Goal: Task Accomplishment & Management: Contribute content

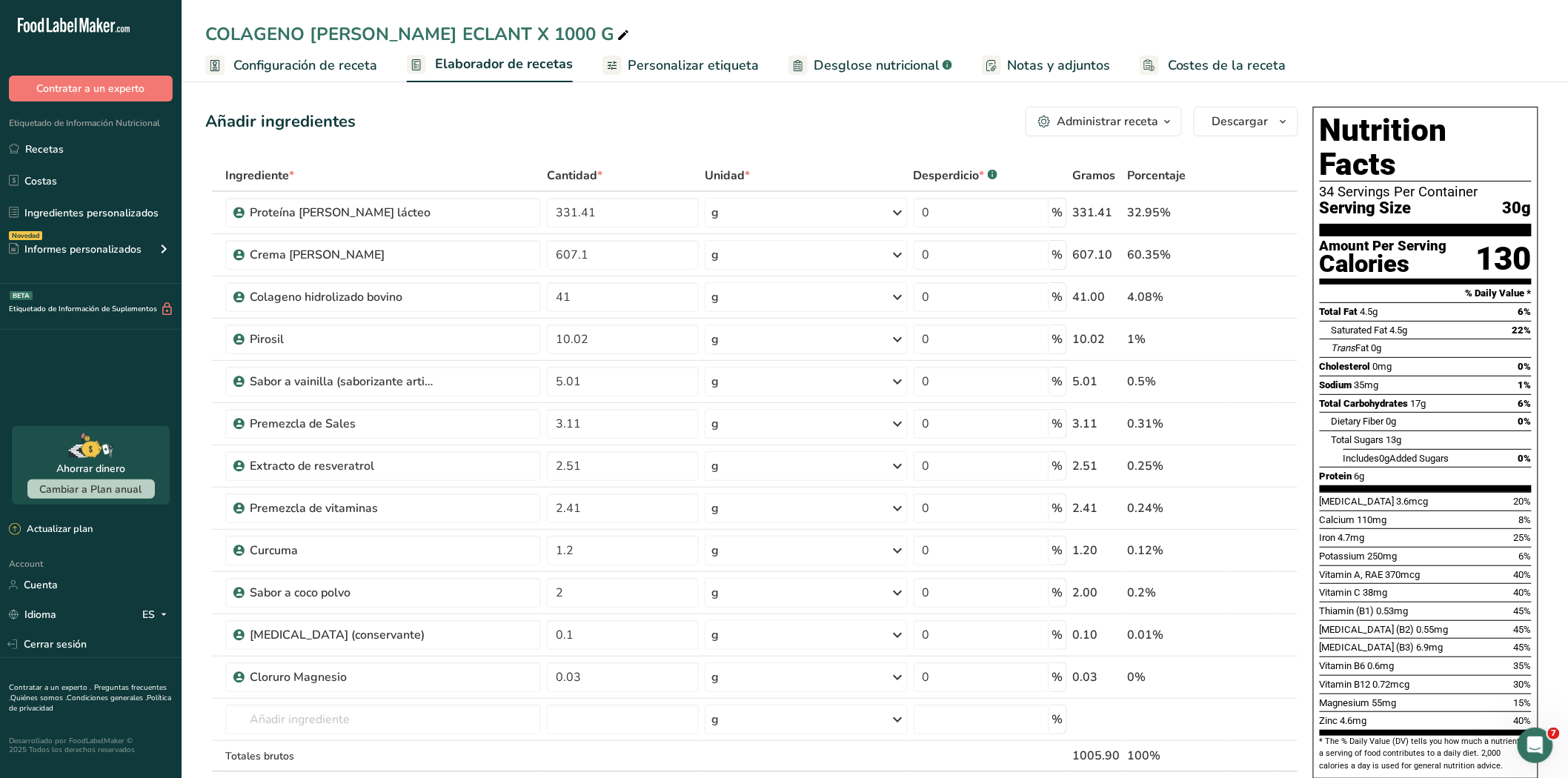
drag, startPoint x: 58, startPoint y: 152, endPoint x: 203, endPoint y: 246, distance: 172.8
click at [58, 152] on link "Recetas" at bounding box center [90, 148] width 182 height 28
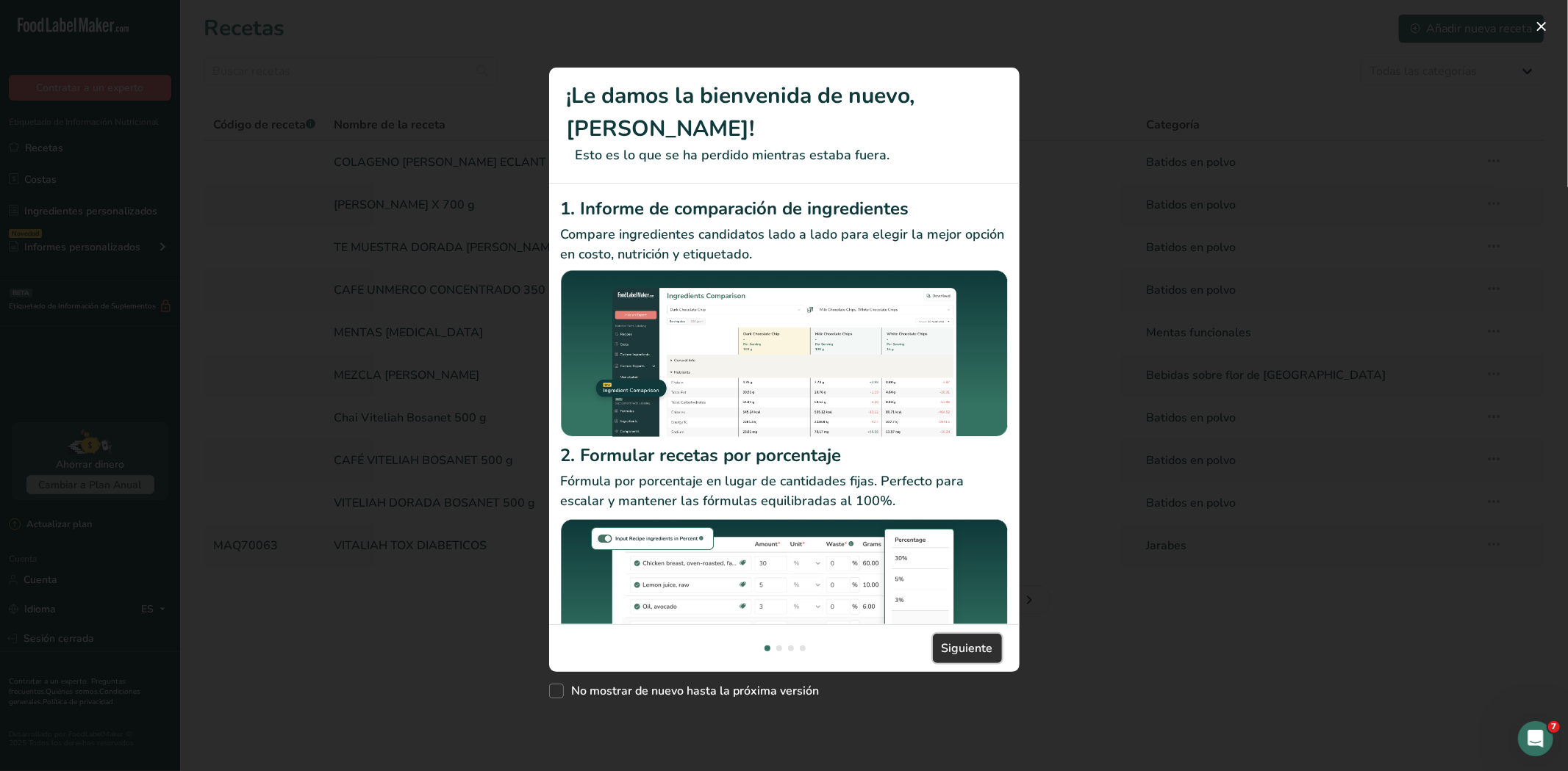
click at [954, 640] on font "Siguiente" at bounding box center [967, 648] width 51 height 16
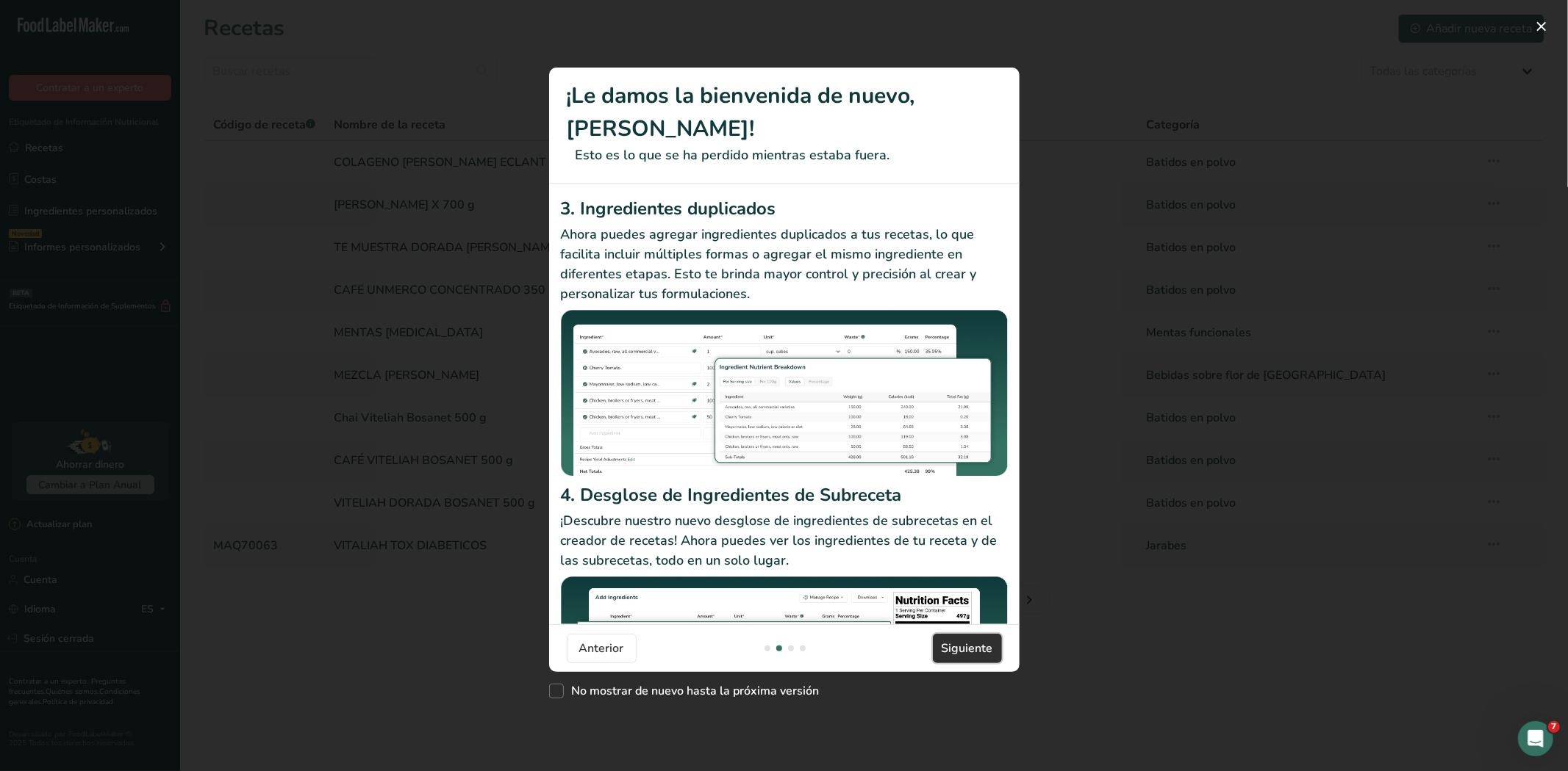
click at [967, 640] on font "Siguiente" at bounding box center [967, 648] width 51 height 16
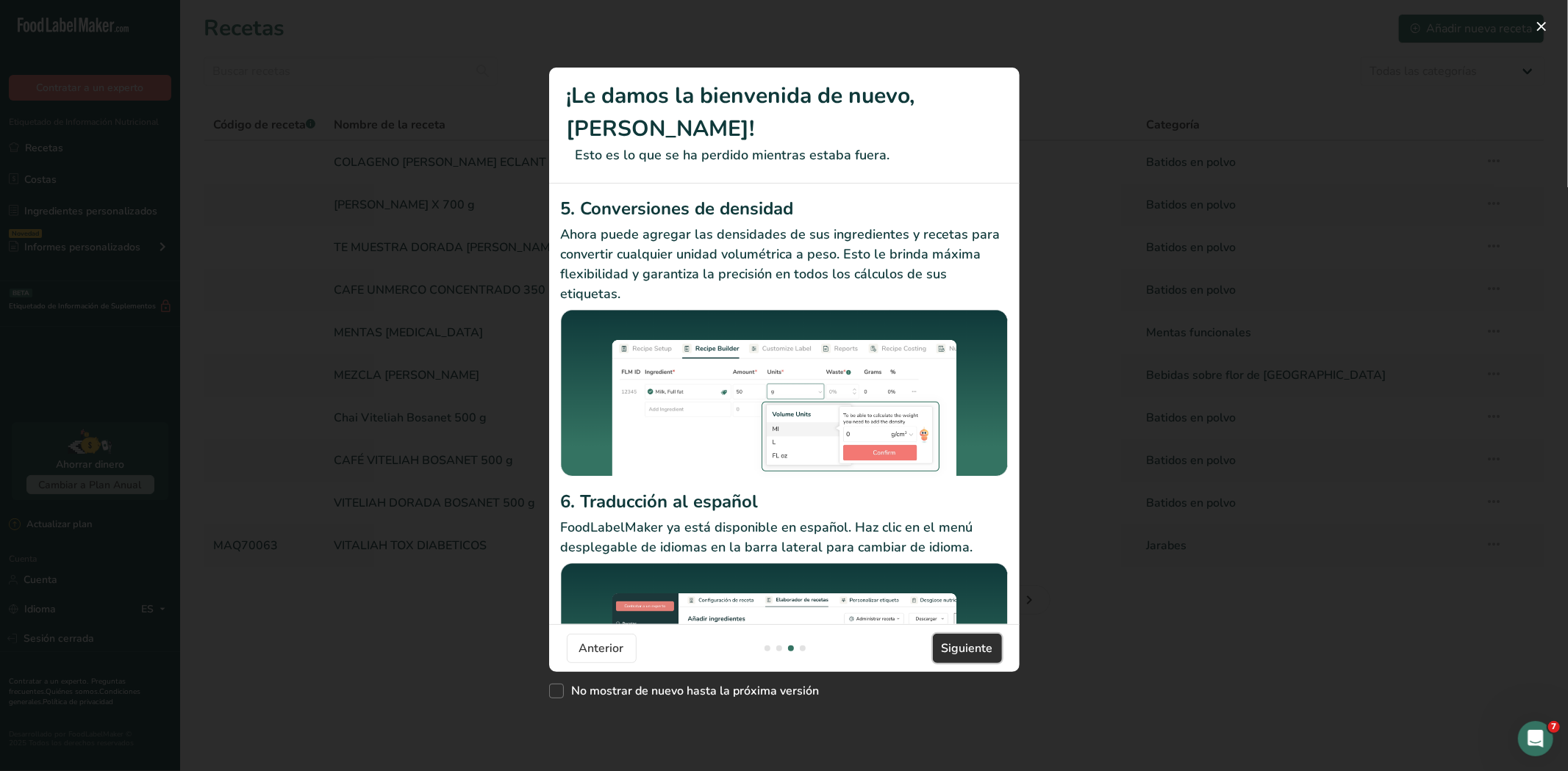
click at [980, 640] on font "Siguiente" at bounding box center [967, 648] width 51 height 16
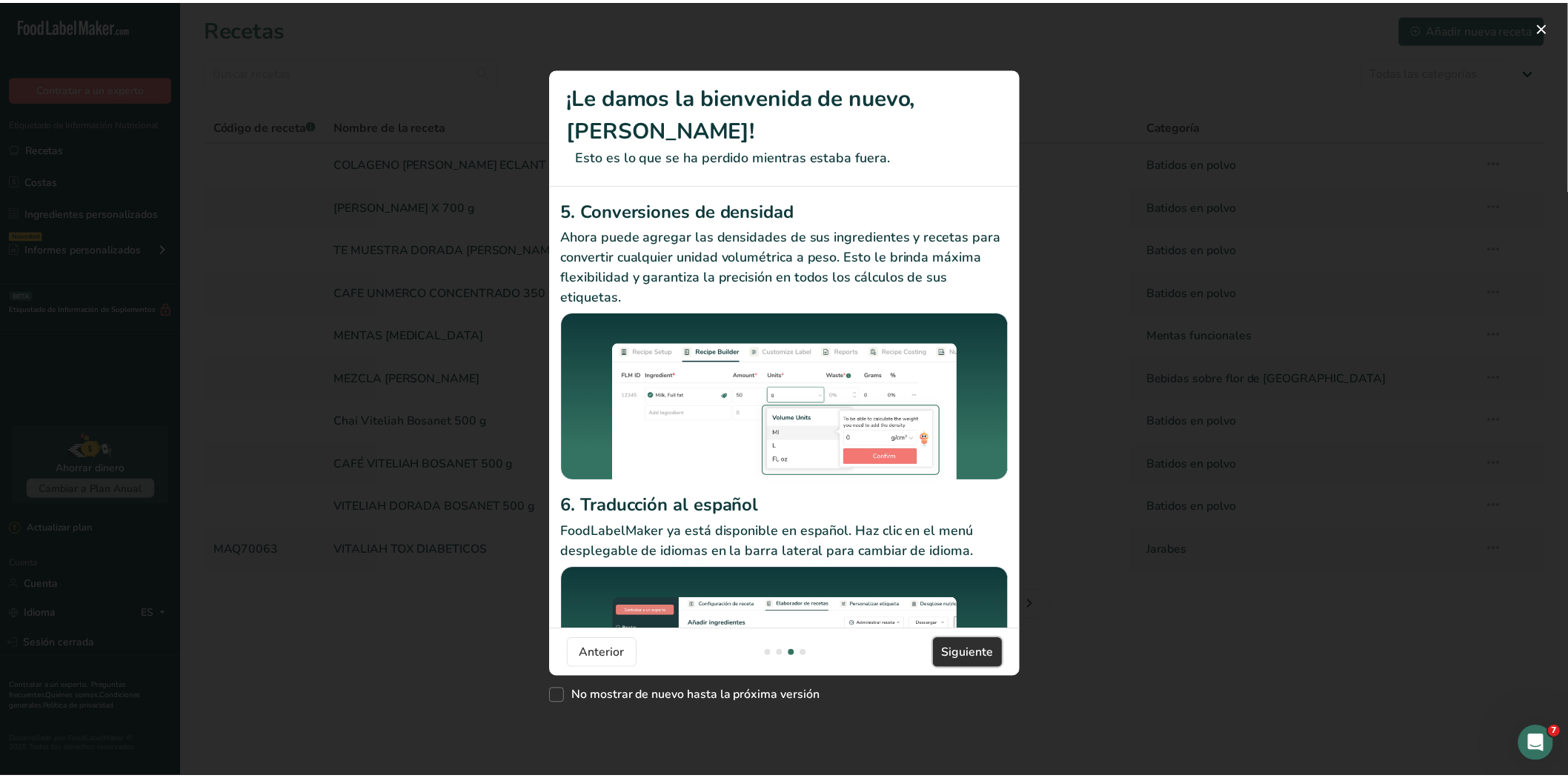
scroll to position [0, 1422]
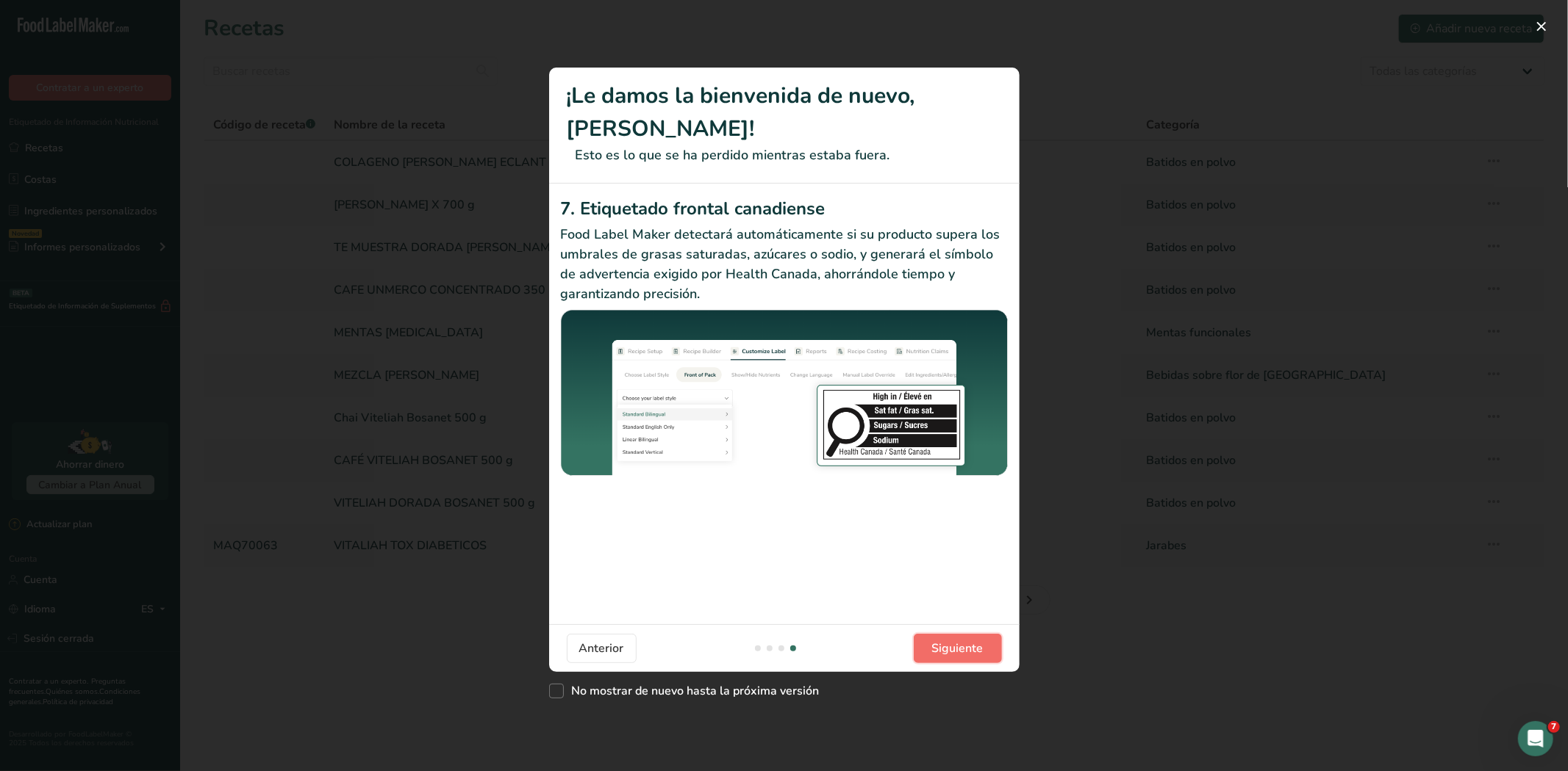
click at [980, 640] on font "Siguiente" at bounding box center [957, 648] width 51 height 16
click at [980, 634] on button "Siguiente" at bounding box center [957, 648] width 88 height 30
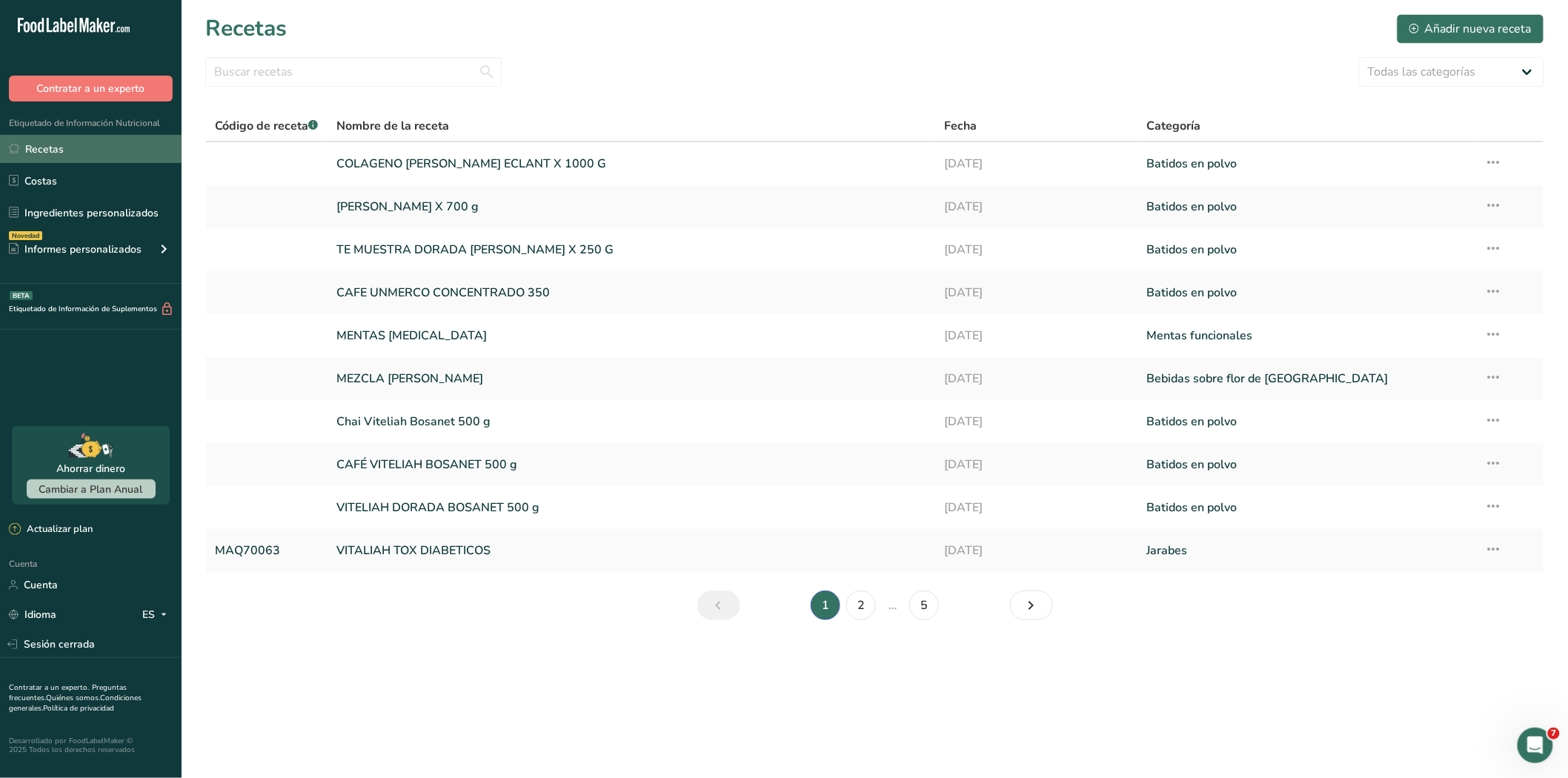
click at [27, 146] on font "Recetas" at bounding box center [44, 149] width 39 height 14
click at [863, 611] on font "2" at bounding box center [861, 605] width 7 height 16
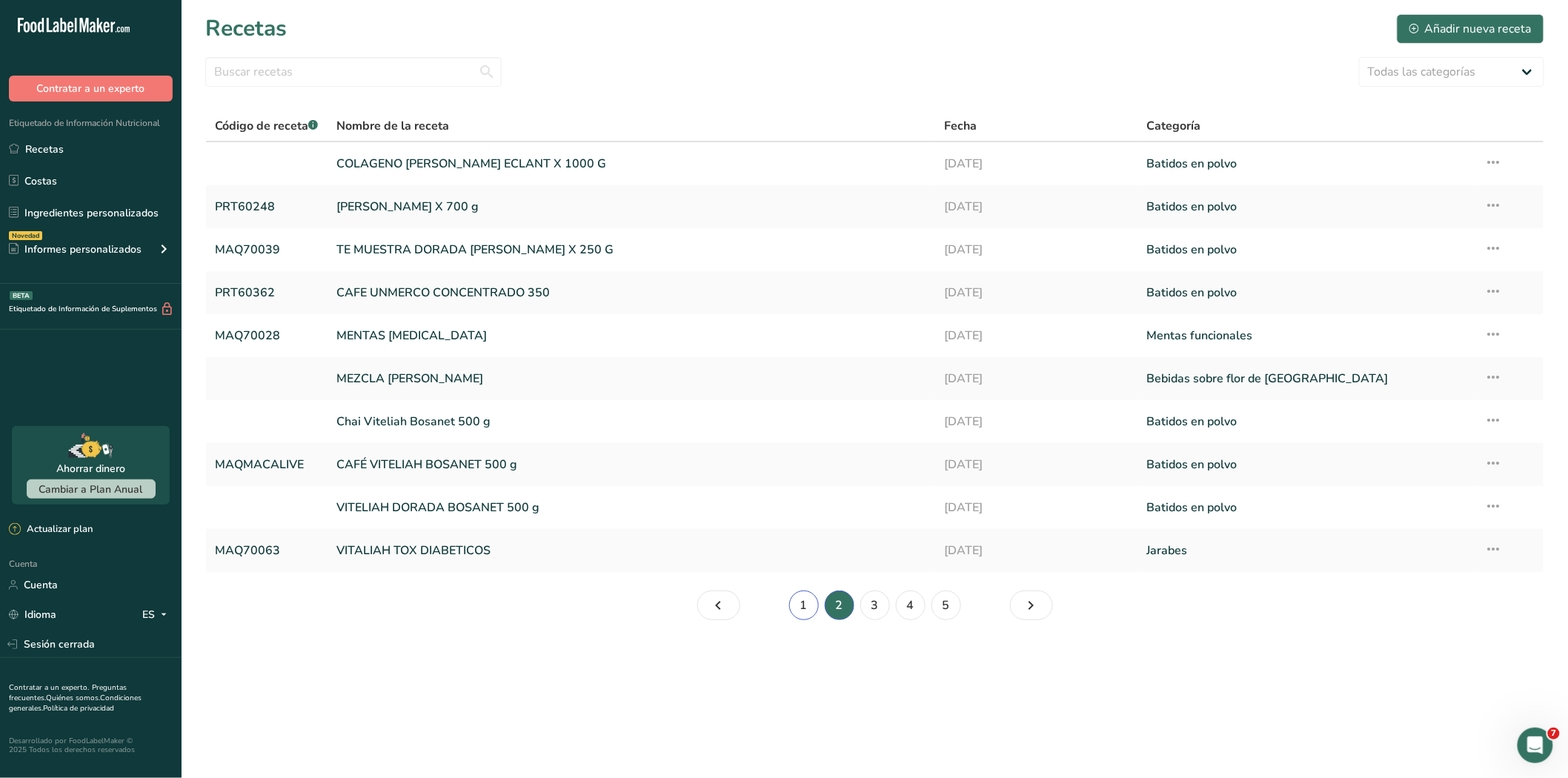
click at [808, 606] on link "1" at bounding box center [804, 605] width 30 height 30
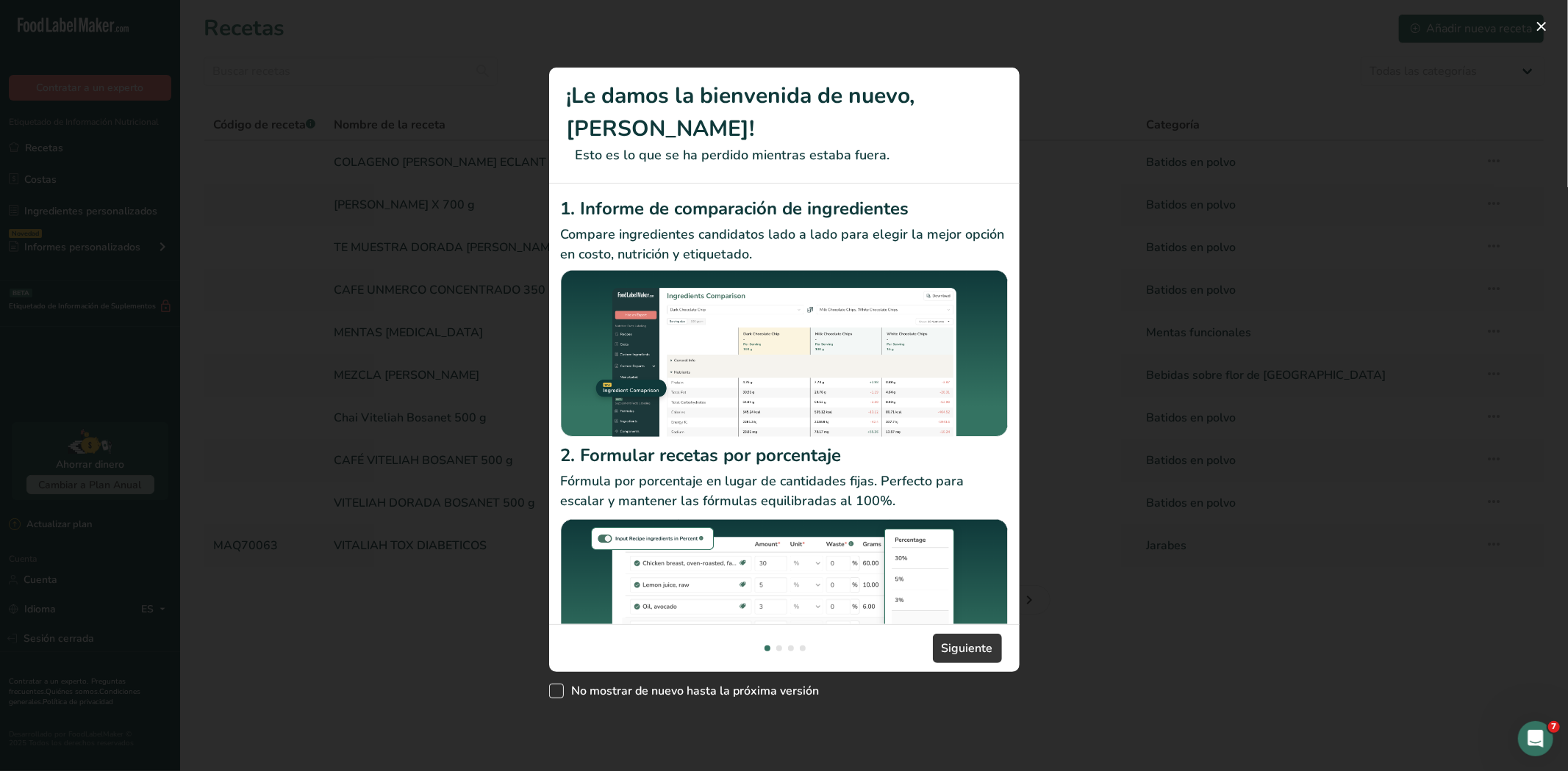
click at [555, 684] on span "Nuevas funciones" at bounding box center [556, 691] width 14 height 14
click at [555, 687] on input "No mostrar de nuevo hasta la próxima versión" at bounding box center [553, 691] width 10 height 10
checkbox input "true"
click at [974, 640] on font "Siguiente" at bounding box center [967, 648] width 51 height 16
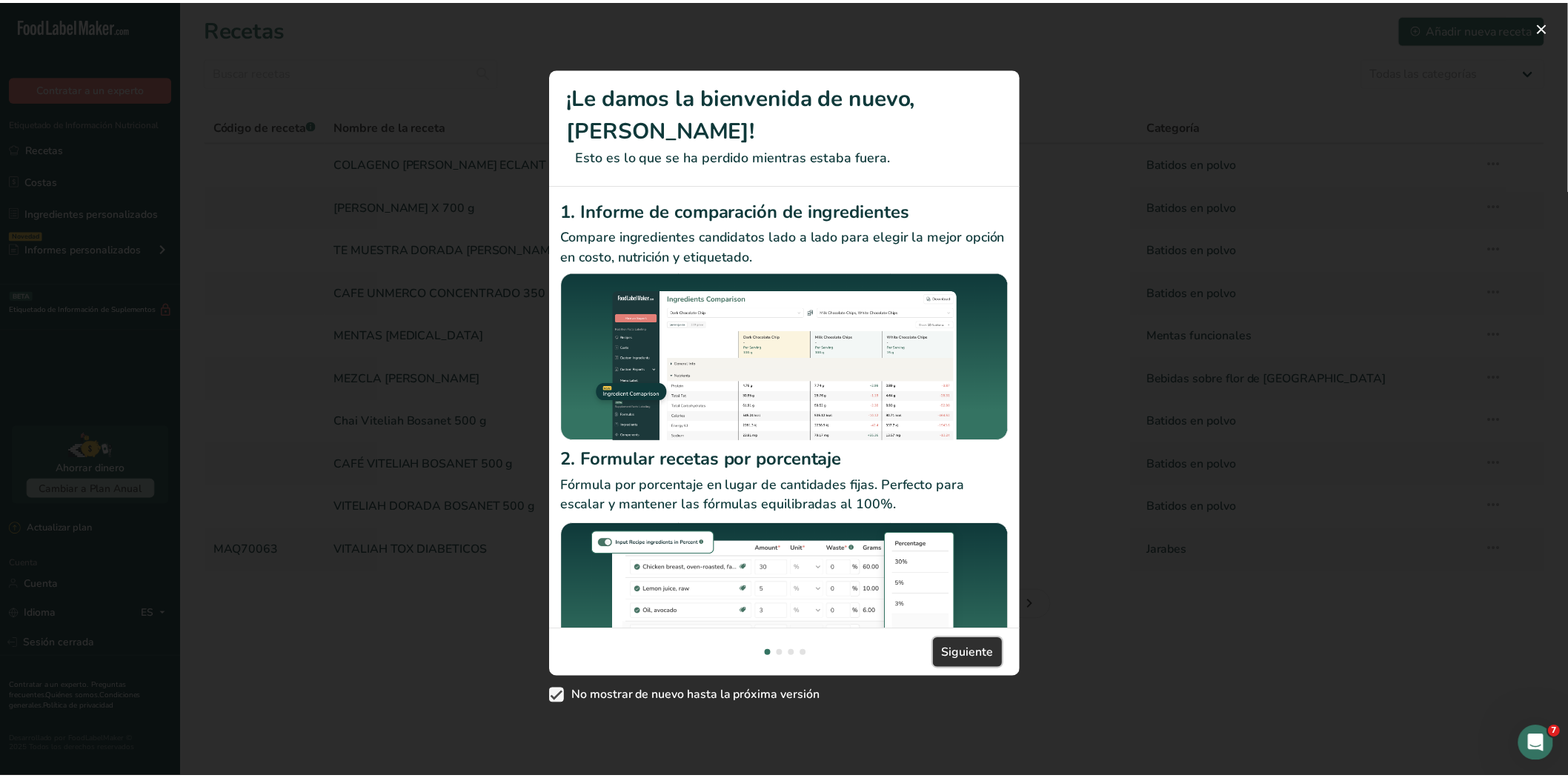
scroll to position [0, 474]
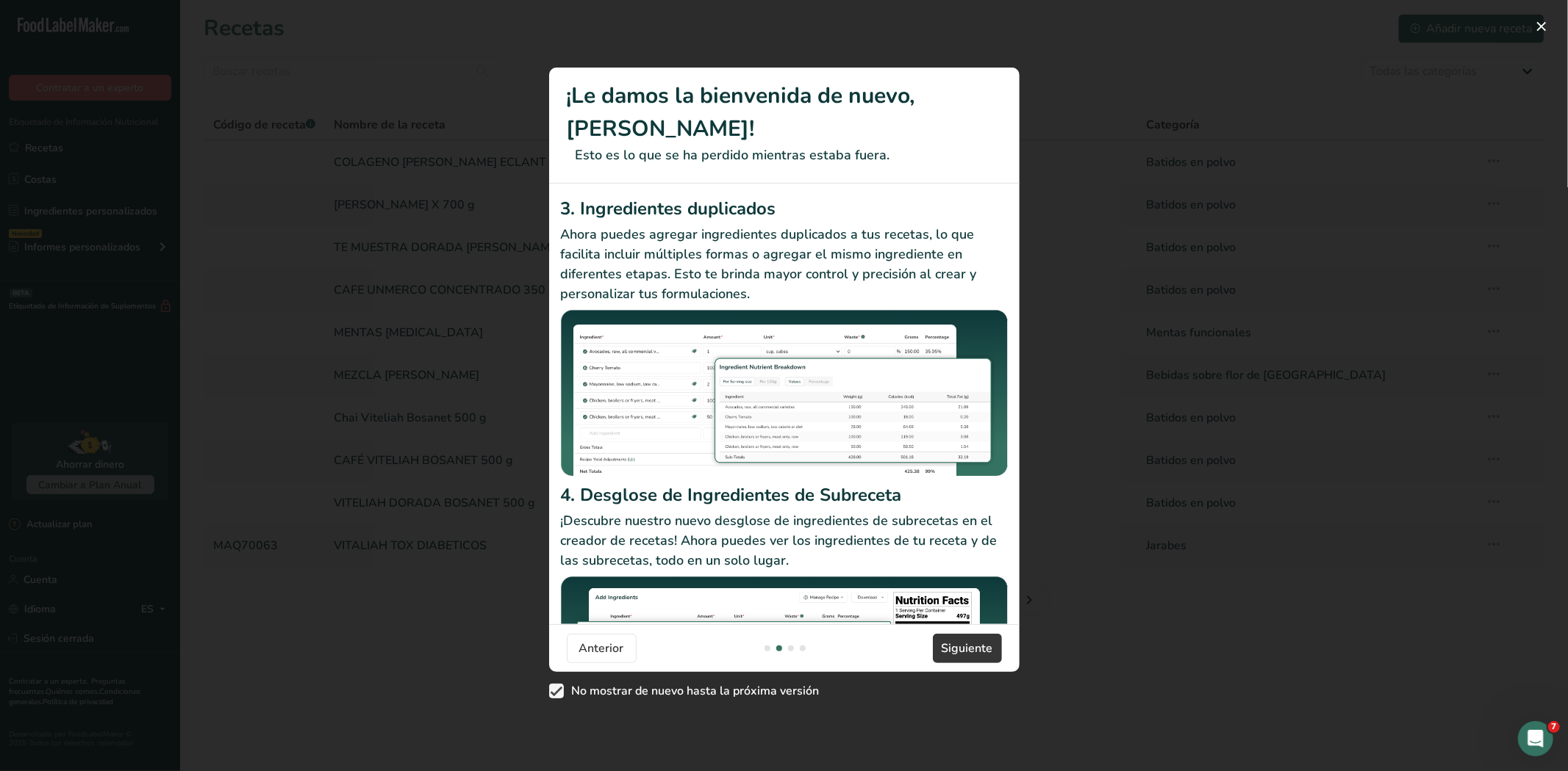
click at [1029, 629] on div "Nuevas funciones" at bounding box center [784, 386] width 1568 height 771
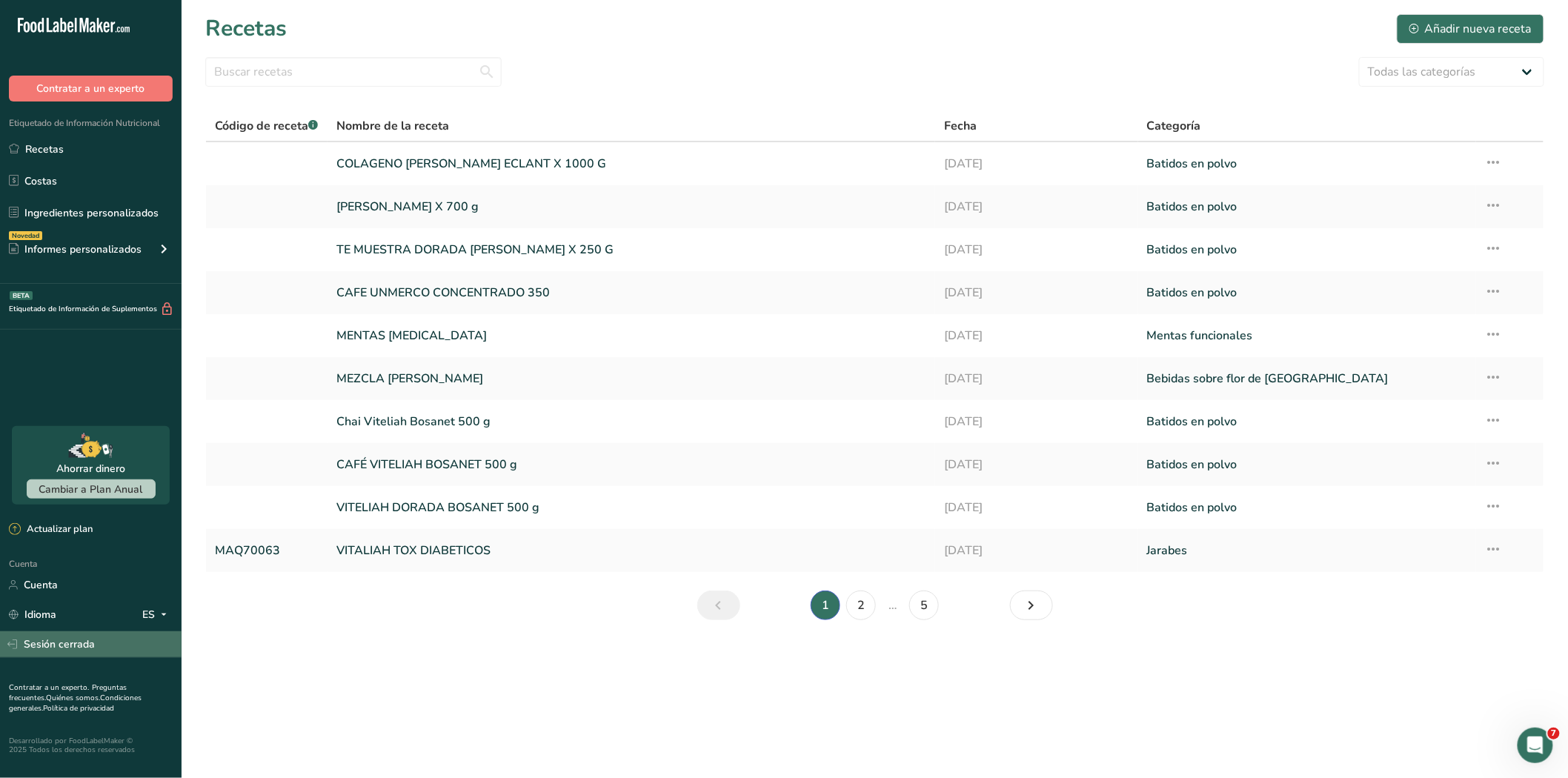
click at [78, 645] on font "Sesión cerrada" at bounding box center [59, 645] width 71 height 14
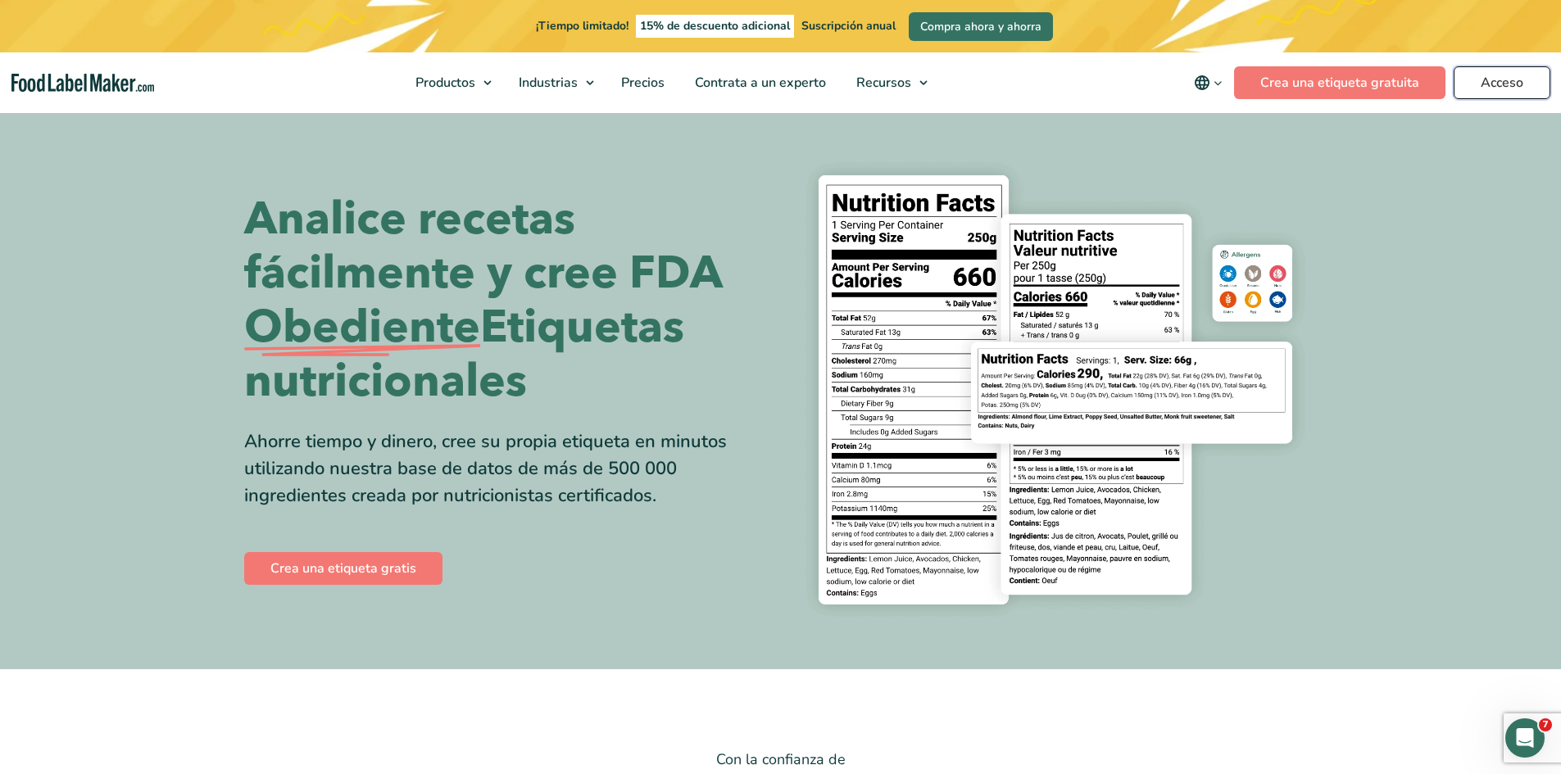
click at [1494, 82] on font "Acceso" at bounding box center [1501, 83] width 43 height 18
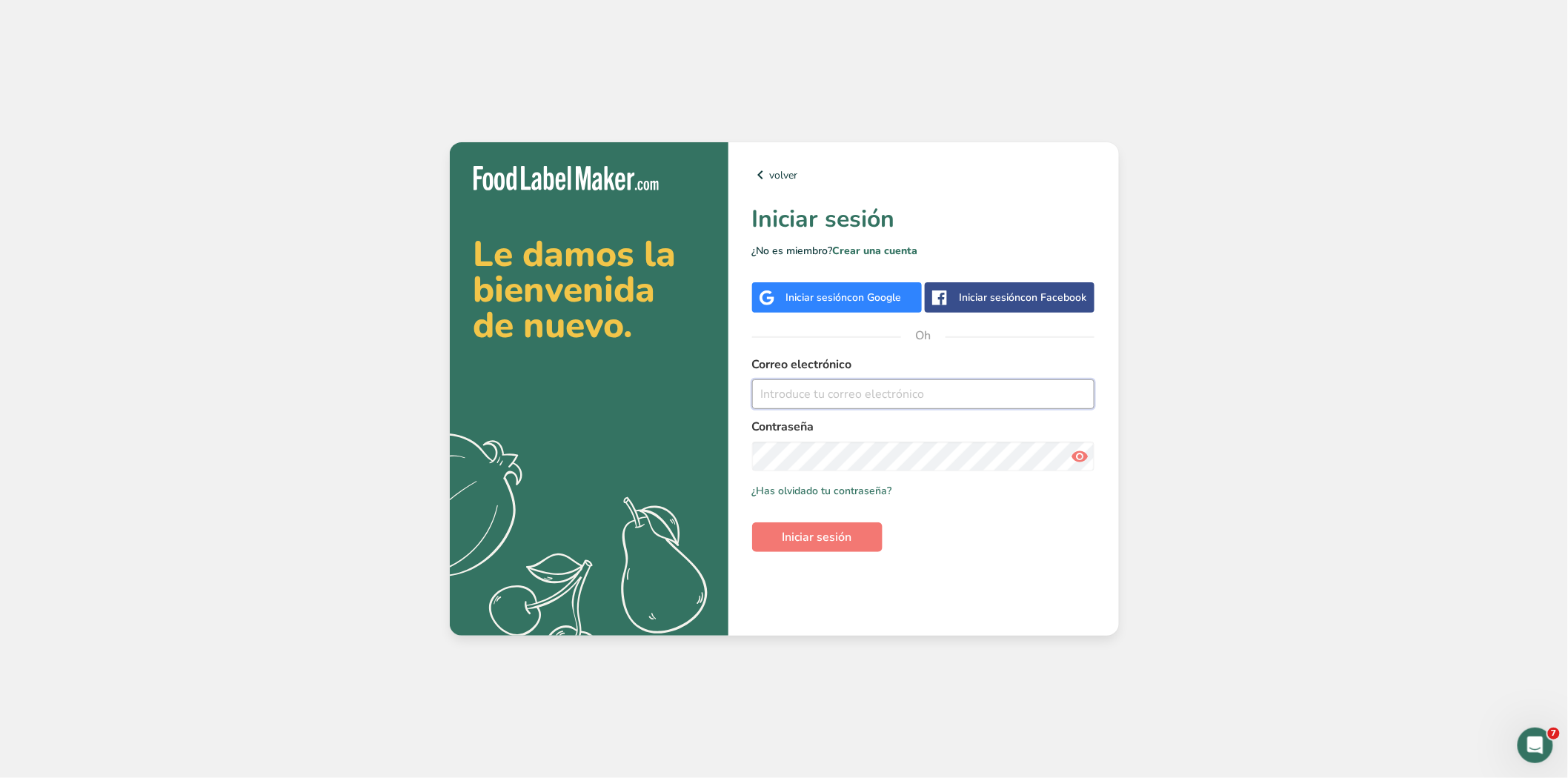
type input "[PERSON_NAME][EMAIL_ADDRESS][PERSON_NAME][DOMAIN_NAME]"
click at [1082, 461] on icon at bounding box center [1080, 456] width 18 height 26
click at [815, 531] on font "Iniciar sesión" at bounding box center [817, 537] width 70 height 16
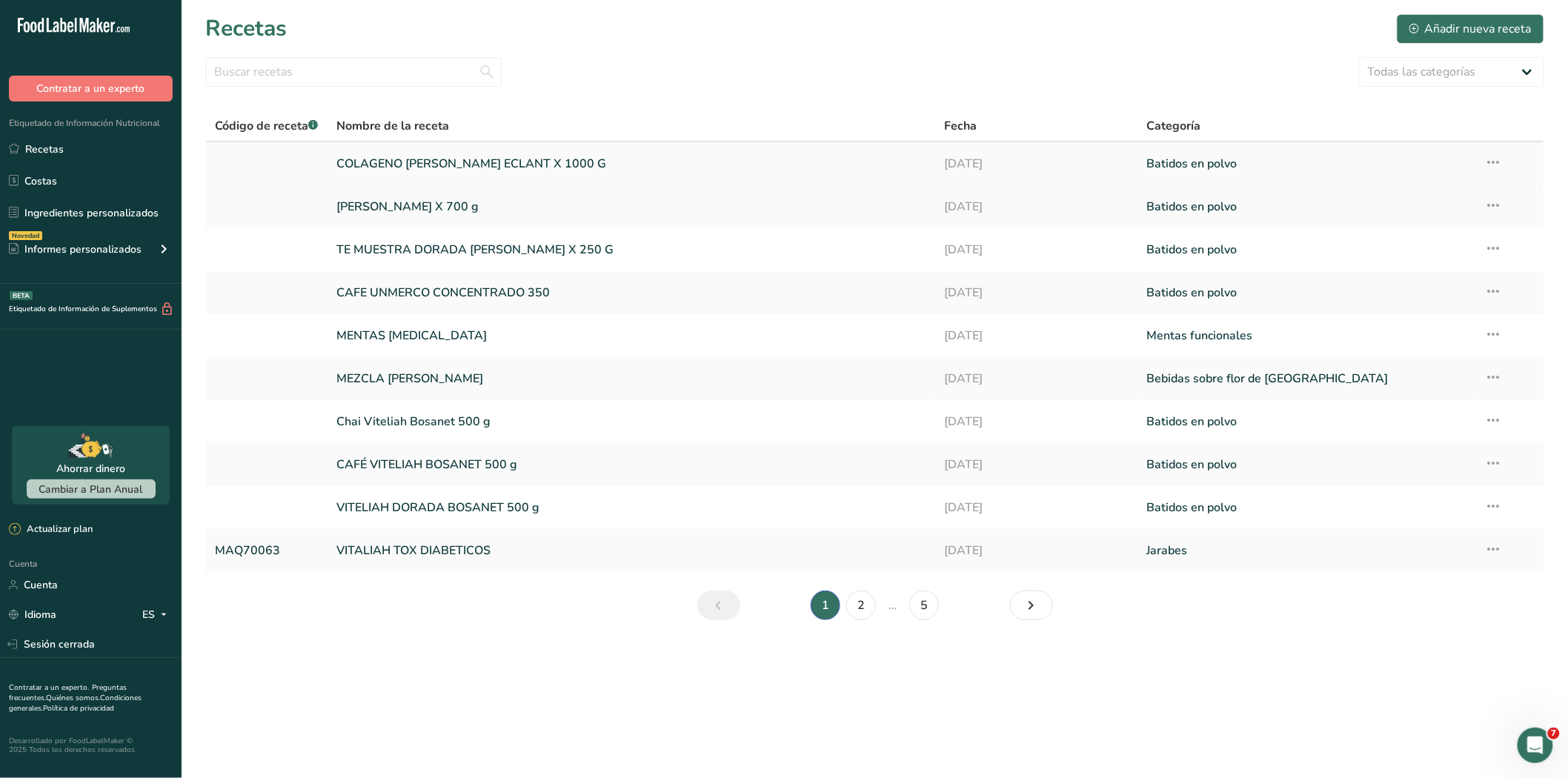
click at [420, 156] on font "COLAGENO MARINO ECLANT X 1000 G" at bounding box center [471, 164] width 269 height 16
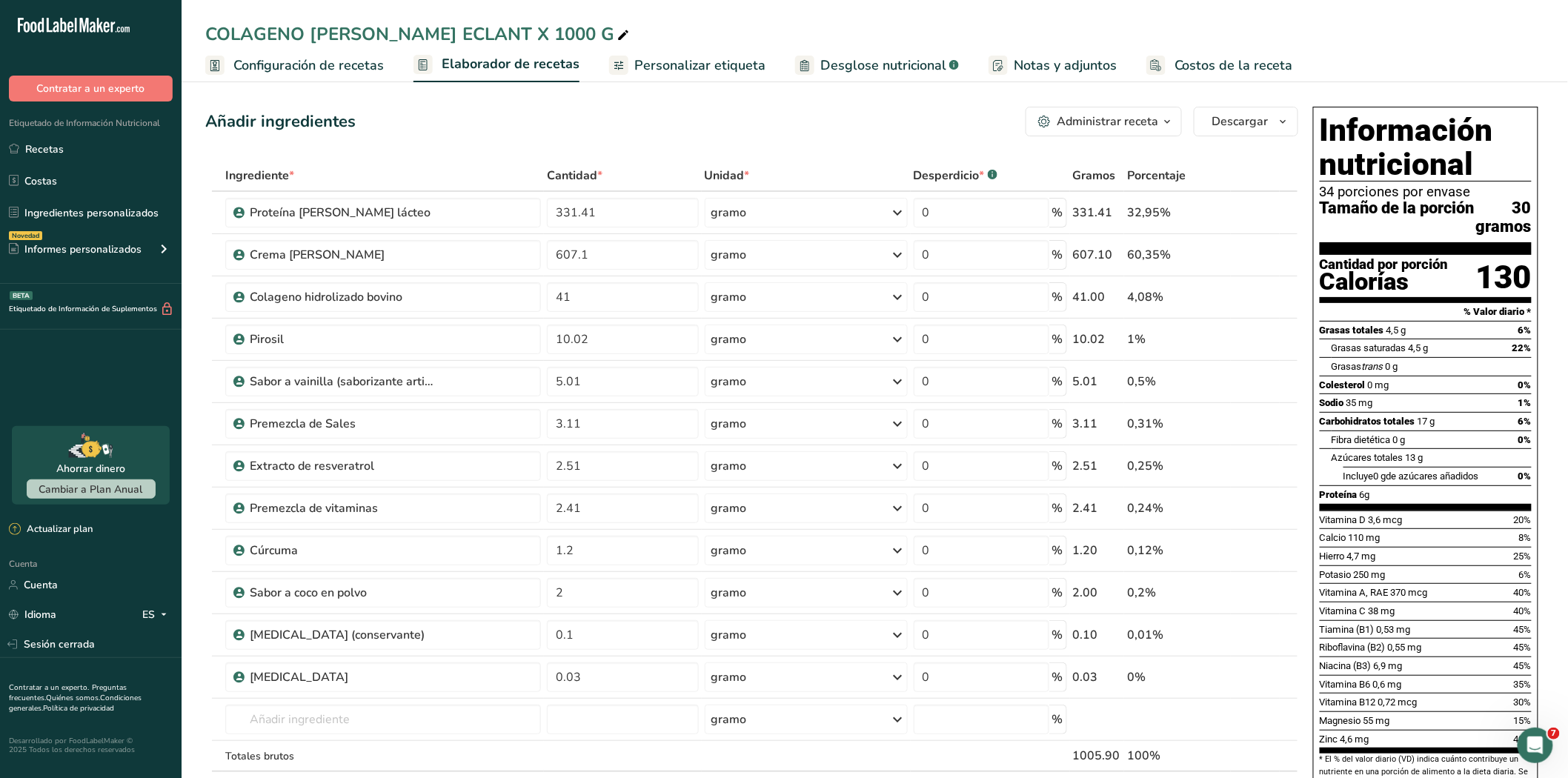
click at [242, 70] on font "Configuración de recetas" at bounding box center [308, 65] width 150 height 18
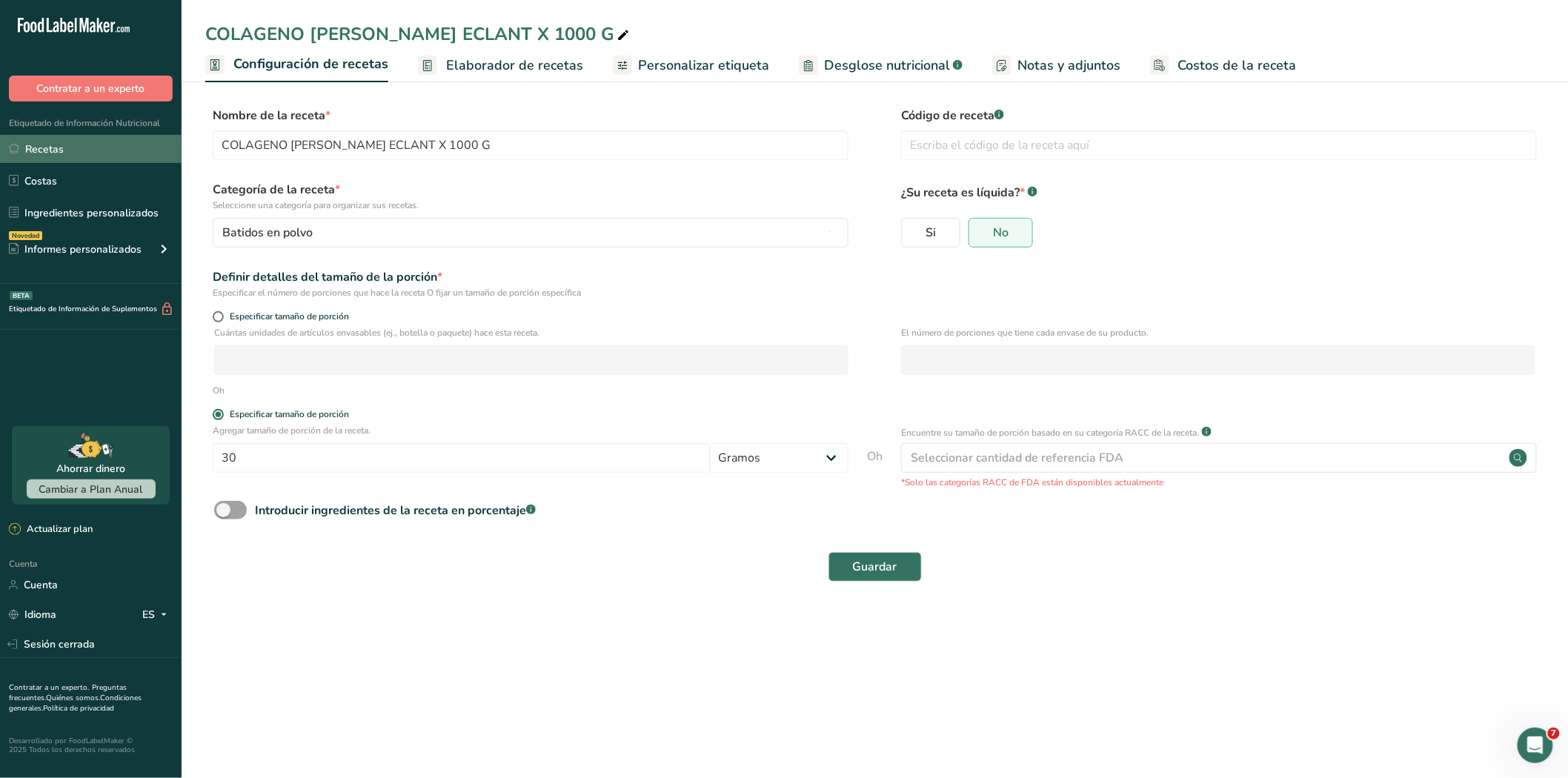
click at [42, 148] on font "Recetas" at bounding box center [44, 149] width 39 height 14
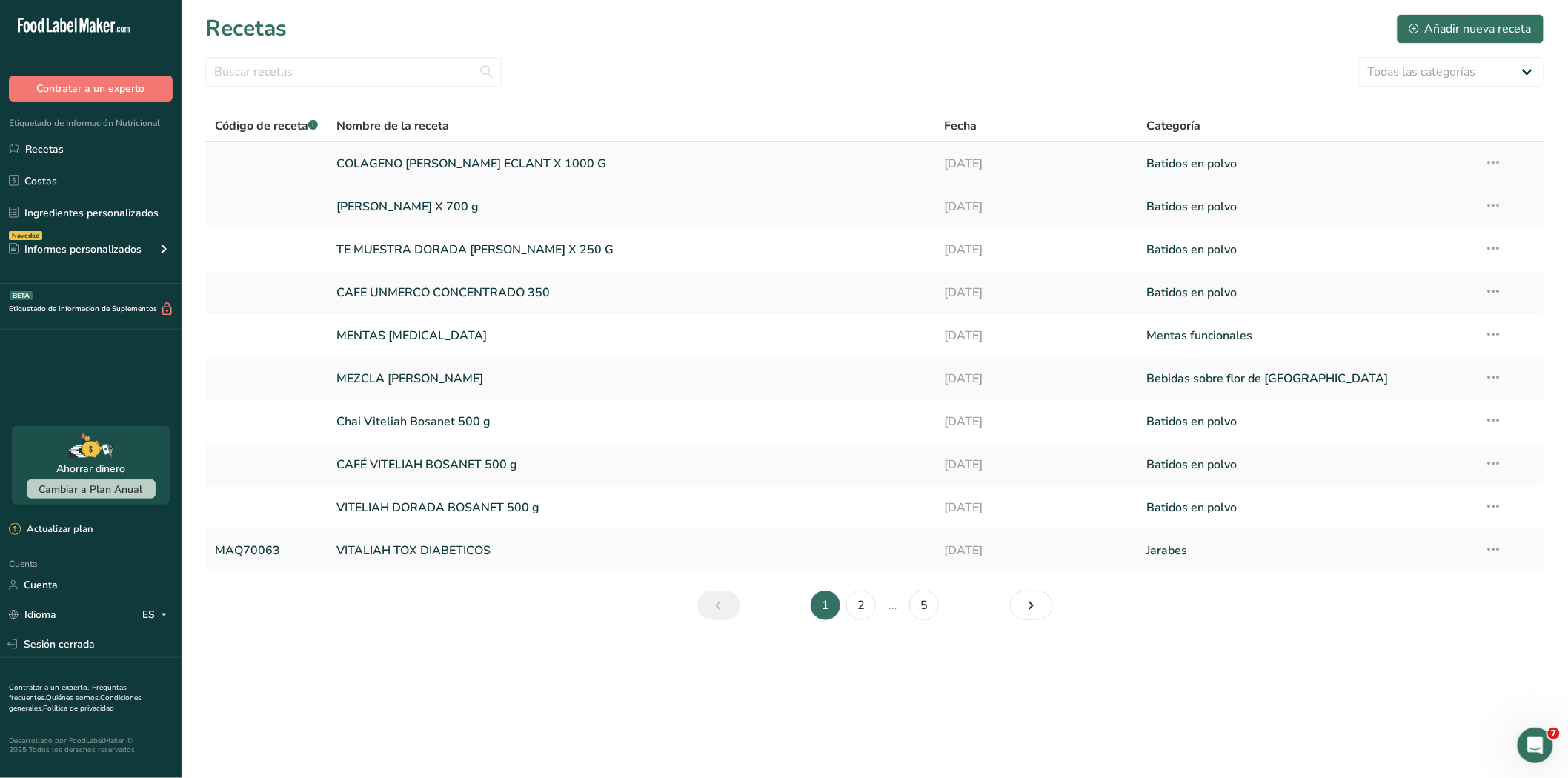
click at [513, 164] on font "COLAGENO MARINO ECLANT X 1000 G" at bounding box center [471, 164] width 269 height 16
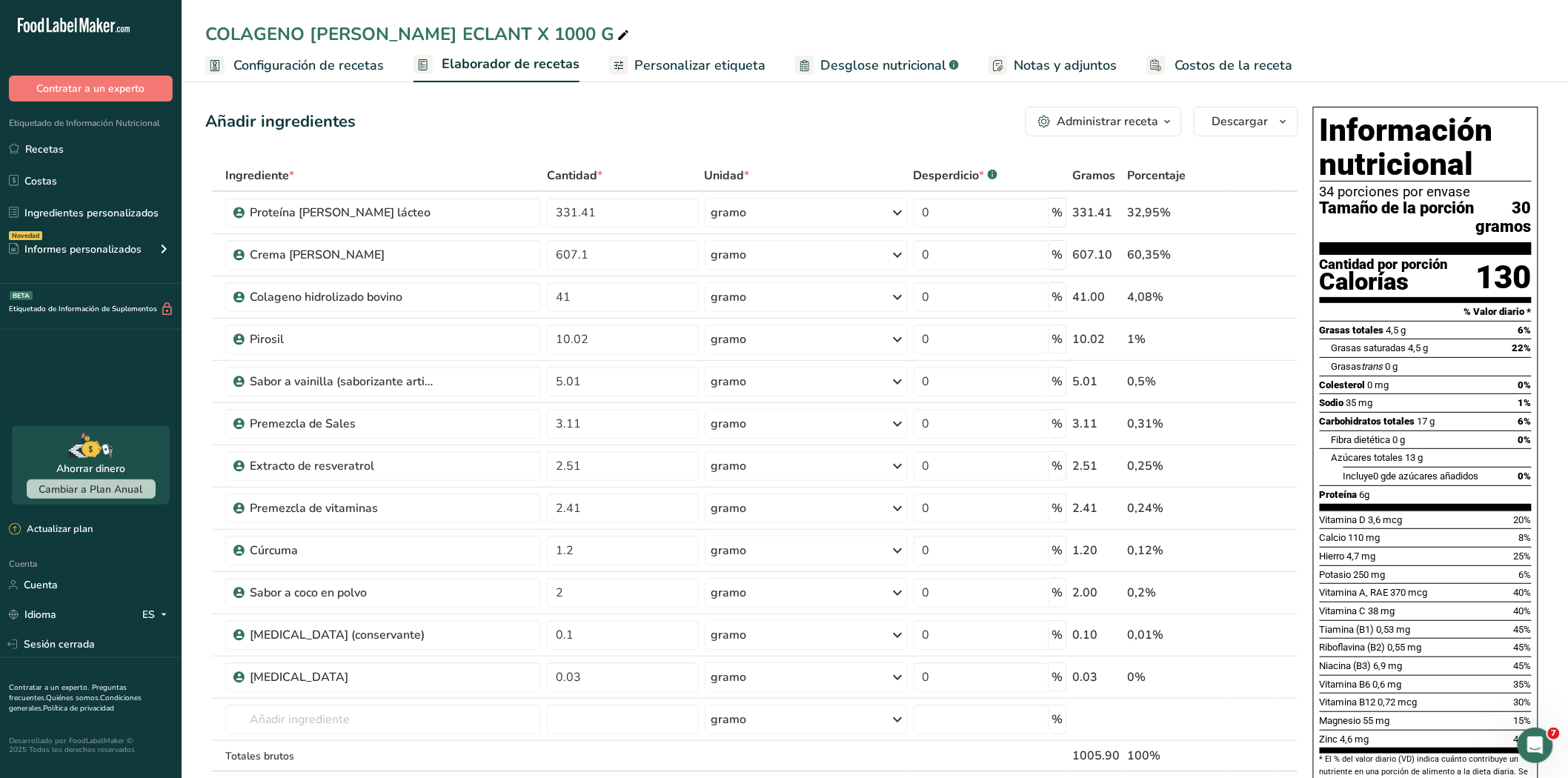
click at [262, 63] on font "Configuración de recetas" at bounding box center [308, 65] width 150 height 18
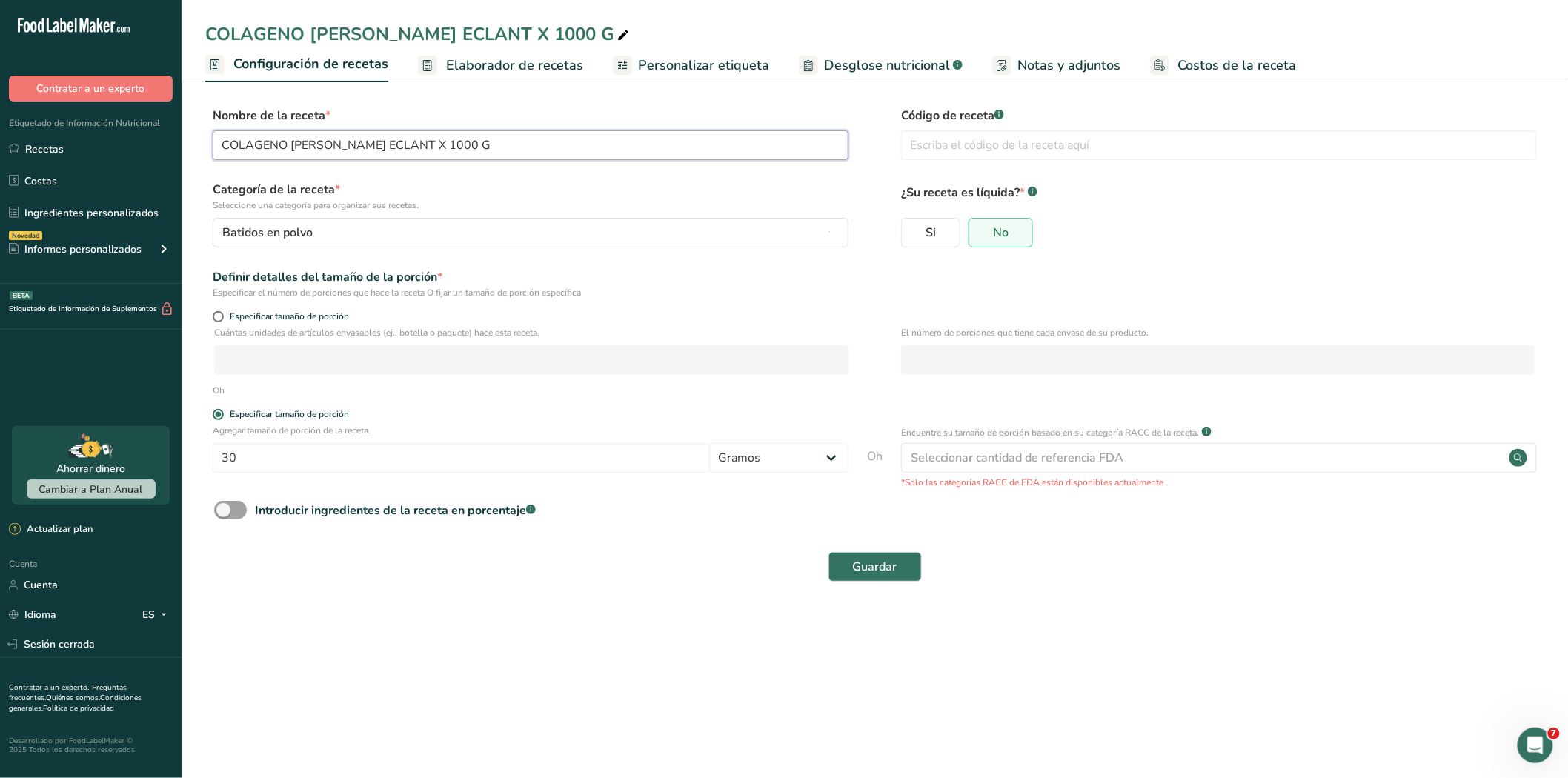
click at [328, 145] on input "COLAGENO MARINO ECLANT X 1000 G" at bounding box center [530, 145] width 636 height 30
click at [335, 144] on input "COLAGENO MARINO ECLANT X 1000 G" at bounding box center [530, 145] width 636 height 30
type input "COLAGENO MARINO SABOR VAINILLA ECLANT X 1000 G"
click at [979, 152] on input "text" at bounding box center [1218, 145] width 636 height 30
type input "MAQ70069"
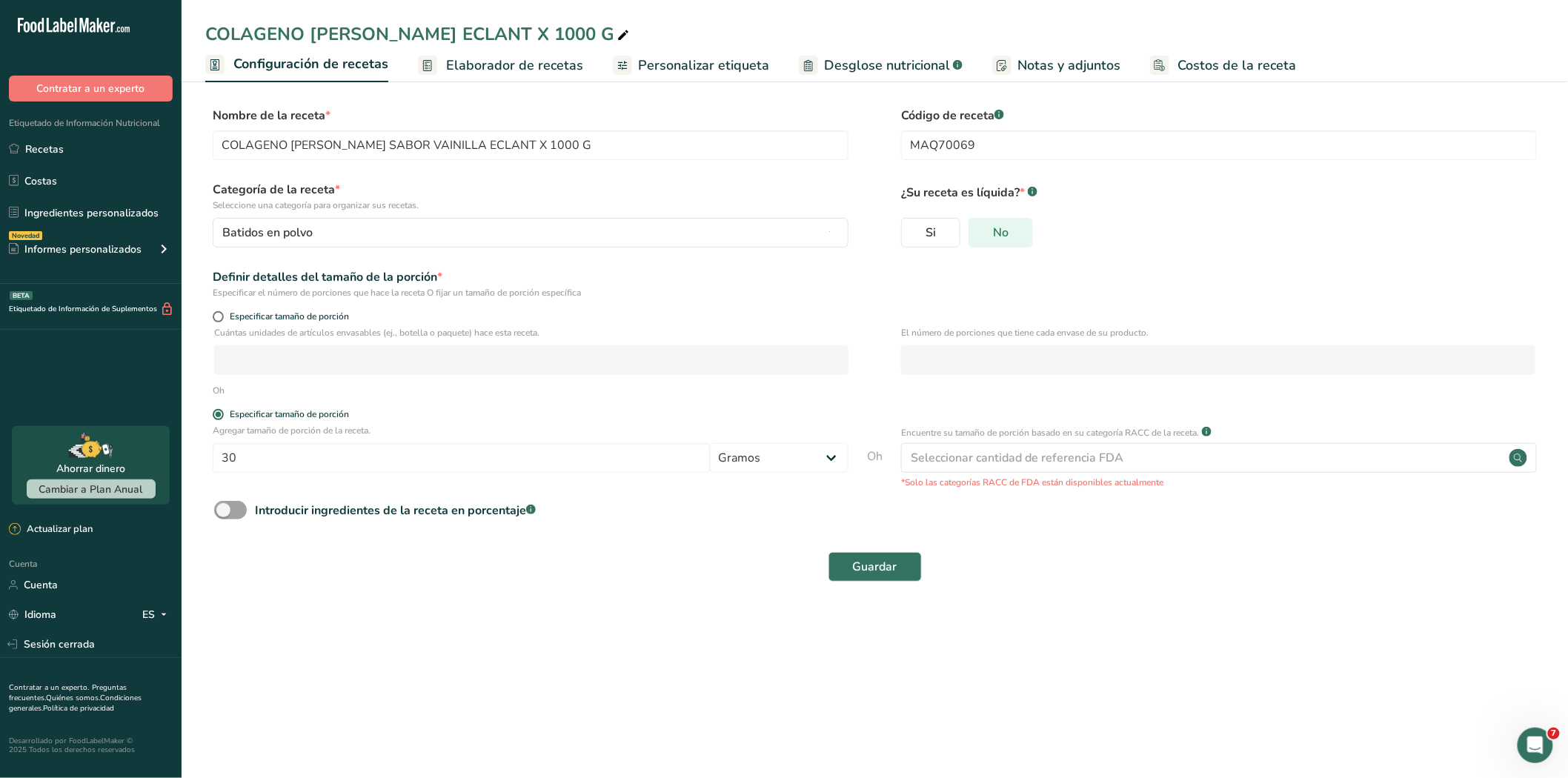
click at [1014, 232] on label "No" at bounding box center [1000, 232] width 64 height 30
click at [978, 232] on input "No" at bounding box center [974, 232] width 10 height 10
click at [875, 560] on font "Guardar" at bounding box center [874, 567] width 44 height 16
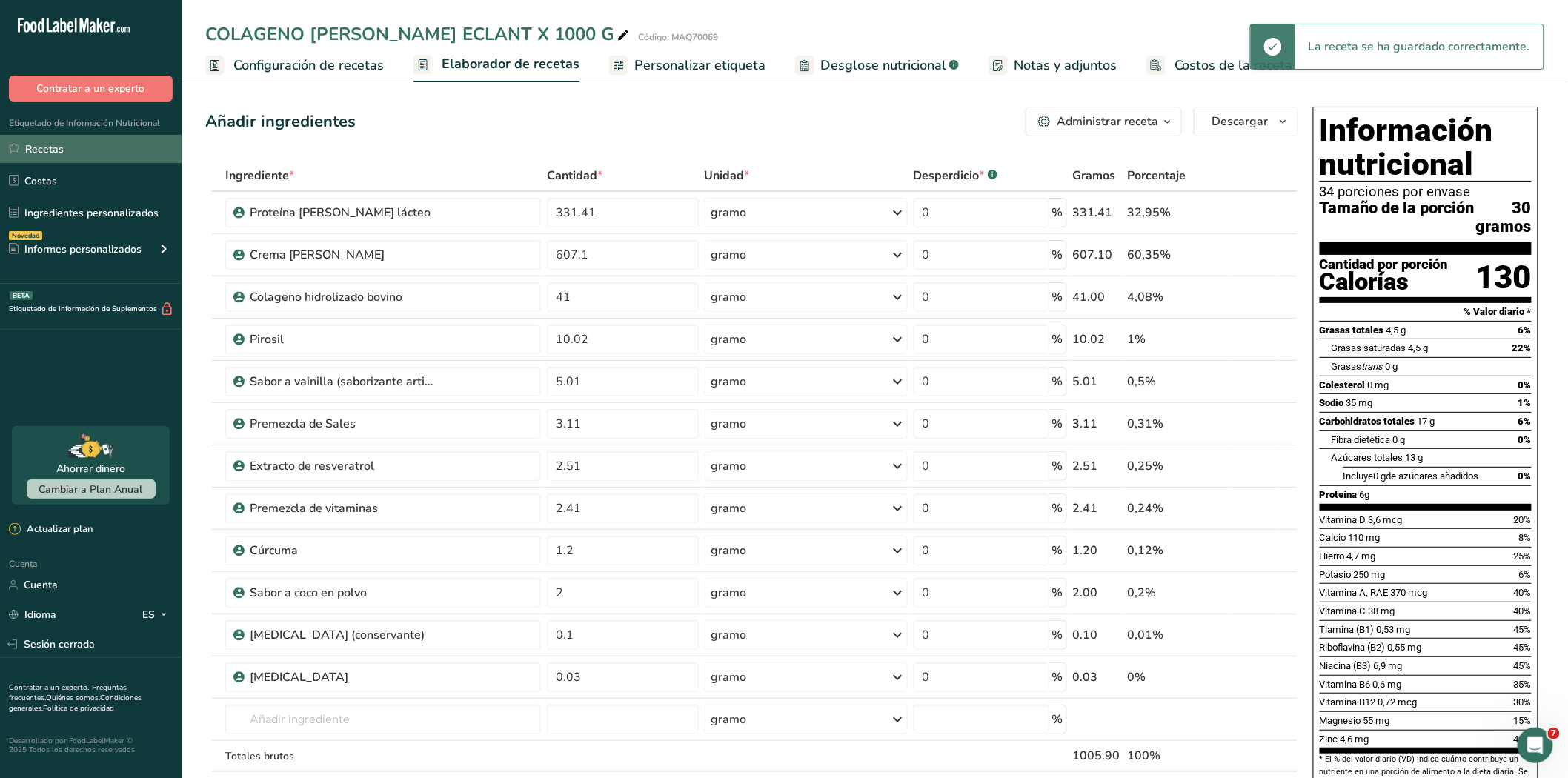
click at [38, 153] on font "Recetas" at bounding box center [44, 149] width 39 height 14
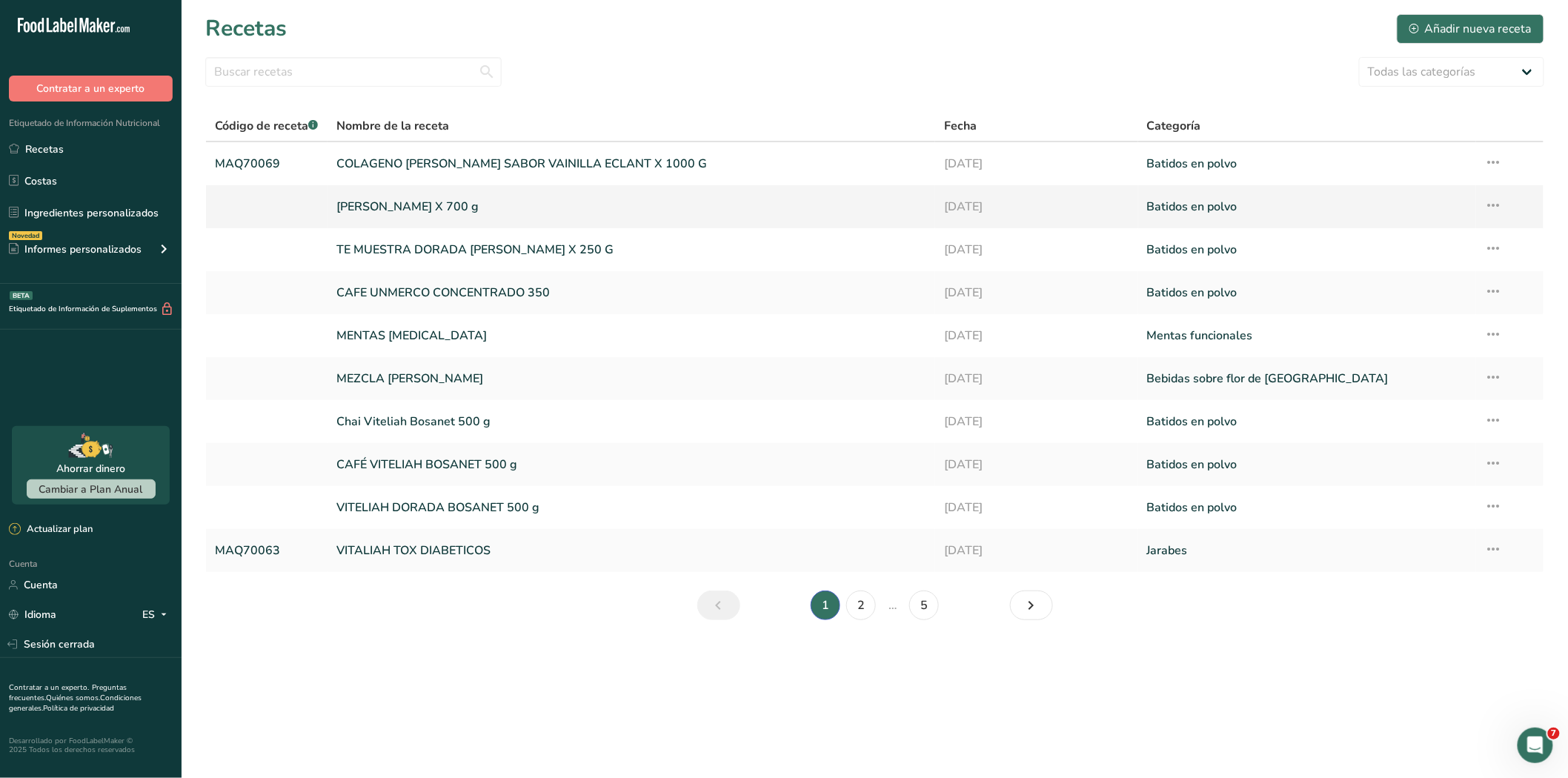
click at [398, 207] on font "[PERSON_NAME] X 700 g" at bounding box center [407, 207] width 142 height 16
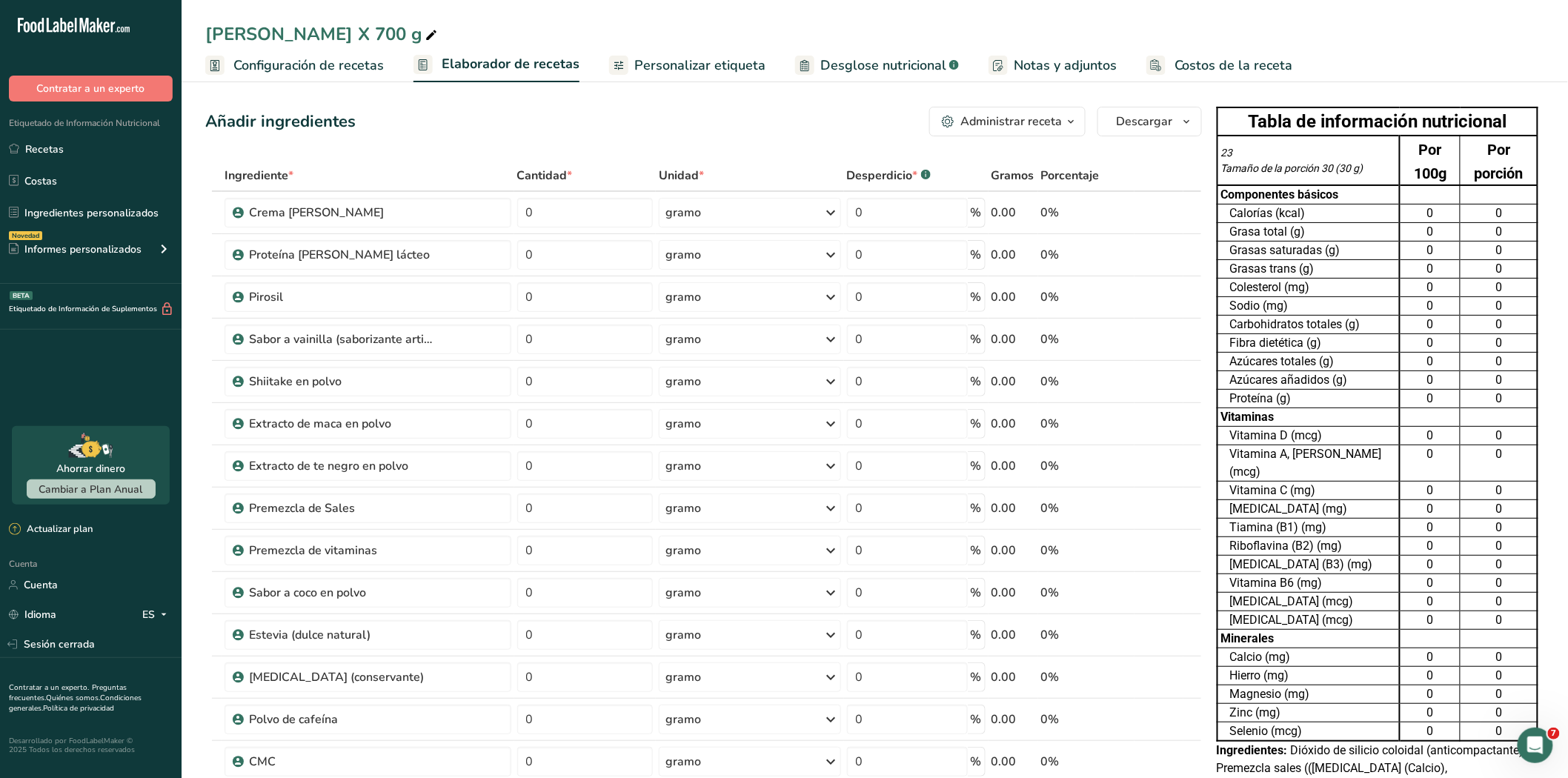
click at [231, 64] on link "Configuración de recetas" at bounding box center [294, 65] width 178 height 33
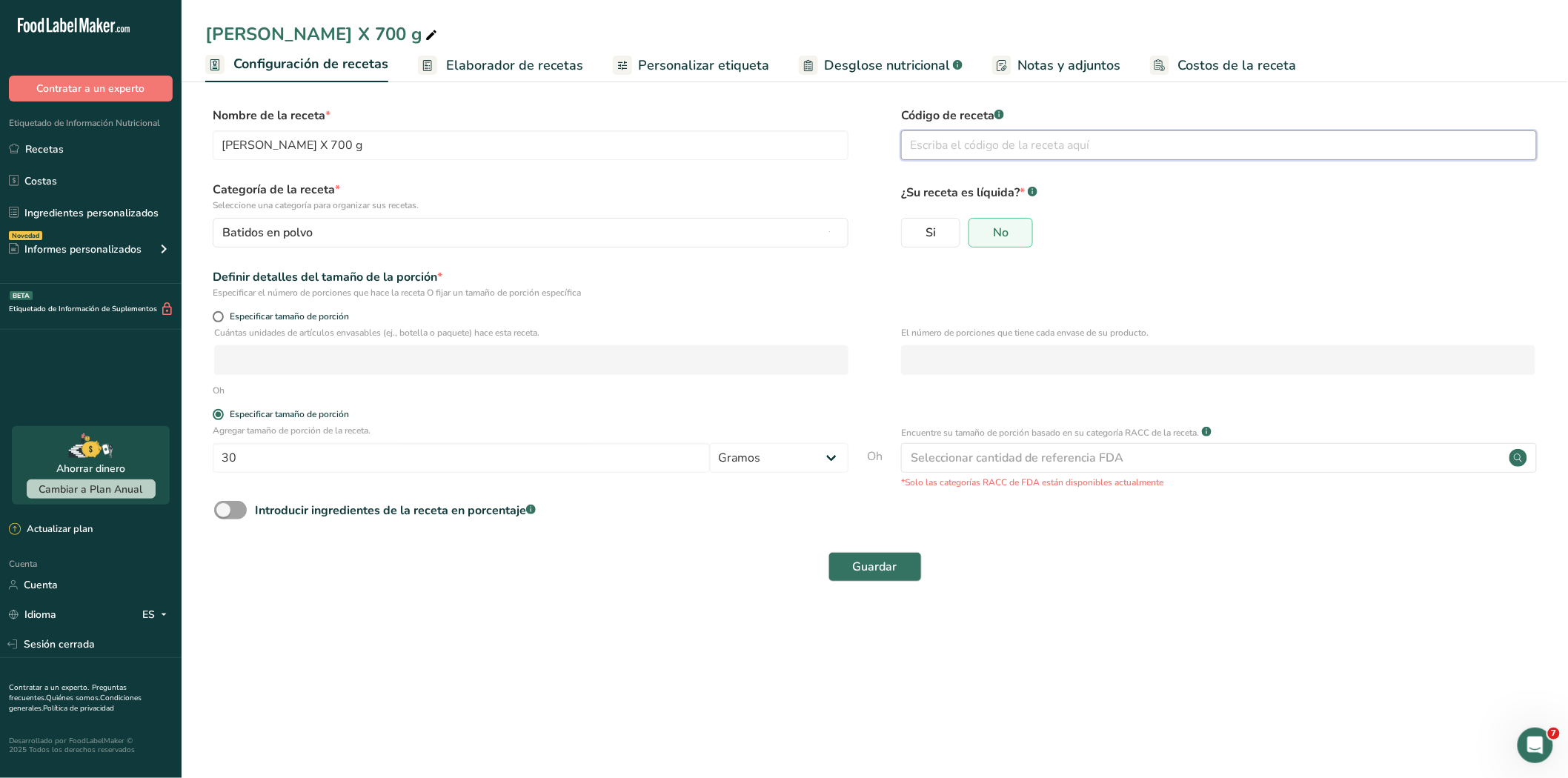
click at [927, 149] on input "text" at bounding box center [1218, 145] width 636 height 30
click at [870, 565] on font "Guardar" at bounding box center [874, 567] width 44 height 16
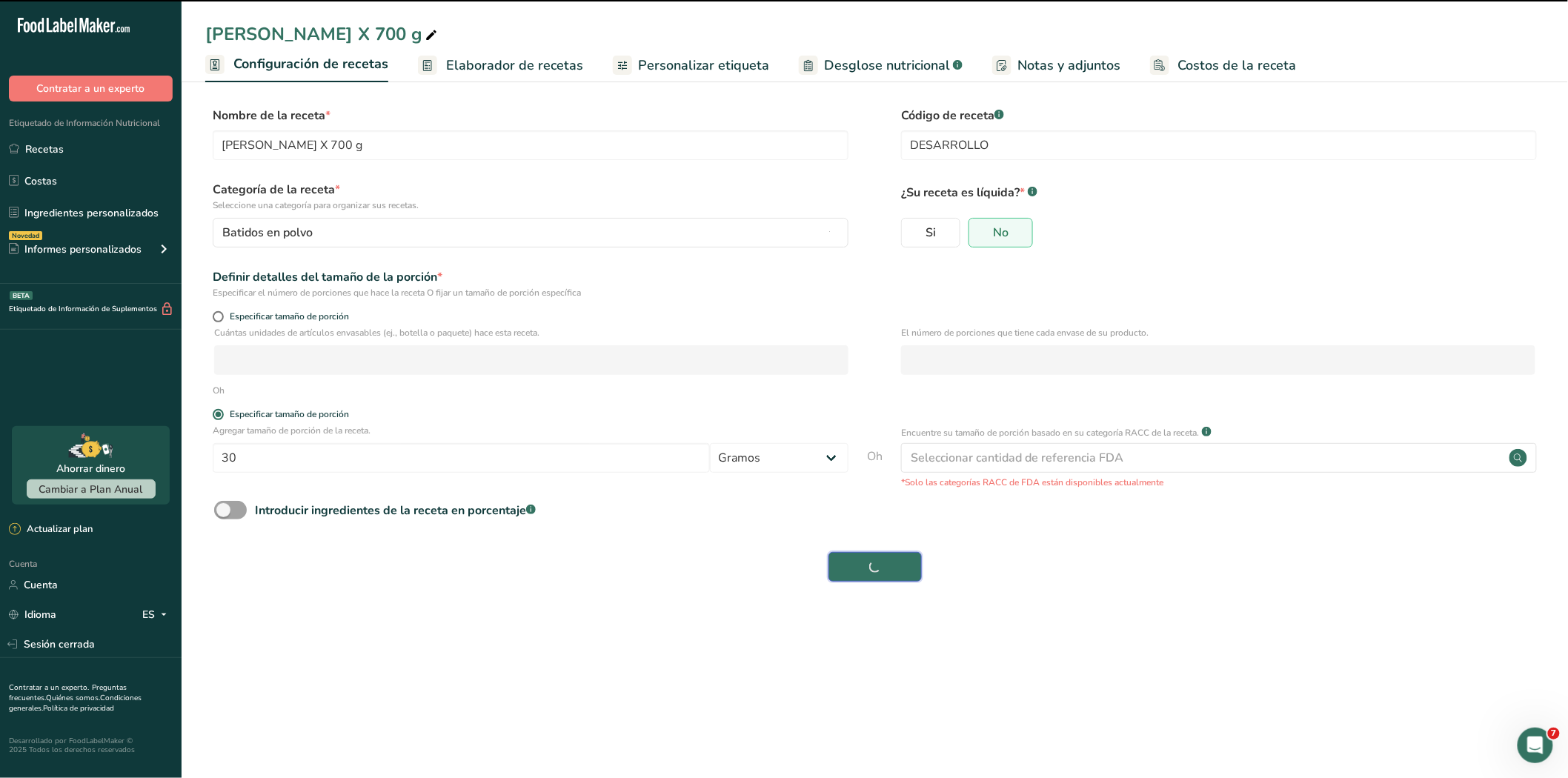
type input "DESARROLLO"
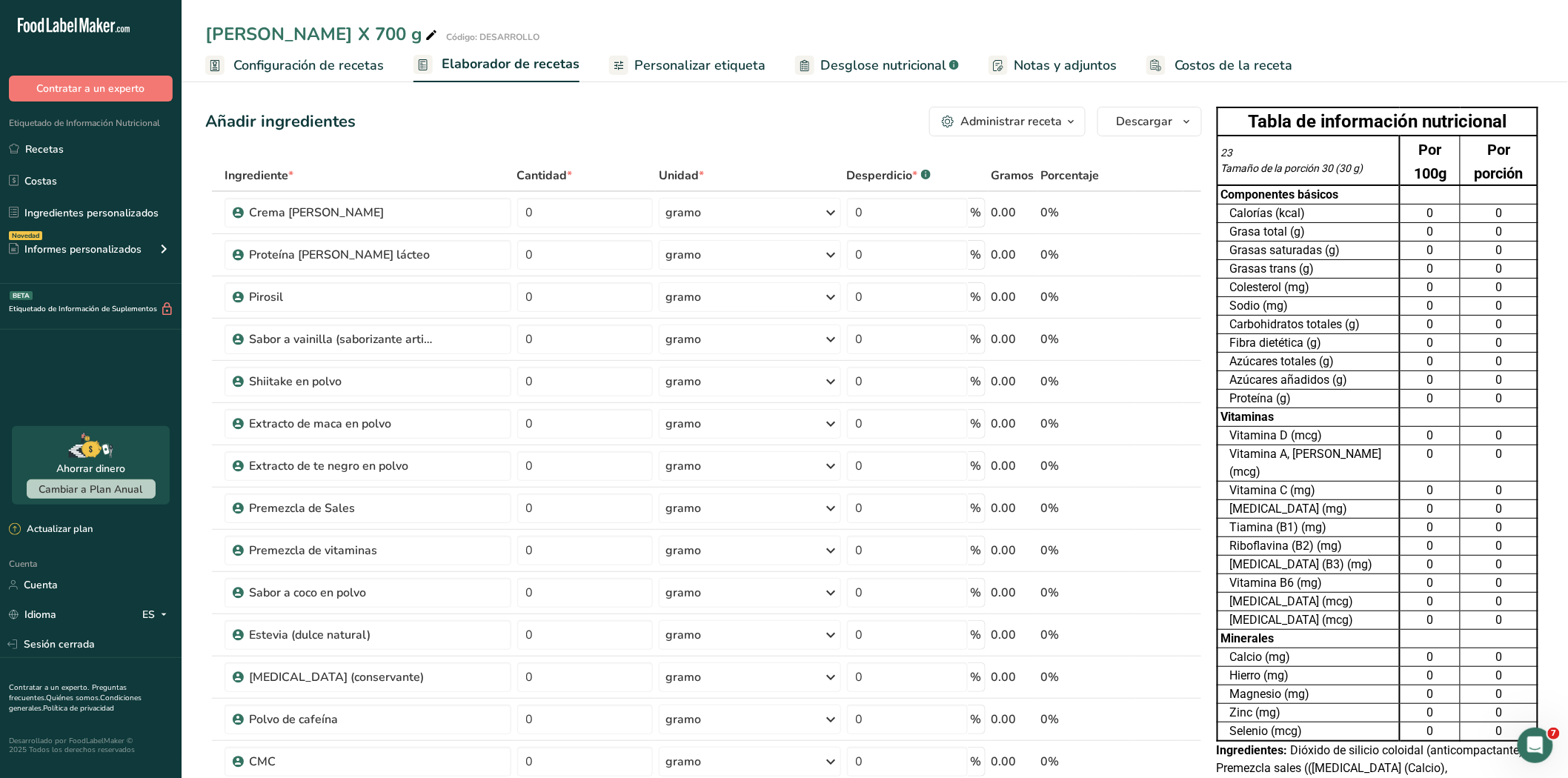
click at [1069, 121] on icon "button" at bounding box center [1070, 122] width 12 height 18
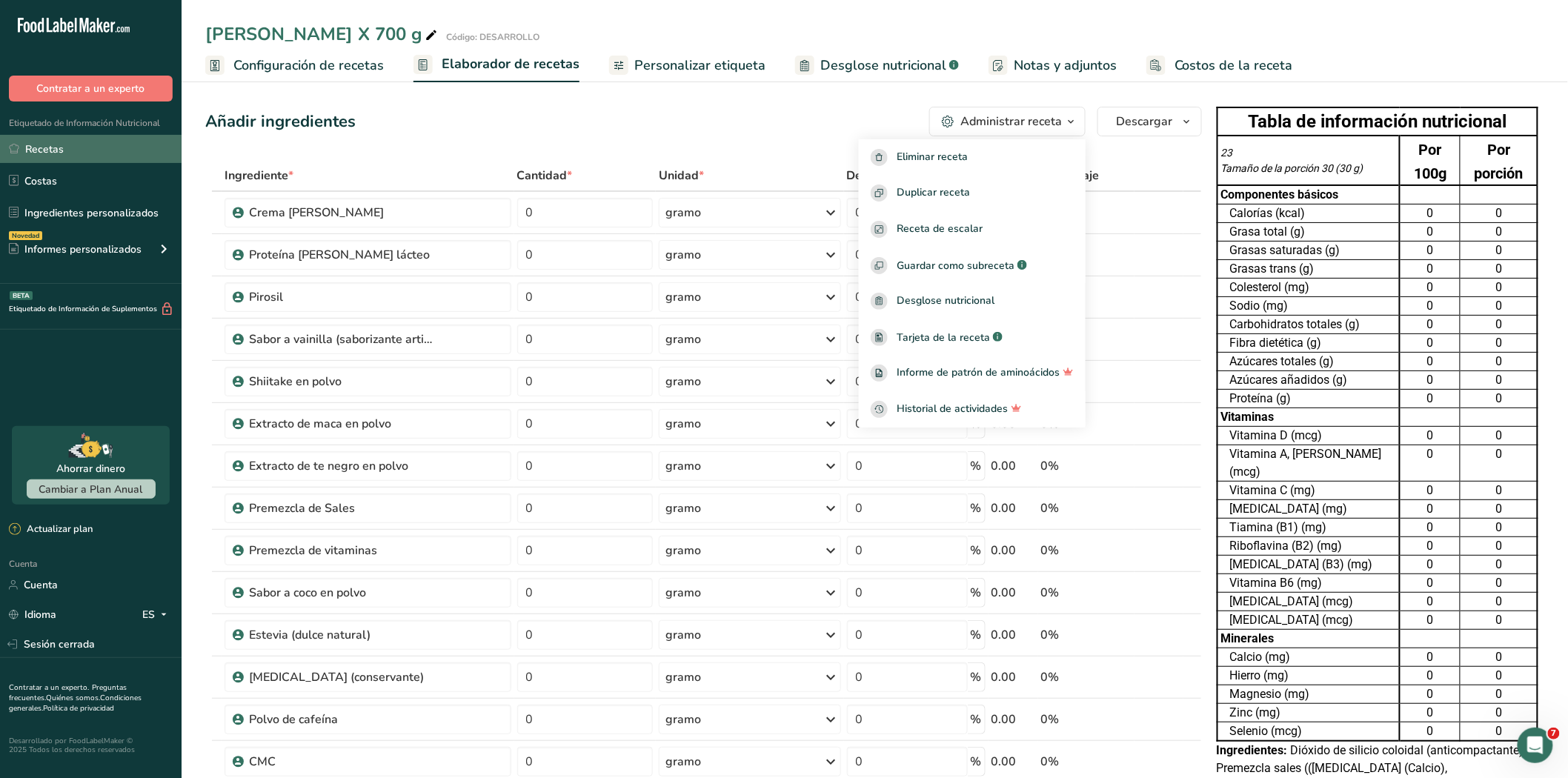
click at [79, 151] on link "Recetas" at bounding box center [90, 148] width 182 height 28
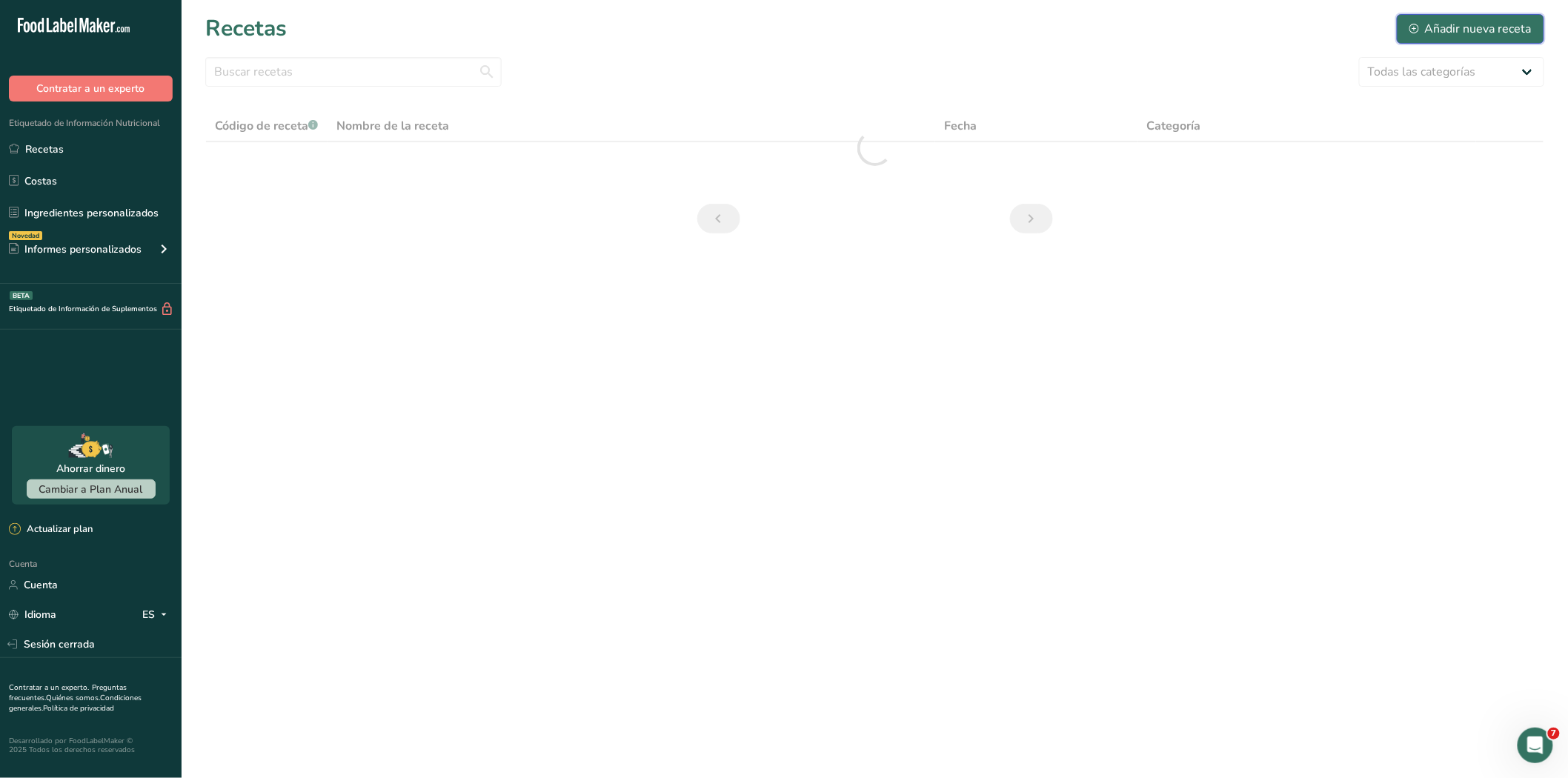
click at [1478, 32] on font "Añadir nueva receta" at bounding box center [1478, 29] width 107 height 16
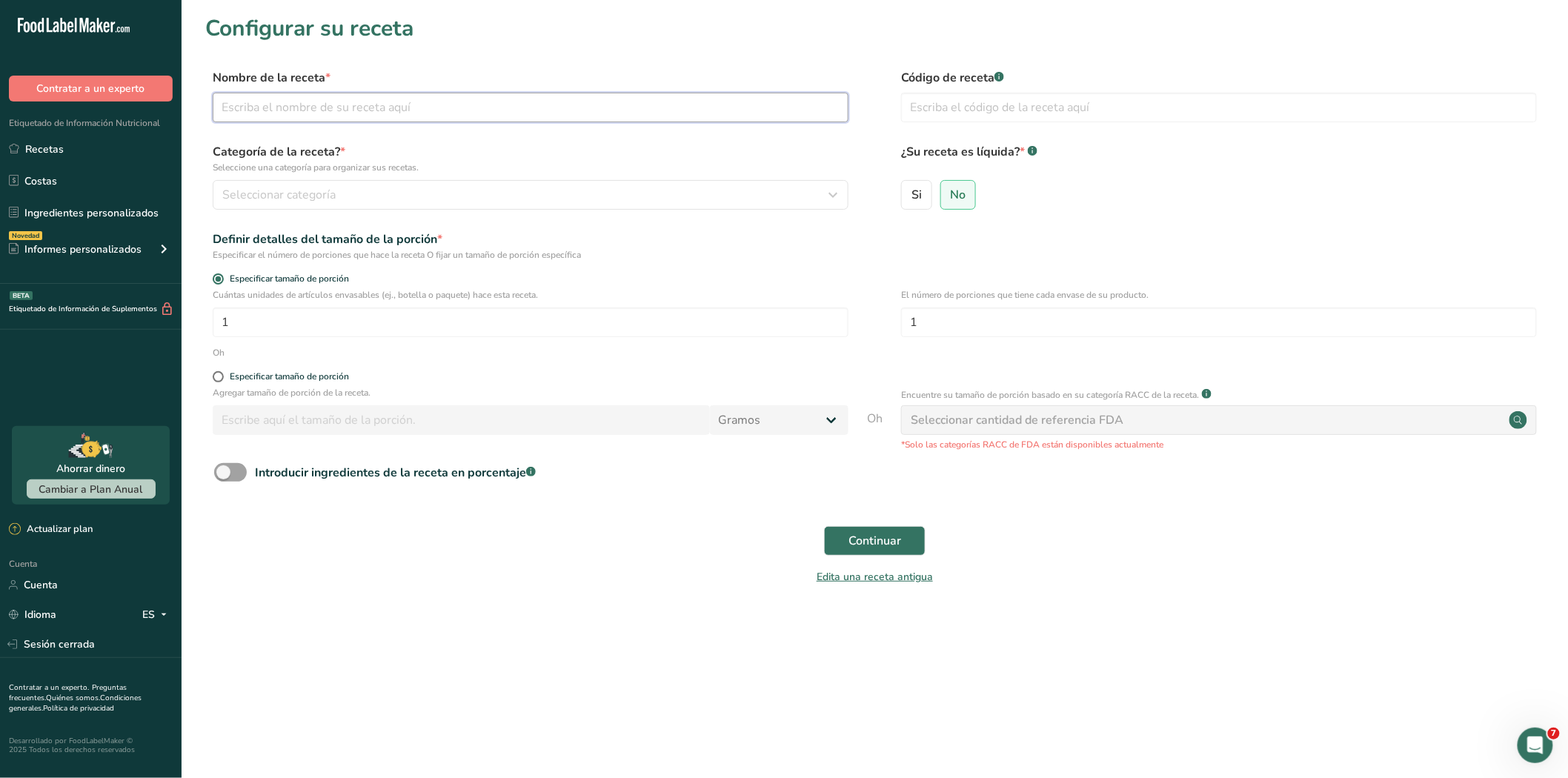
click at [293, 107] on input "text" at bounding box center [530, 107] width 636 height 30
paste input "SACHETS FIBRA SELLY X 20 G"
type input "SACHETS FIBRA SELLY X 20 G"
click at [959, 102] on input "text" at bounding box center [1218, 107] width 636 height 30
paste input "PRT60492"
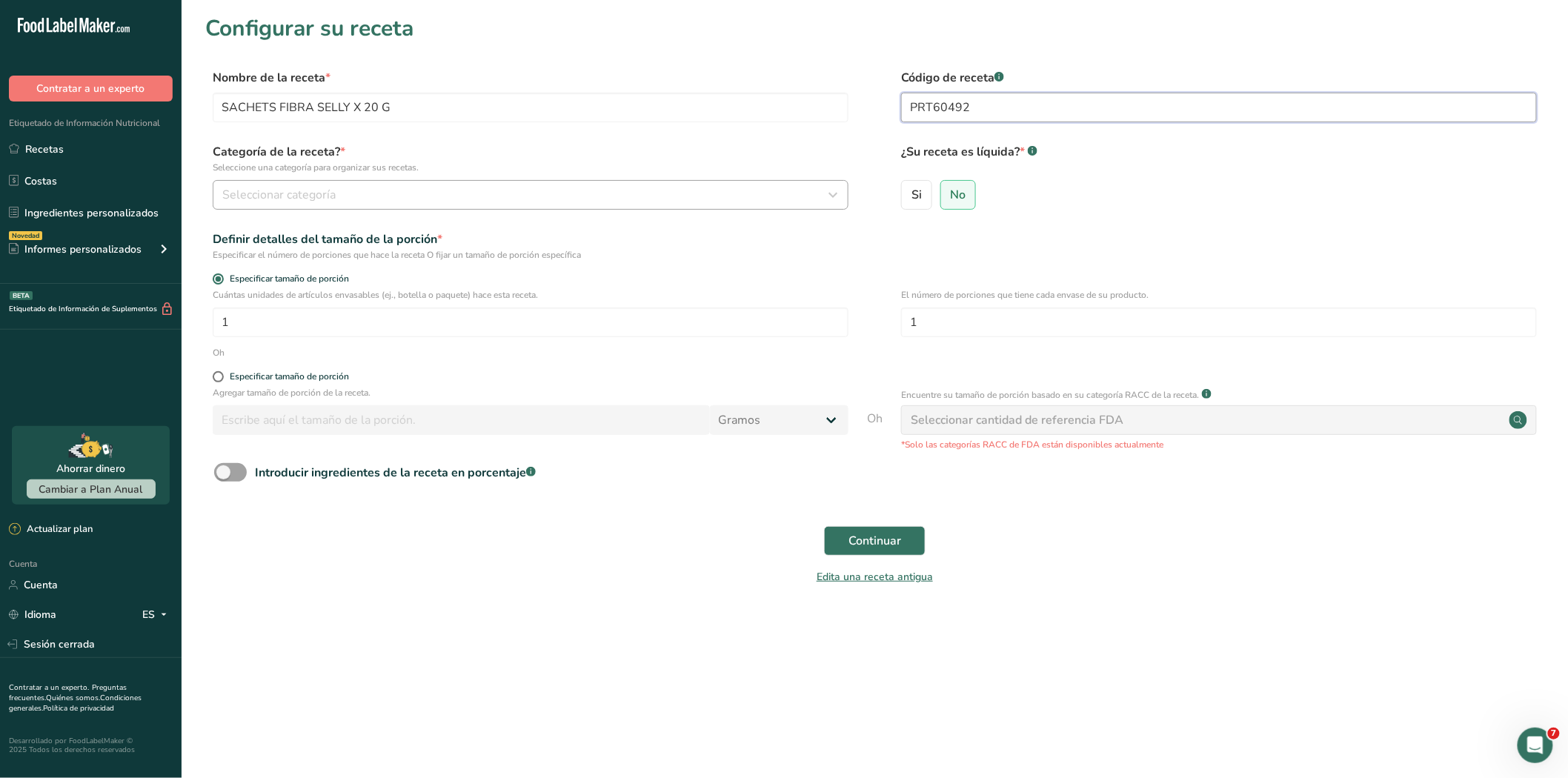
type input "PRT60492"
click at [314, 197] on font "Seleccionar categoría" at bounding box center [279, 194] width 113 height 16
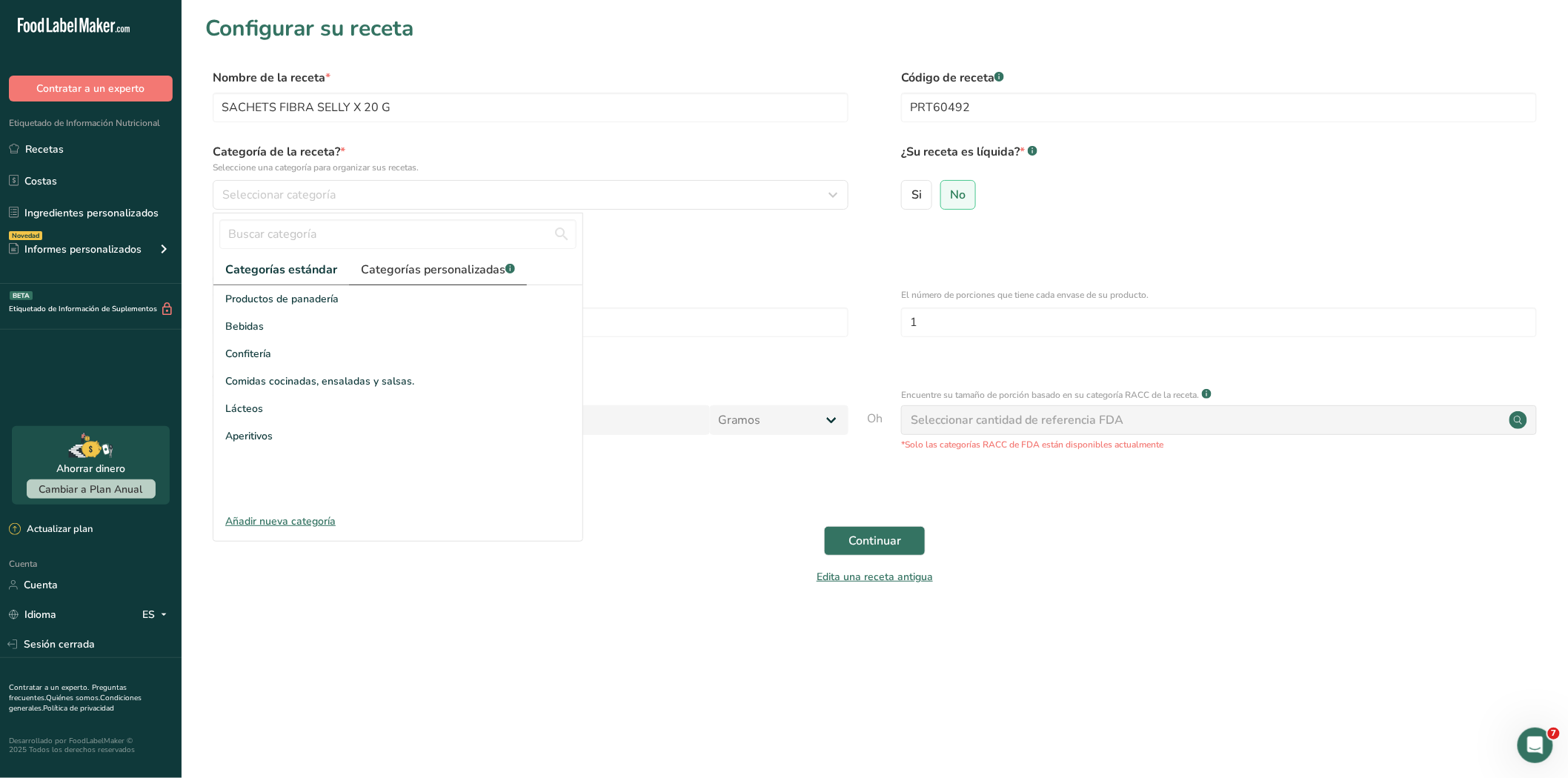
click at [445, 271] on font "Categorías personalizadas" at bounding box center [433, 270] width 145 height 16
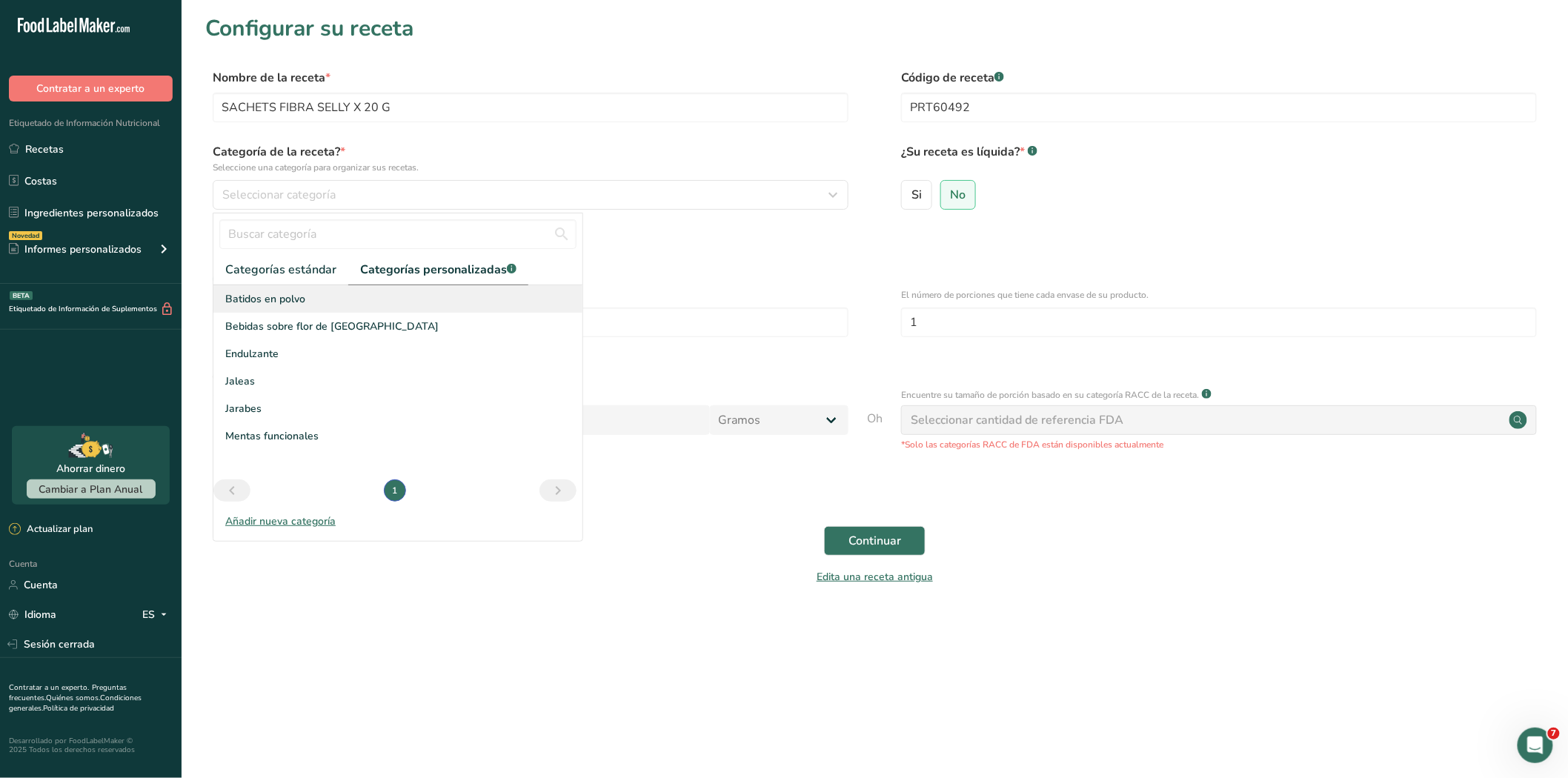
click at [260, 300] on font "Batidos en polvo" at bounding box center [265, 299] width 80 height 14
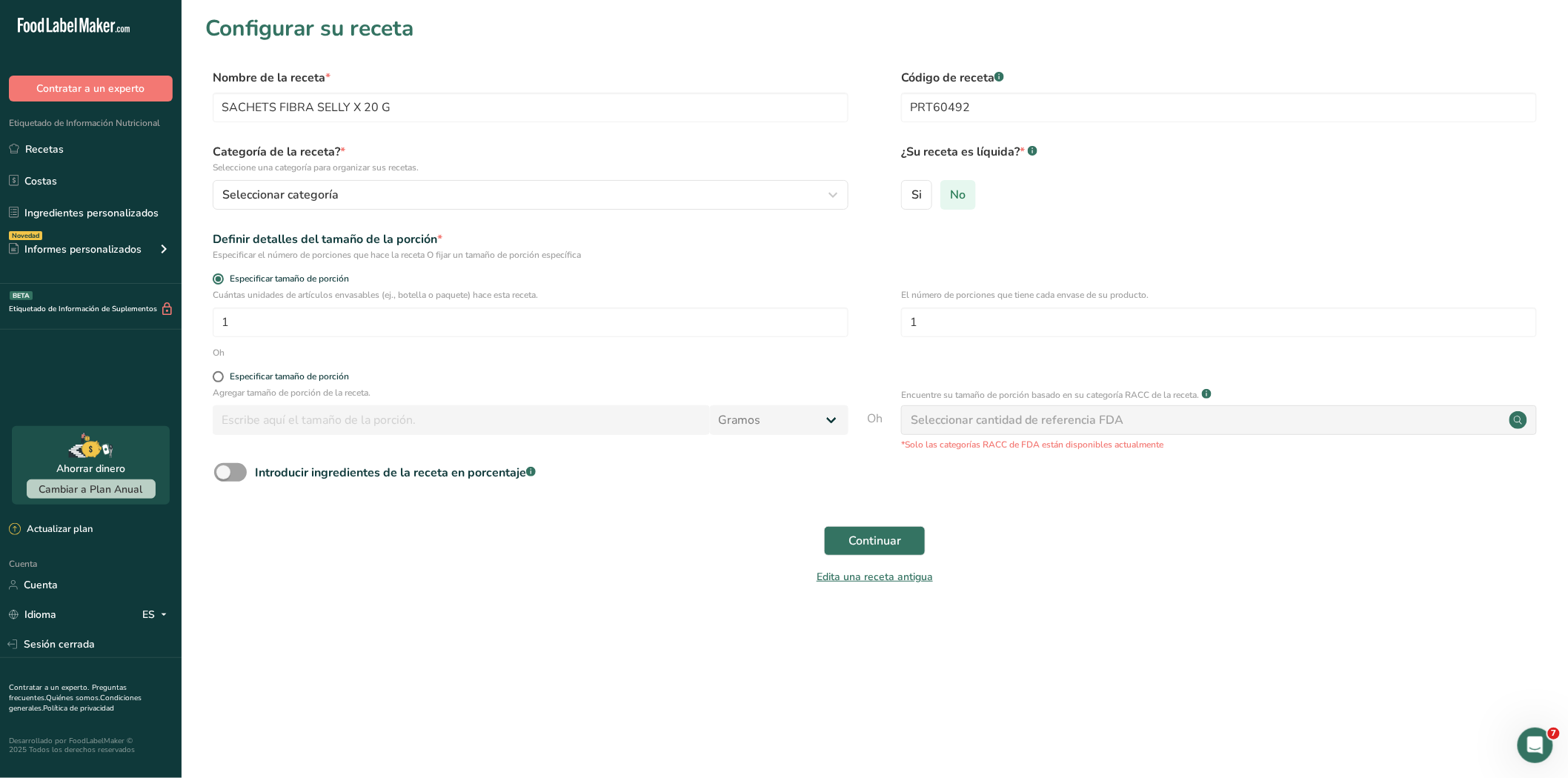
click at [957, 203] on font "No" at bounding box center [958, 194] width 15 height 16
click at [950, 199] on input "No" at bounding box center [945, 194] width 10 height 10
click at [879, 541] on font "Continuar" at bounding box center [874, 541] width 52 height 16
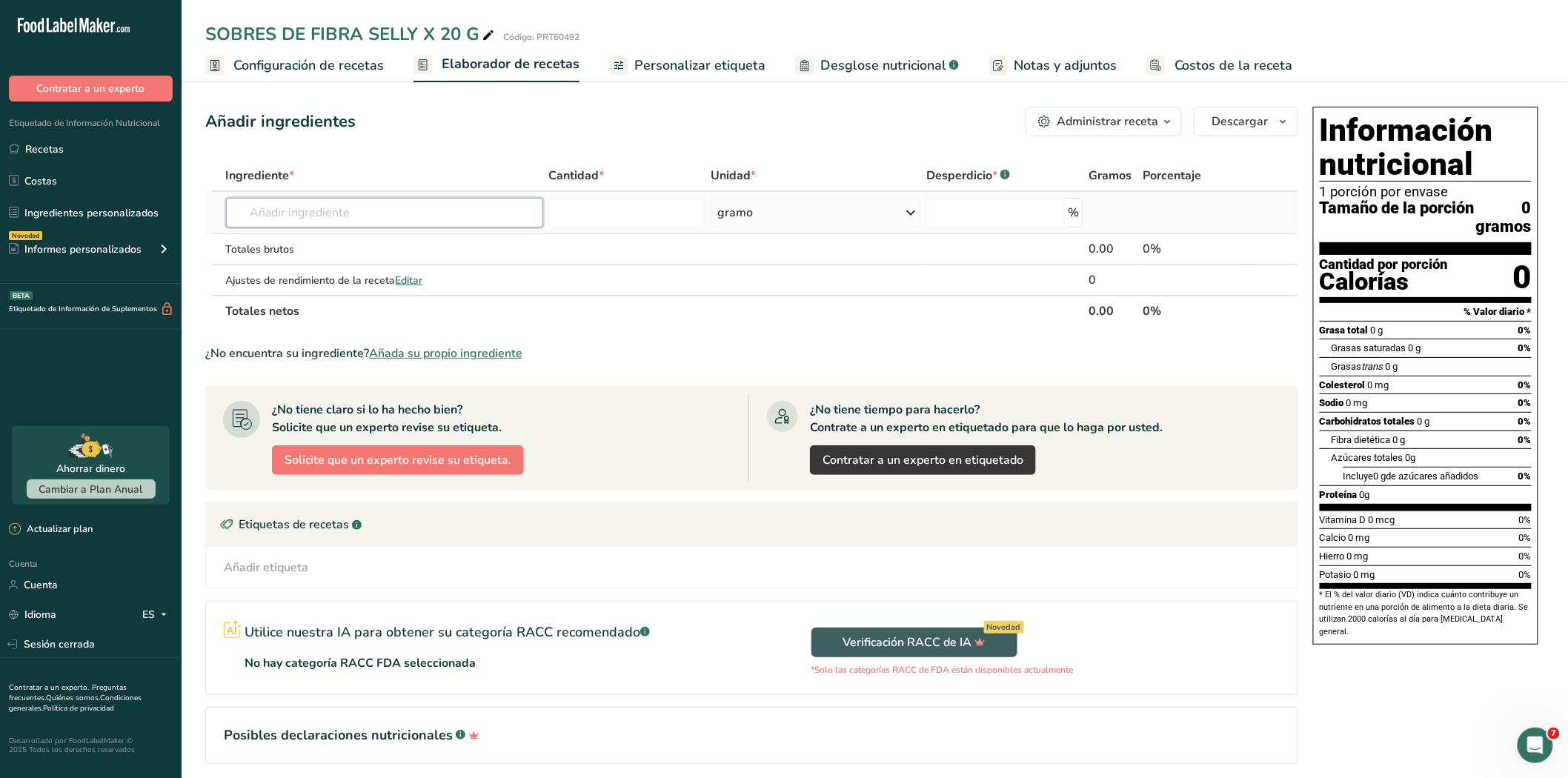
click at [276, 211] on input "text" at bounding box center [384, 213] width 317 height 30
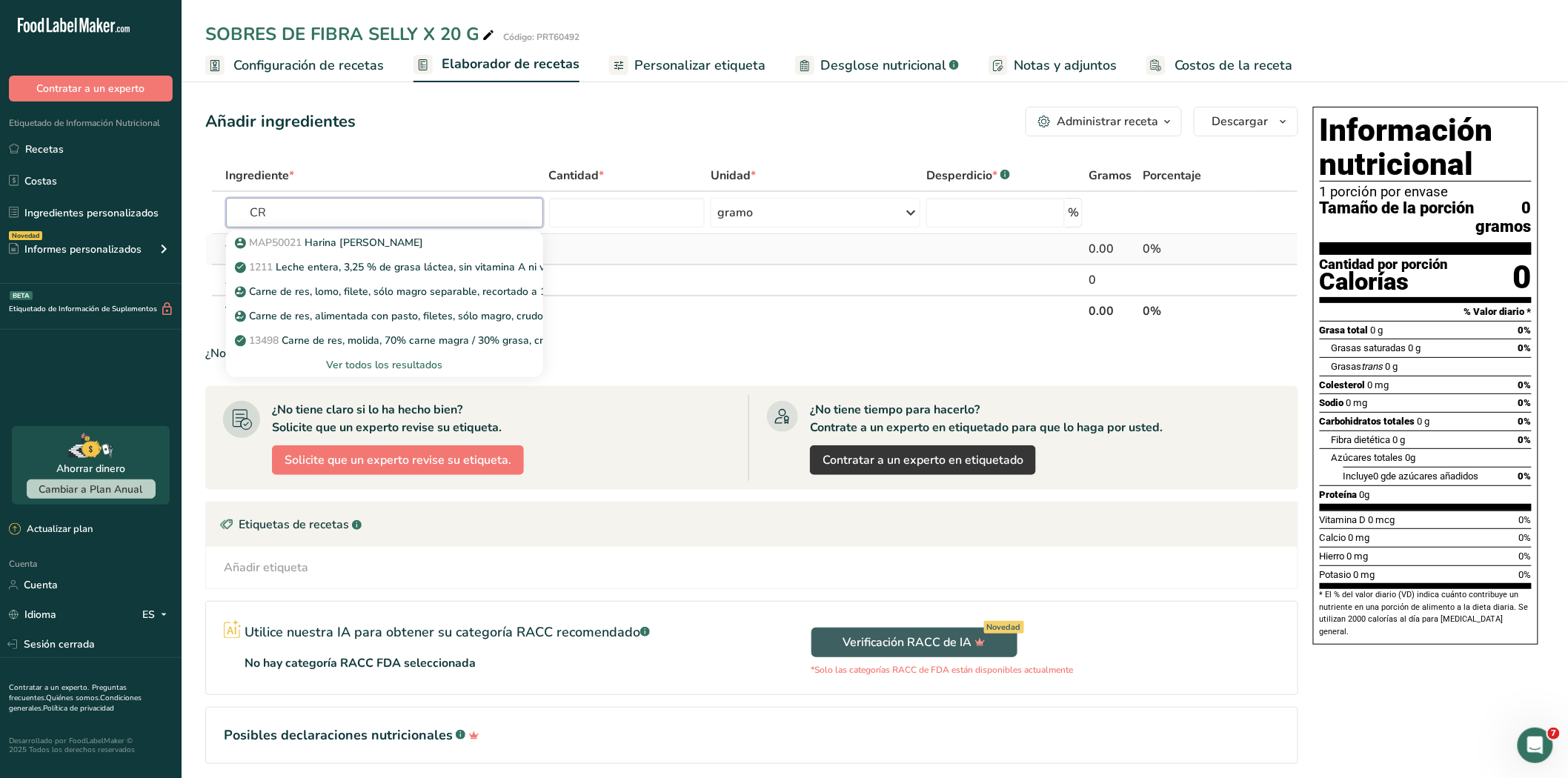
type input "C"
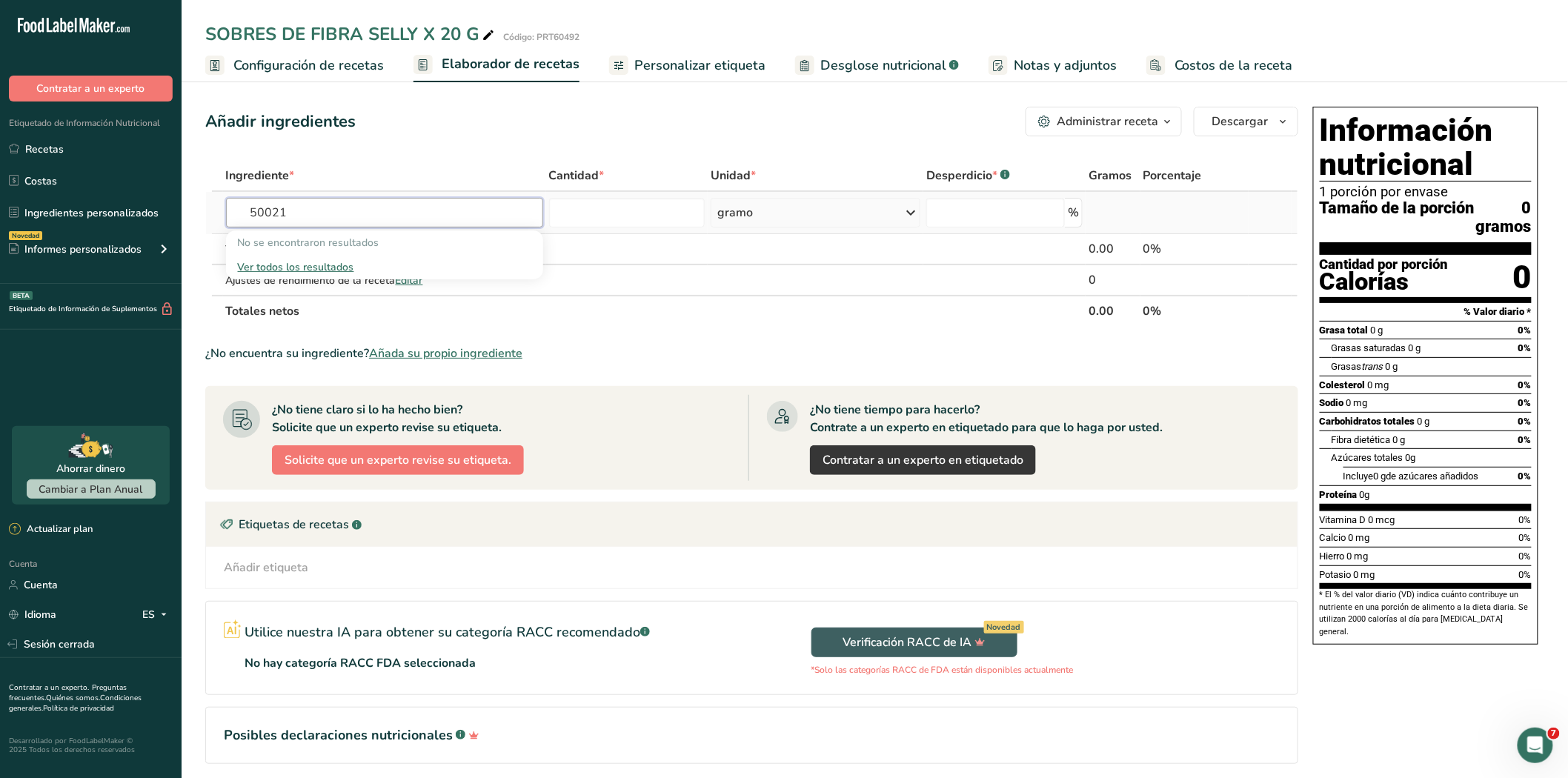
type input "50021"
click at [323, 263] on font "Ver todos los resultados" at bounding box center [296, 268] width 117 height 14
click at [293, 211] on input "text" at bounding box center [384, 213] width 317 height 30
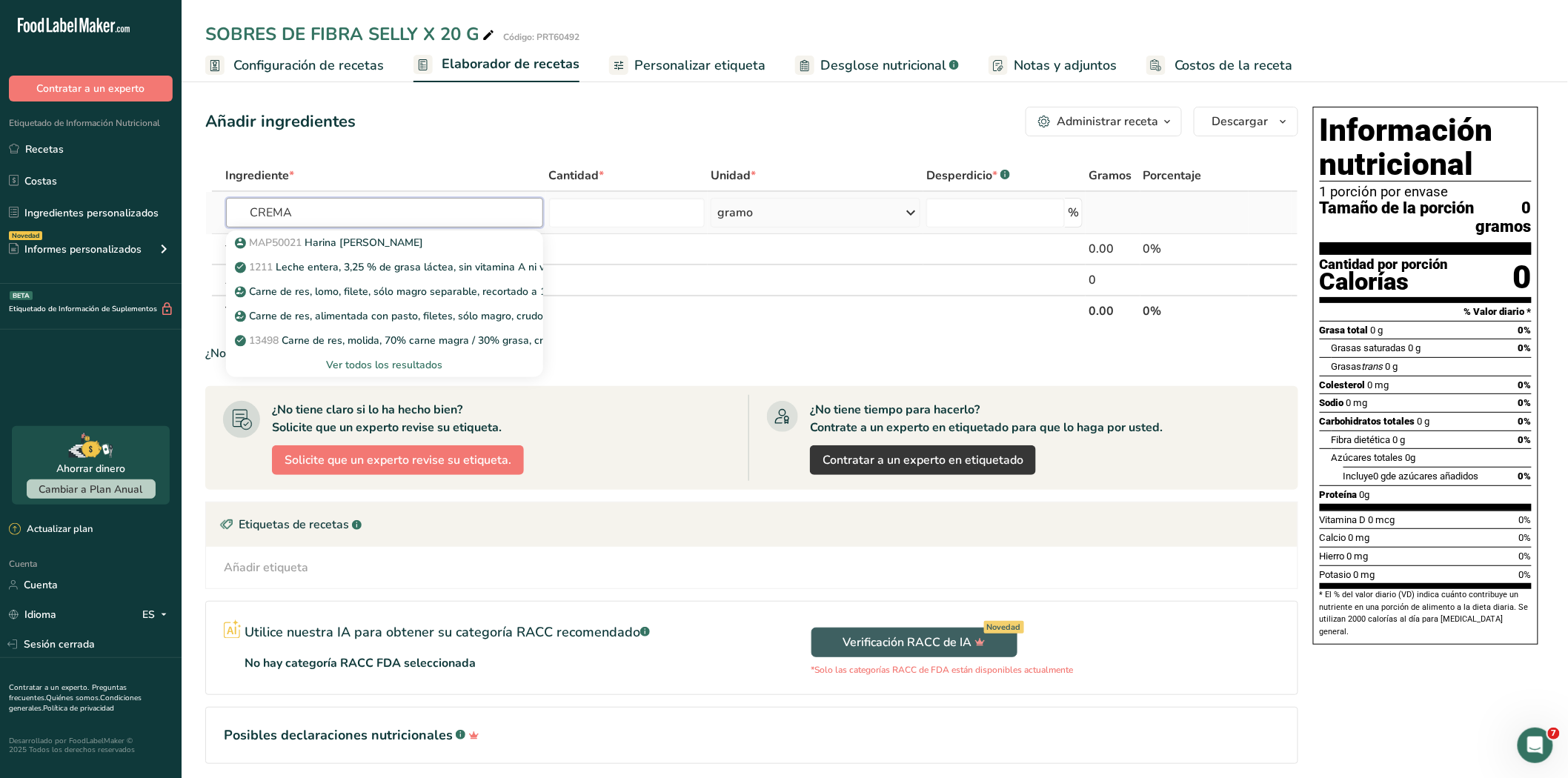
type input "CREMA"
click at [371, 365] on font "Ver todos los resultados" at bounding box center [383, 365] width 117 height 14
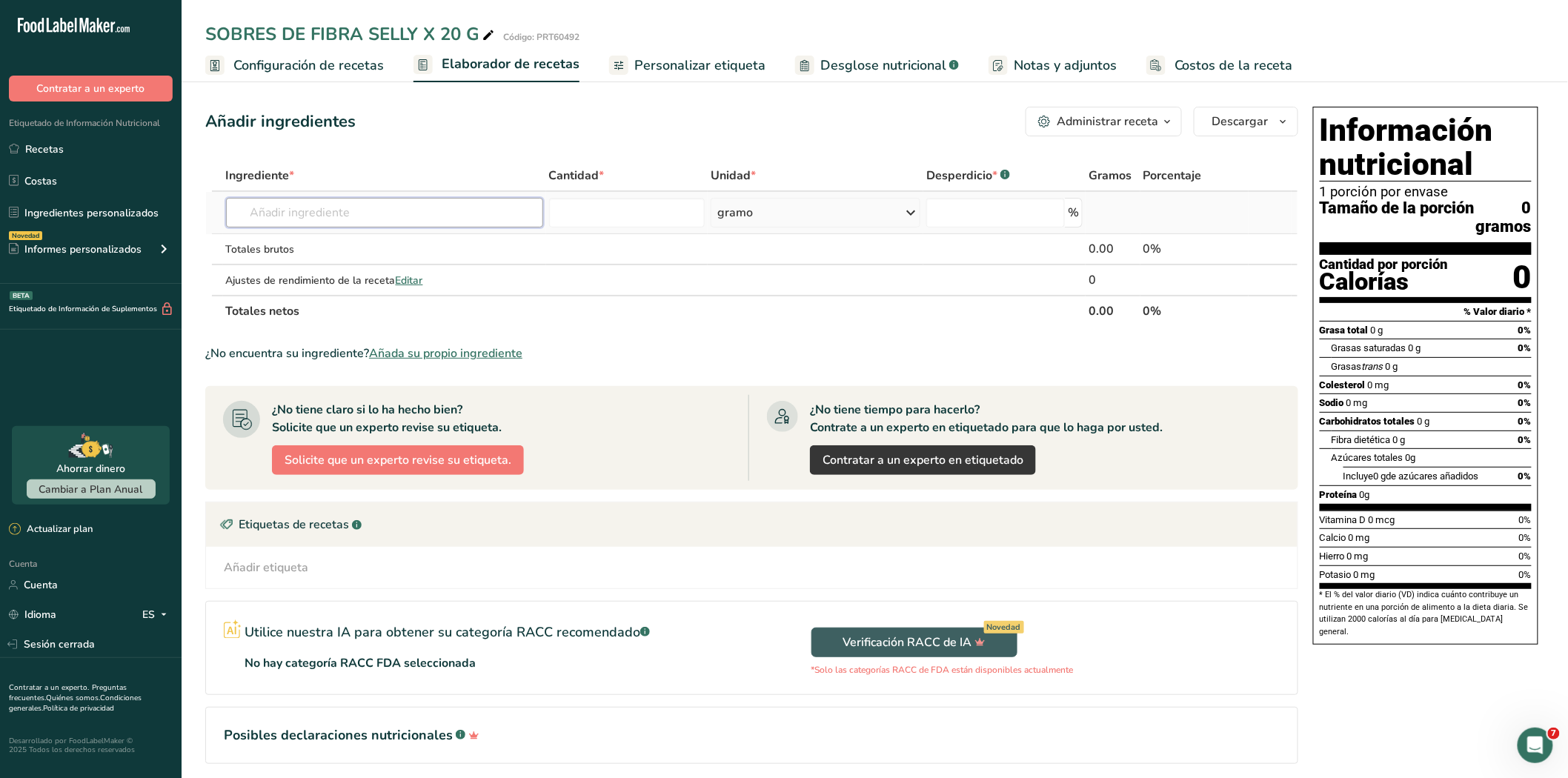
click at [426, 219] on input "text" at bounding box center [384, 213] width 317 height 30
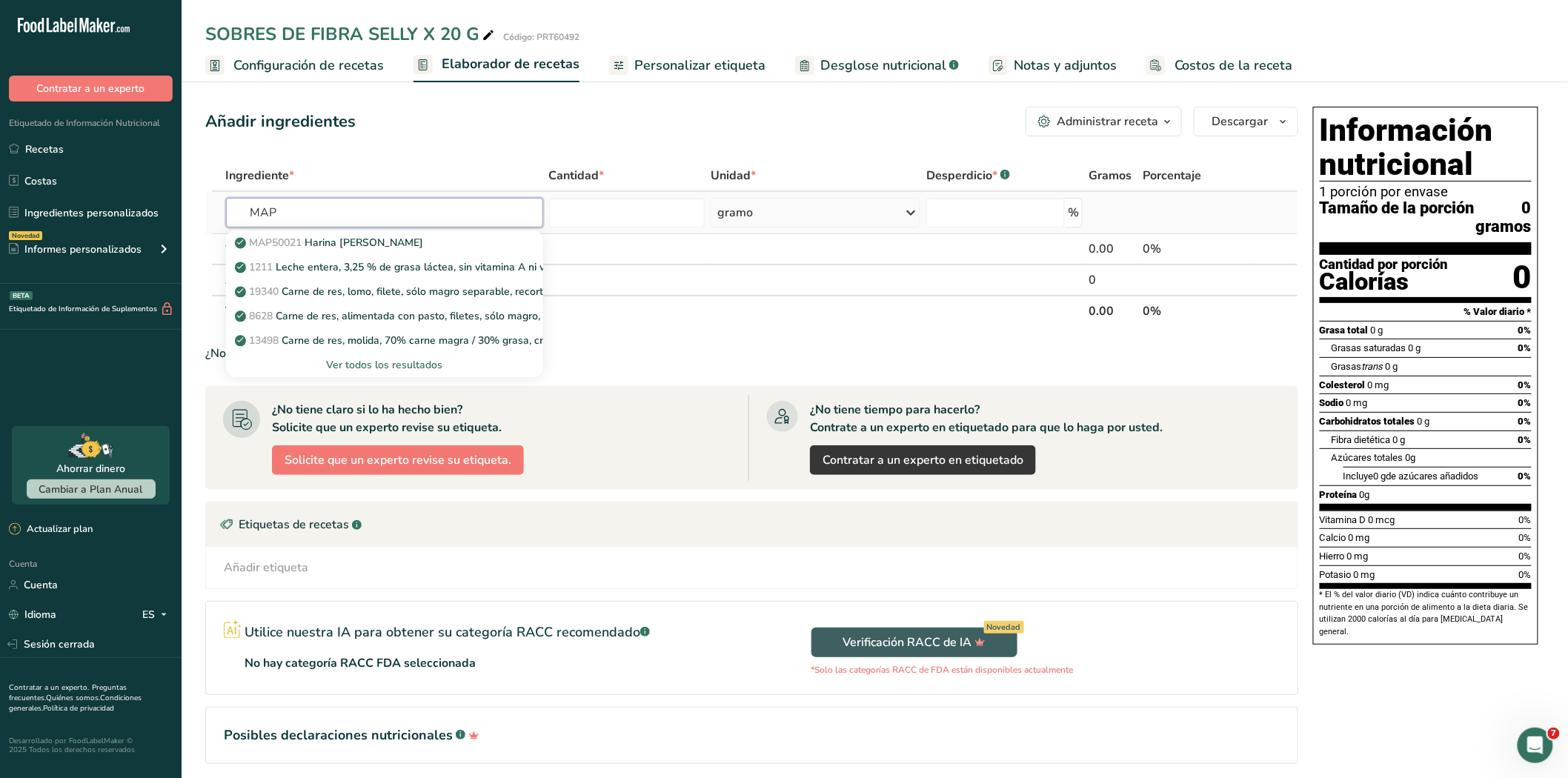
type input "MAP"
click at [359, 366] on font "Ver todos los resultados" at bounding box center [383, 365] width 117 height 14
click at [0, 0] on div "Resultados de búsqueda modal" at bounding box center [0, 0] width 0 height 0
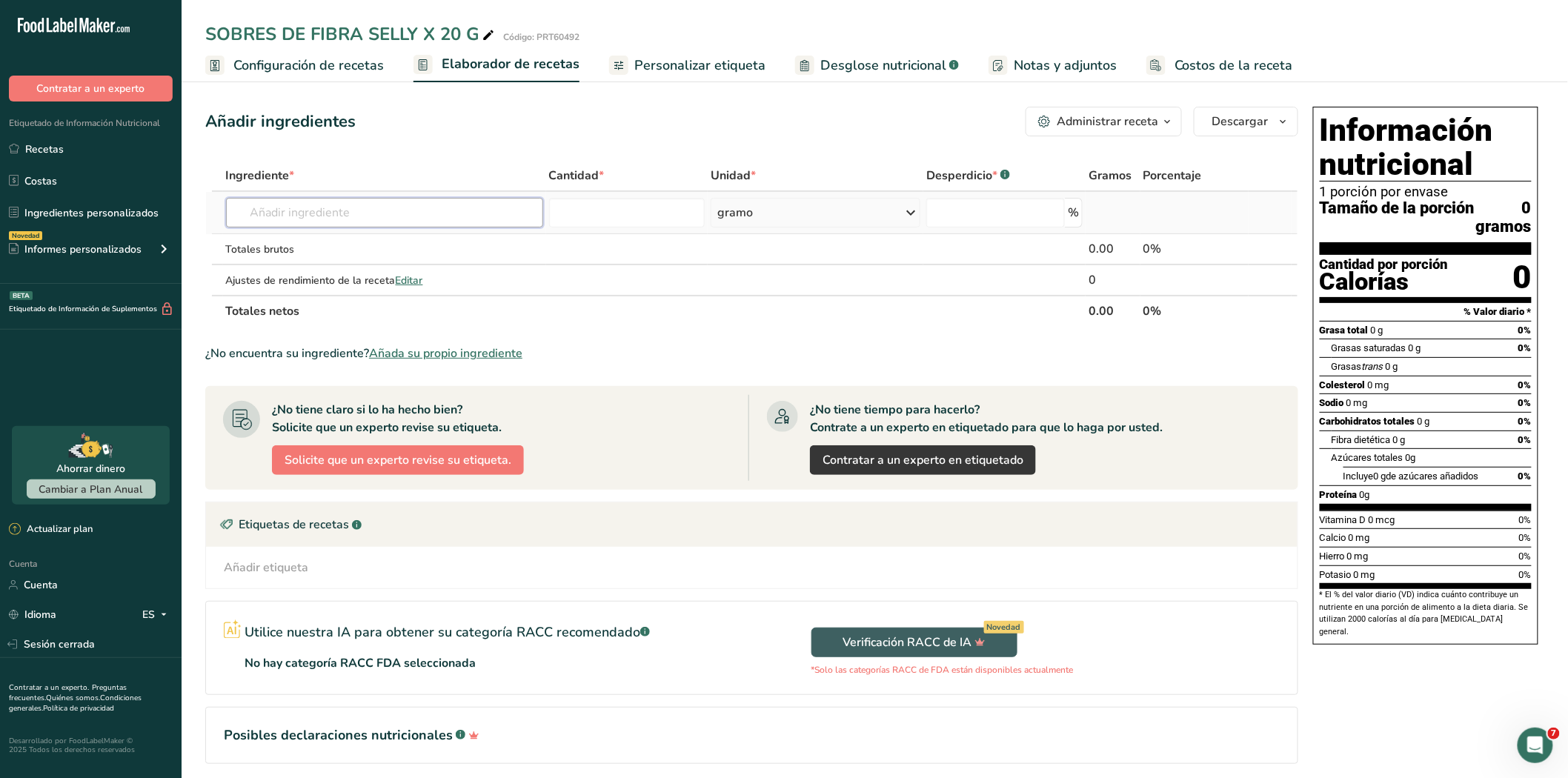
click at [338, 206] on input "text" at bounding box center [384, 213] width 317 height 30
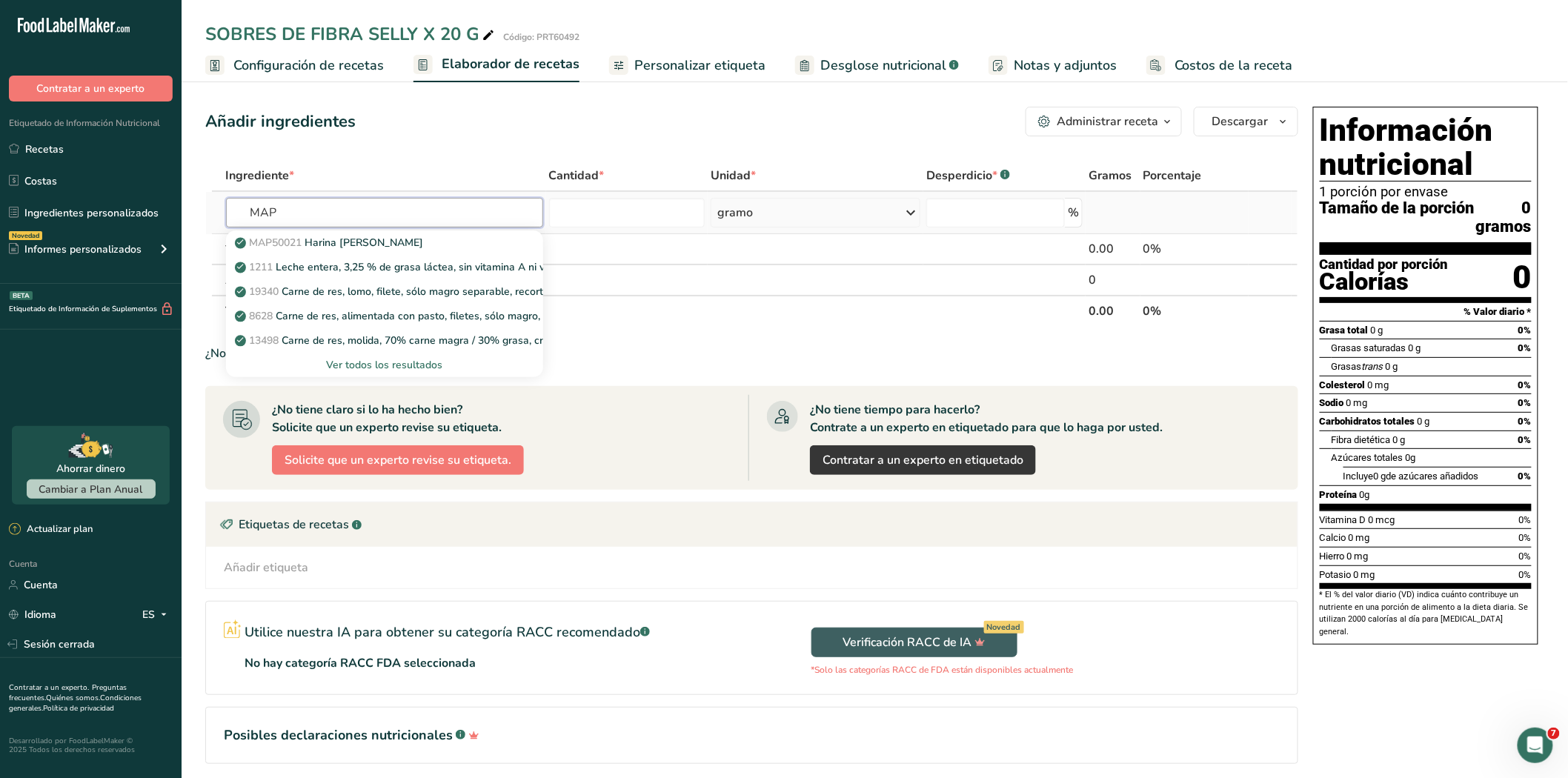
type input "MAP"
click at [420, 362] on font "Ver todos los resultados" at bounding box center [383, 365] width 117 height 14
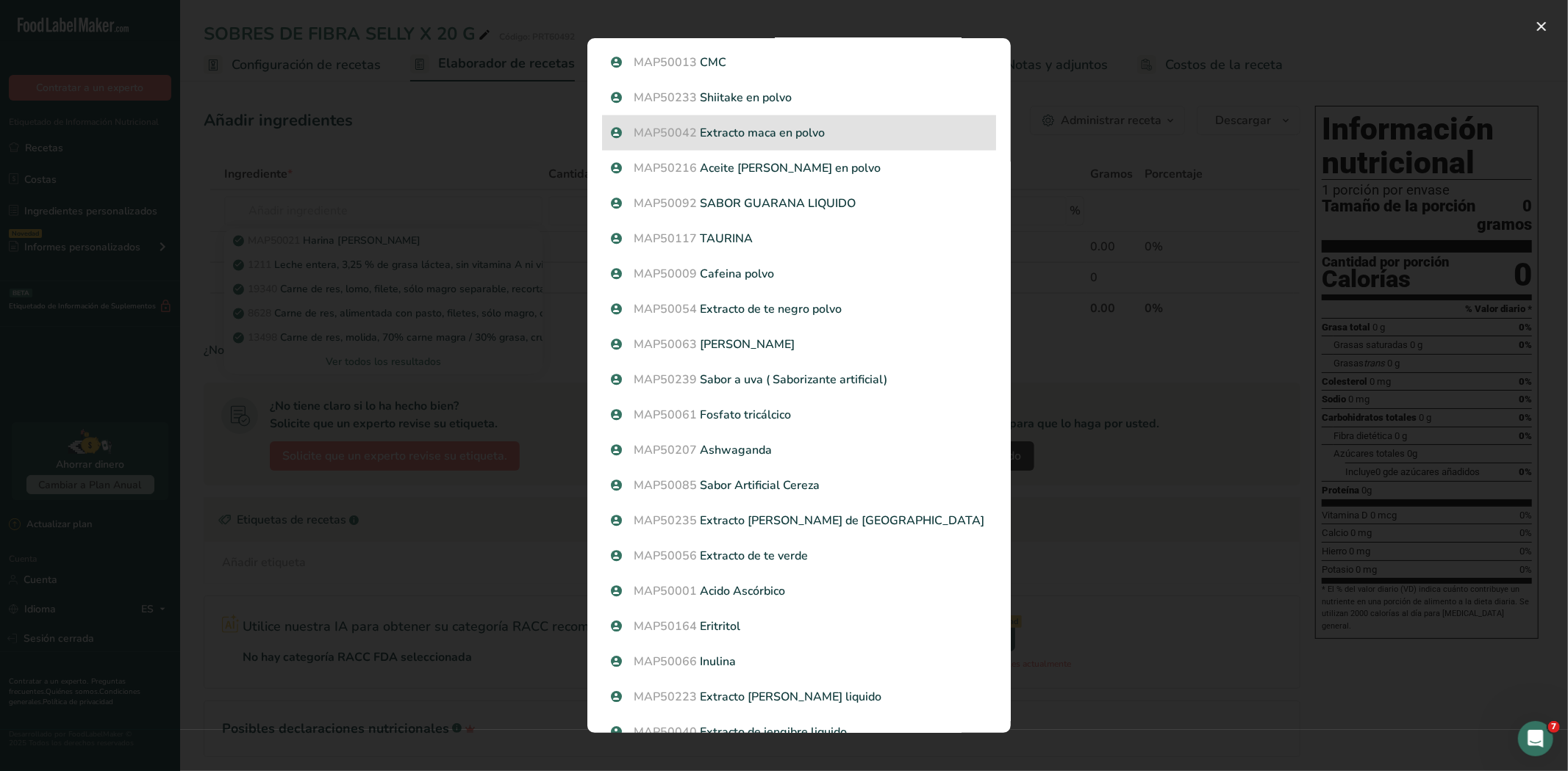
scroll to position [1286, 0]
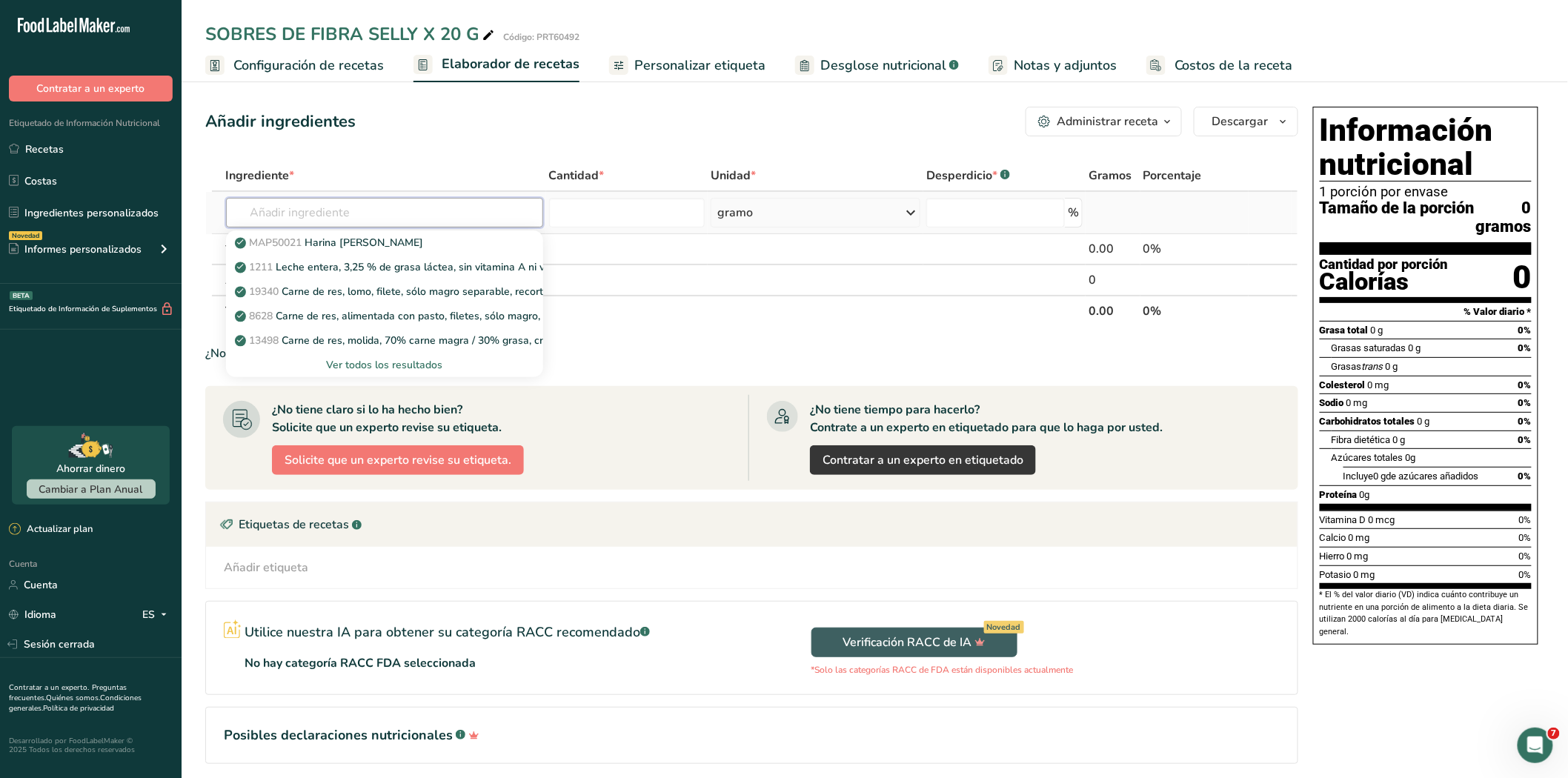
click at [397, 218] on input "text" at bounding box center [384, 213] width 317 height 30
type input "CREMA"
click at [376, 365] on font "Ver todos los resultados" at bounding box center [383, 365] width 117 height 14
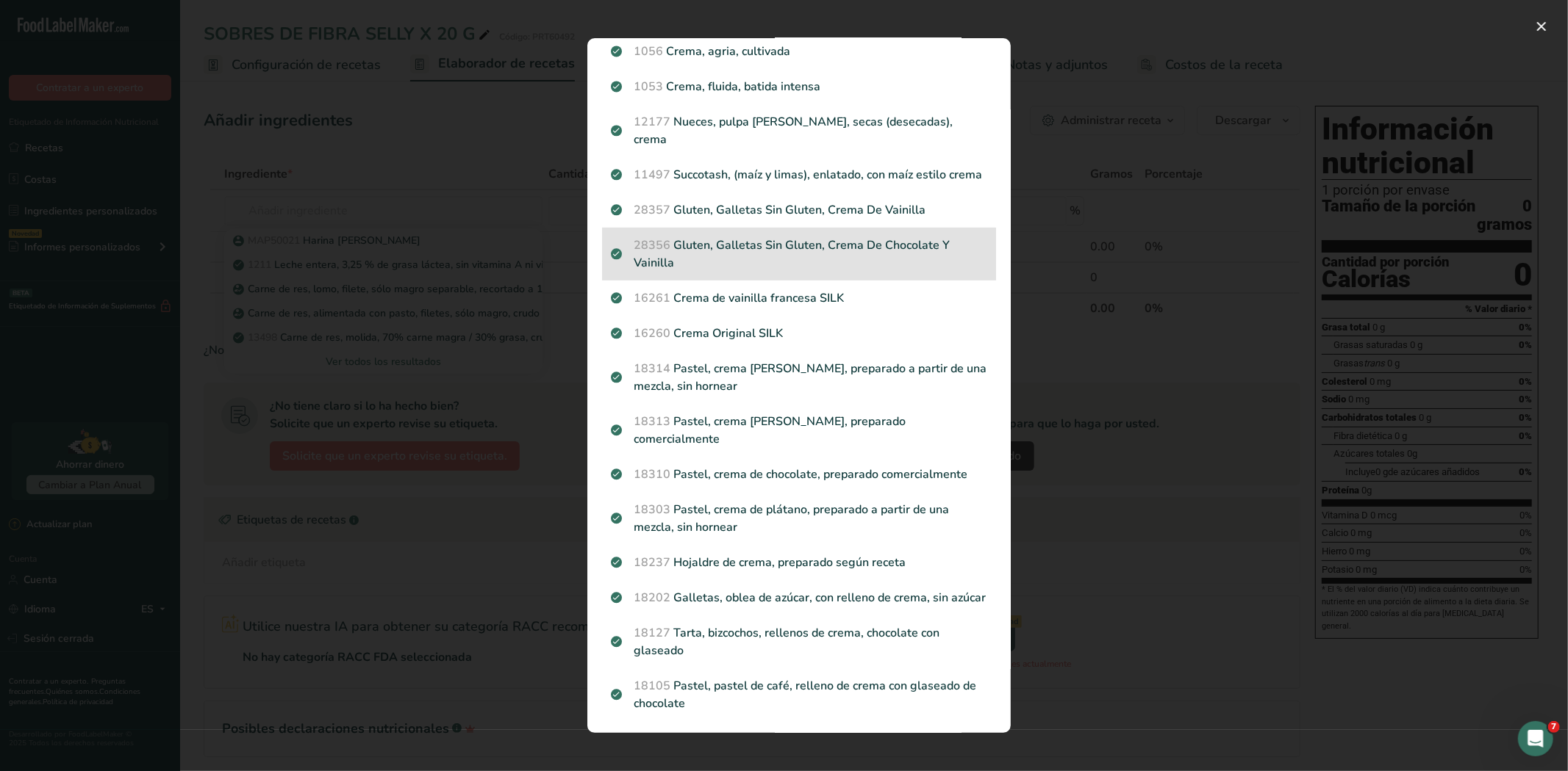
scroll to position [0, 0]
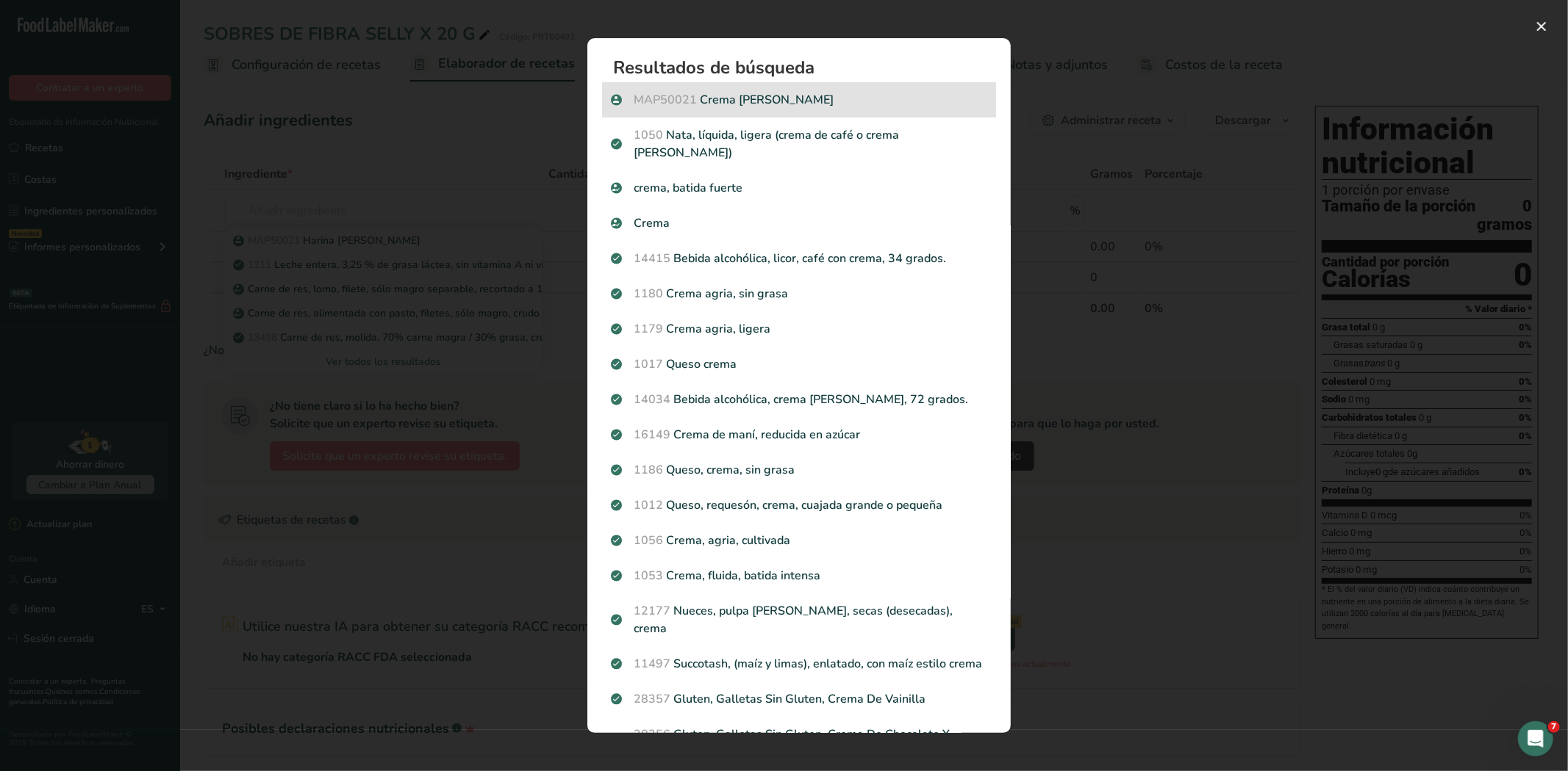
click at [738, 100] on p "MAP50021 Crema de coco" at bounding box center [798, 100] width 376 height 18
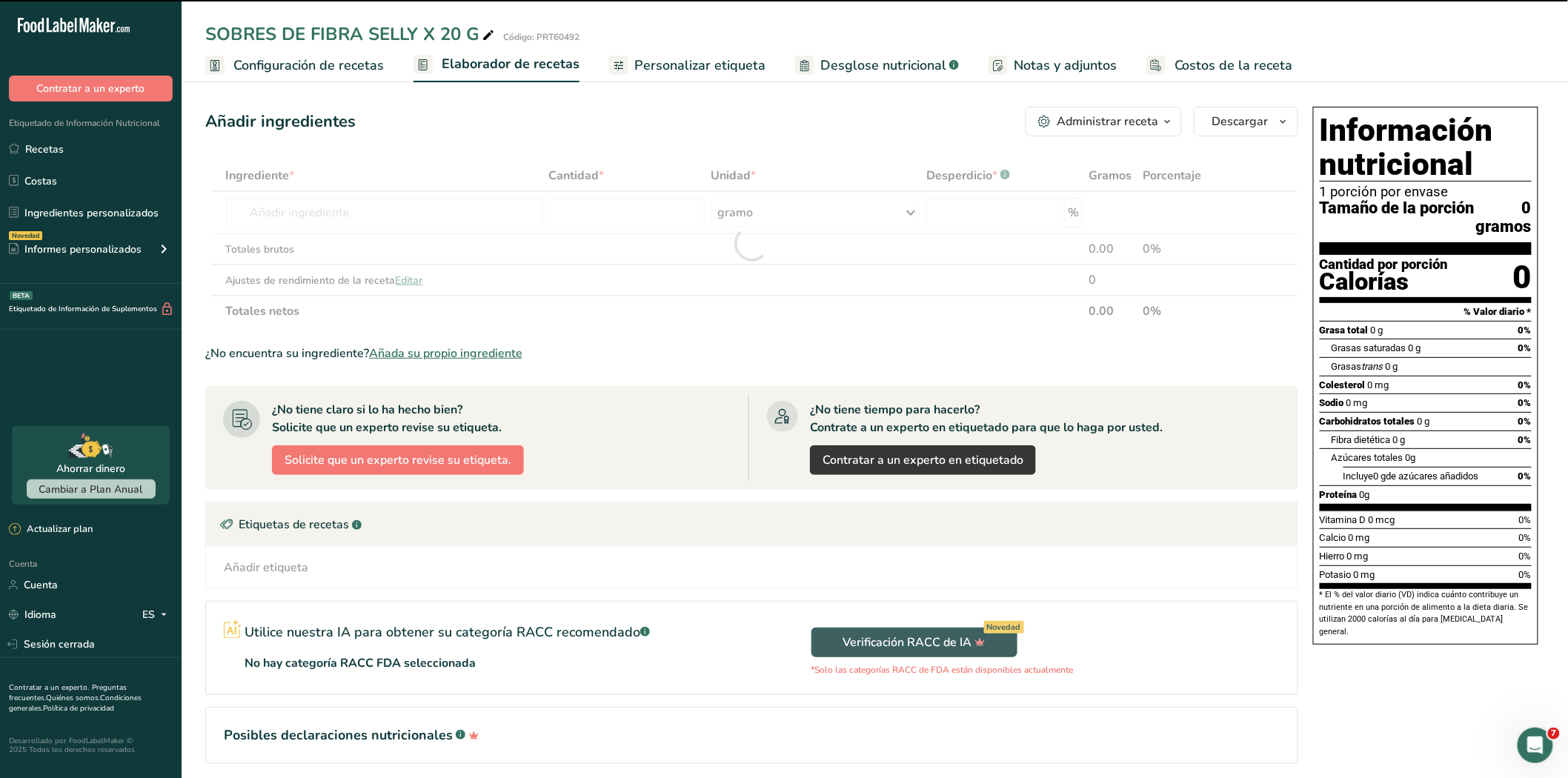
type input "0"
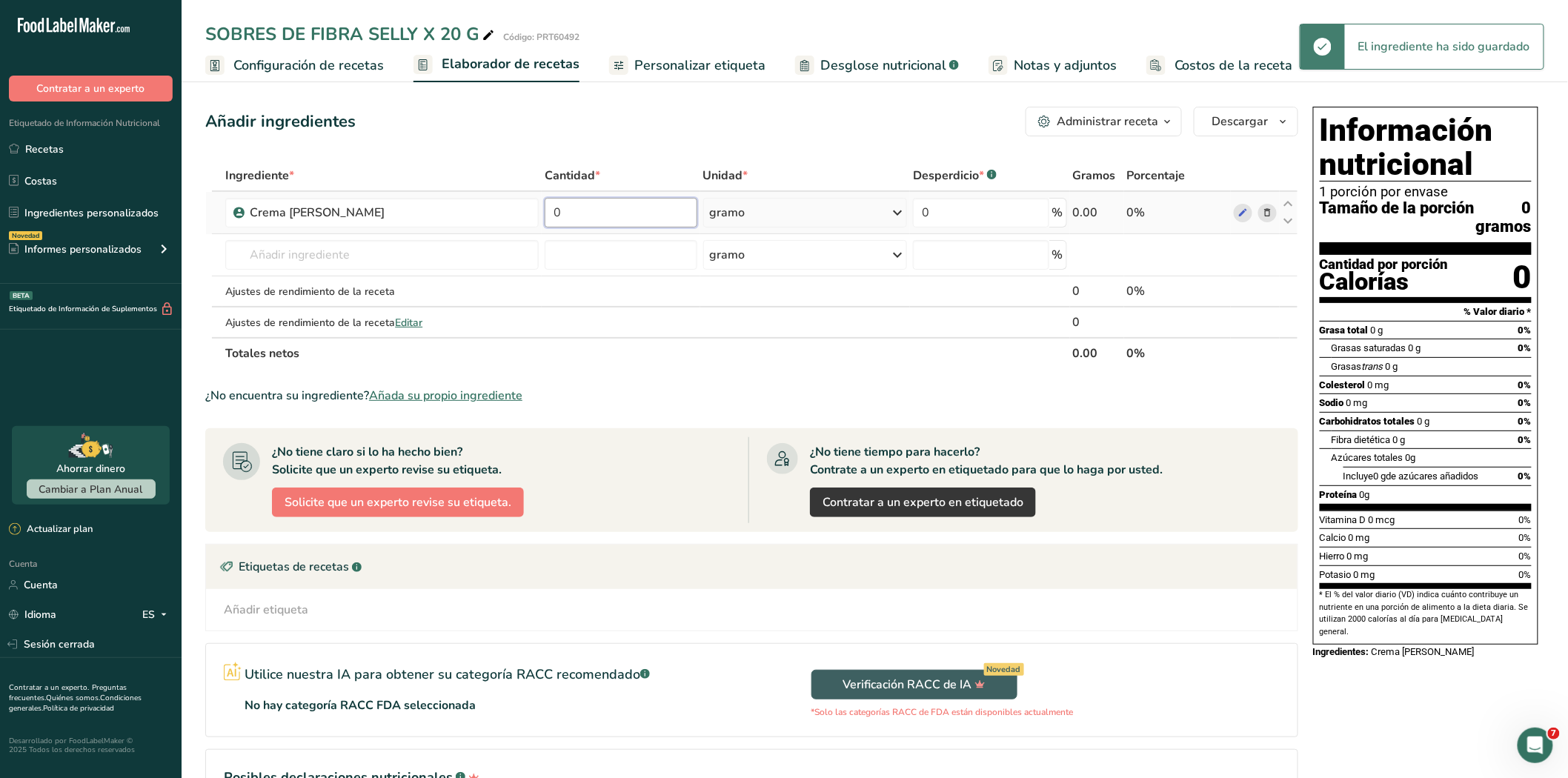
click at [631, 219] on input "0" at bounding box center [620, 213] width 153 height 30
type input "7"
type input "7.32"
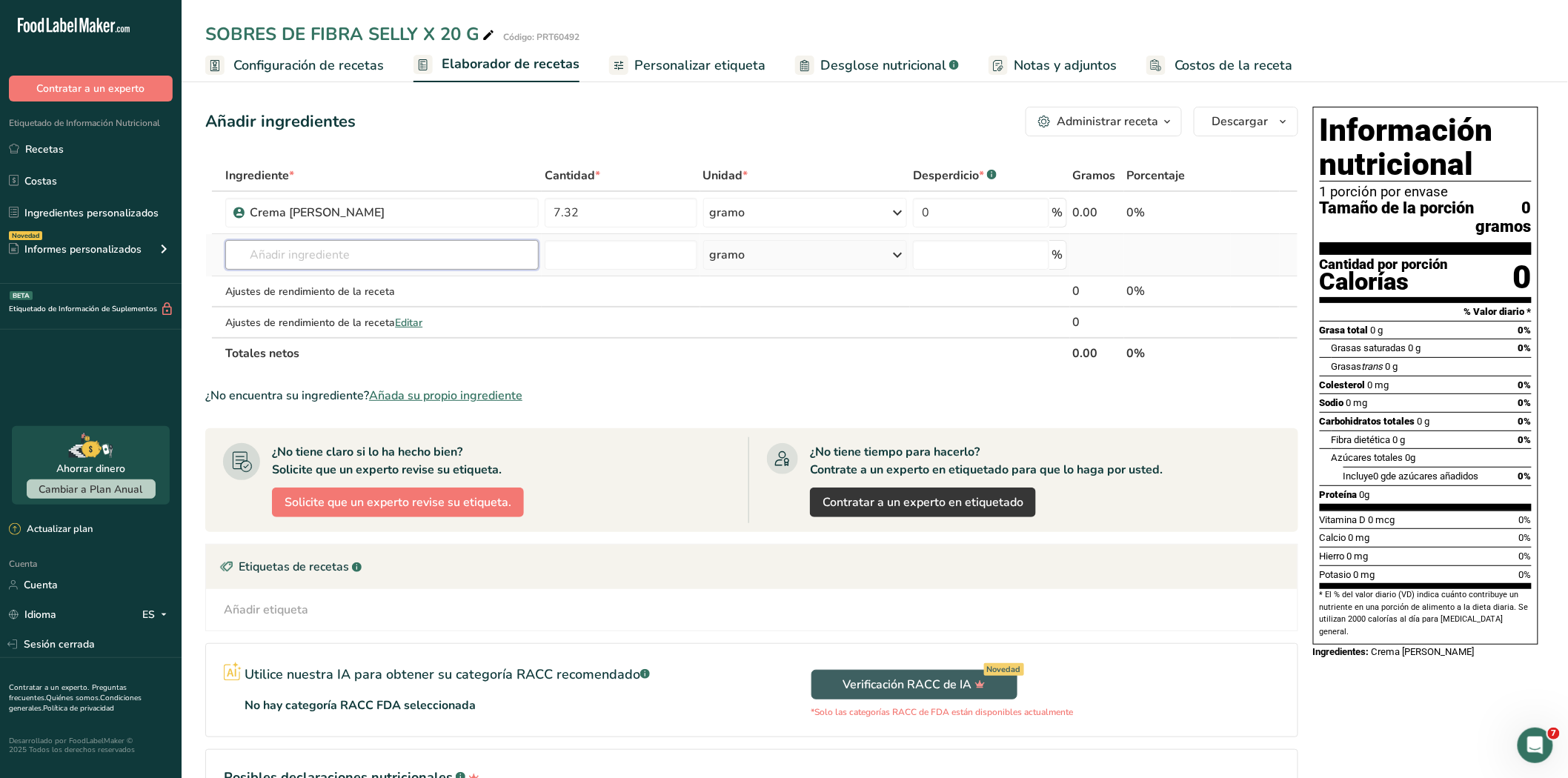
click at [306, 253] on div "Ingrediente * Cantidad * Unidad * Desperdicio * .a-a{fill:#347362;}.b-a{fill:#f…" at bounding box center [751, 264] width 1092 height 209
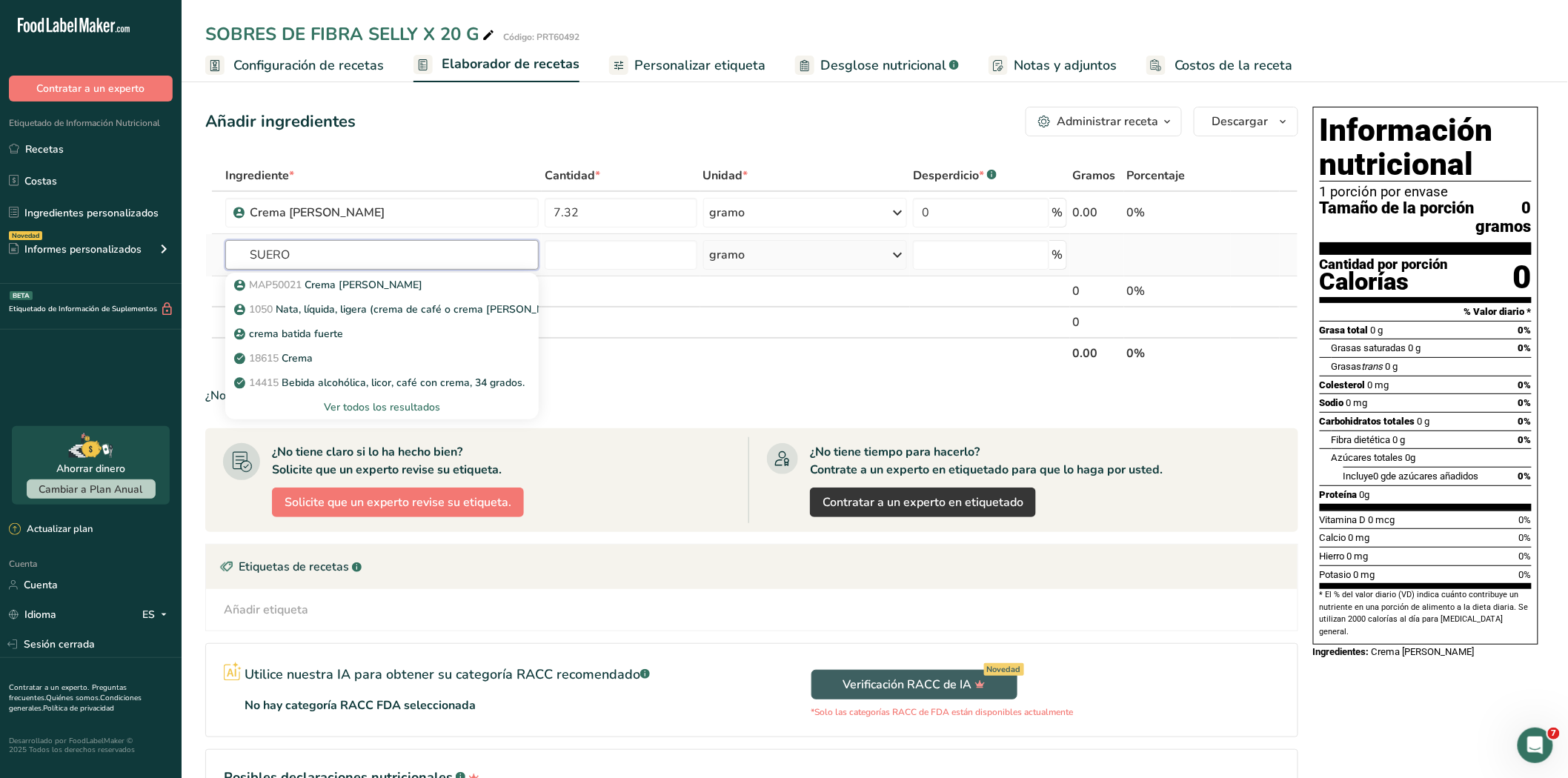
type input "SUERO"
click at [360, 406] on font "Ver todos los resultados" at bounding box center [382, 407] width 117 height 14
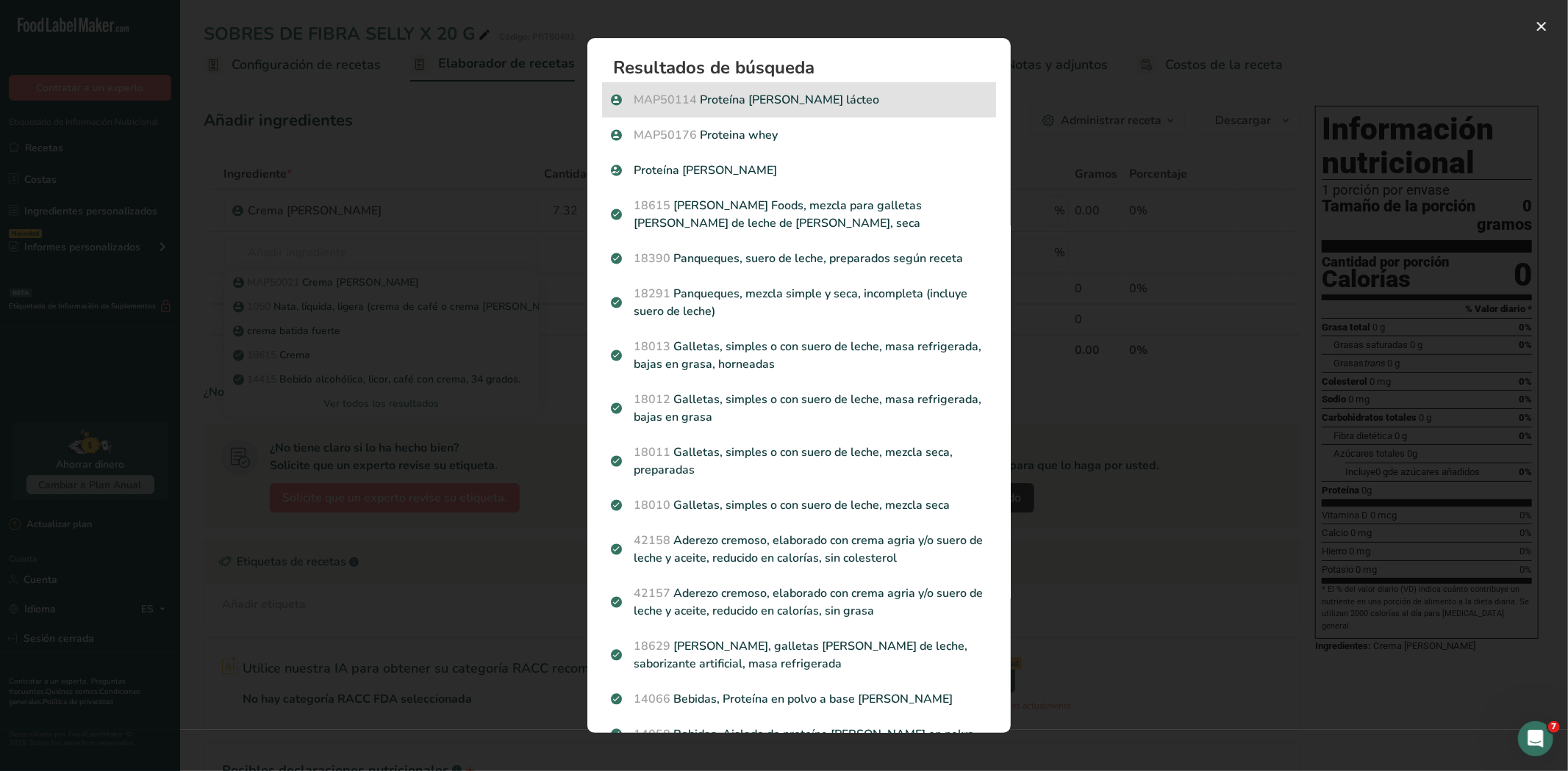
click at [739, 100] on p "MAP50114 Proteína de suero lácteo" at bounding box center [798, 100] width 376 height 18
click at [739, 100] on div "Resultados de búsqueda modal" at bounding box center [784, 386] width 1568 height 771
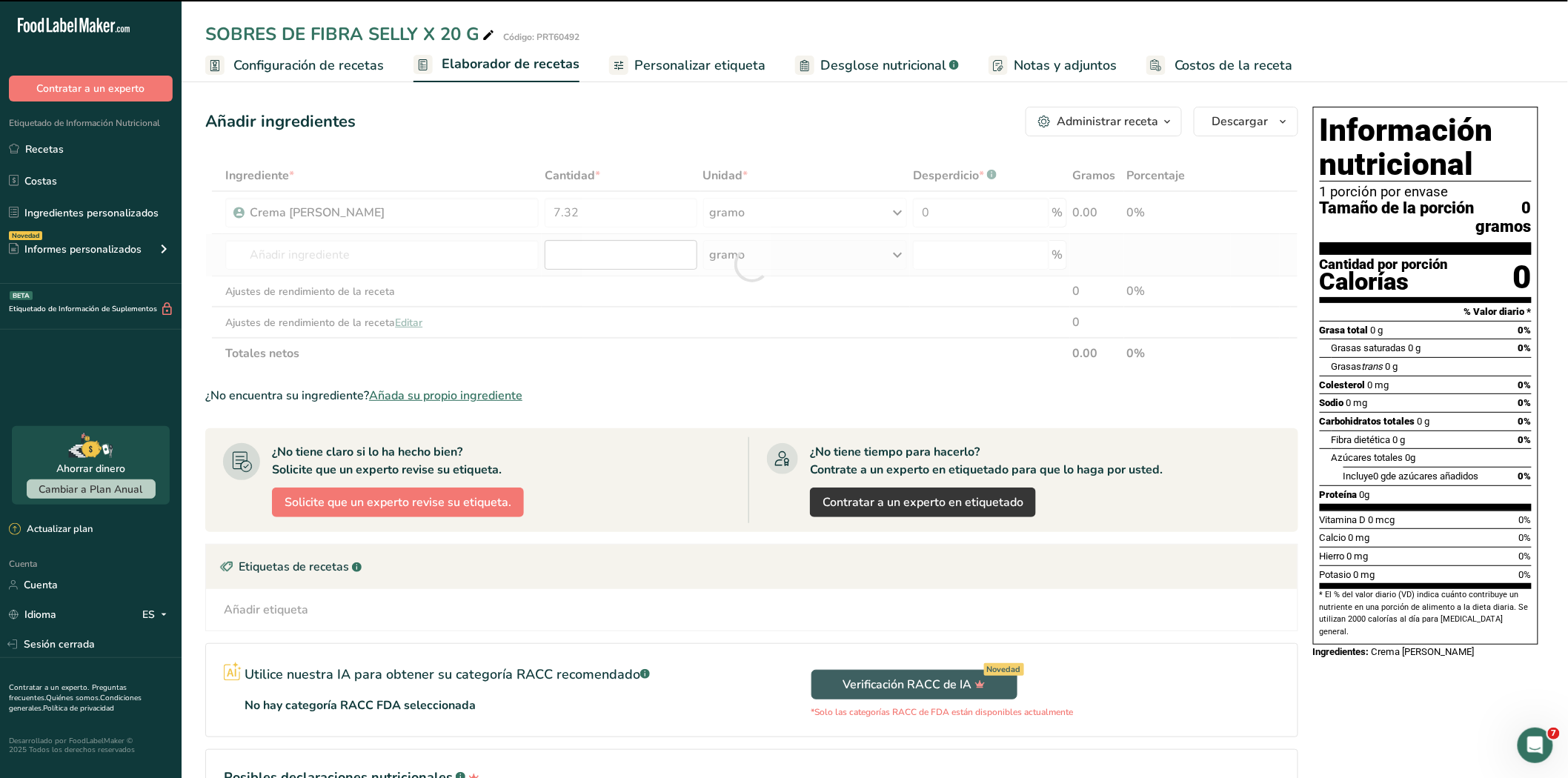
type input "0"
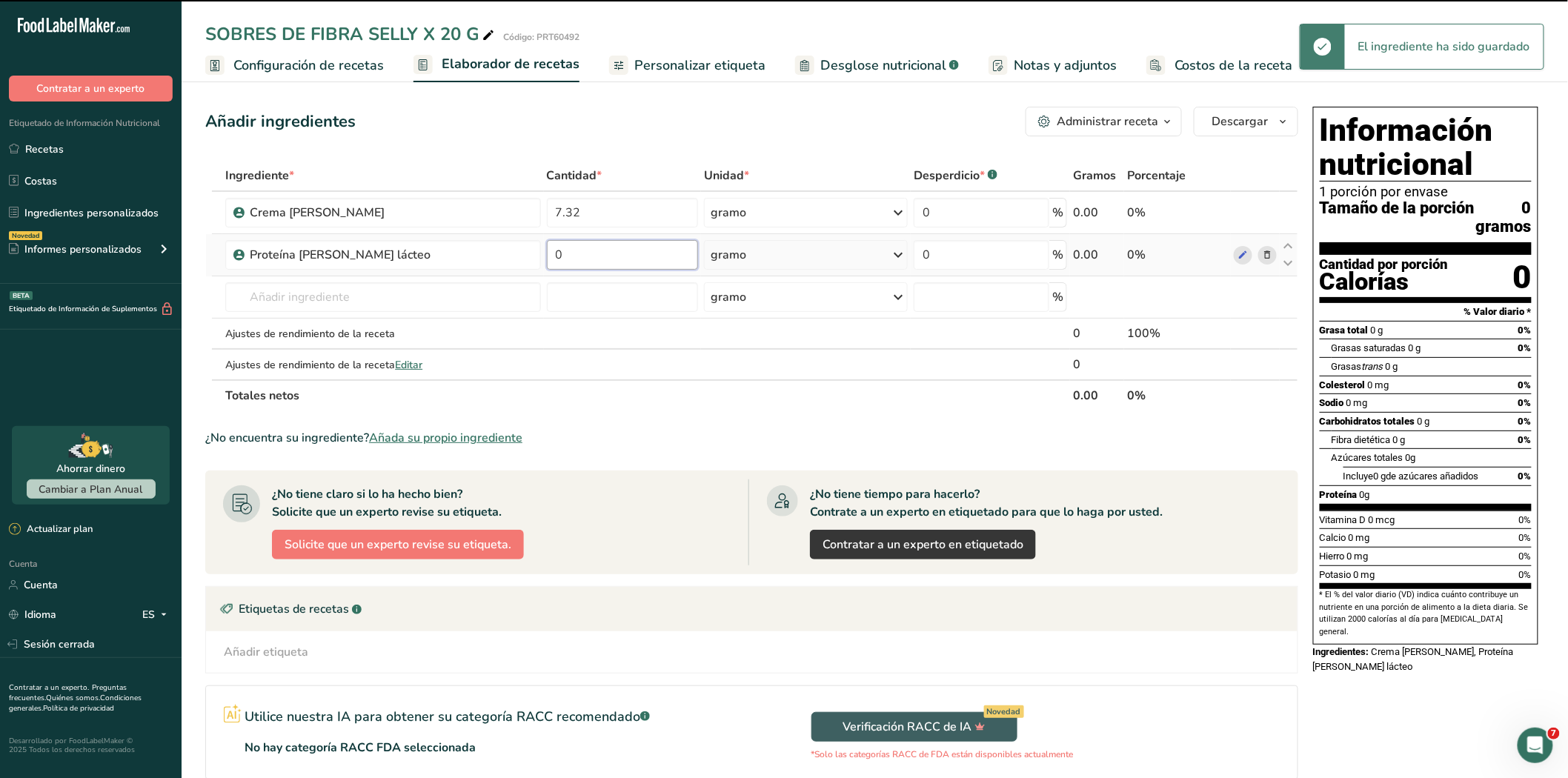
click at [580, 253] on input "0" at bounding box center [623, 254] width 152 height 30
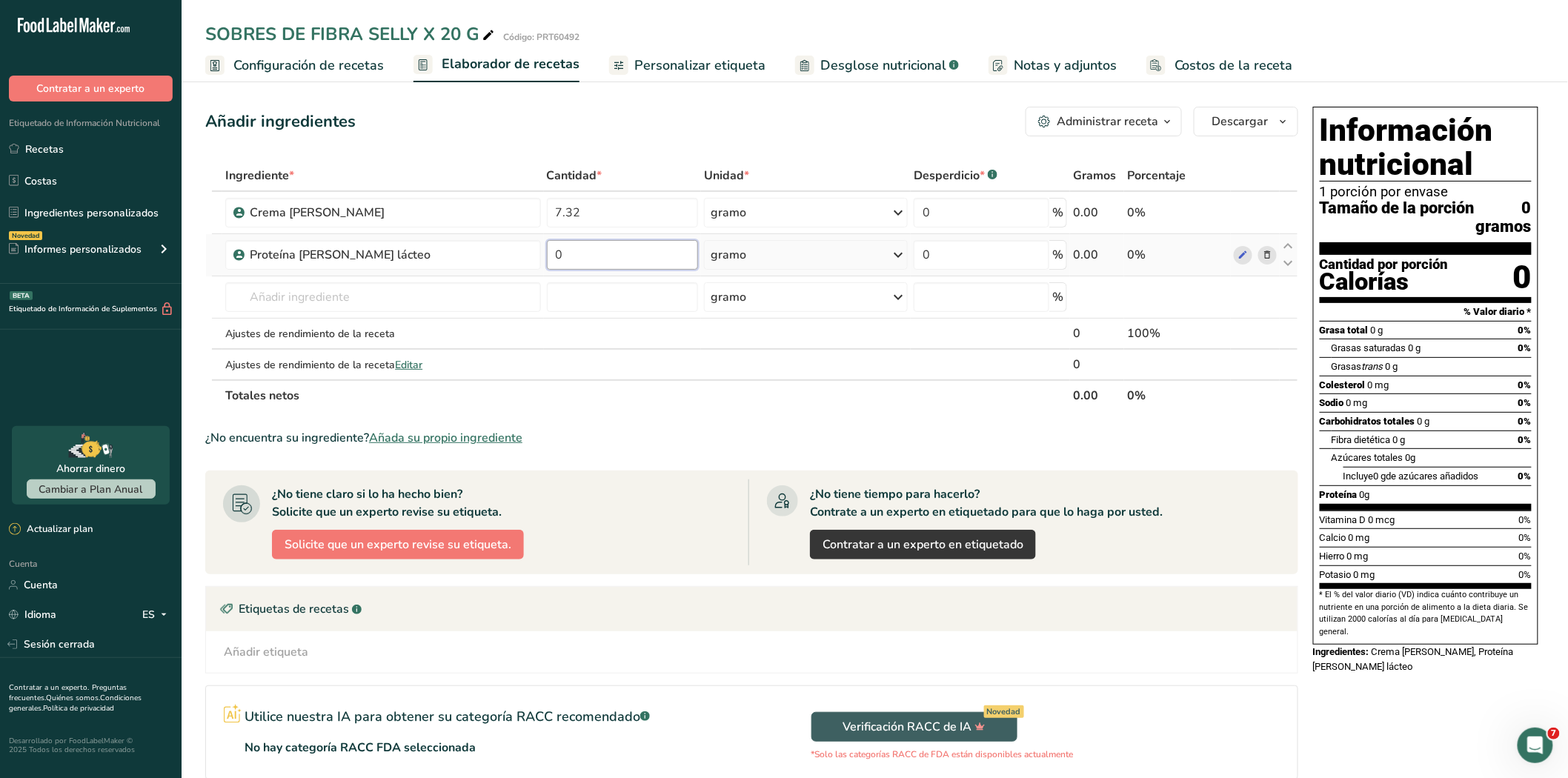
type input "7"
type input "7.19"
click at [578, 215] on div "Ingrediente * Cantidad * Unidad * Desperdicio * .a-a{fill:#347362;}.b-a{fill:#f…" at bounding box center [751, 286] width 1092 height 251
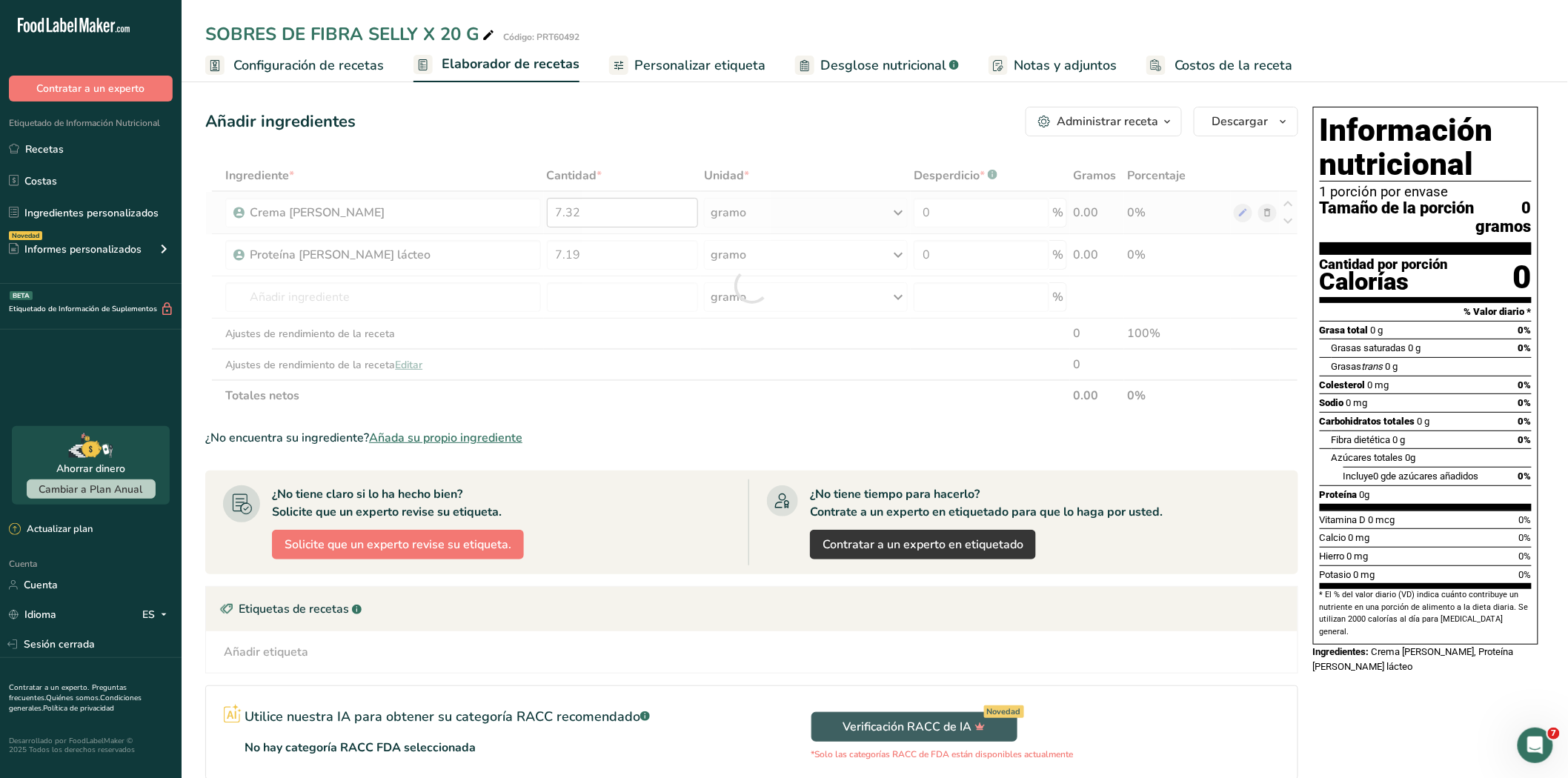
click at [578, 215] on div at bounding box center [751, 286] width 1092 height 251
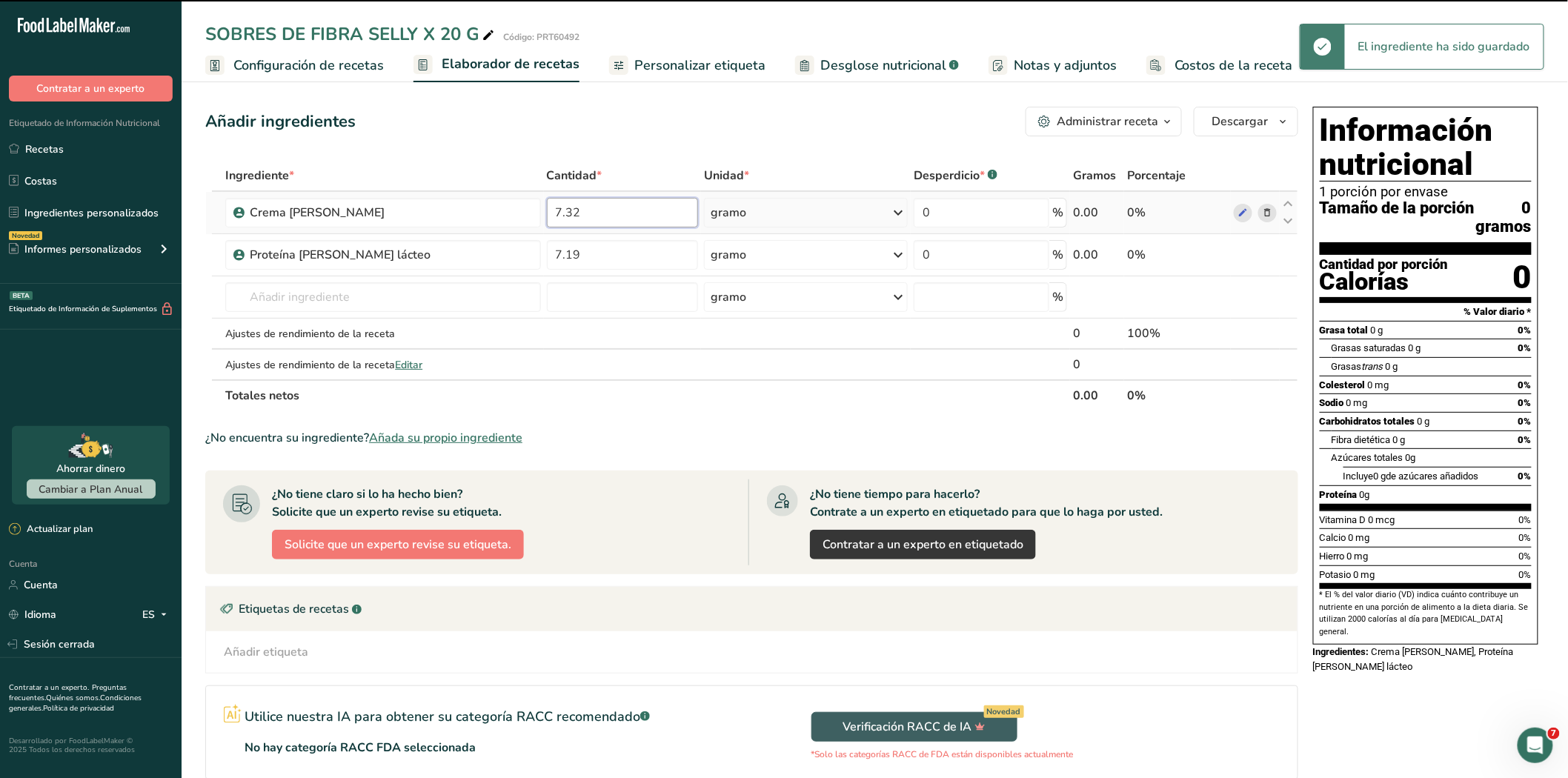
click at [578, 215] on input "7.32" at bounding box center [623, 213] width 152 height 30
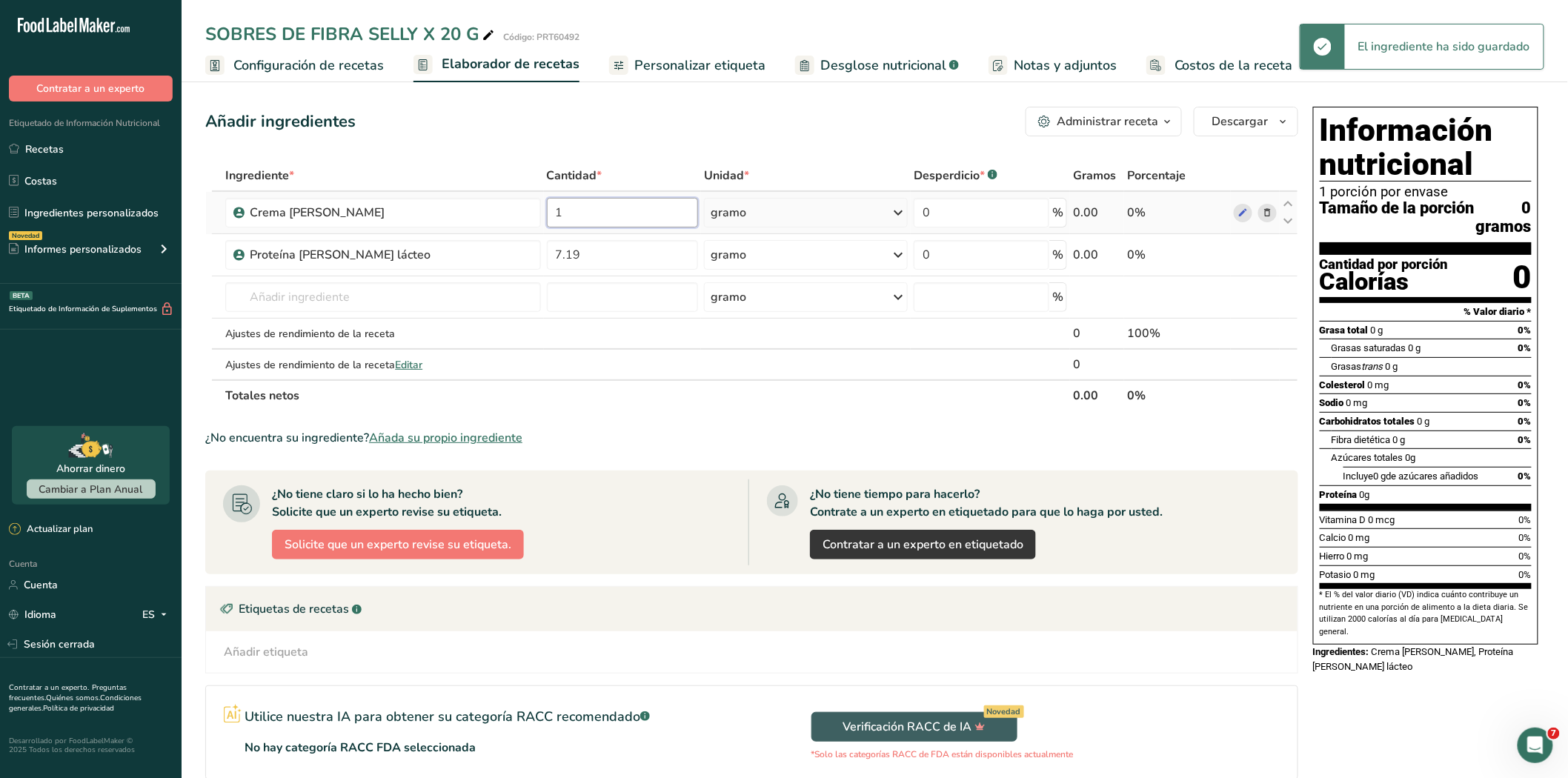
type input "10"
type input "10.08"
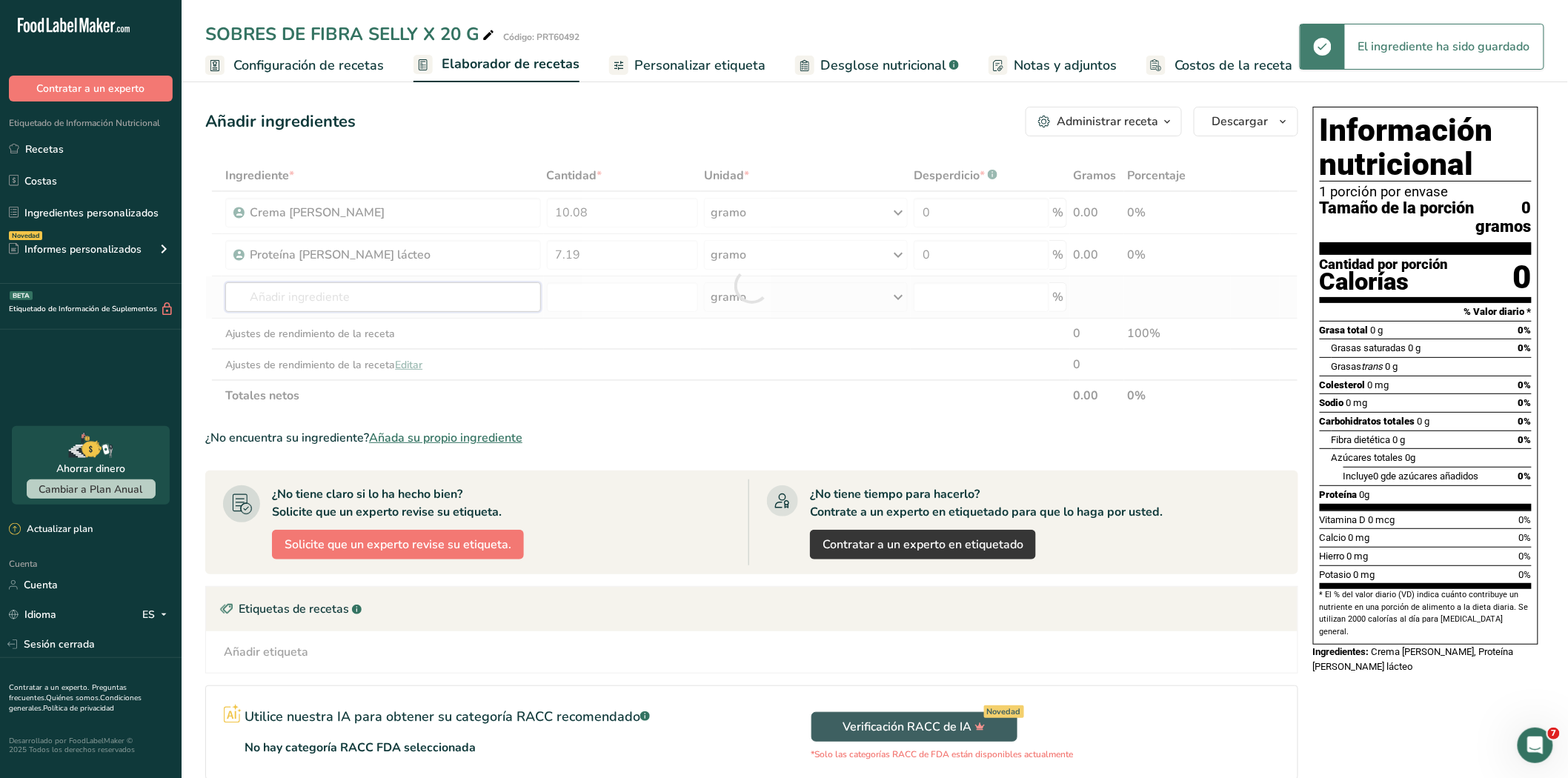
click at [329, 302] on div "Ingrediente * Cantidad * Unidad * Desperdicio * .a-a{fill:#347362;}.b-a{fill:#f…" at bounding box center [751, 286] width 1092 height 251
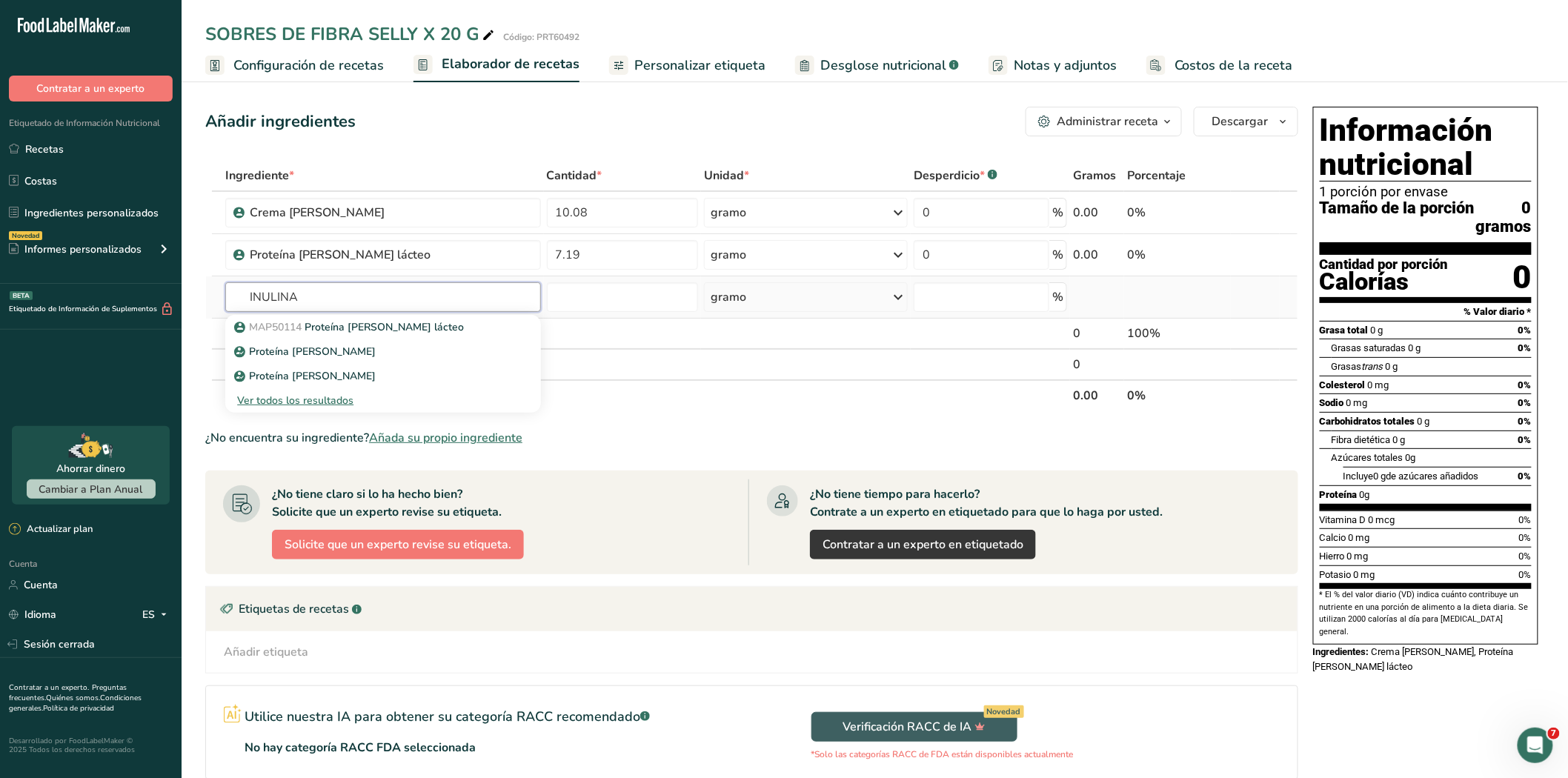
type input "INULINA"
click at [306, 402] on font "Ver todos los resultados" at bounding box center [295, 401] width 117 height 14
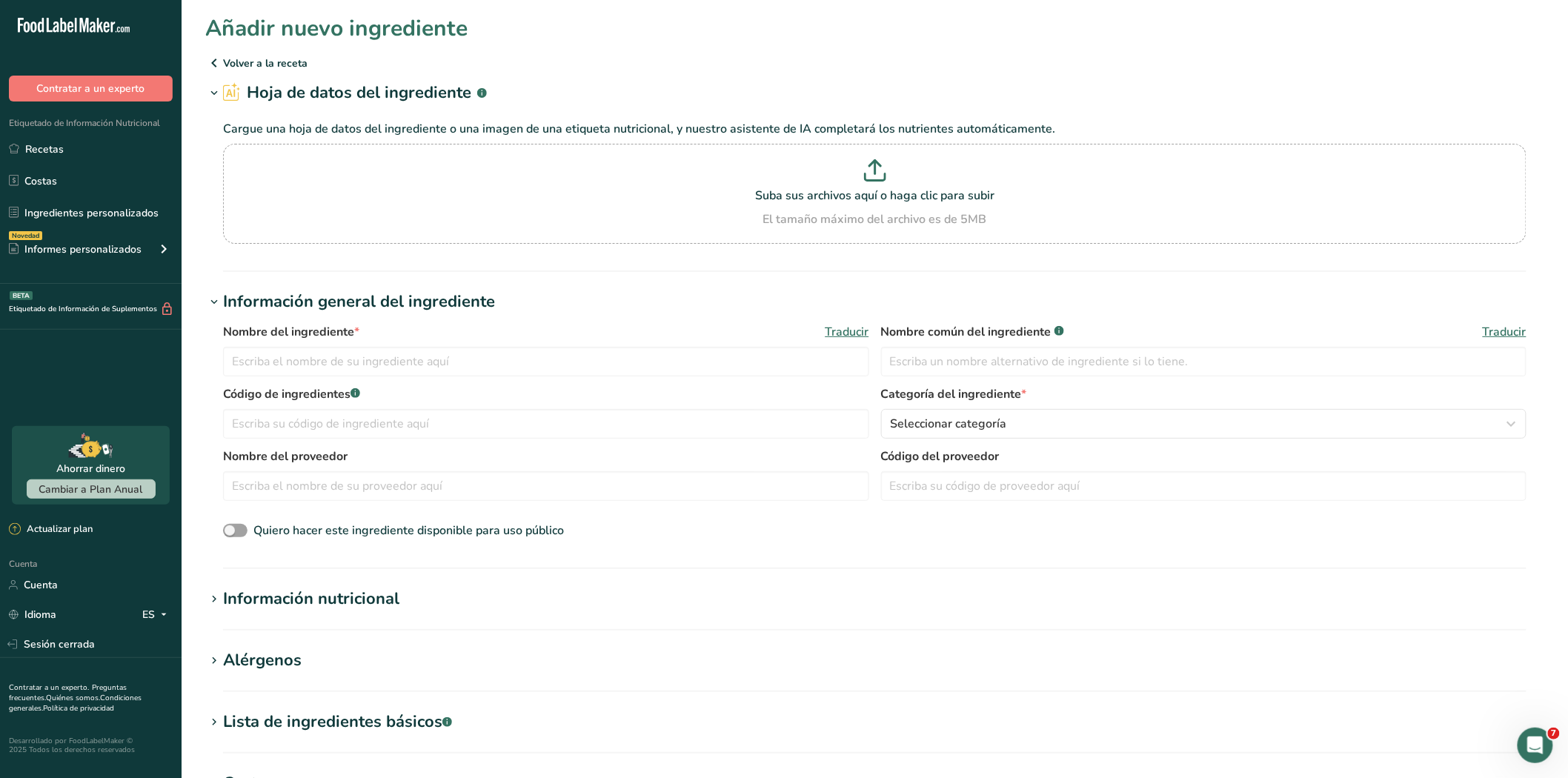
click at [213, 62] on icon at bounding box center [214, 62] width 18 height 26
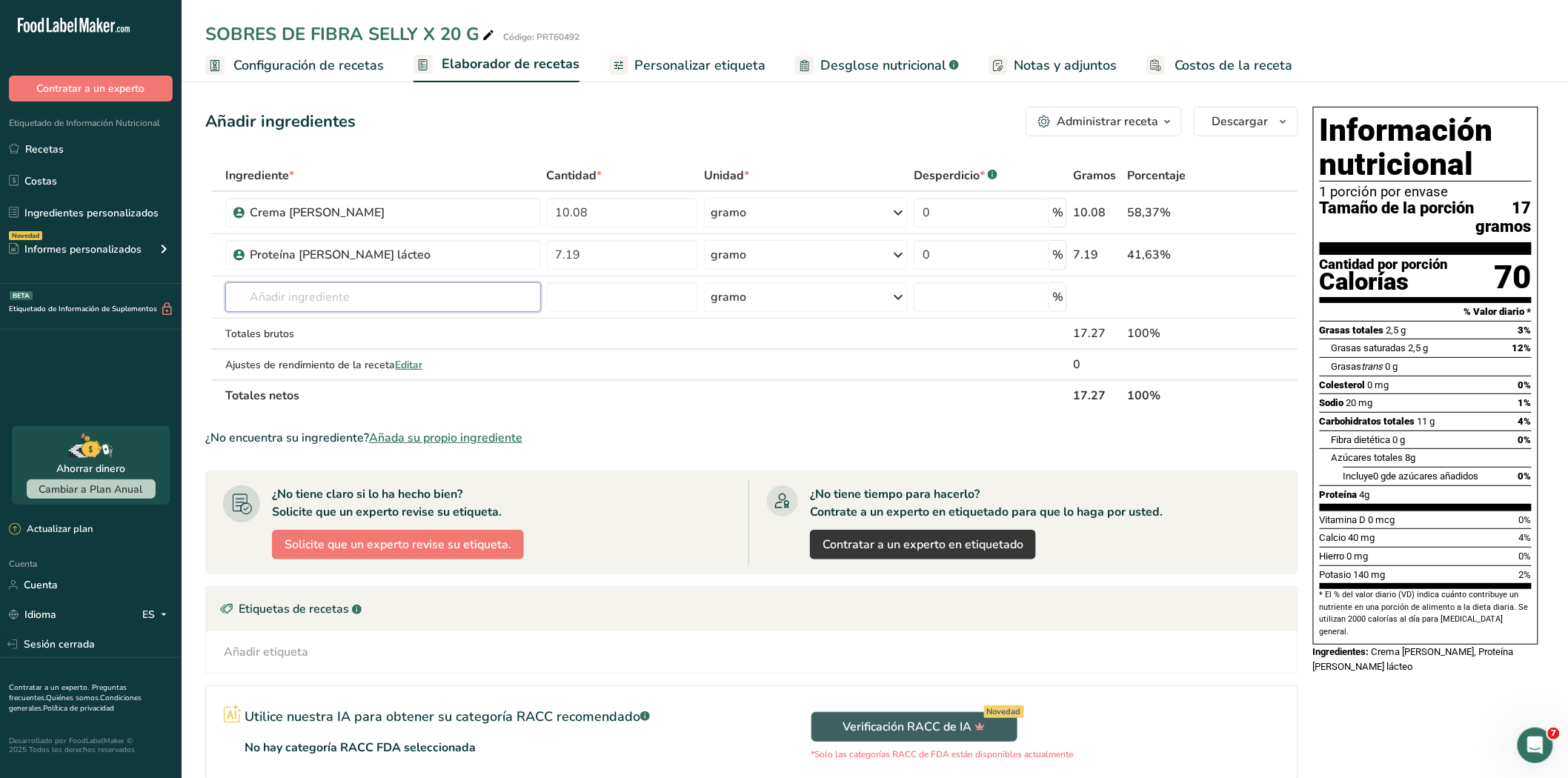
click at [305, 298] on input "text" at bounding box center [383, 297] width 315 height 30
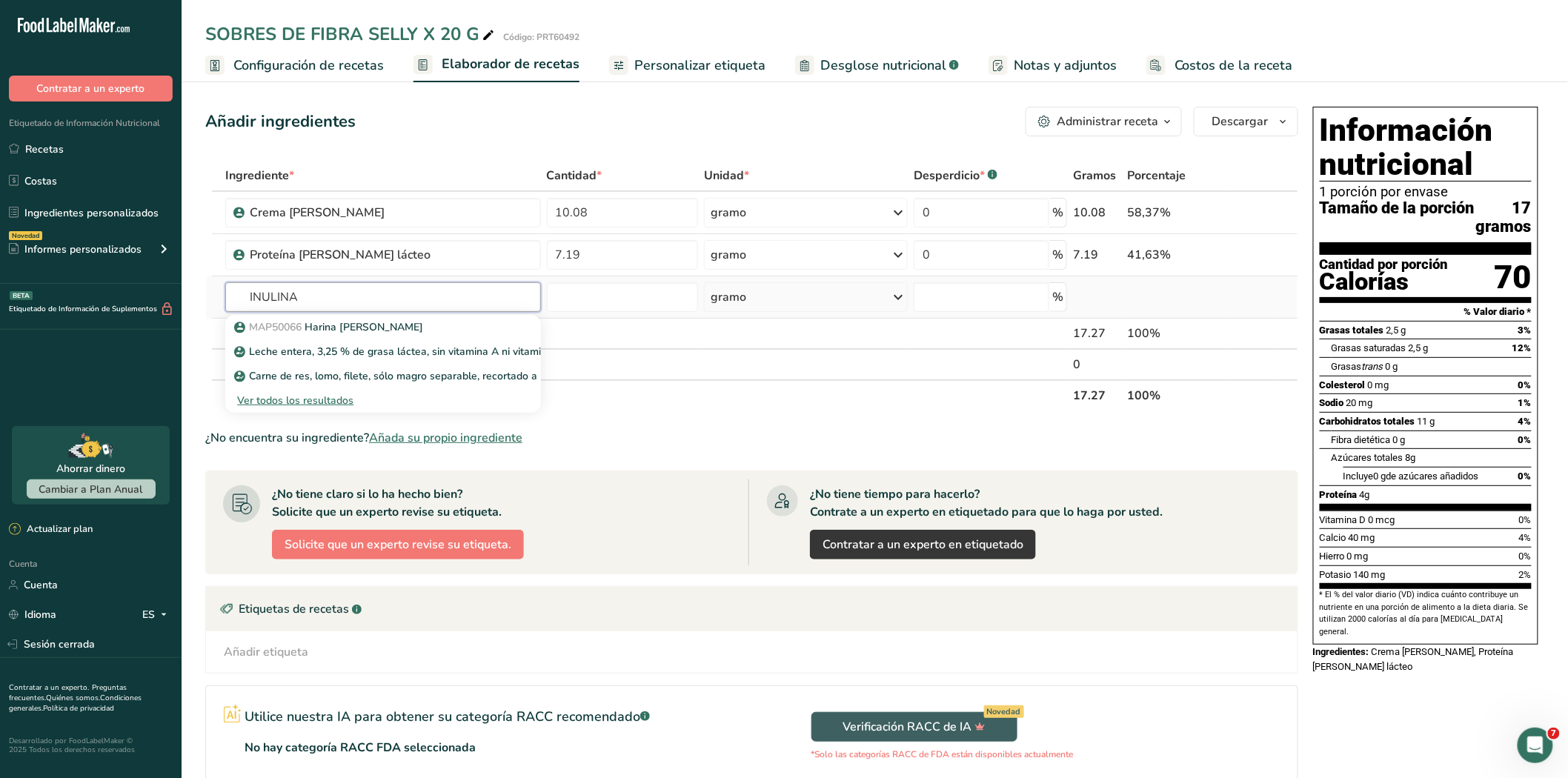
type input "INULINA"
click at [271, 394] on font "Ver todos los resultados" at bounding box center [295, 401] width 117 height 14
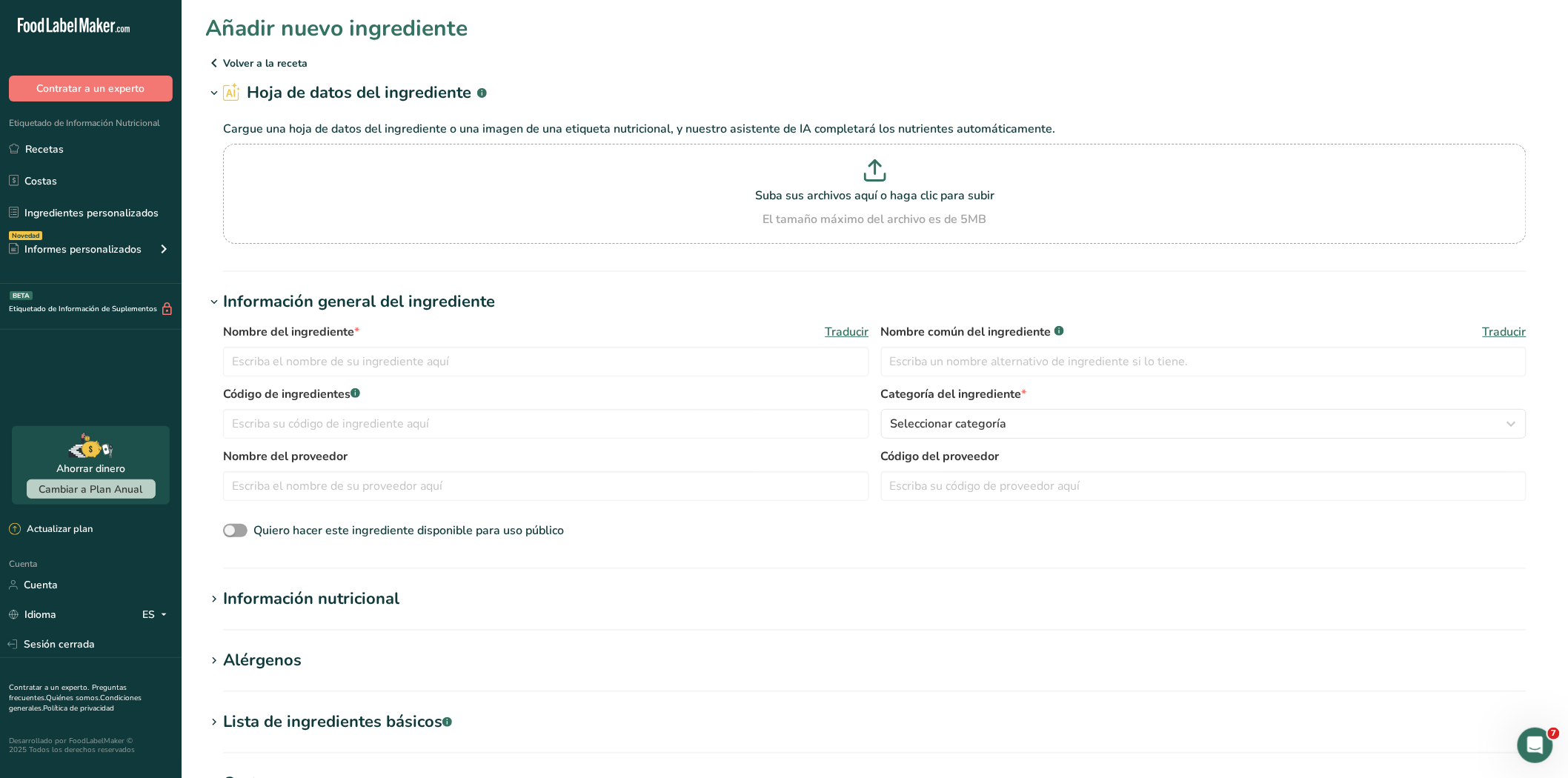
click at [211, 61] on icon at bounding box center [214, 62] width 18 height 26
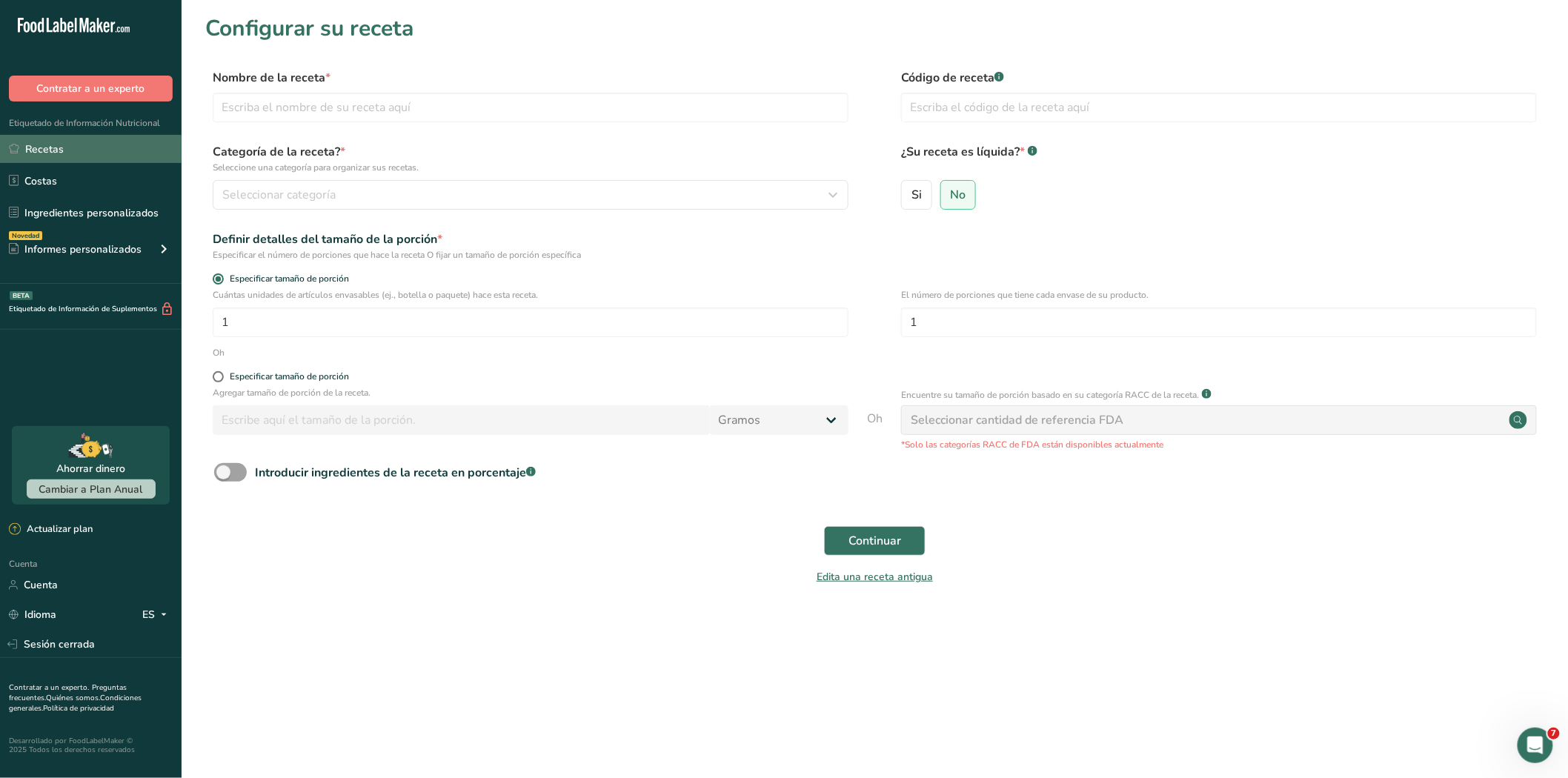
click at [51, 150] on font "Recetas" at bounding box center [44, 149] width 39 height 14
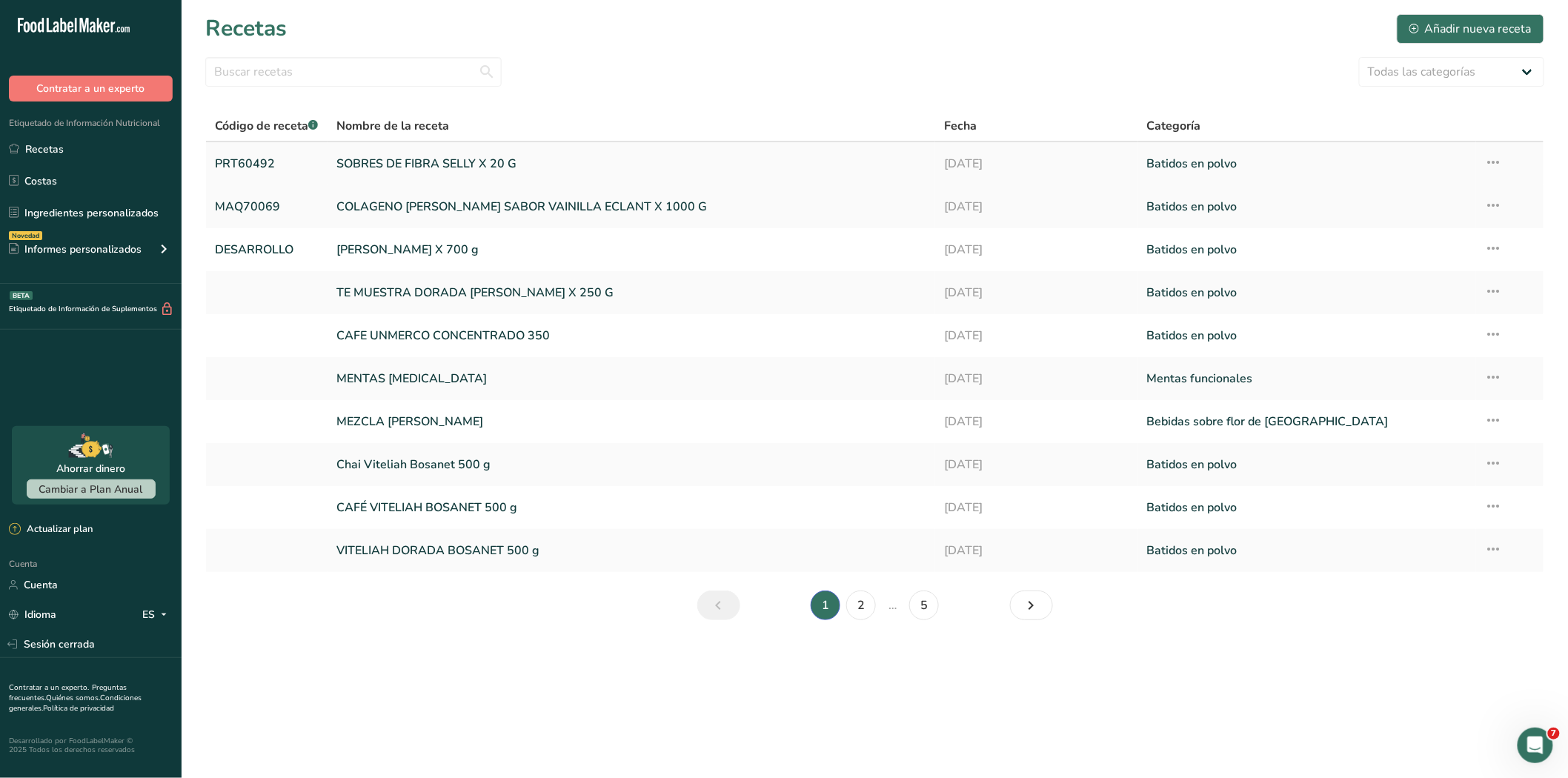
click at [432, 160] on font "SOBRES DE FIBRA SELLY X 20 G" at bounding box center [426, 164] width 180 height 16
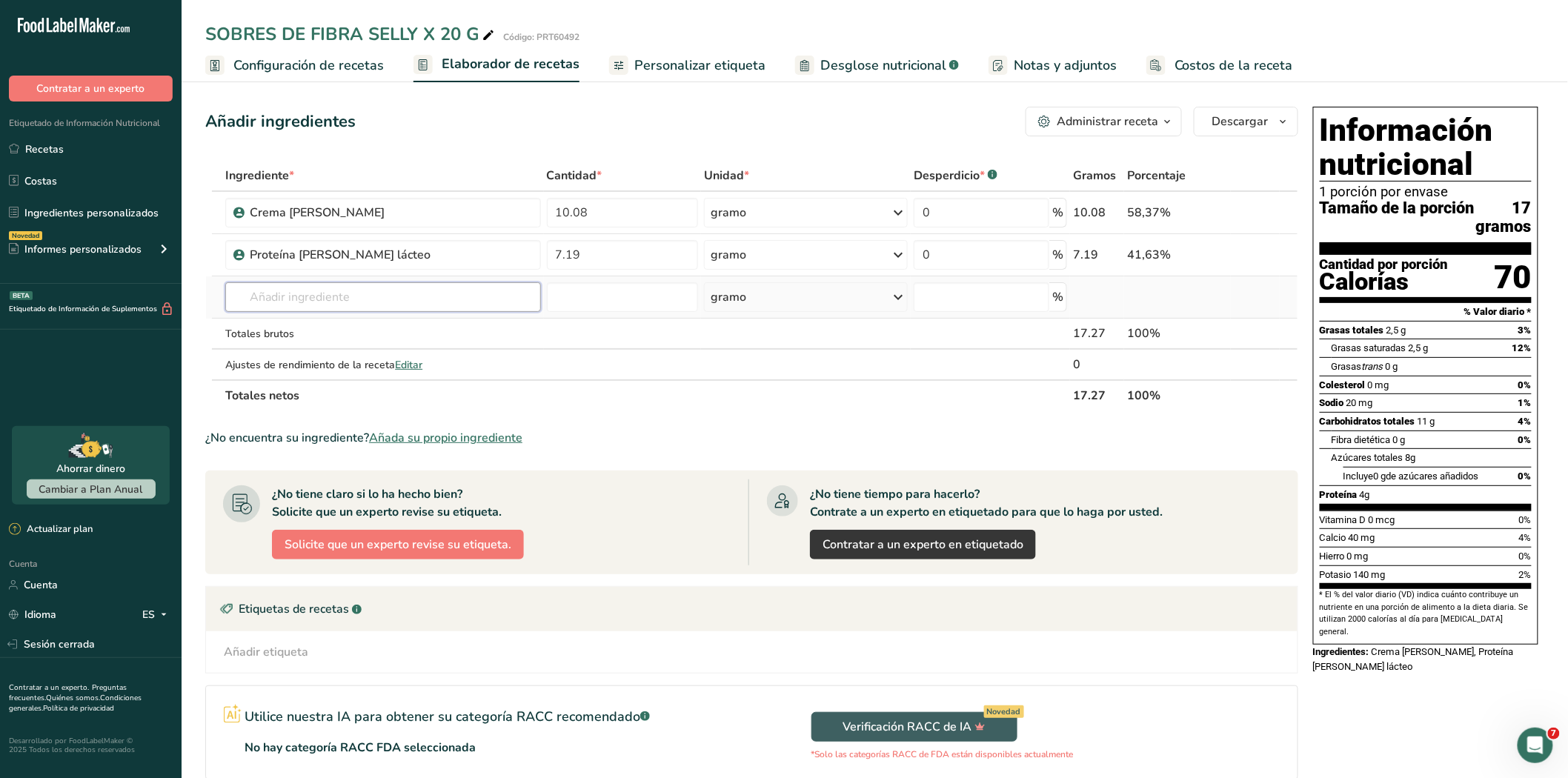
click at [316, 295] on input "text" at bounding box center [383, 297] width 315 height 30
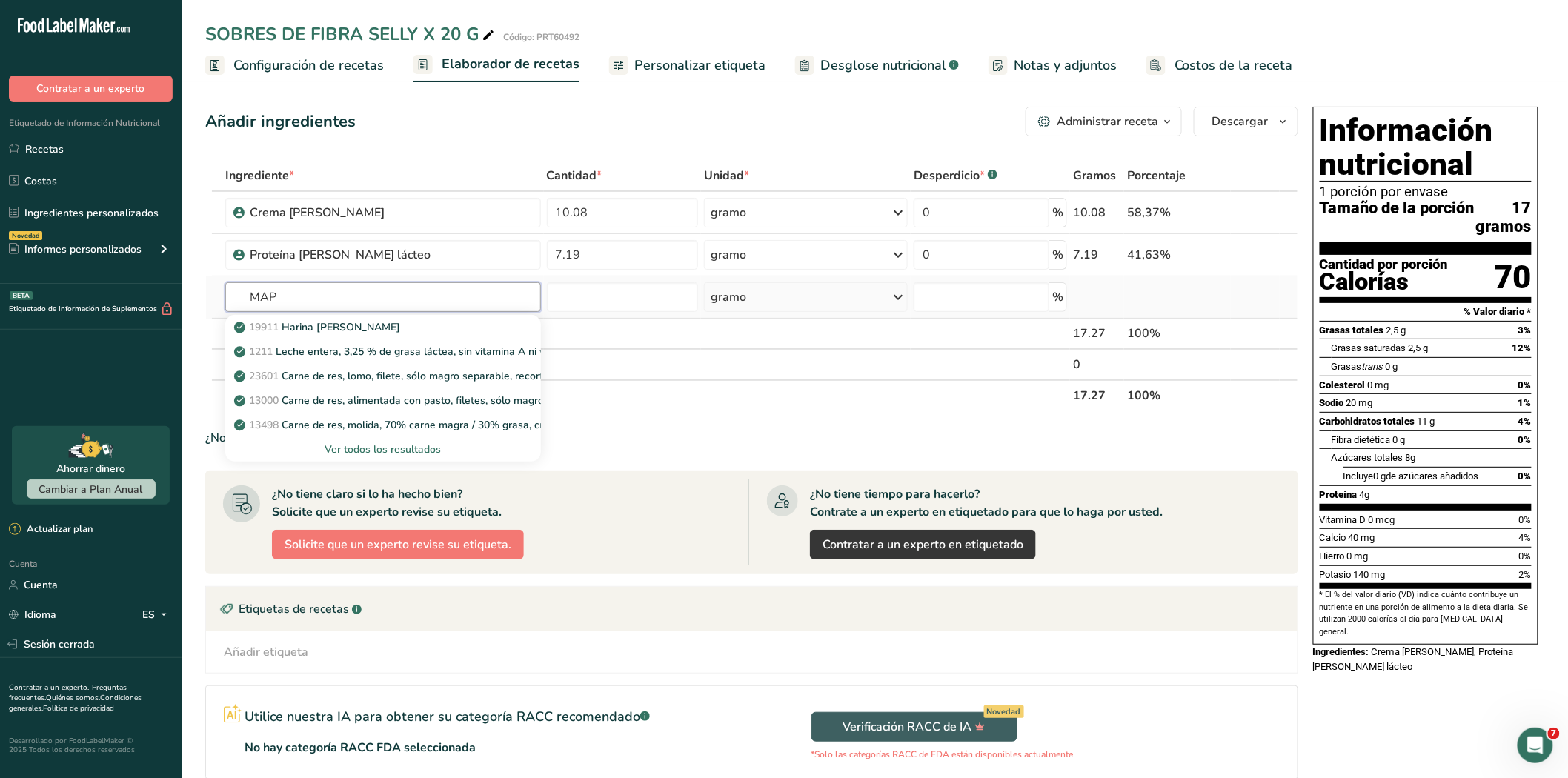
type input "MAP"
click at [360, 448] on font "Ver todos los resultados" at bounding box center [383, 450] width 117 height 14
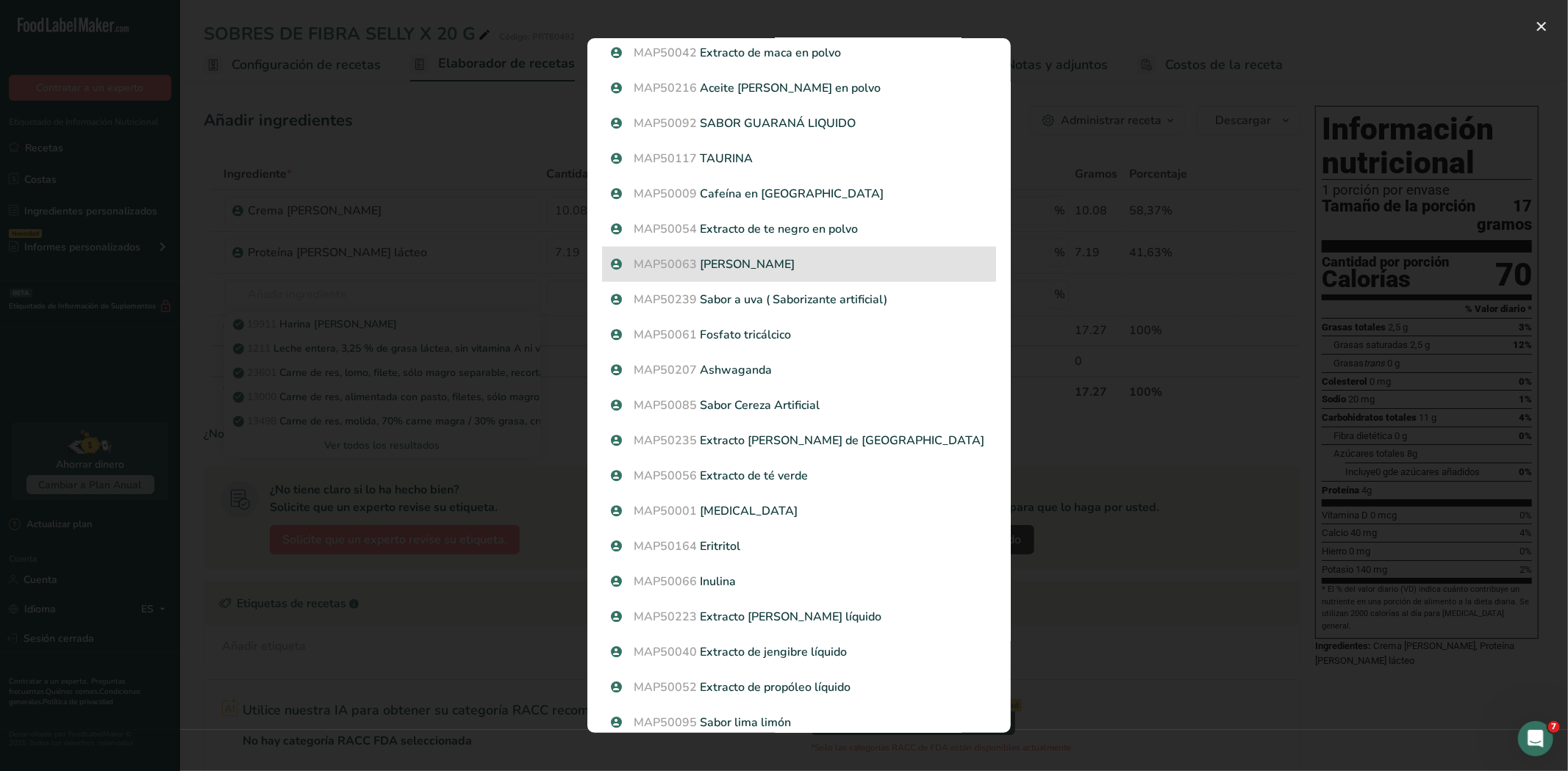
scroll to position [1286, 0]
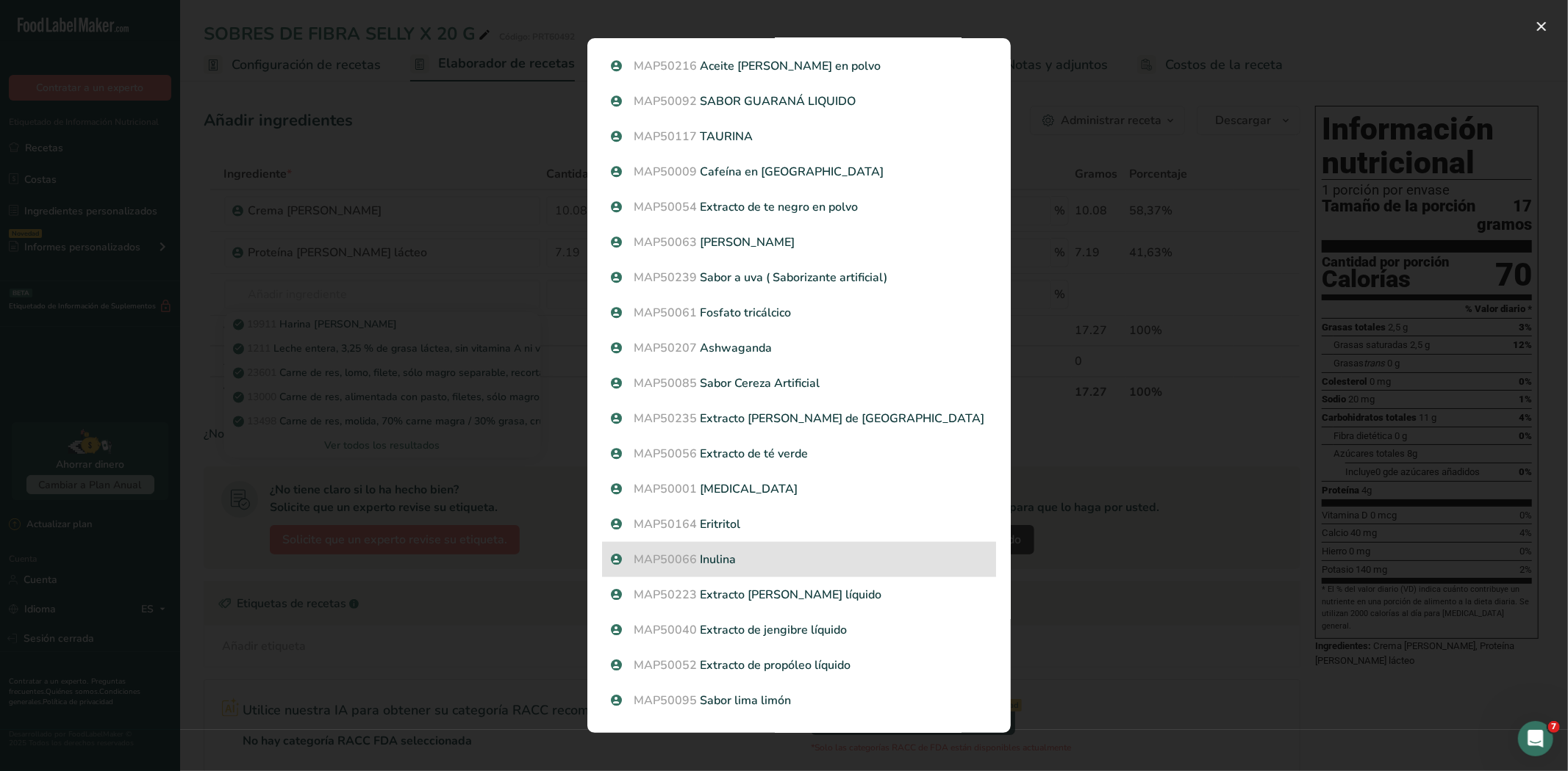
click at [723, 561] on font "Inulina" at bounding box center [719, 559] width 36 height 16
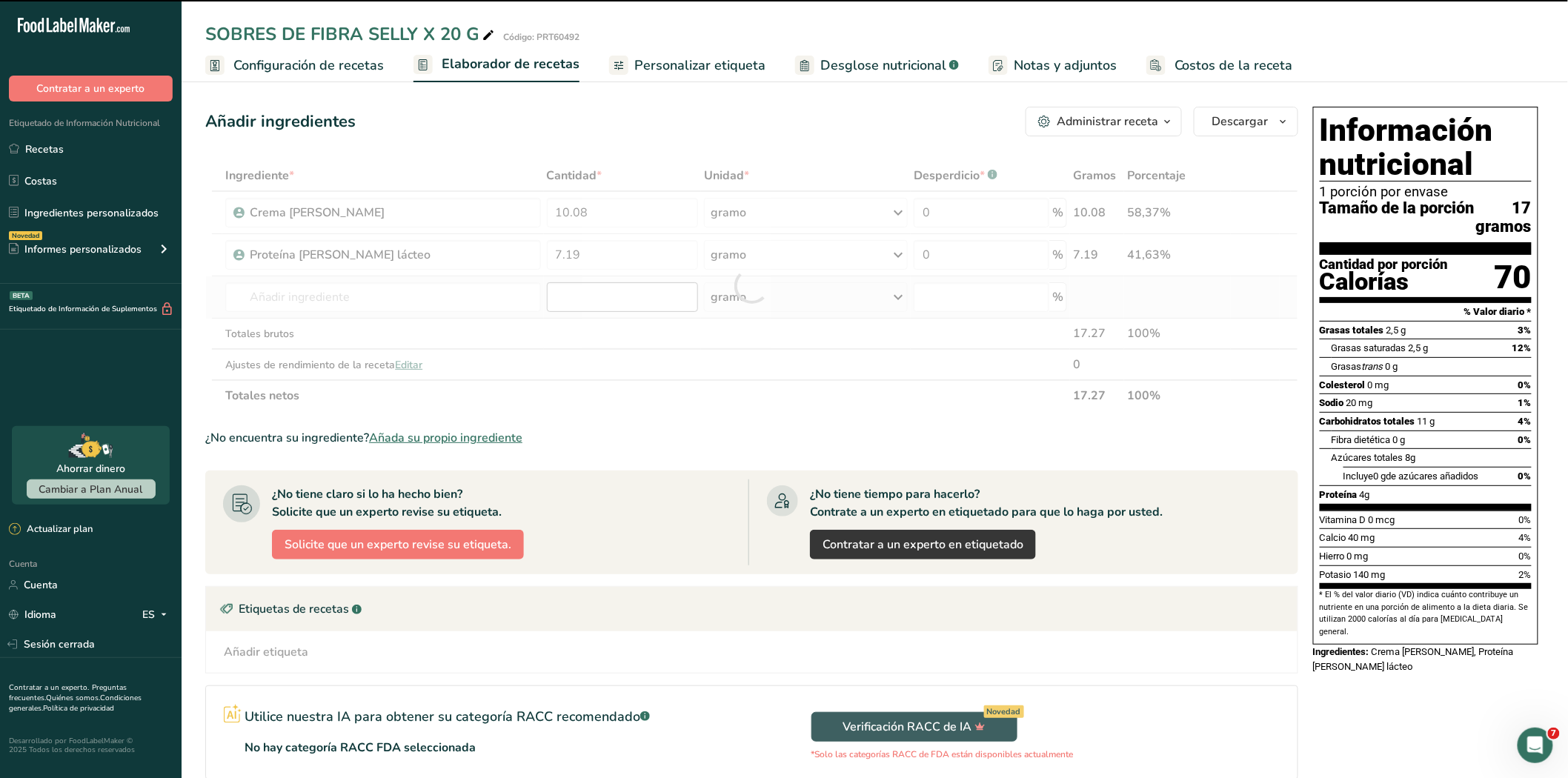
type input "0"
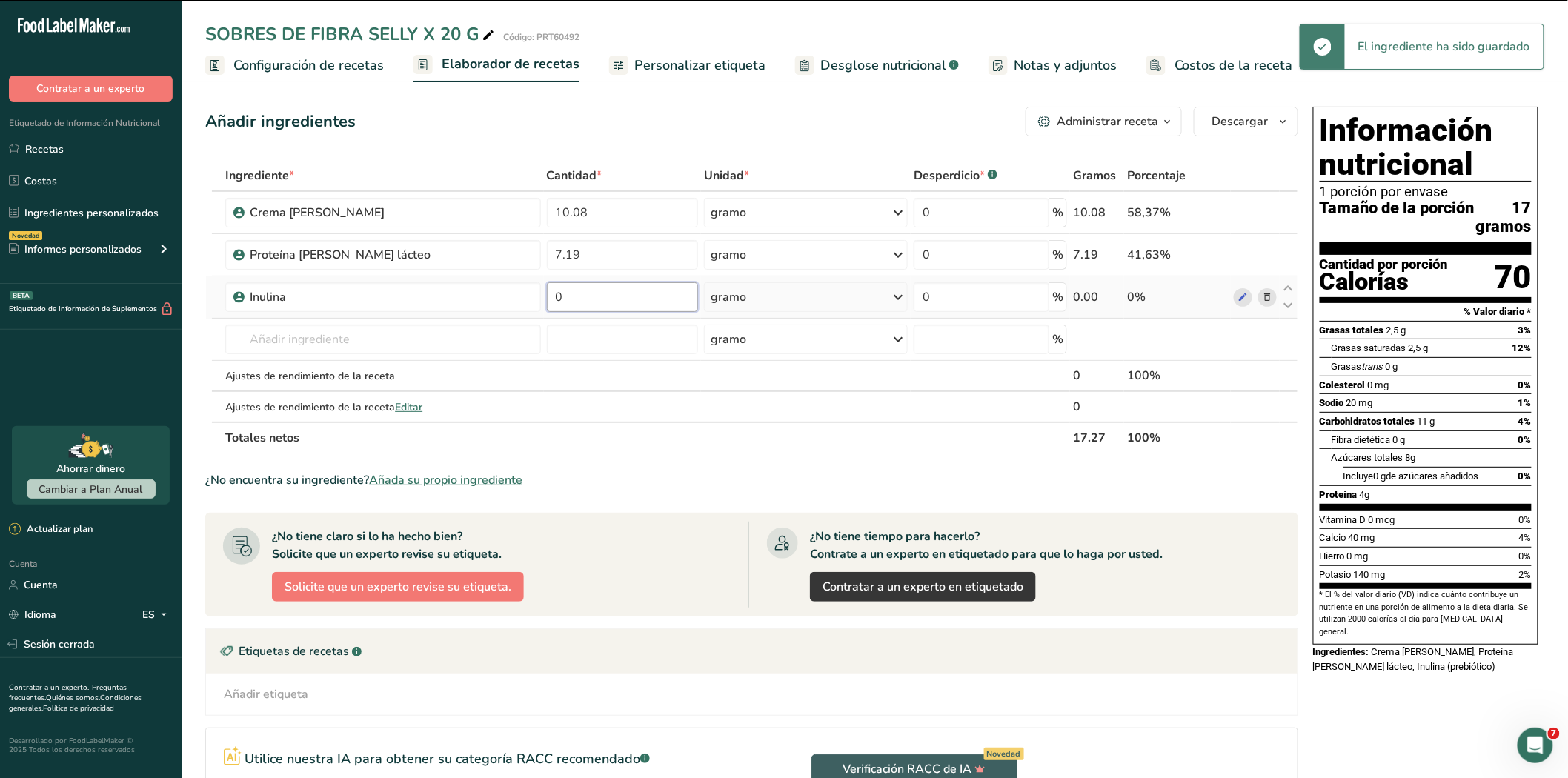
click at [590, 297] on input "0" at bounding box center [623, 297] width 152 height 30
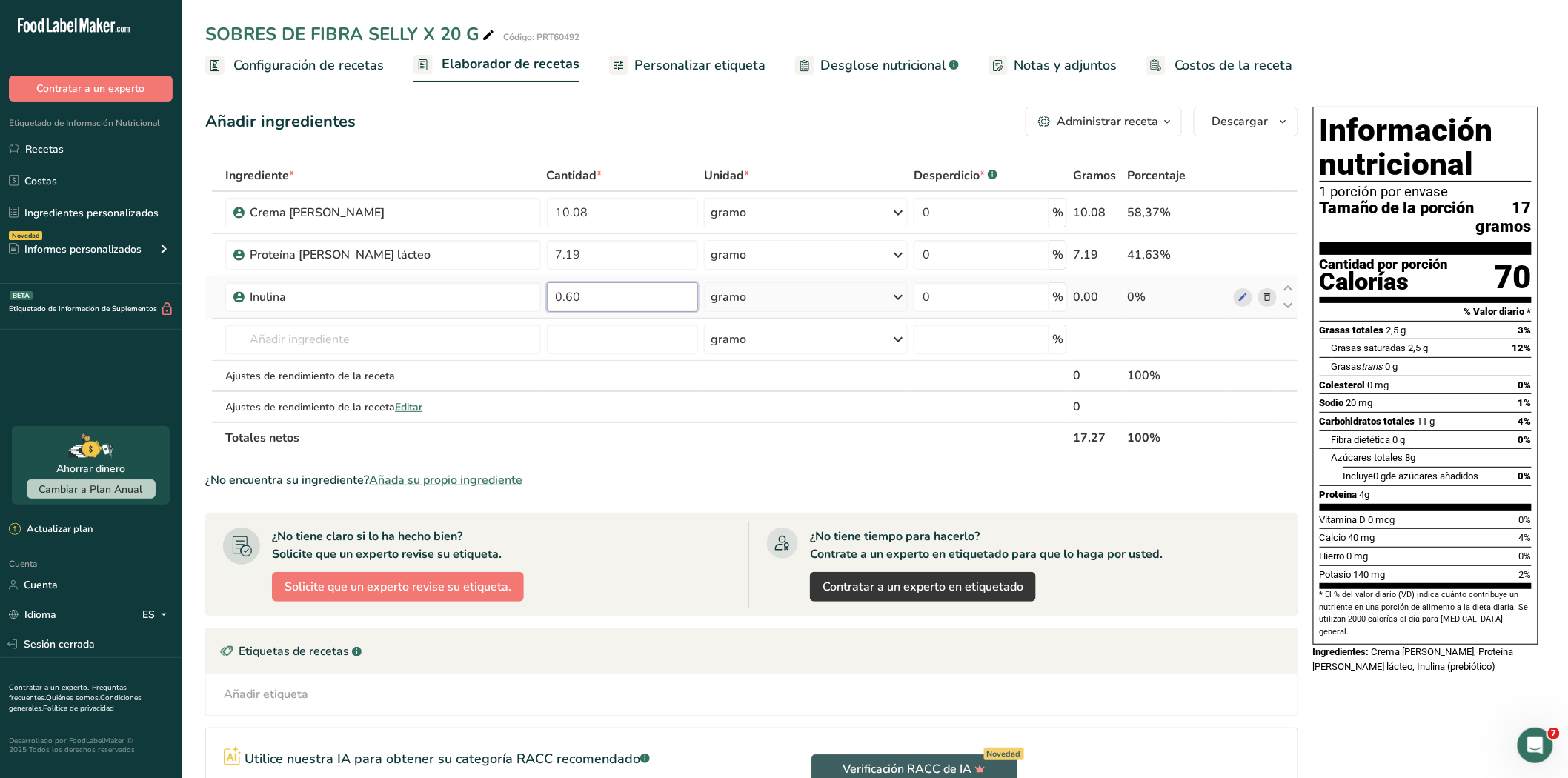
type input "0.60"
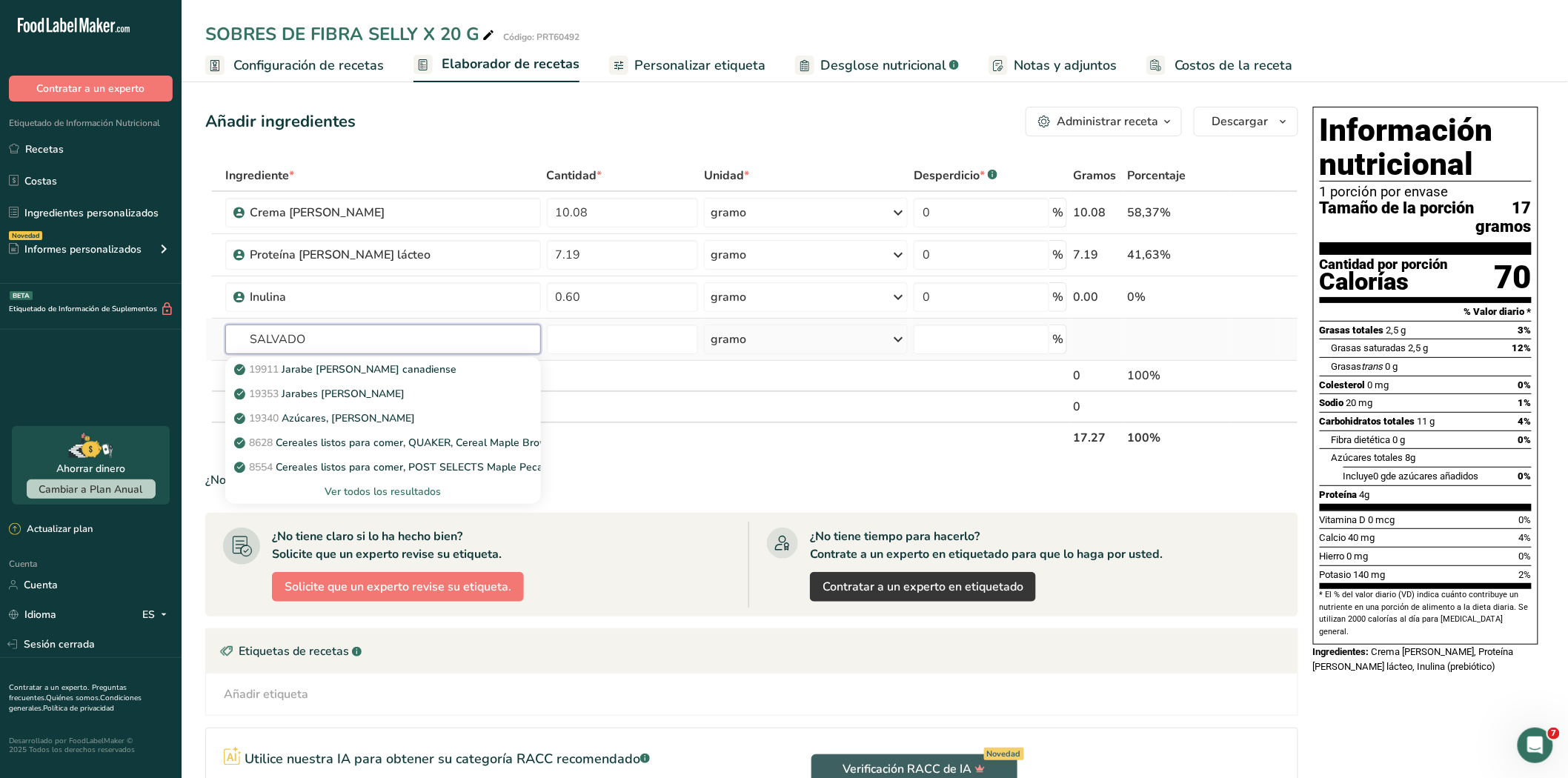
type input "SALVADO"
click at [369, 491] on font "Ver todos los resultados" at bounding box center [383, 492] width 117 height 14
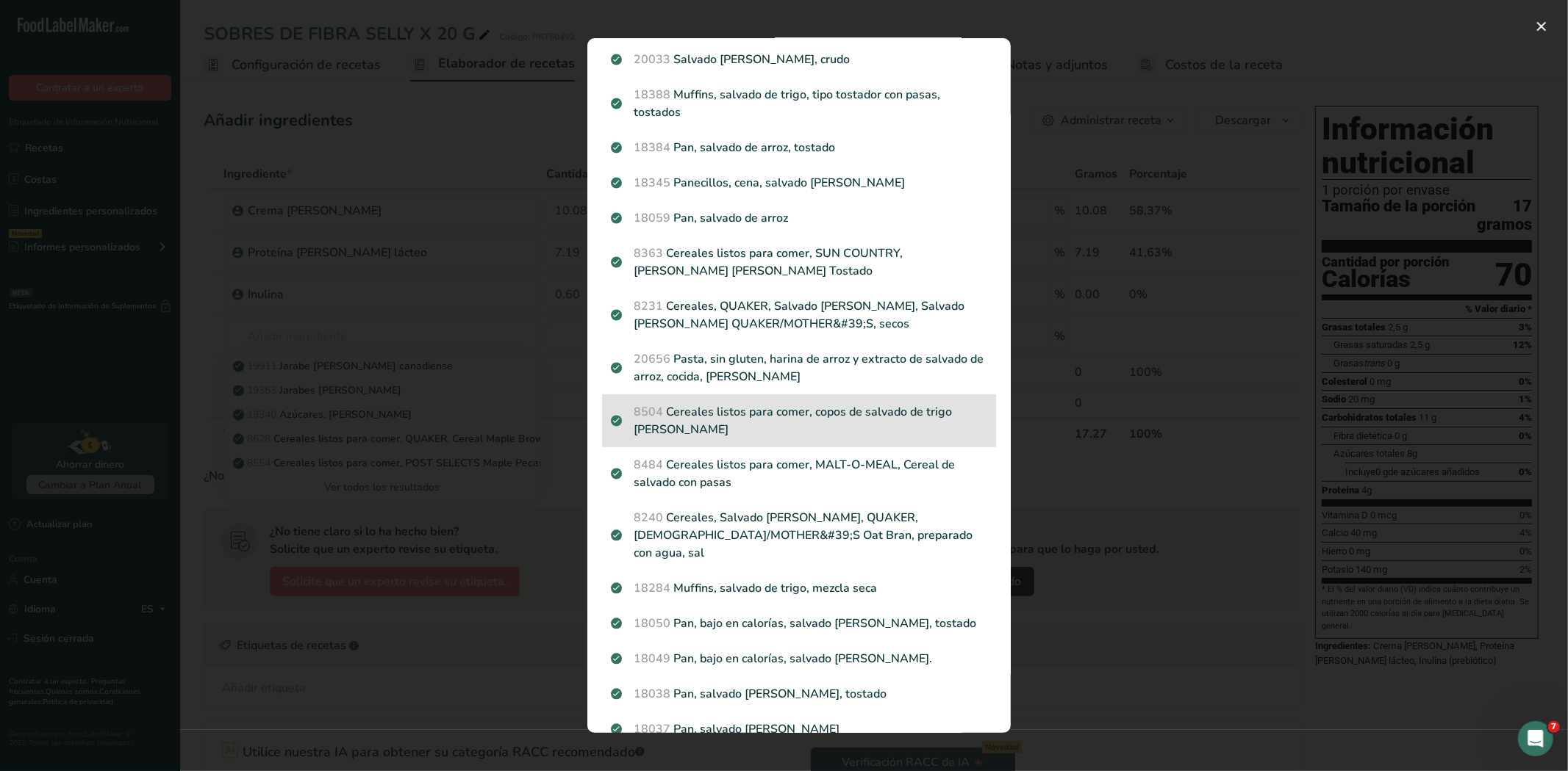
scroll to position [0, 0]
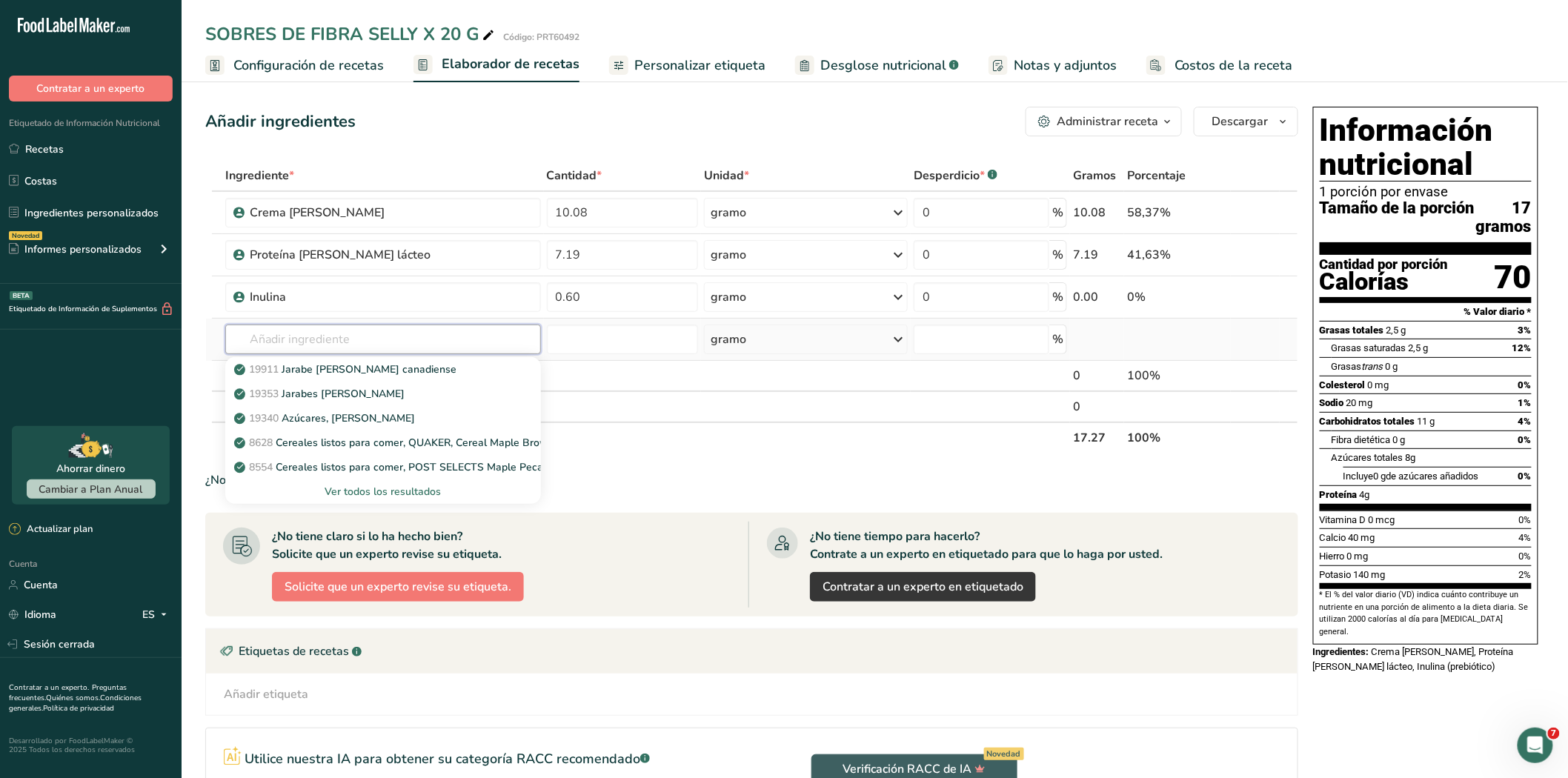
click at [344, 345] on input "text" at bounding box center [383, 339] width 315 height 30
type input "MAP"
click at [395, 489] on font "Ver todos los resultados" at bounding box center [383, 492] width 117 height 14
click at [350, 346] on input "text" at bounding box center [383, 339] width 315 height 30
type input "S"
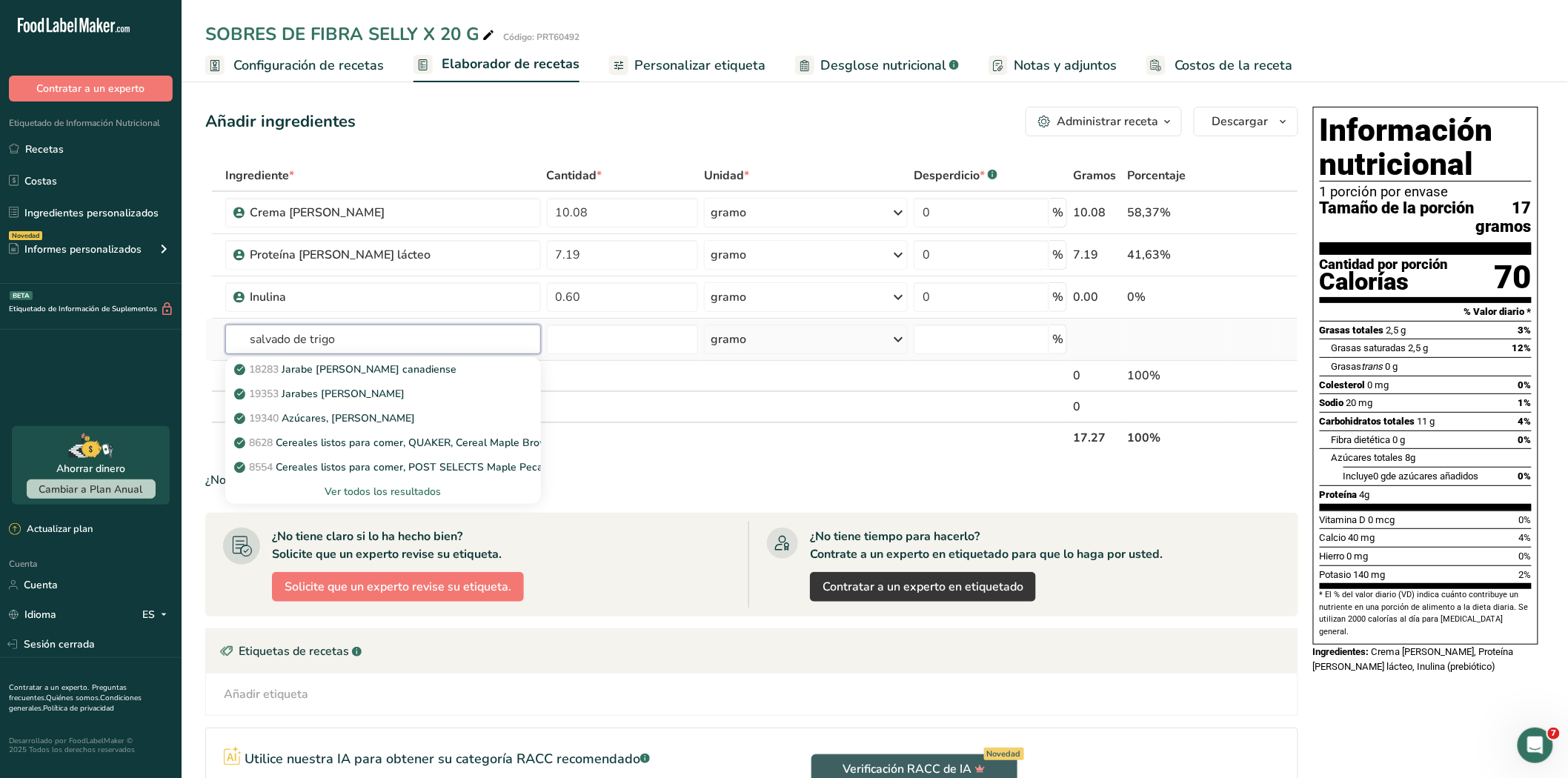
type input "salvado de trigo"
click at [358, 485] on font "Ver todos los resultados" at bounding box center [383, 492] width 117 height 14
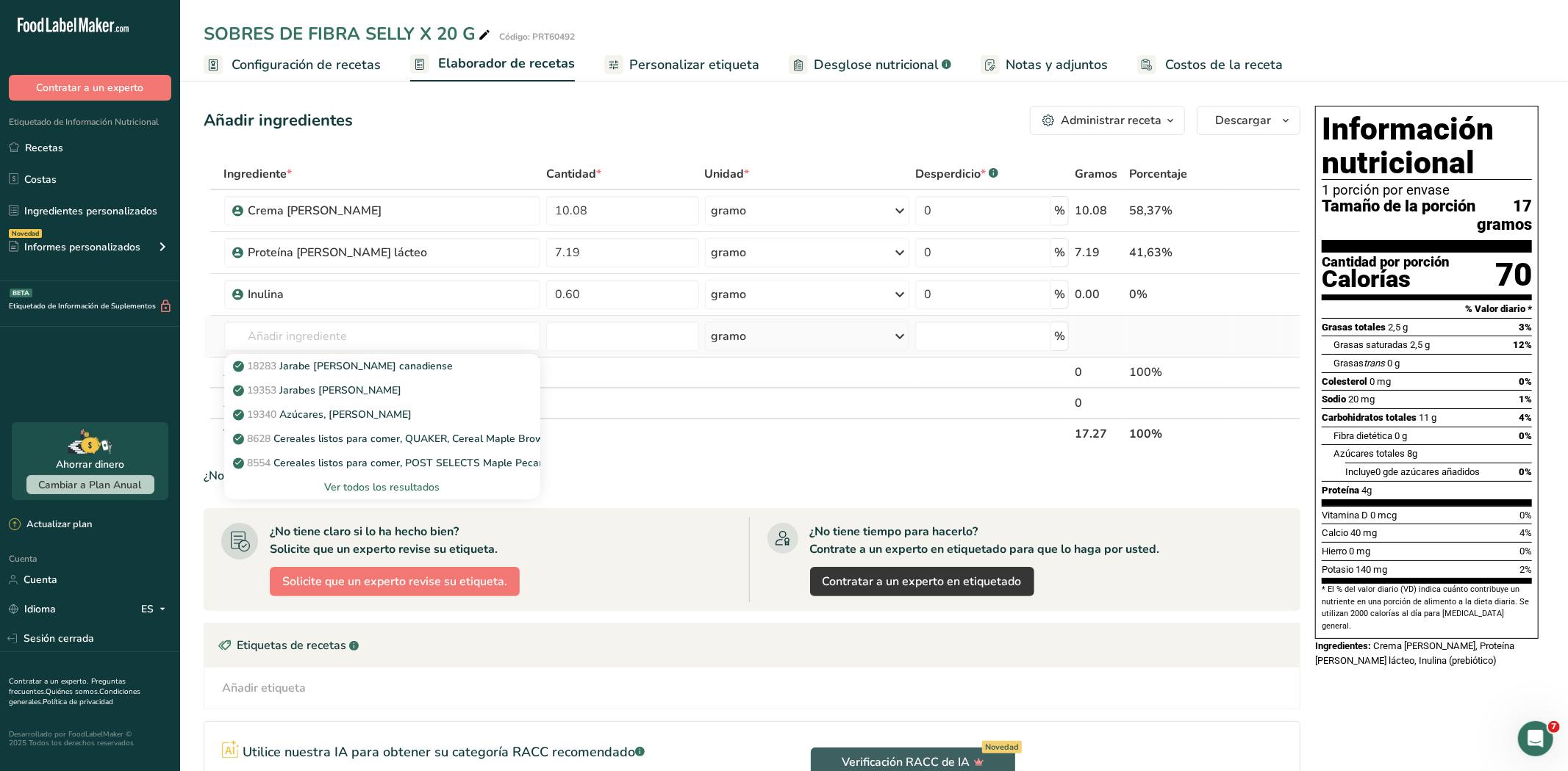
click at [0, 0] on div "Resultados de búsqueda modal" at bounding box center [0, 0] width 0 height 0
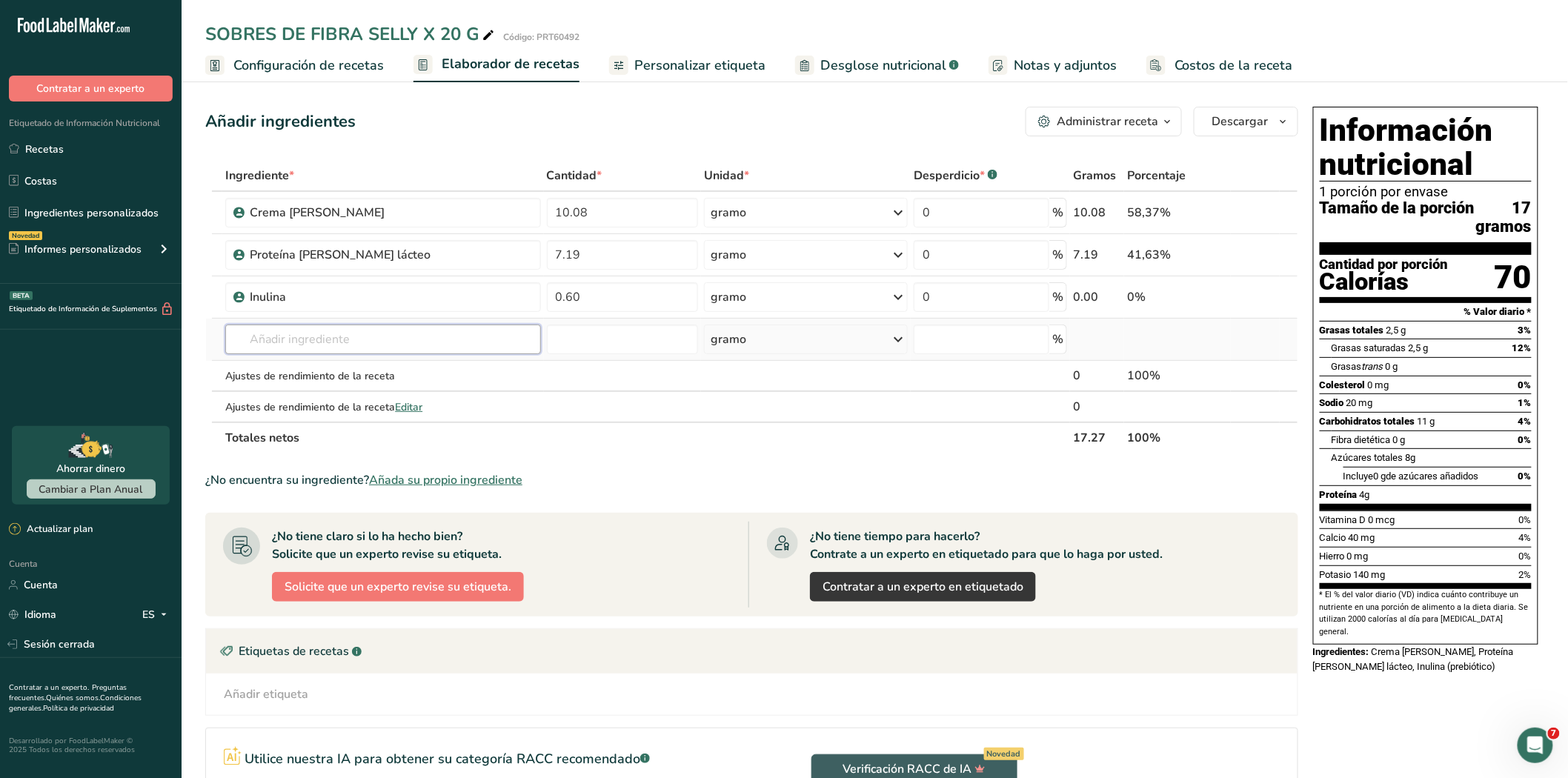
click at [325, 337] on input "text" at bounding box center [383, 339] width 315 height 30
type input "d"
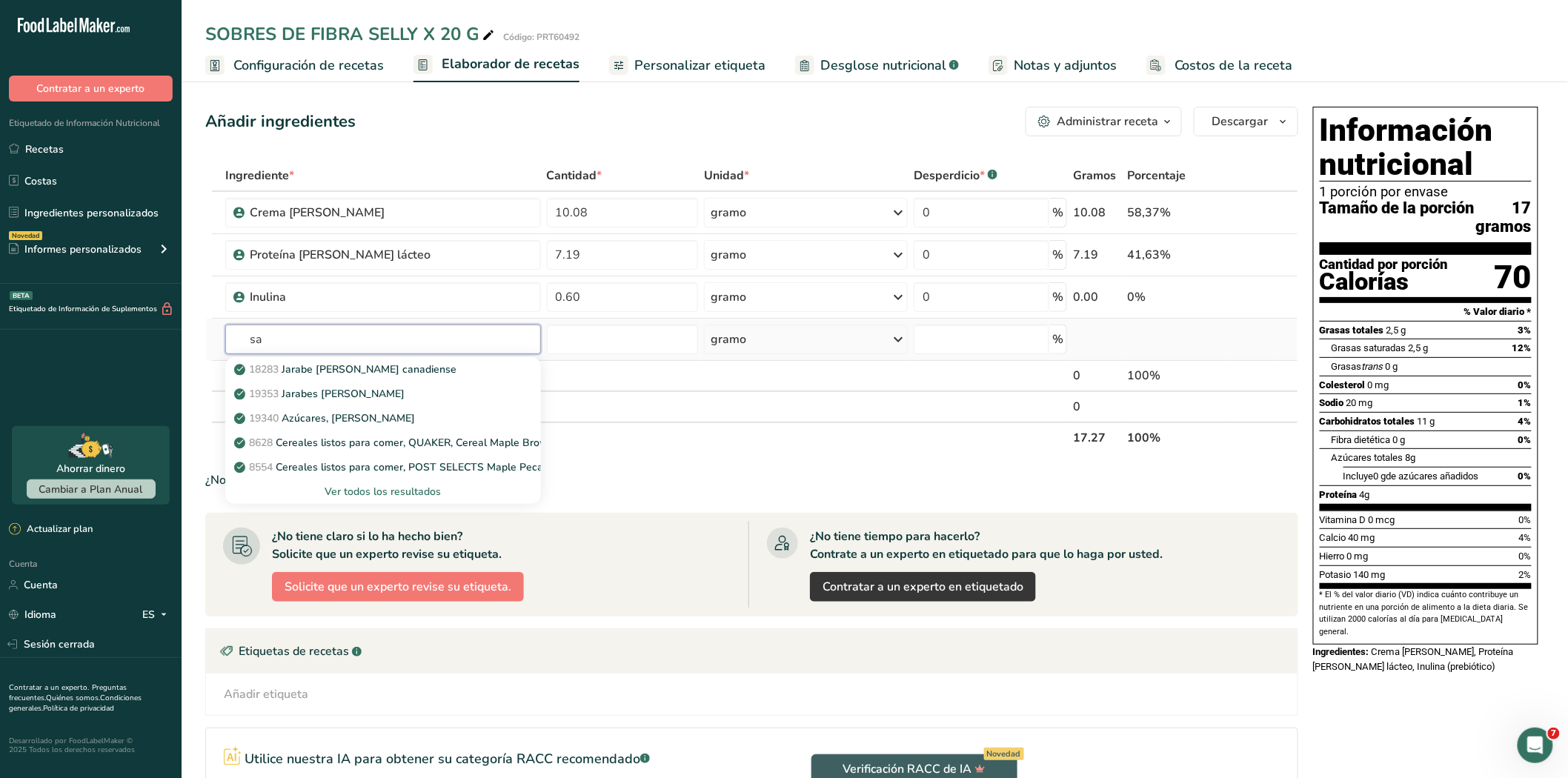
type input "s"
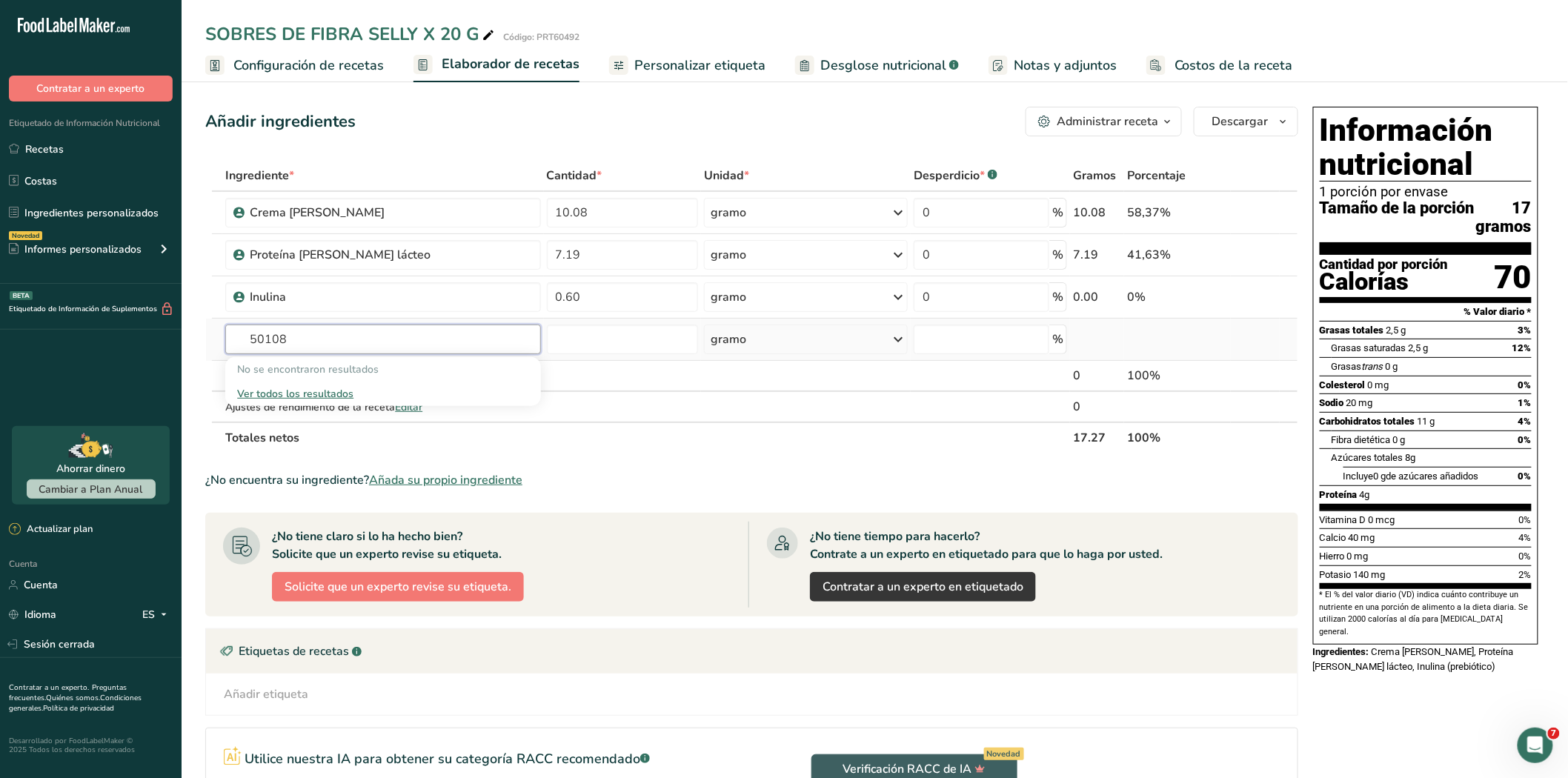
click at [299, 332] on input "50108" at bounding box center [383, 339] width 315 height 30
type input "5"
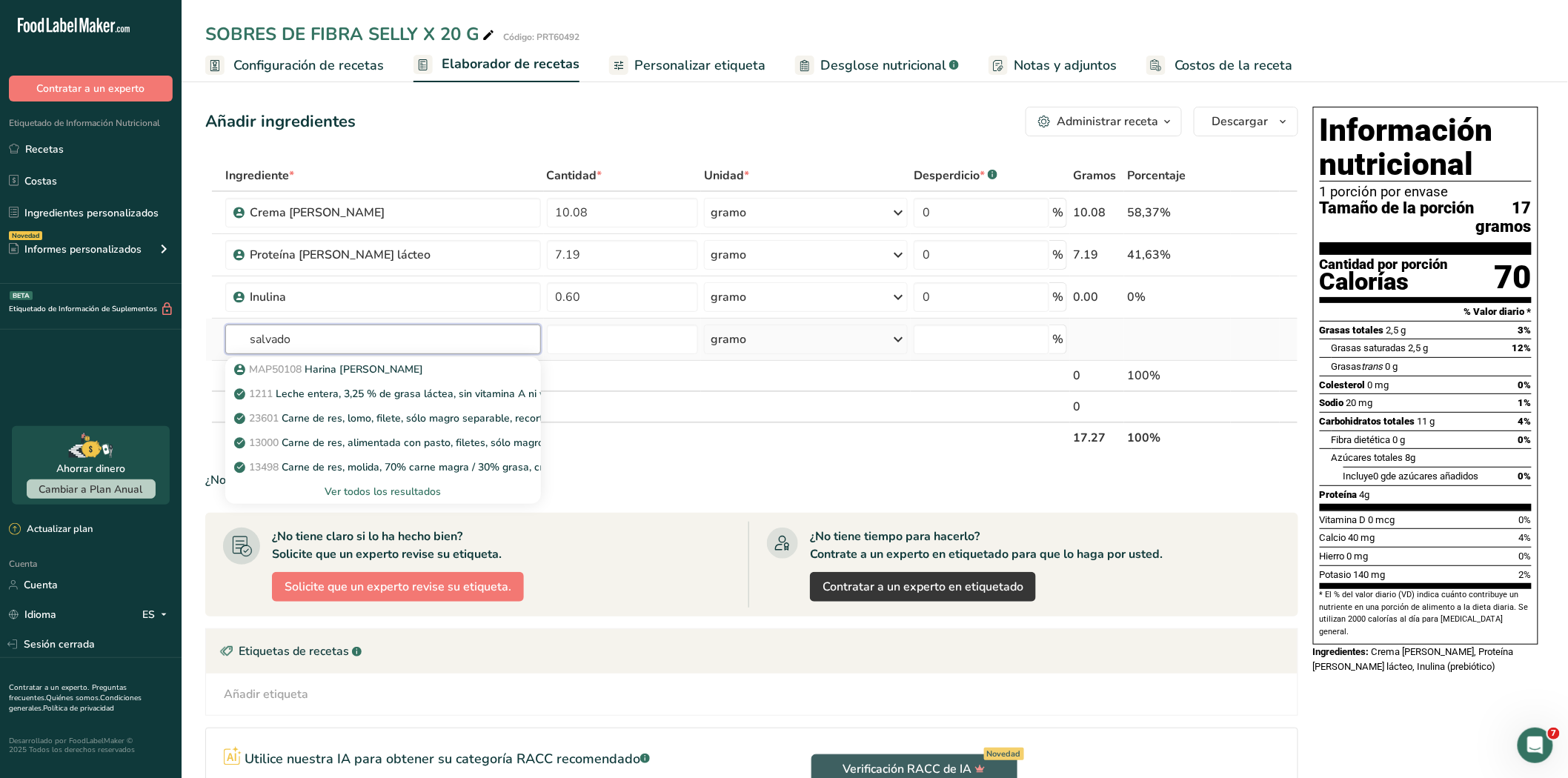
type input "salvado"
click at [376, 486] on font "Ver todos los resultados" at bounding box center [383, 492] width 117 height 14
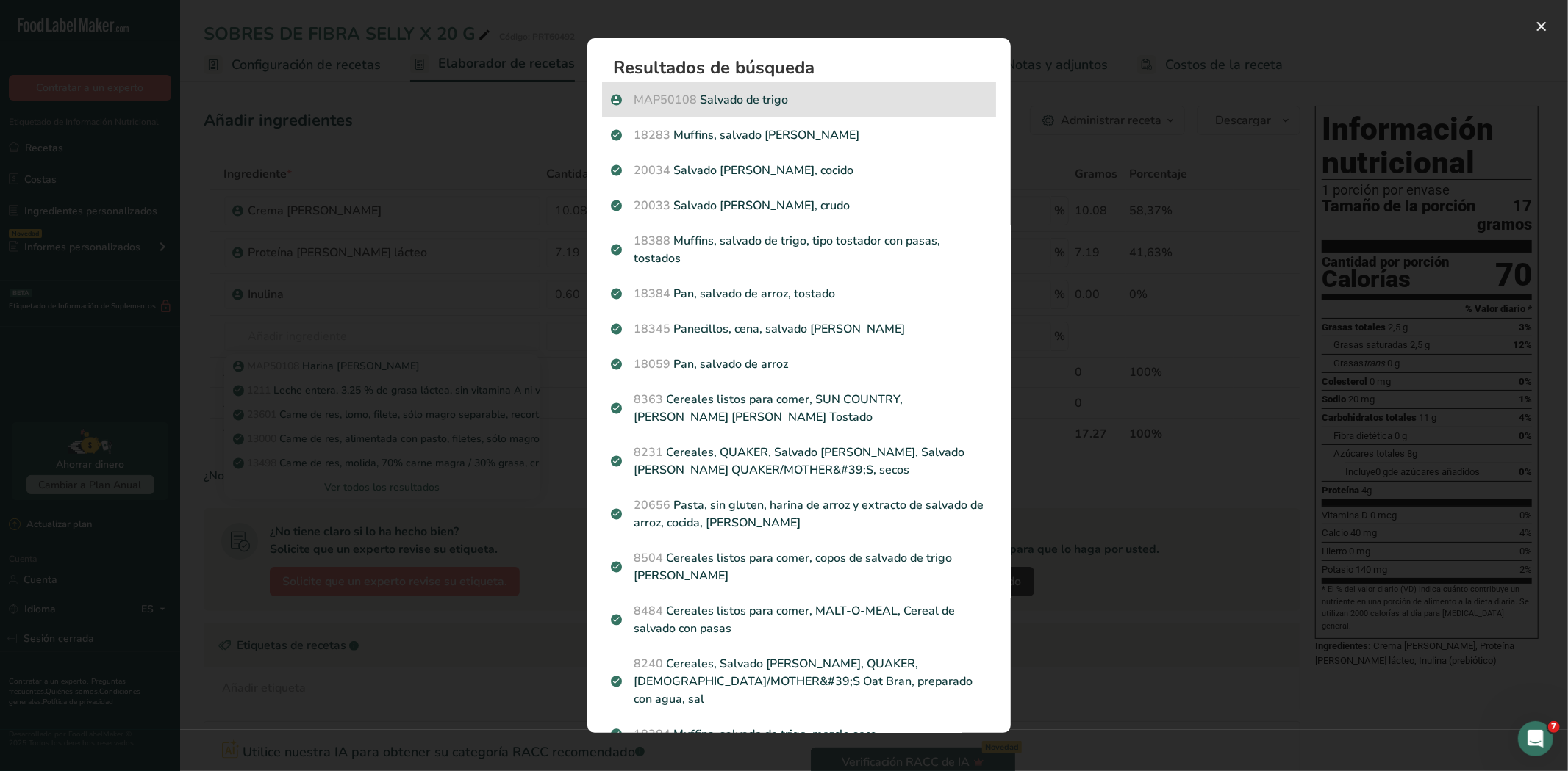
click at [774, 98] on p "MAP50108 Salvado de trigo" at bounding box center [798, 100] width 376 height 18
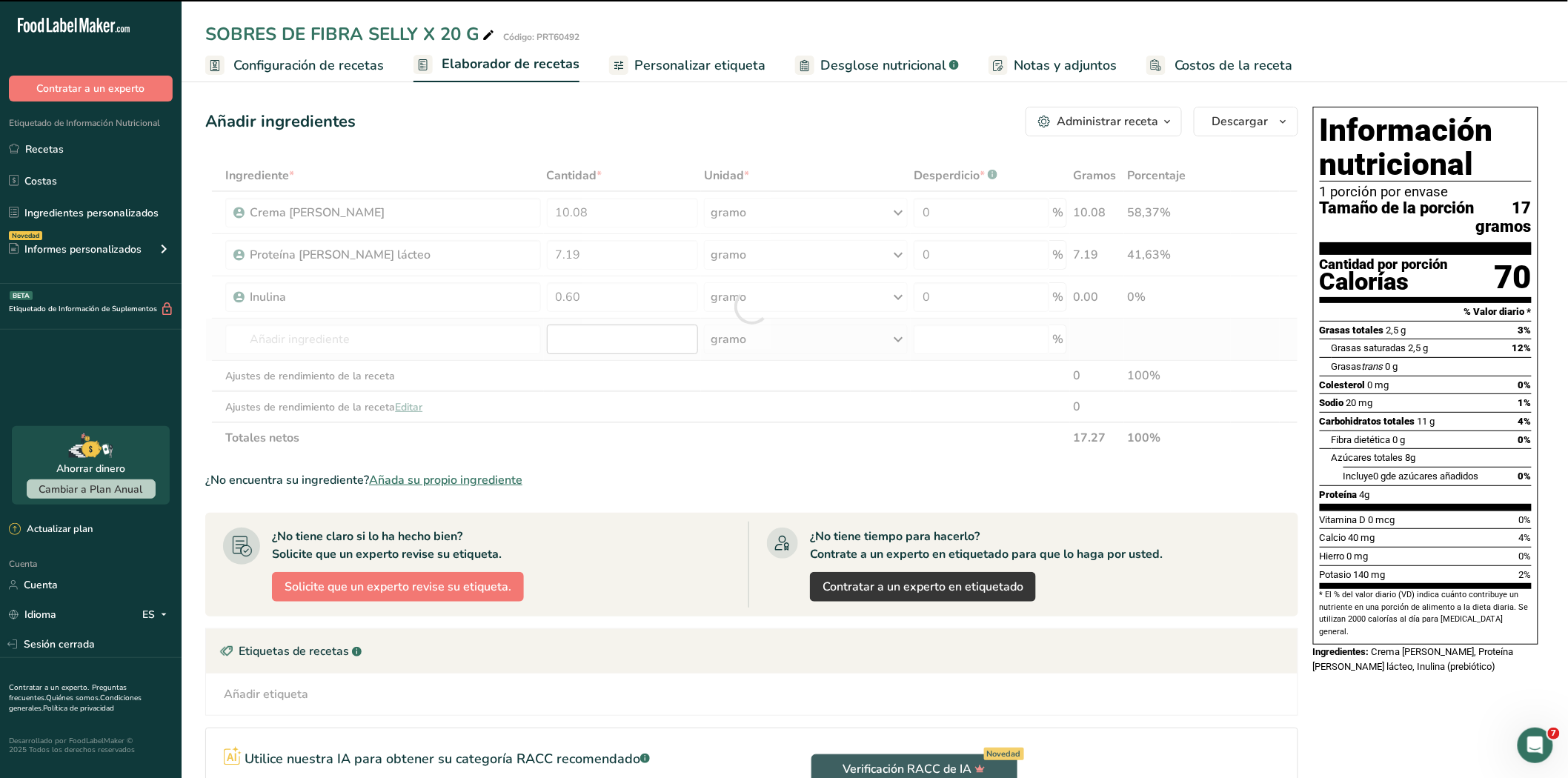
type input "0"
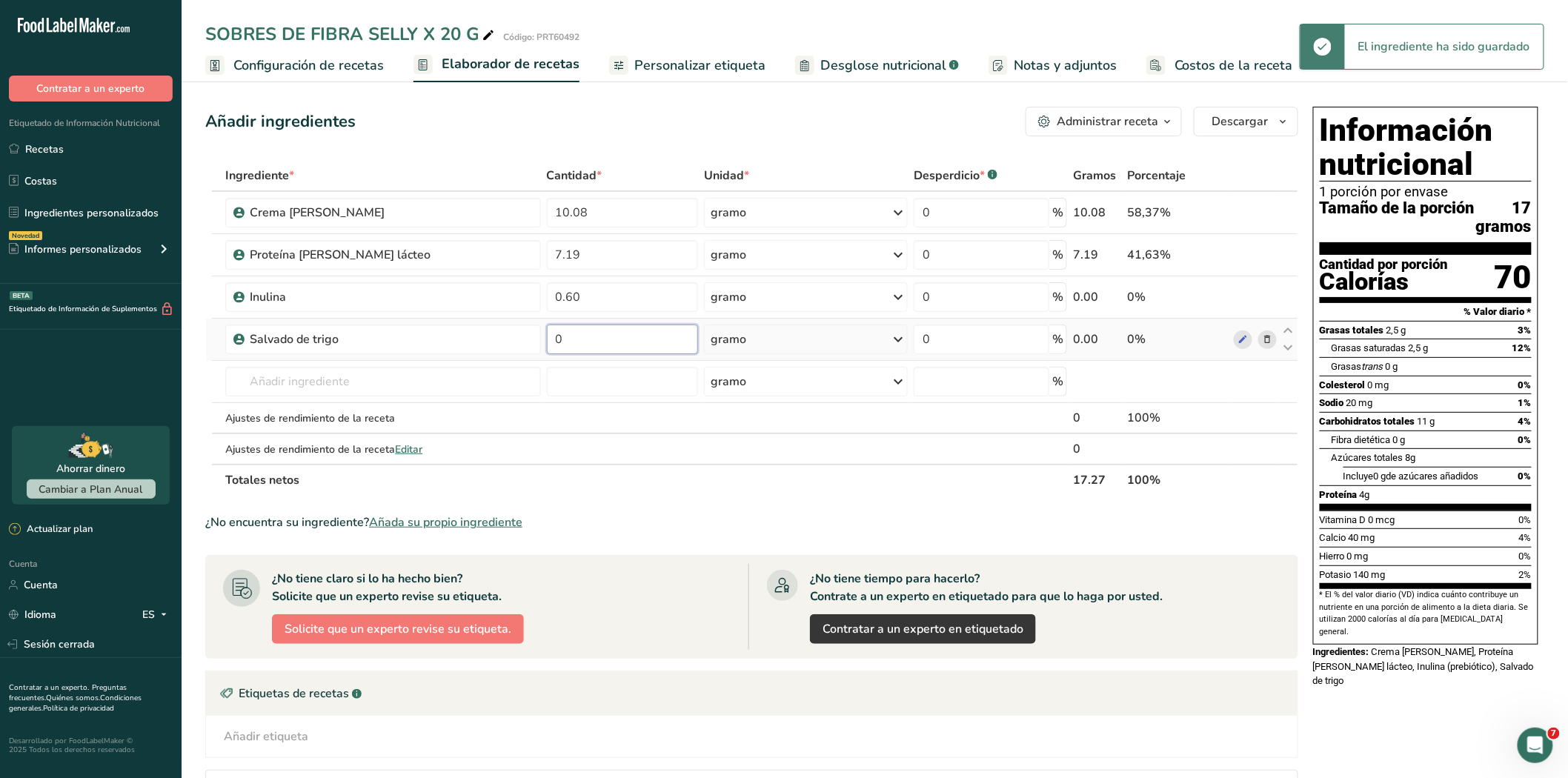
click at [588, 339] on input "0" at bounding box center [623, 339] width 152 height 30
type input "0.40"
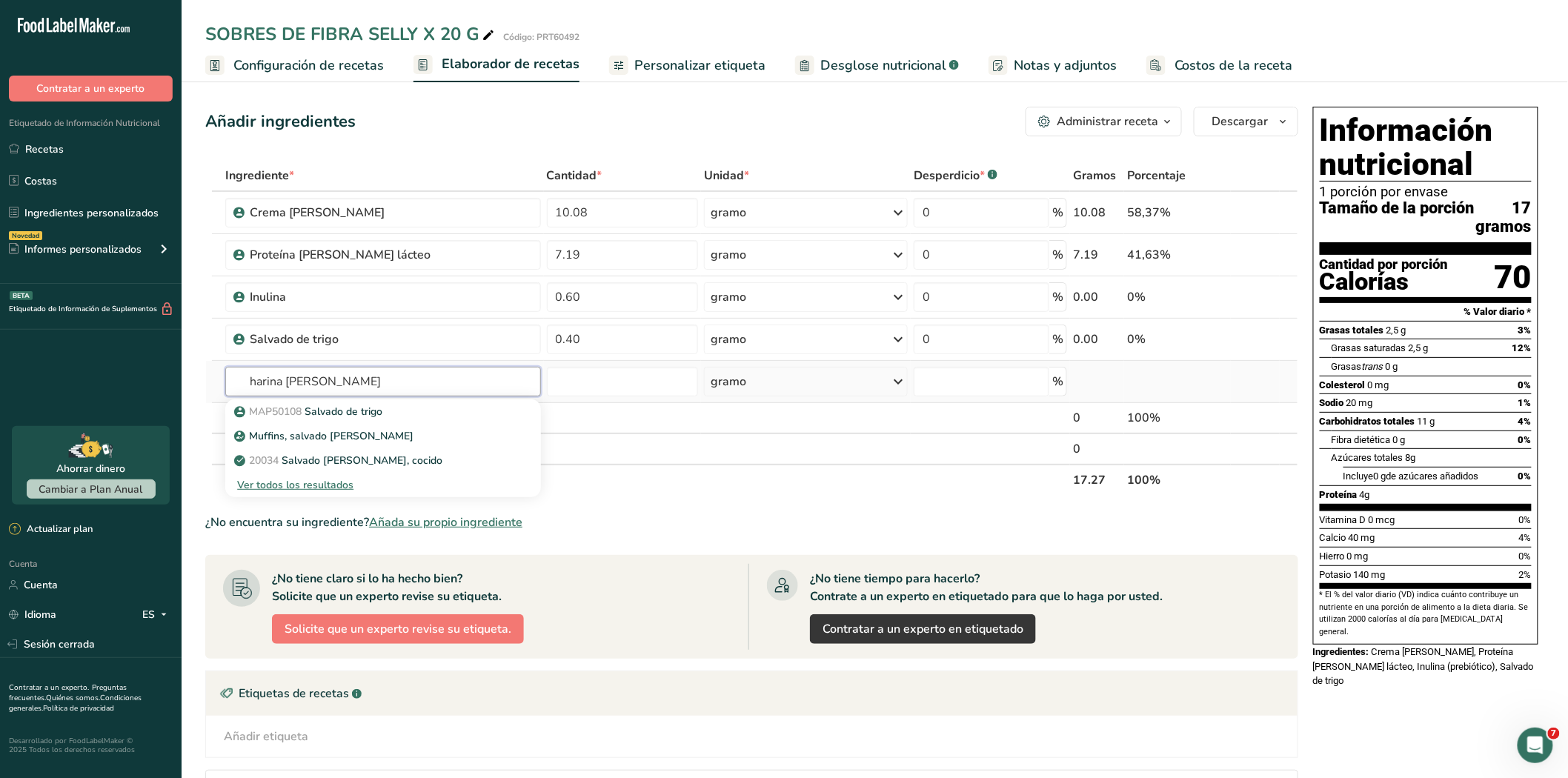
type input "harina de avena"
click at [315, 482] on font "Ver todos los resultados" at bounding box center [295, 485] width 117 height 14
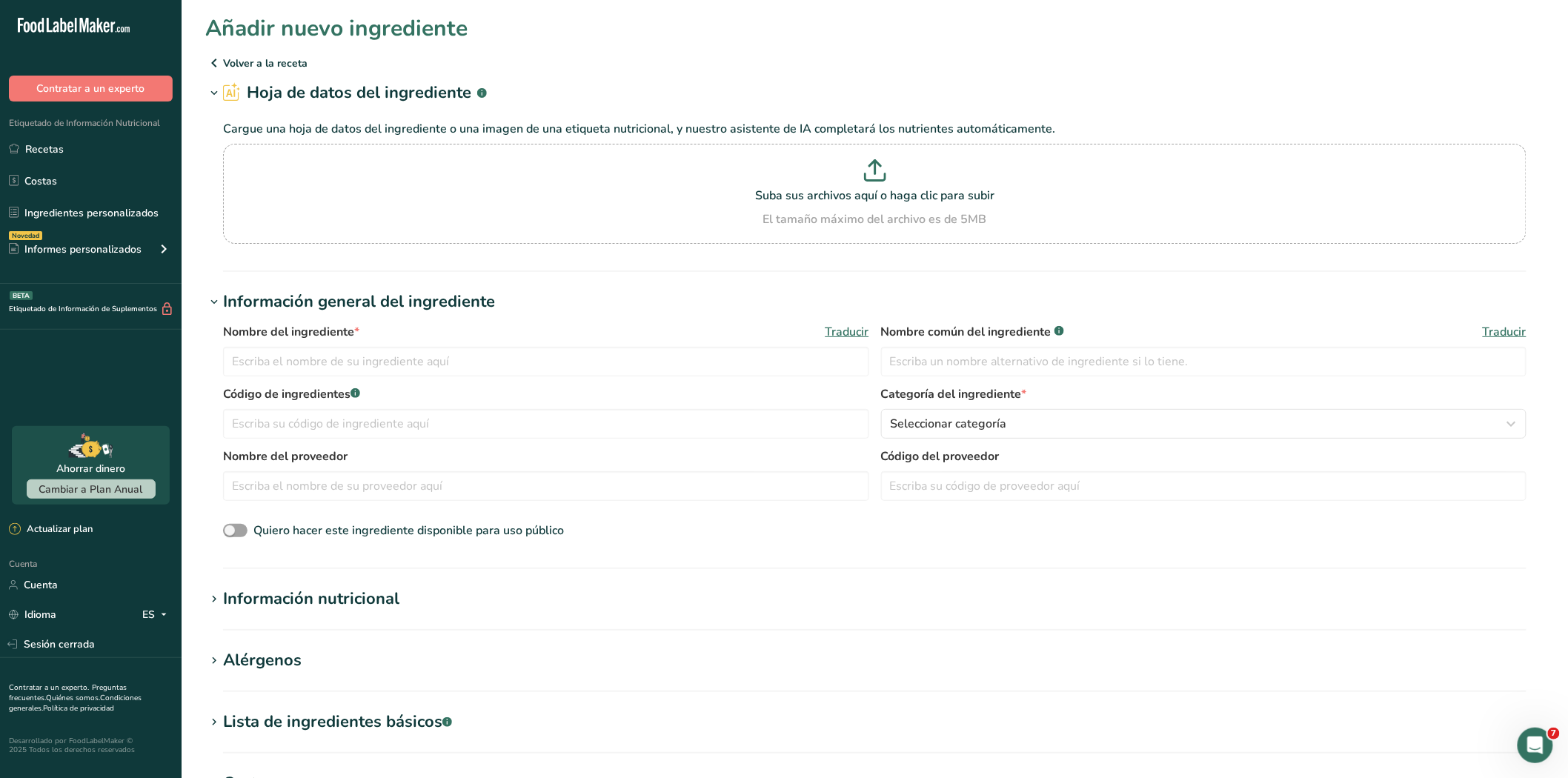
click at [215, 63] on icon at bounding box center [214, 62] width 18 height 26
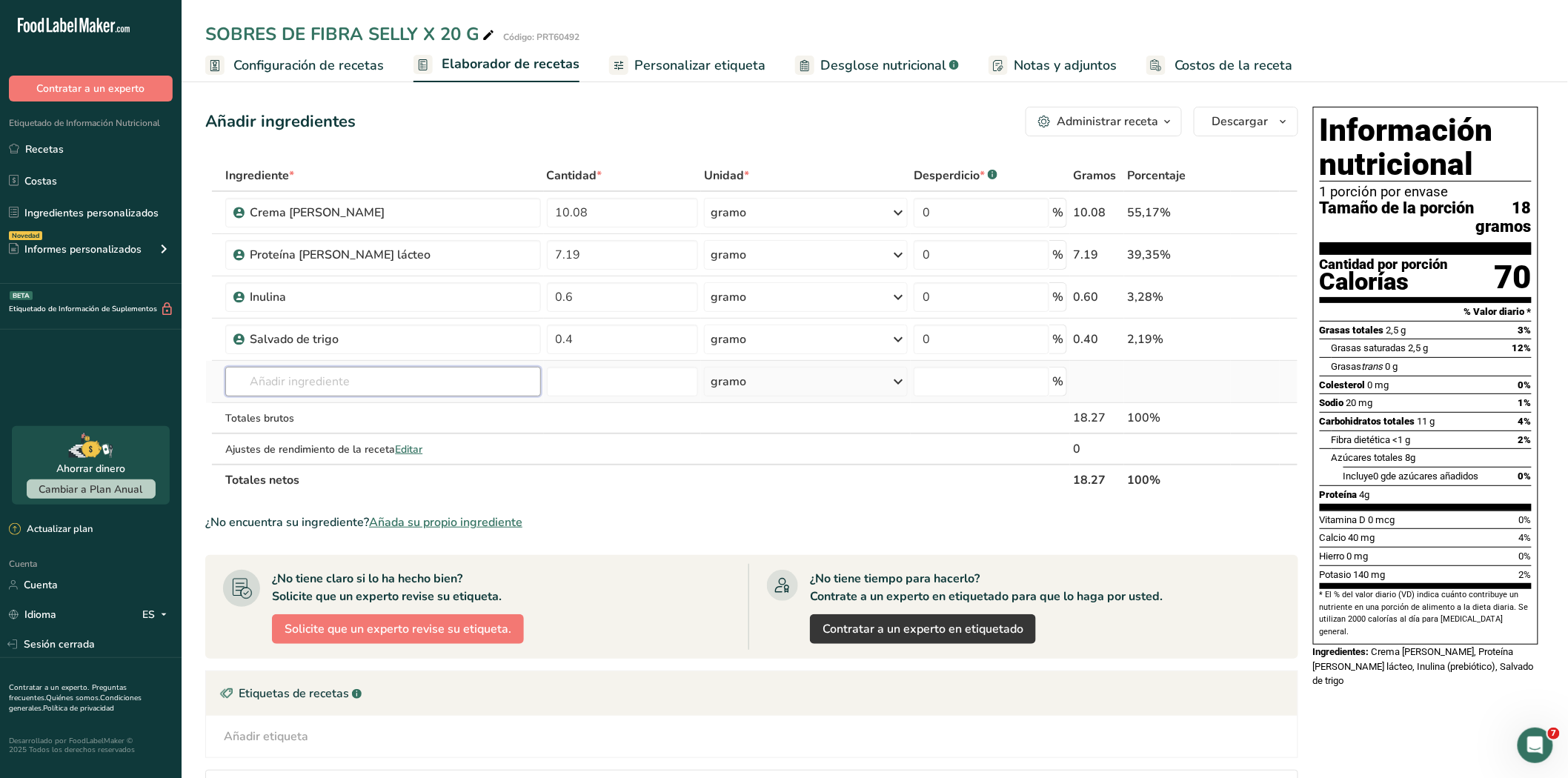
click at [311, 387] on input "text" at bounding box center [383, 382] width 315 height 30
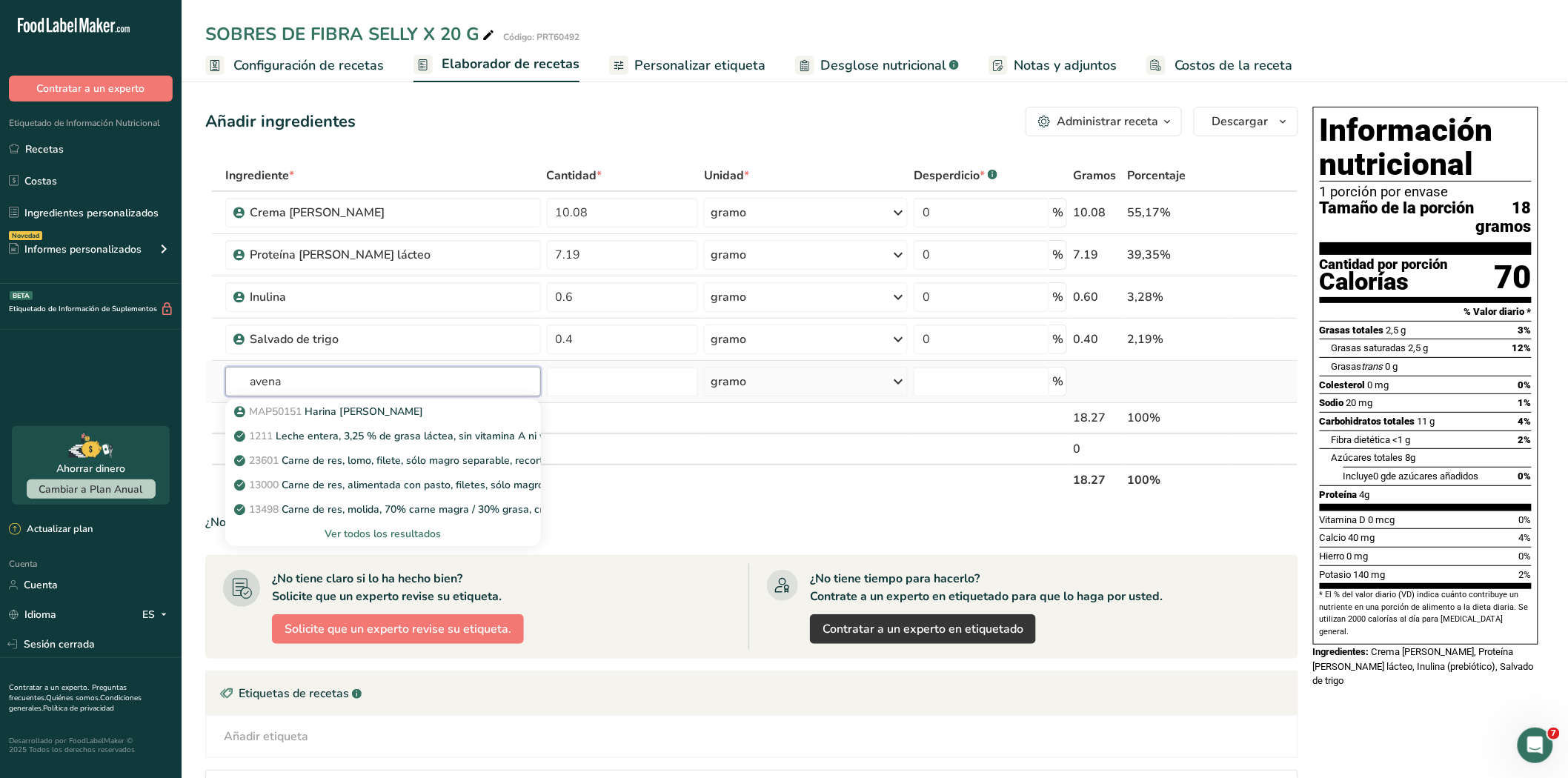
type input "avena"
click at [366, 531] on font "Ver todos los resultados" at bounding box center [383, 535] width 117 height 14
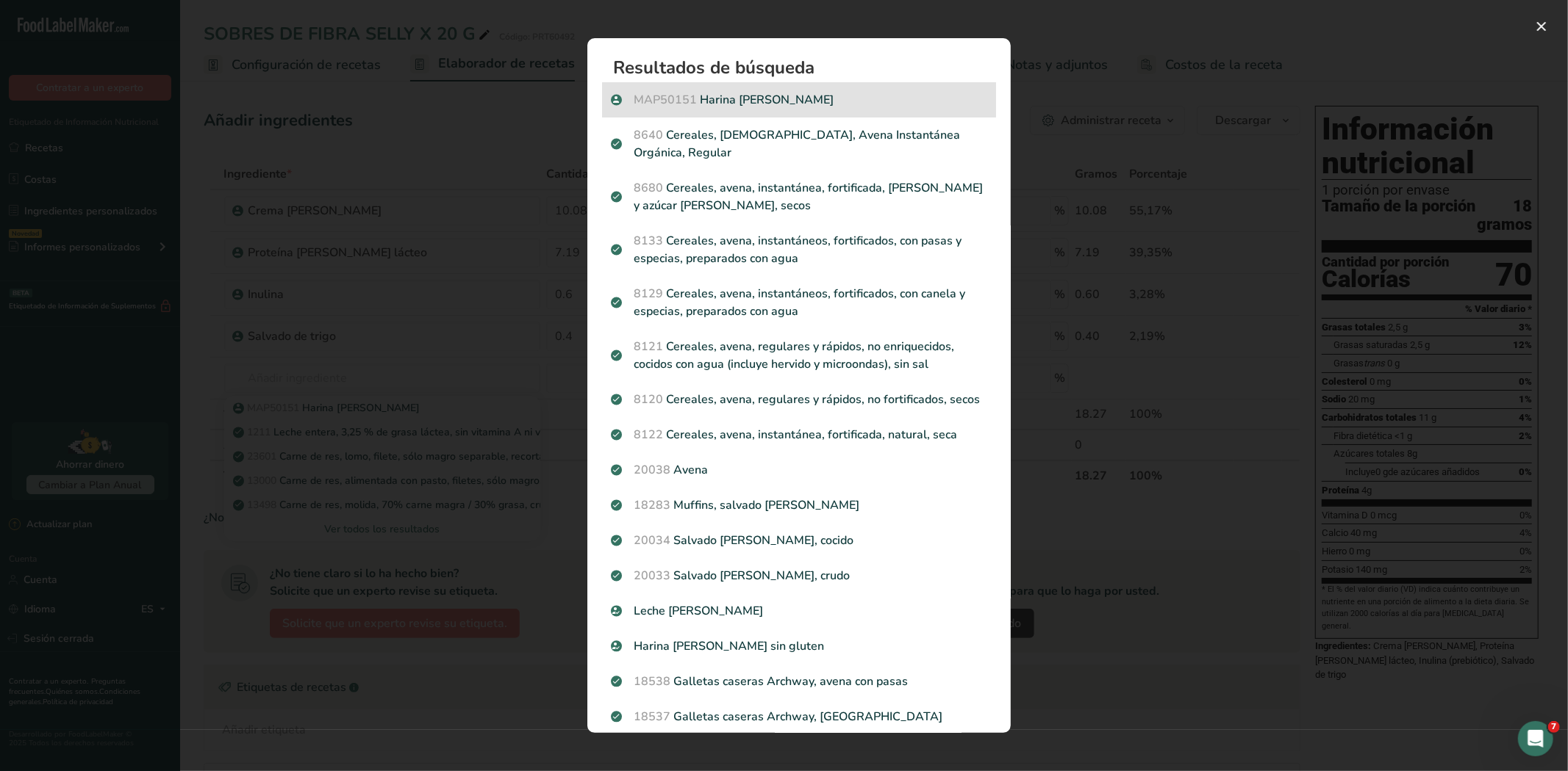
click at [711, 106] on font "Harina de avena" at bounding box center [767, 100] width 134 height 16
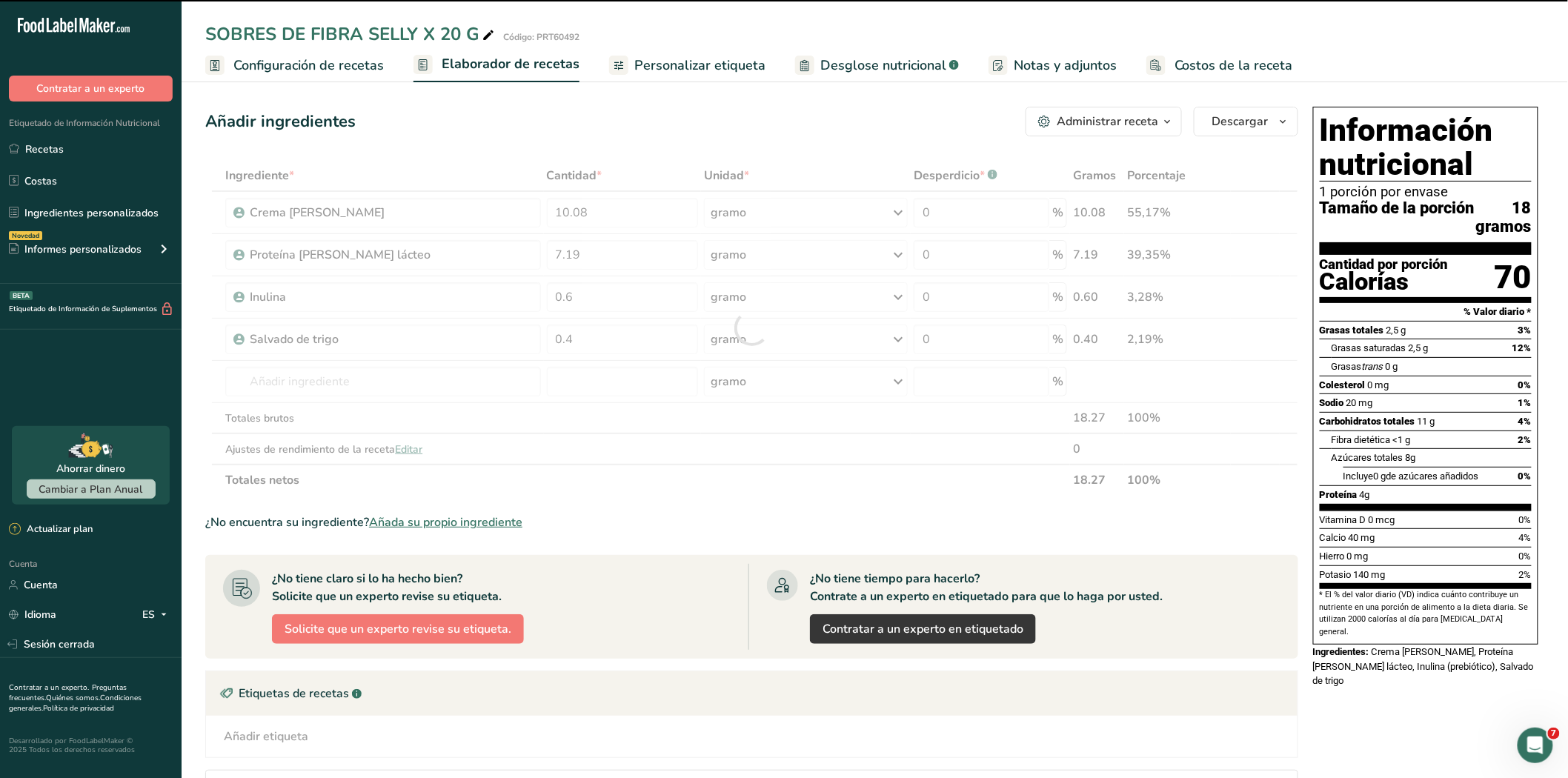
type input "0"
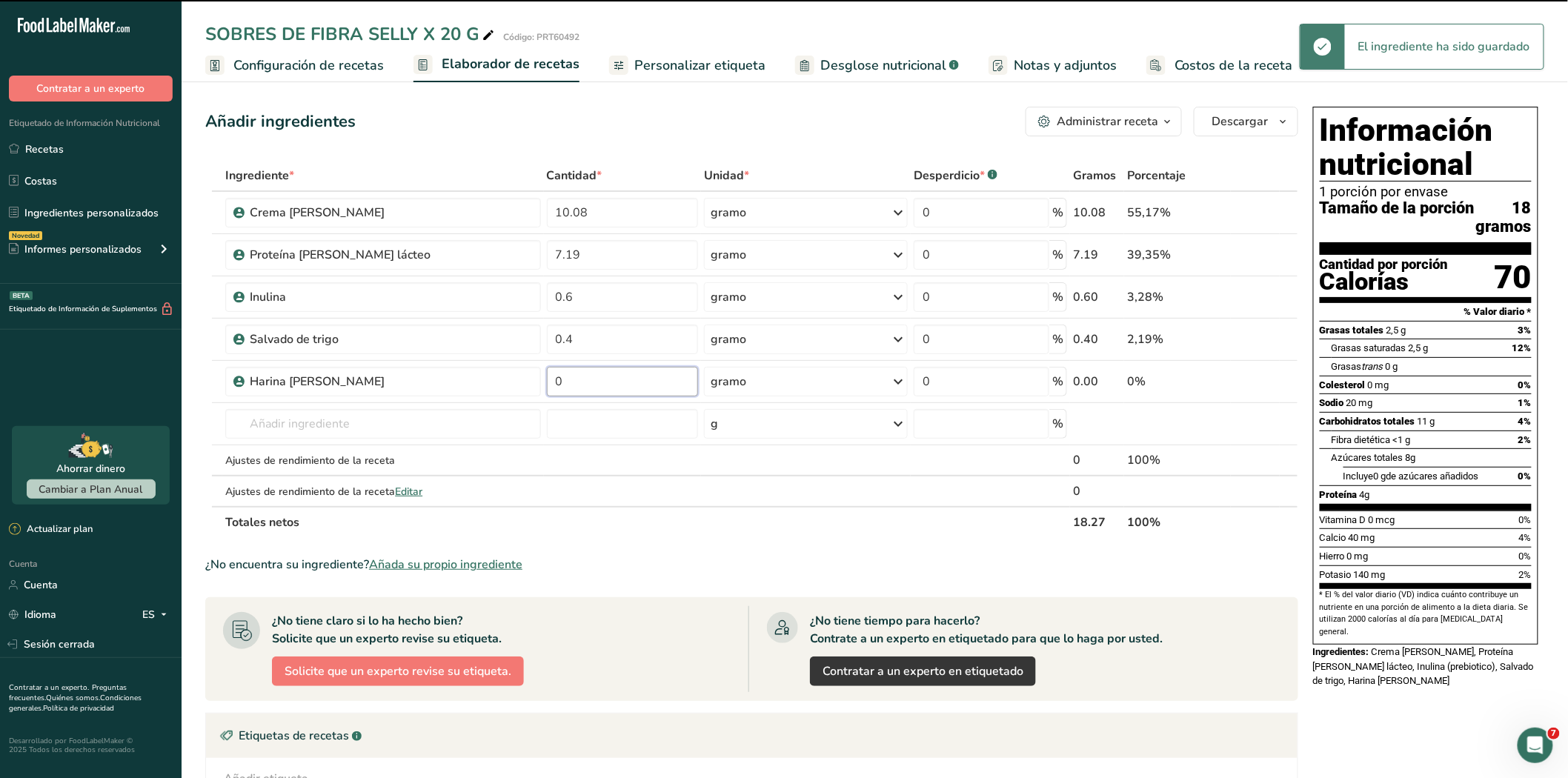
click at [585, 378] on input "0" at bounding box center [623, 382] width 152 height 30
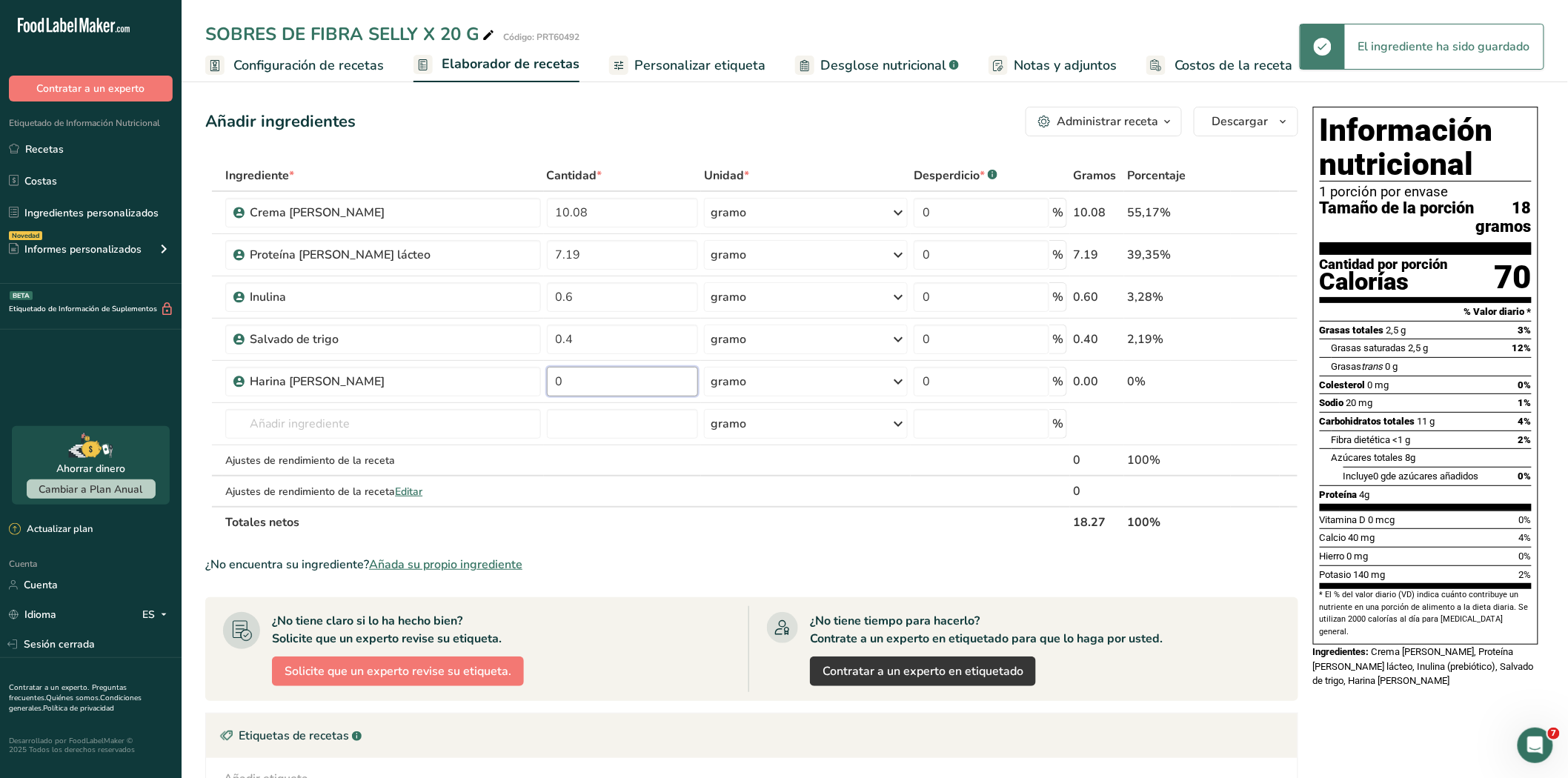
click at [585, 378] on input "0" at bounding box center [623, 382] width 152 height 30
type input "0.40"
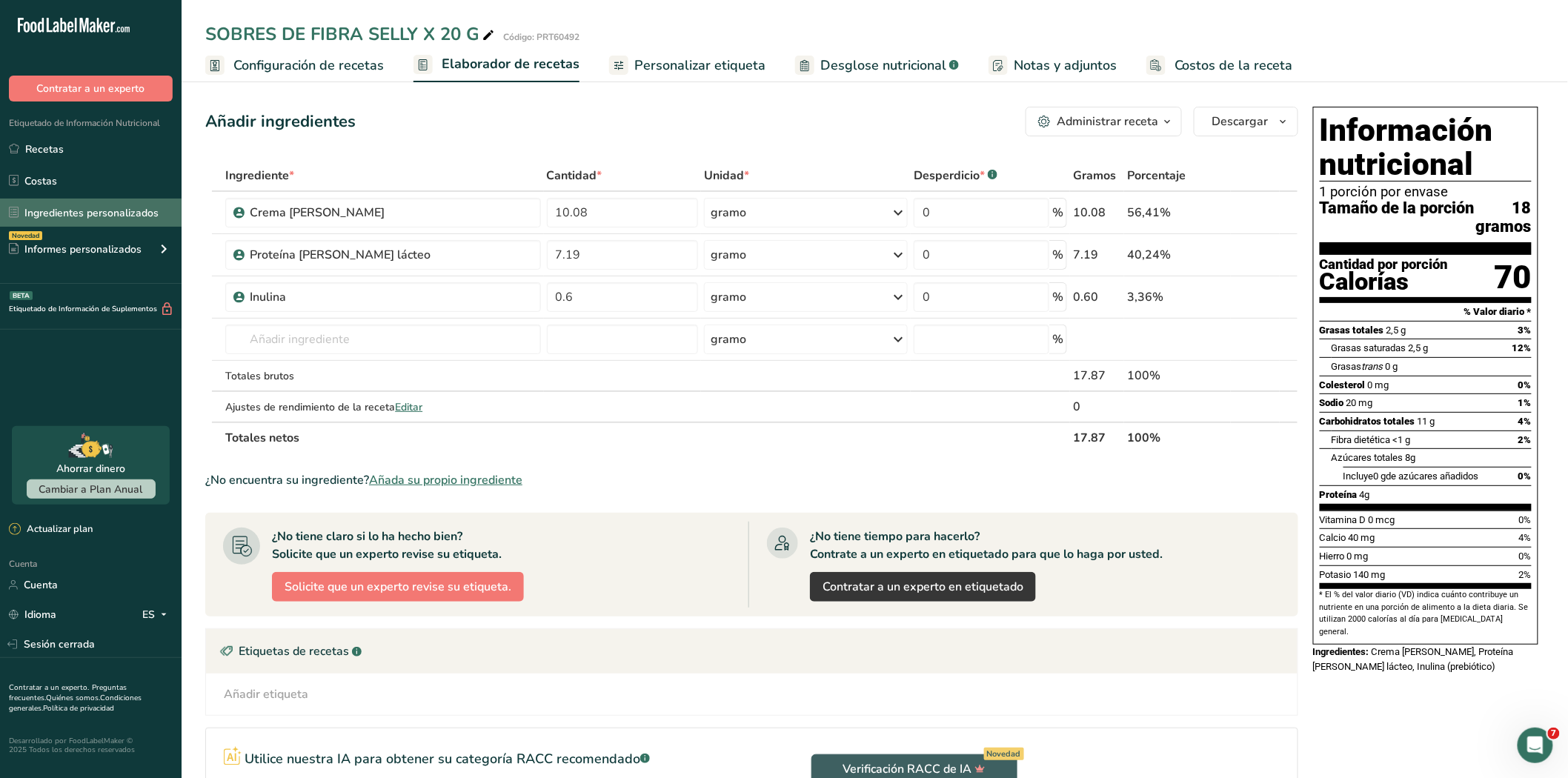
click at [92, 218] on font "Ingredientes personalizados" at bounding box center [91, 213] width 134 height 14
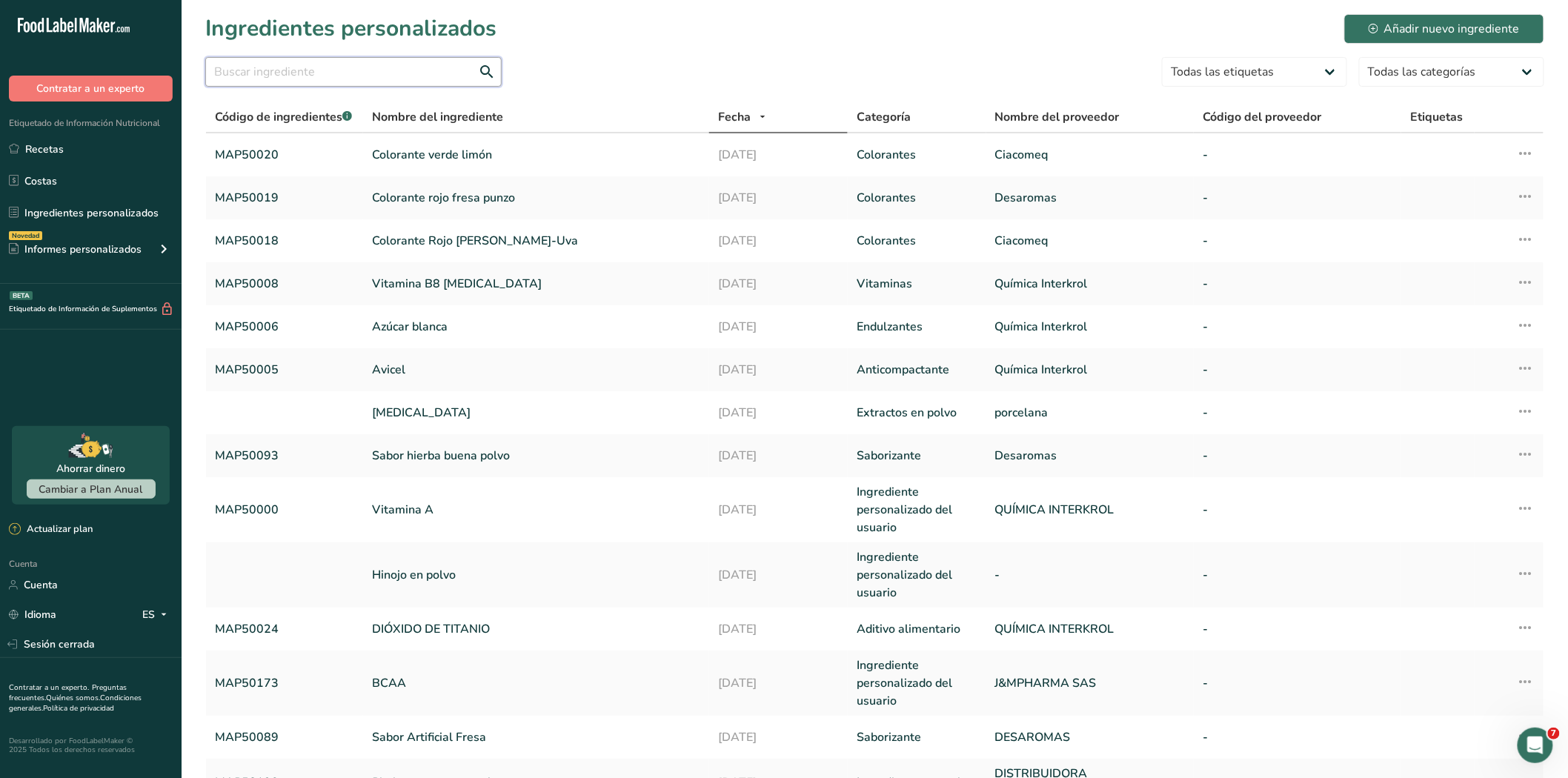
click at [298, 72] on input "text" at bounding box center [354, 71] width 297 height 30
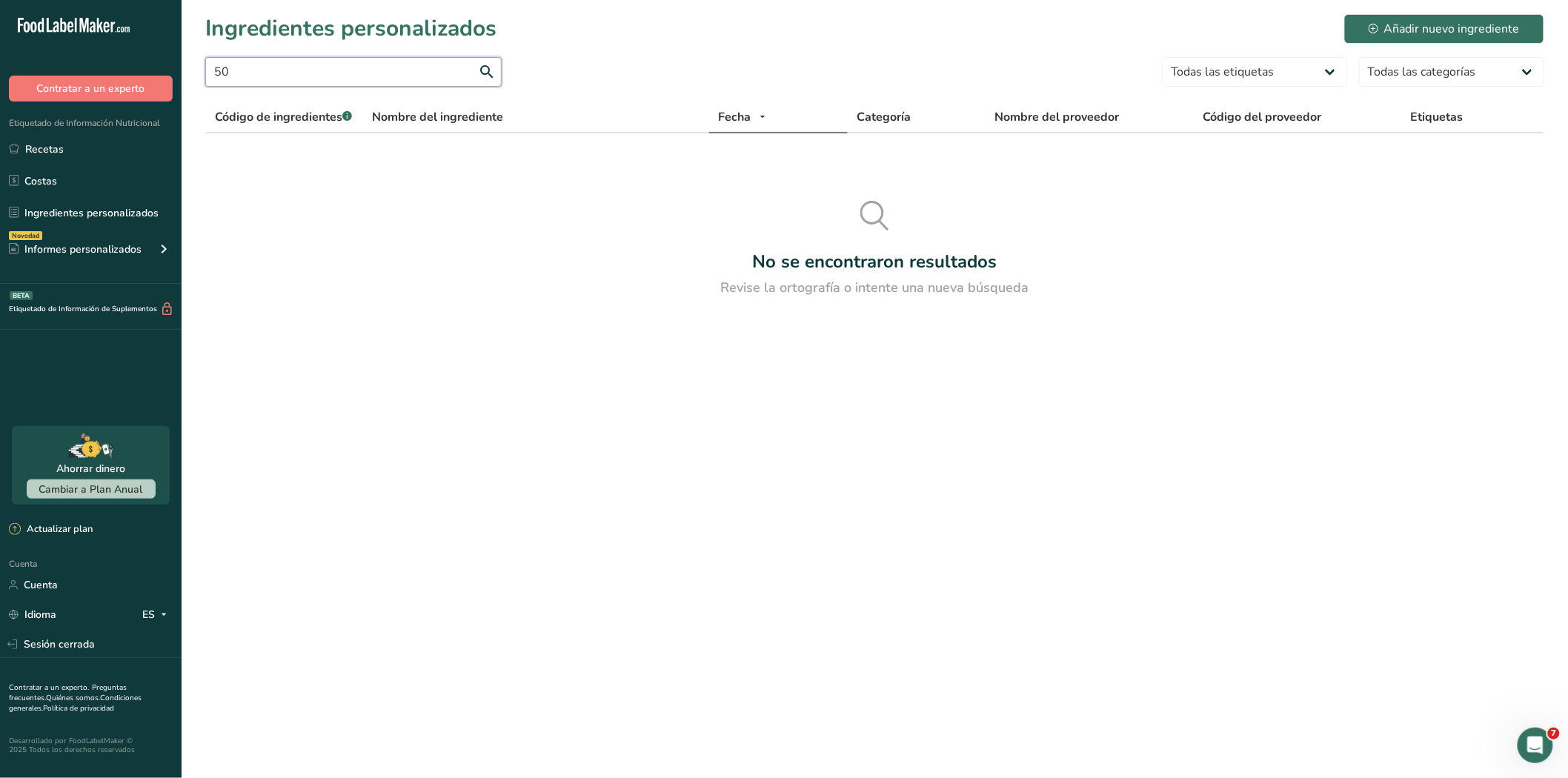
type input "5"
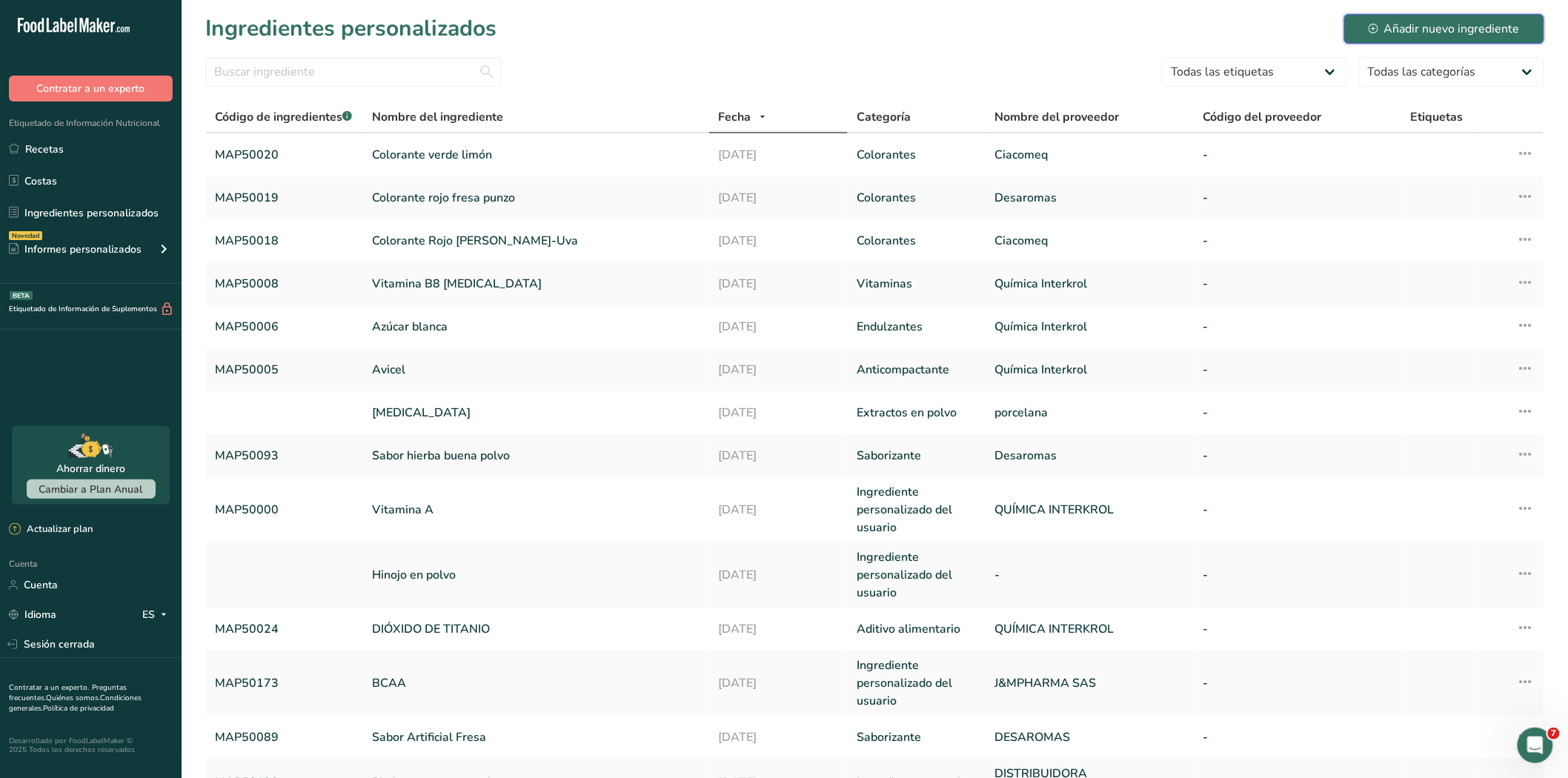
click at [1446, 27] on font "Añadir nuevo ingrediente" at bounding box center [1451, 29] width 136 height 16
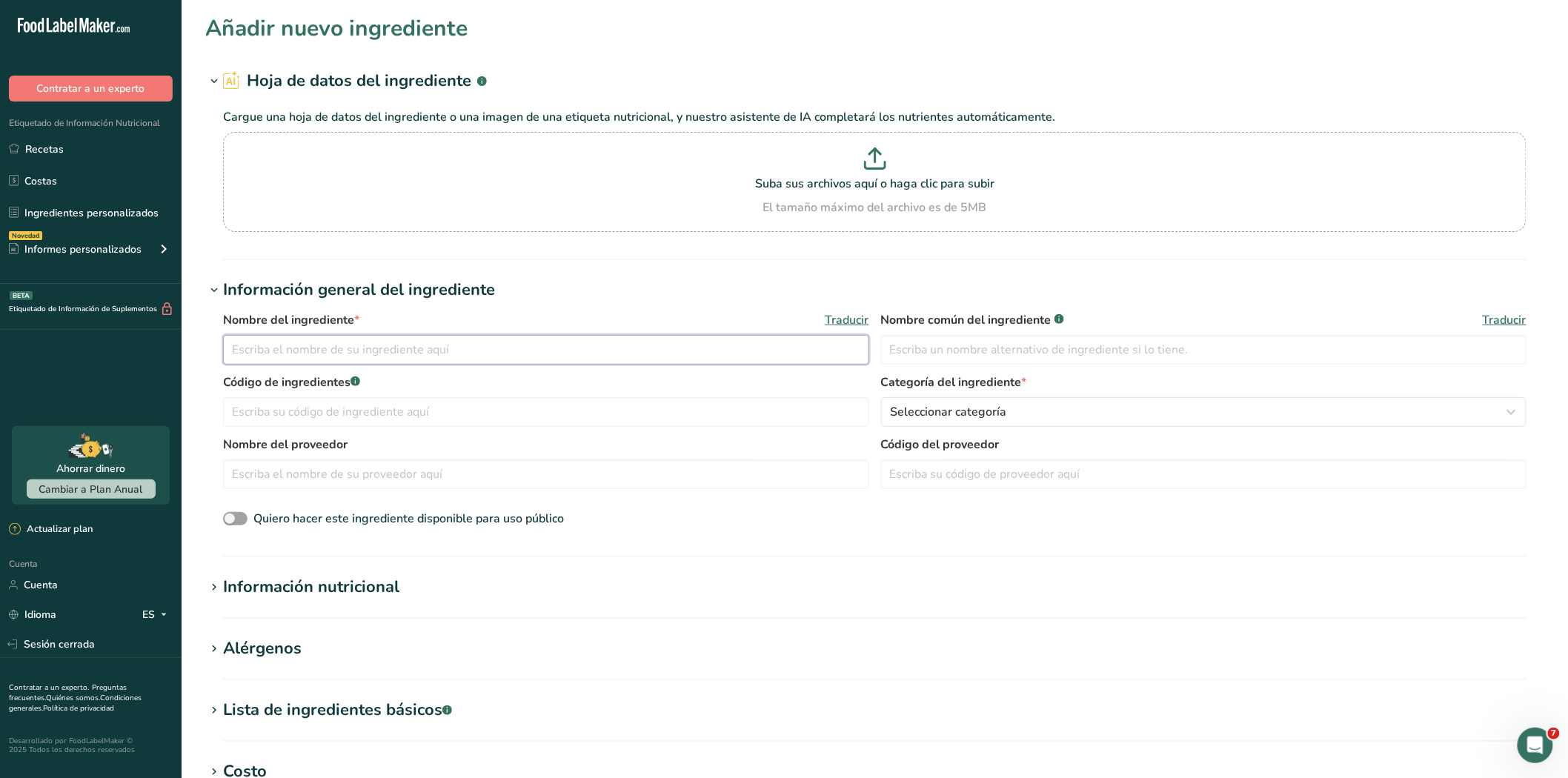
click at [355, 346] on input "text" at bounding box center [546, 349] width 646 height 30
type input "s"
type input "Salvado de trigo"
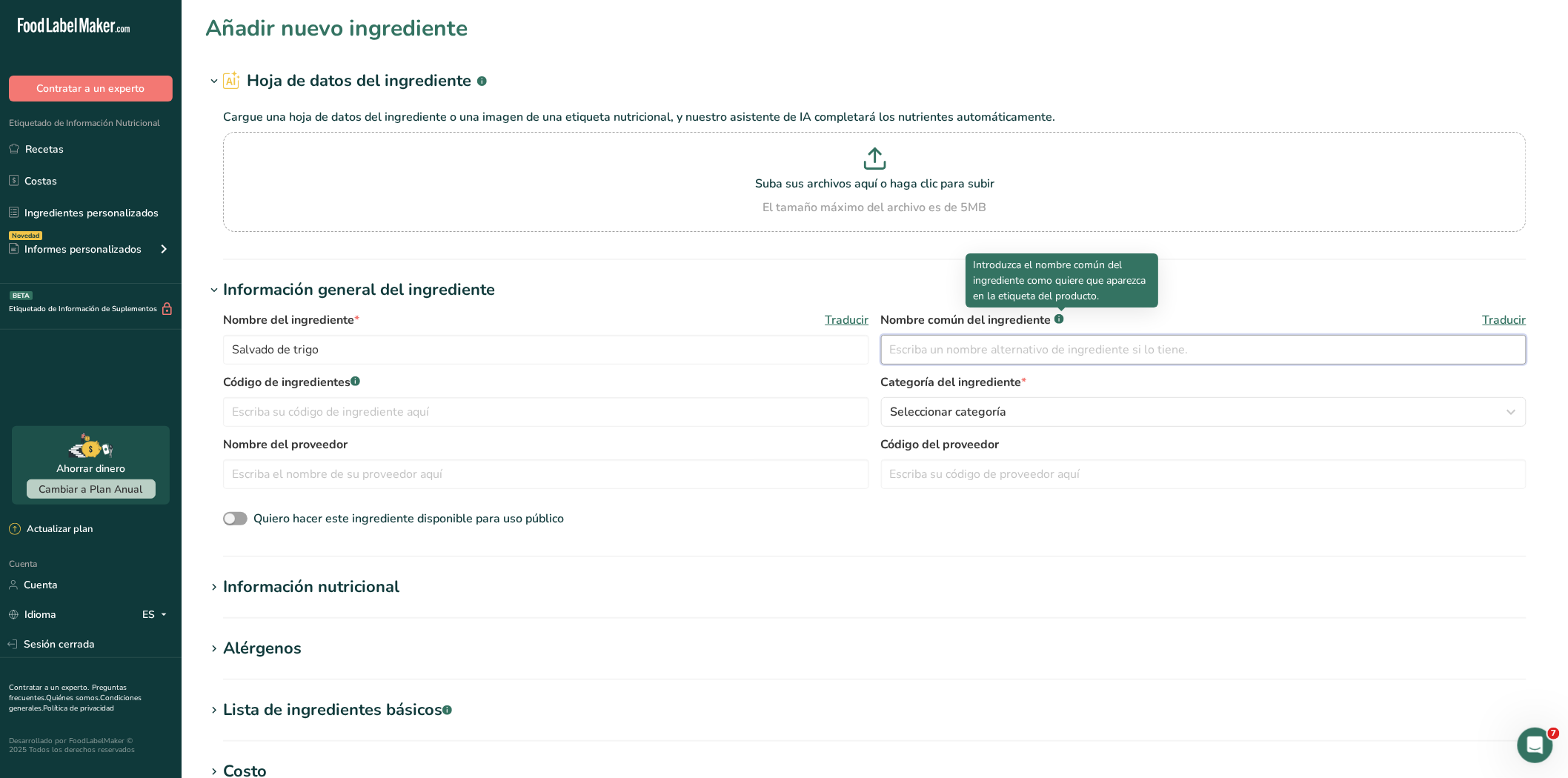
click at [946, 352] on input "text" at bounding box center [1204, 349] width 646 height 30
type input "s"
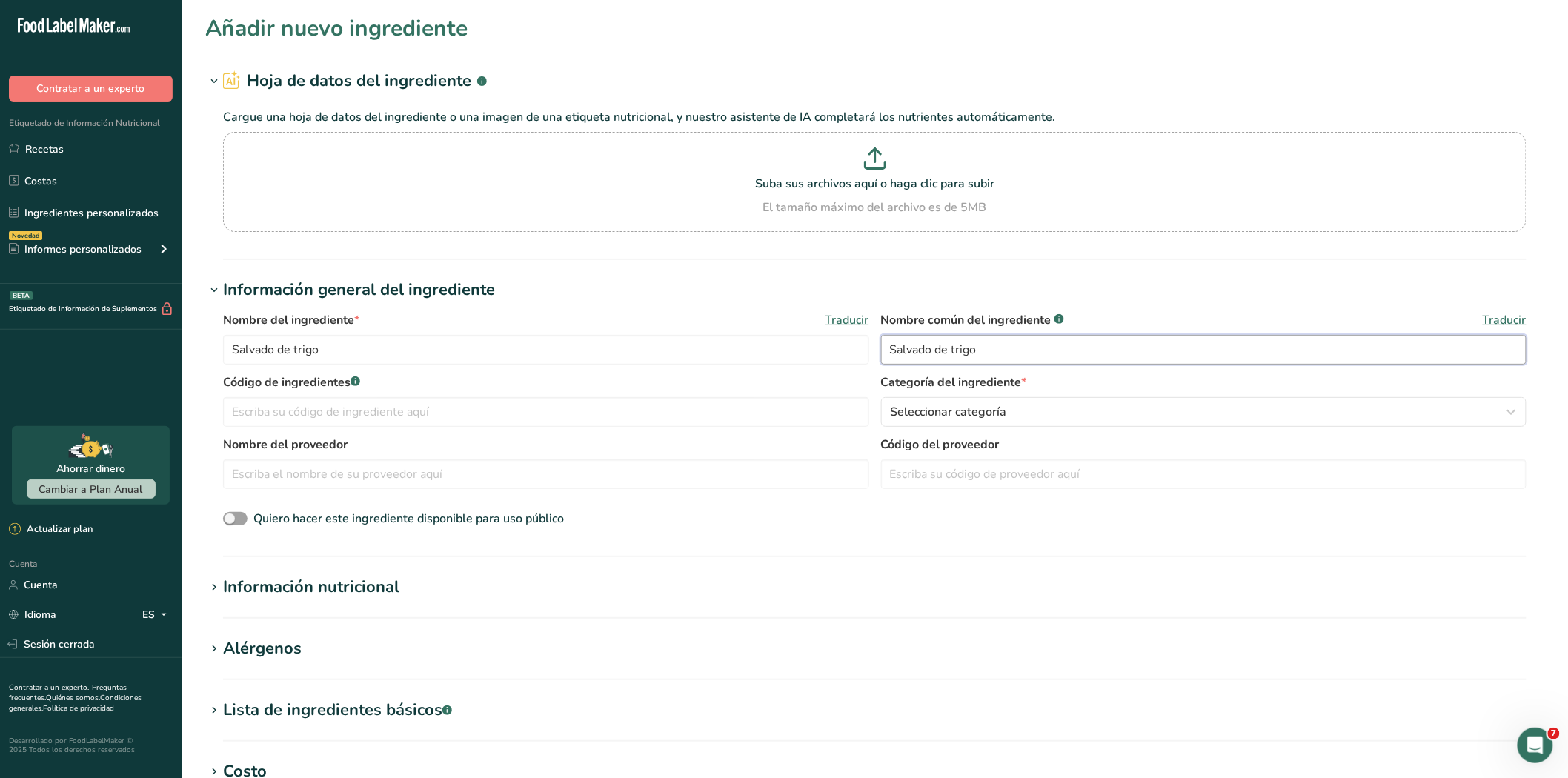
type input "Salvado de trigo"
type input "m"
type input "MAP50108"
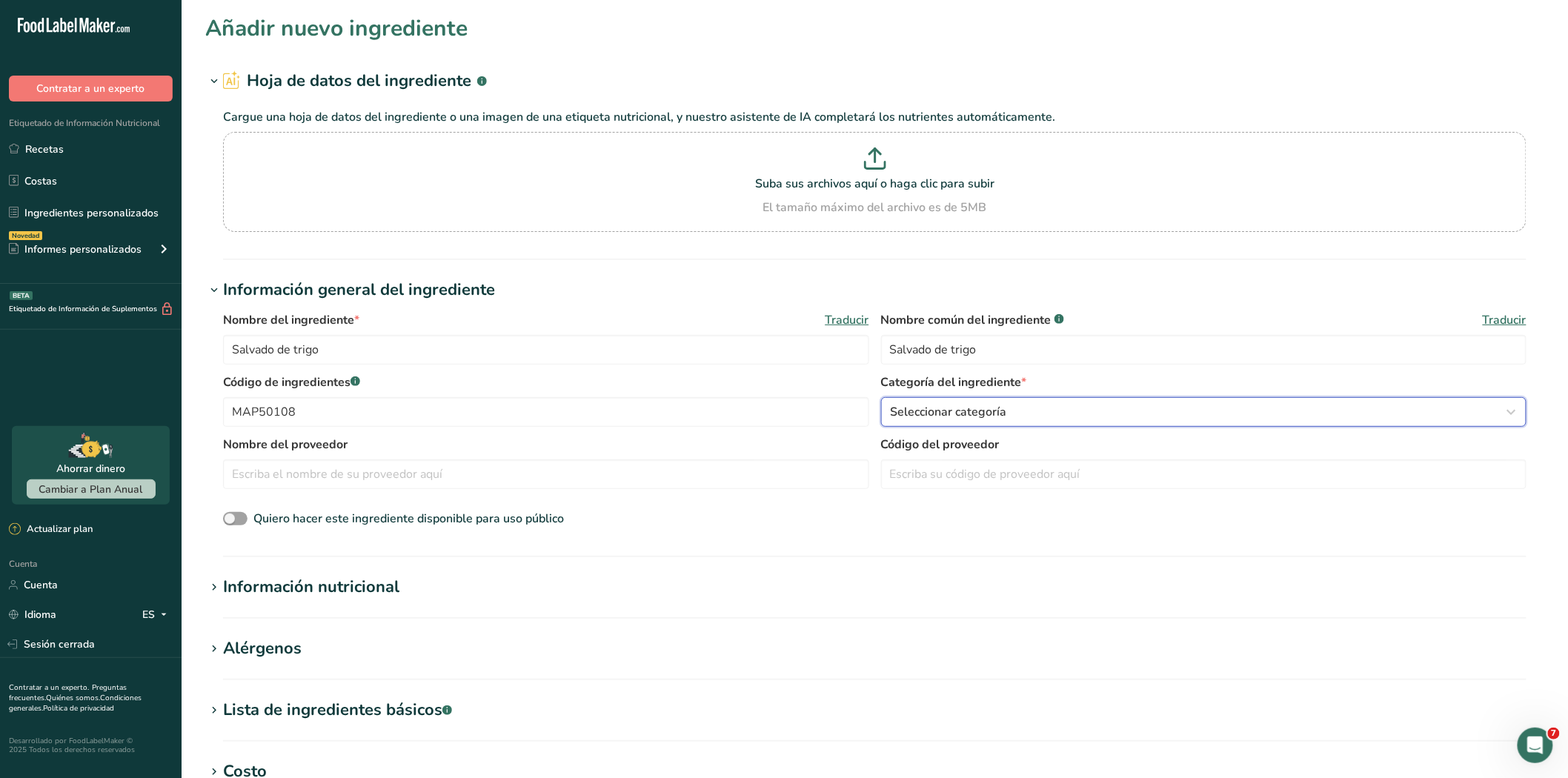
click at [1100, 416] on div "Seleccionar categoría" at bounding box center [1199, 413] width 618 height 18
click at [1077, 413] on div "Seleccionar categoría" at bounding box center [1199, 413] width 618 height 18
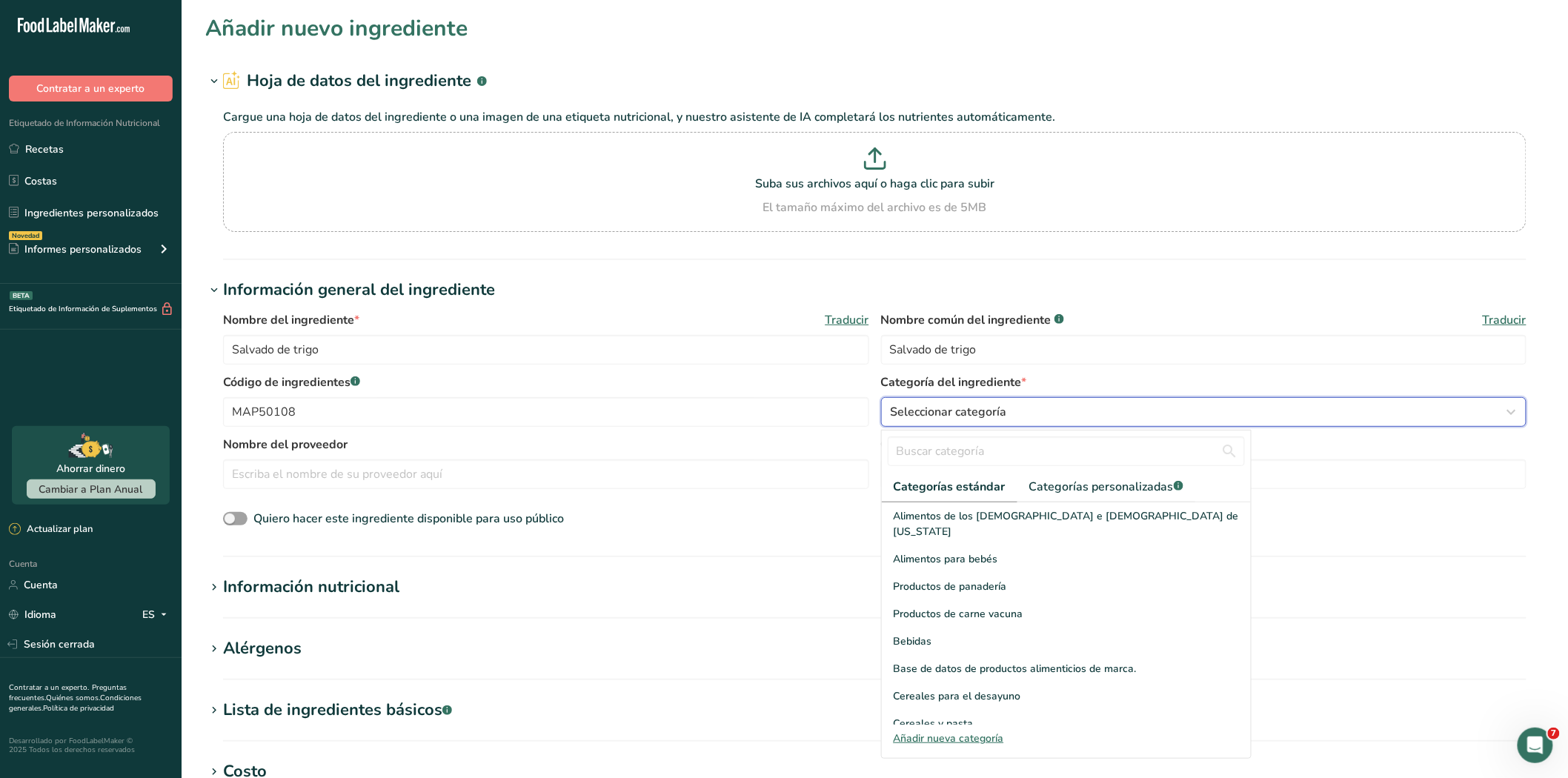
click at [1077, 413] on div "Seleccionar categoría" at bounding box center [1199, 413] width 618 height 18
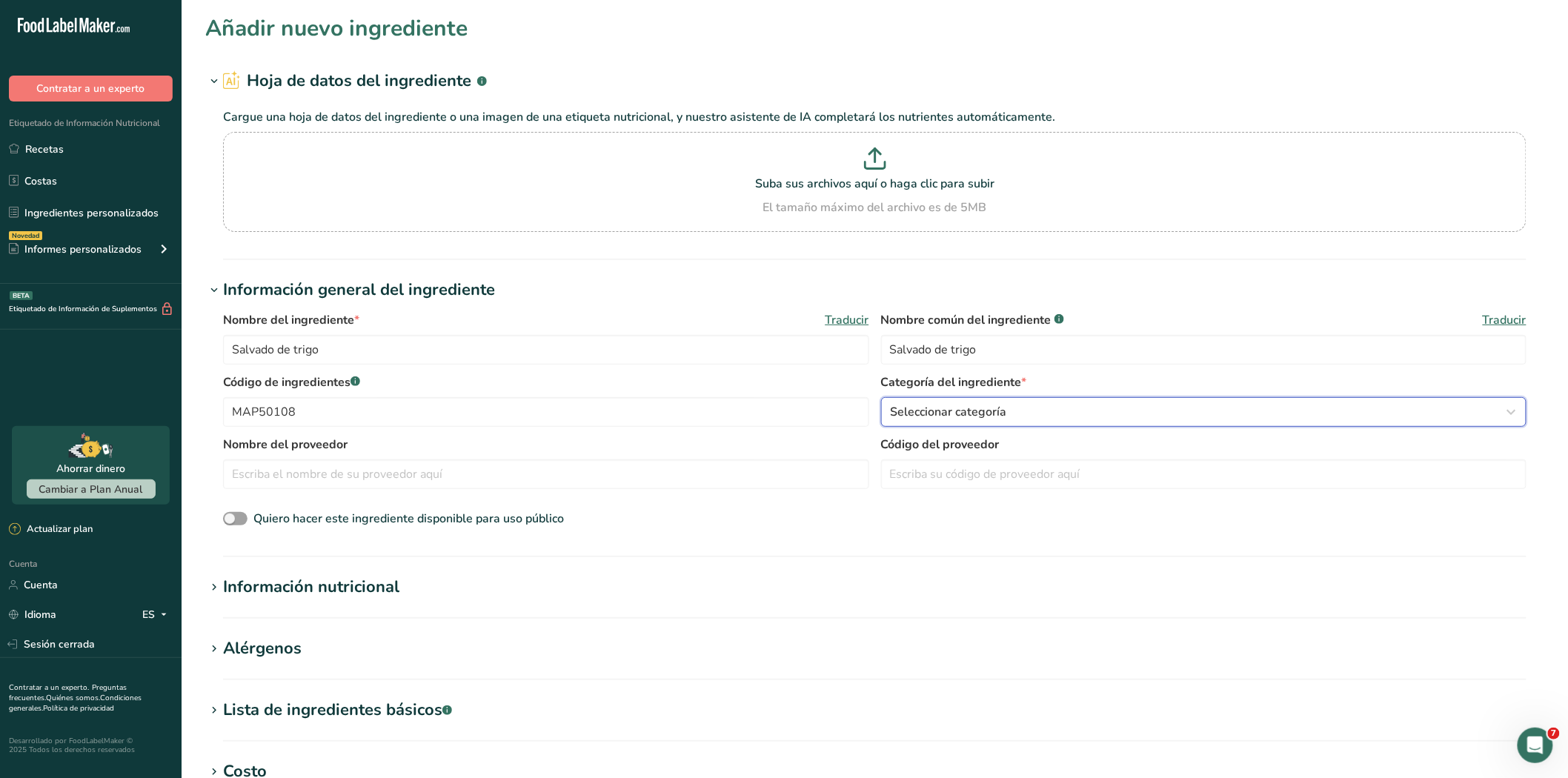
click at [1077, 413] on div "Seleccionar categoría" at bounding box center [1199, 413] width 618 height 18
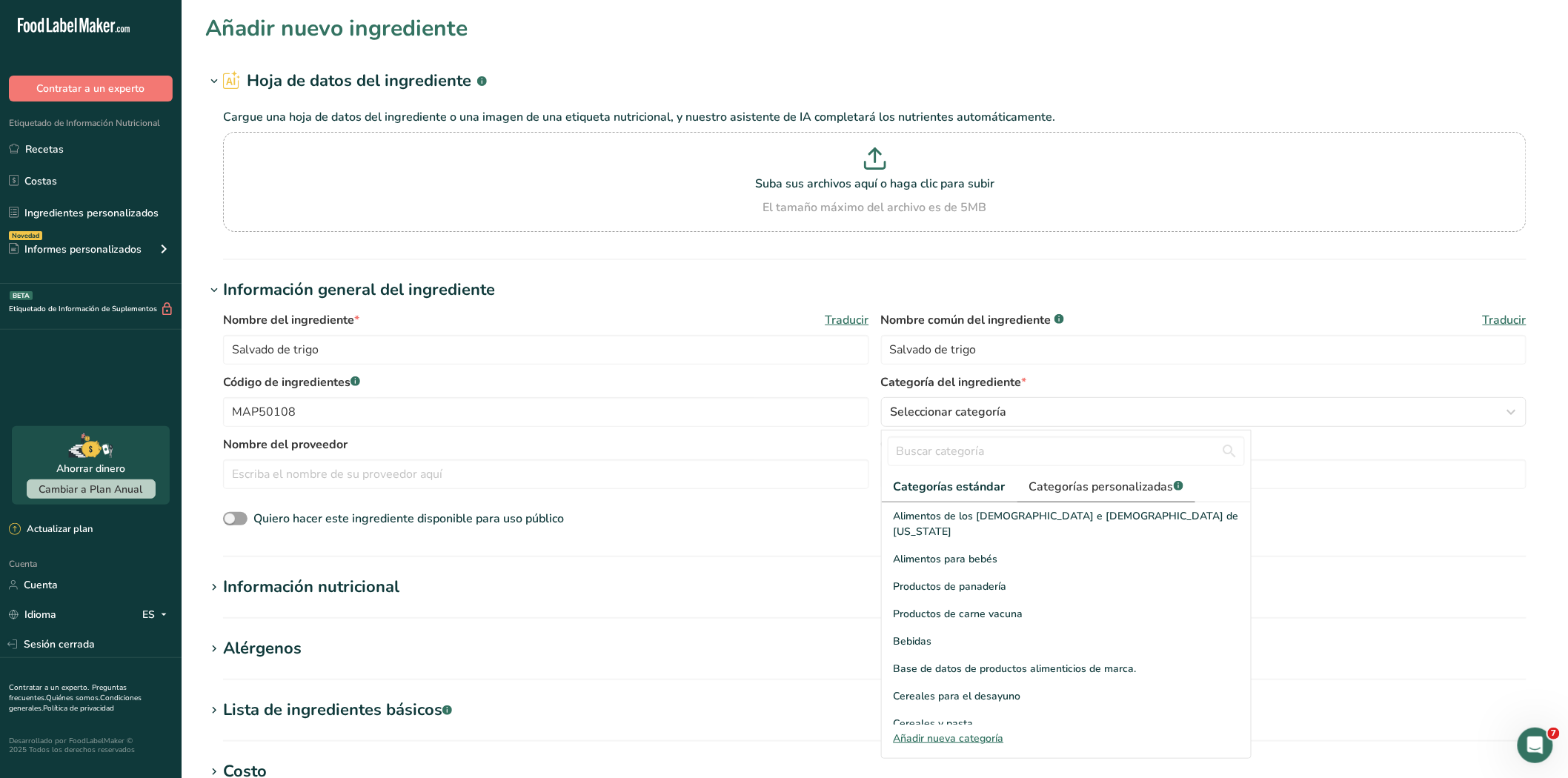
click at [1088, 491] on font "Categorías personalizadas" at bounding box center [1101, 487] width 145 height 16
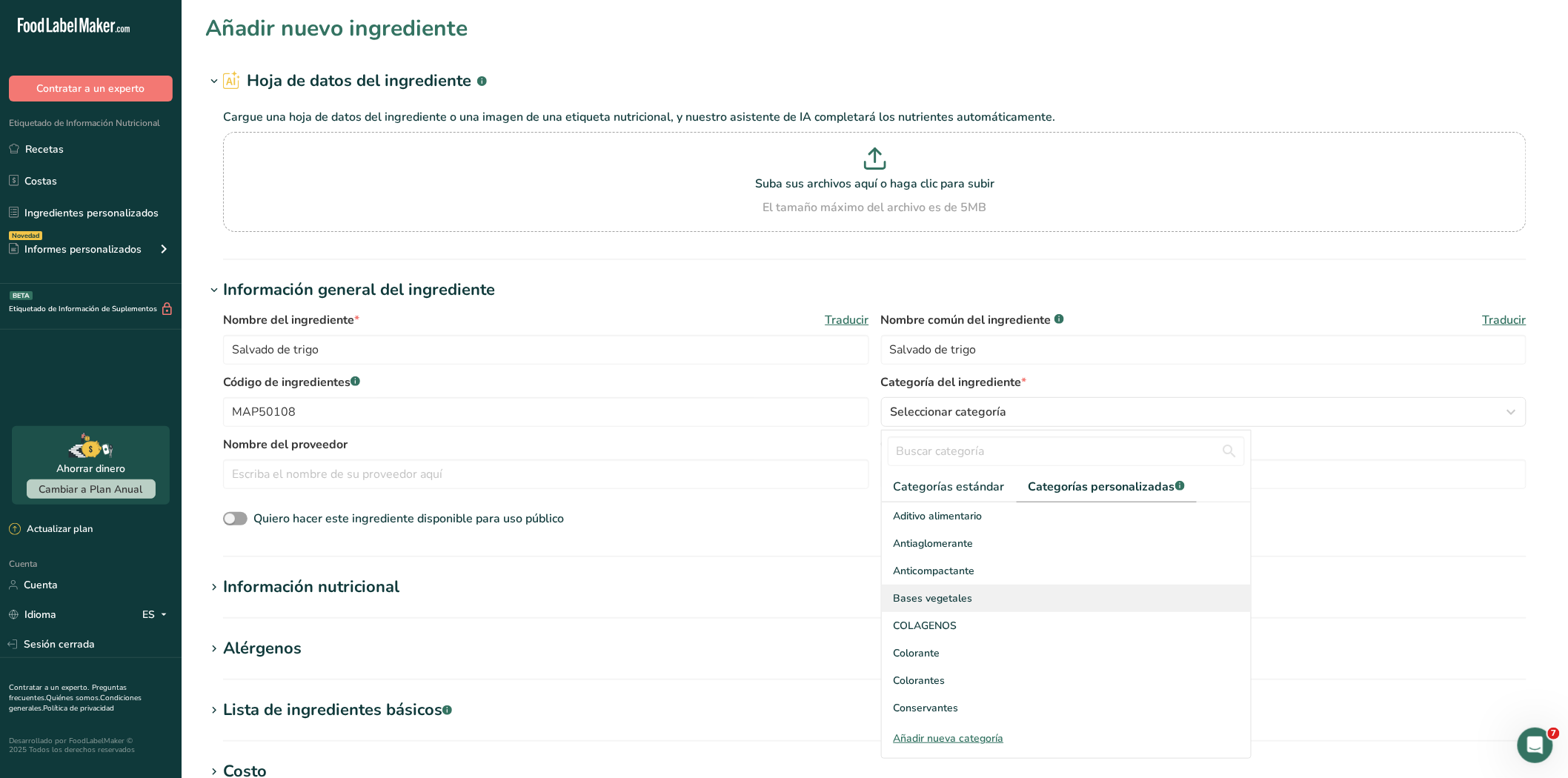
click at [937, 598] on font "Bases vegetales" at bounding box center [933, 599] width 80 height 14
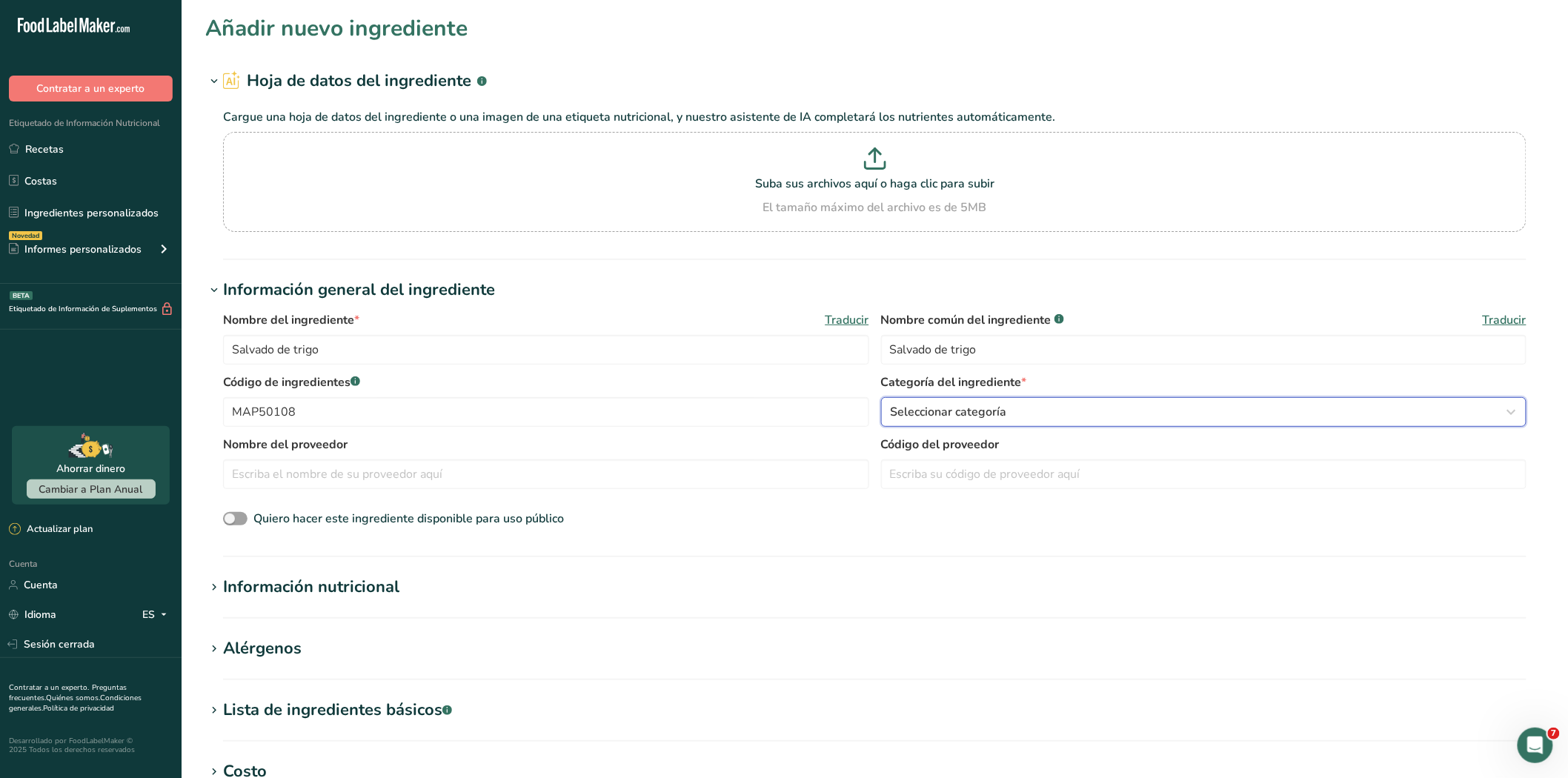
click at [1027, 415] on div "Seleccionar categoría" at bounding box center [1199, 413] width 618 height 18
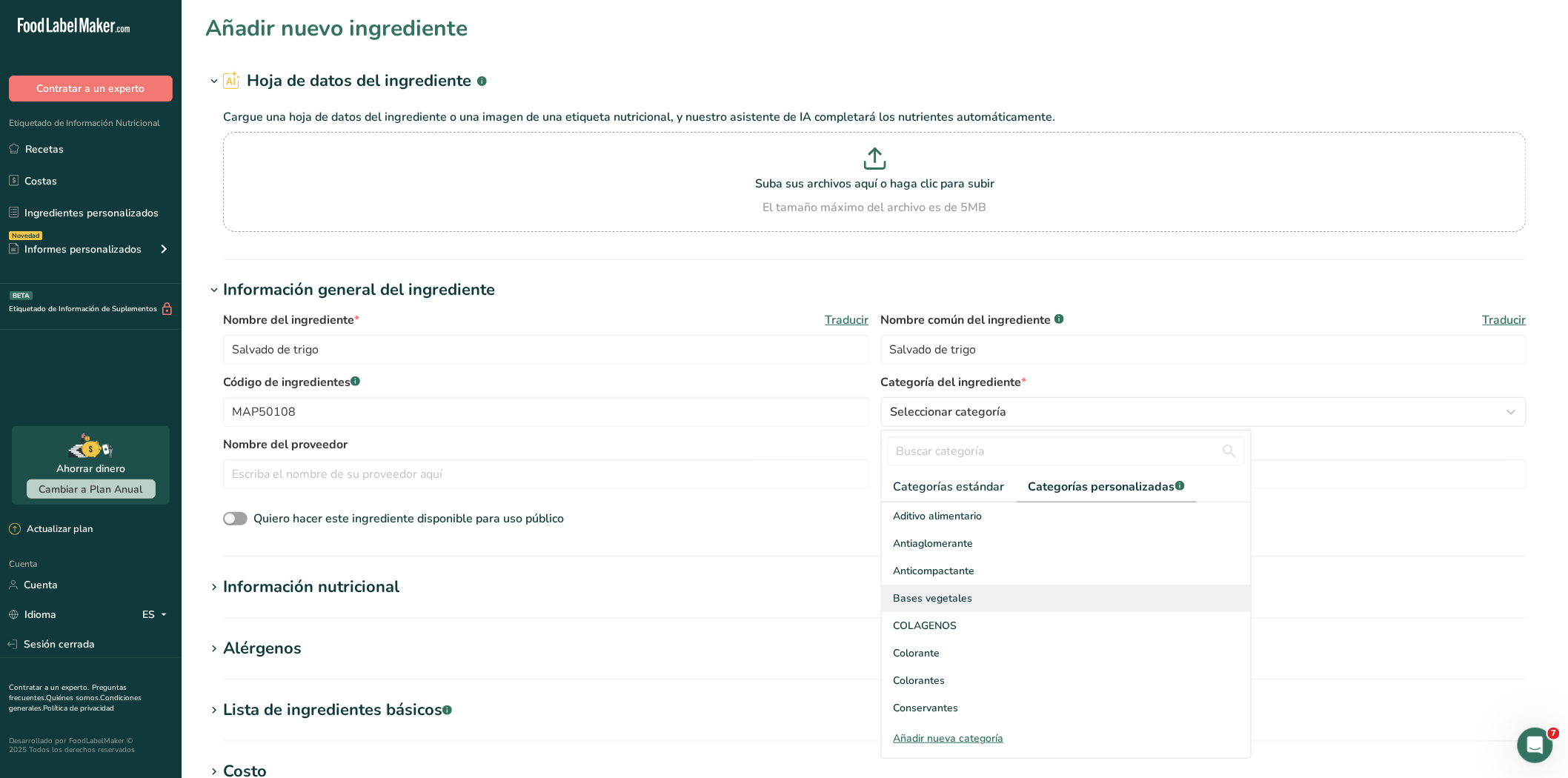
click at [929, 603] on font "Bases vegetales" at bounding box center [933, 599] width 80 height 14
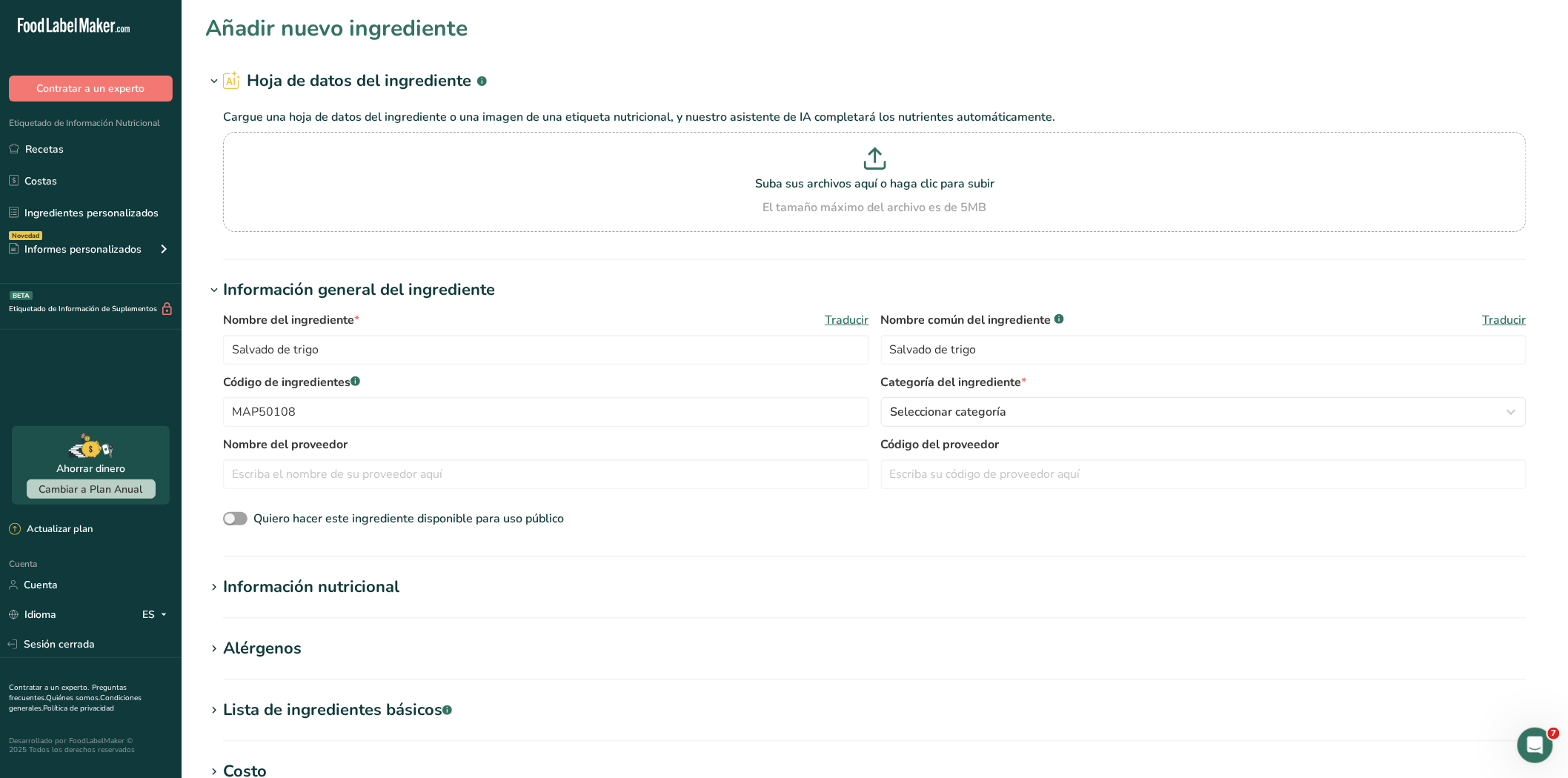
click at [289, 491] on div "Nombre del proveedor Código del proveedor" at bounding box center [874, 467] width 1303 height 62
click at [301, 478] on input "text" at bounding box center [546, 474] width 646 height 30
type input "Agromanicero"
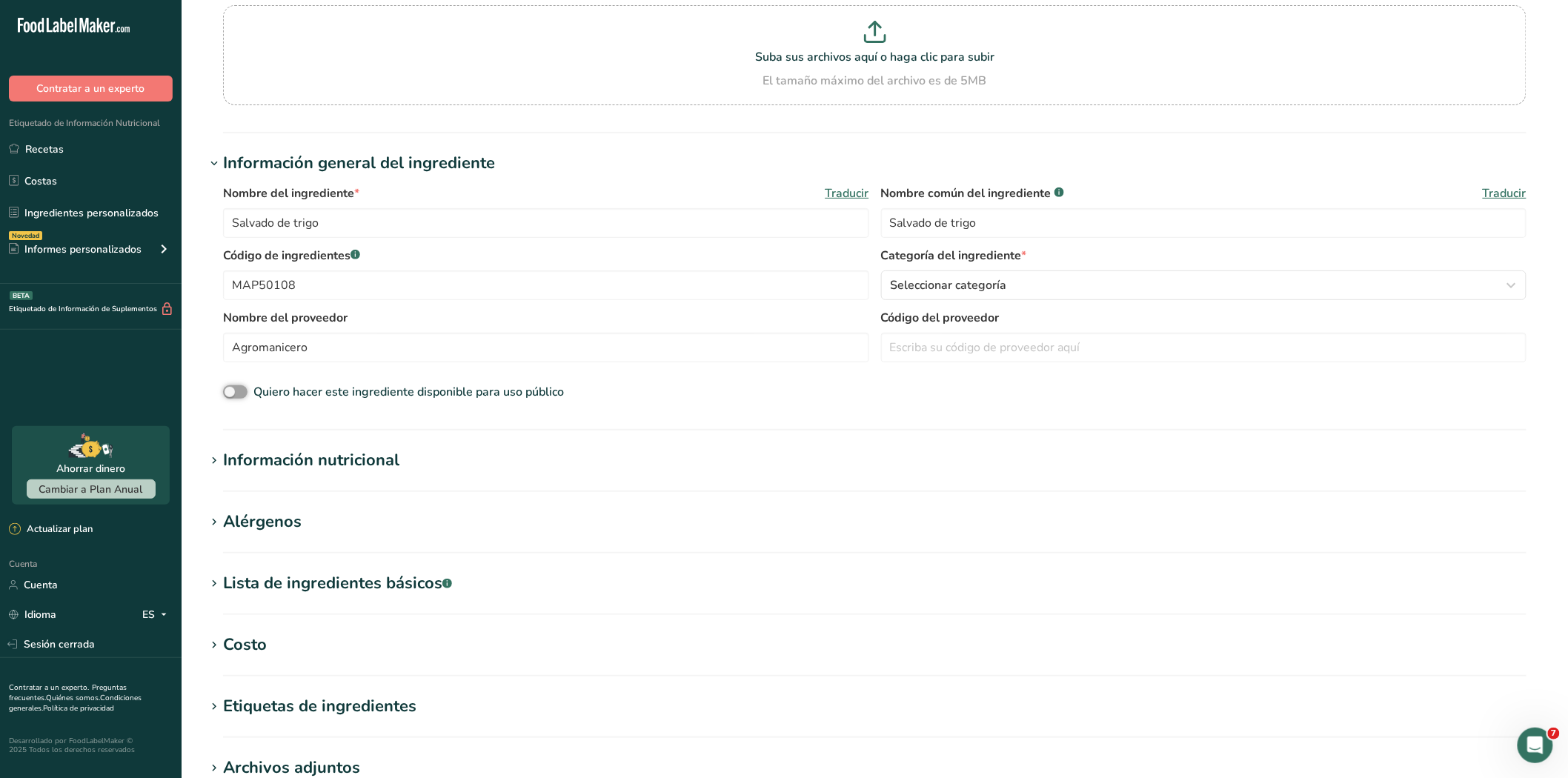
scroll to position [165, 0]
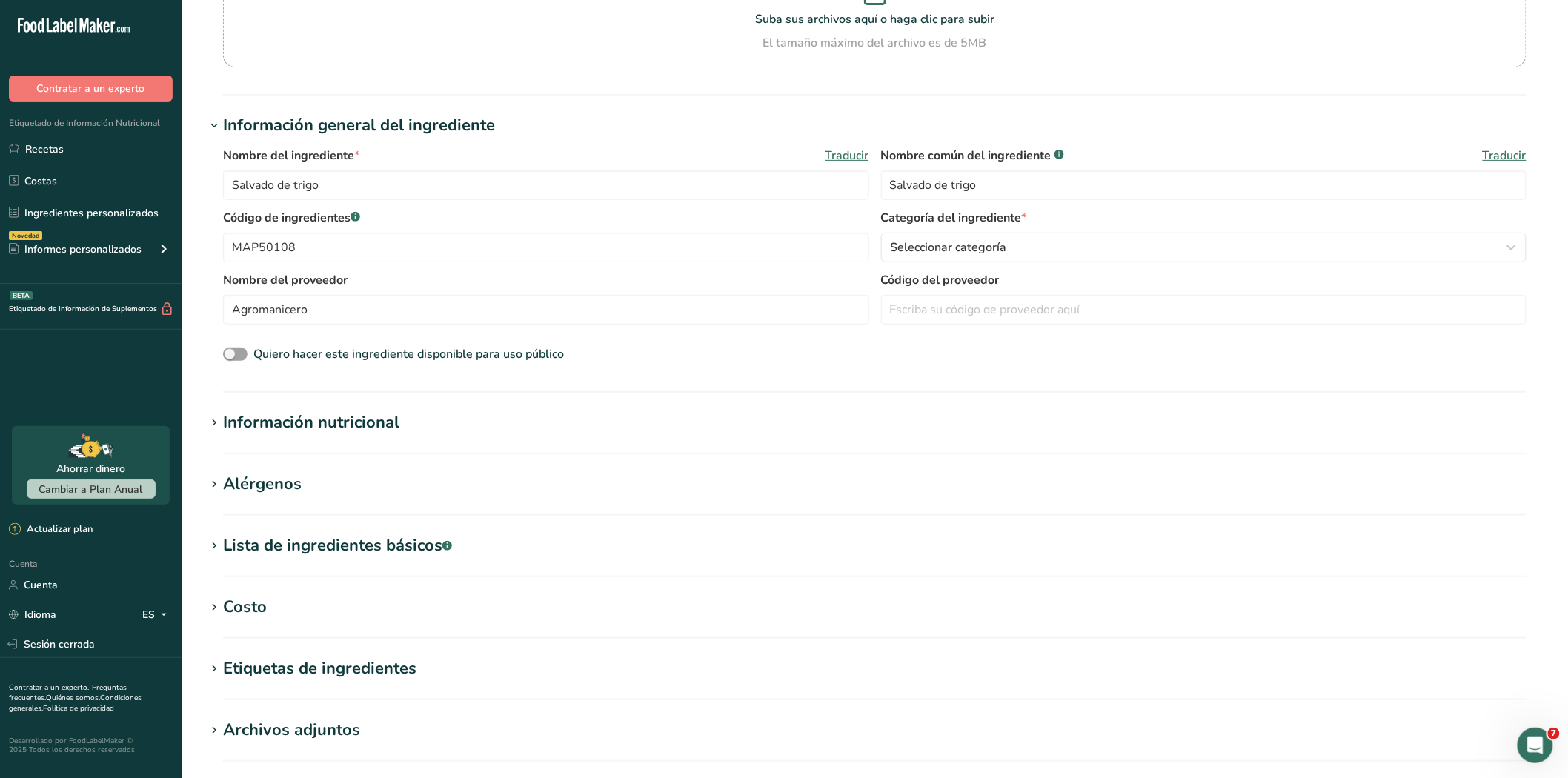
click at [205, 413] on h1 "Información nutricional" at bounding box center [874, 422] width 1338 height 24
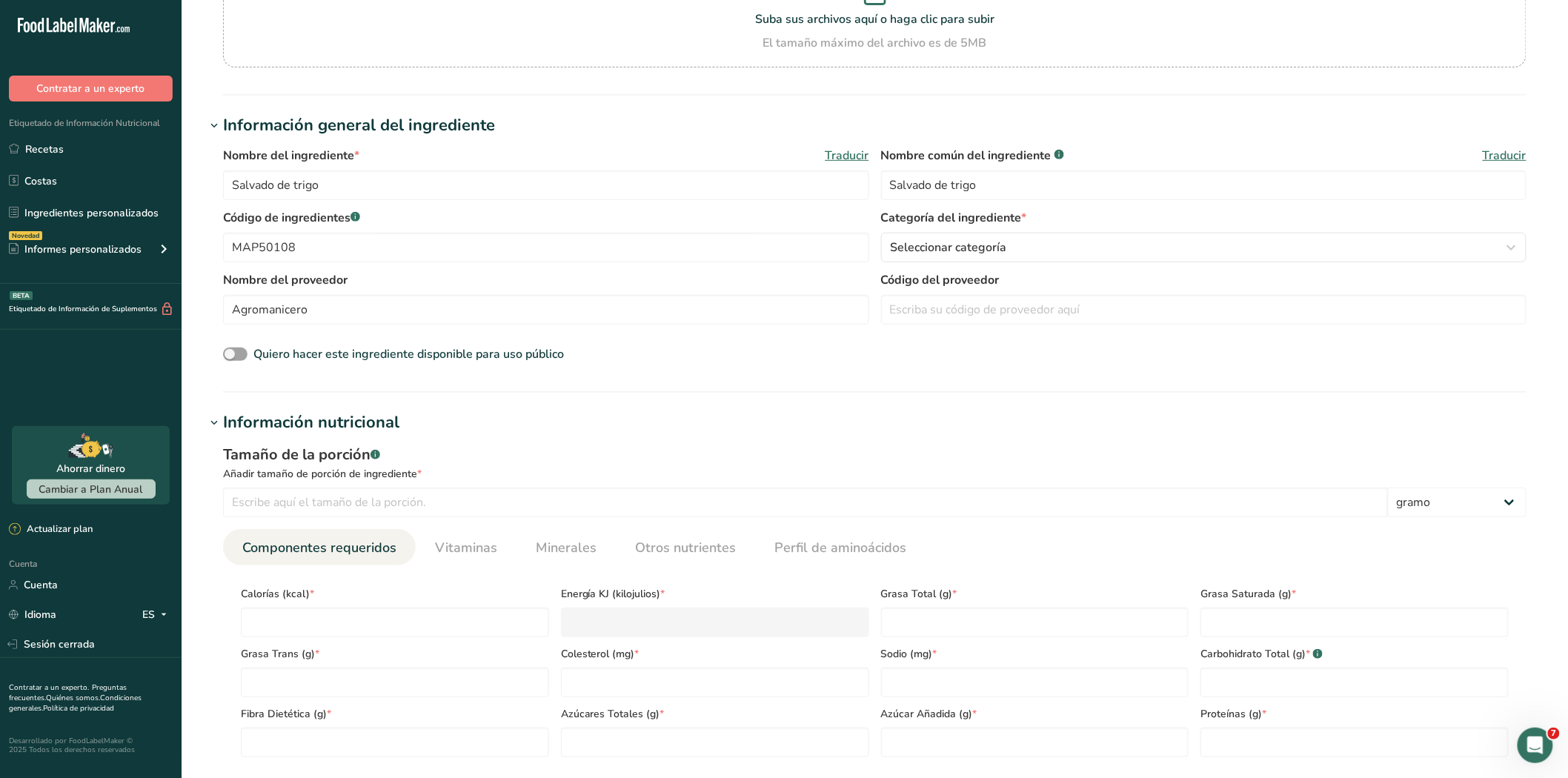
click at [208, 420] on icon at bounding box center [213, 422] width 14 height 21
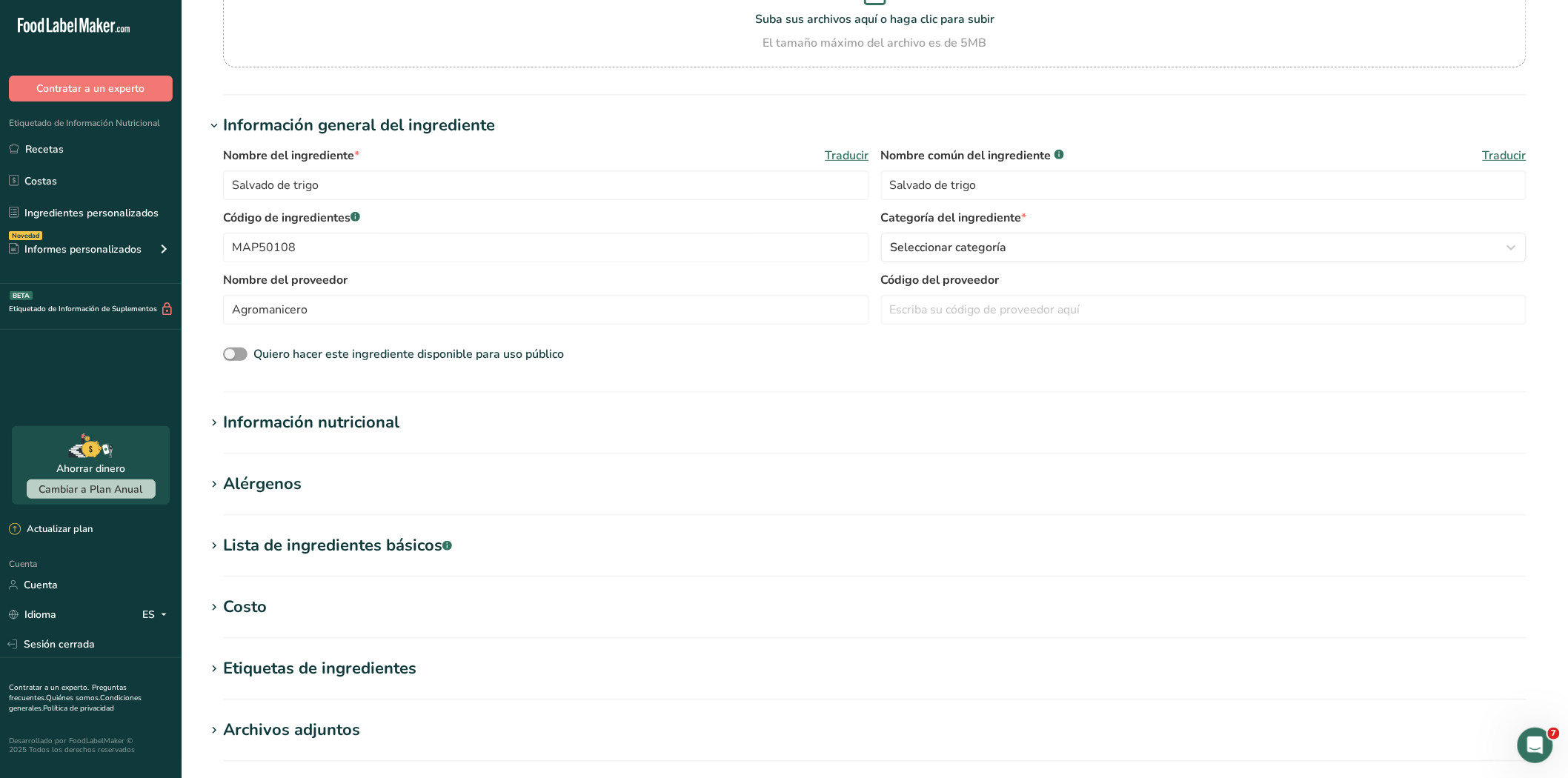
click at [213, 424] on icon at bounding box center [213, 422] width 14 height 21
click at [211, 430] on icon at bounding box center [213, 422] width 14 height 21
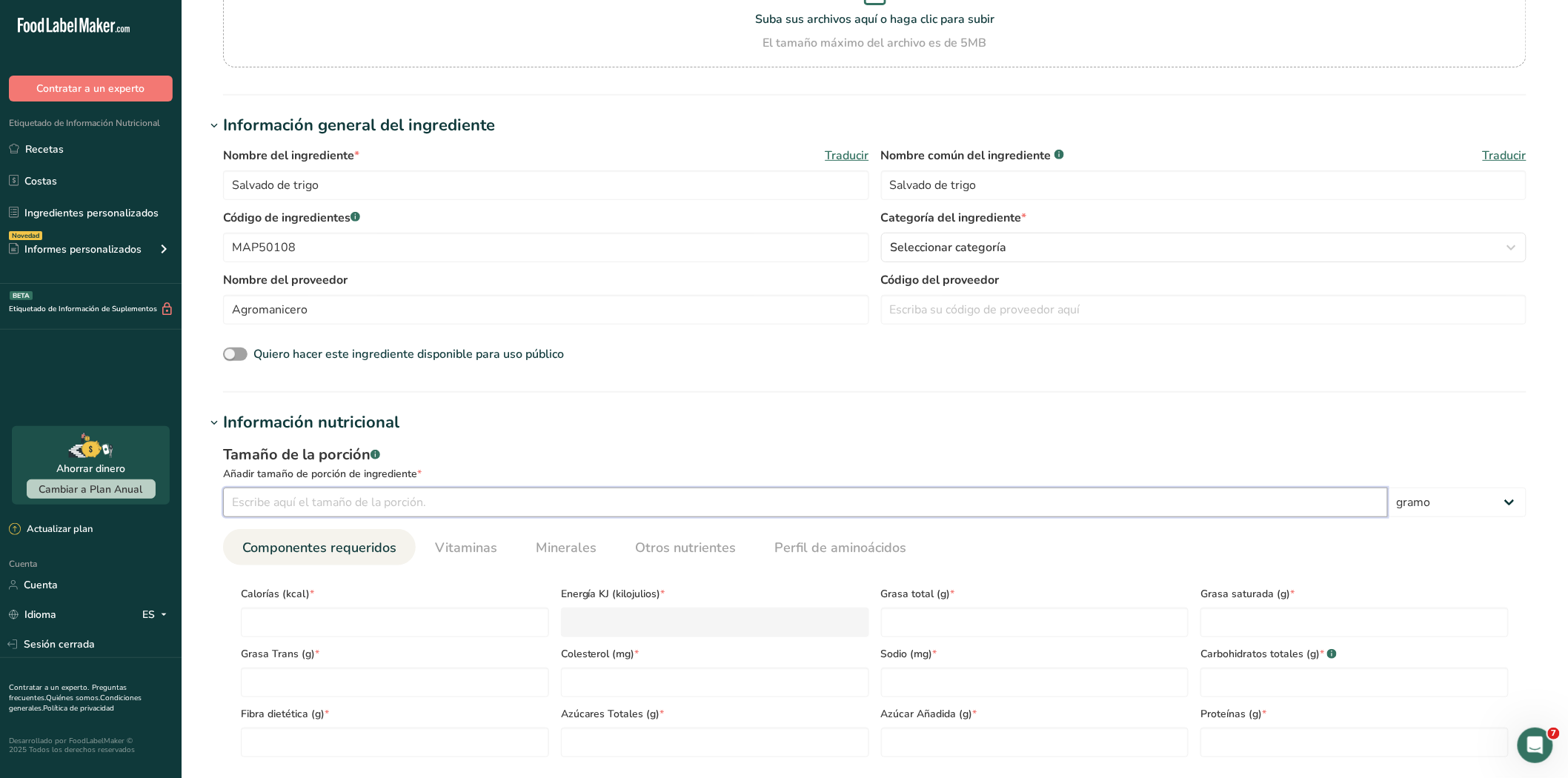
click at [264, 508] on input "number" at bounding box center [806, 502] width 1165 height 30
click at [255, 509] on input "0" at bounding box center [806, 502] width 1165 height 30
type input "100"
click at [329, 634] on input "number" at bounding box center [394, 622] width 308 height 30
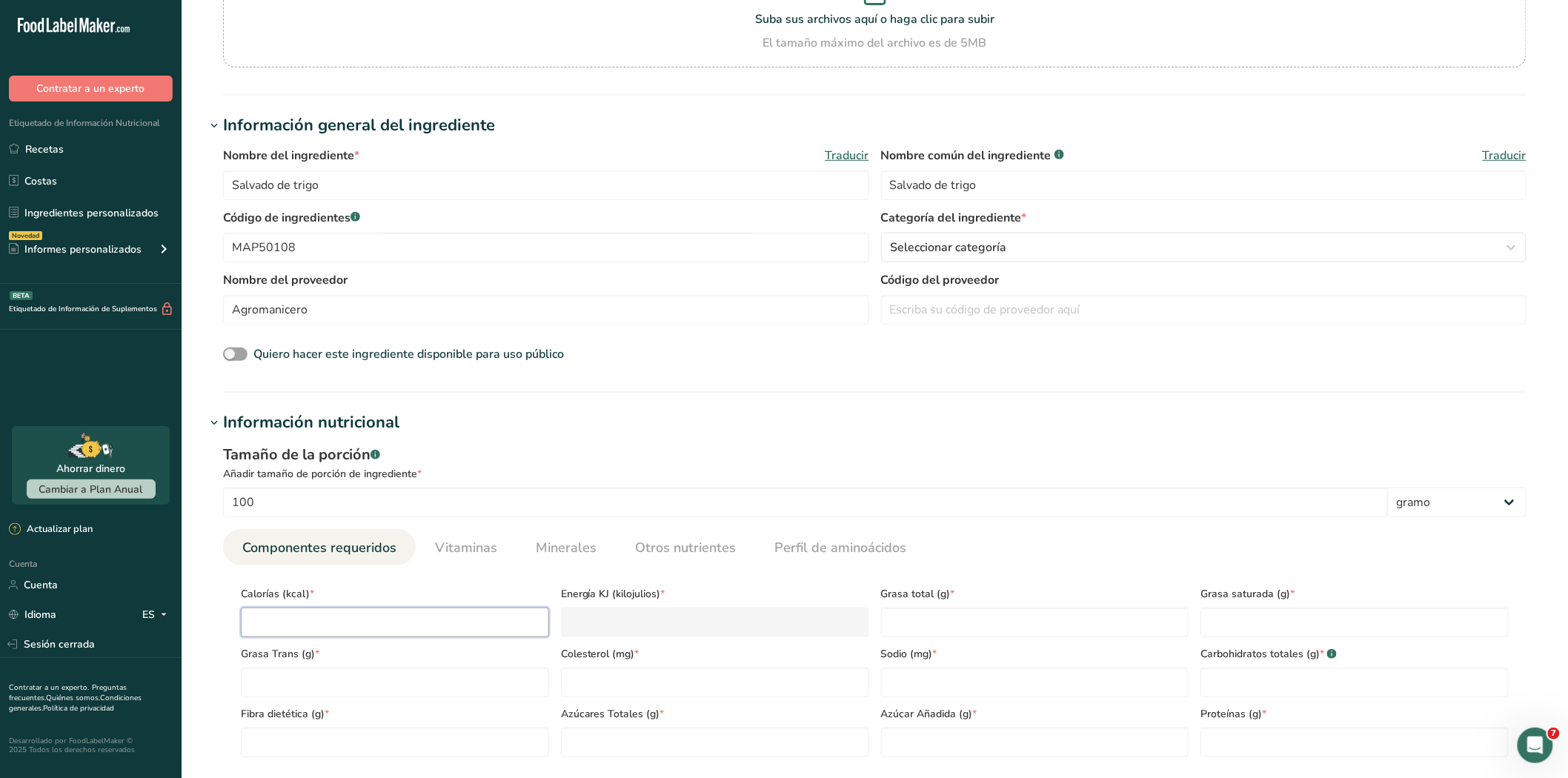
type input "0"
type KJ "0"
type input "0"
type Fat "0"
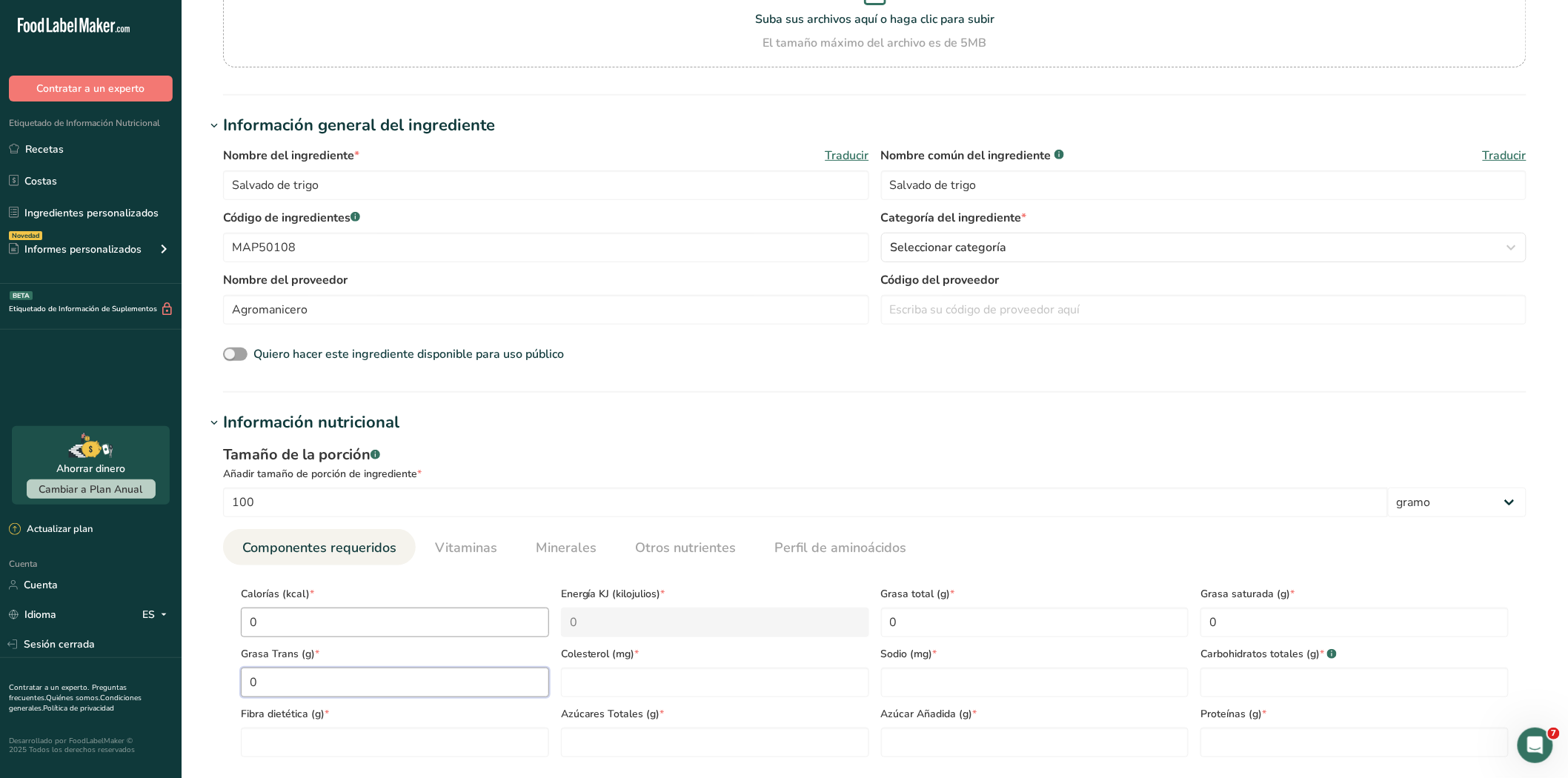
type Fat "0"
type input "0"
type input "00"
type Carbohydrates "0"
type Fiber "0"
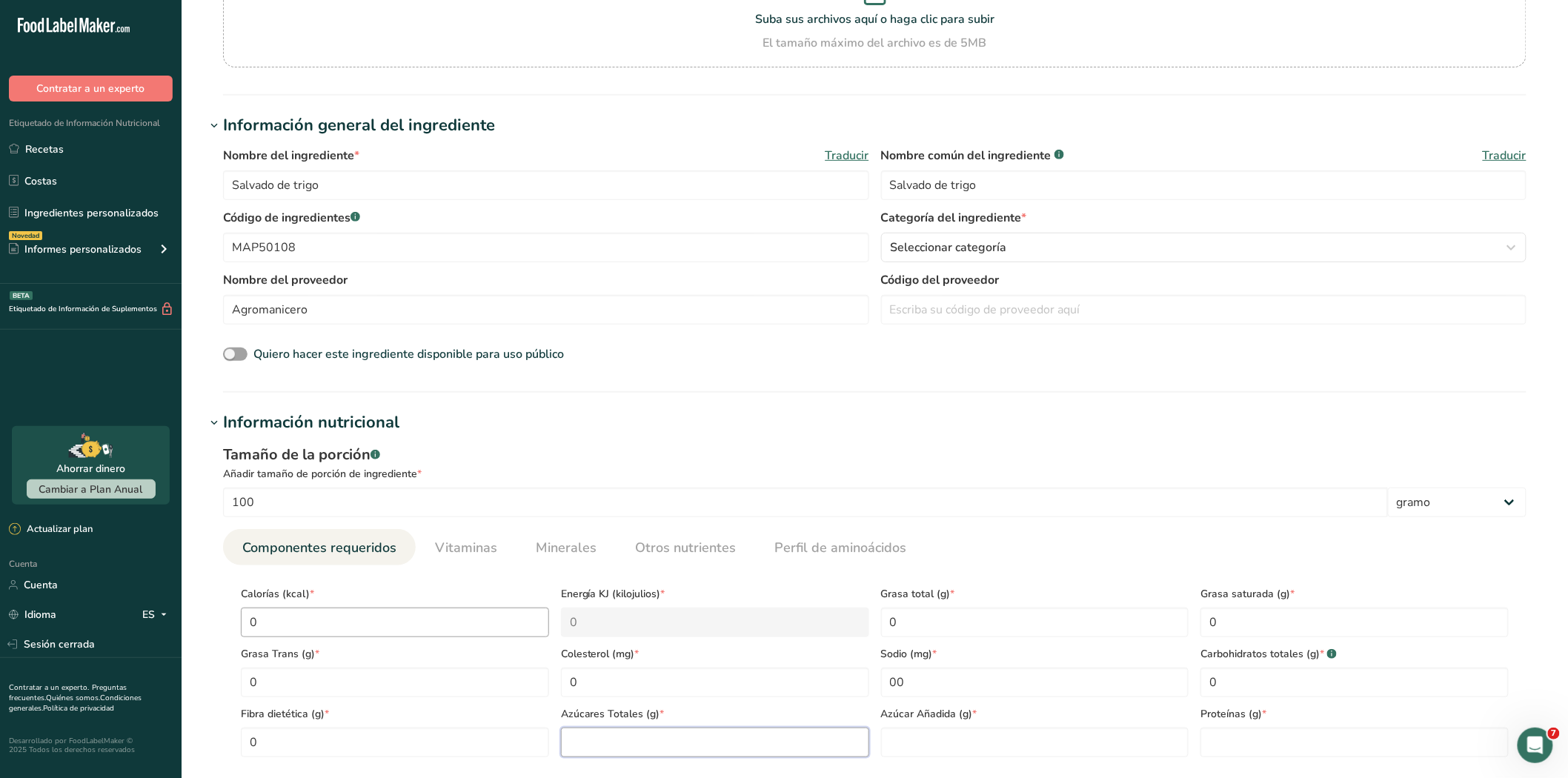
type Sugars "0"
type input "0"
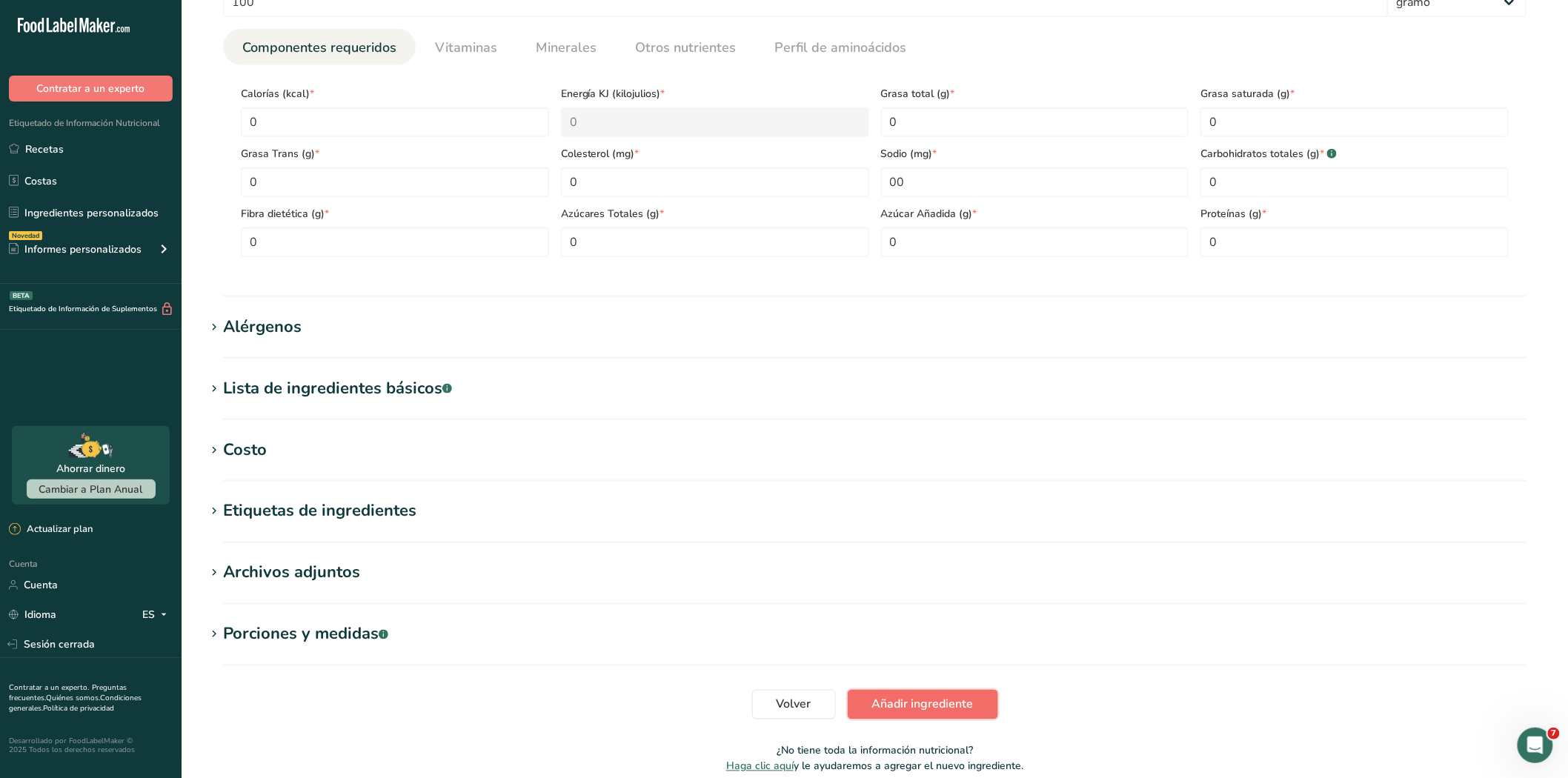
click at [945, 701] on font "Añadir ingrediente" at bounding box center [922, 705] width 101 height 16
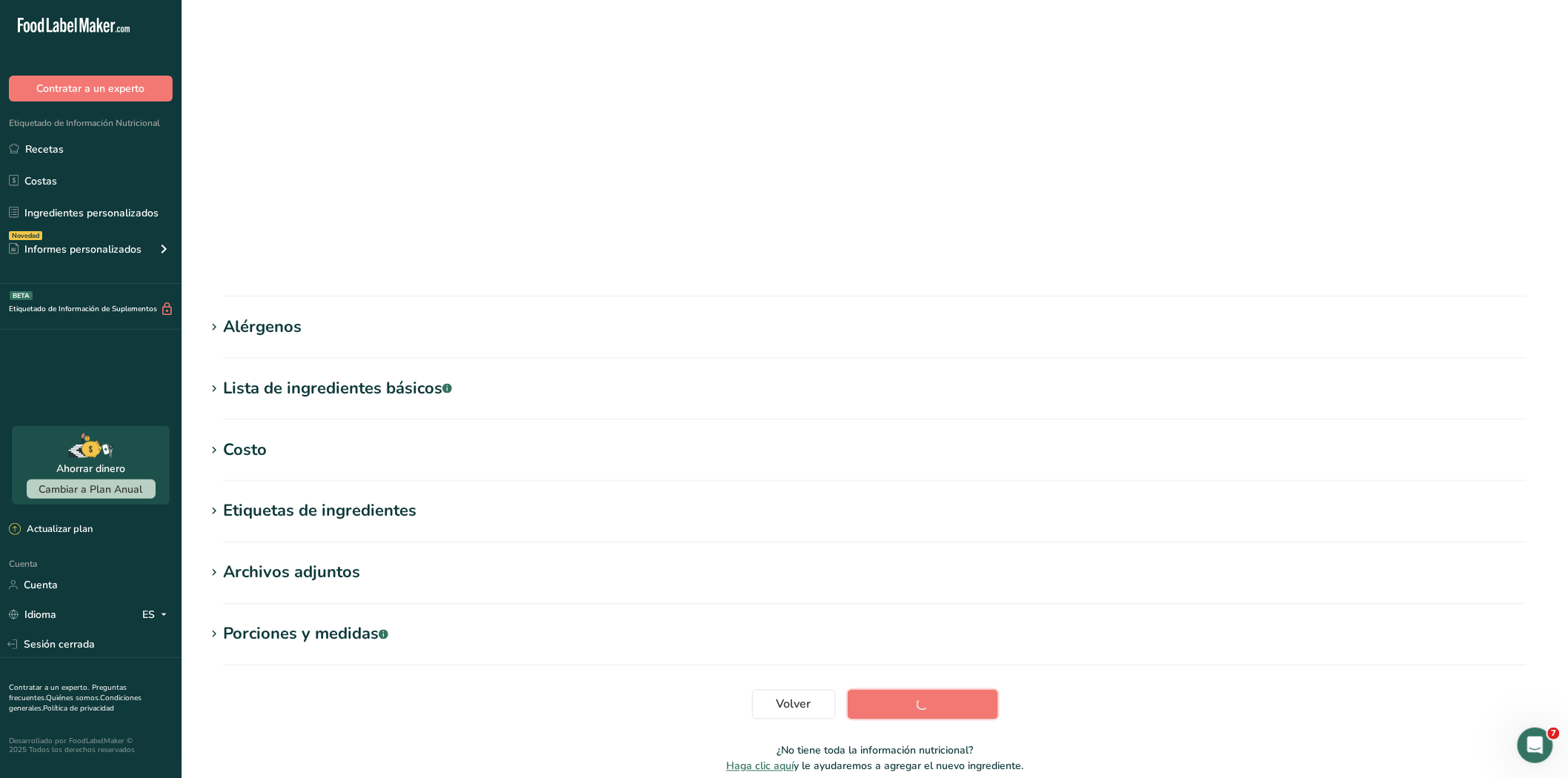
scroll to position [5, 0]
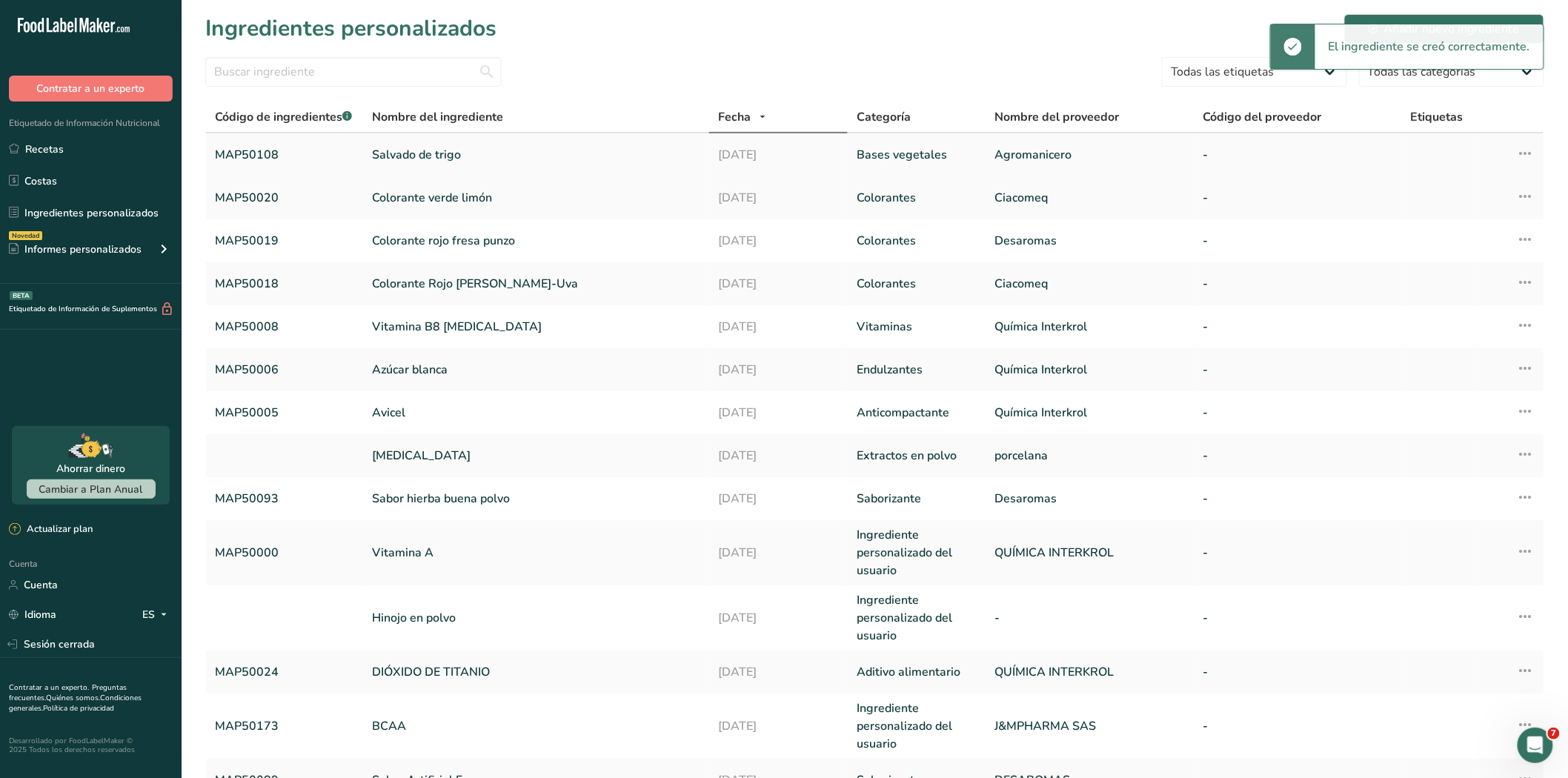
click at [399, 151] on font "Salvado de trigo" at bounding box center [416, 155] width 89 height 16
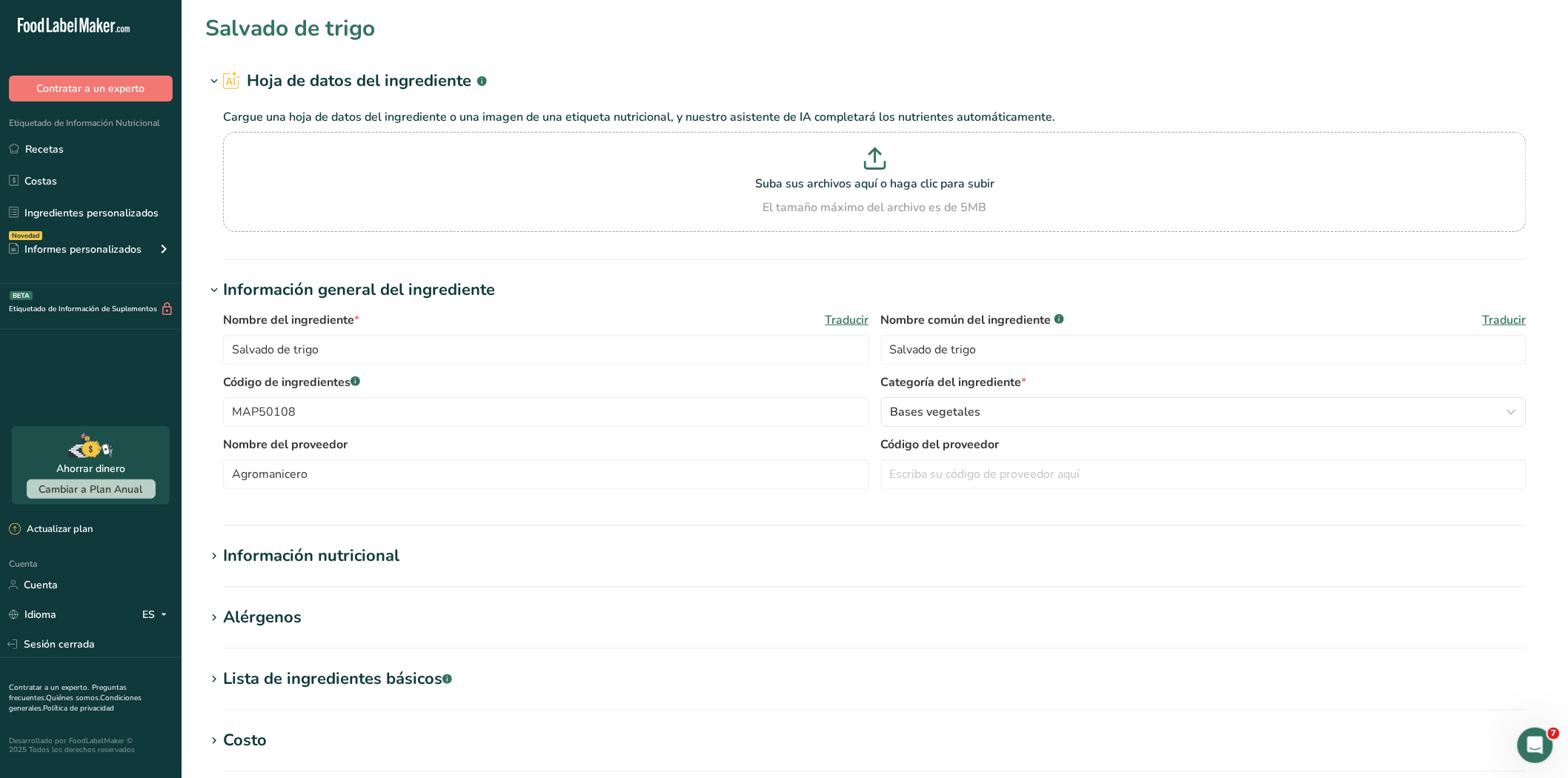
type input "Salvado de trigo"
type input "Agromanicero"
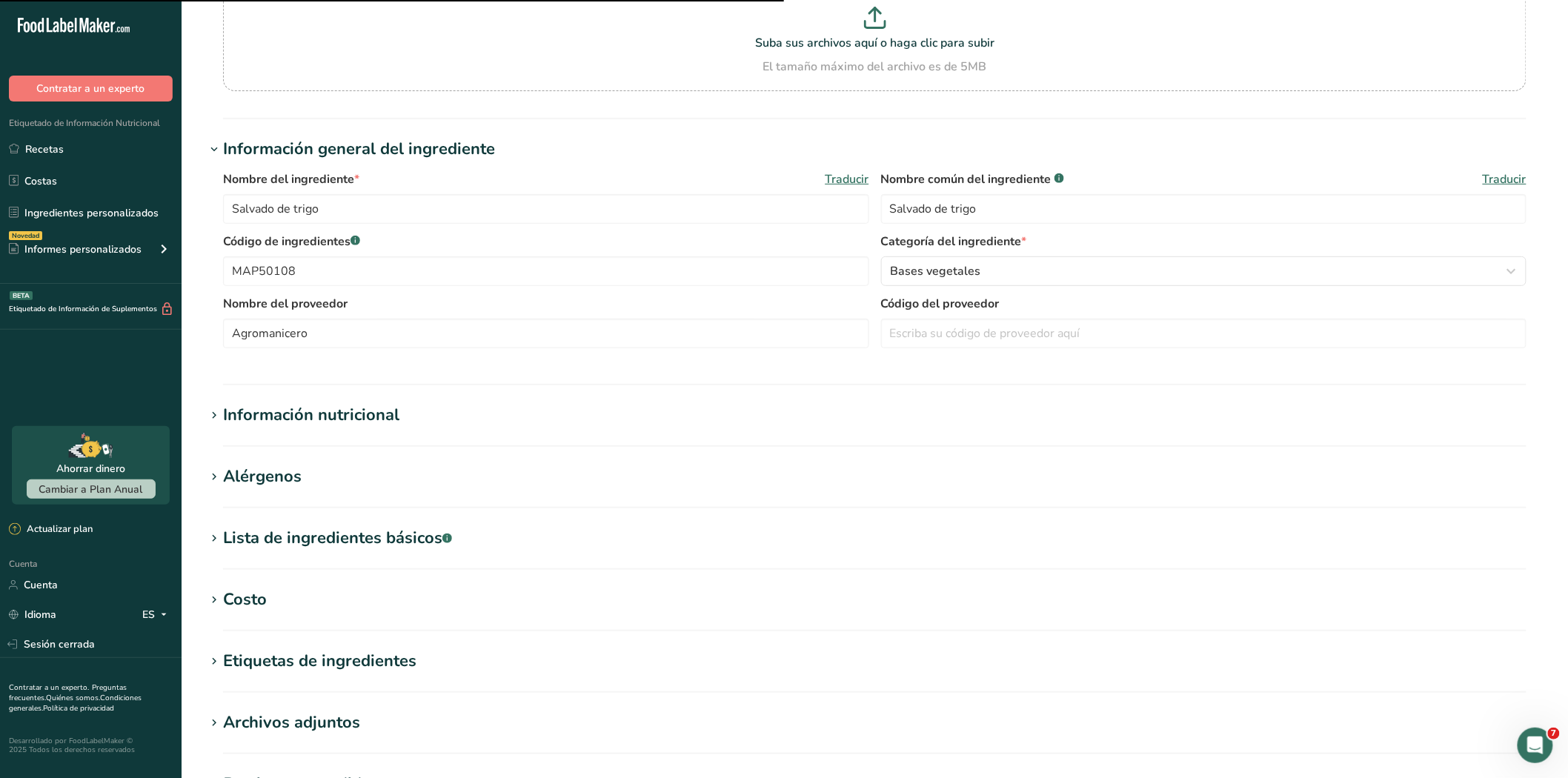
scroll to position [358, 0]
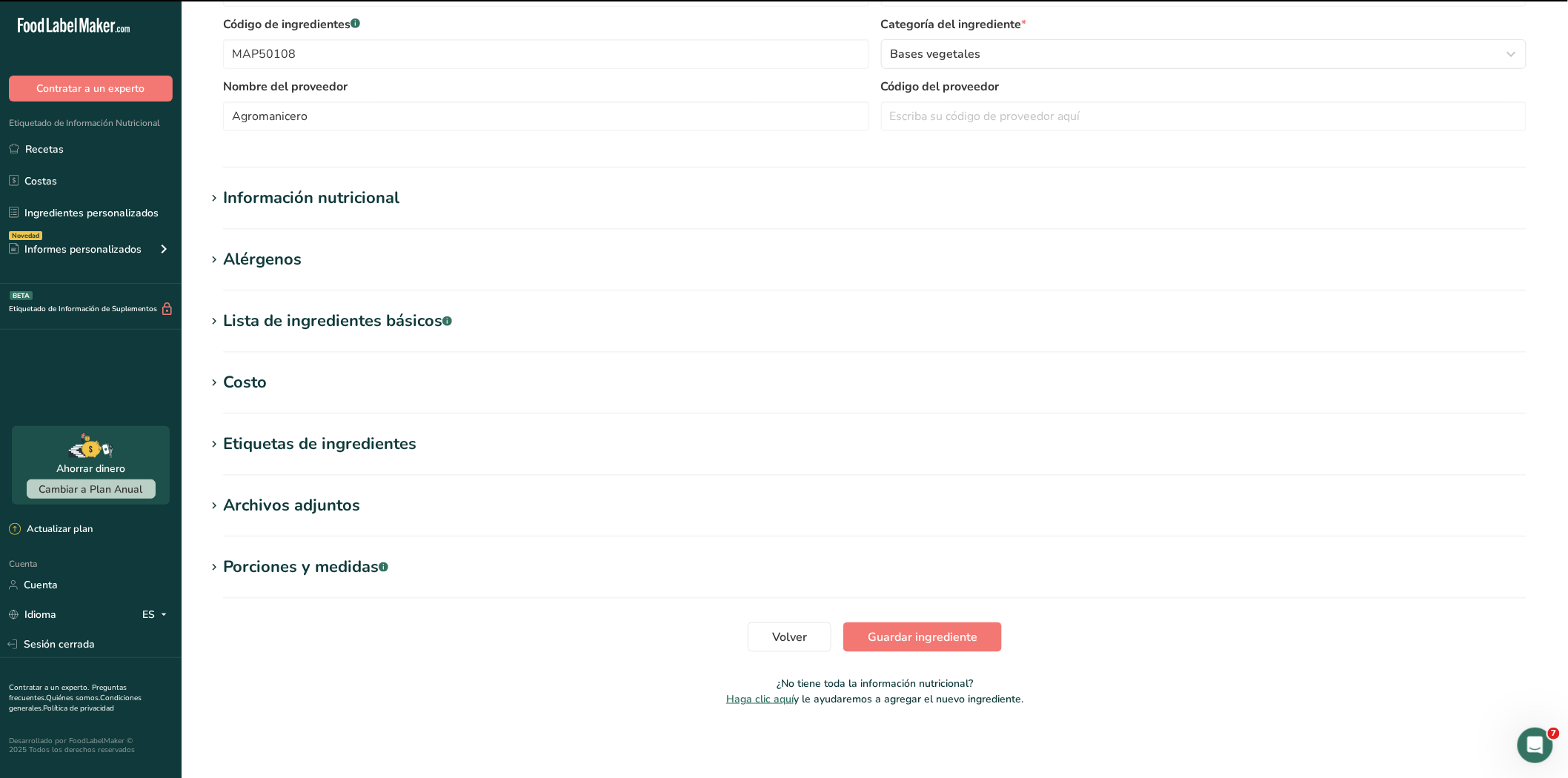
click at [223, 380] on font "Costo" at bounding box center [245, 382] width 43 height 23
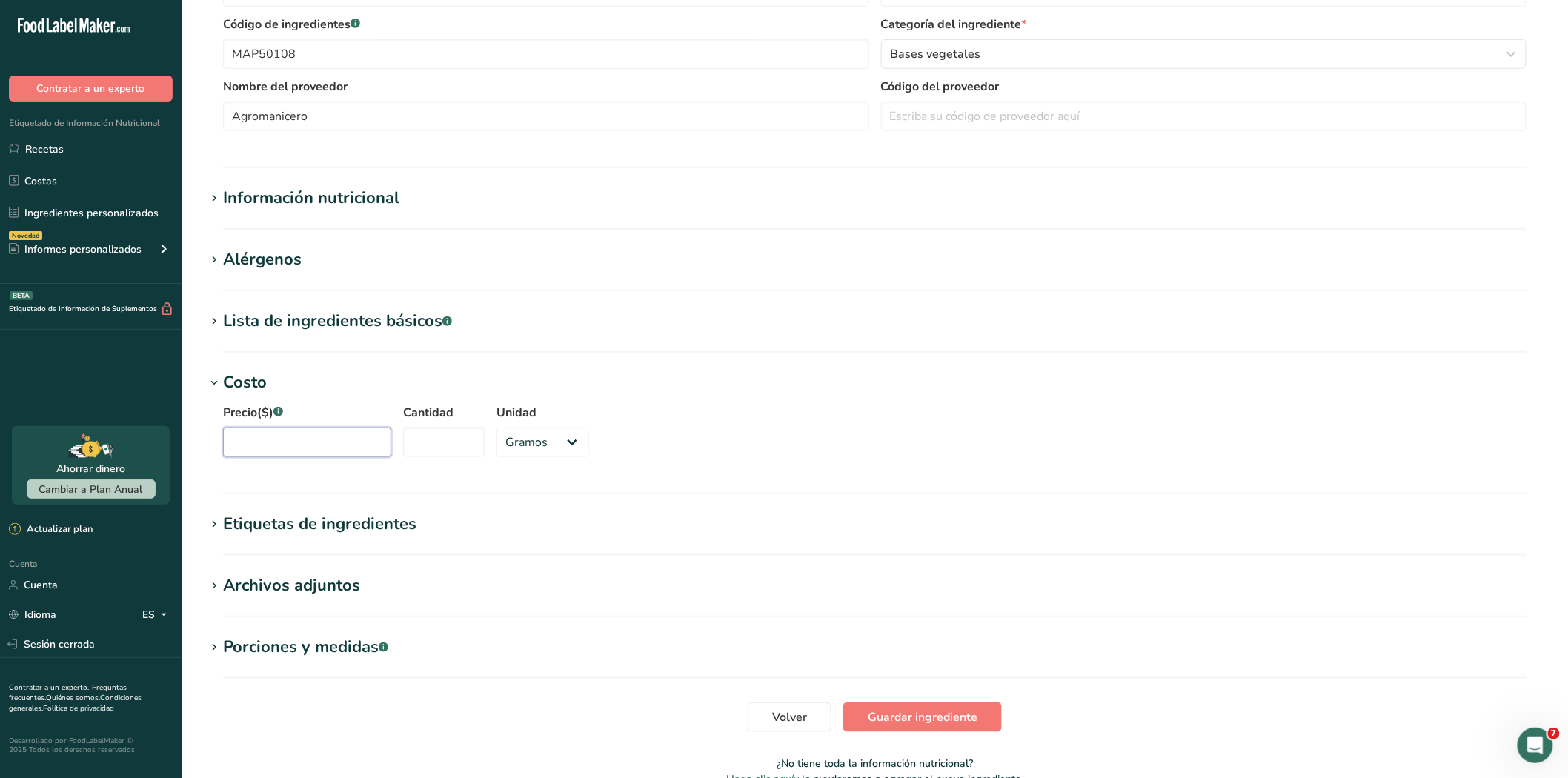
click at [243, 443] on input "Precio($) .a-a{fill:#347362;}.b-a{fill:#fff;}" at bounding box center [307, 442] width 168 height 30
type input "1560"
type input "1000"
click at [897, 709] on font "Guardar ingrediente" at bounding box center [921, 717] width 109 height 16
click at [897, 709] on section "Volver Guardar ingrediente" at bounding box center [874, 717] width 1338 height 30
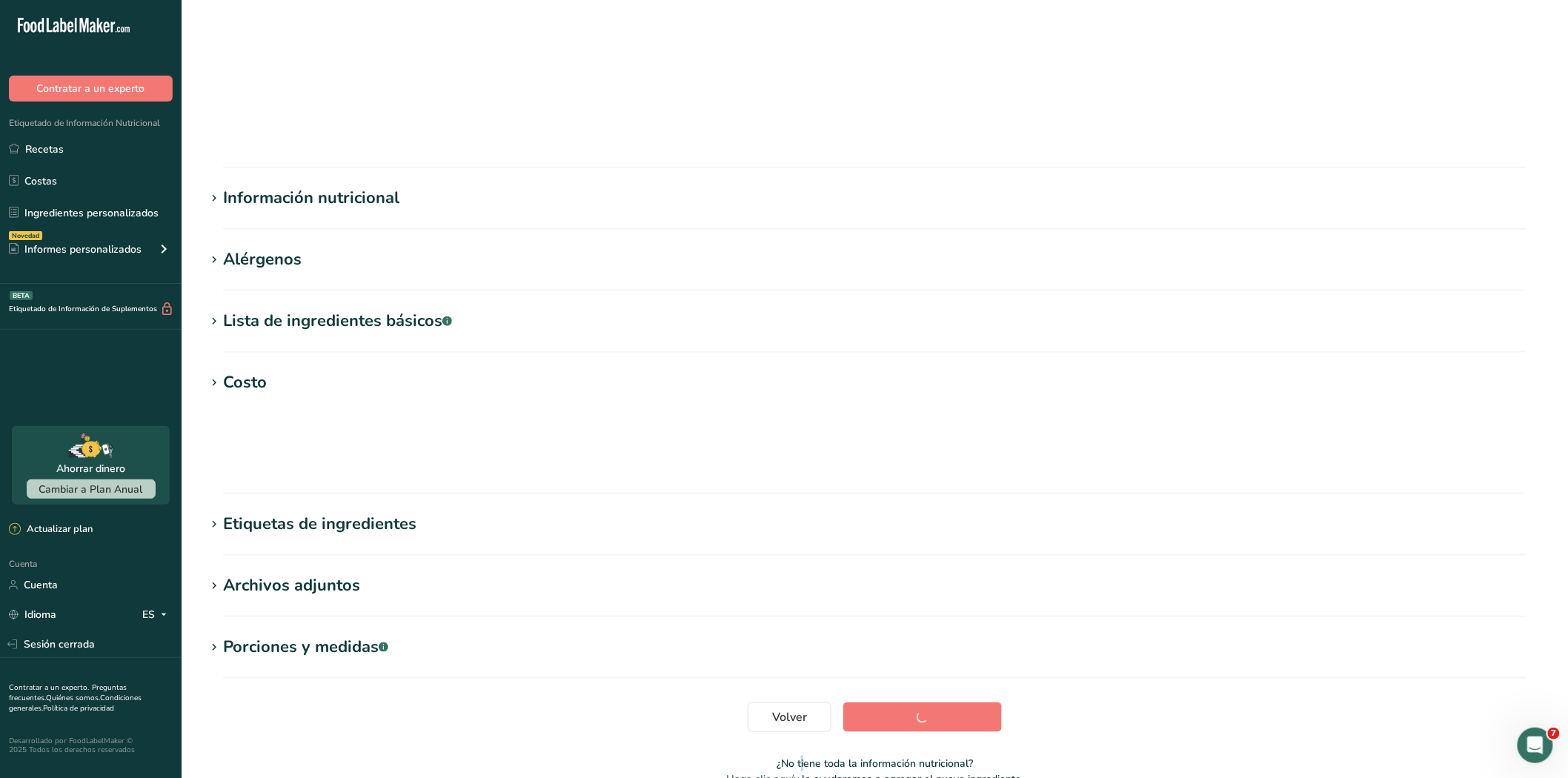
scroll to position [5, 0]
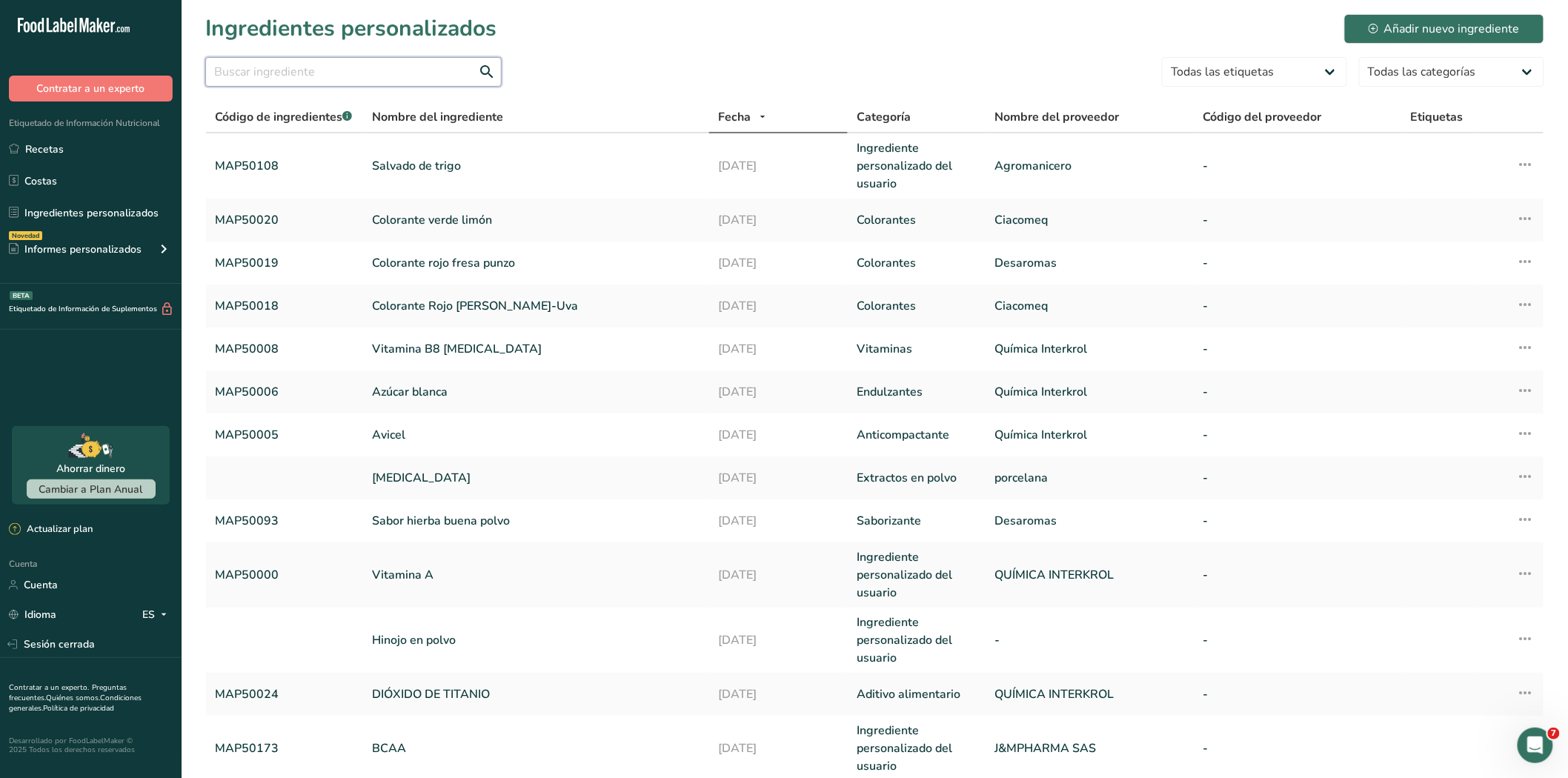
click at [244, 75] on input "text" at bounding box center [354, 71] width 297 height 30
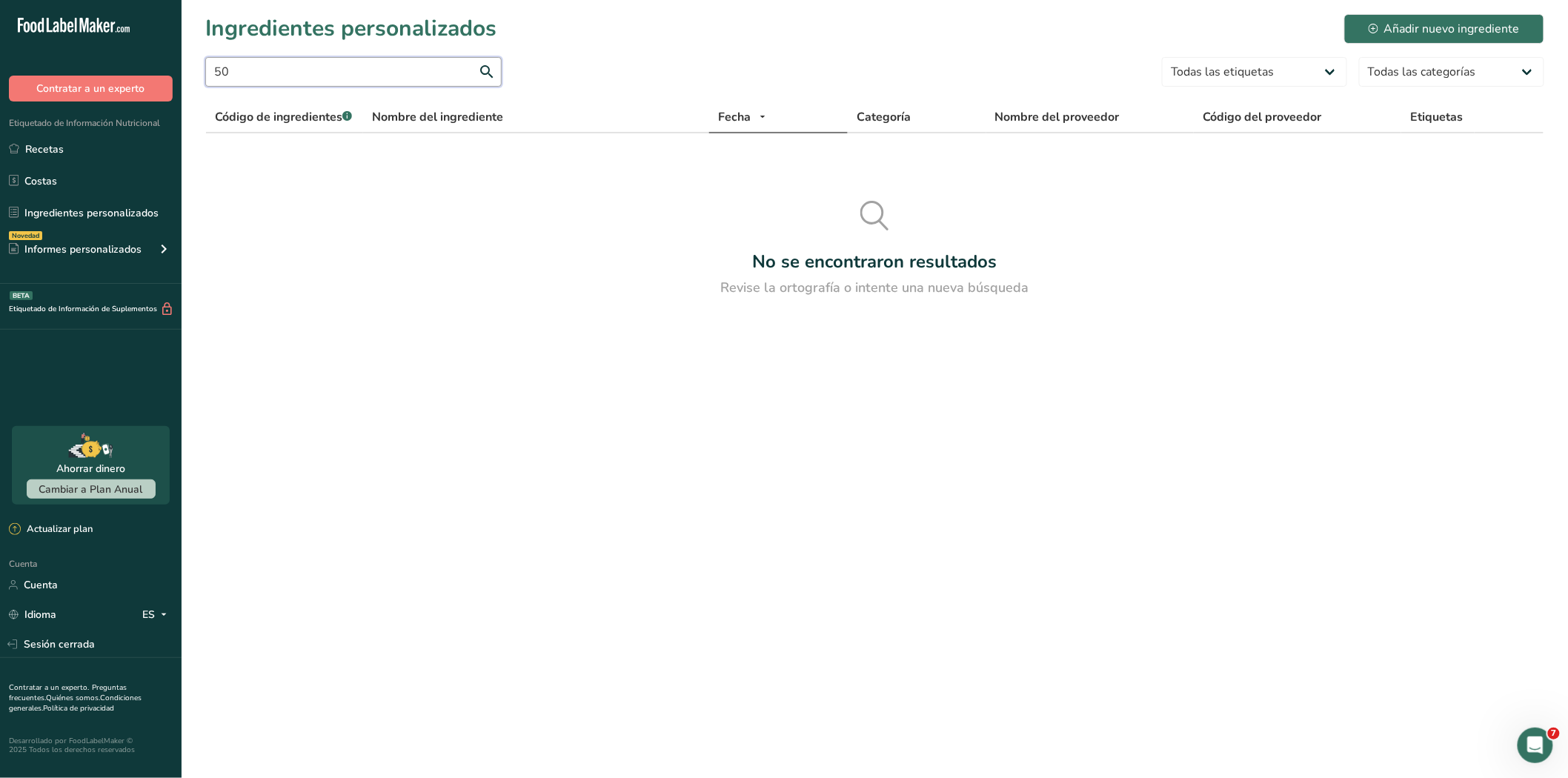
type input "5"
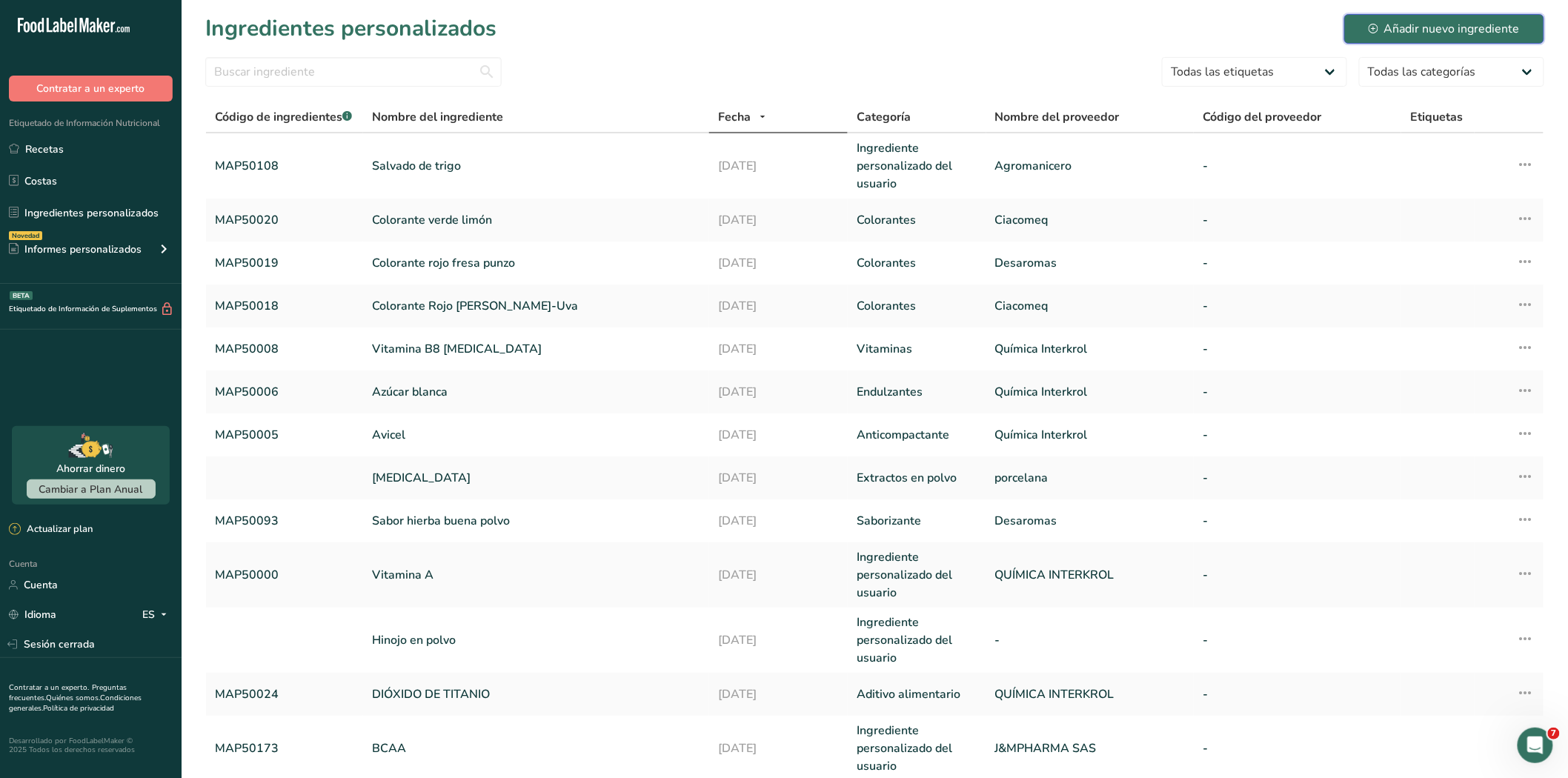
click at [1387, 18] on button "Añadir nuevo ingrediente" at bounding box center [1443, 29] width 200 height 30
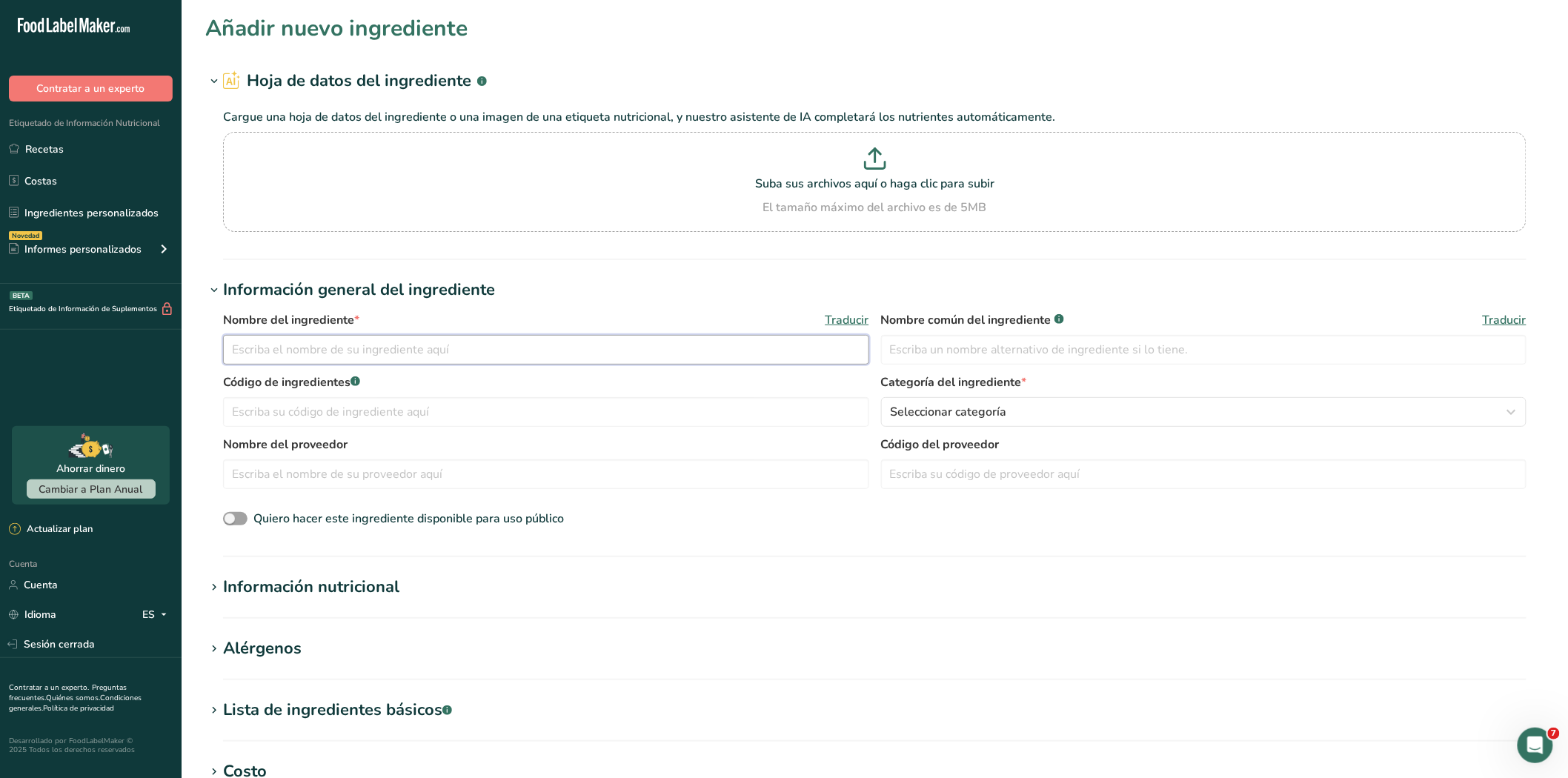
click at [388, 356] on input "text" at bounding box center [546, 349] width 646 height 30
type input "h"
type input "Harina [PERSON_NAME]"
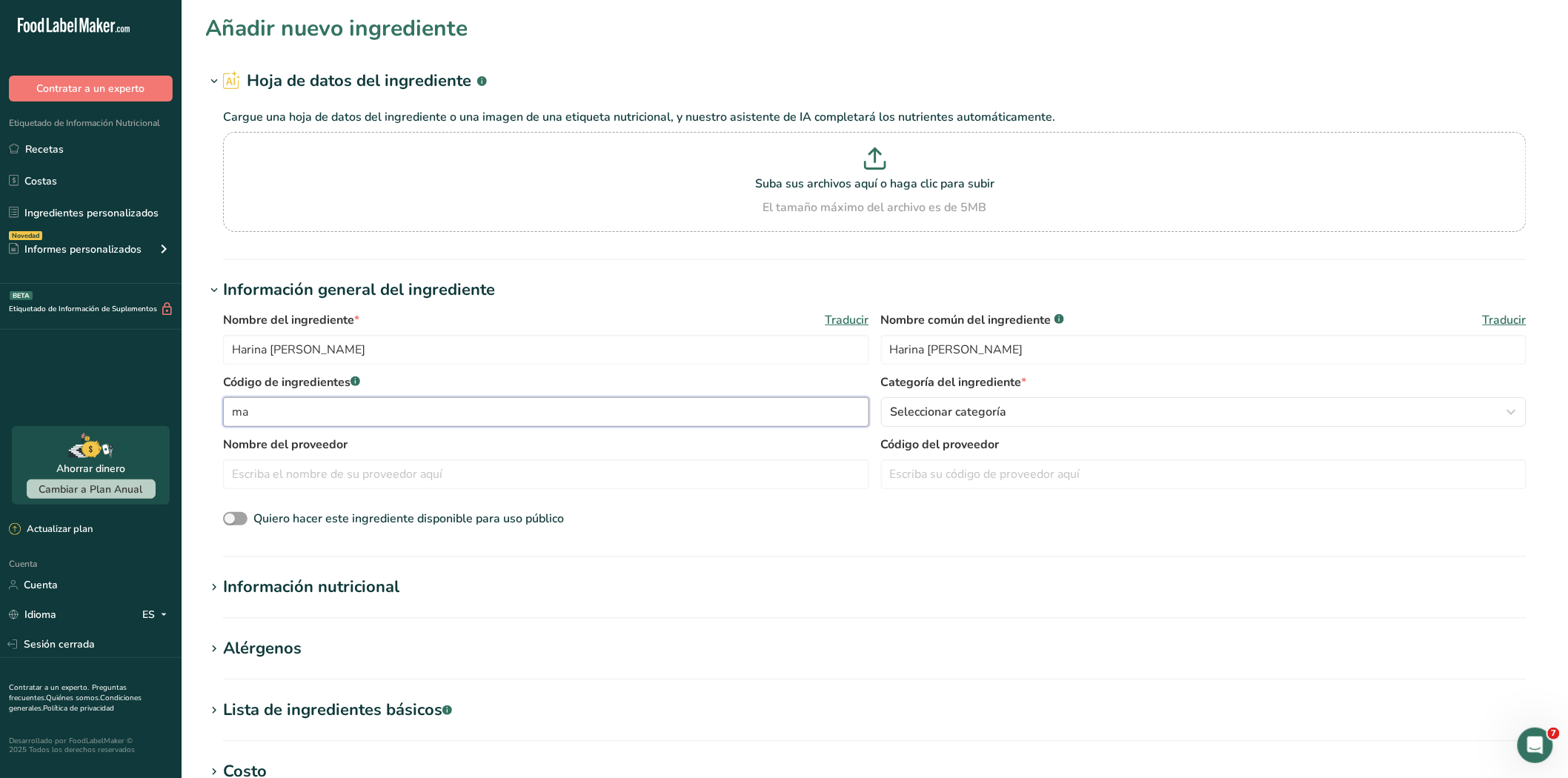
type input "m"
type input "MAP50151"
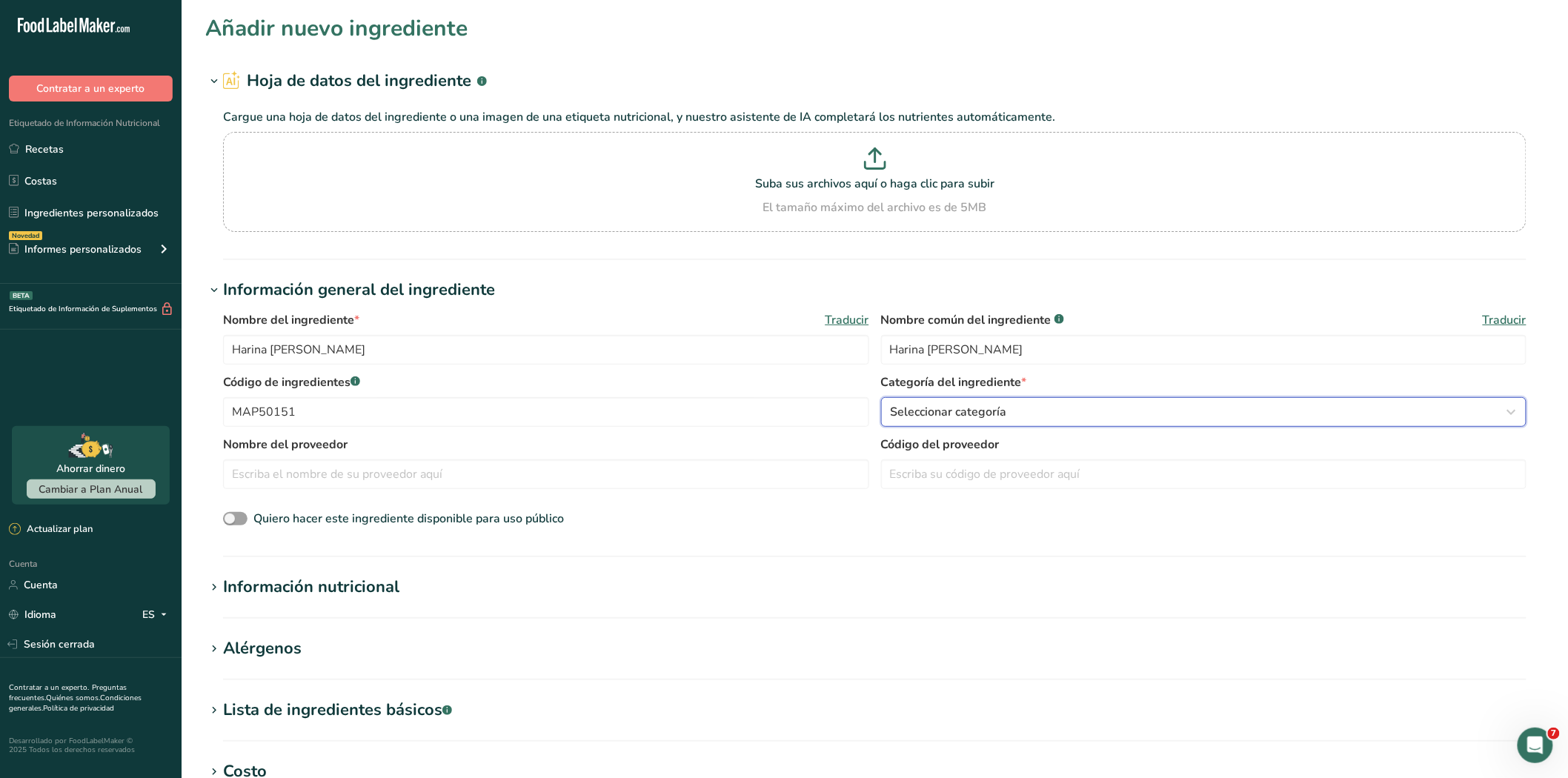
click at [1095, 416] on div "Seleccionar categoría" at bounding box center [1199, 413] width 618 height 18
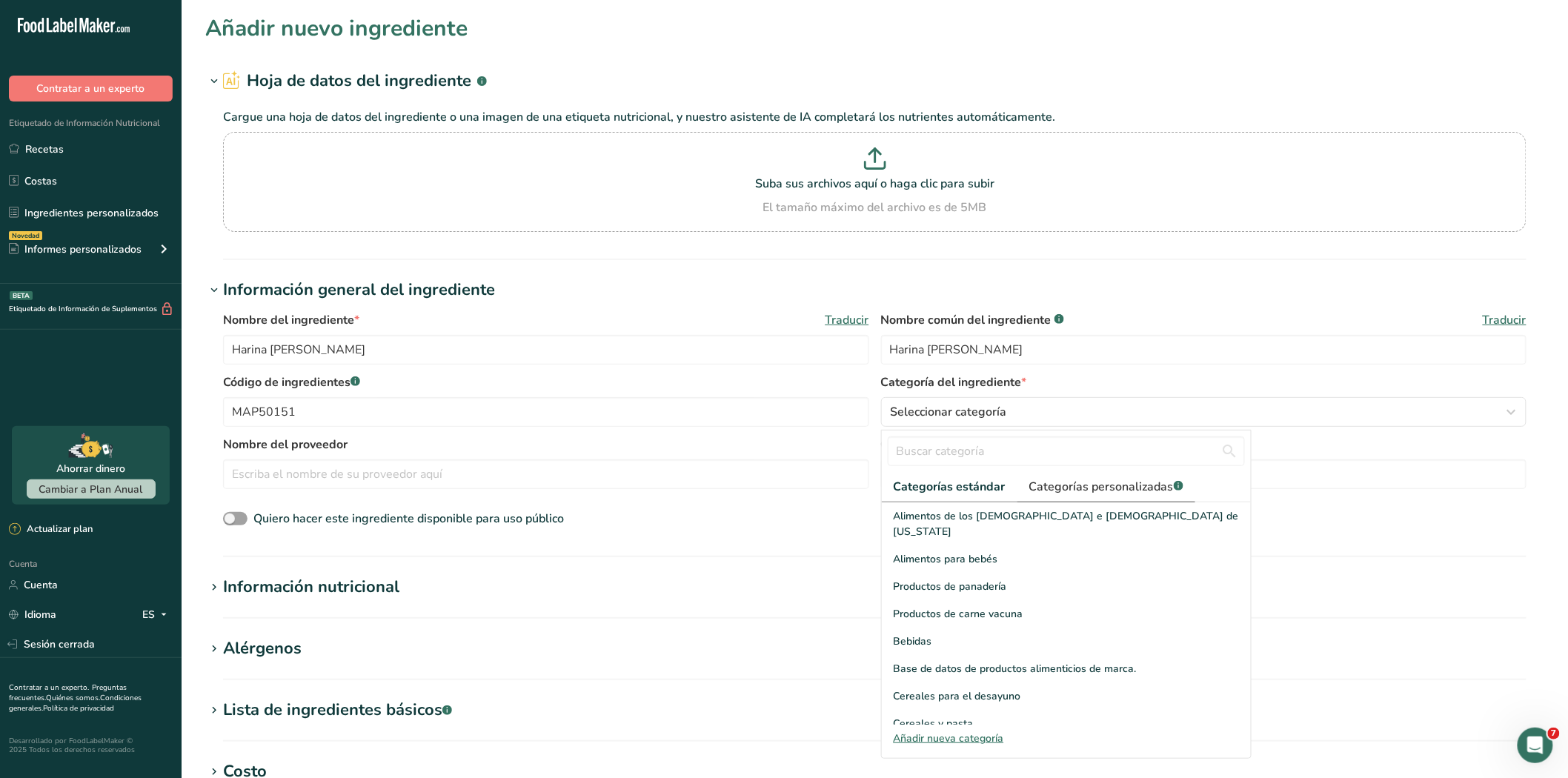
click at [1084, 487] on font "Categorías personalizadas" at bounding box center [1101, 487] width 145 height 16
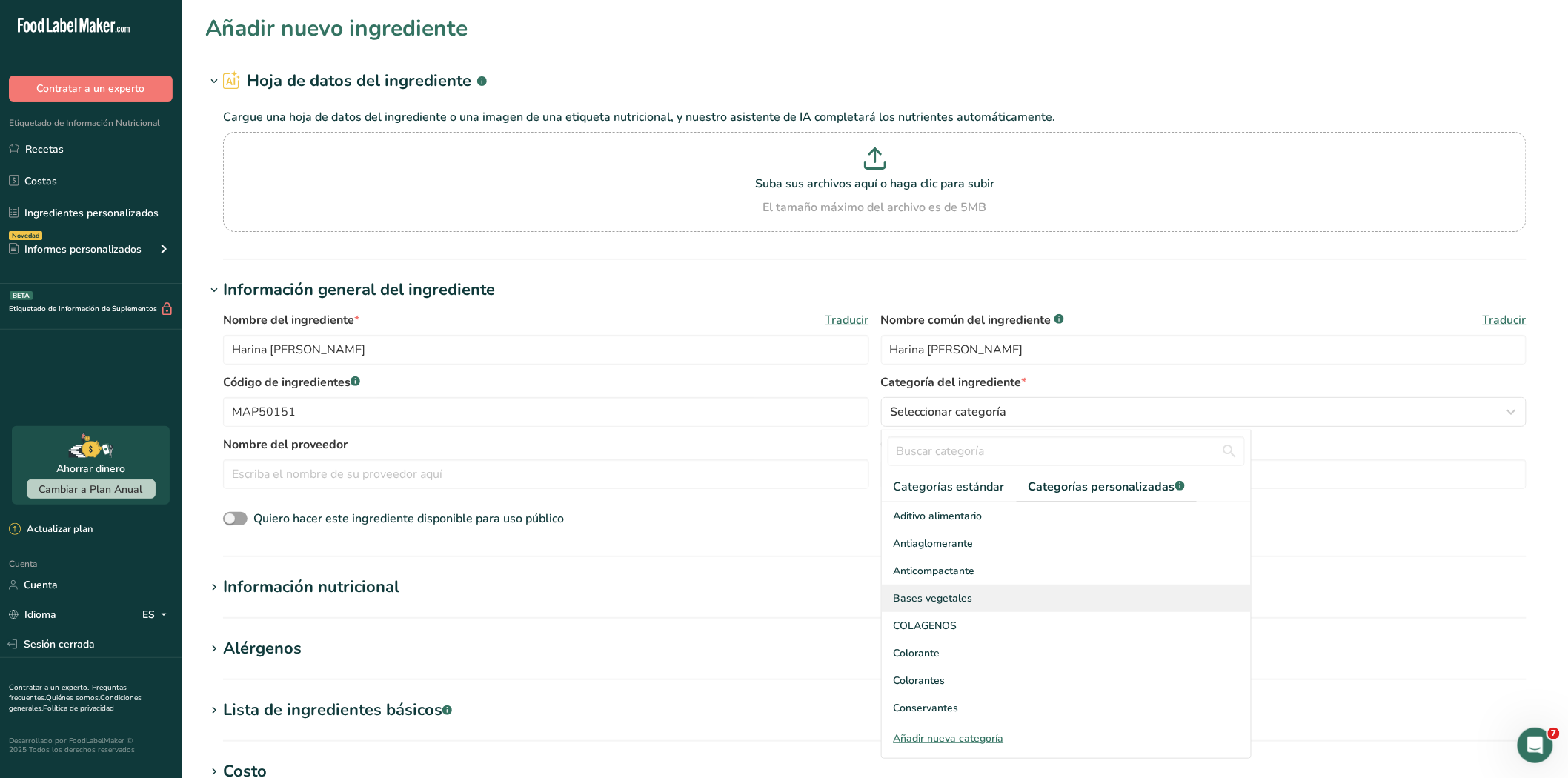
click at [930, 599] on font "Bases vegetales" at bounding box center [933, 599] width 80 height 14
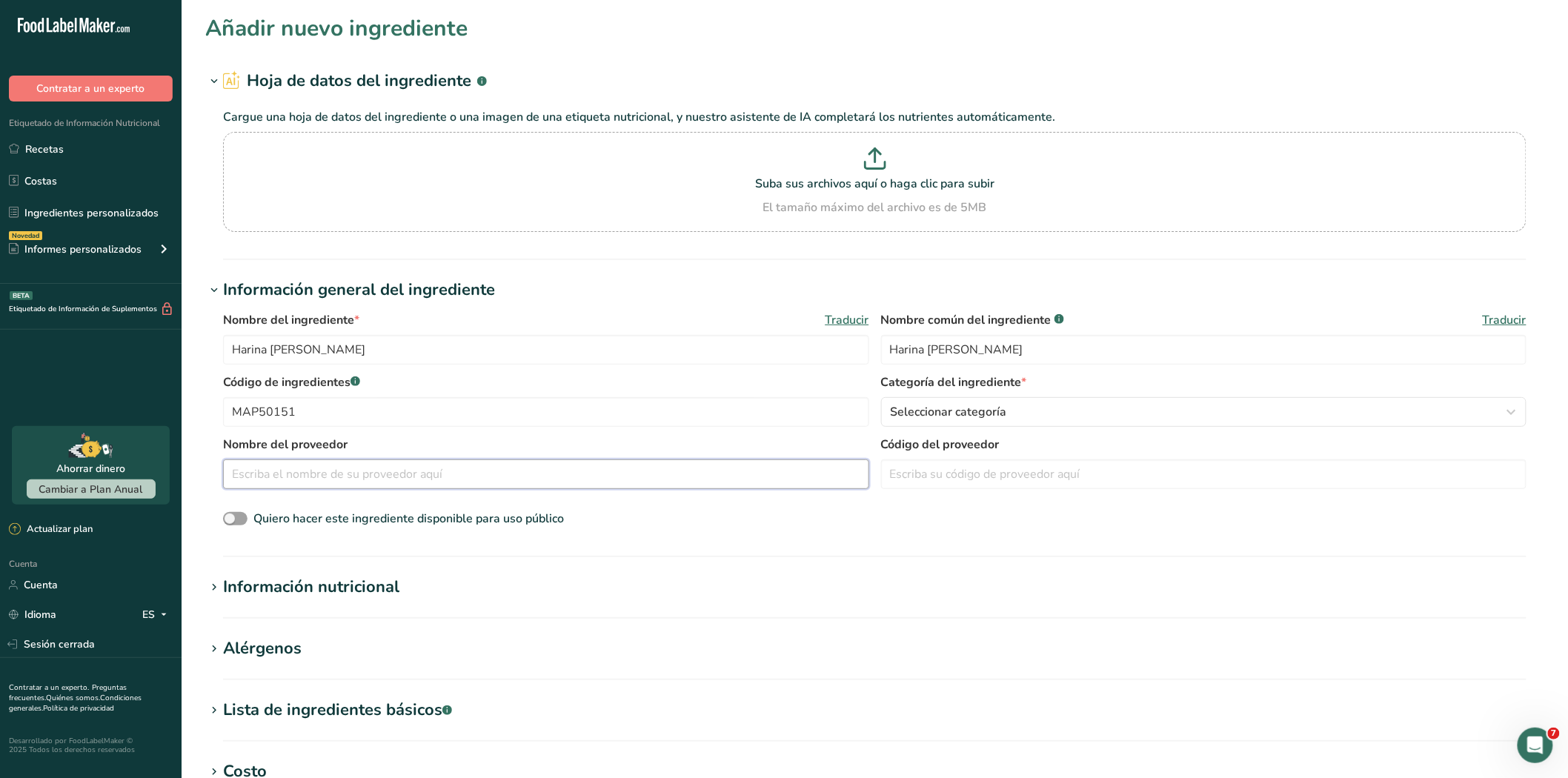
click at [345, 472] on input "text" at bounding box center [546, 474] width 646 height 30
type input "Agromanicero"
click at [217, 591] on icon at bounding box center [213, 587] width 14 height 21
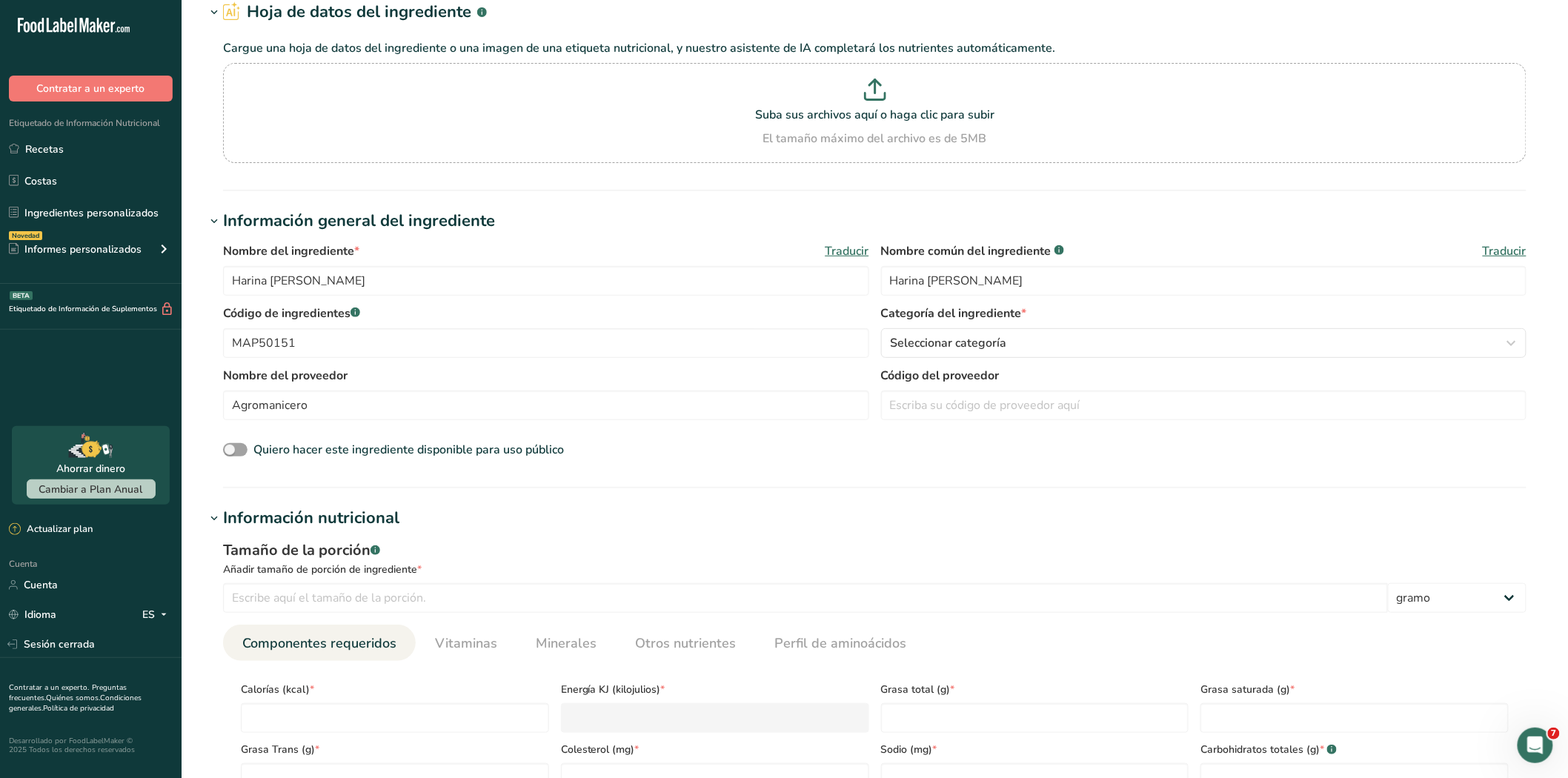
scroll to position [165, 0]
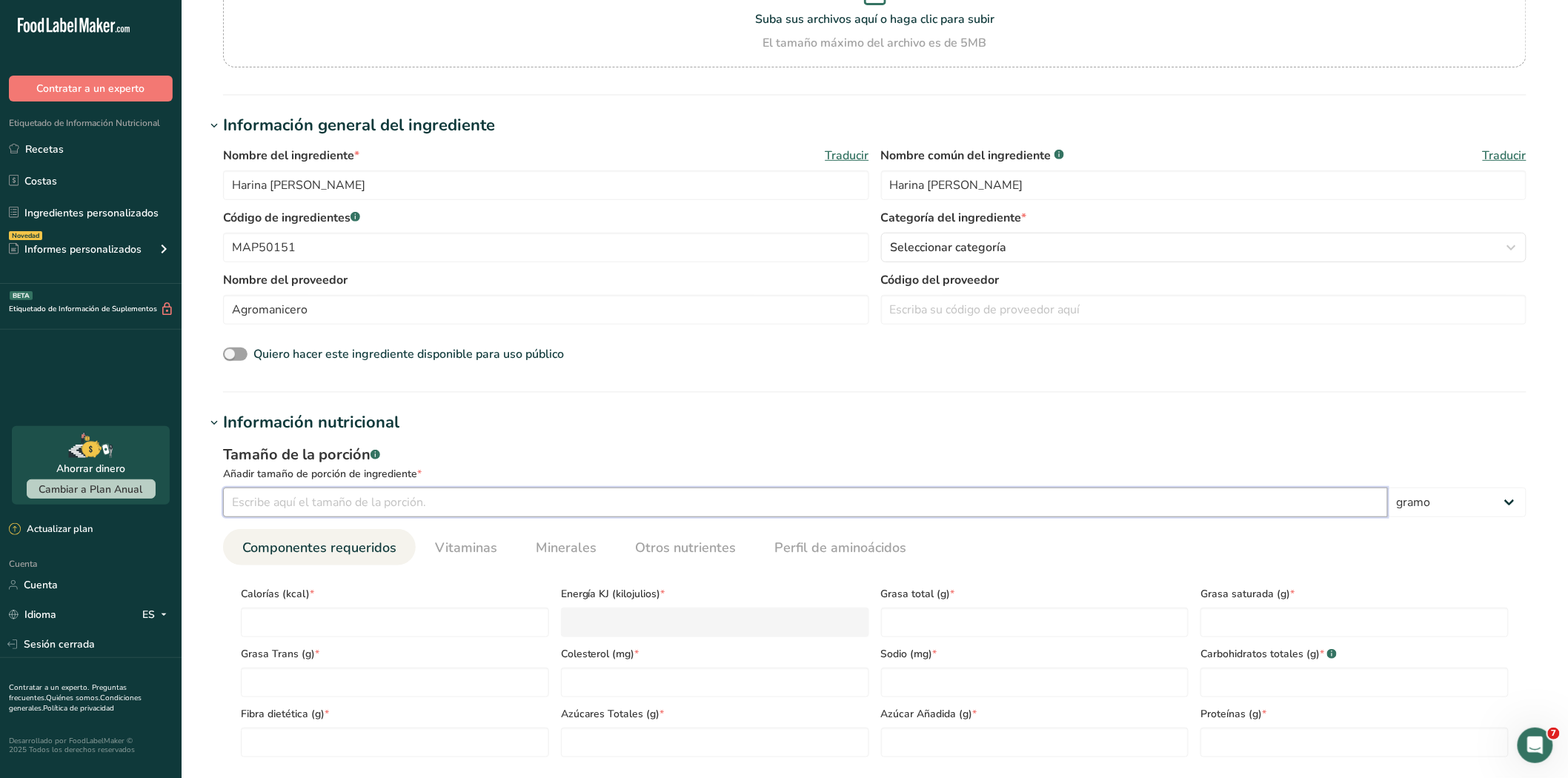
click at [275, 506] on input "number" at bounding box center [806, 502] width 1165 height 30
type input "100"
click at [283, 621] on input "number" at bounding box center [394, 622] width 308 height 30
type input "0"
type KJ "0"
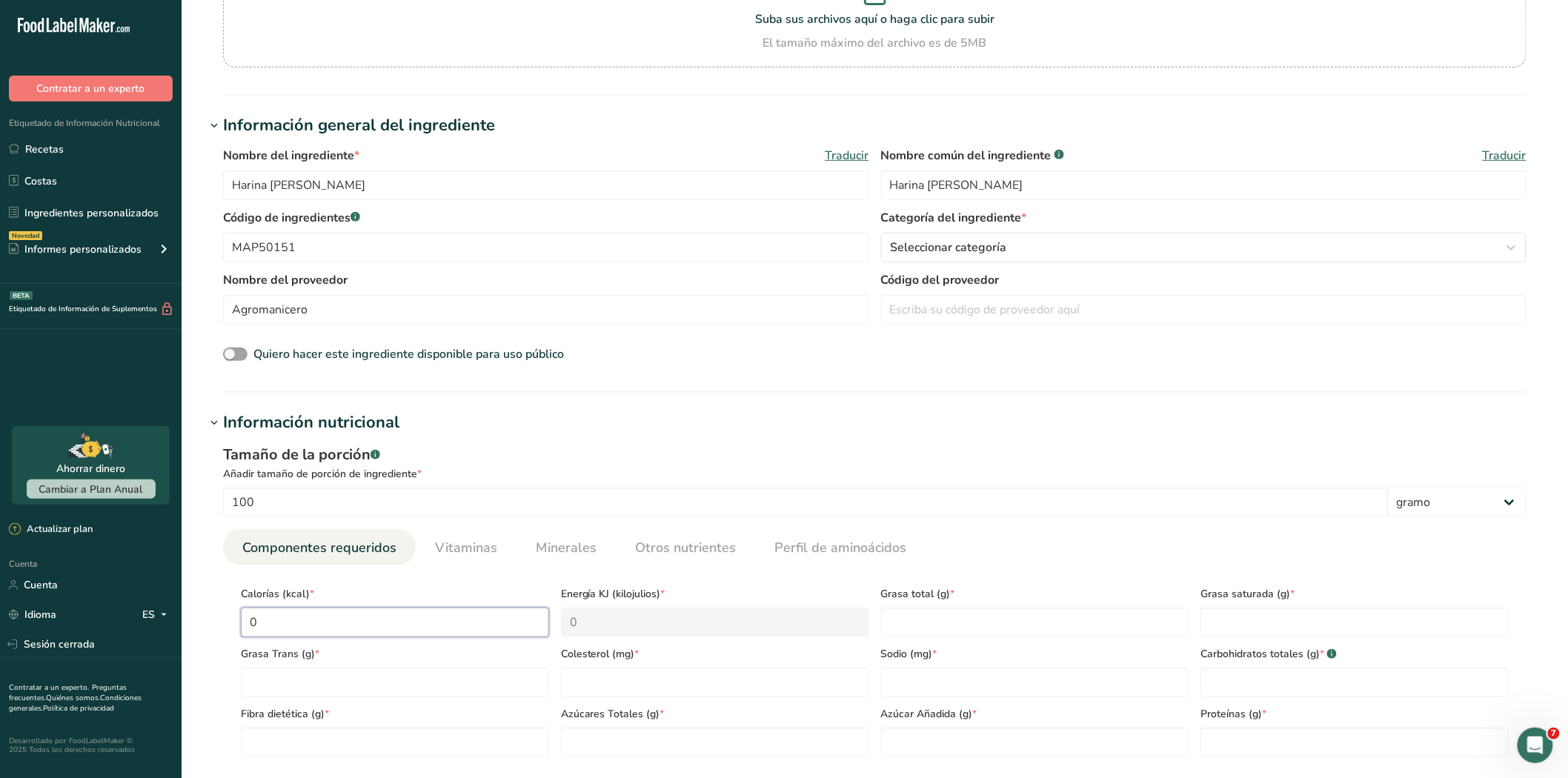
type input "0"
type Fat "0"
type input "0"
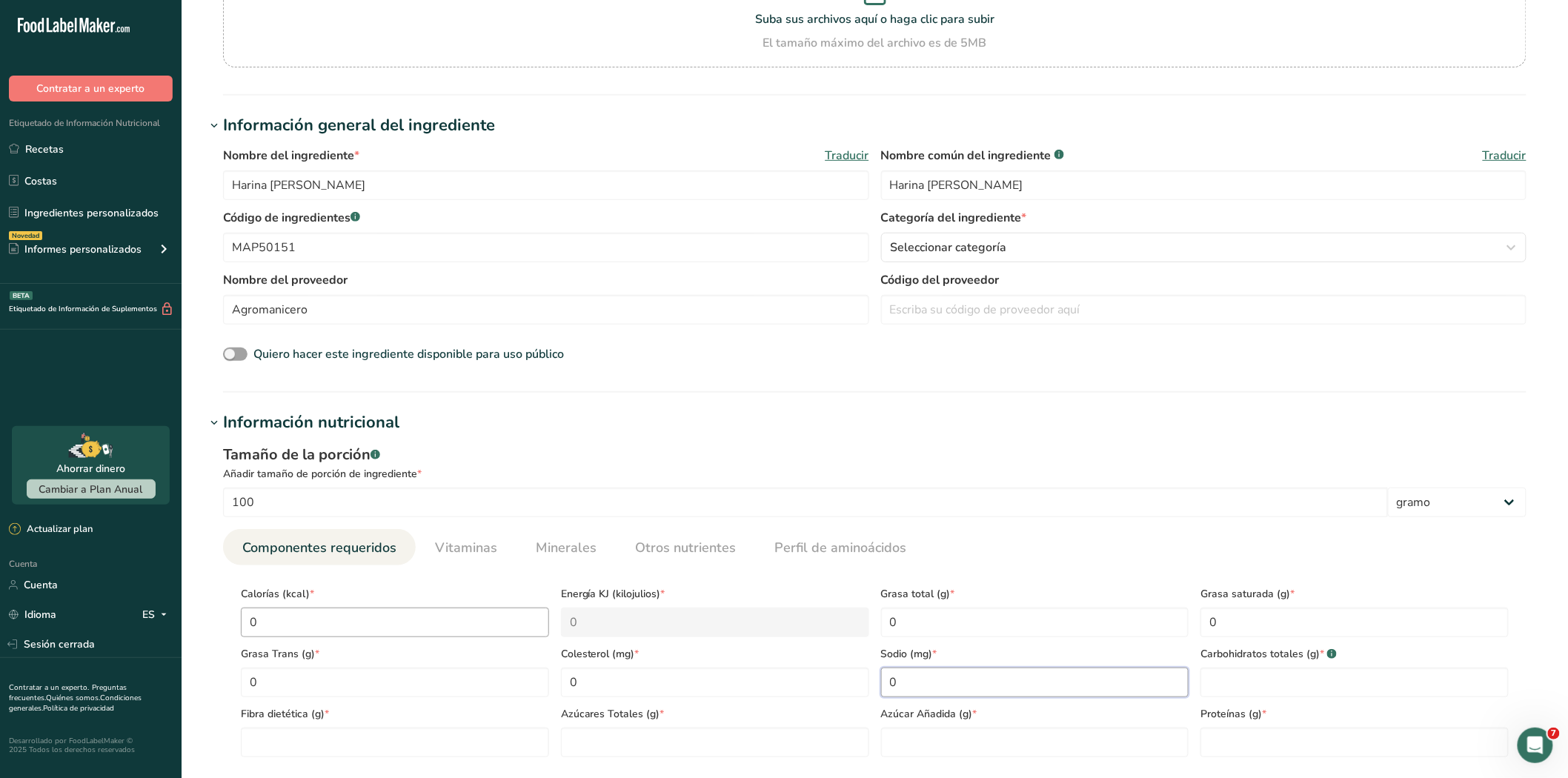
type input "0"
type Carbohydrates "0"
type Fiber "0"
type Sugars "0"
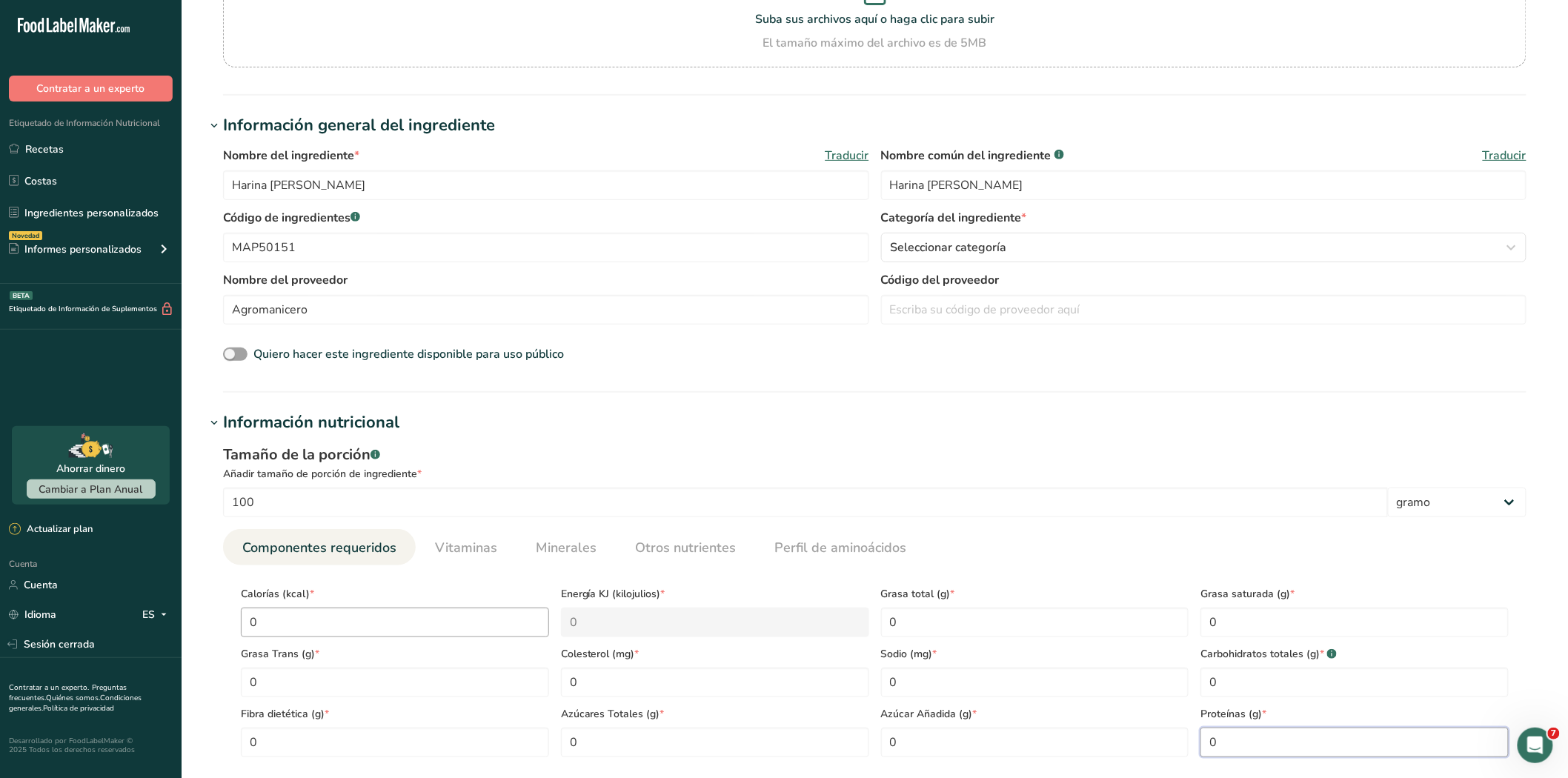
type input "0"
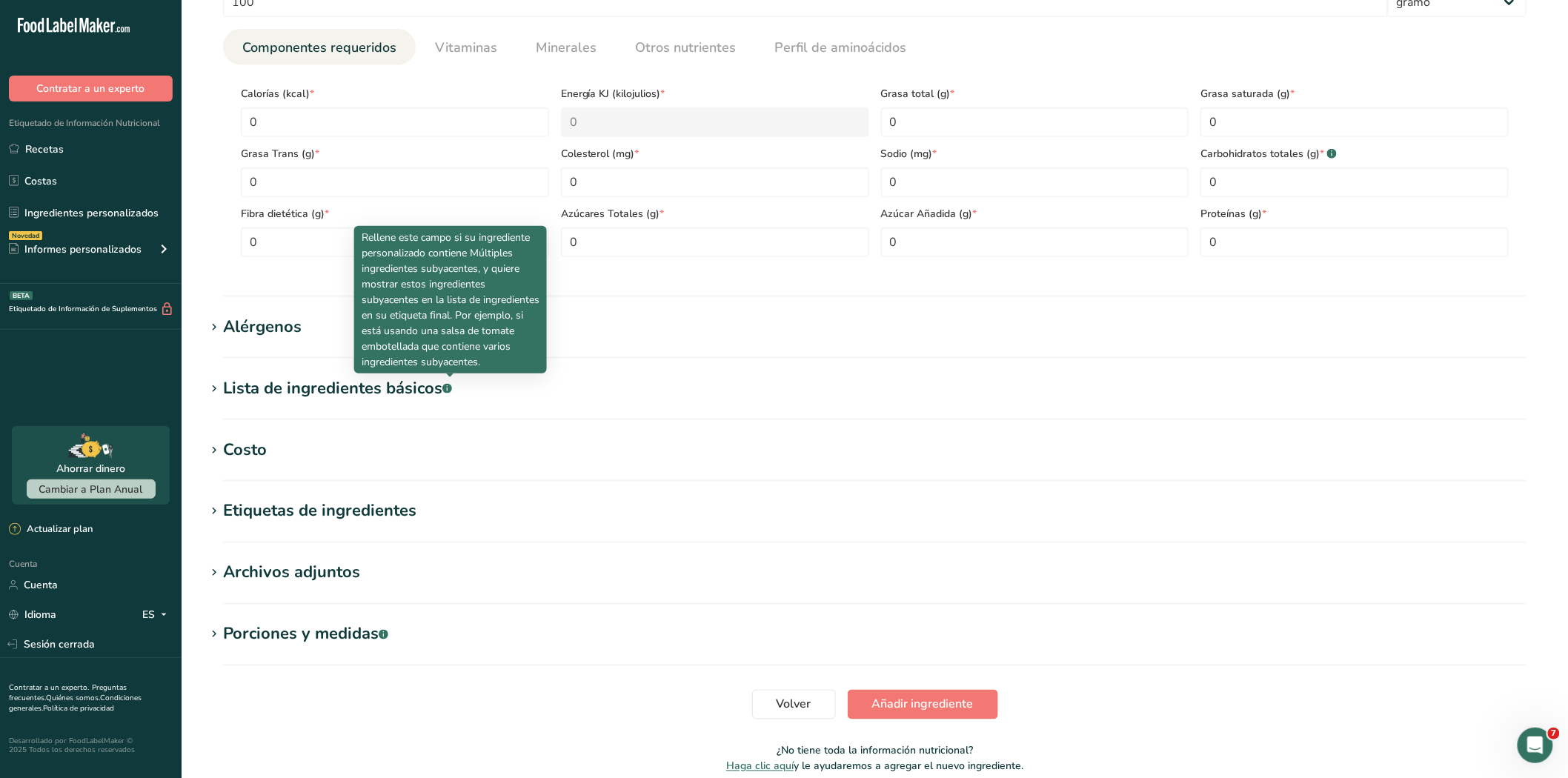
click at [210, 454] on icon at bounding box center [213, 451] width 14 height 21
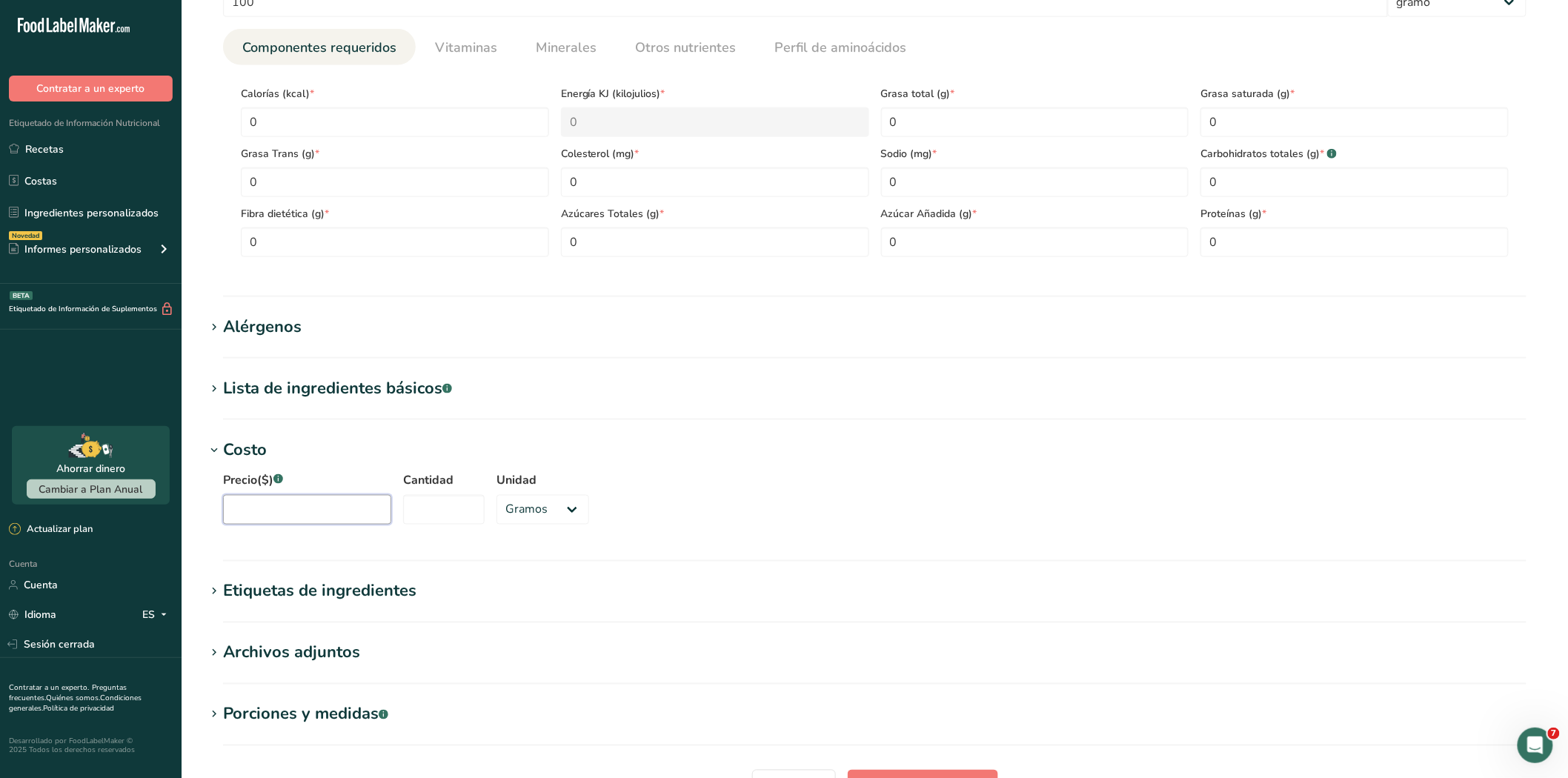
click at [241, 507] on input "Precio($) .a-a{fill:#347362;}.b-a{fill:#fff;}" at bounding box center [307, 509] width 168 height 30
type input "4180"
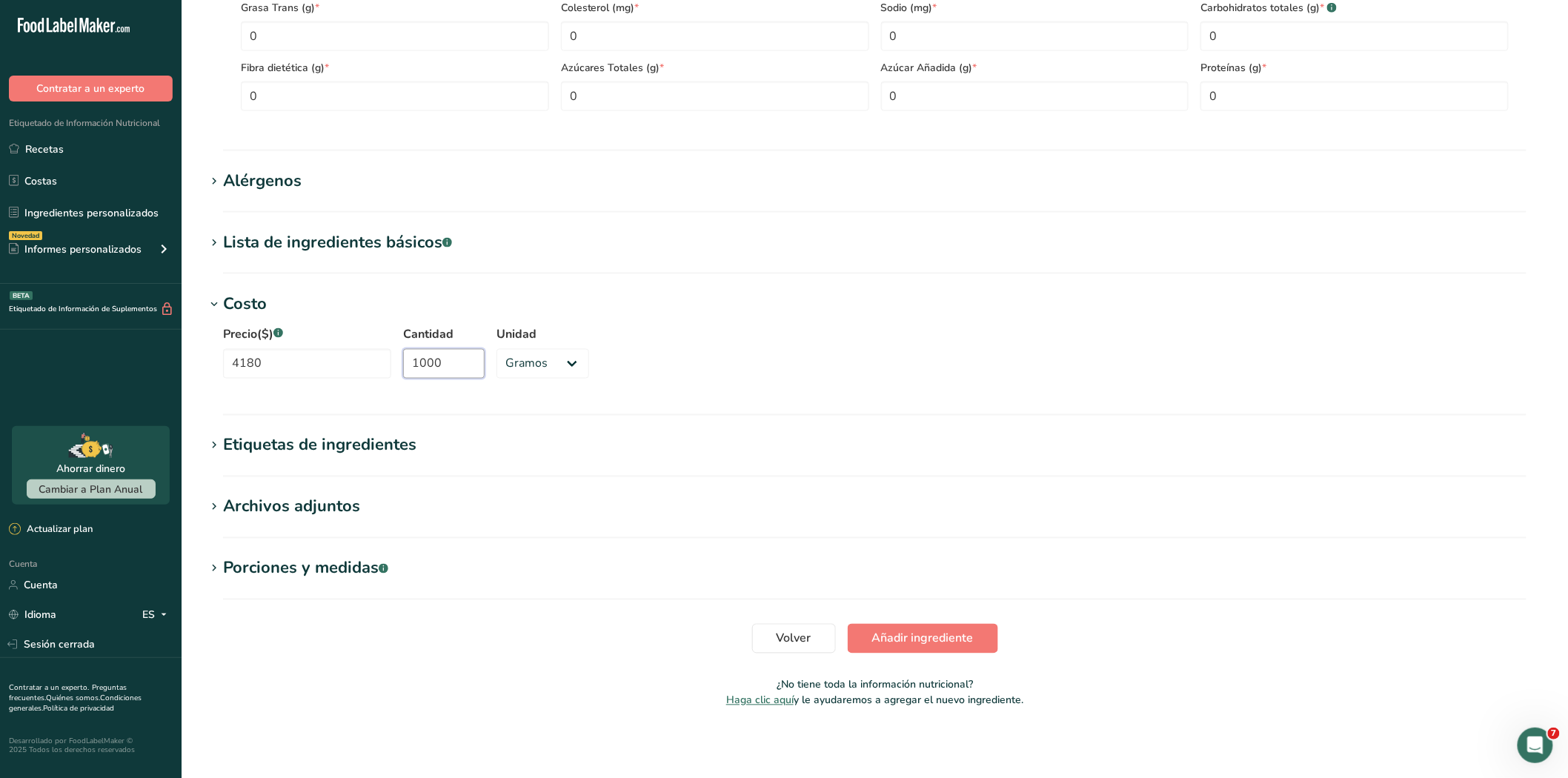
scroll to position [812, 0]
type input "1000"
click at [897, 634] on font "Añadir ingrediente" at bounding box center [922, 638] width 101 height 16
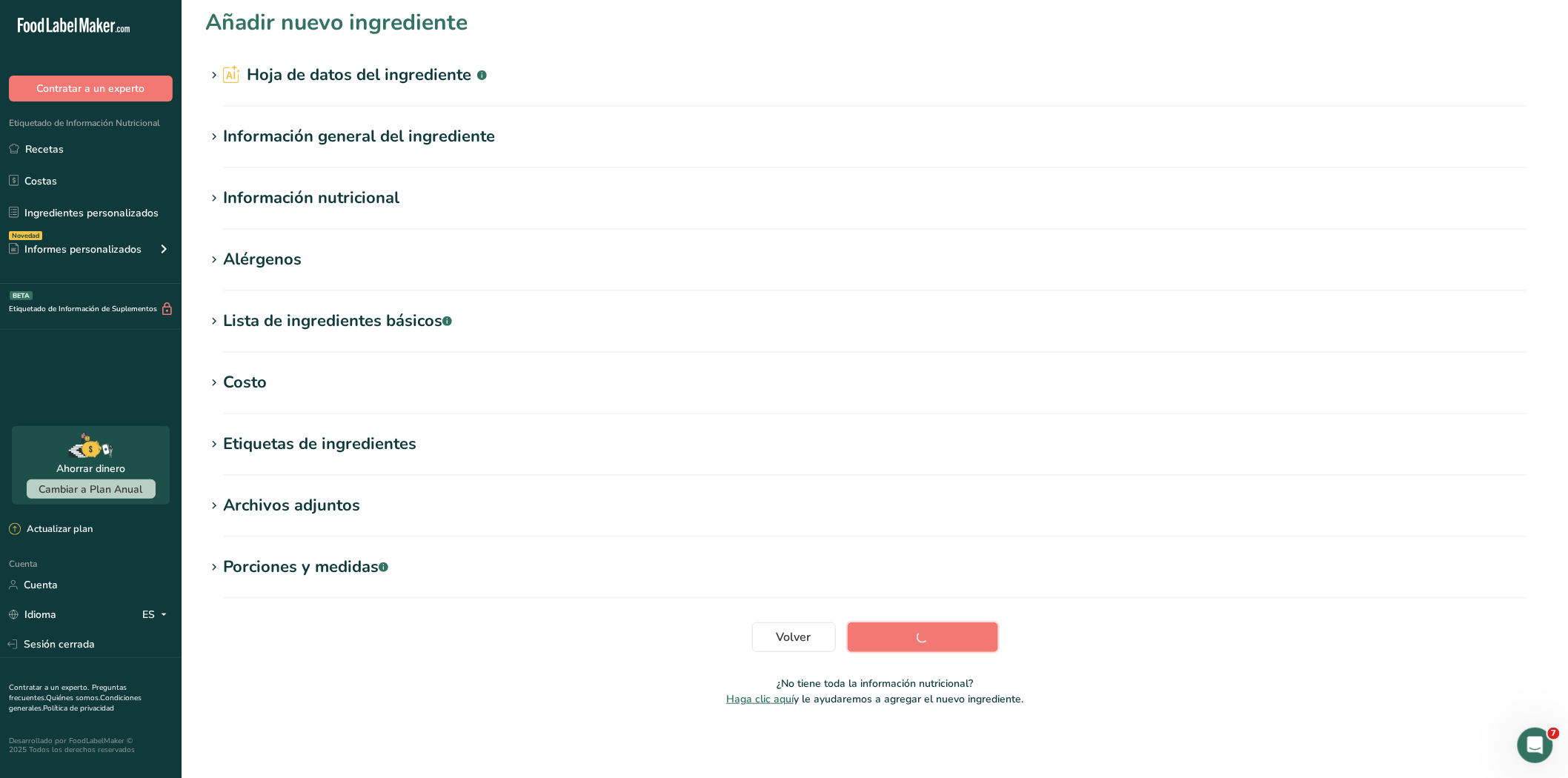
scroll to position [5, 0]
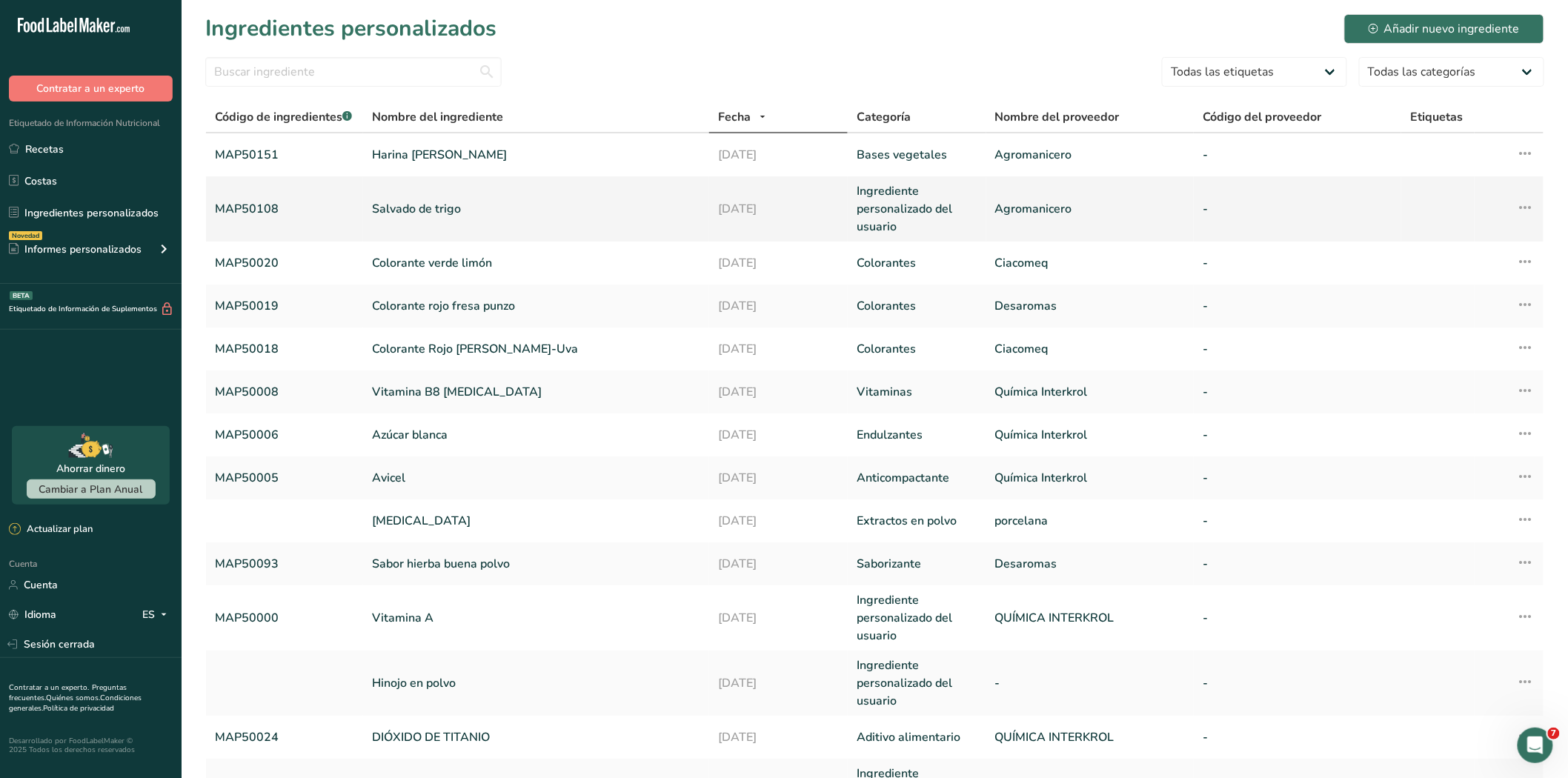
click at [892, 208] on font "Ingrediente personalizado del usuario" at bounding box center [904, 208] width 96 height 52
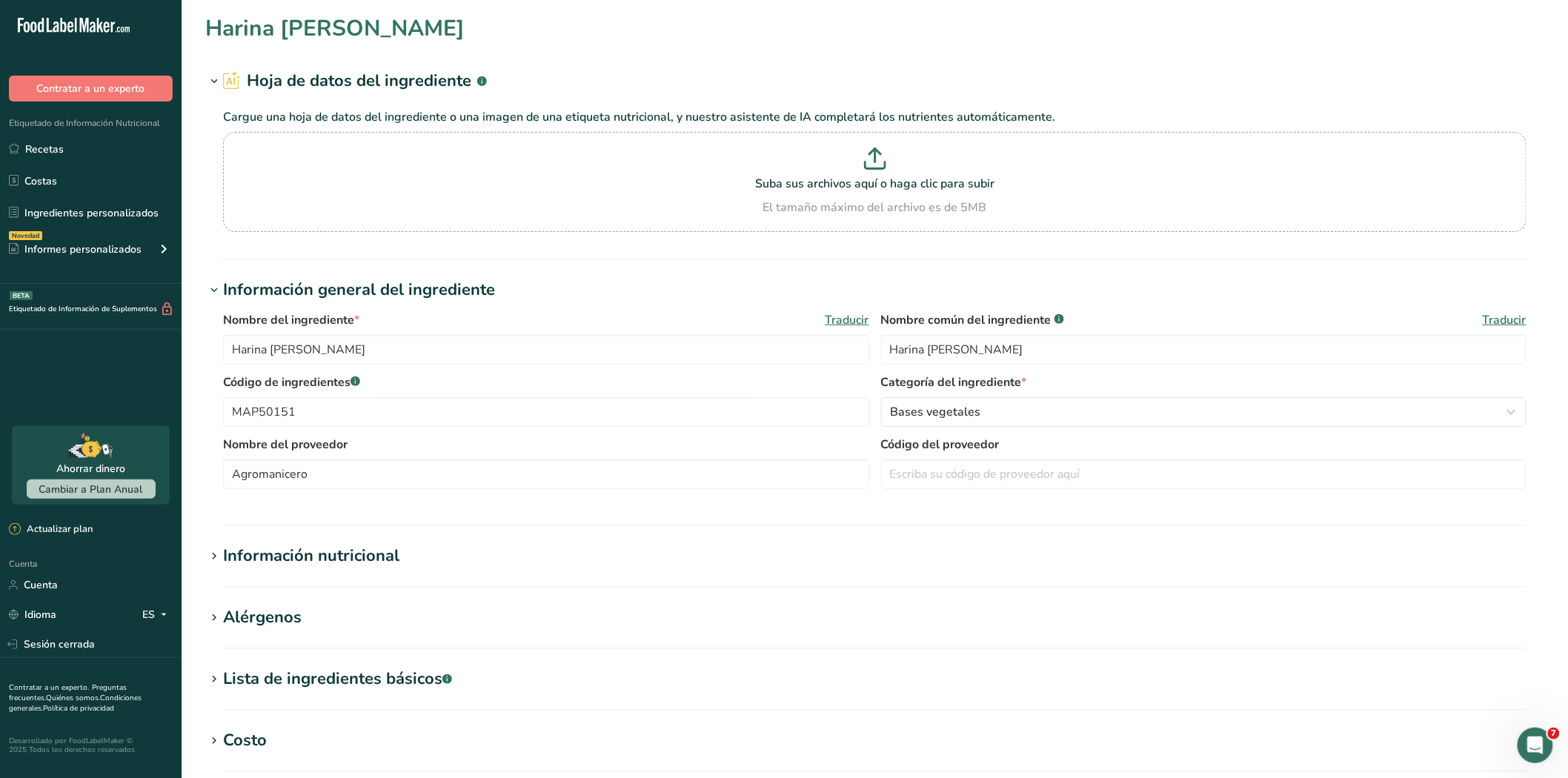
type input "Salvado de trigo"
type input "MAP50108"
type input "Agromanicero"
click at [76, 213] on font "Ingredientes personalizados" at bounding box center [91, 213] width 134 height 14
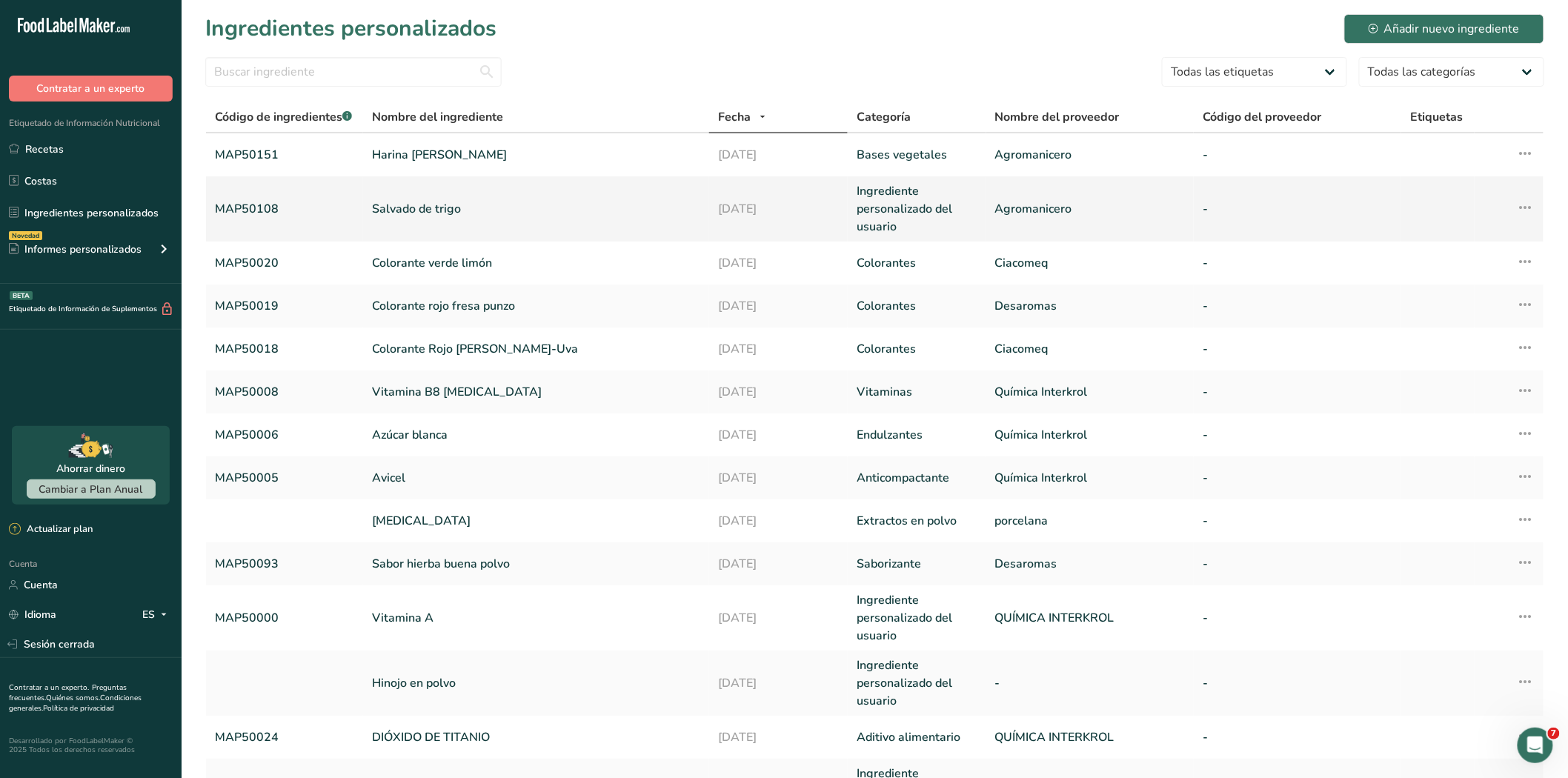
click at [907, 213] on font "Ingrediente personalizado del usuario" at bounding box center [904, 208] width 96 height 52
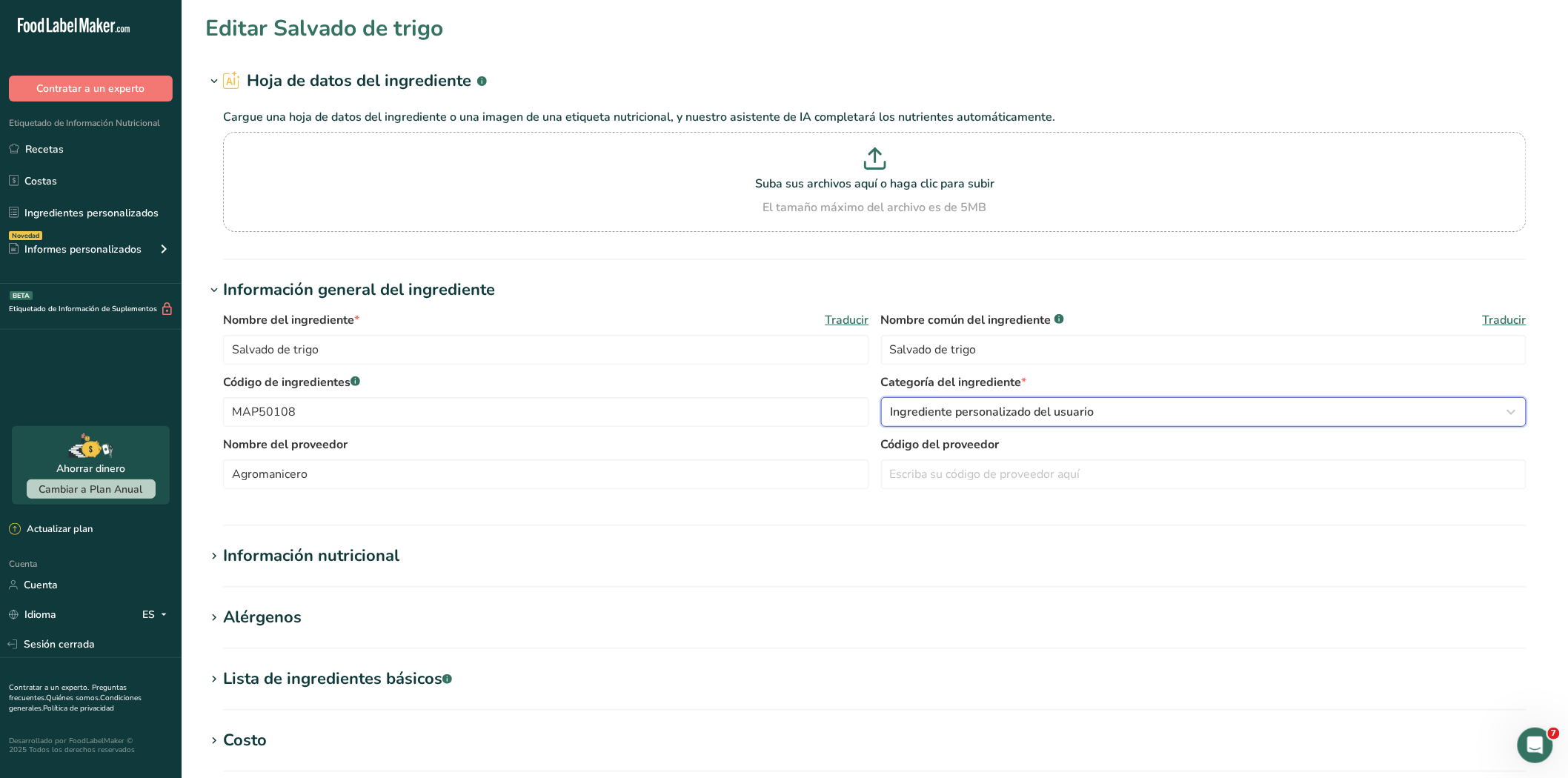
click at [989, 410] on font "Ingrediente personalizado del usuario" at bounding box center [992, 413] width 203 height 16
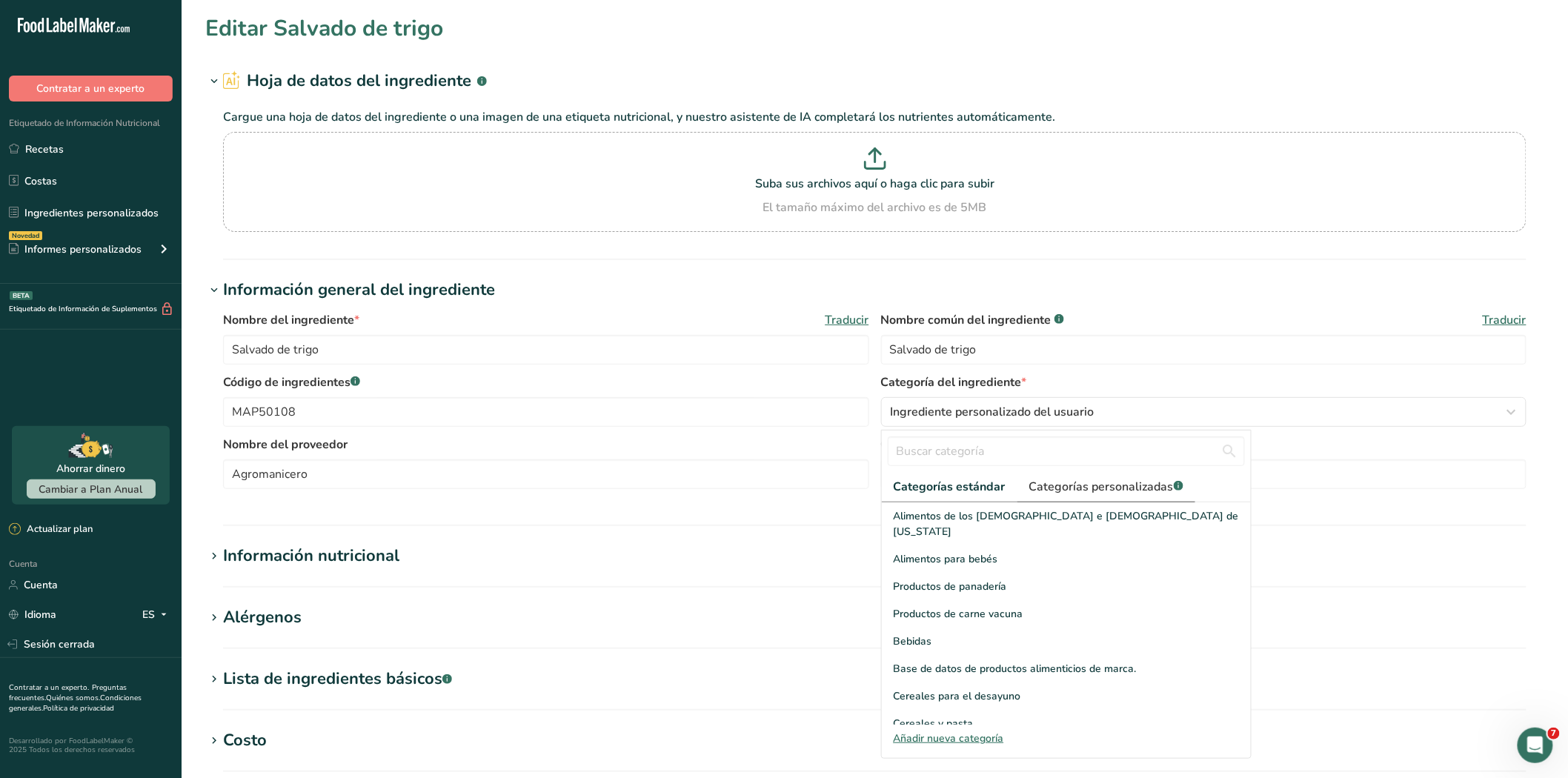
click at [1149, 483] on font "Categorías personalizadas" at bounding box center [1101, 487] width 145 height 16
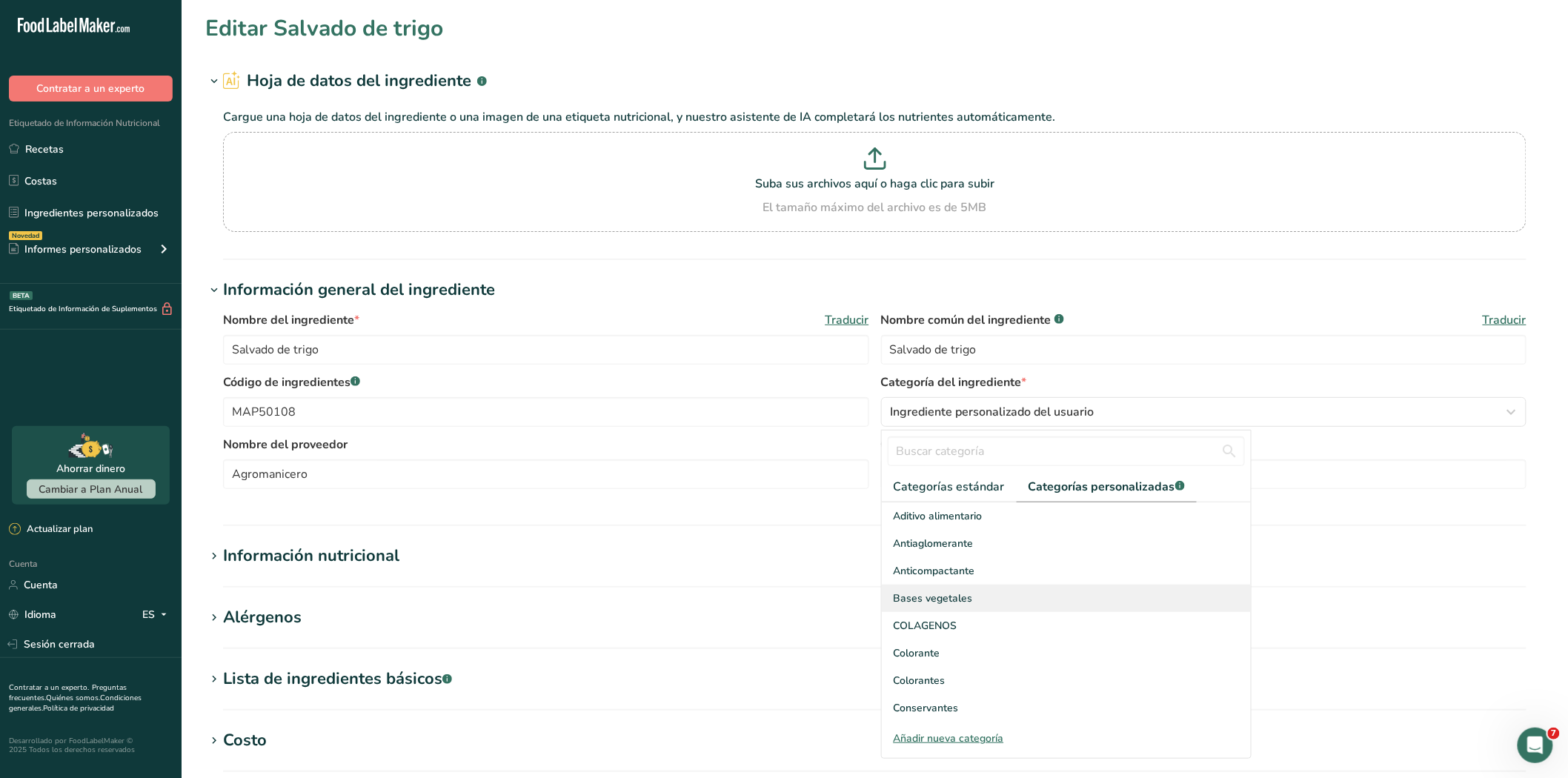
click at [916, 598] on font "Bases vegetales" at bounding box center [933, 599] width 80 height 14
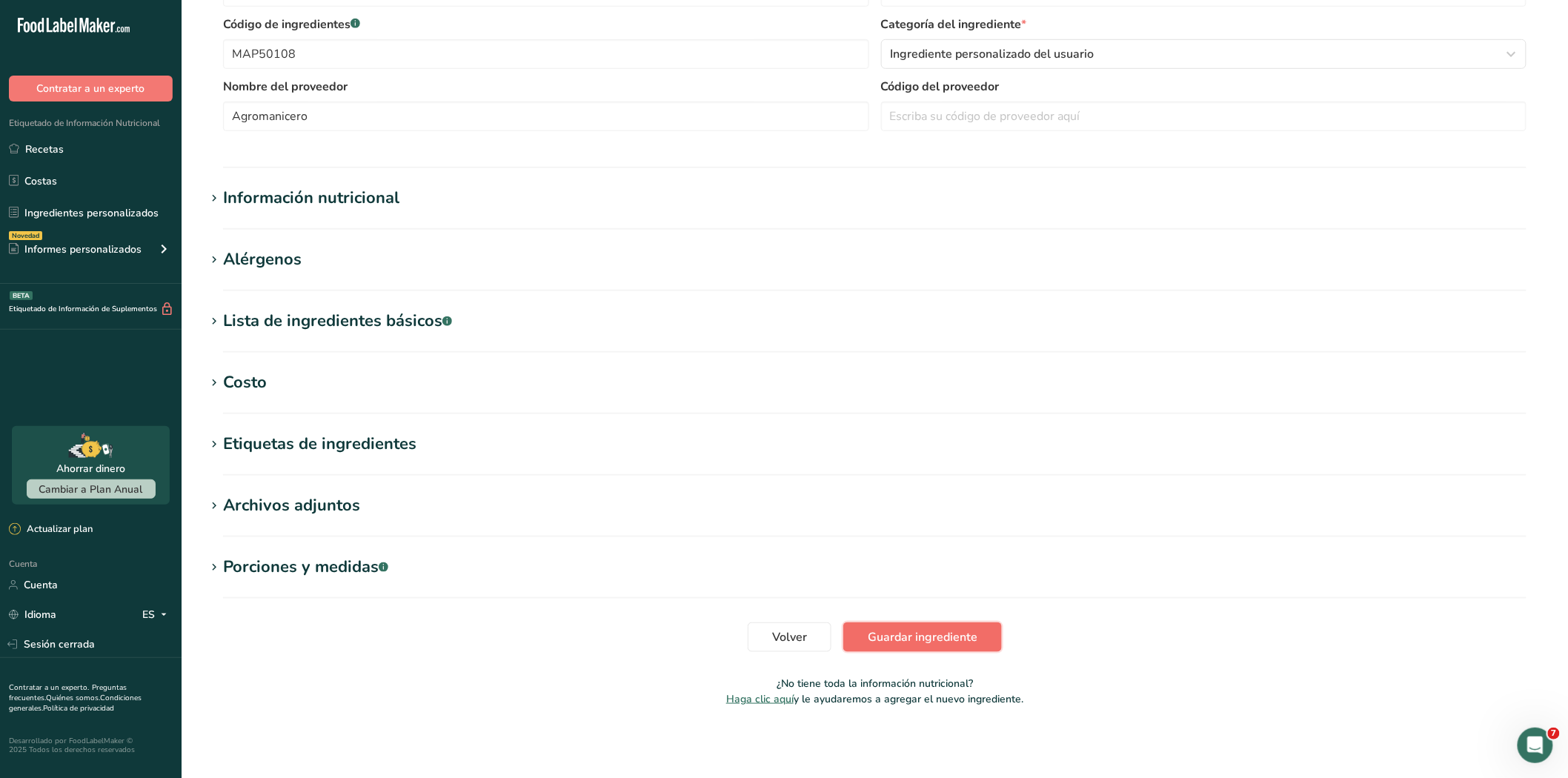
click at [934, 642] on font "Guardar ingrediente" at bounding box center [921, 638] width 109 height 16
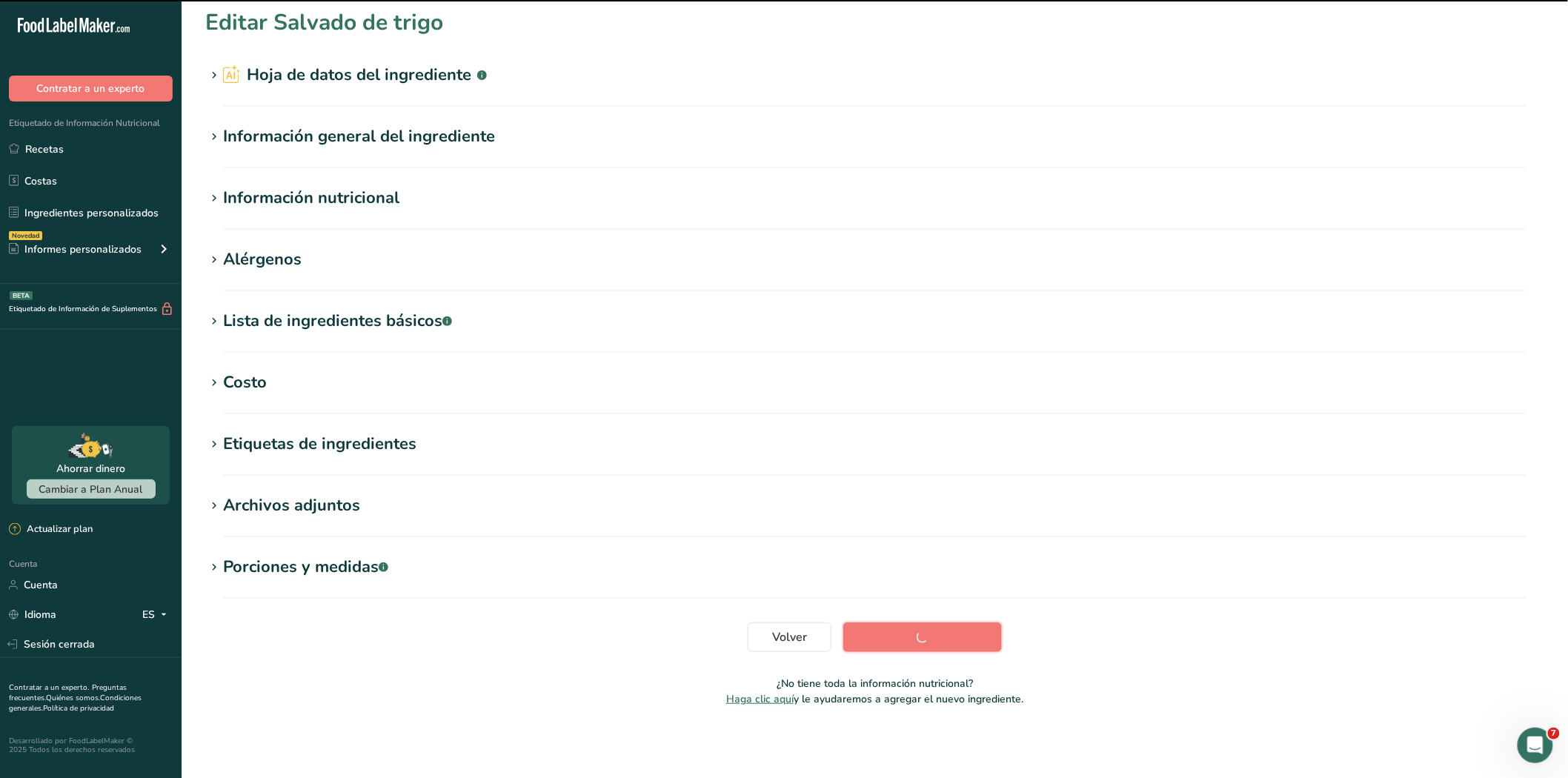
scroll to position [5, 0]
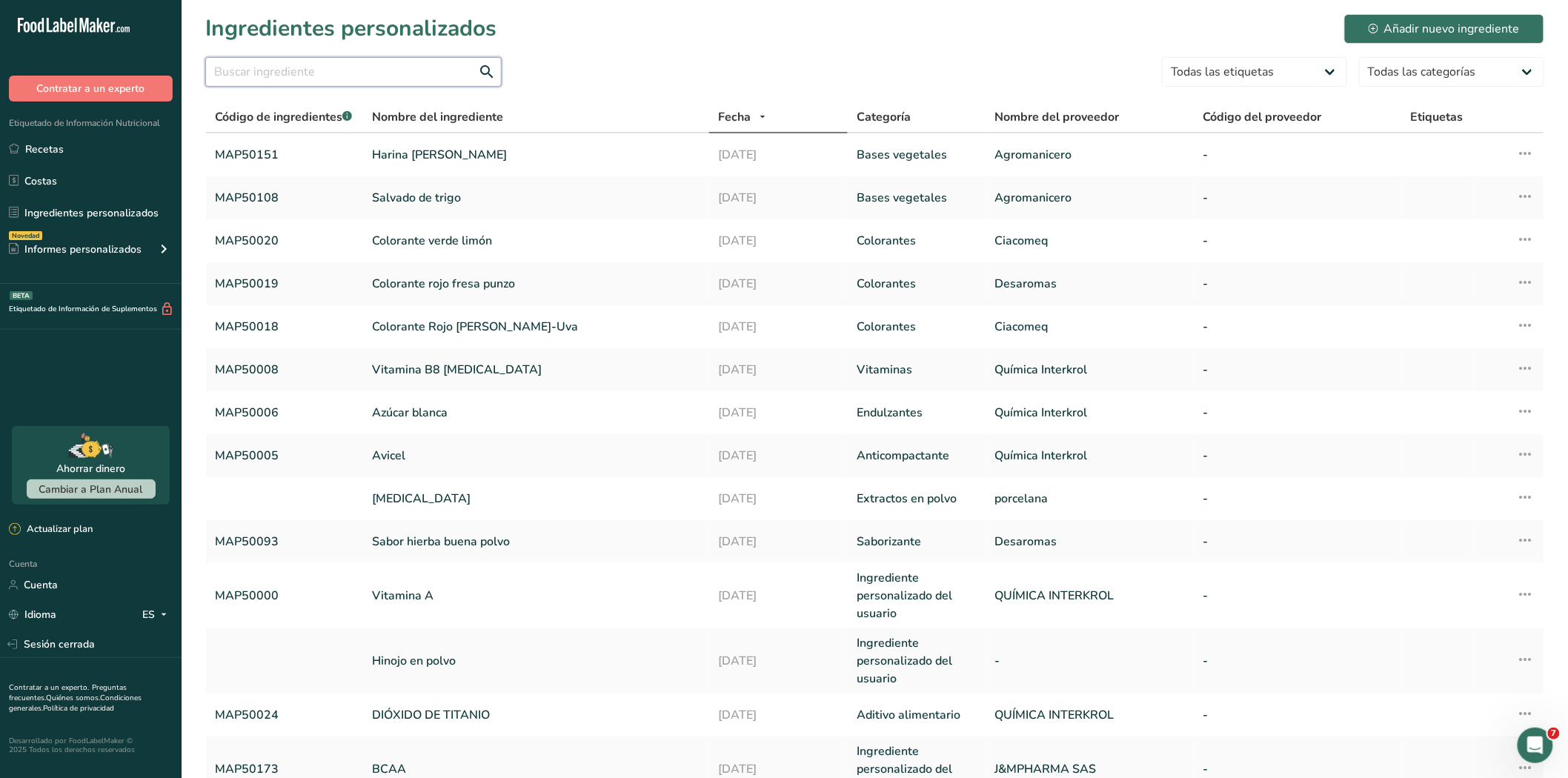
click at [269, 69] on input "text" at bounding box center [354, 71] width 297 height 30
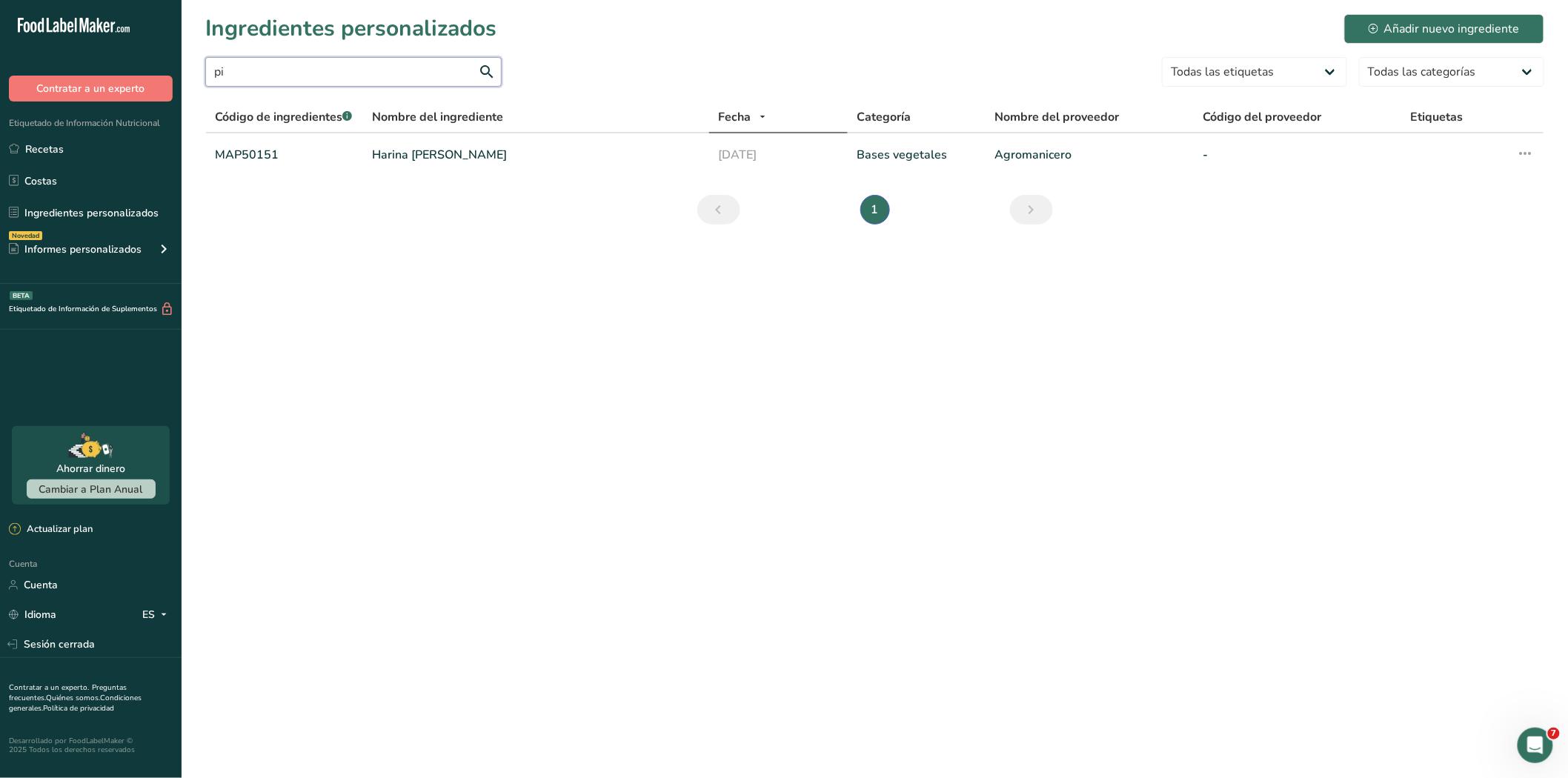
type input "p"
type input "5"
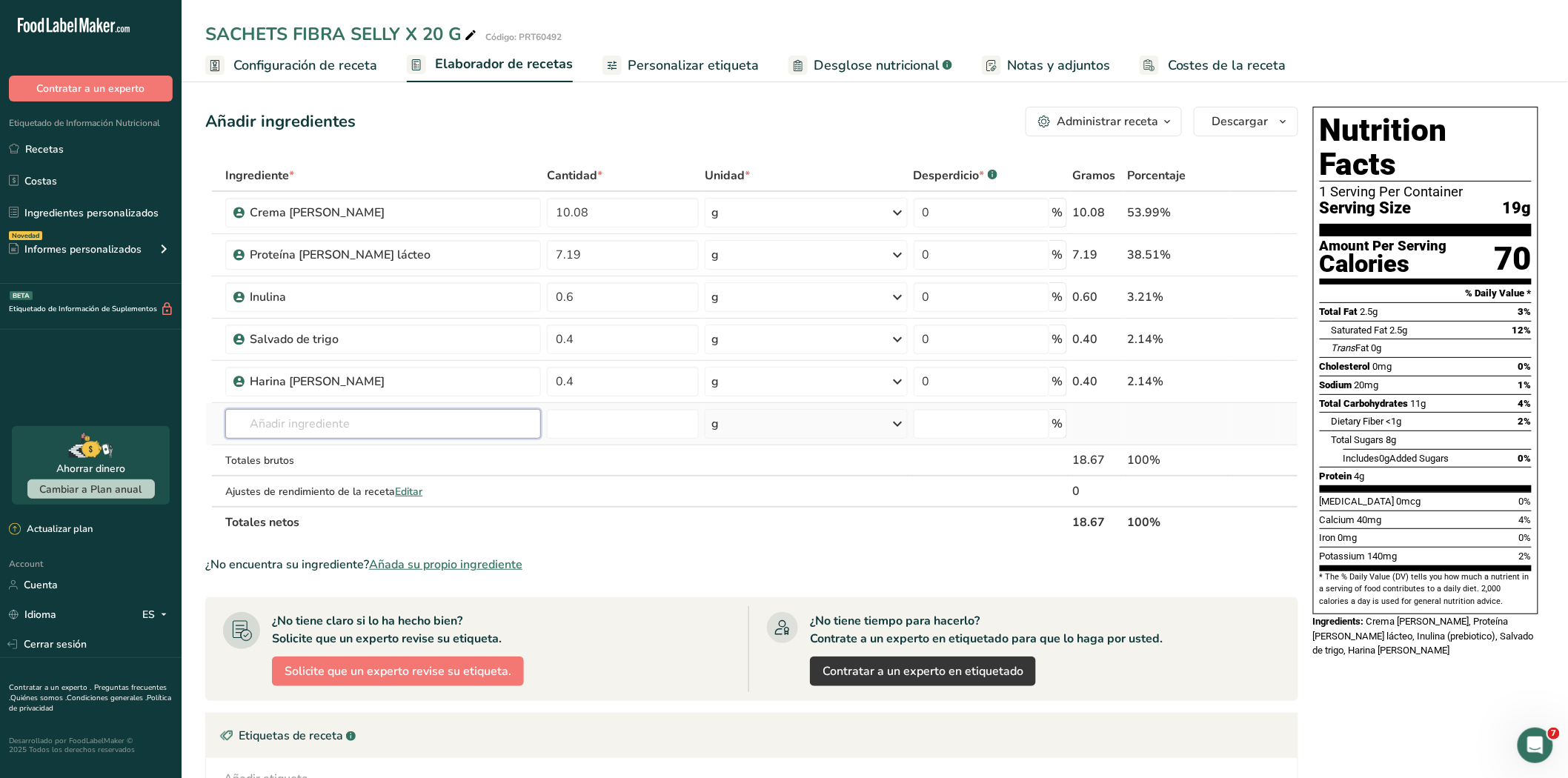
click at [338, 431] on input "text" at bounding box center [383, 423] width 316 height 30
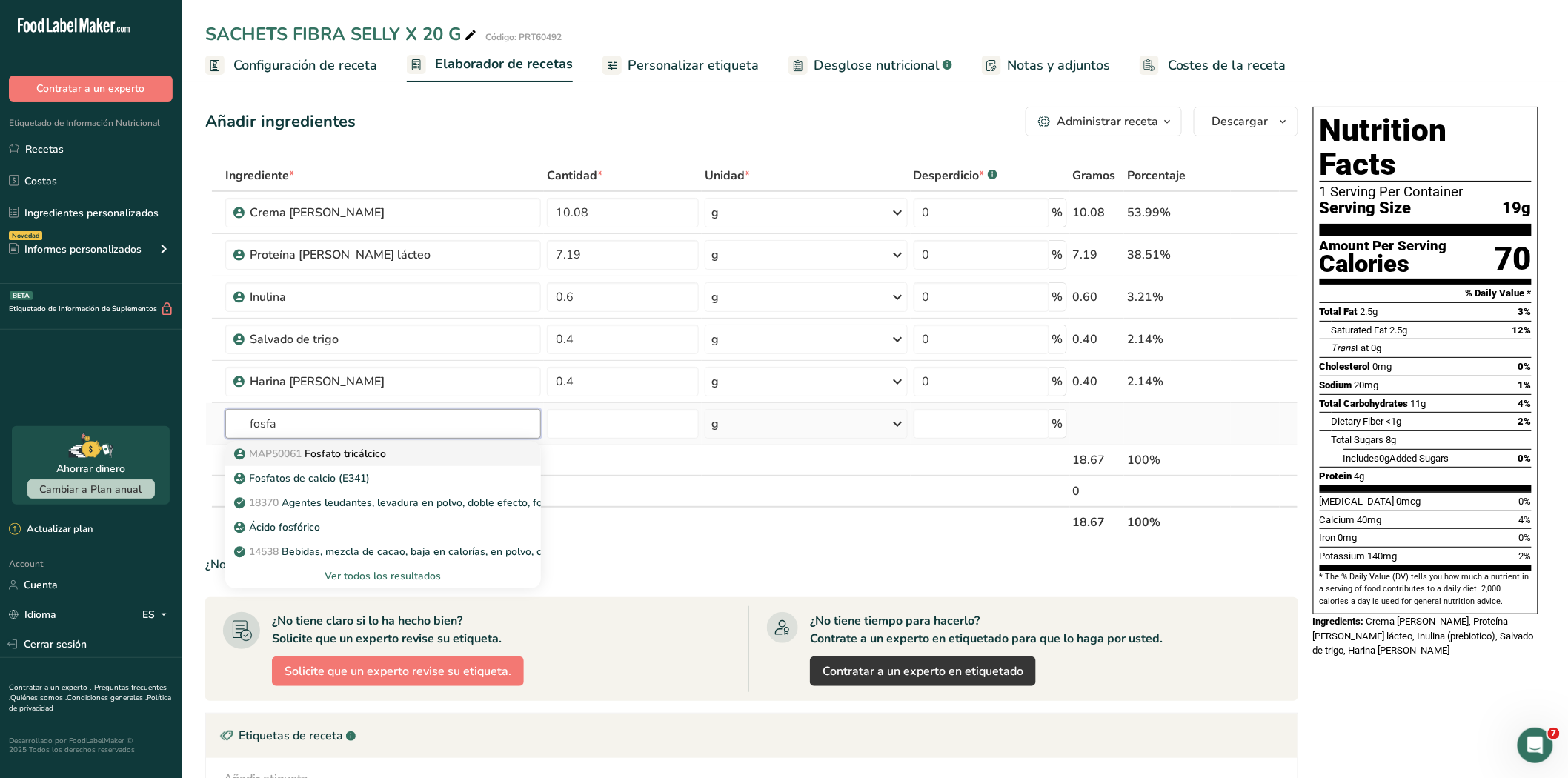
type input "fosfa"
click at [351, 455] on p "MAP50061 Fosfato tricálcico" at bounding box center [311, 453] width 149 height 15
type input "Fosfato tricálcico"
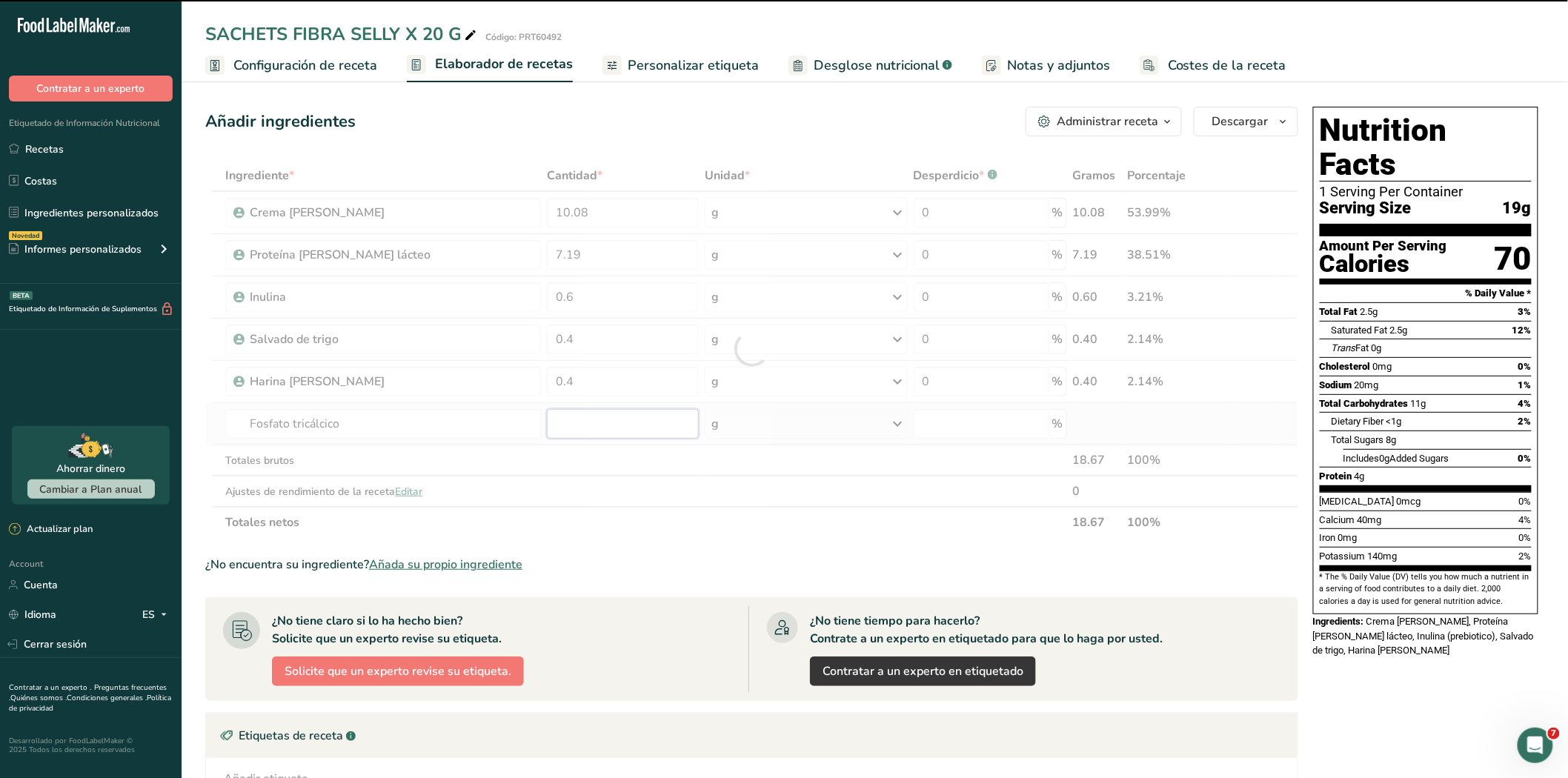
type input "0"
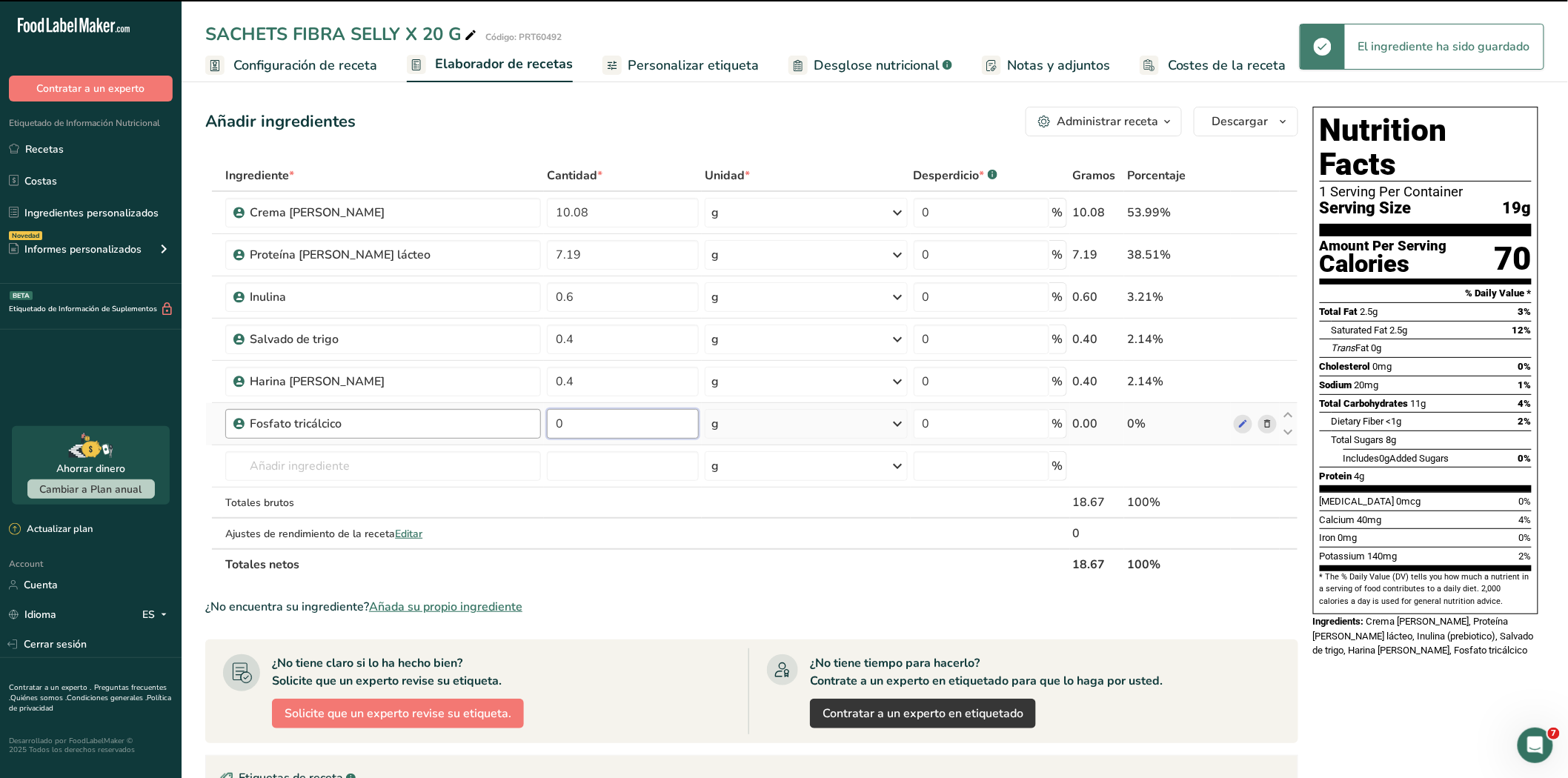
type input "00"
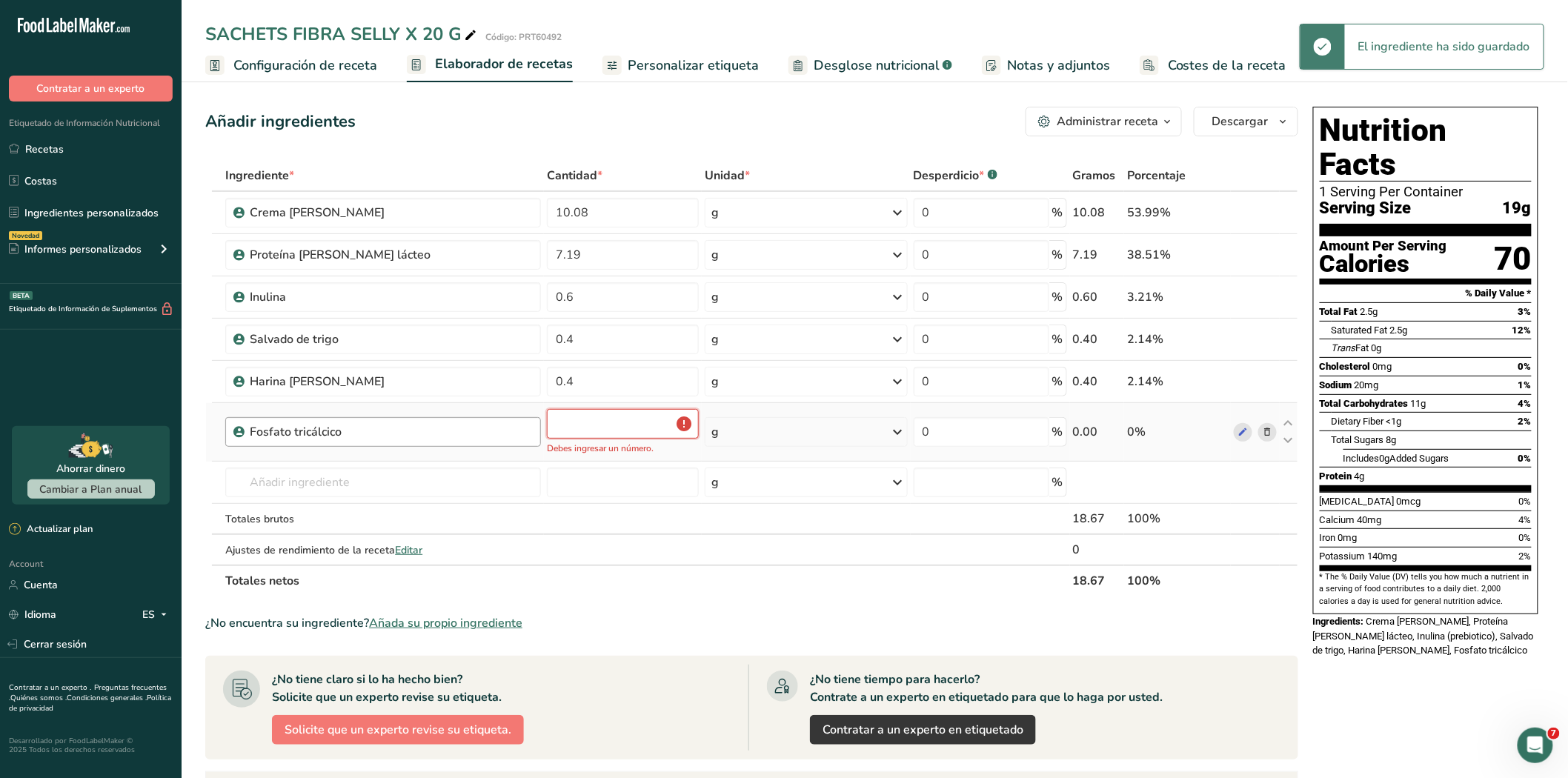
type input "0"
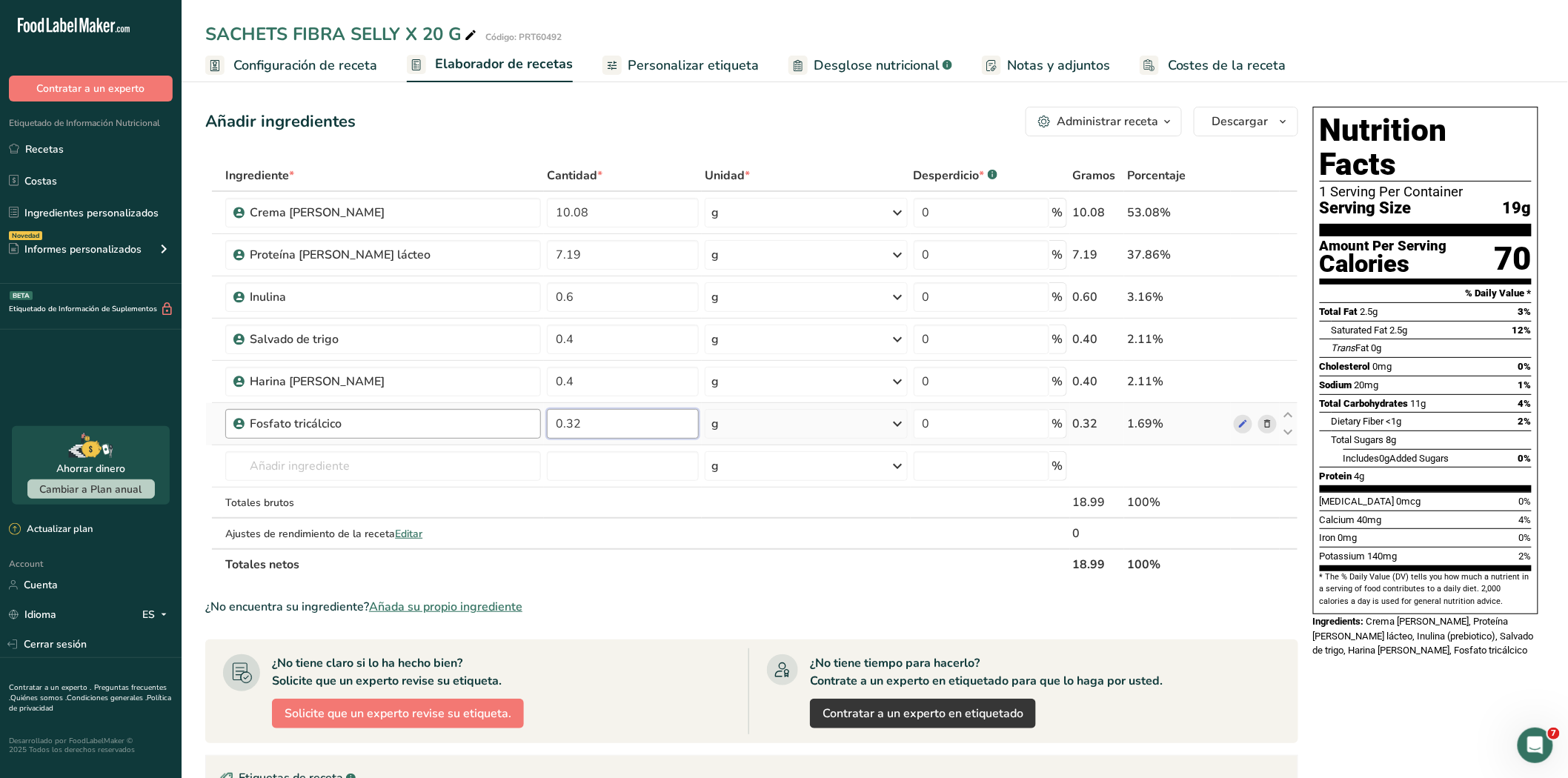
type input "0.32"
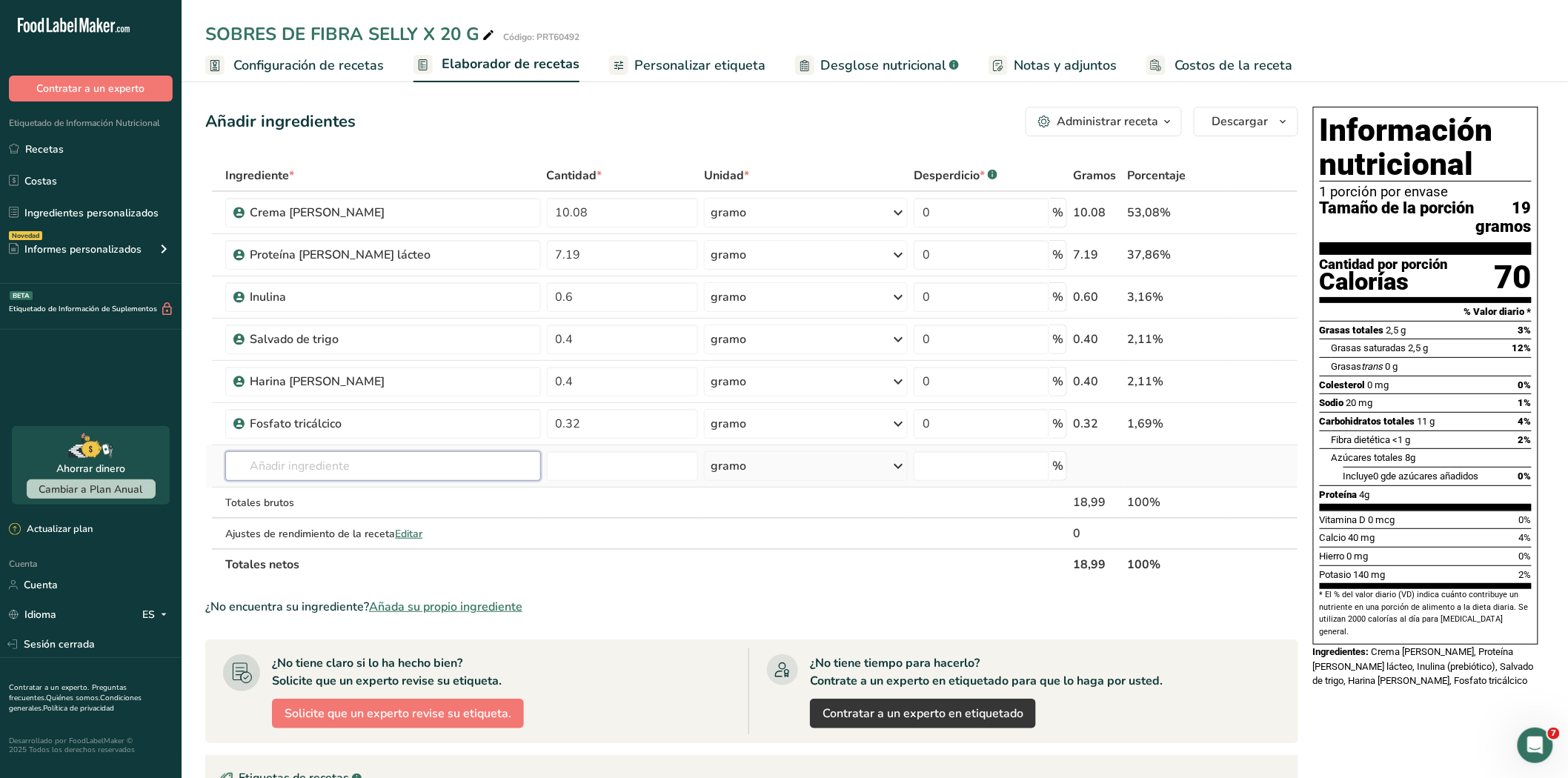
click at [299, 470] on input "text" at bounding box center [383, 466] width 315 height 30
drag, startPoint x: 299, startPoint y: 470, endPoint x: 319, endPoint y: 470, distance: 20.0
click at [299, 470] on input "text" at bounding box center [383, 466] width 315 height 30
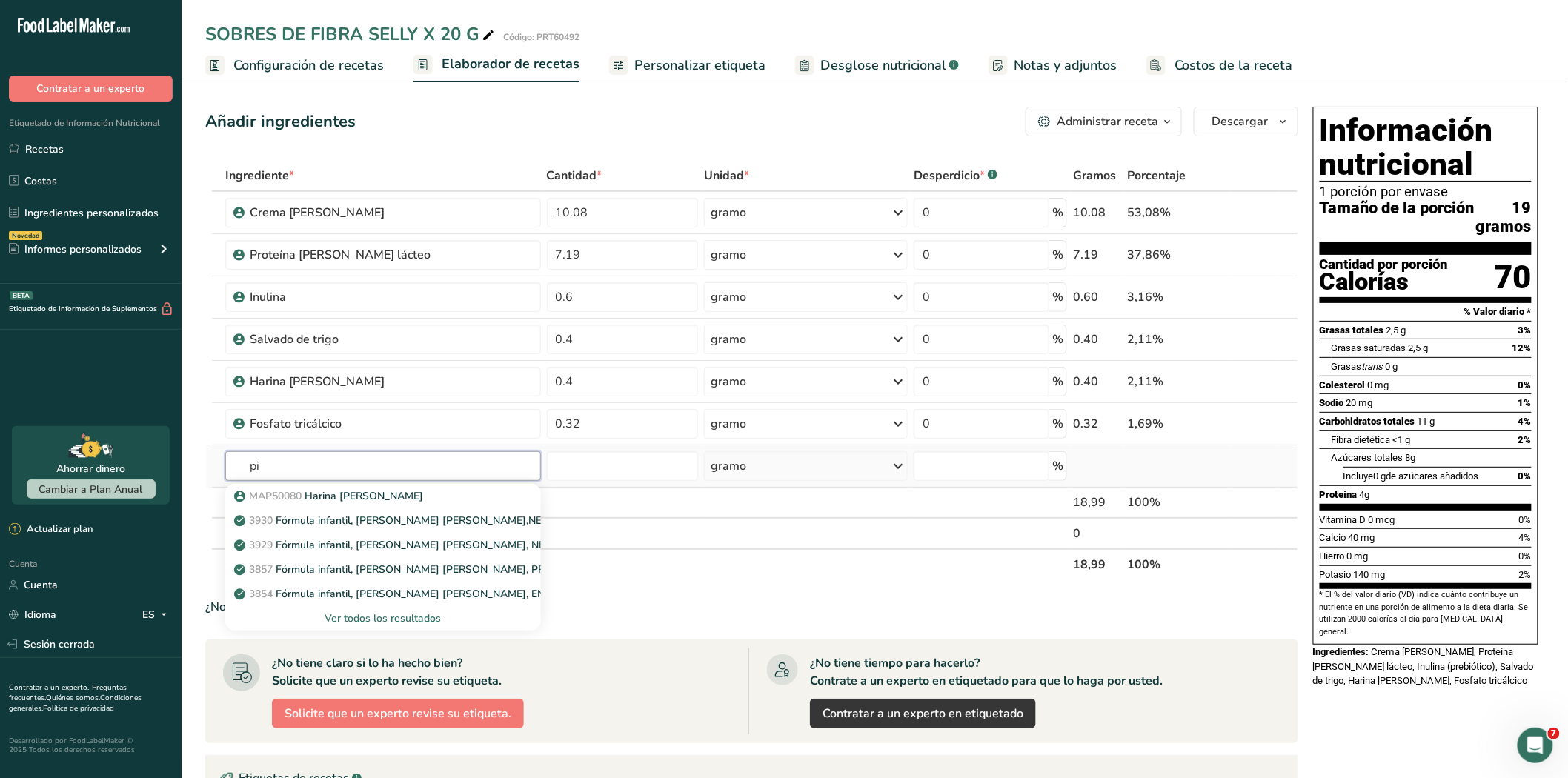
type input "p"
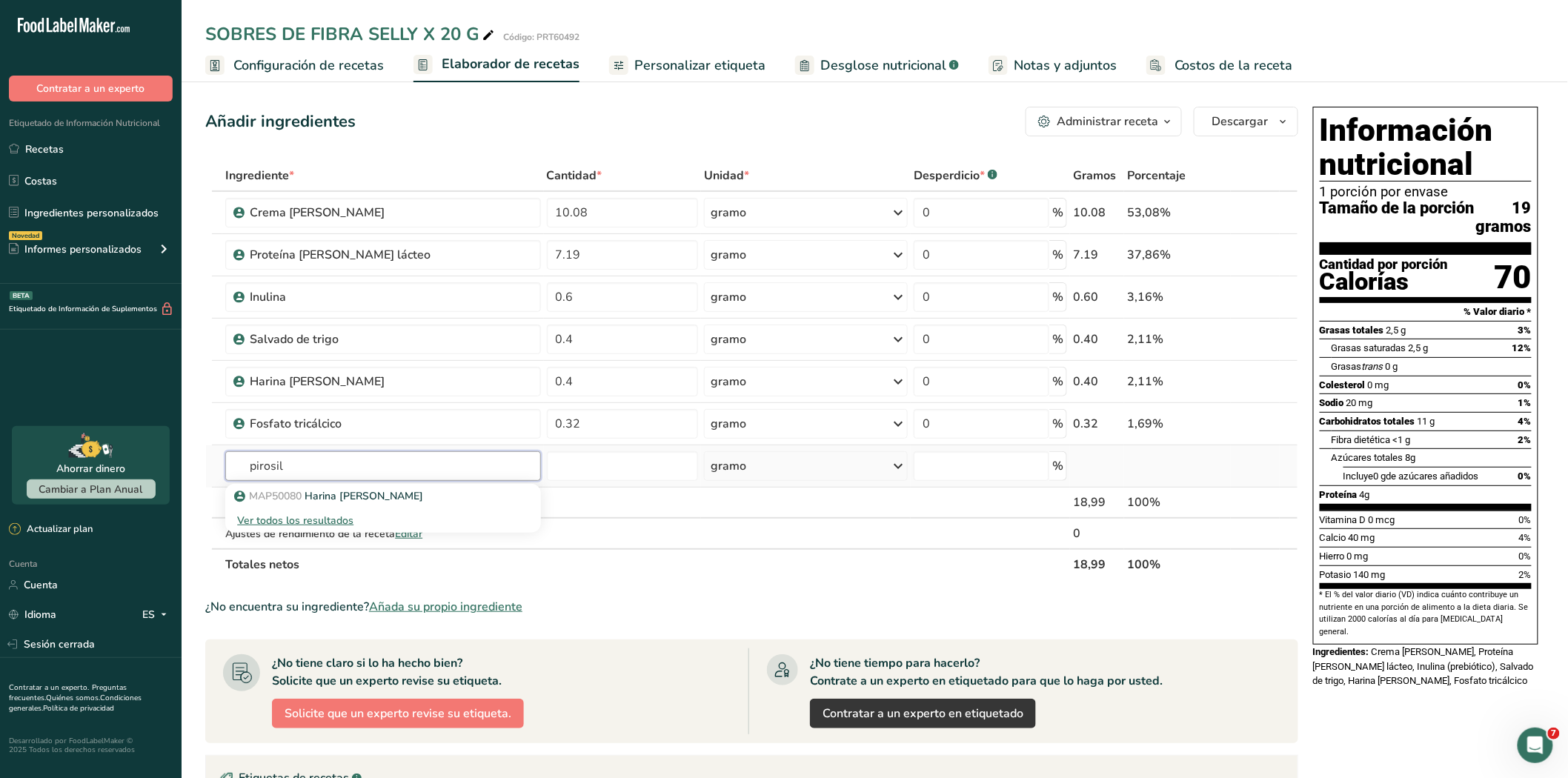
type input "pirosil"
click at [306, 520] on font "Ver todos los resultados" at bounding box center [295, 521] width 117 height 14
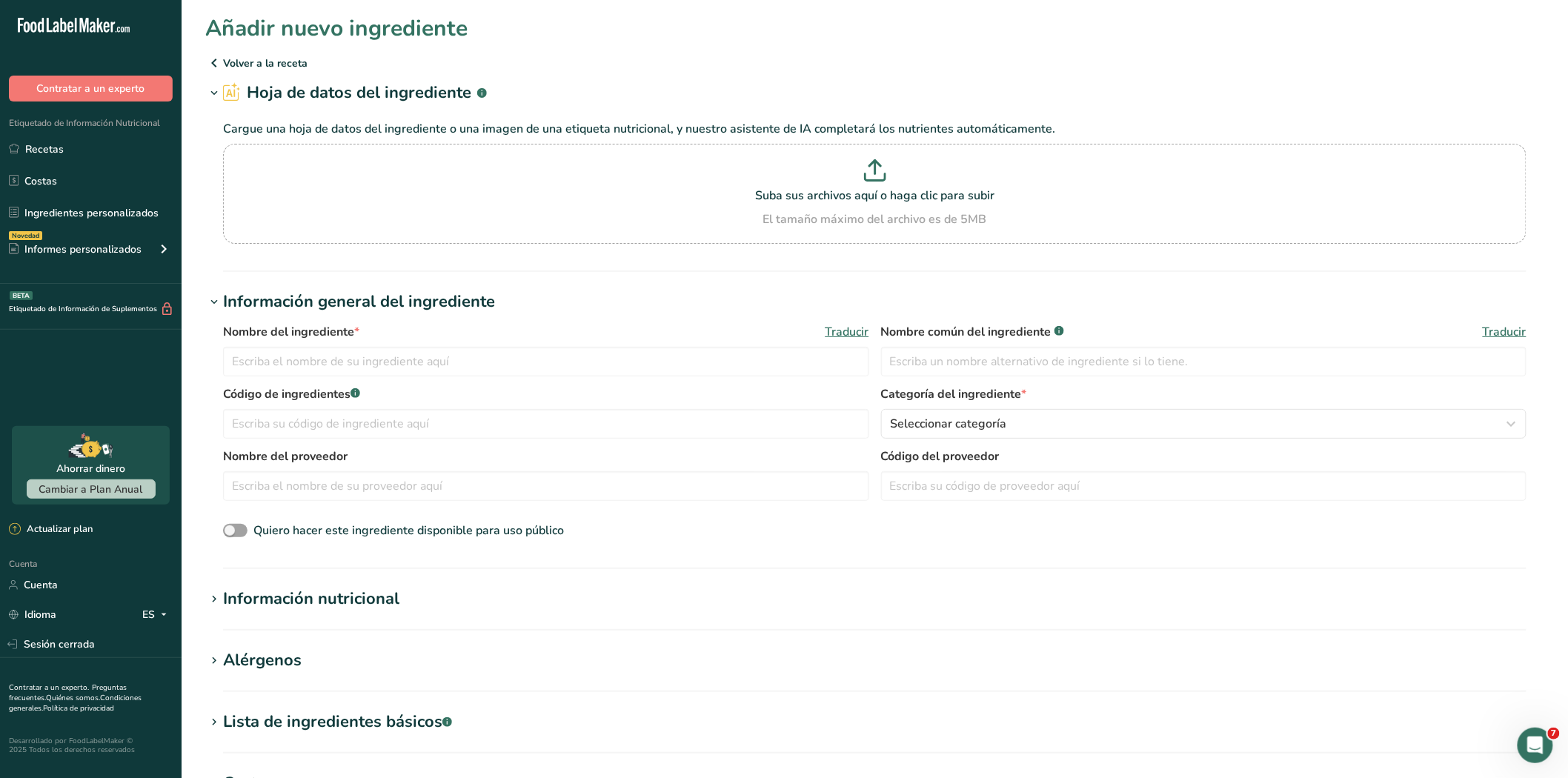
click at [215, 63] on icon at bounding box center [214, 62] width 18 height 26
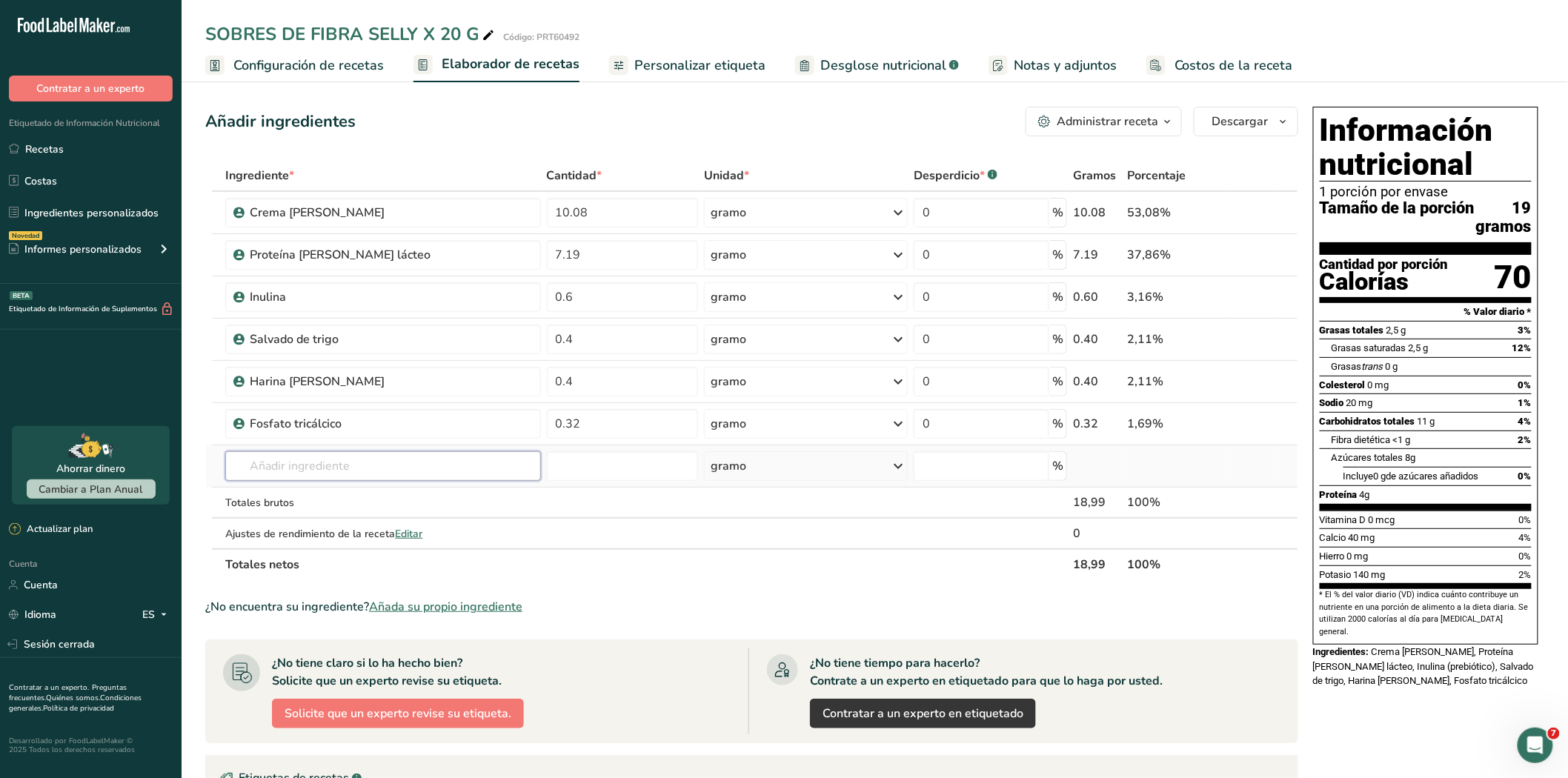
click at [290, 467] on input "text" at bounding box center [383, 466] width 315 height 30
type input "p"
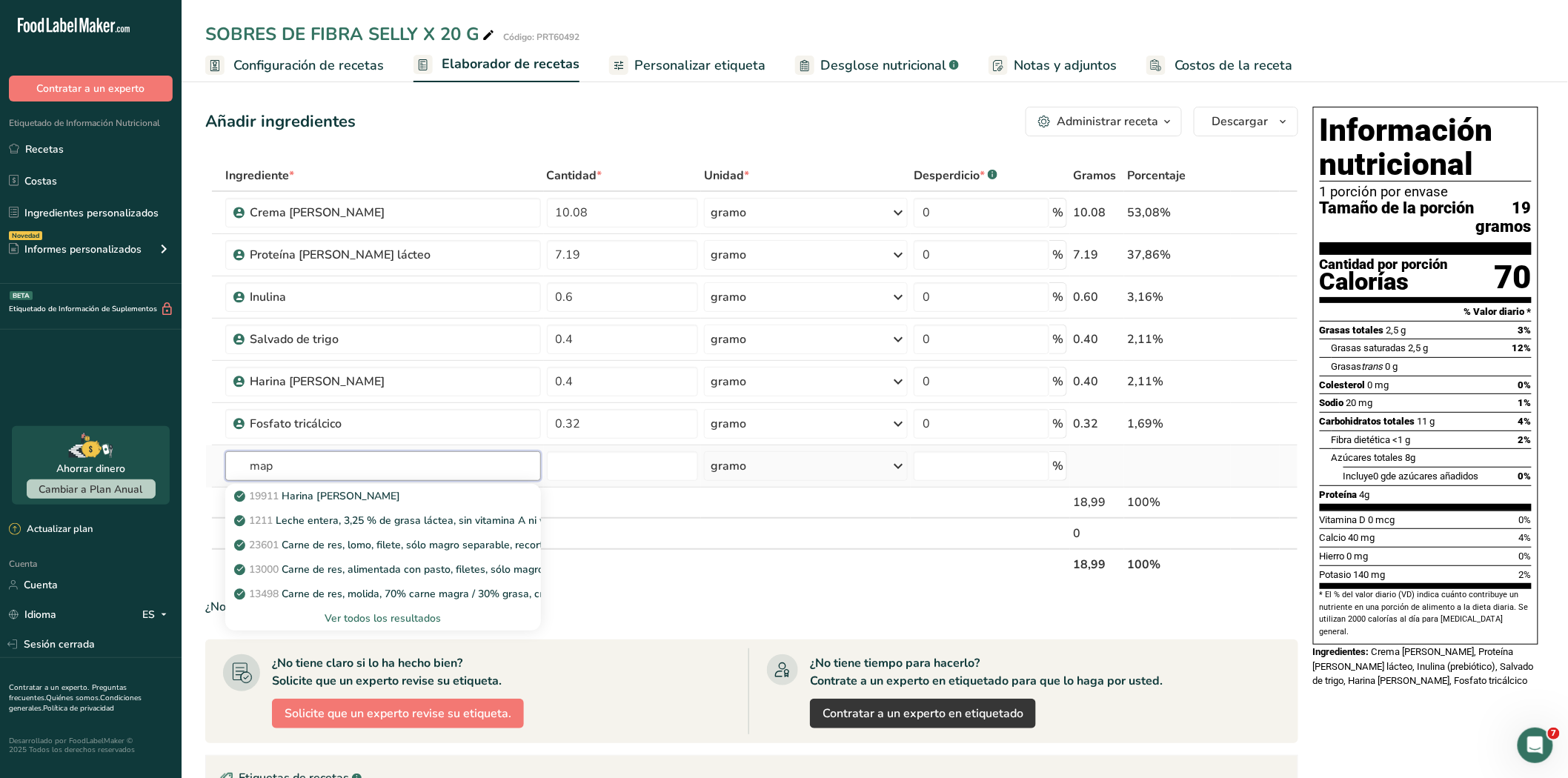
type input "map"
click at [401, 623] on font "Ver todos los resultados" at bounding box center [383, 619] width 117 height 14
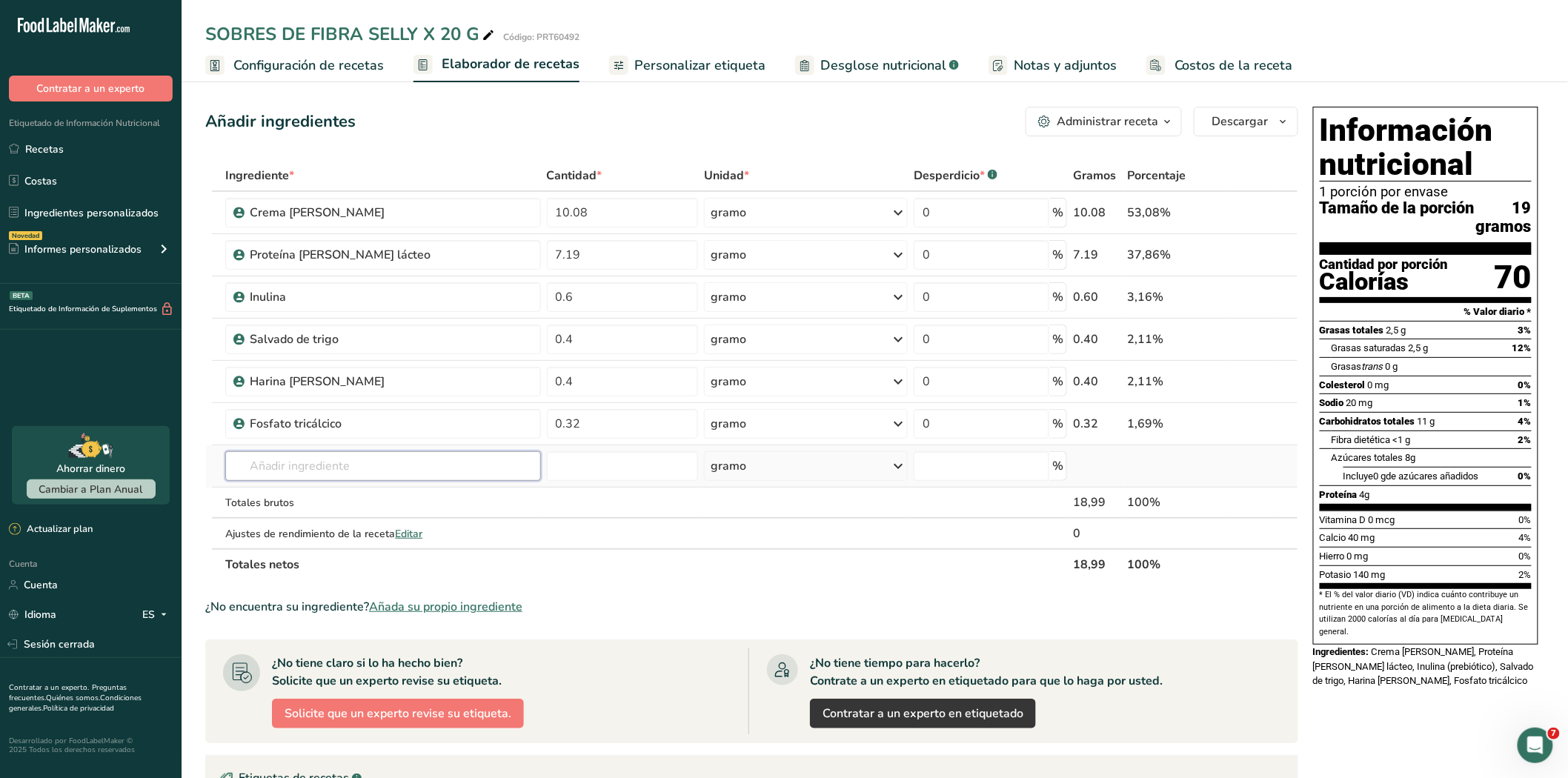
click at [301, 461] on input "text" at bounding box center [383, 466] width 315 height 30
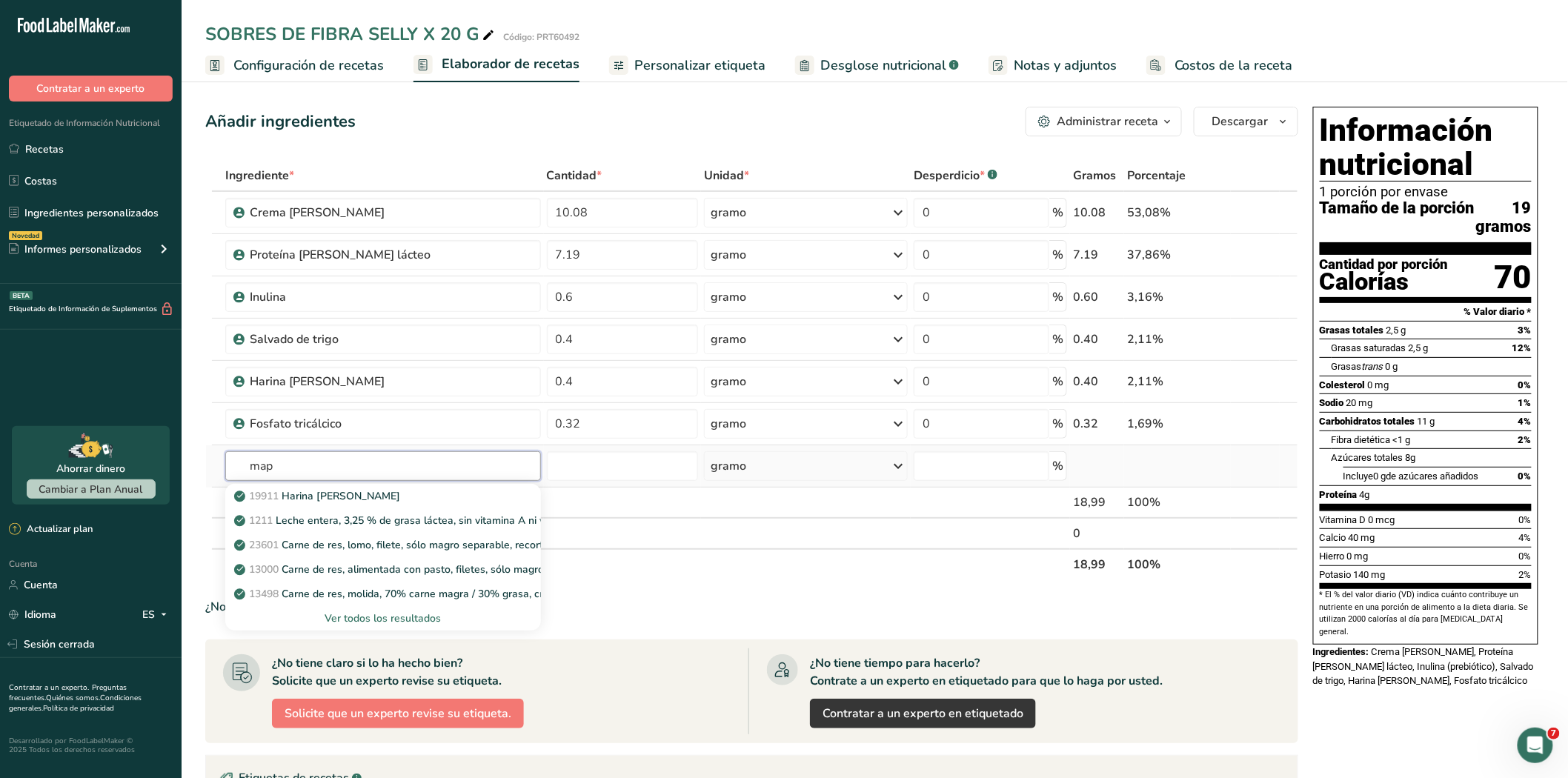
type input "map"
click at [397, 612] on font "Ver todos los resultados" at bounding box center [383, 619] width 117 height 14
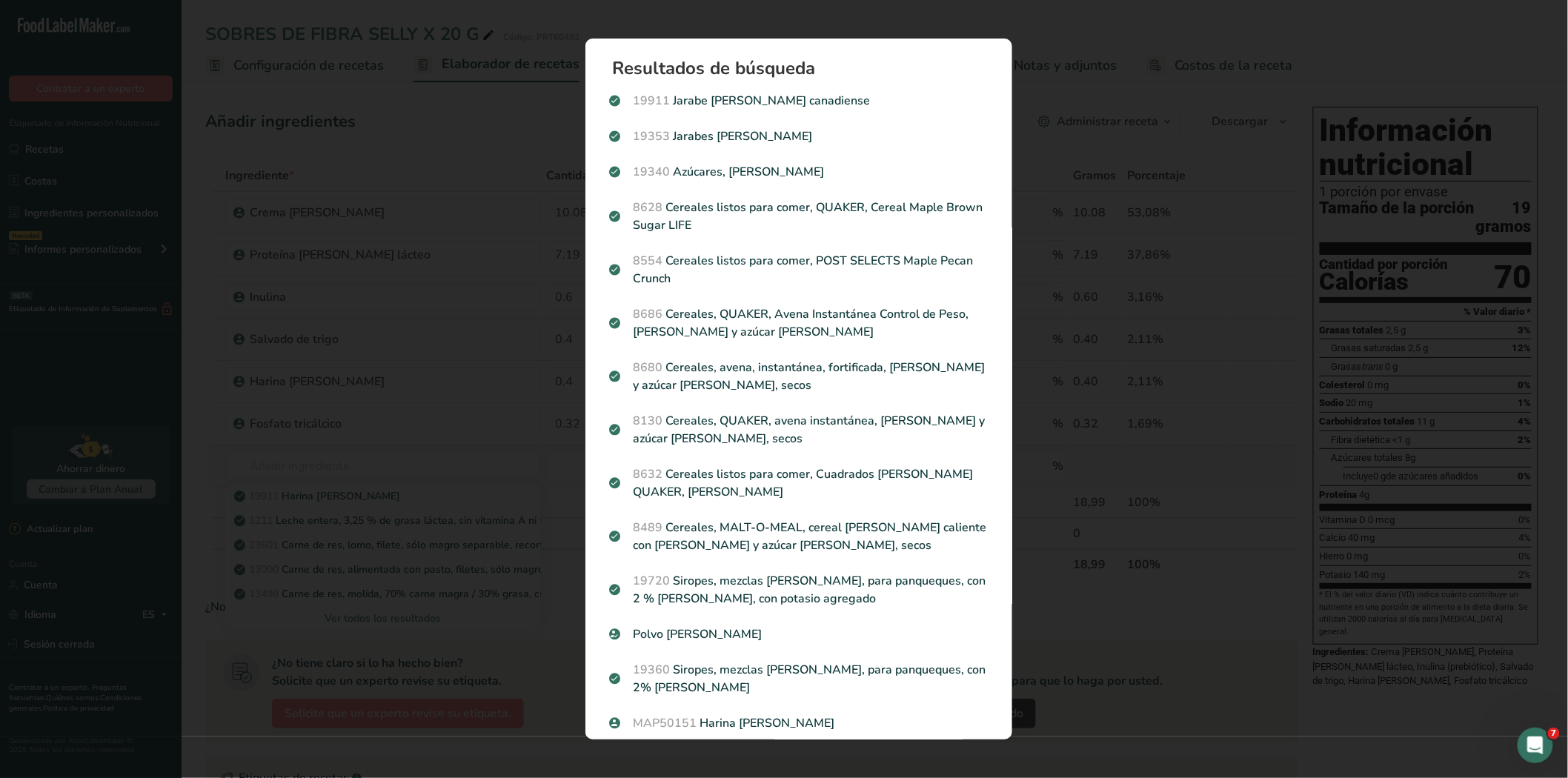
click at [397, 612] on div "Resultados de búsqueda modal" at bounding box center [784, 389] width 1568 height 778
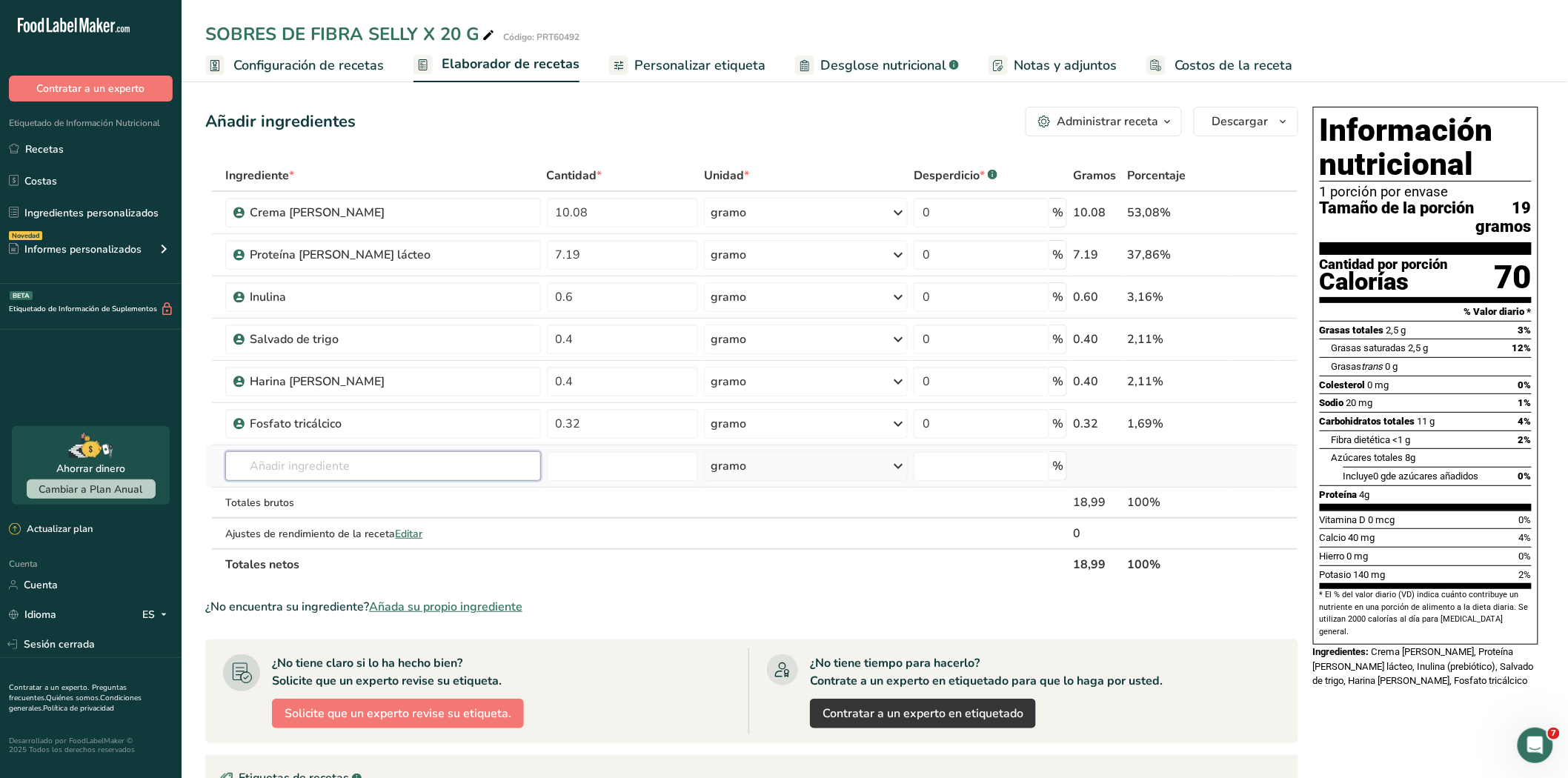
click at [297, 470] on input "text" at bounding box center [383, 466] width 315 height 30
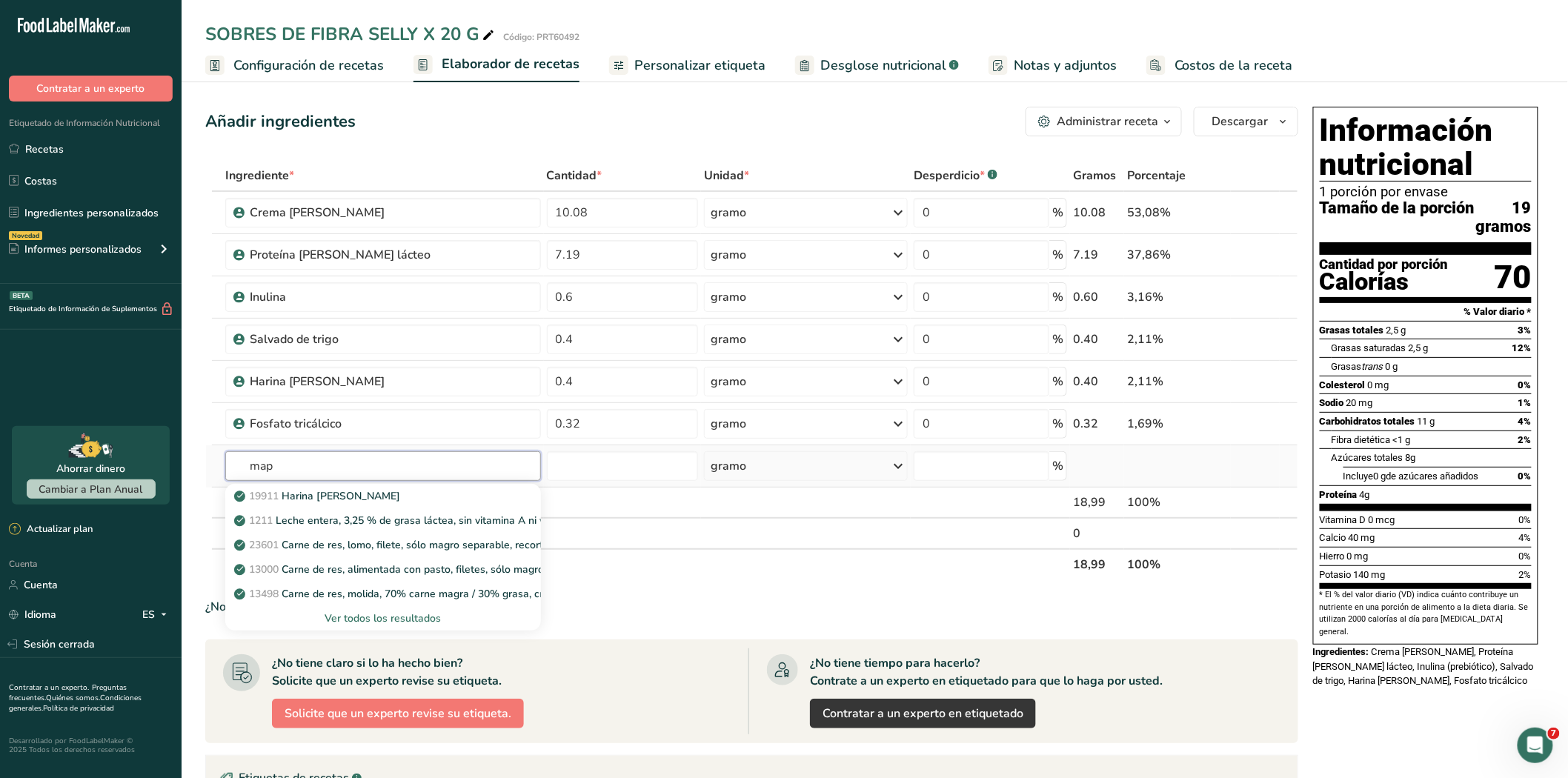
type input "map"
click at [396, 617] on font "Ver todos los resultados" at bounding box center [383, 619] width 117 height 14
click at [0, 0] on div "Resultados de búsqueda modal" at bounding box center [0, 0] width 0 height 0
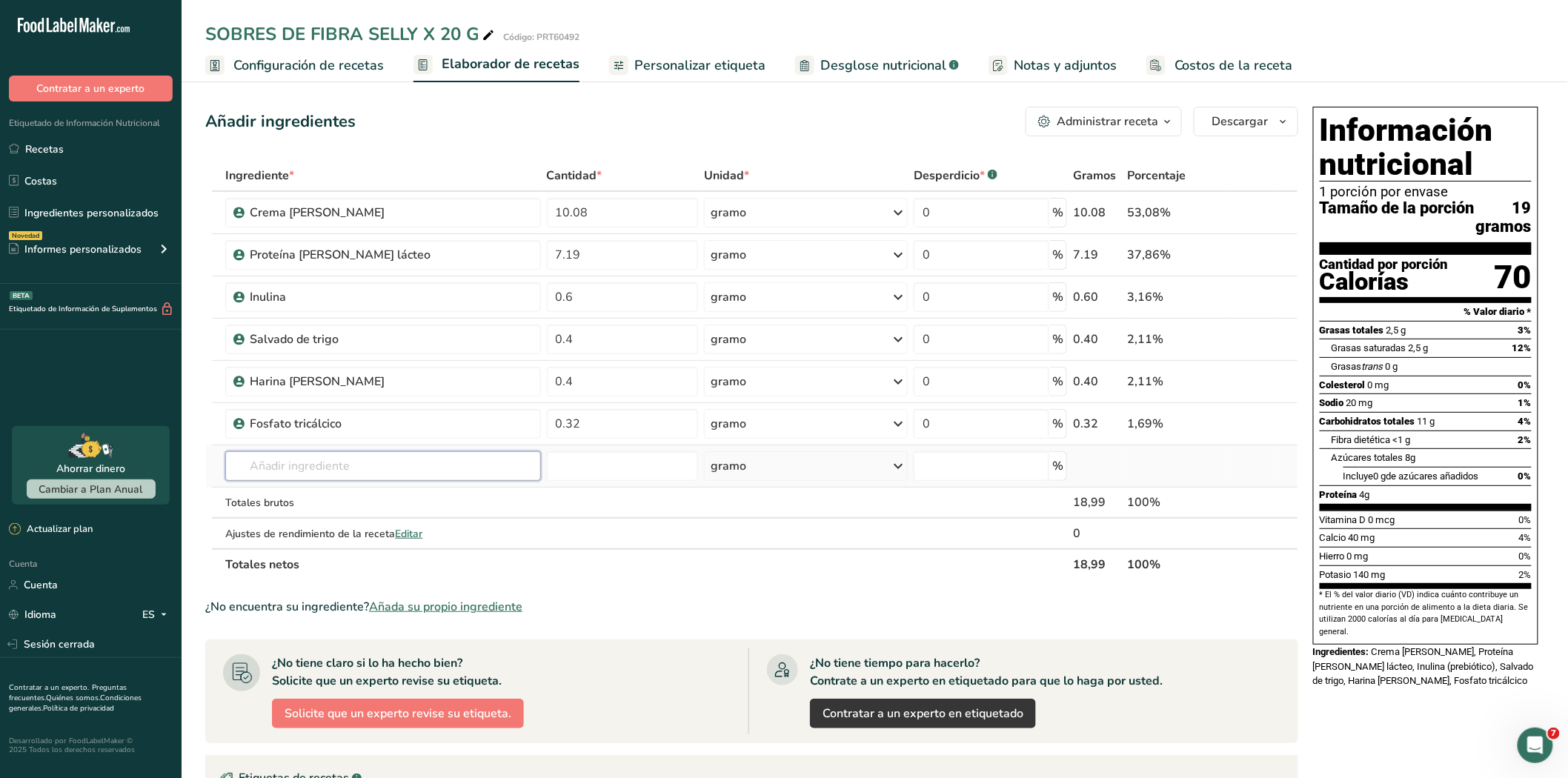
click at [276, 470] on input "text" at bounding box center [383, 466] width 315 height 30
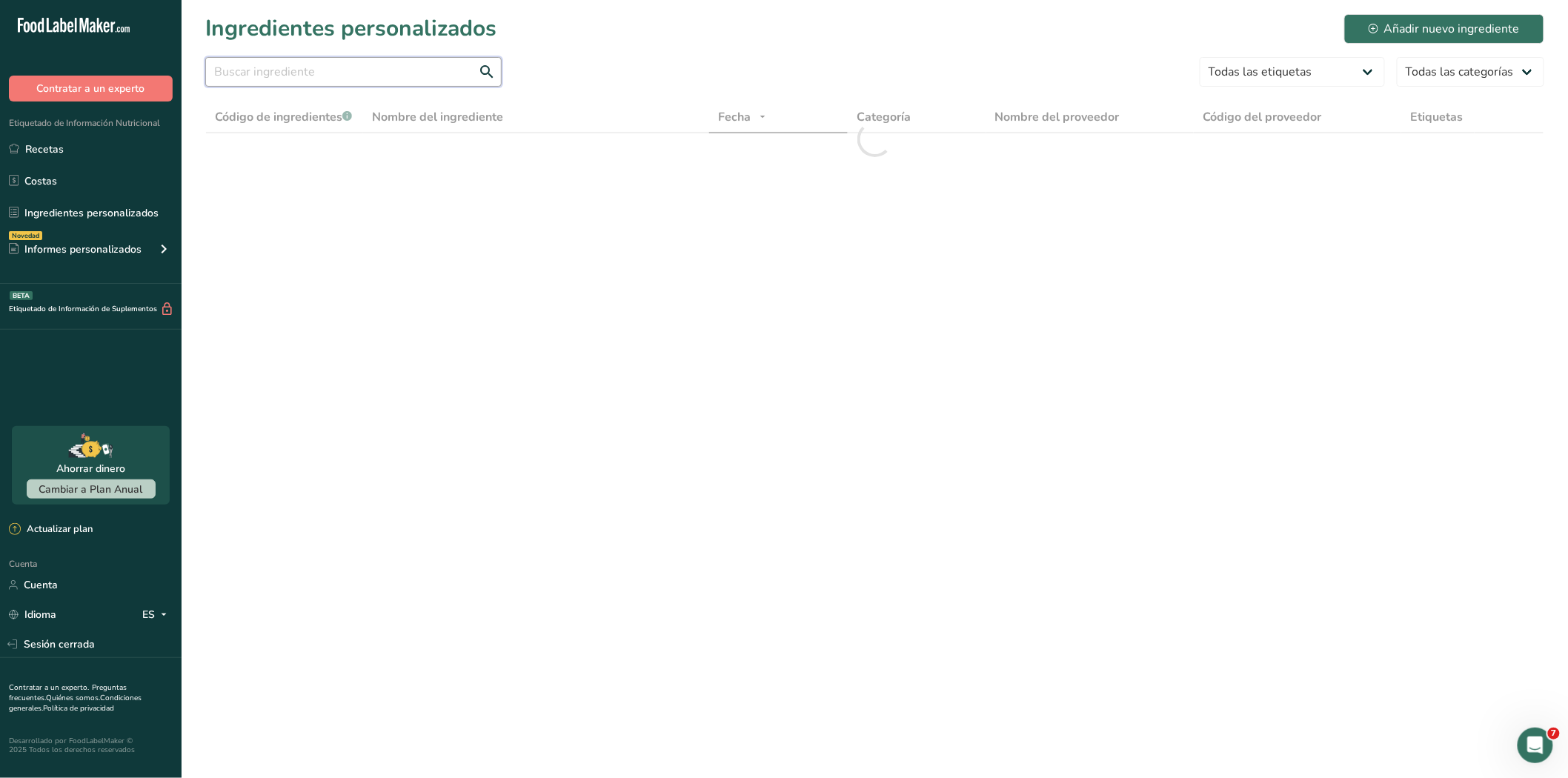
click at [292, 75] on input "text" at bounding box center [354, 71] width 297 height 30
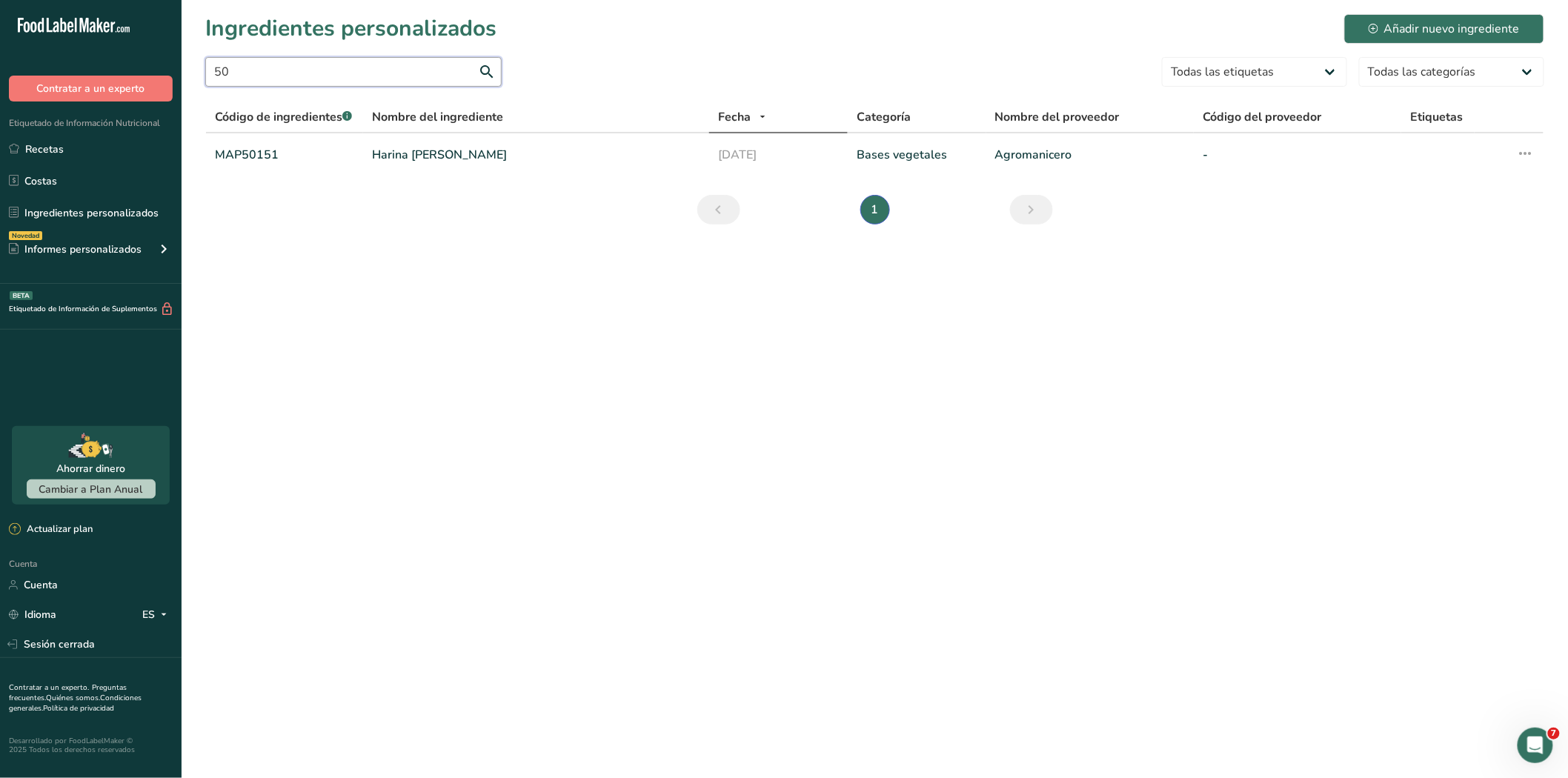
type input "5"
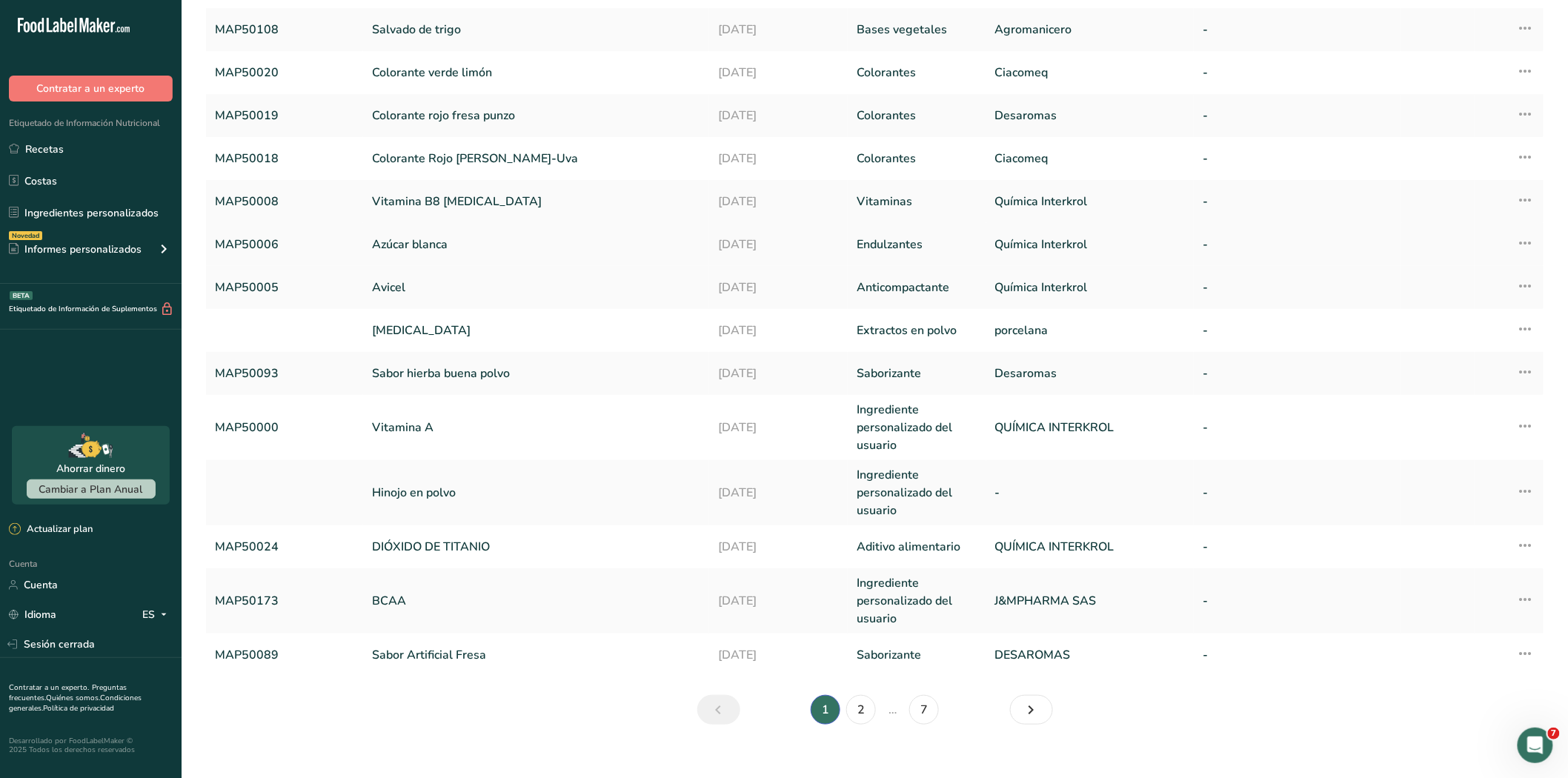
scroll to position [185, 0]
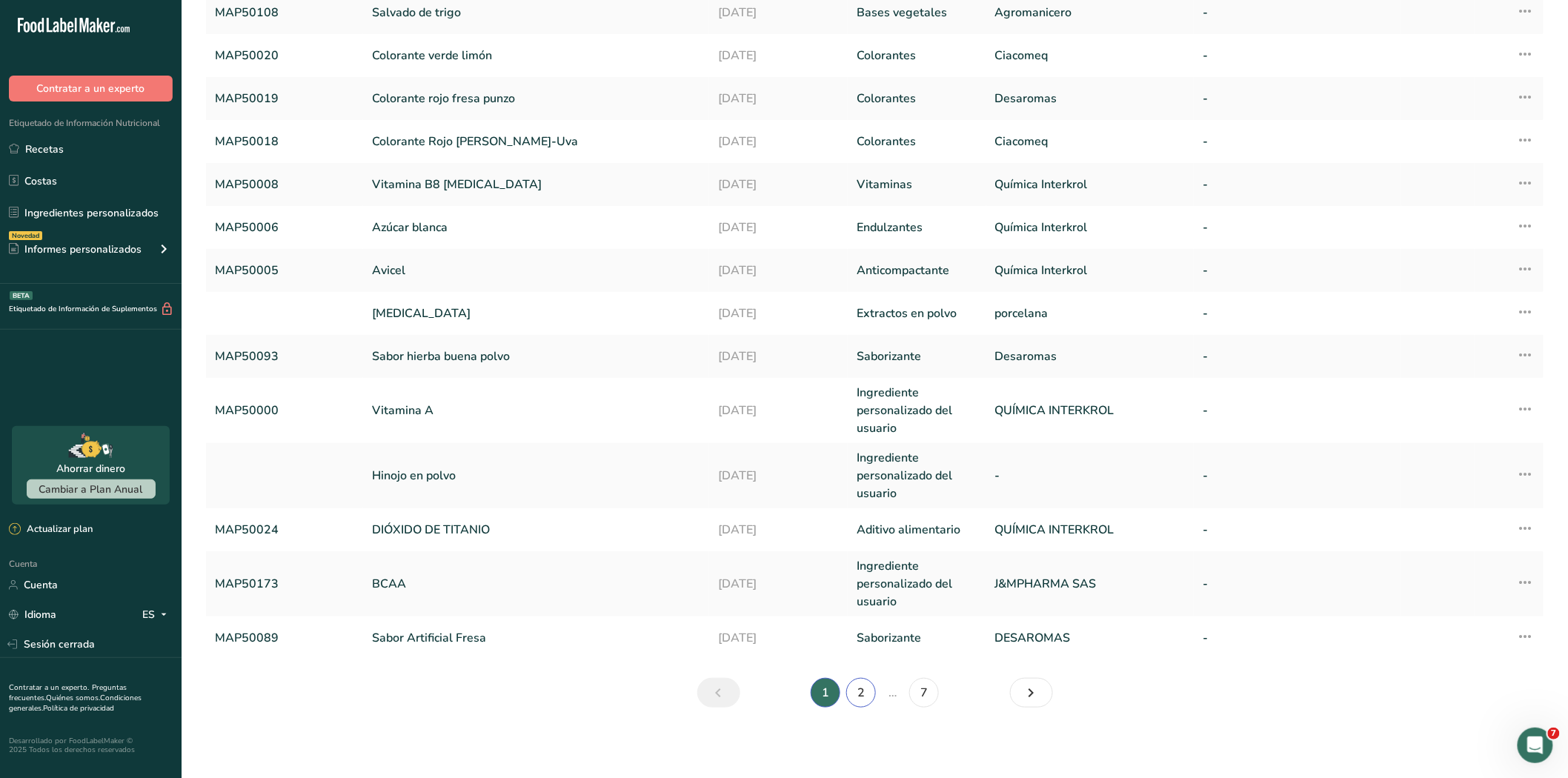
click at [849, 691] on link "2" at bounding box center [861, 693] width 30 height 30
click at [849, 691] on li "2" at bounding box center [860, 693] width 35 height 30
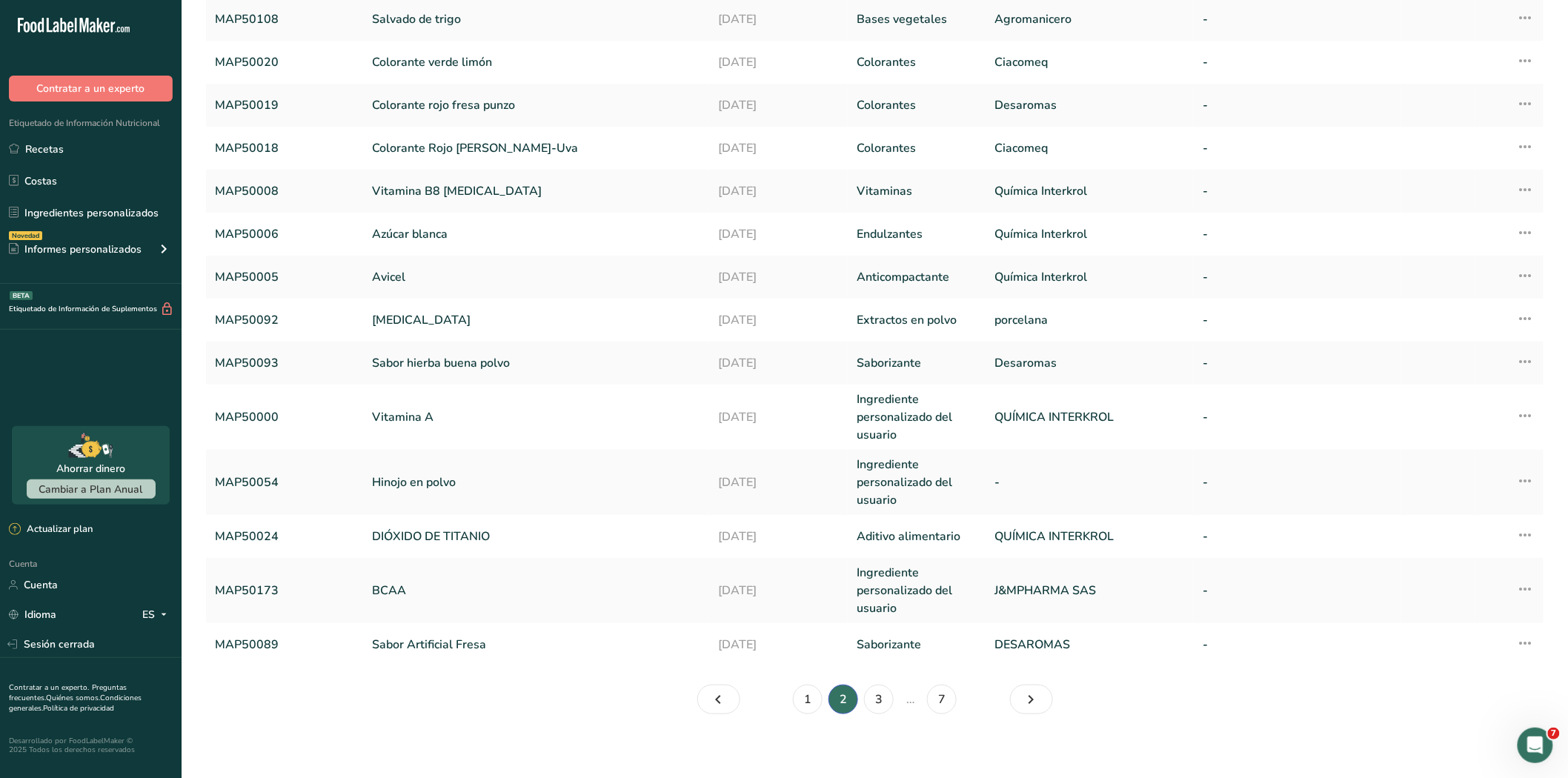
scroll to position [185, 0]
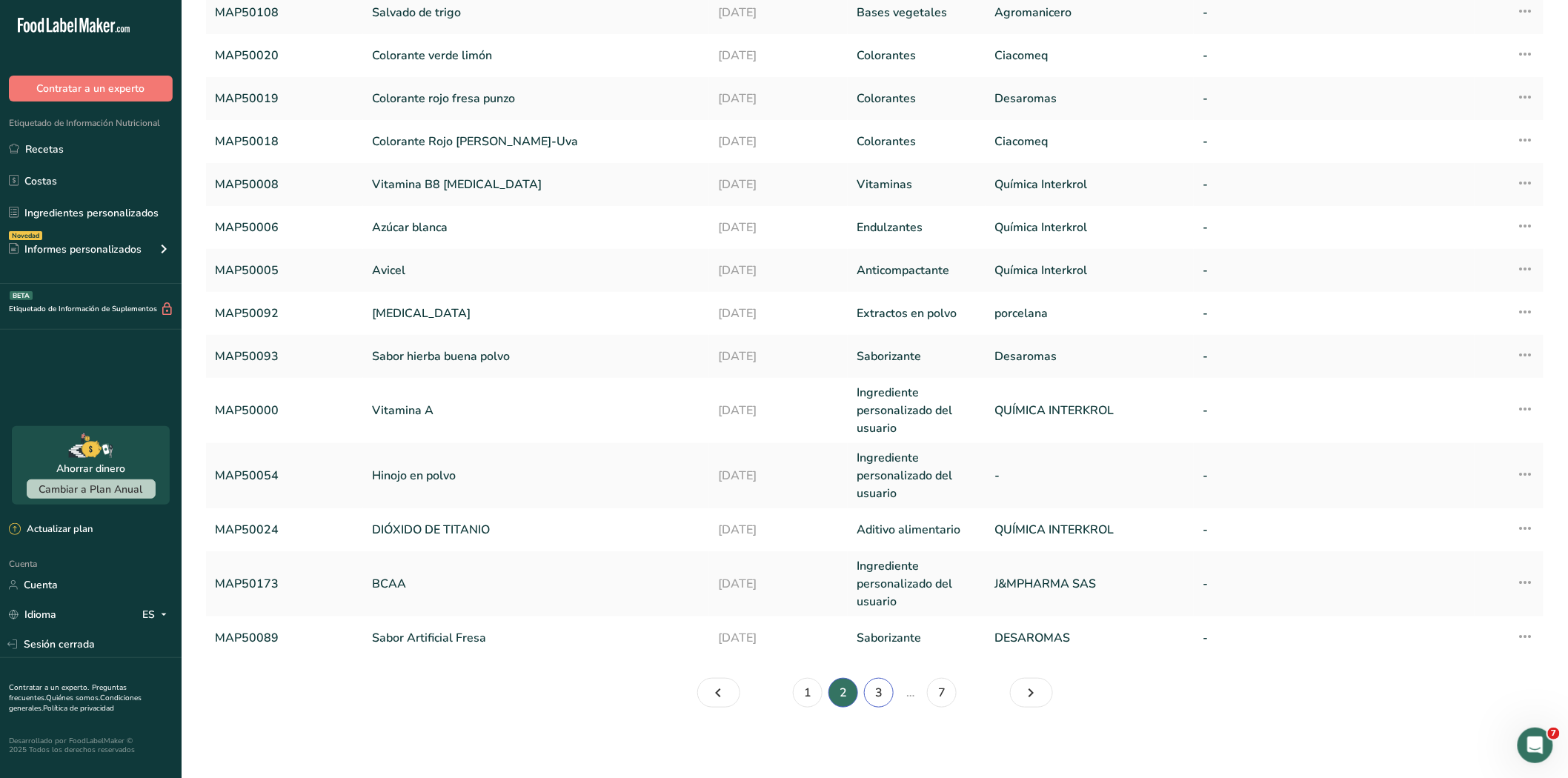
click at [883, 692] on link "3" at bounding box center [878, 693] width 30 height 30
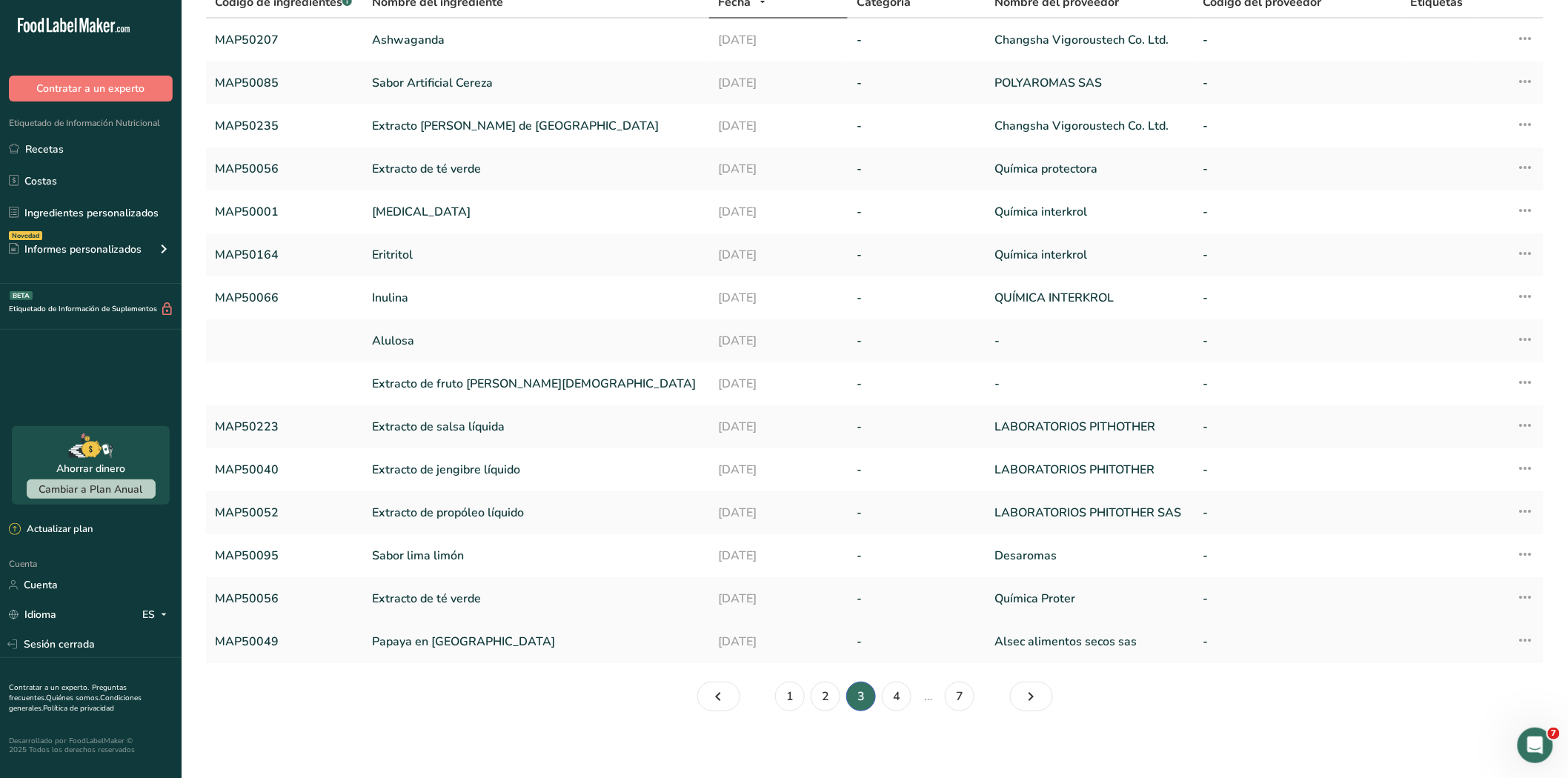
scroll to position [119, 0]
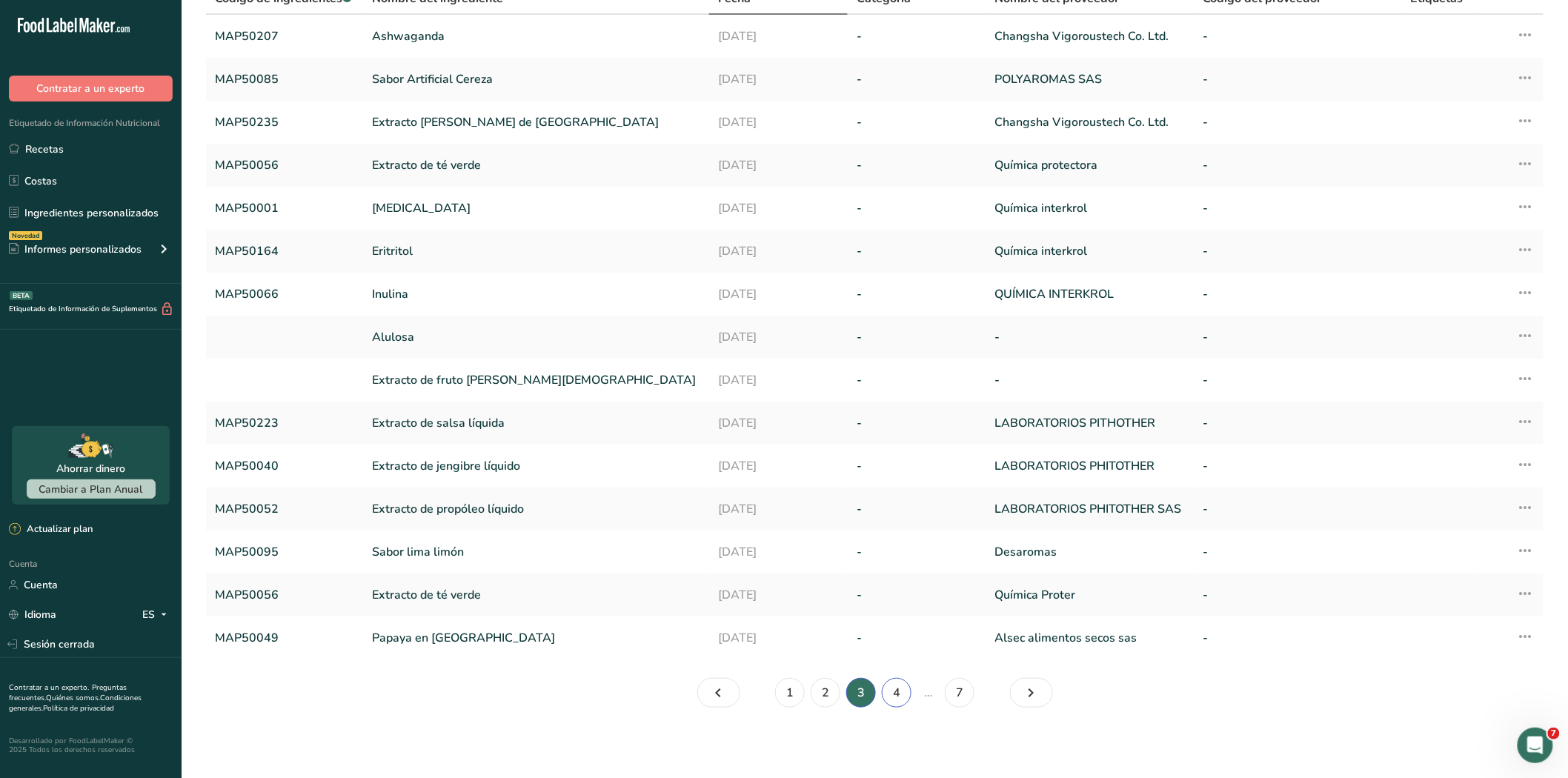
click at [904, 692] on link "4" at bounding box center [896, 693] width 30 height 30
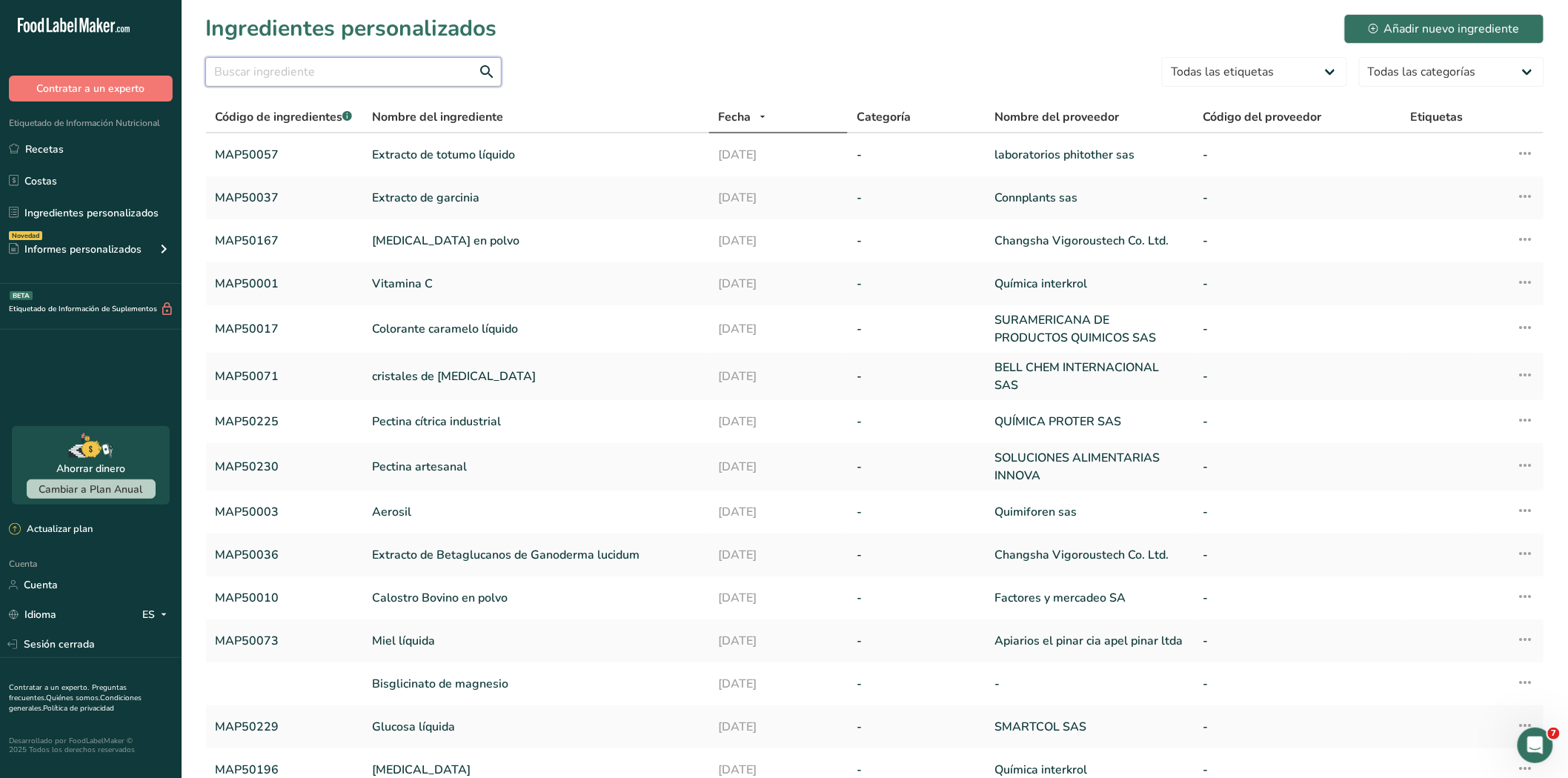
click at [323, 74] on input "text" at bounding box center [354, 71] width 297 height 30
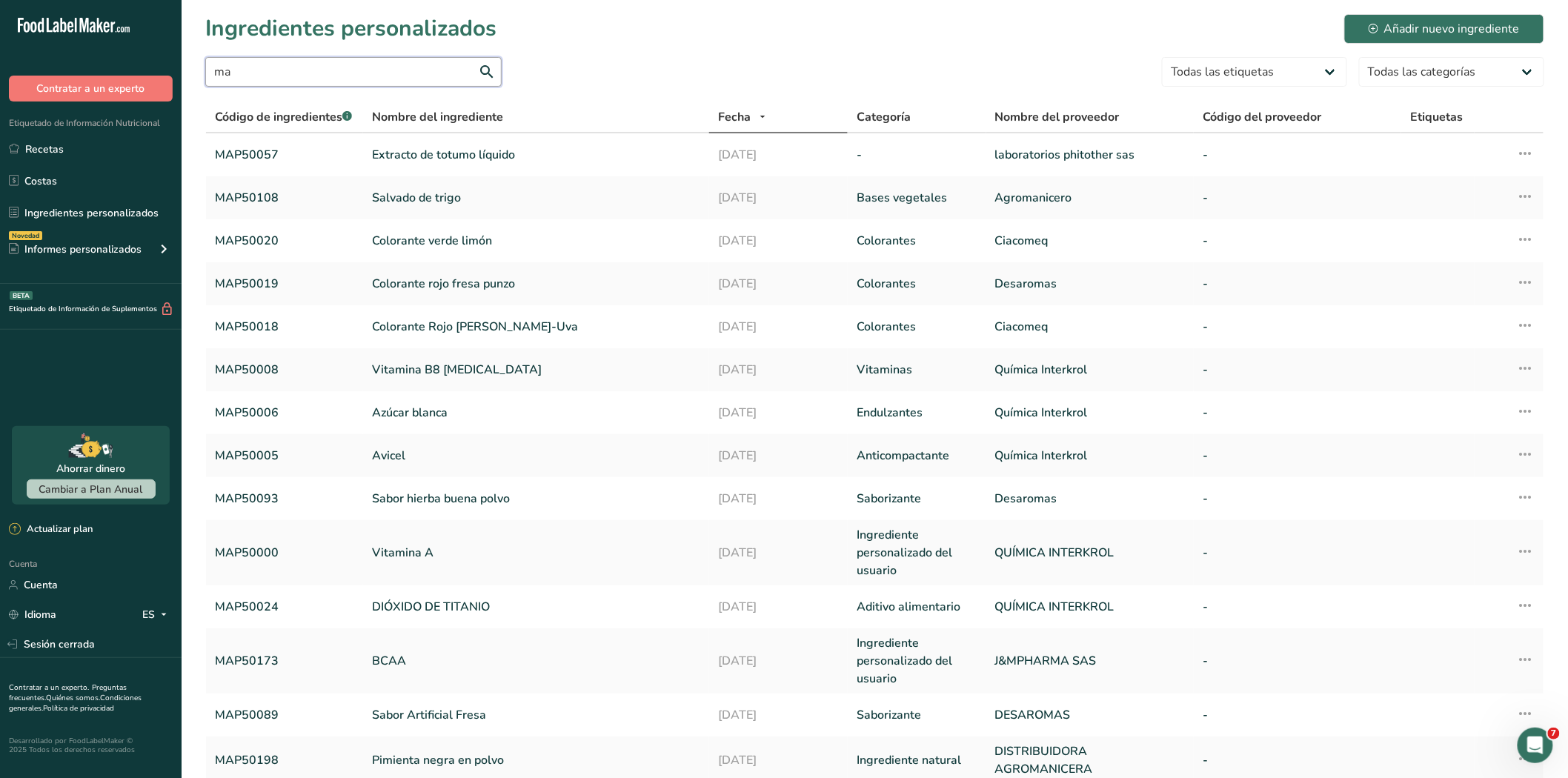
type input "m"
drag, startPoint x: 43, startPoint y: 145, endPoint x: 107, endPoint y: 147, distance: 64.0
click at [43, 145] on font "Recetas" at bounding box center [44, 149] width 39 height 14
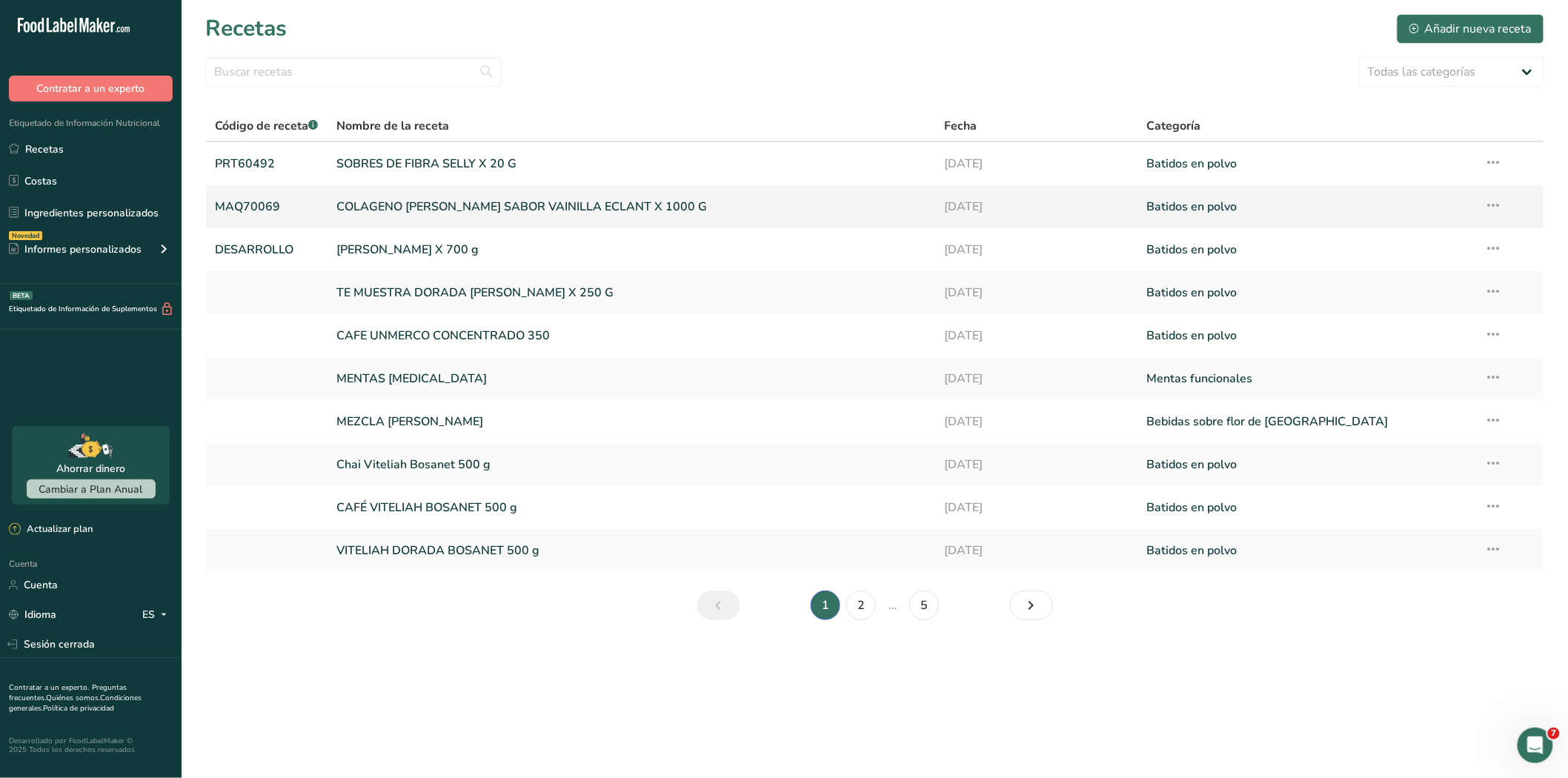
click at [490, 212] on font "COLAGENO [PERSON_NAME] SABOR VAINILLA ECLANT X 1000 G" at bounding box center [522, 207] width 371 height 16
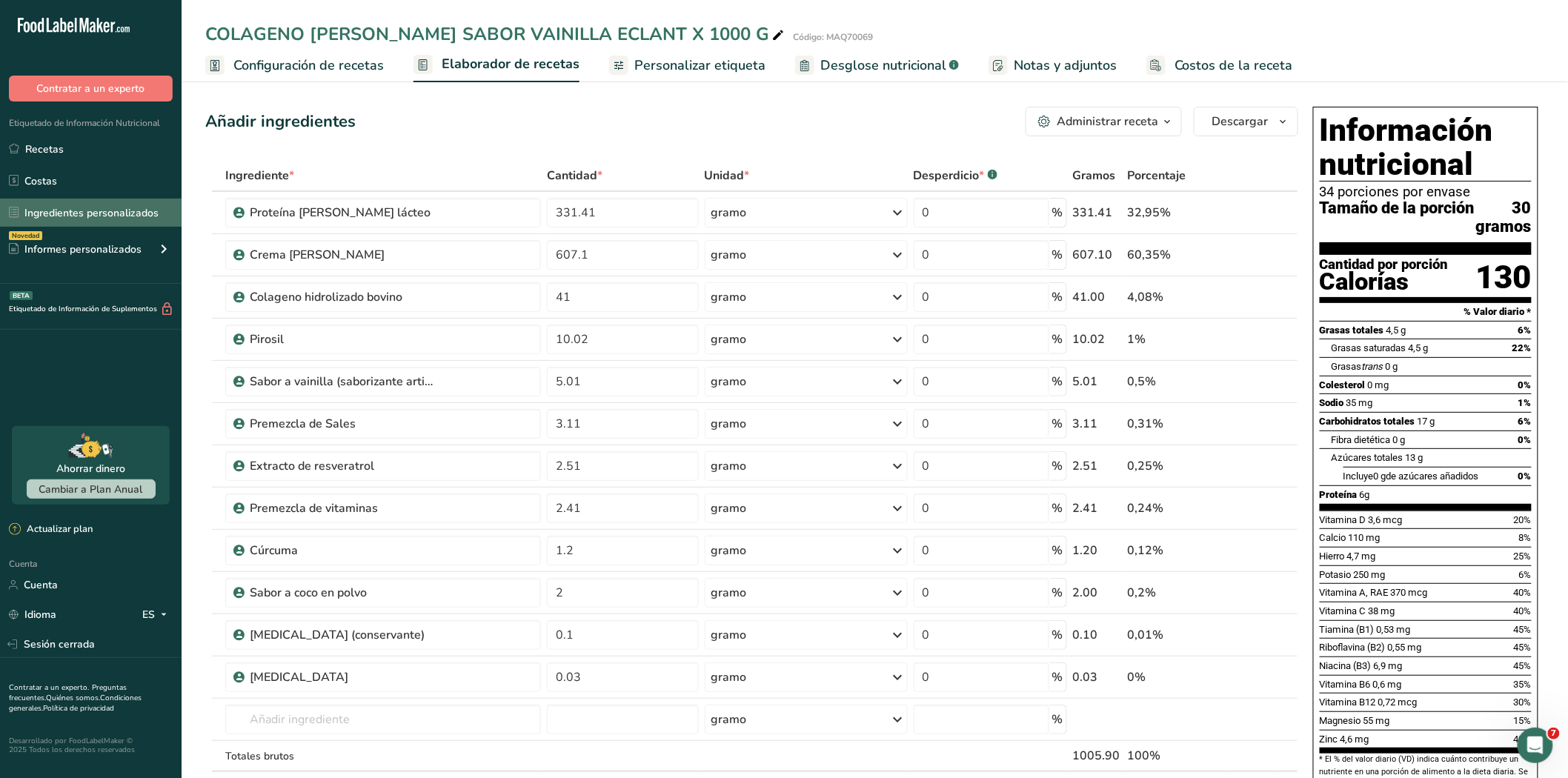
click at [43, 213] on font "Ingredientes personalizados" at bounding box center [91, 213] width 134 height 14
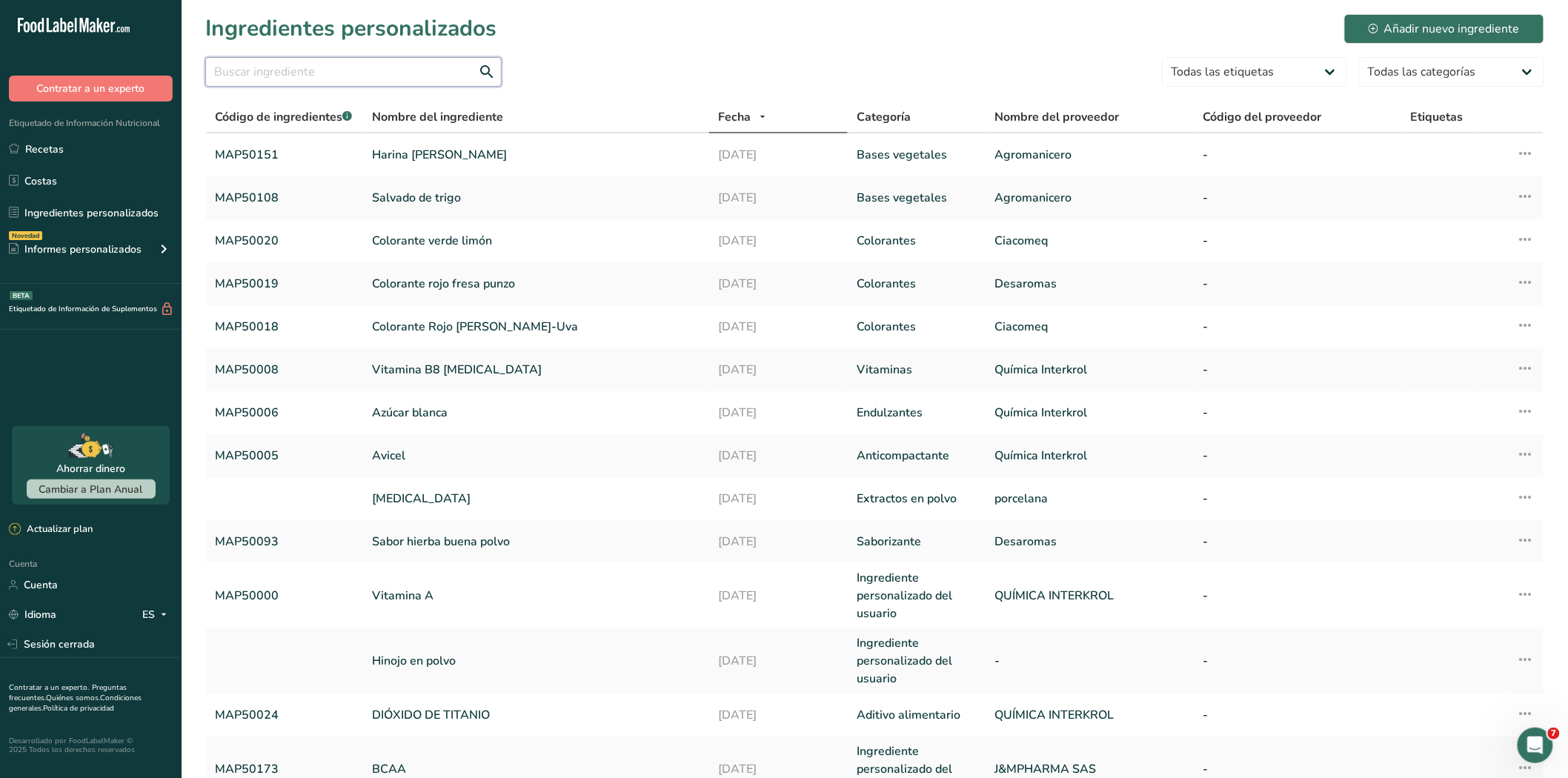
click at [306, 76] on input "text" at bounding box center [354, 71] width 297 height 30
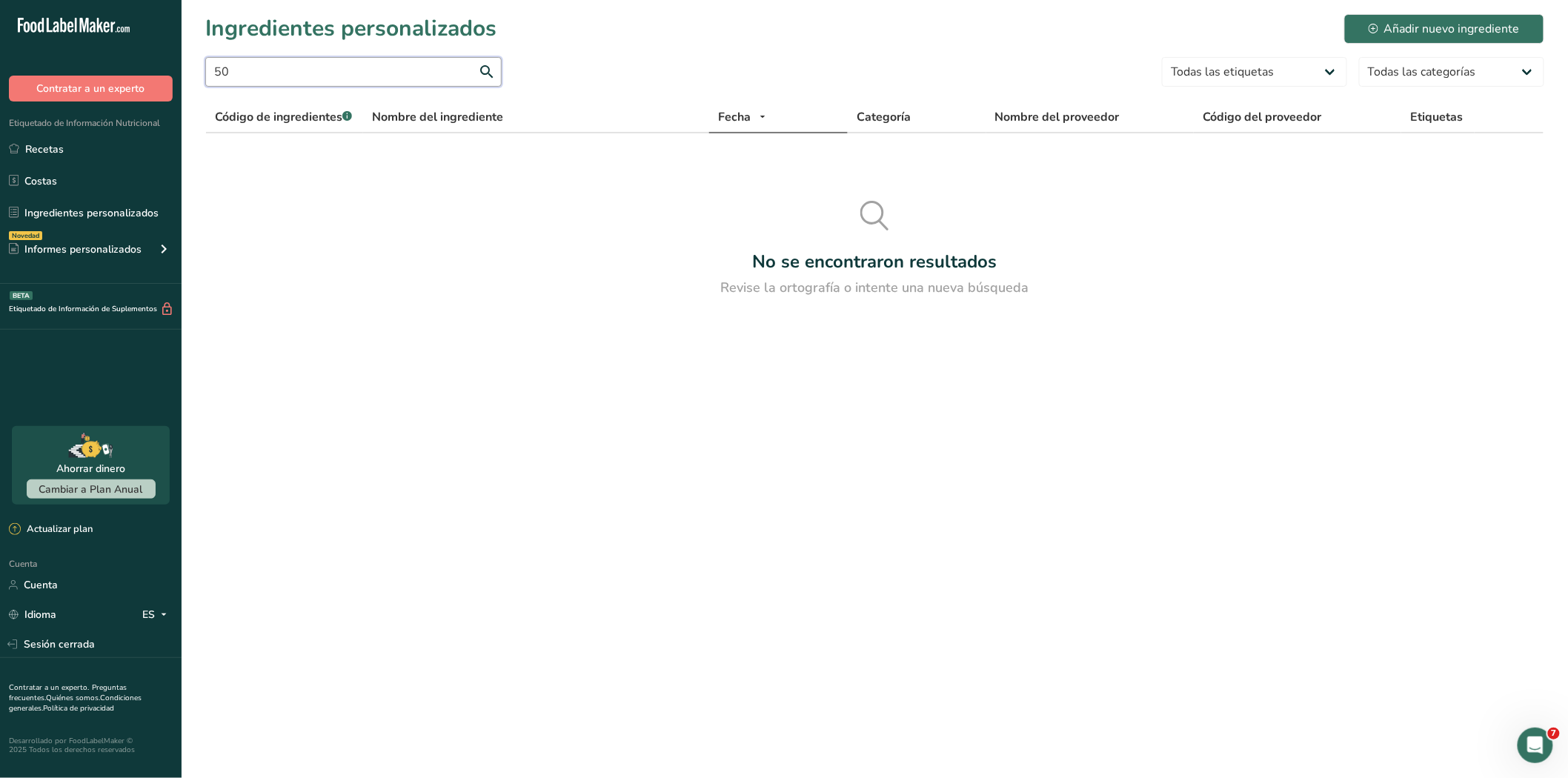
type input "5"
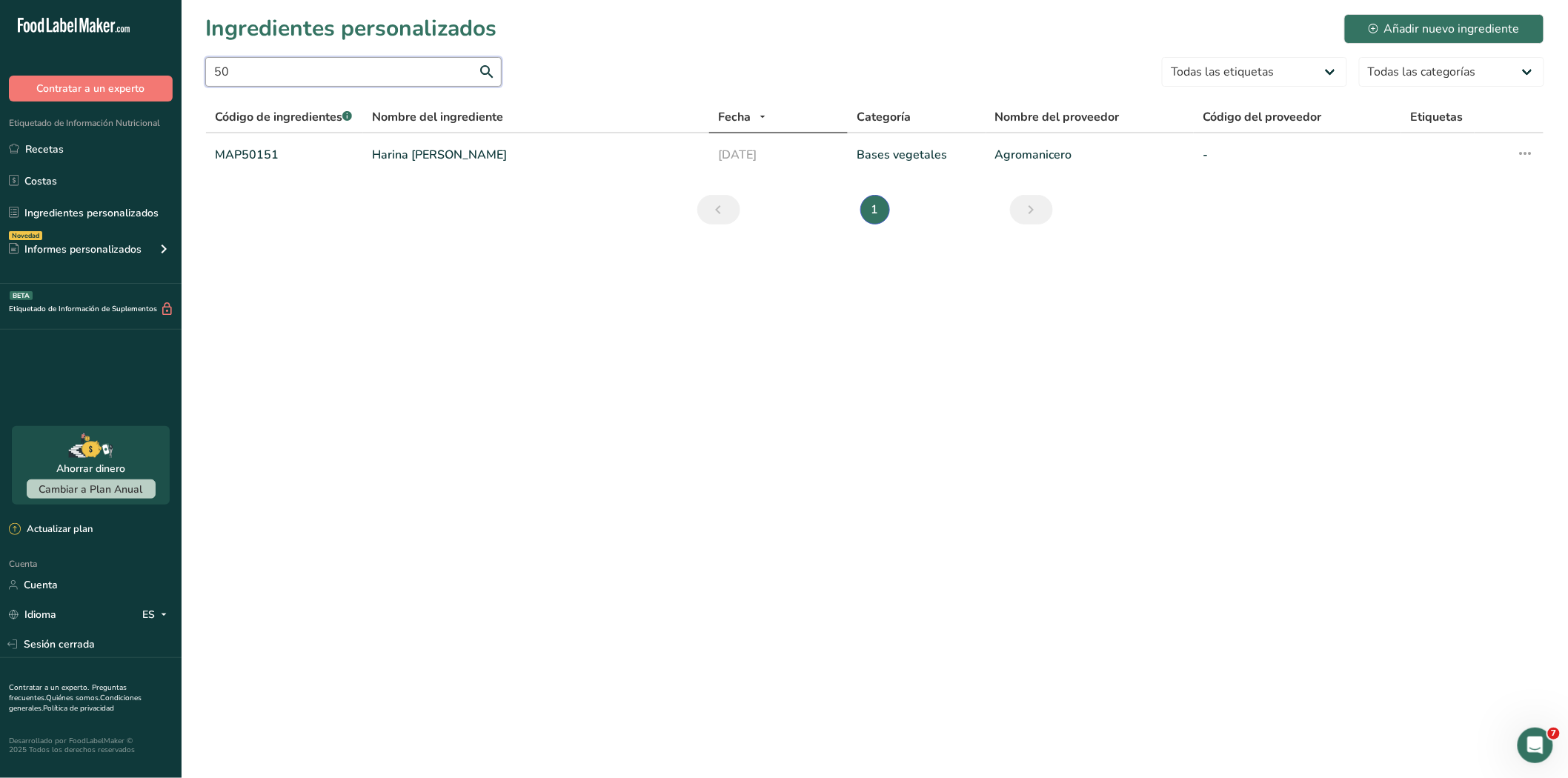
type input "5"
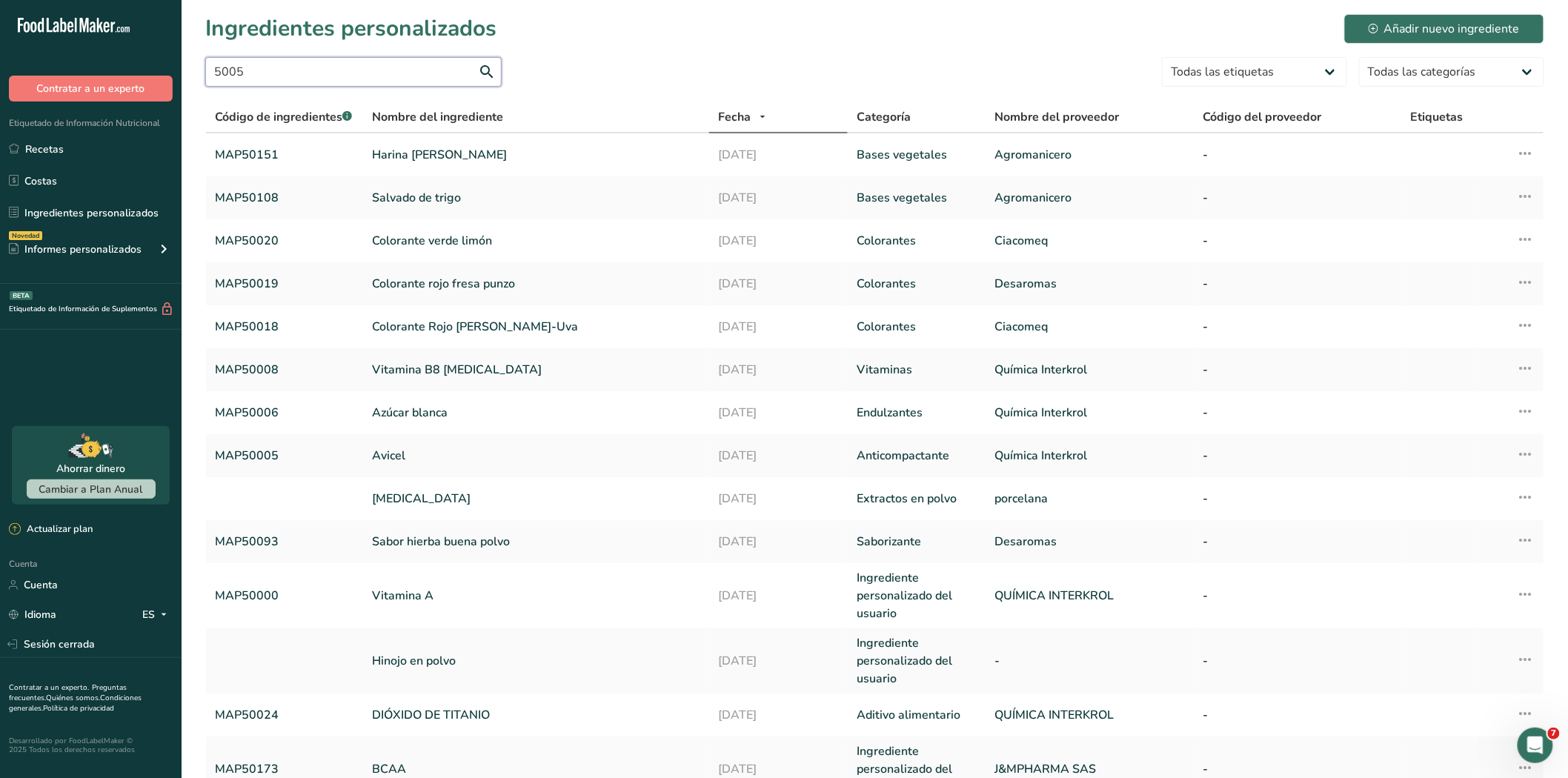
type input "50051"
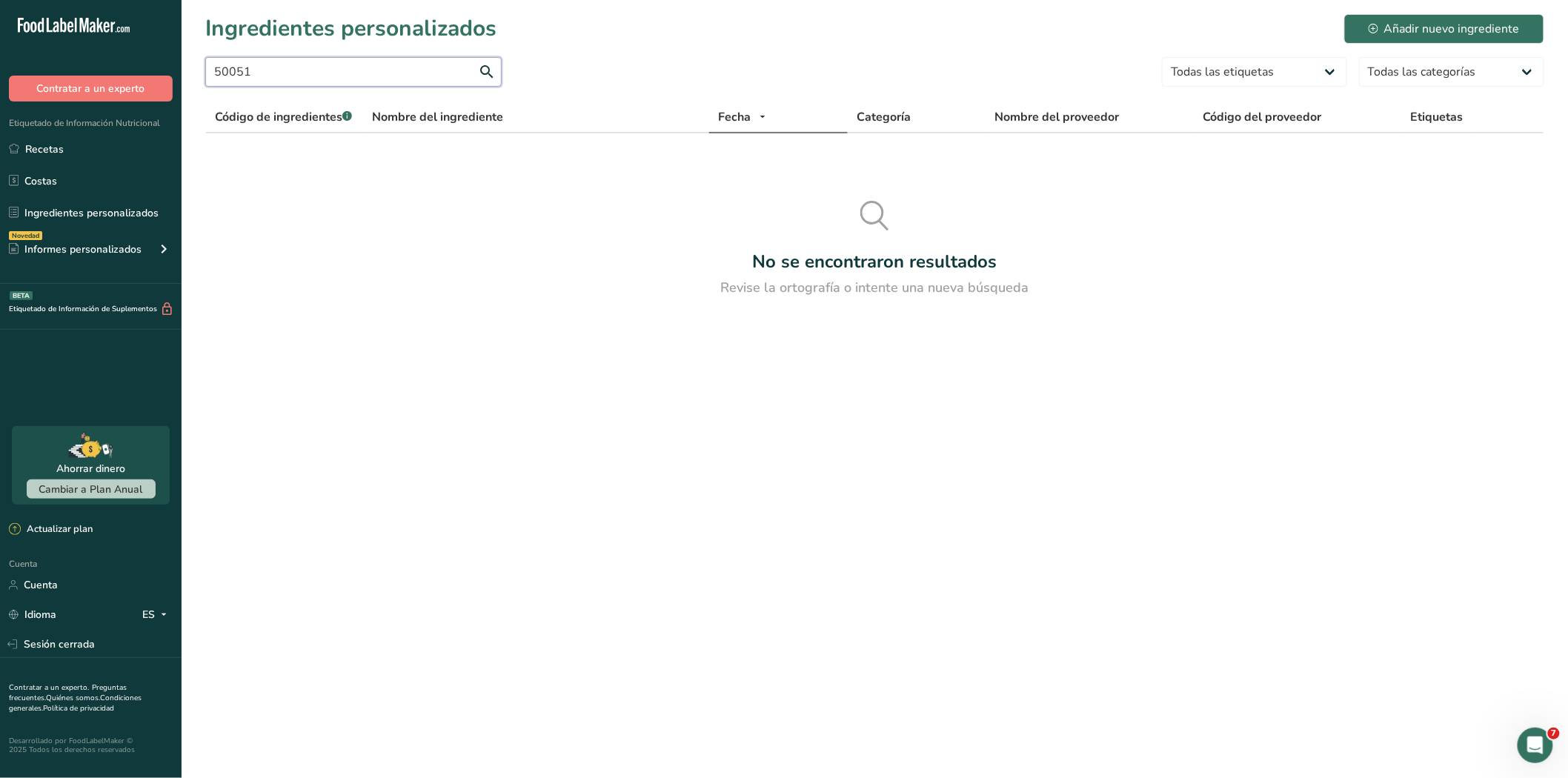
click at [395, 79] on input "50051" at bounding box center [354, 71] width 297 height 30
click at [394, 78] on input "50051" at bounding box center [354, 71] width 297 height 30
type input "P"
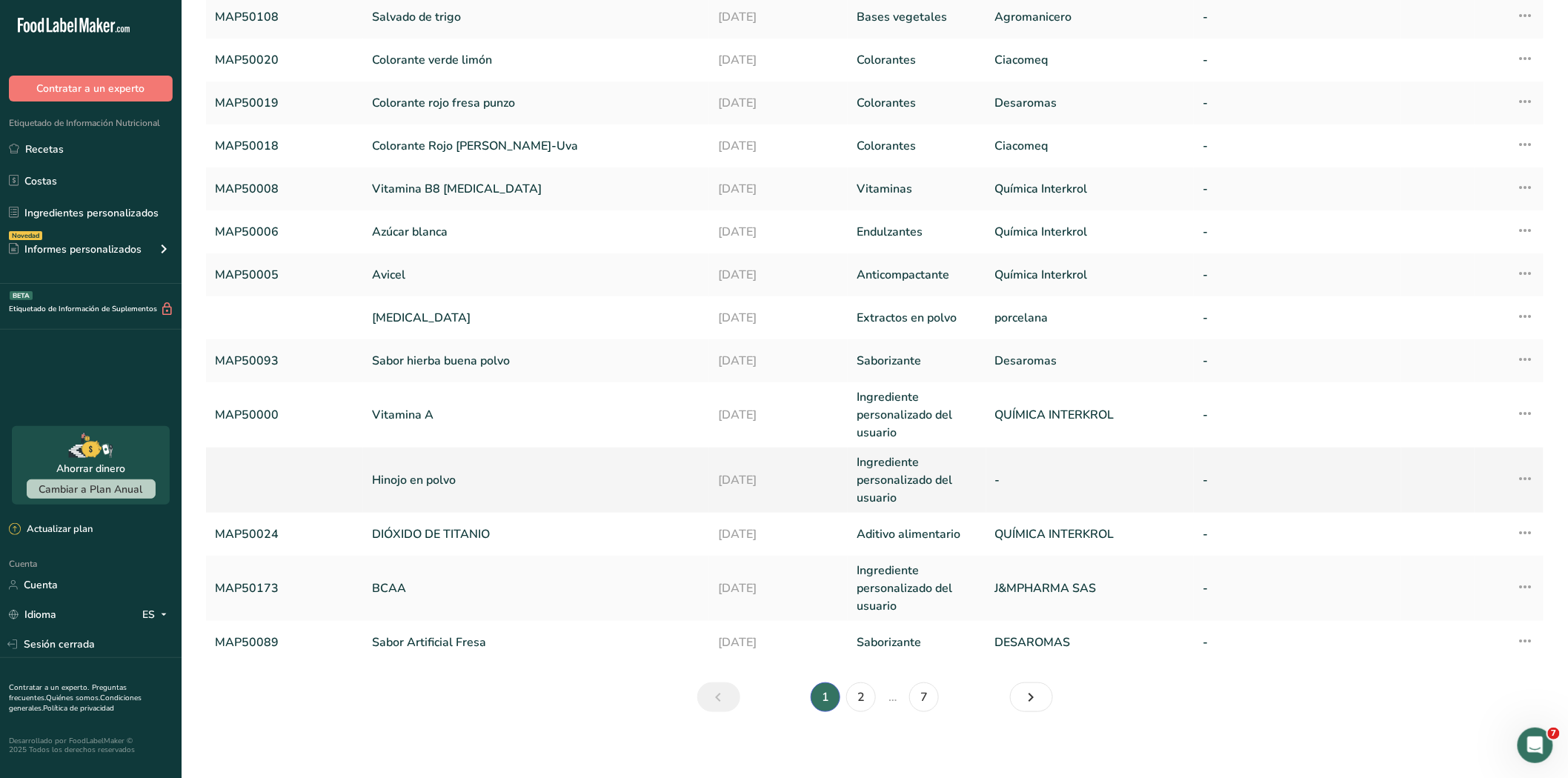
scroll to position [185, 0]
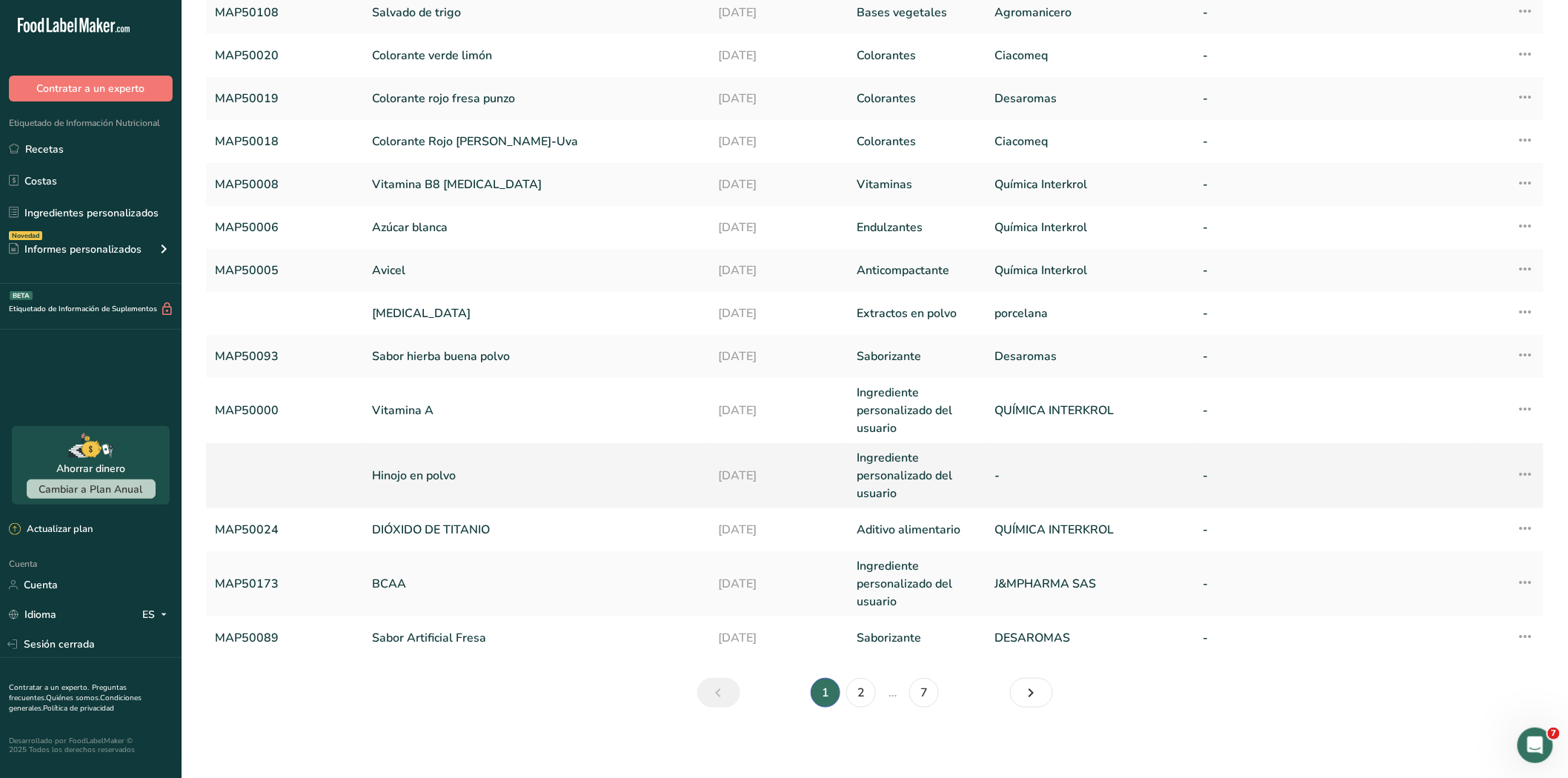
click at [387, 478] on font "Hinojo en polvo" at bounding box center [413, 476] width 84 height 16
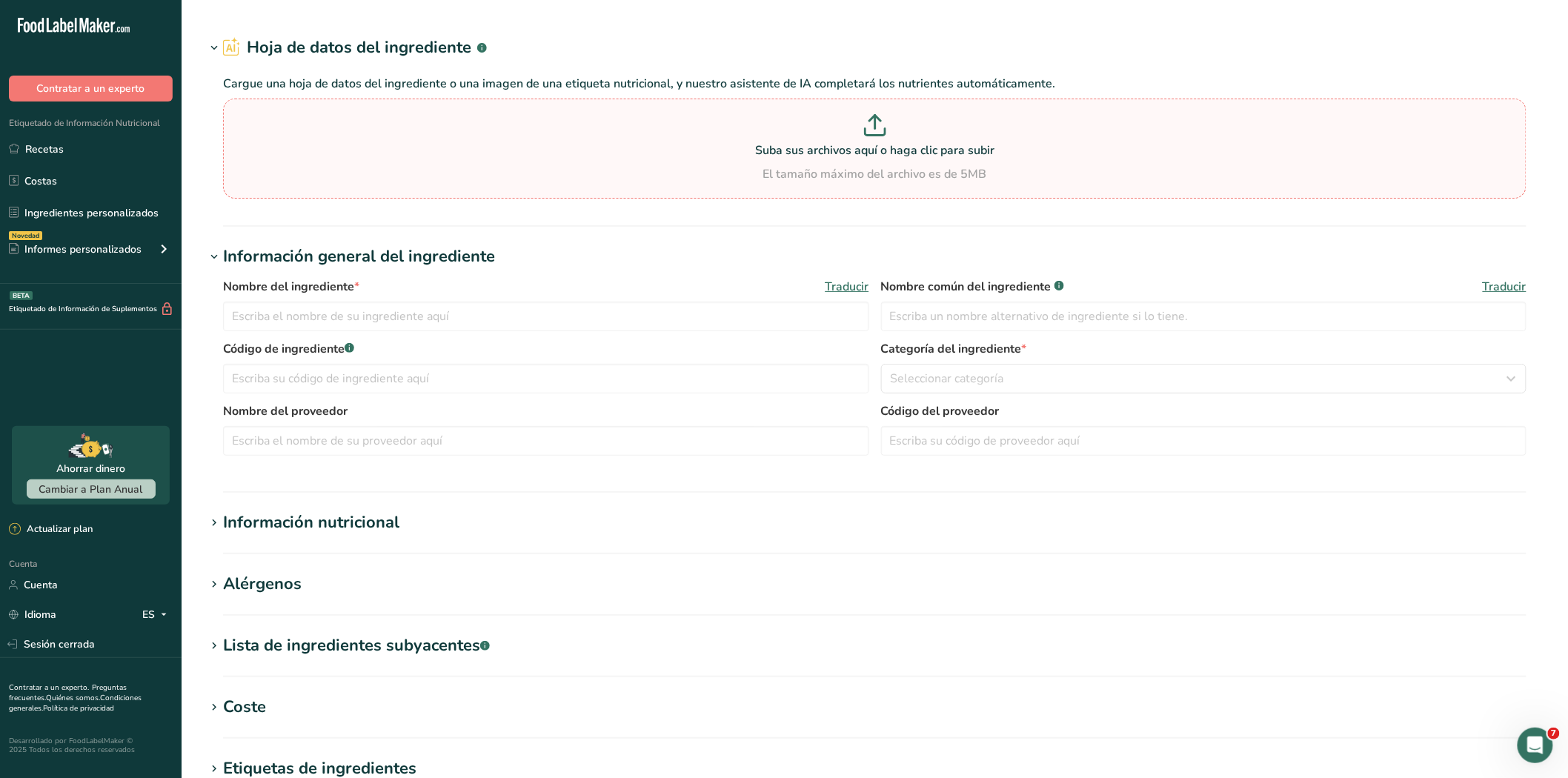
type input "Hinojo en polvo"
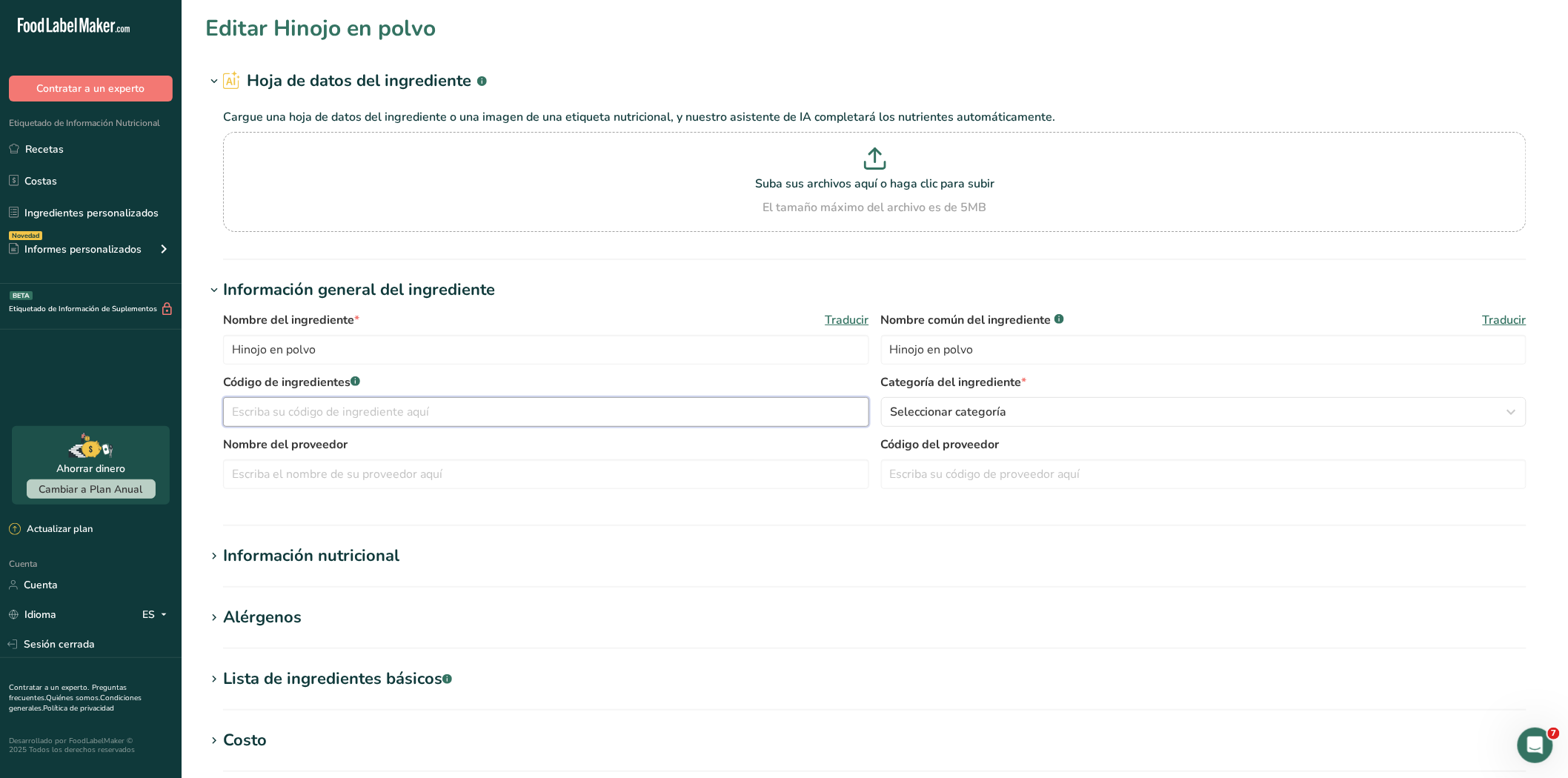
click at [341, 404] on input "text" at bounding box center [546, 412] width 646 height 30
type input "MAP50241"
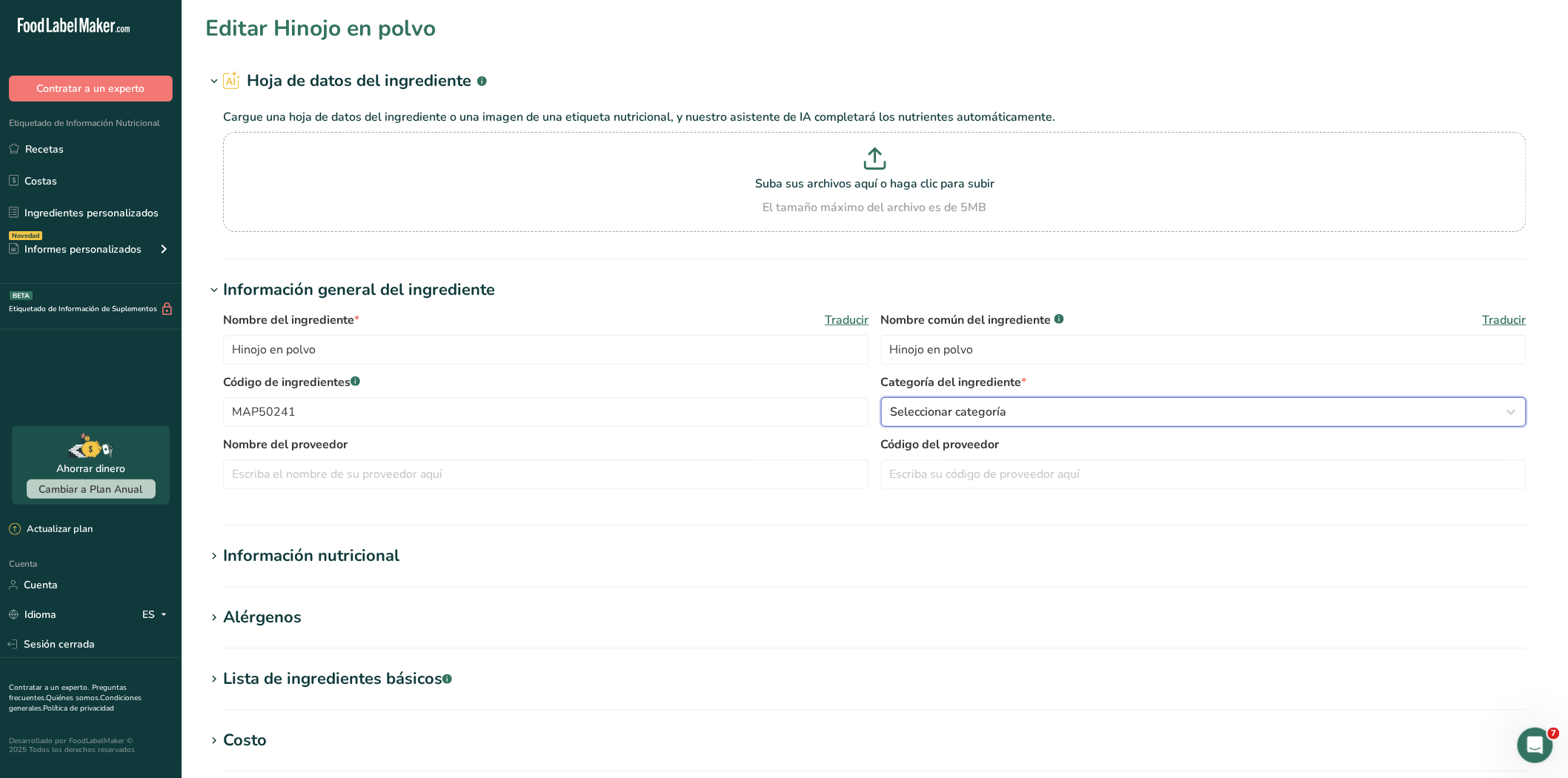
click at [967, 417] on font "Seleccionar categoría" at bounding box center [949, 413] width 117 height 16
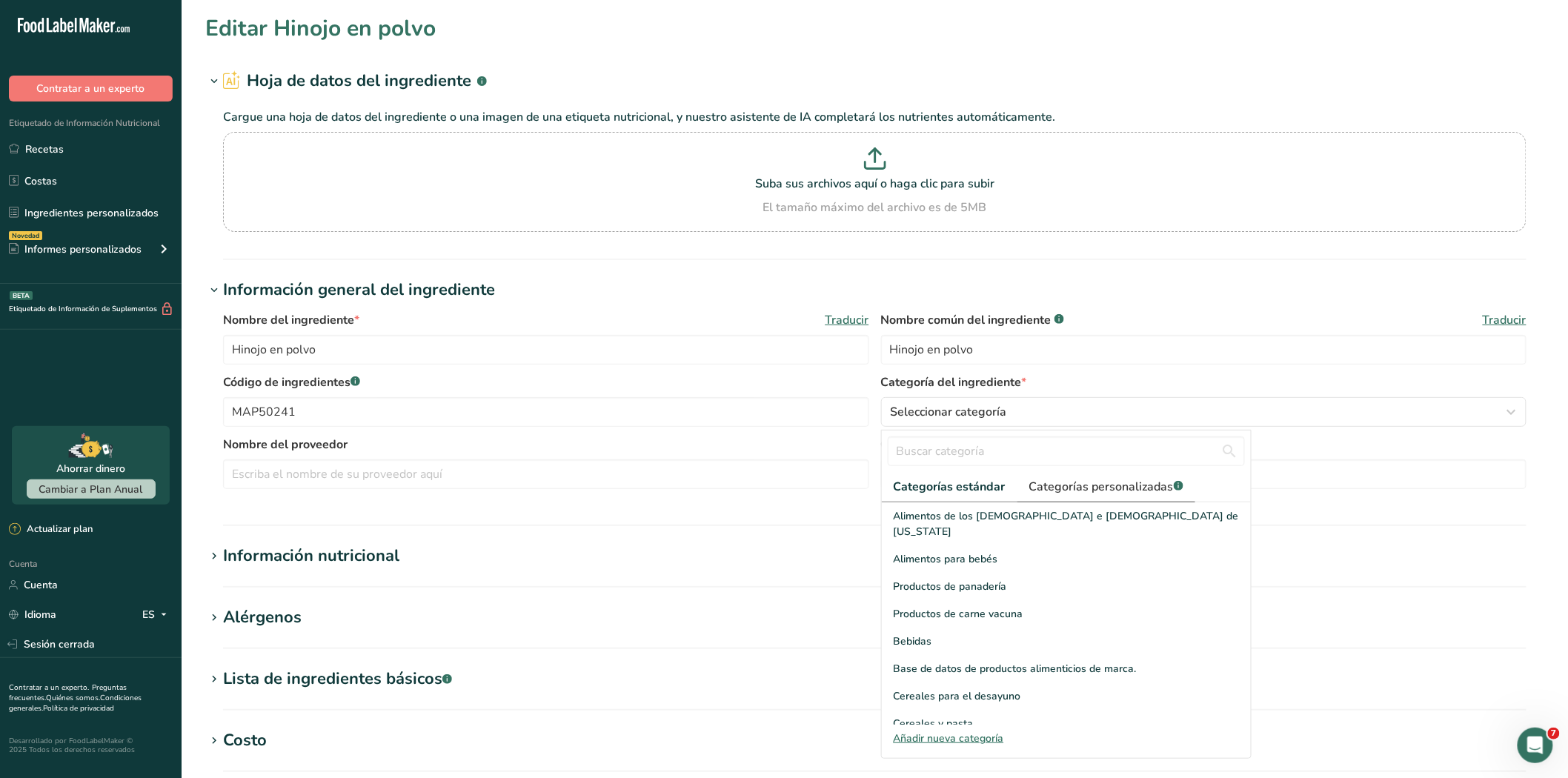
click at [1091, 491] on font "Categorías personalizadas" at bounding box center [1101, 487] width 145 height 16
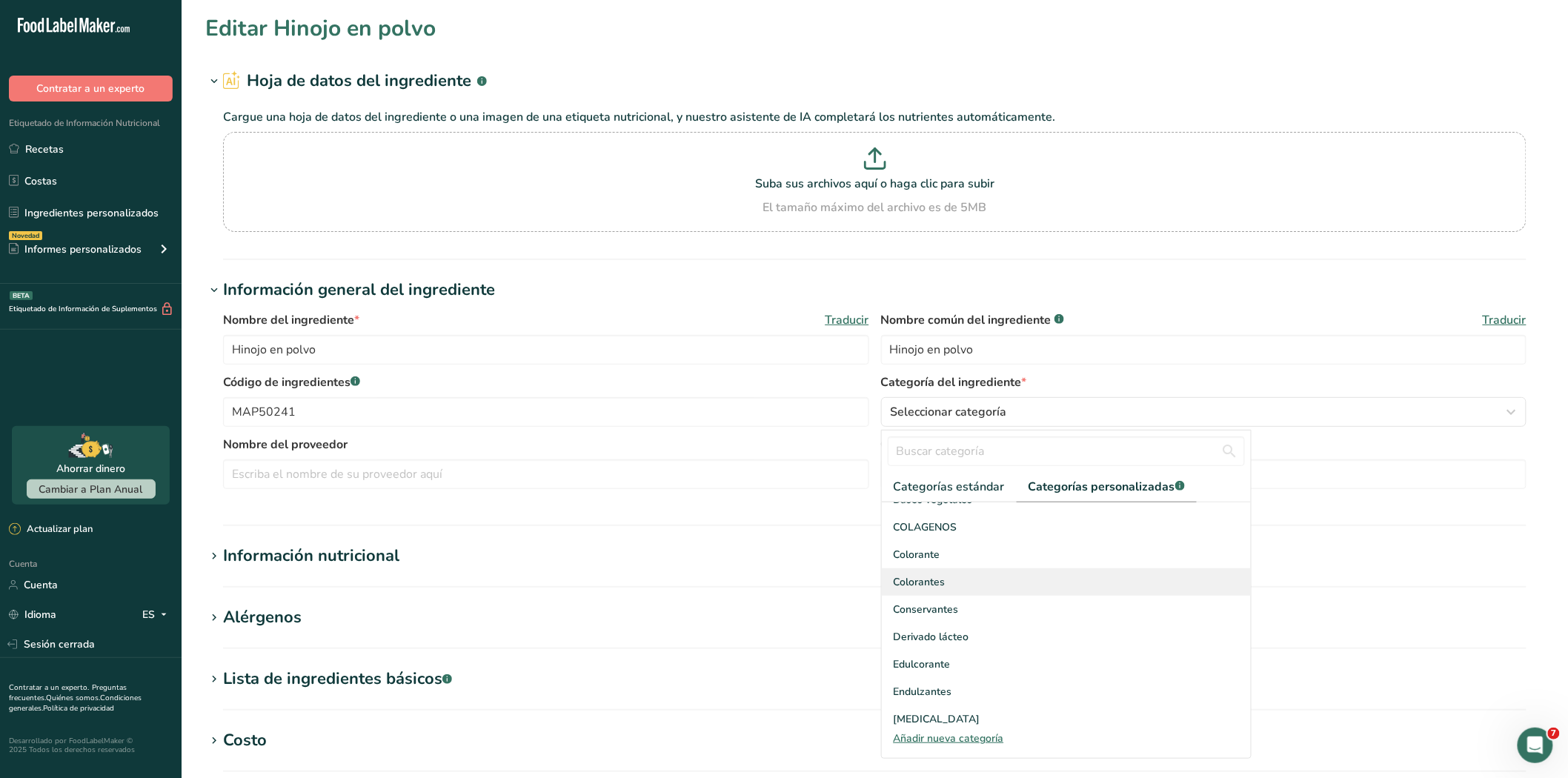
scroll to position [165, 0]
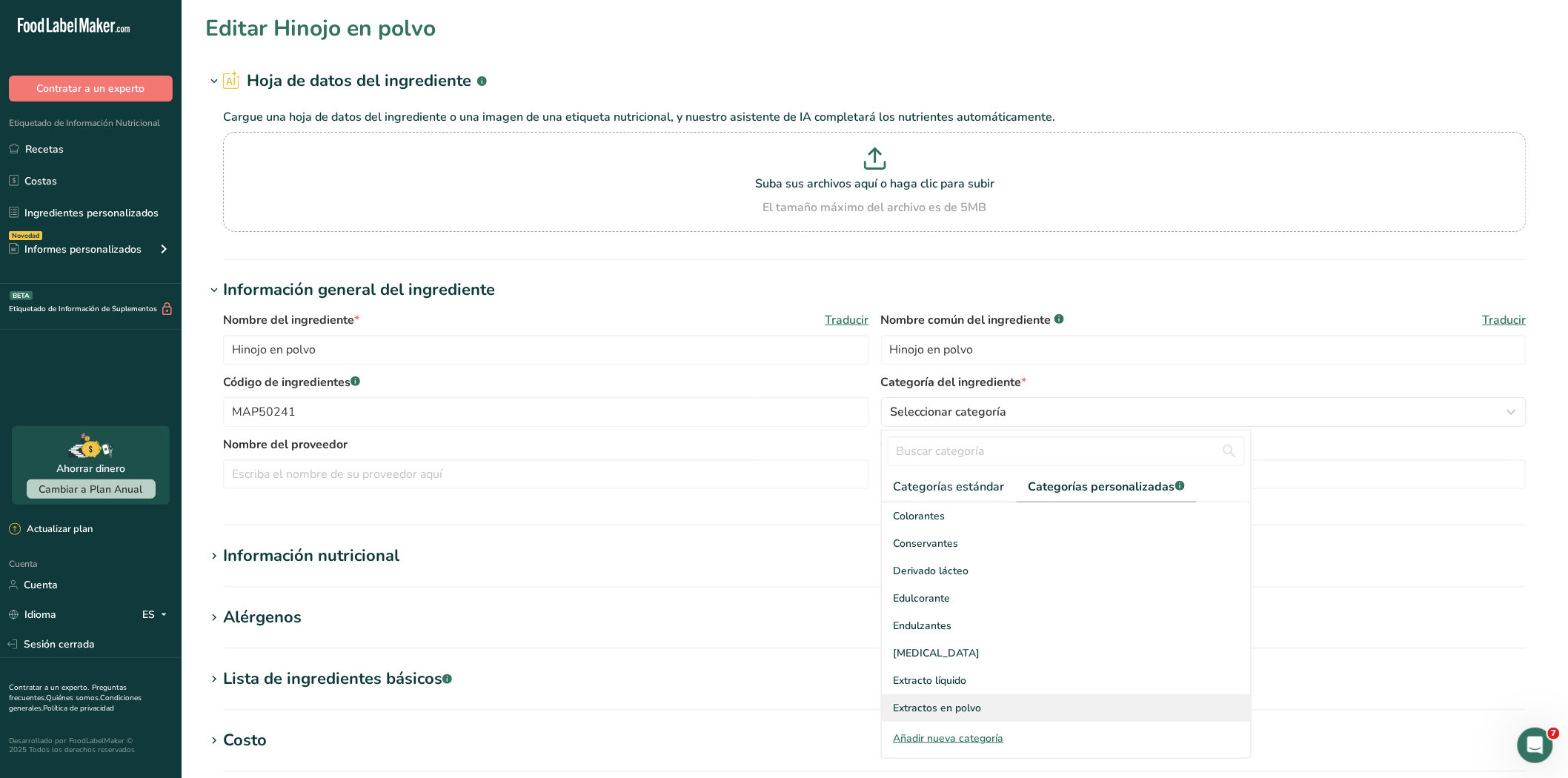
click at [935, 701] on font "Extractos en polvo" at bounding box center [937, 708] width 88 height 14
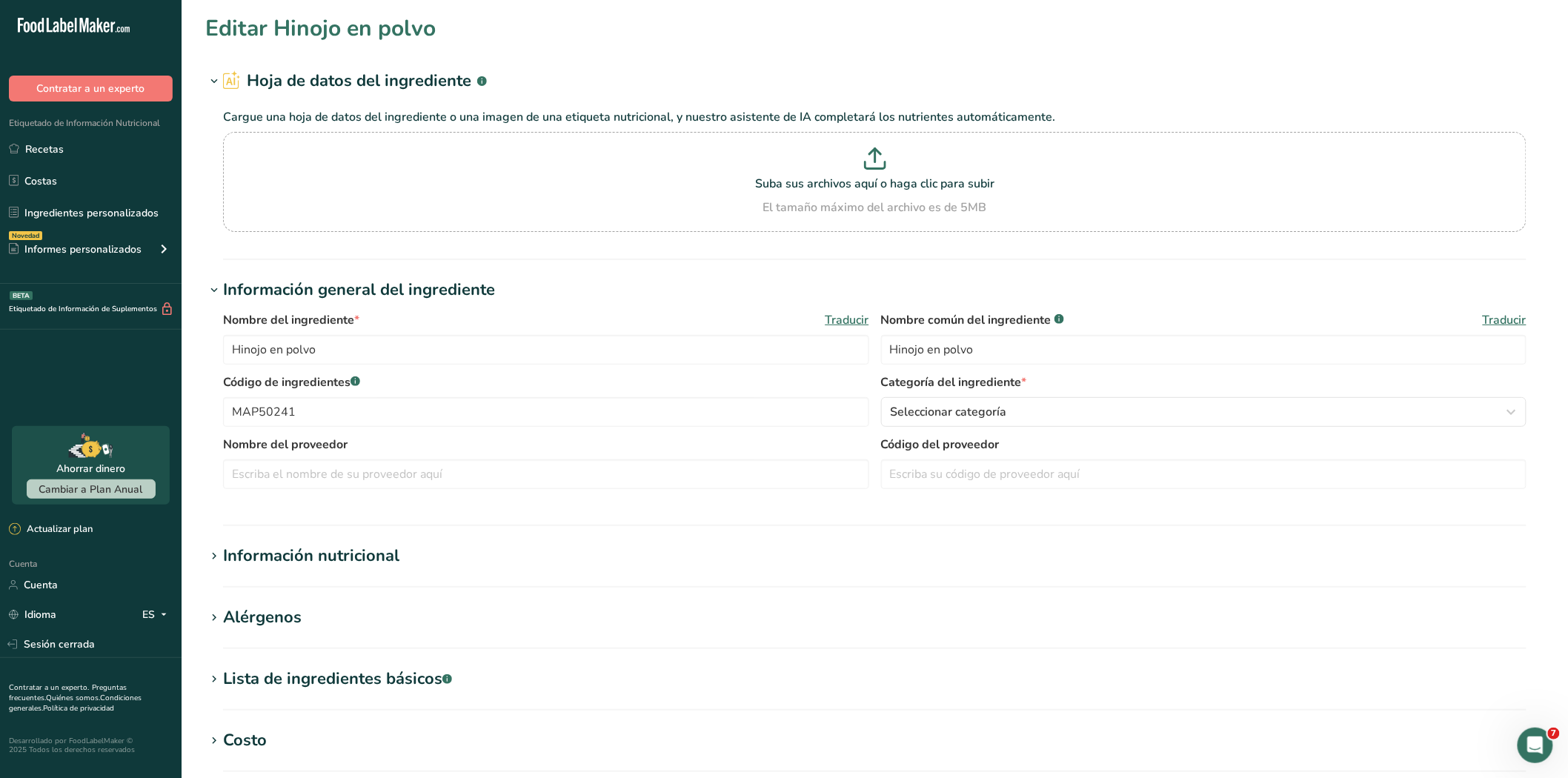
click at [935, 701] on font "Extractos en polvo" at bounding box center [937, 708] width 88 height 14
click at [302, 470] on input "text" at bounding box center [546, 474] width 646 height 30
paste input "XI'AN GAWEN BIOTECHNOLOGY CO. LTD"
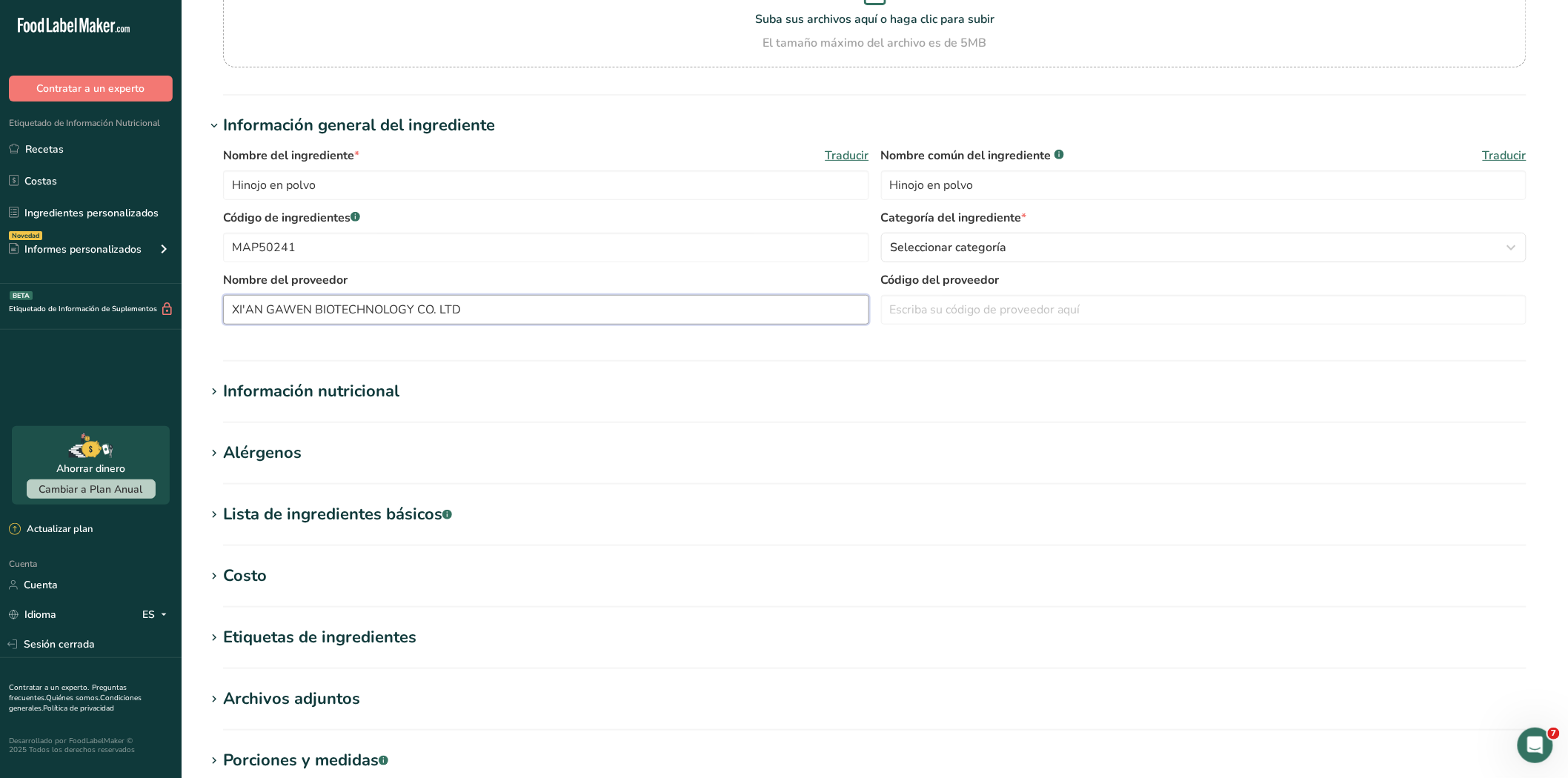
type input "XI'AN GAWEN BIOTECHNOLOGY CO. LTD"
click at [210, 580] on icon at bounding box center [213, 576] width 14 height 21
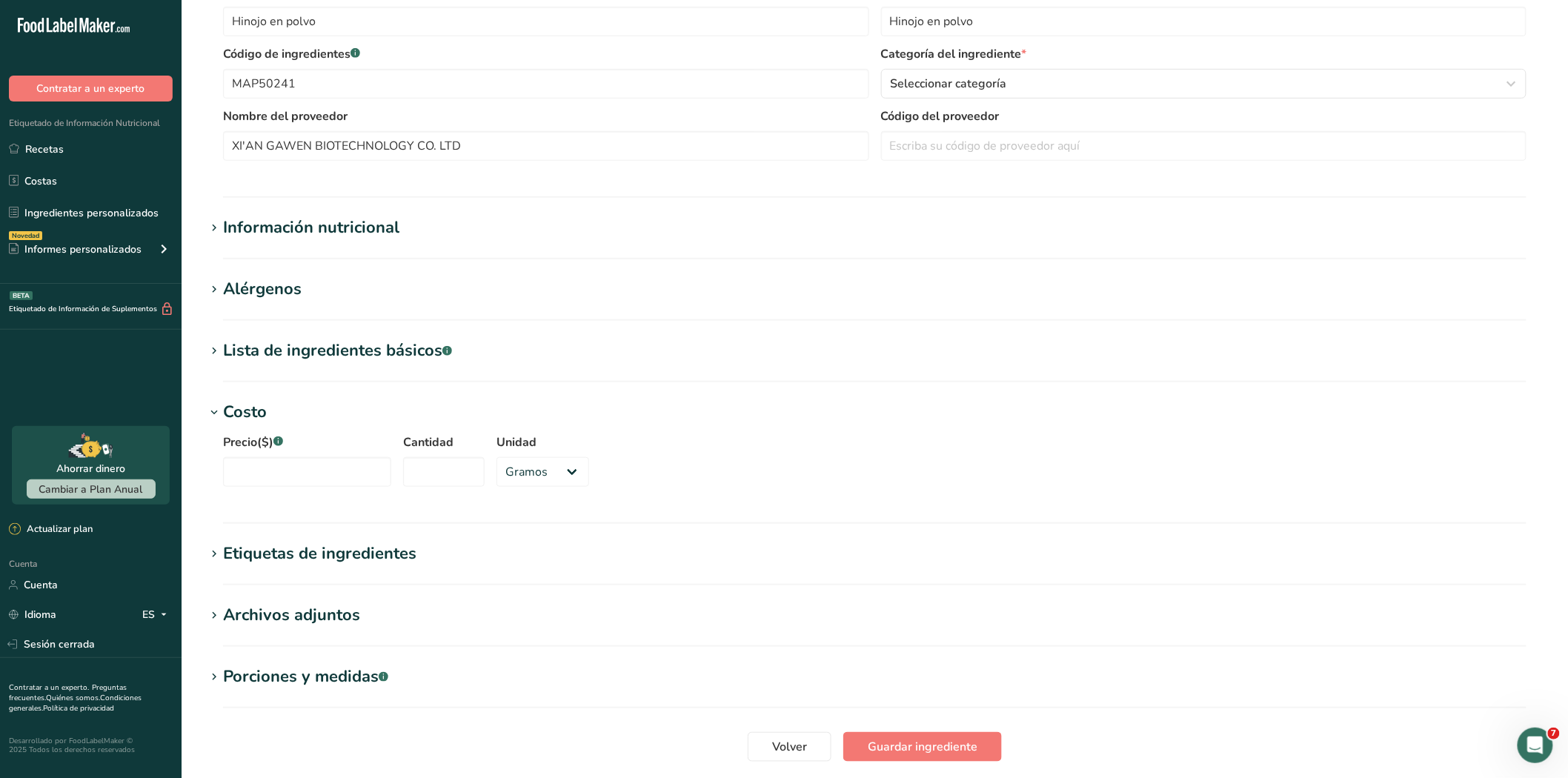
scroll to position [329, 0]
click at [256, 467] on input "Precio($) .a-a{fill:#347362;}.b-a{fill:#fff;}" at bounding box center [307, 471] width 168 height 30
type input "132340"
click at [431, 474] on input "Cantidad" at bounding box center [444, 471] width 81 height 30
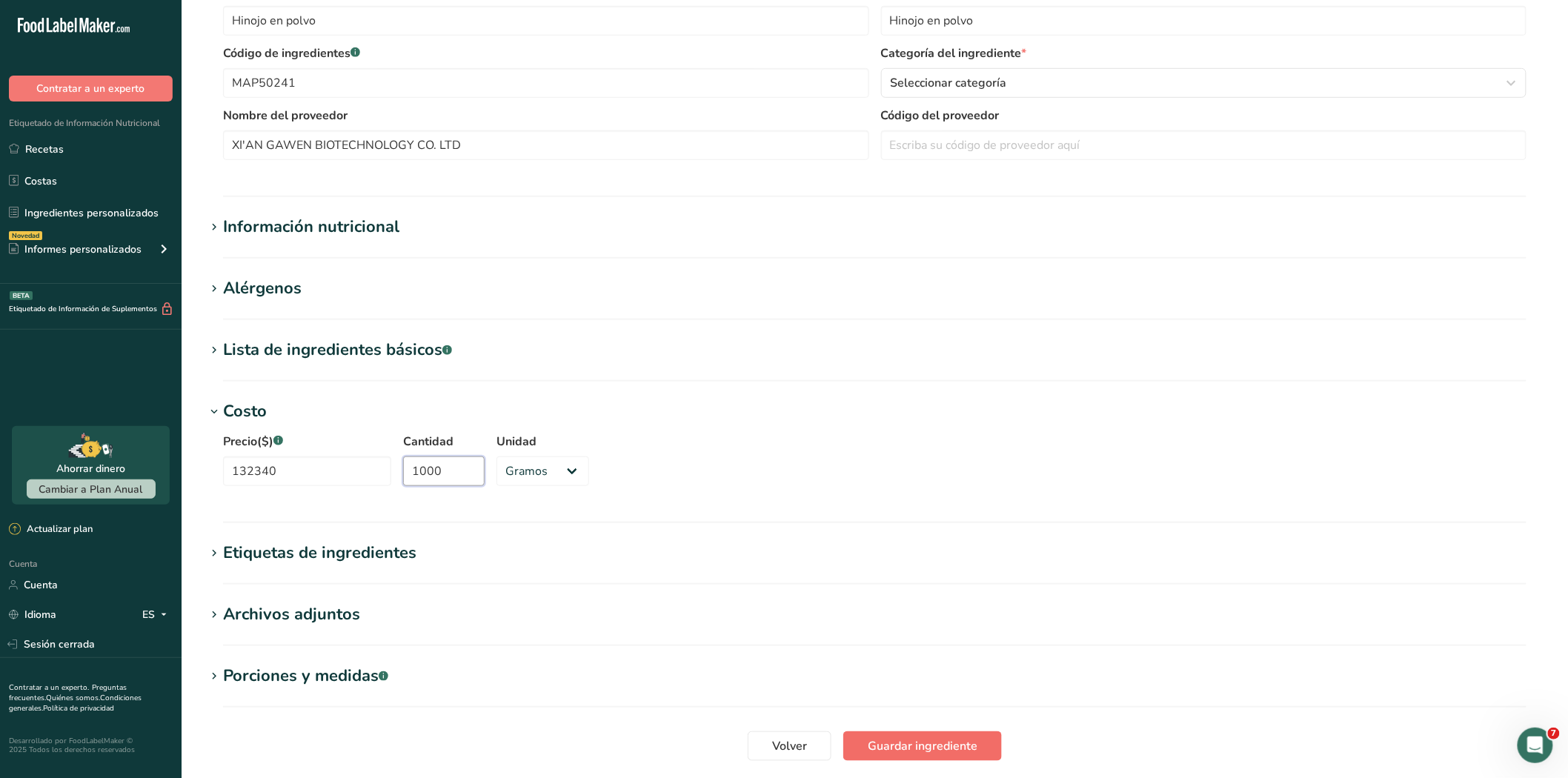
type input "1000"
click at [927, 745] on font "Guardar ingrediente" at bounding box center [921, 746] width 109 height 16
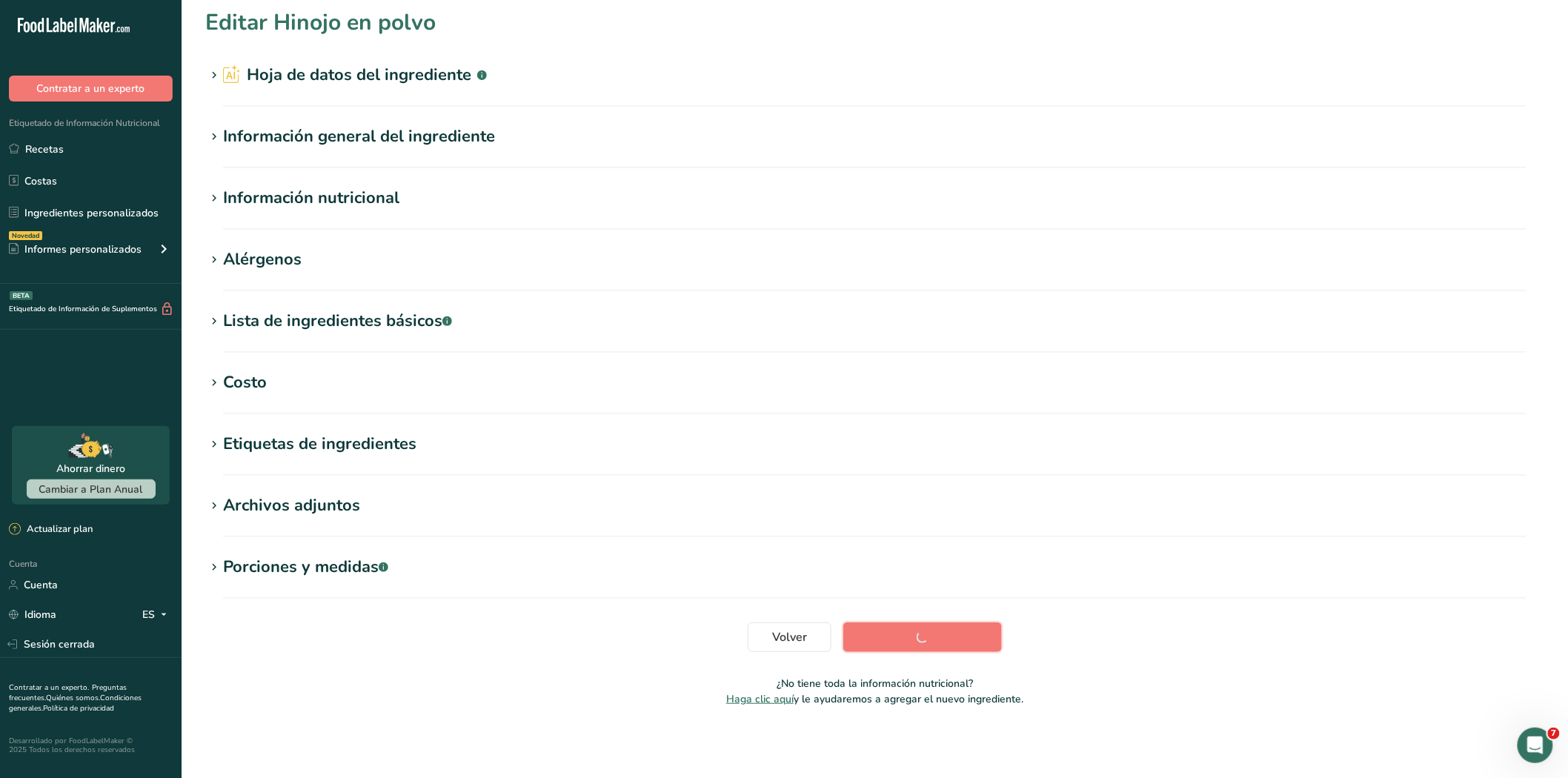
scroll to position [5, 0]
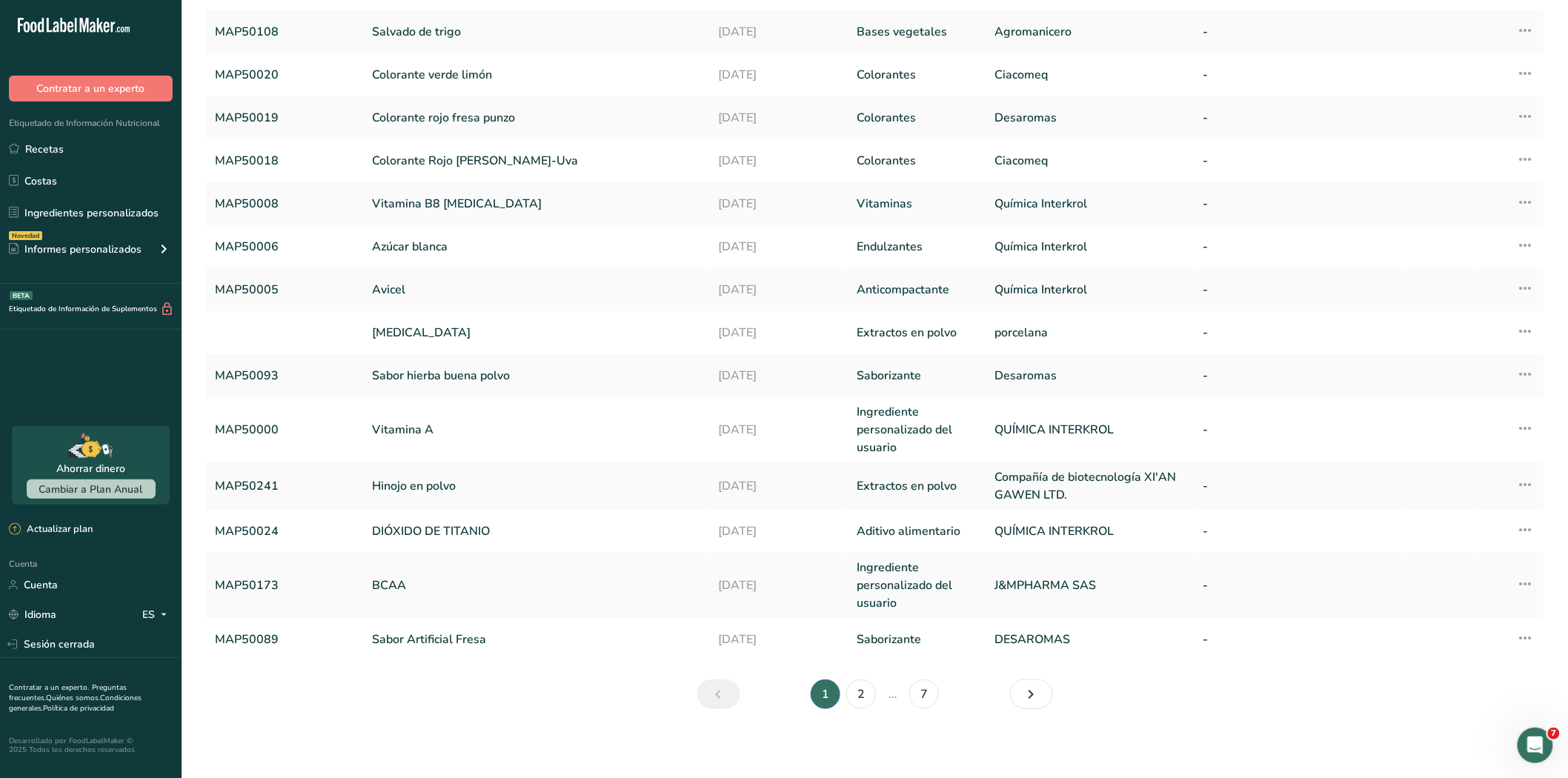
scroll to position [166, 0]
click at [863, 693] on link "2" at bounding box center [861, 693] width 30 height 30
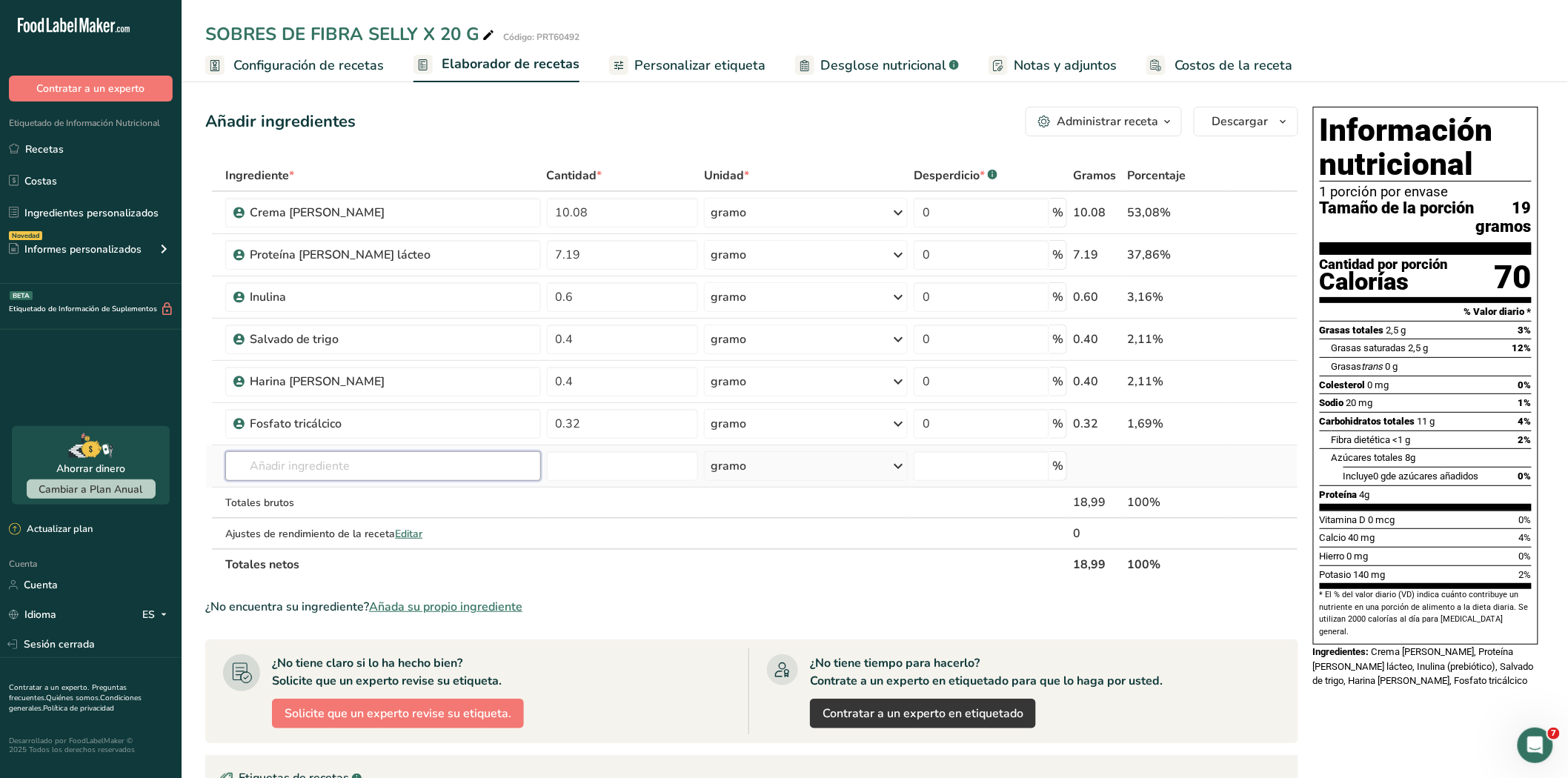
click at [290, 470] on input "text" at bounding box center [383, 466] width 315 height 30
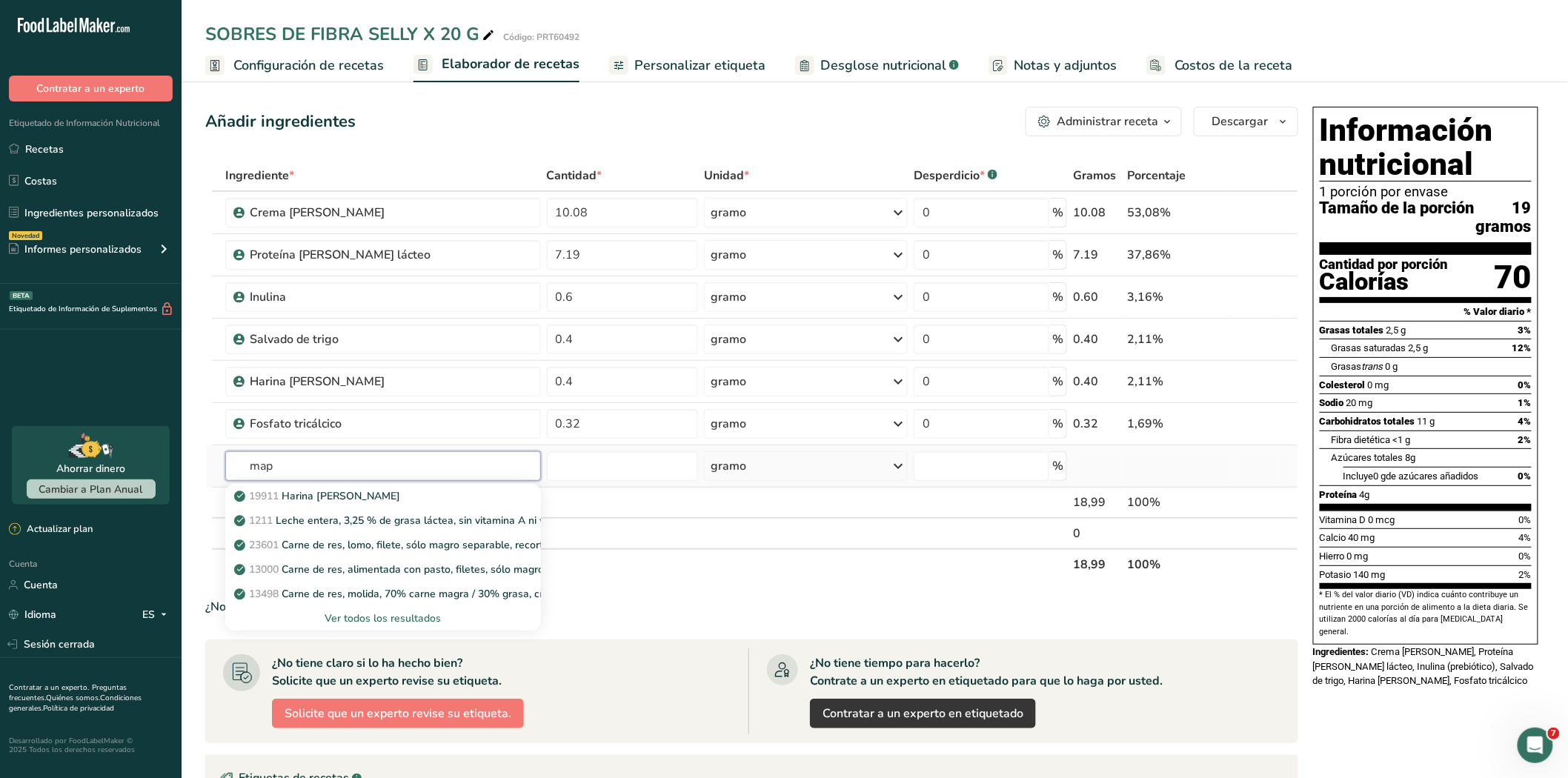
type input "map"
click at [369, 613] on font "Ver todos los resultados" at bounding box center [383, 619] width 117 height 14
click at [265, 469] on input "text" at bounding box center [383, 466] width 315 height 30
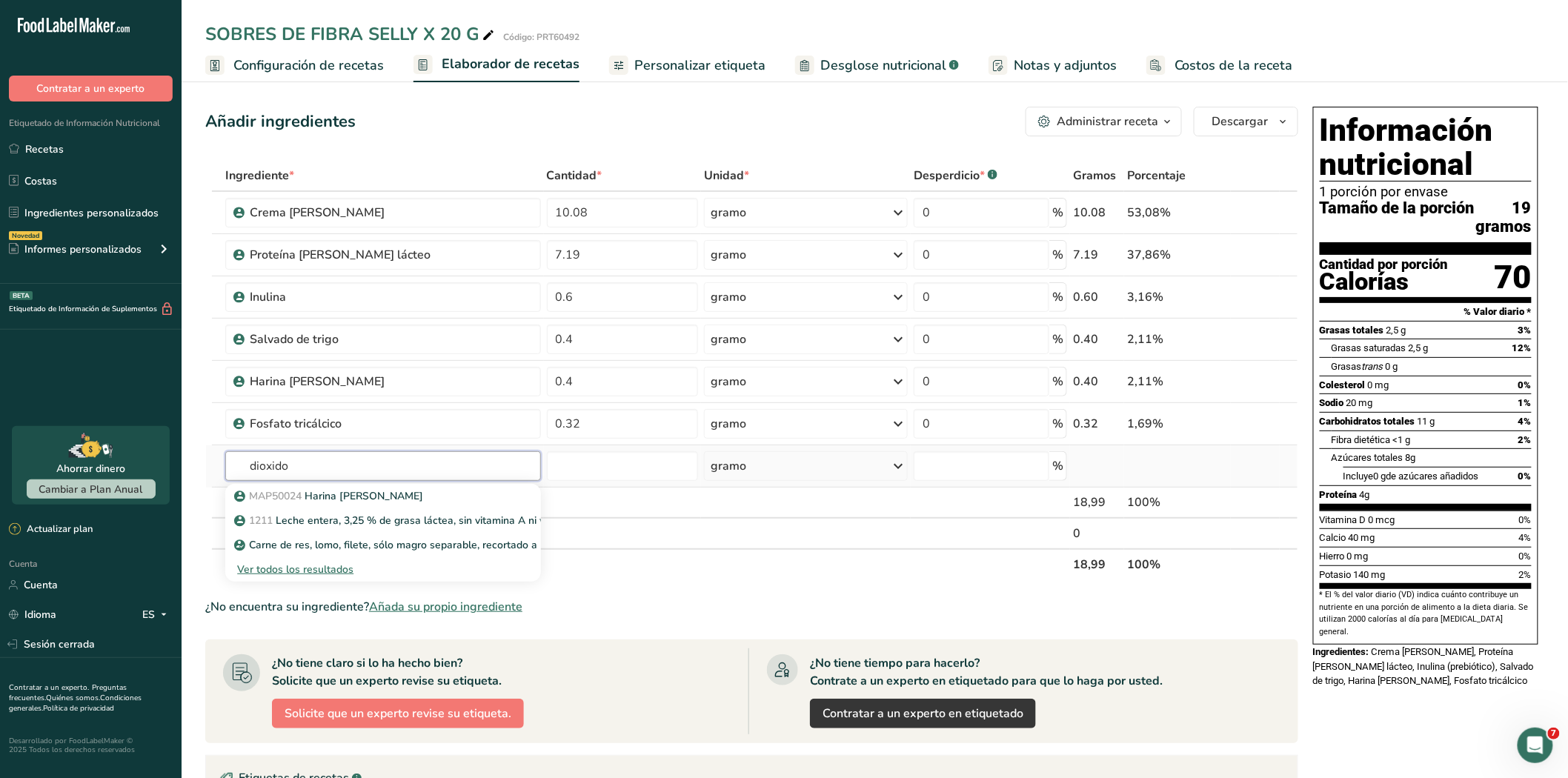
type input "dioxido"
click at [304, 572] on font "Ver todos los resultados" at bounding box center [295, 570] width 117 height 14
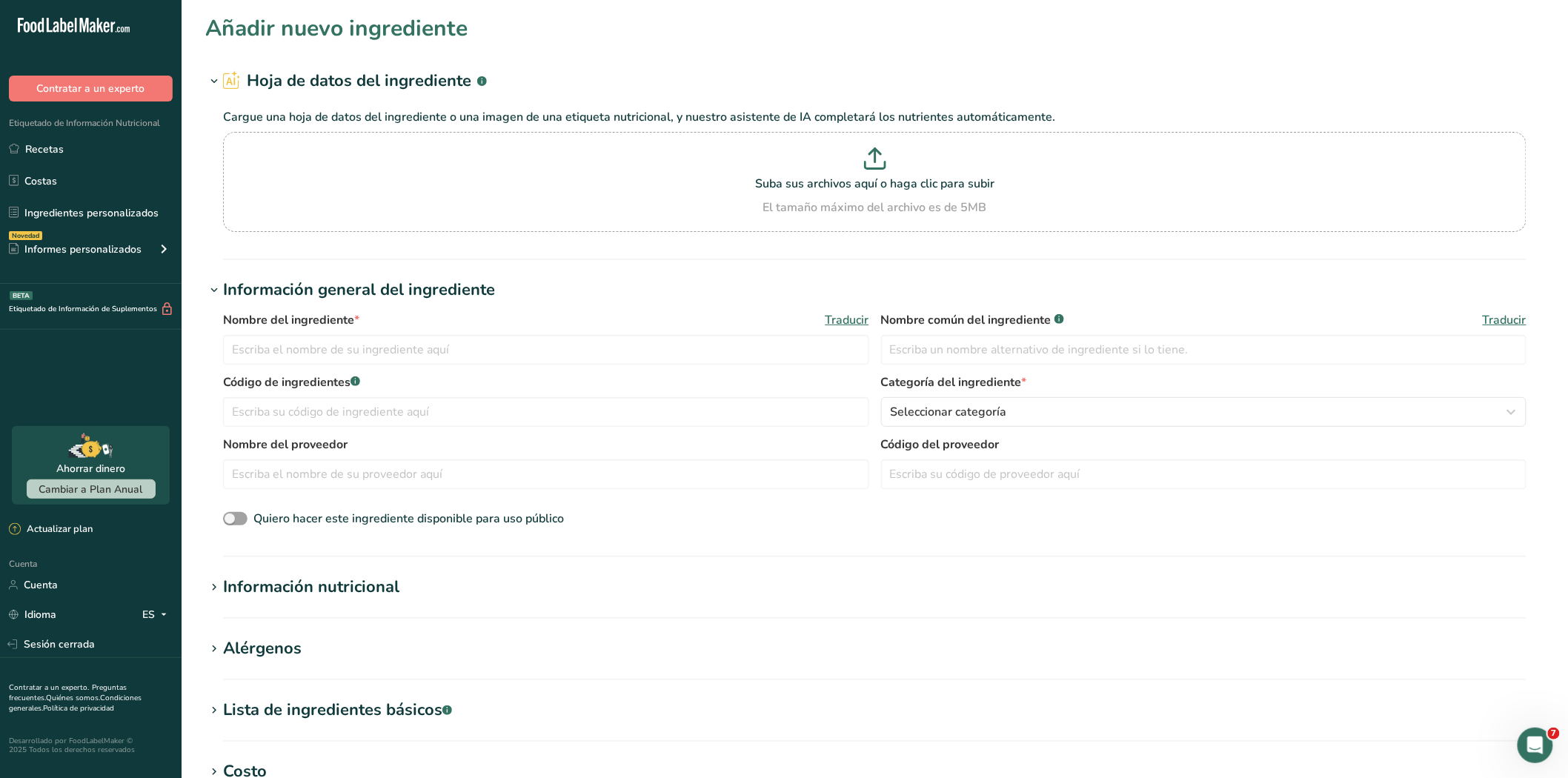
click at [208, 74] on icon at bounding box center [213, 81] width 14 height 21
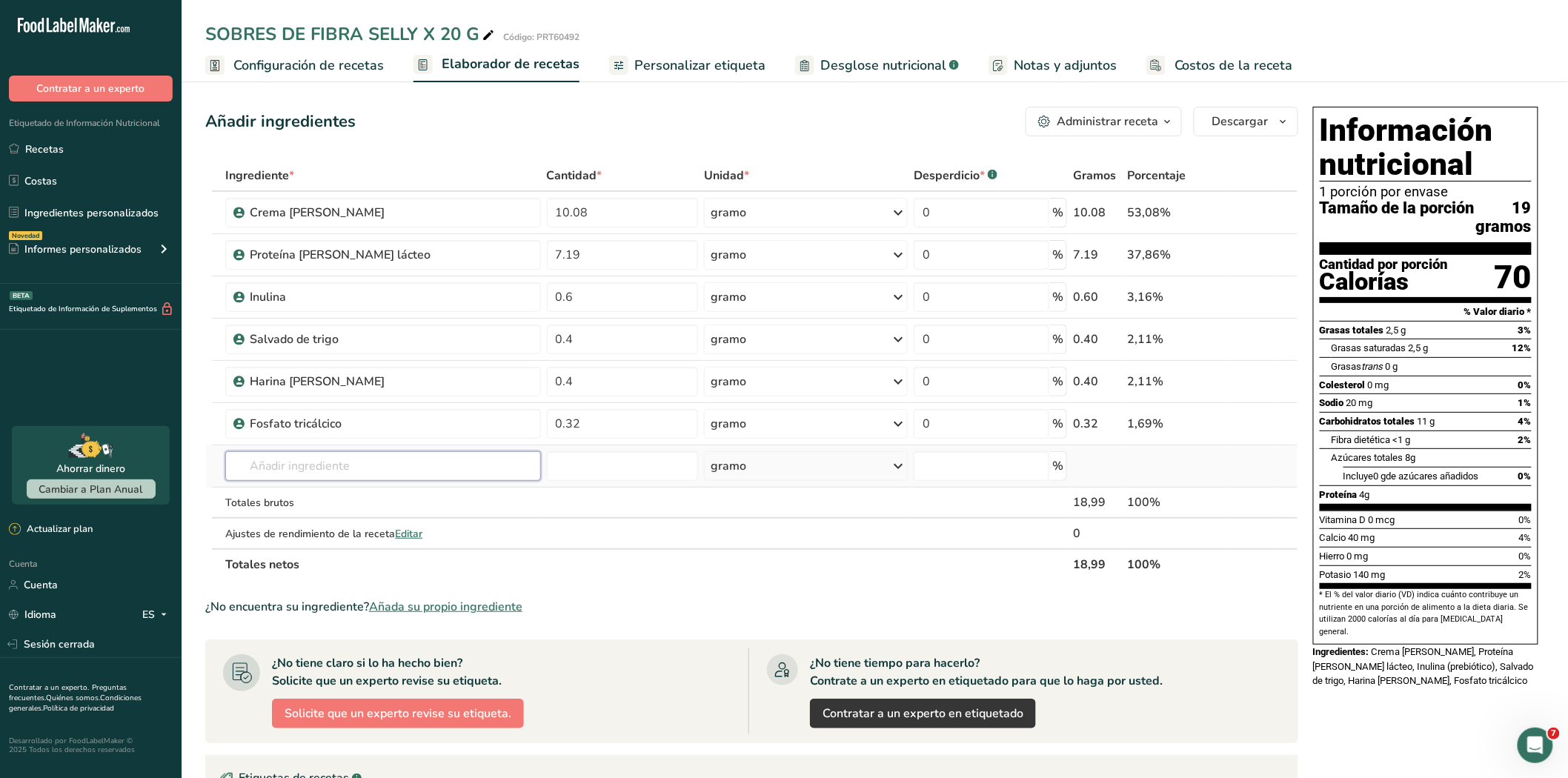
click at [326, 460] on input "text" at bounding box center [383, 466] width 315 height 30
type input "c"
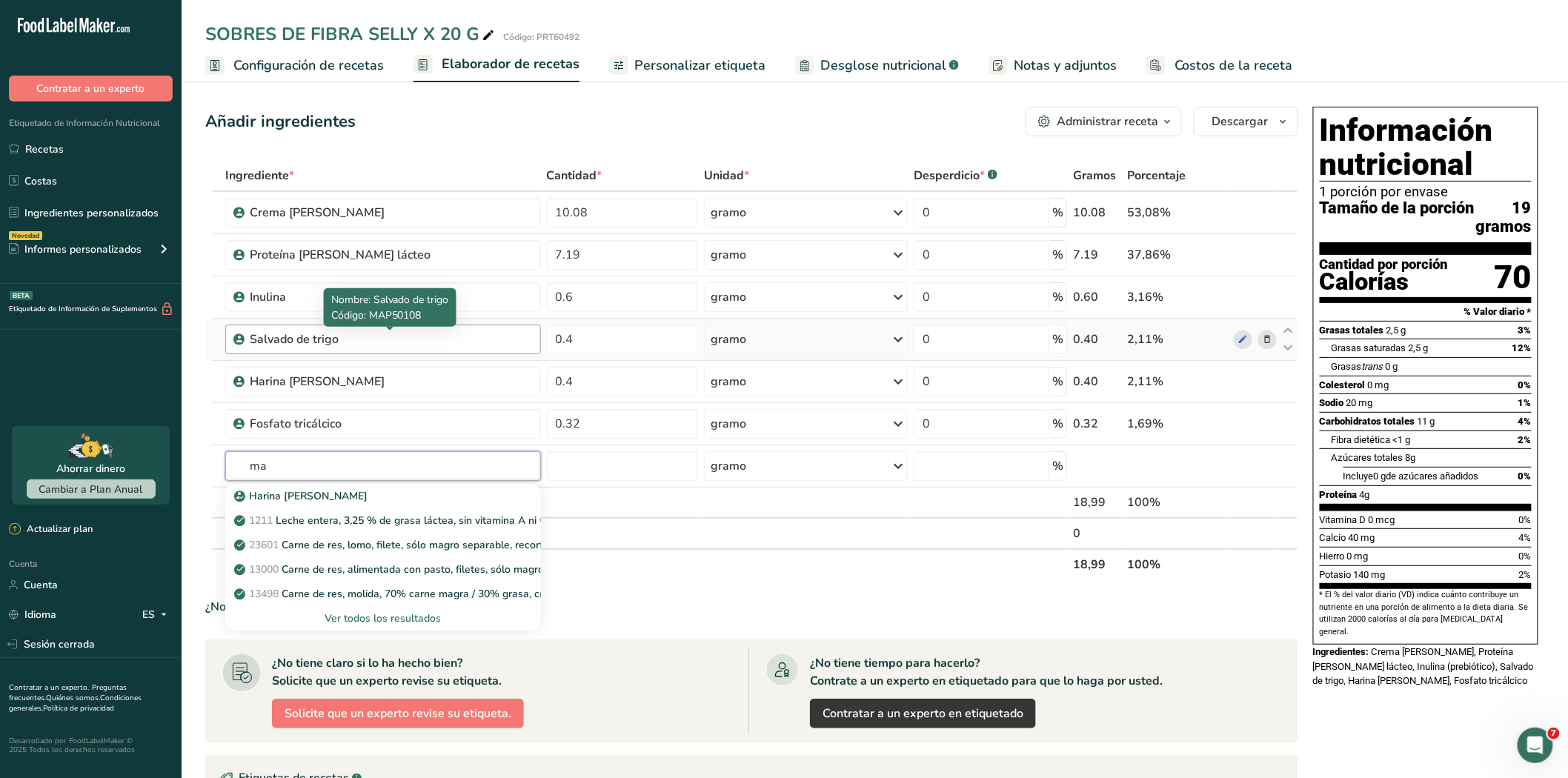
type input "m"
type input "MAP50080"
click at [404, 615] on font "Ver todos los resultados" at bounding box center [383, 619] width 117 height 14
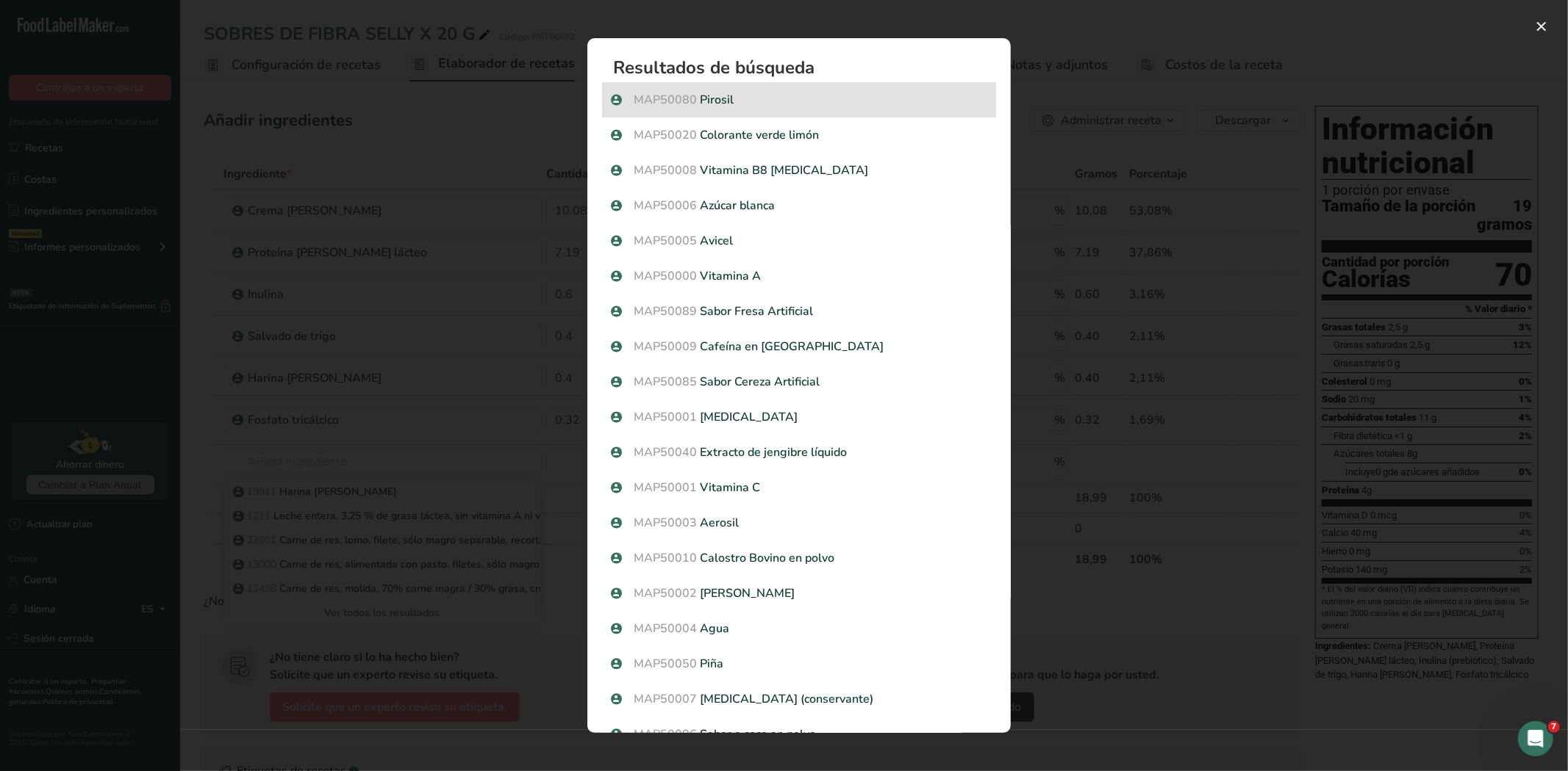
click at [716, 99] on font "Pirosil" at bounding box center [718, 100] width 34 height 16
click at [716, 99] on div "Resultados de búsqueda modal" at bounding box center [784, 386] width 1568 height 771
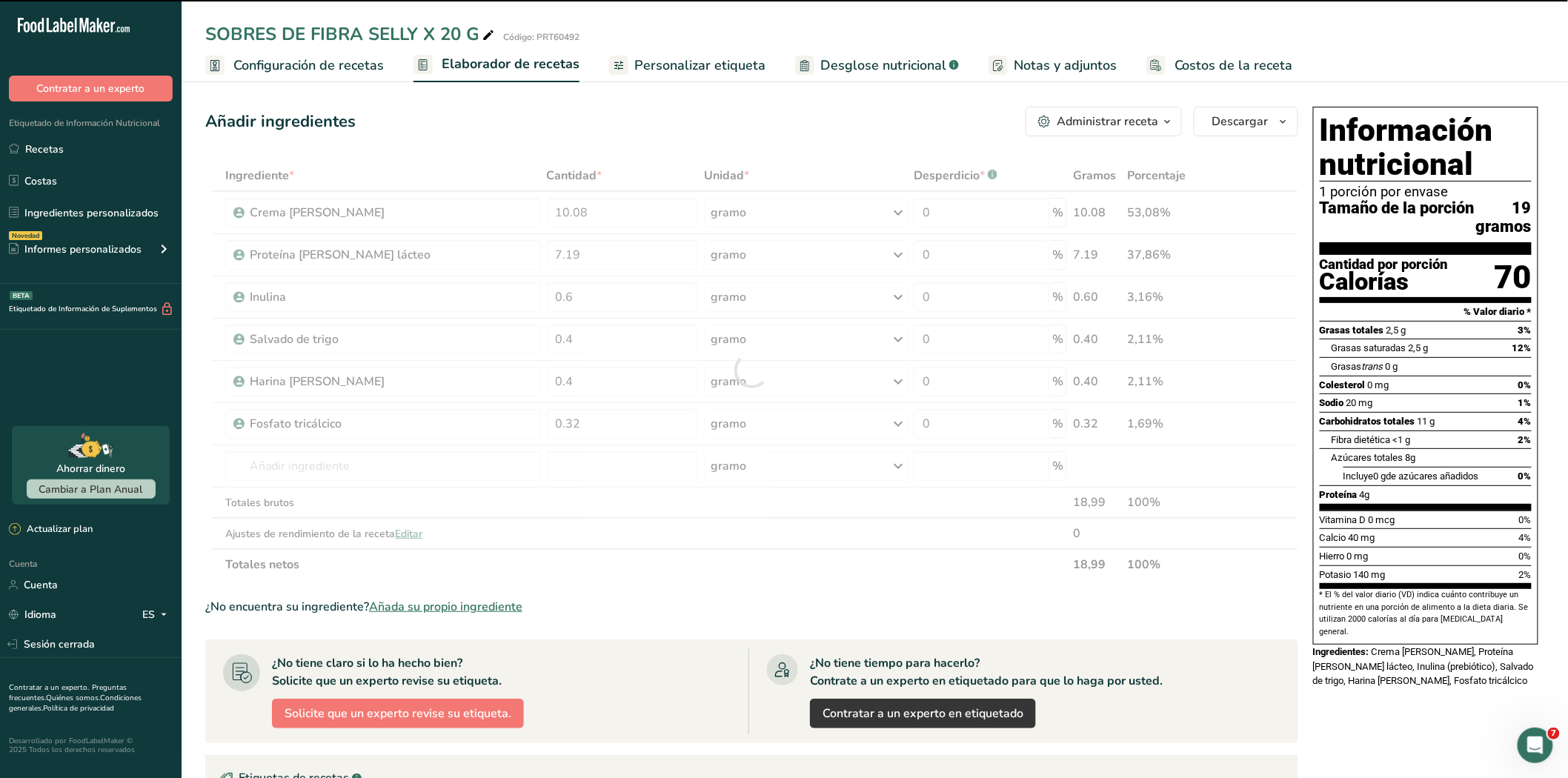
type input "0"
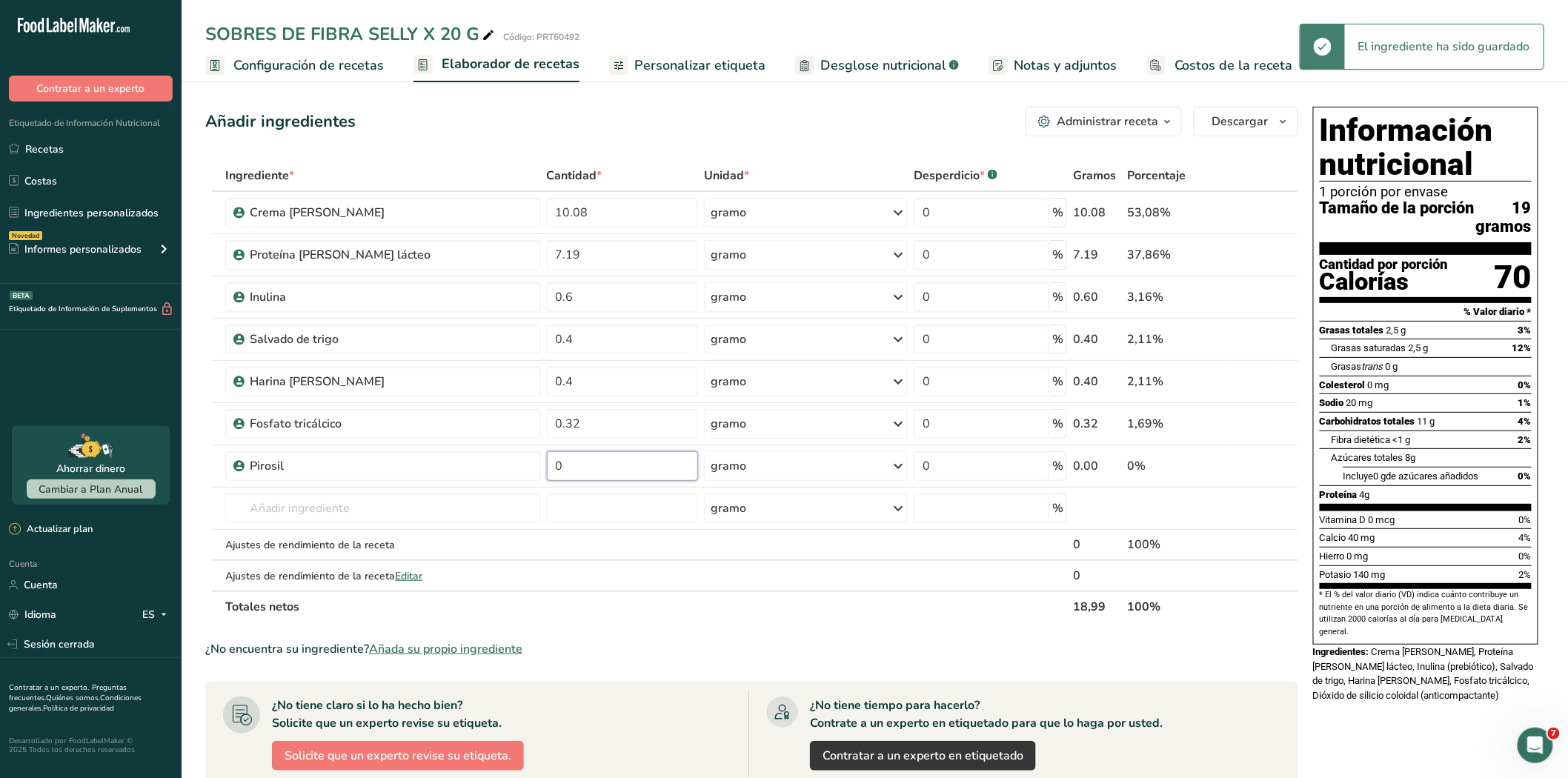
click at [580, 464] on input "0" at bounding box center [623, 466] width 152 height 30
type input "0.20"
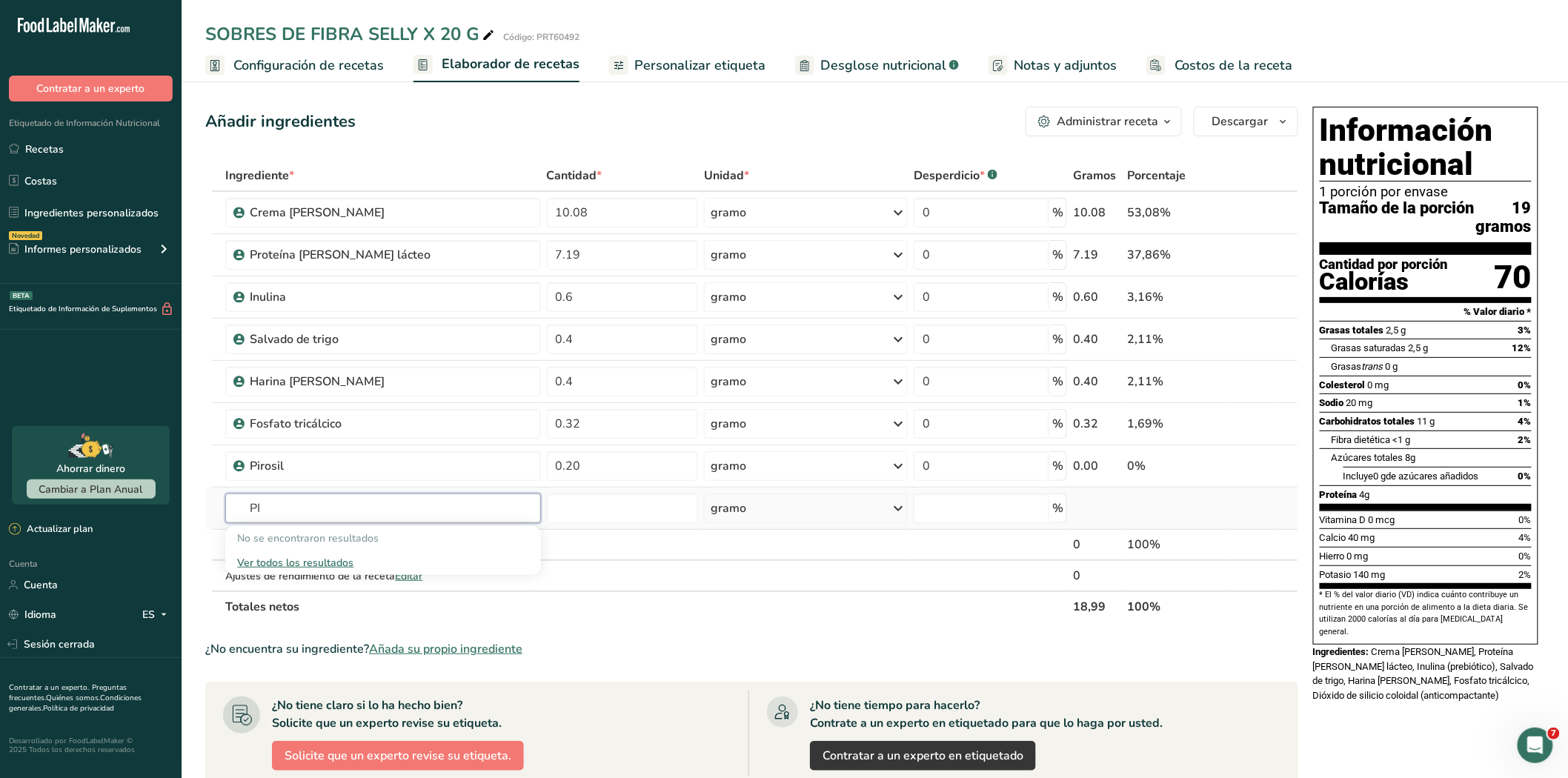
type input "P"
type input "50051"
click at [313, 558] on font "Ver todos los resultados" at bounding box center [295, 563] width 117 height 14
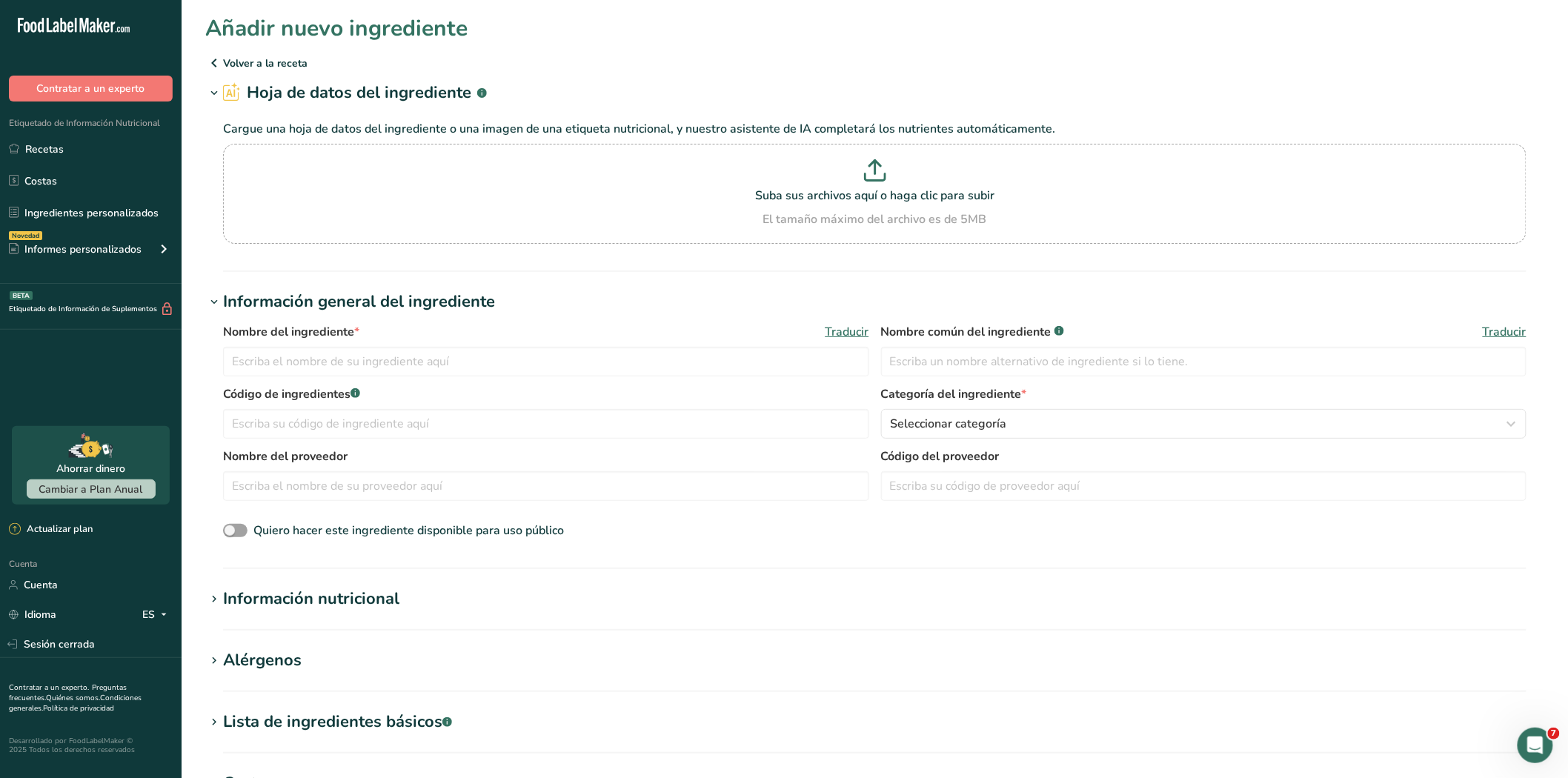
click at [216, 67] on icon at bounding box center [214, 62] width 18 height 26
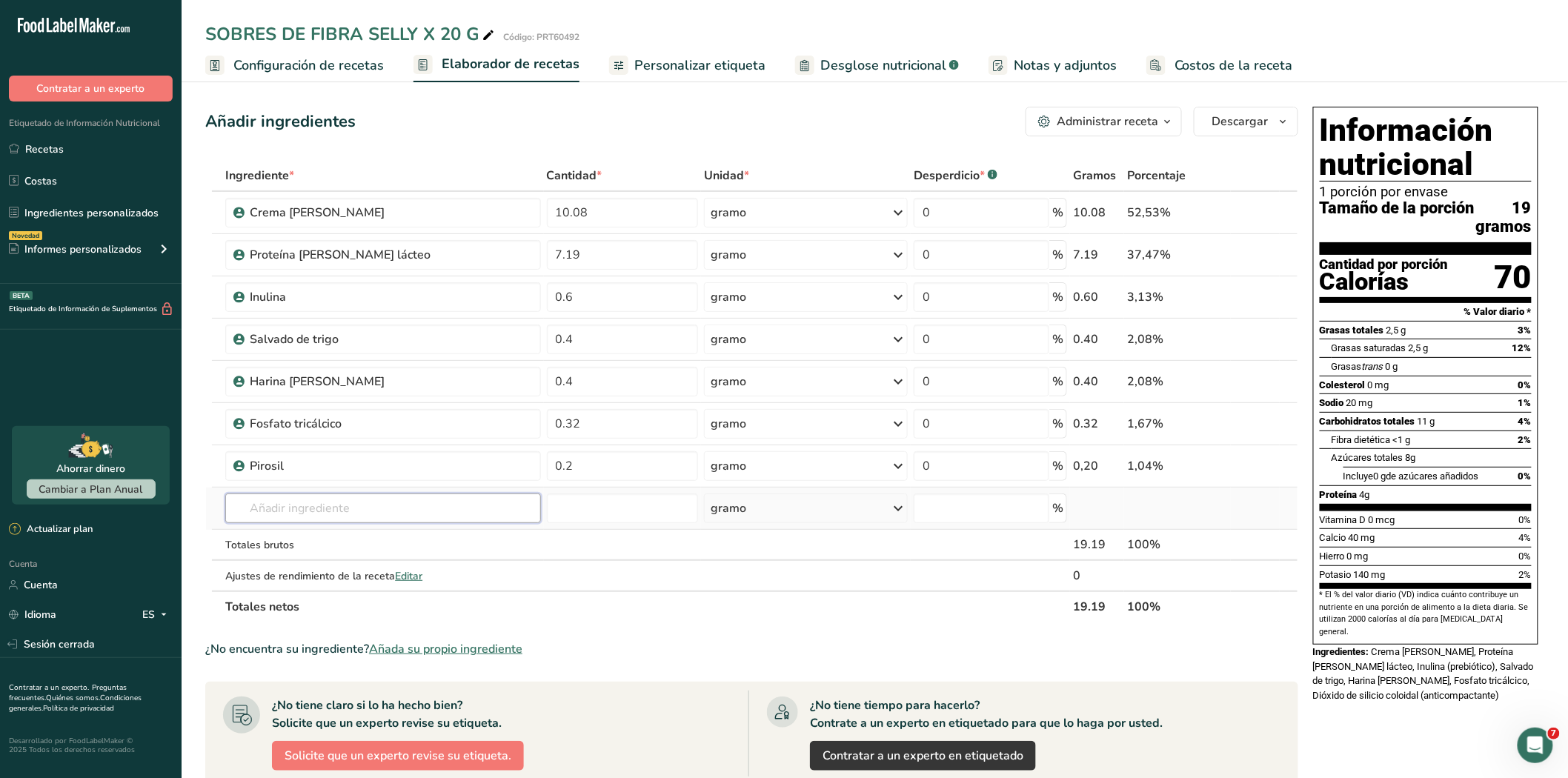
click at [316, 502] on input "text" at bounding box center [383, 508] width 315 height 30
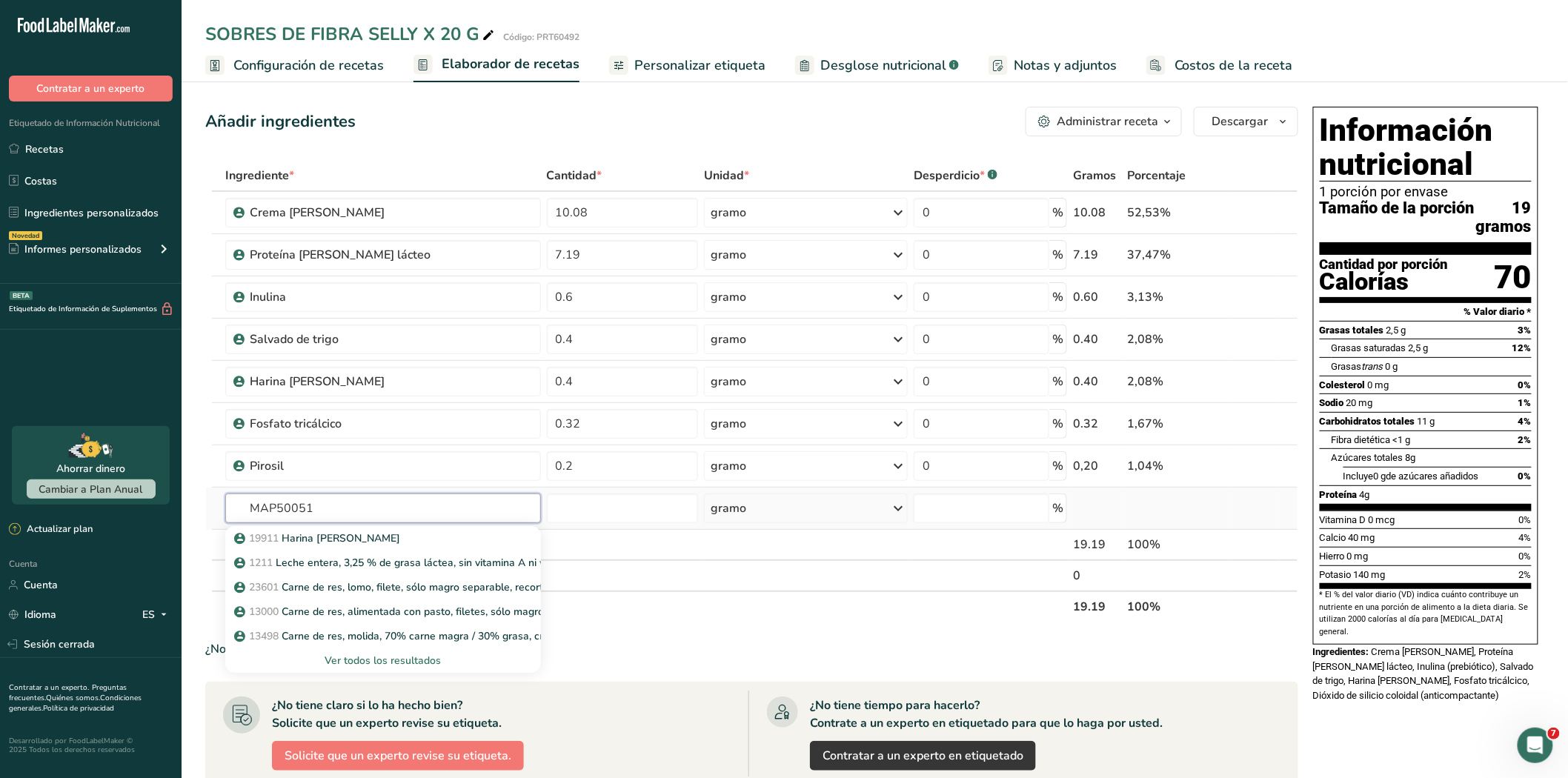
type input "MAP50051"
click at [392, 658] on font "Ver todos los resultados" at bounding box center [383, 661] width 117 height 14
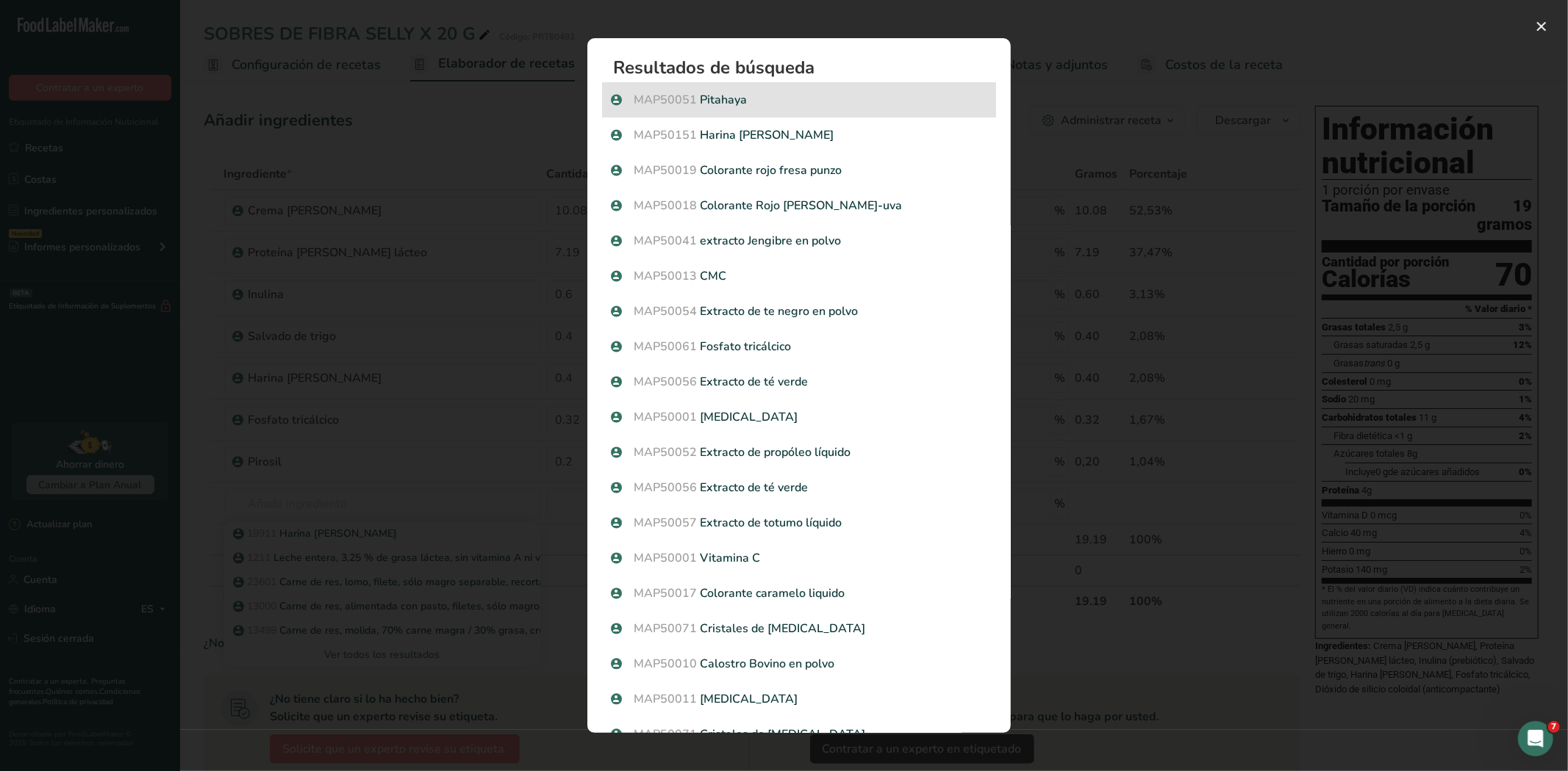
click at [714, 97] on font "Pitahaya" at bounding box center [724, 100] width 47 height 16
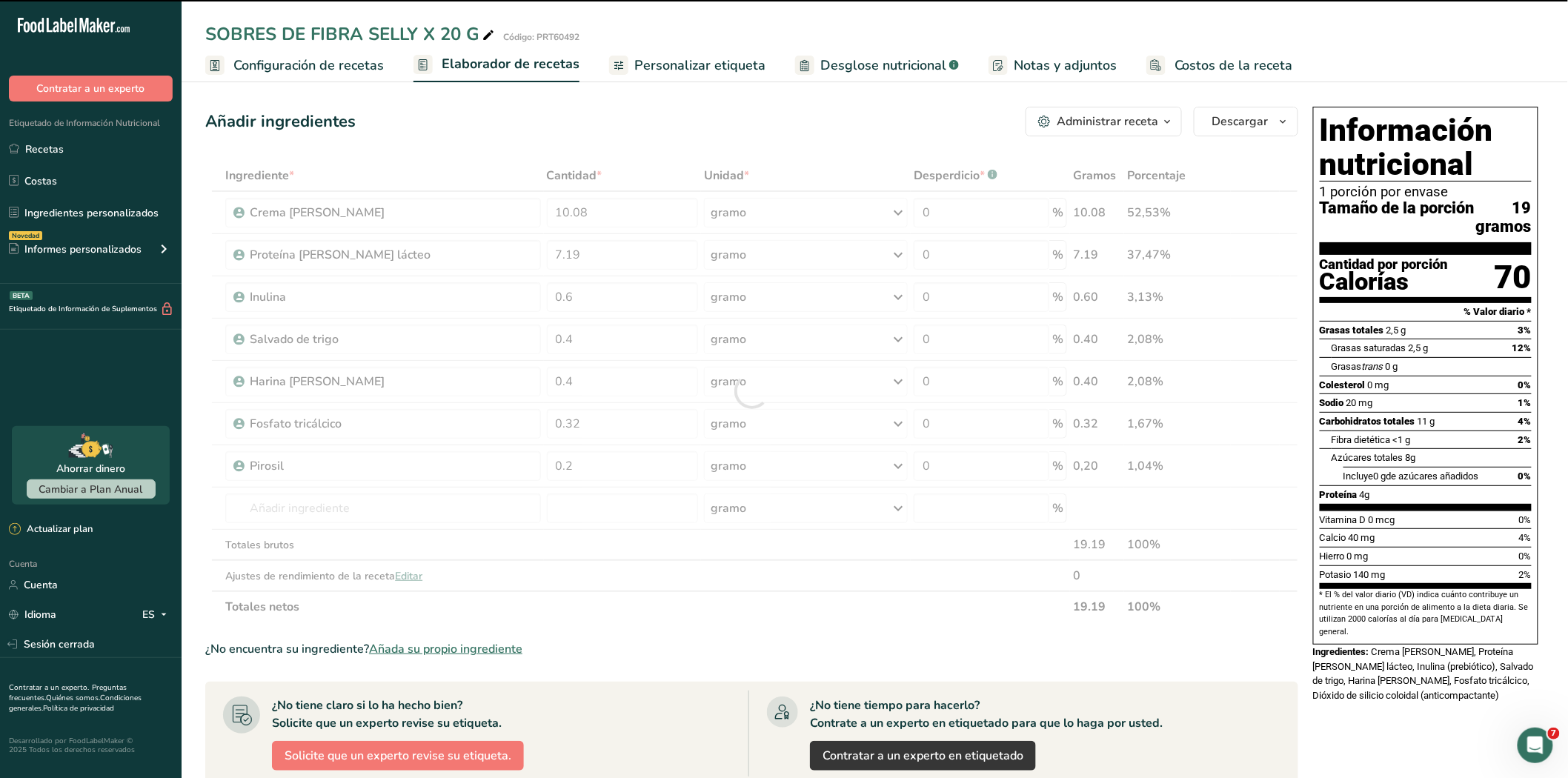
type input "0"
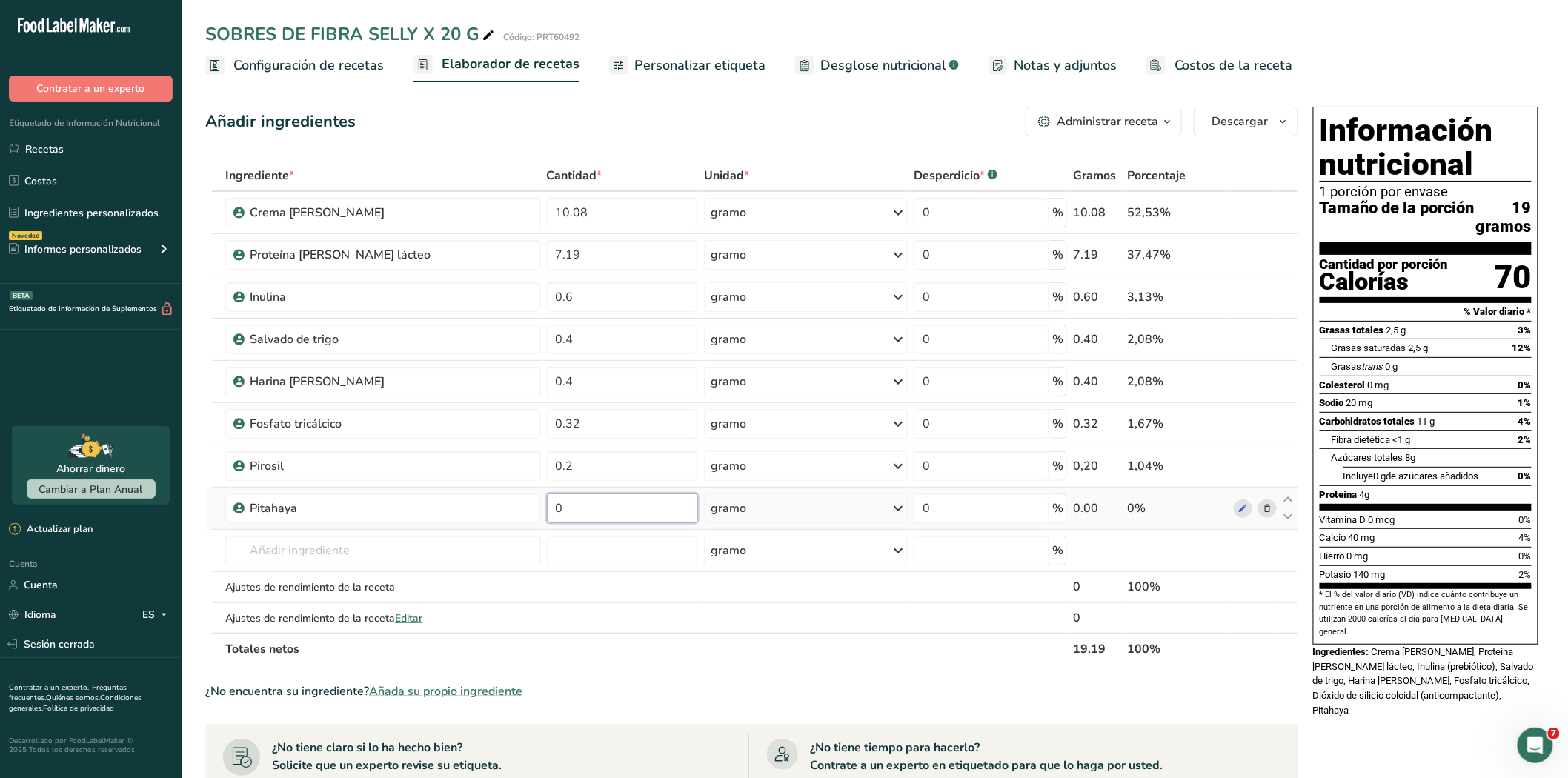
click at [628, 521] on input "0" at bounding box center [623, 508] width 152 height 30
type input "0.10"
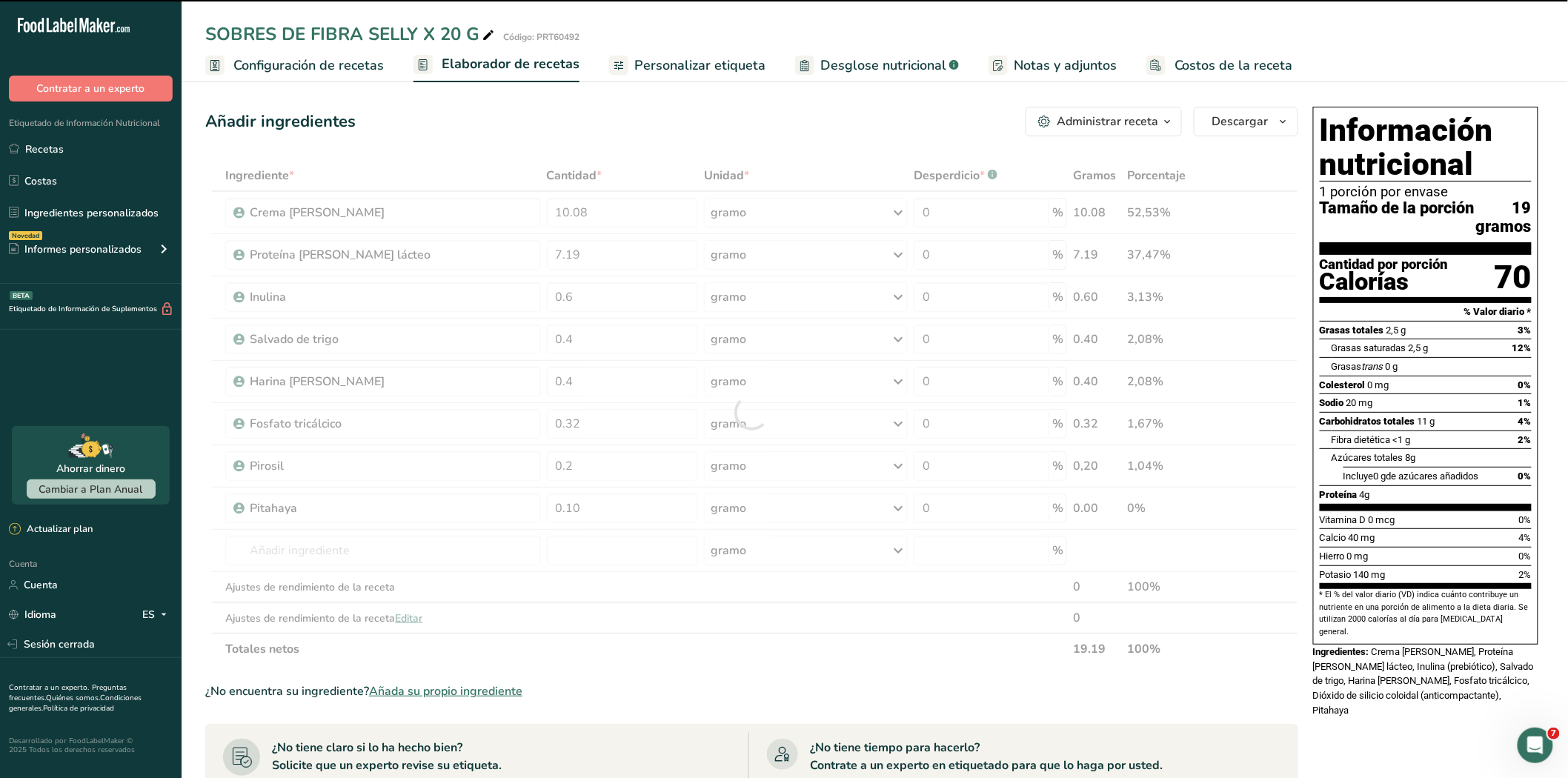
click at [318, 553] on div at bounding box center [751, 413] width 1092 height 505
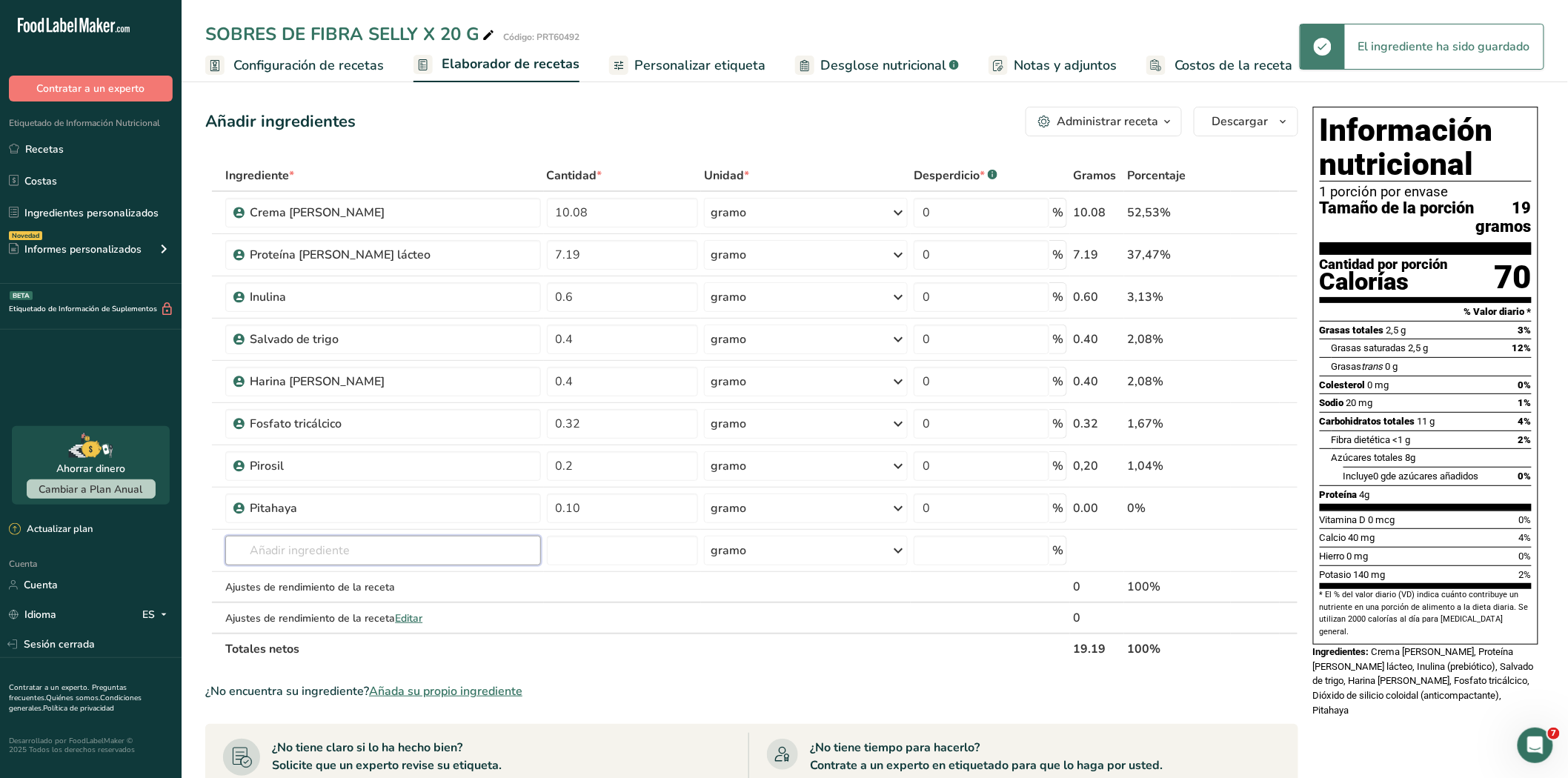
click at [318, 553] on input "text" at bounding box center [383, 550] width 315 height 30
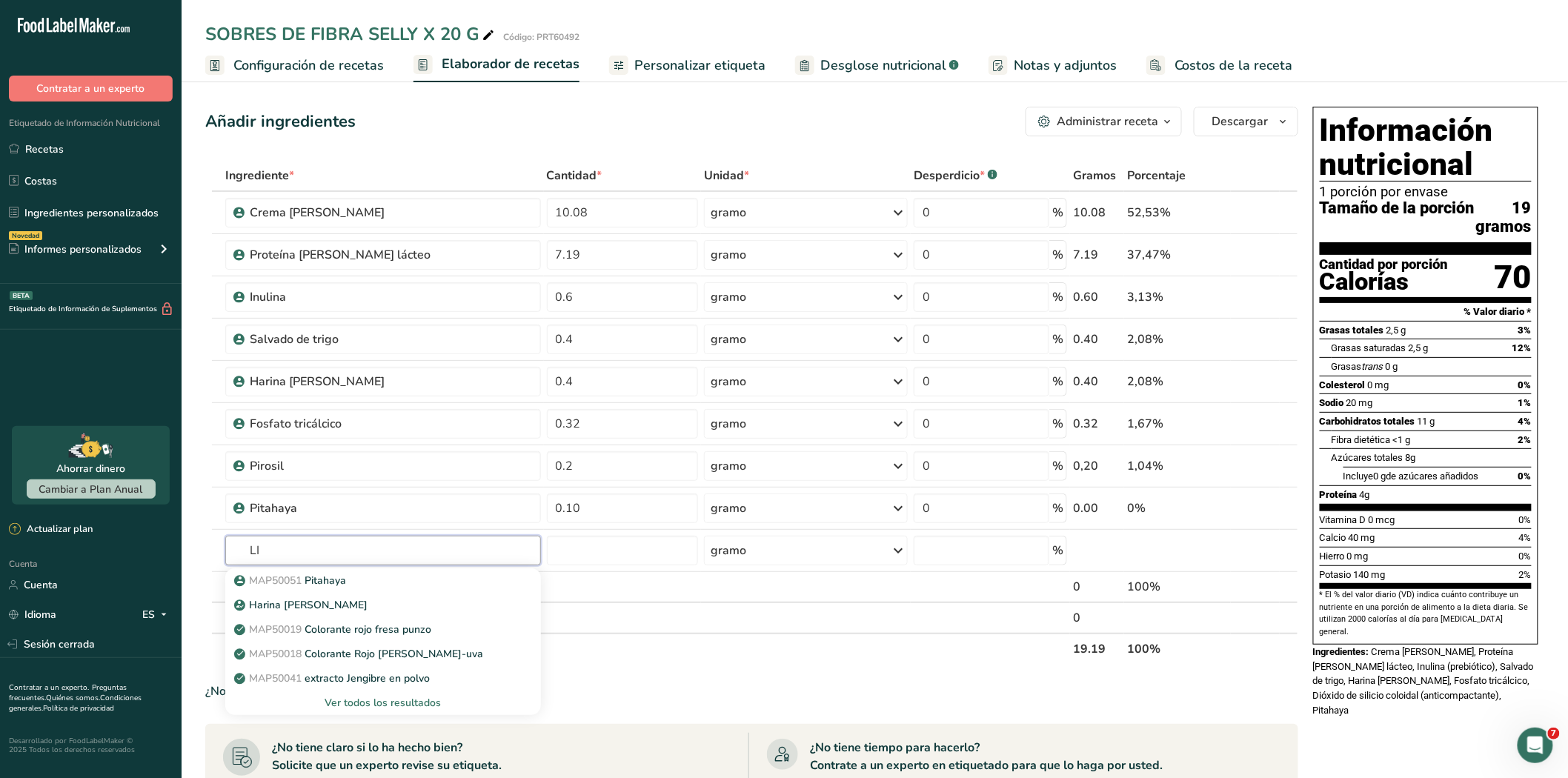
type input "L"
type input "MAP50069"
click at [382, 699] on font "Ver todos los resultados" at bounding box center [383, 703] width 117 height 14
click at [0, 0] on div "Resultados de búsqueda modal" at bounding box center [0, 0] width 0 height 0
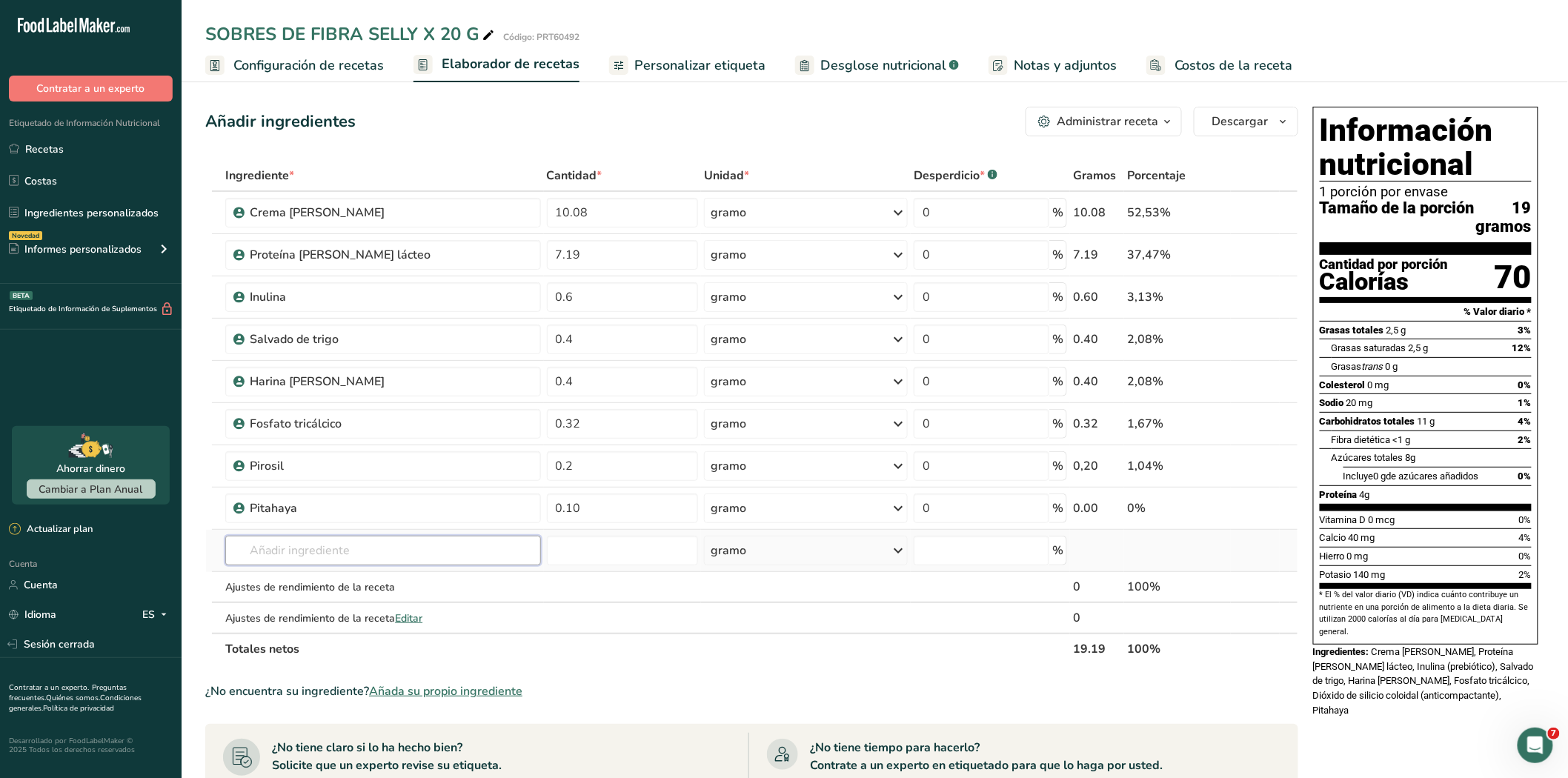
click at [314, 547] on input "text" at bounding box center [383, 550] width 315 height 30
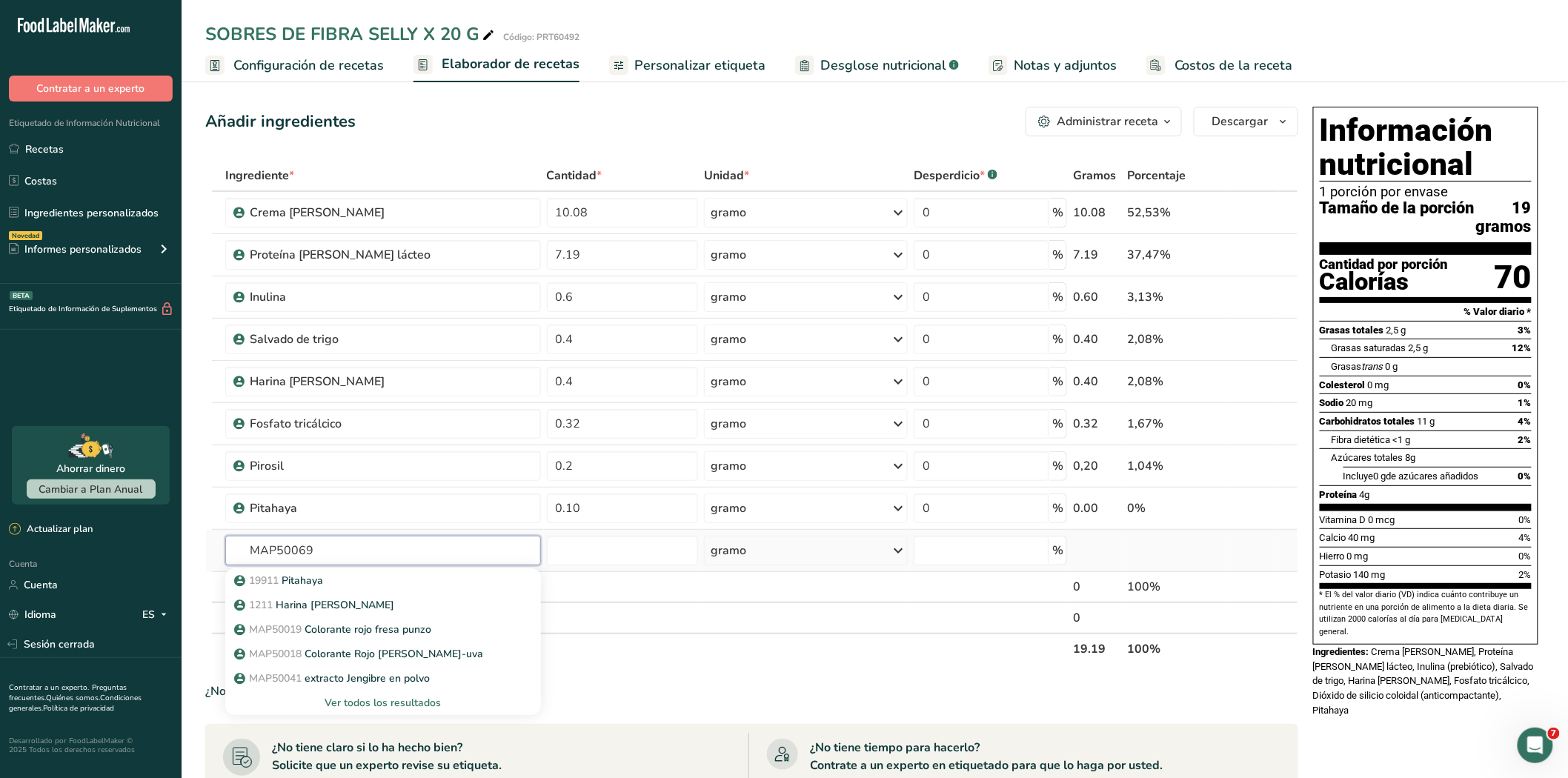
type input "MAP50069"
click at [390, 699] on font "Ver todos los resultados" at bounding box center [383, 703] width 117 height 14
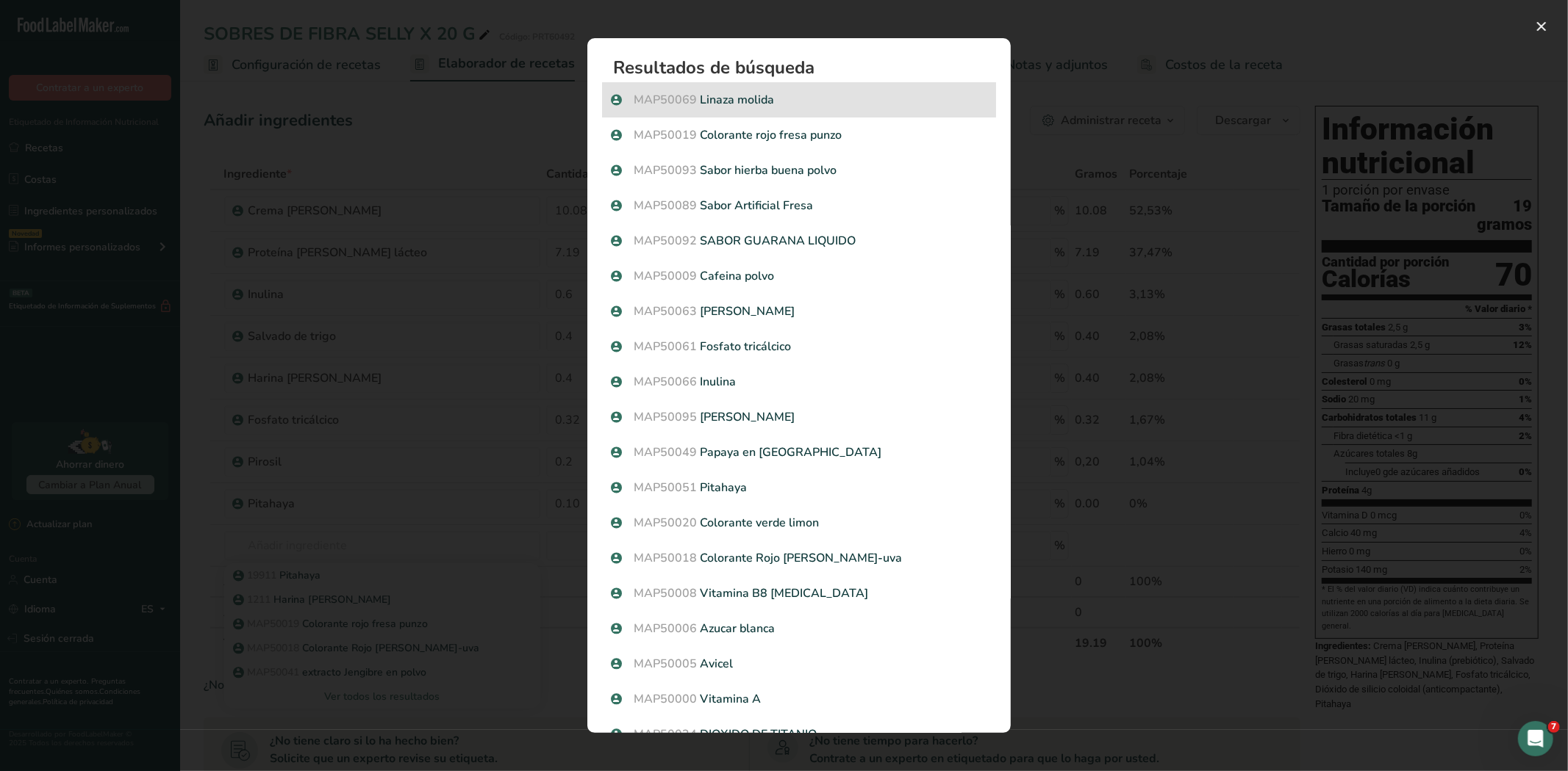
click at [747, 100] on p "MAP50069 Linaza molida" at bounding box center [798, 100] width 376 height 18
drag, startPoint x: 747, startPoint y: 100, endPoint x: 764, endPoint y: 130, distance: 34.5
click at [747, 100] on div "Resultados de búsqueda modal" at bounding box center [784, 386] width 1568 height 771
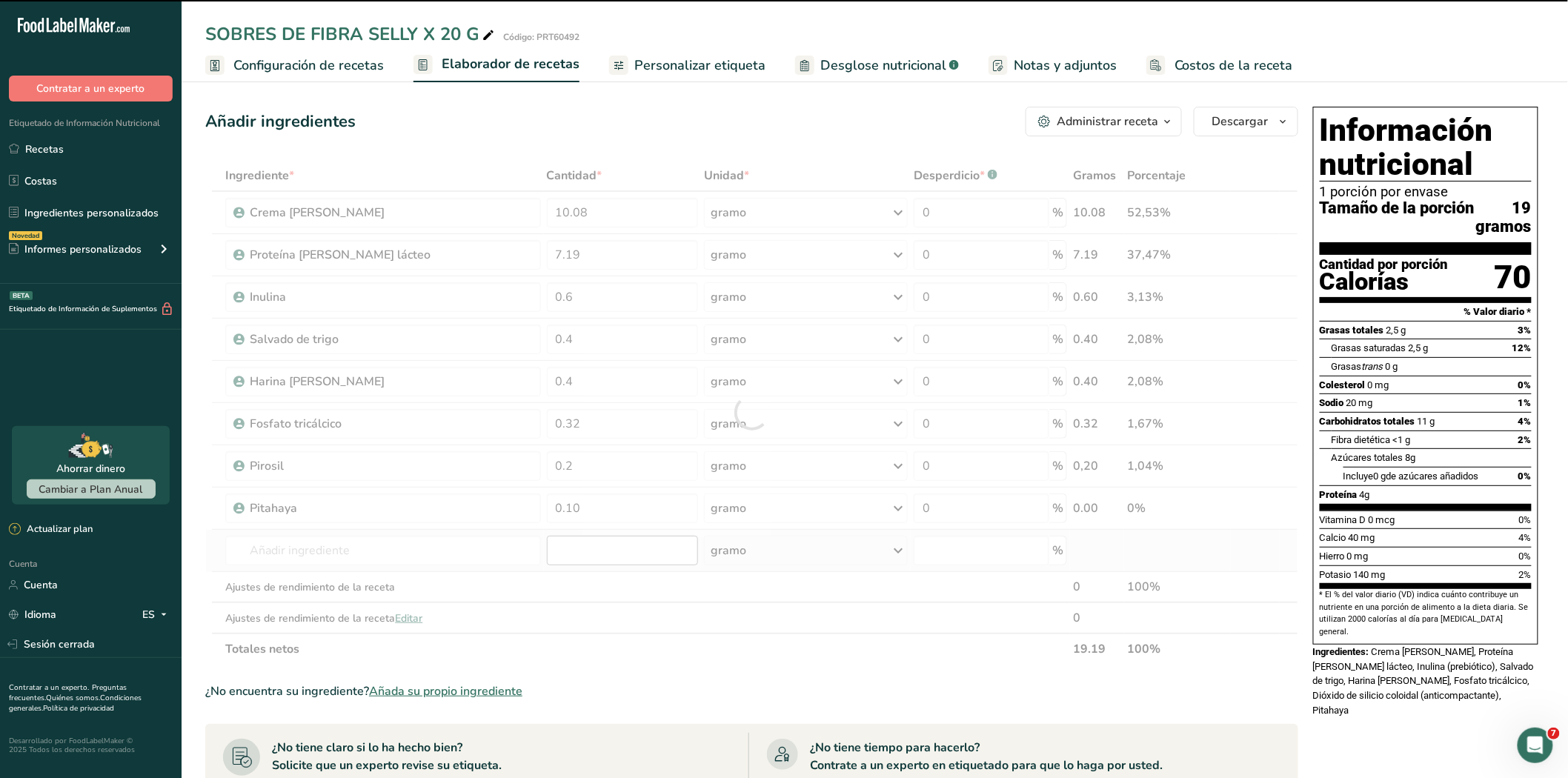
type input "0"
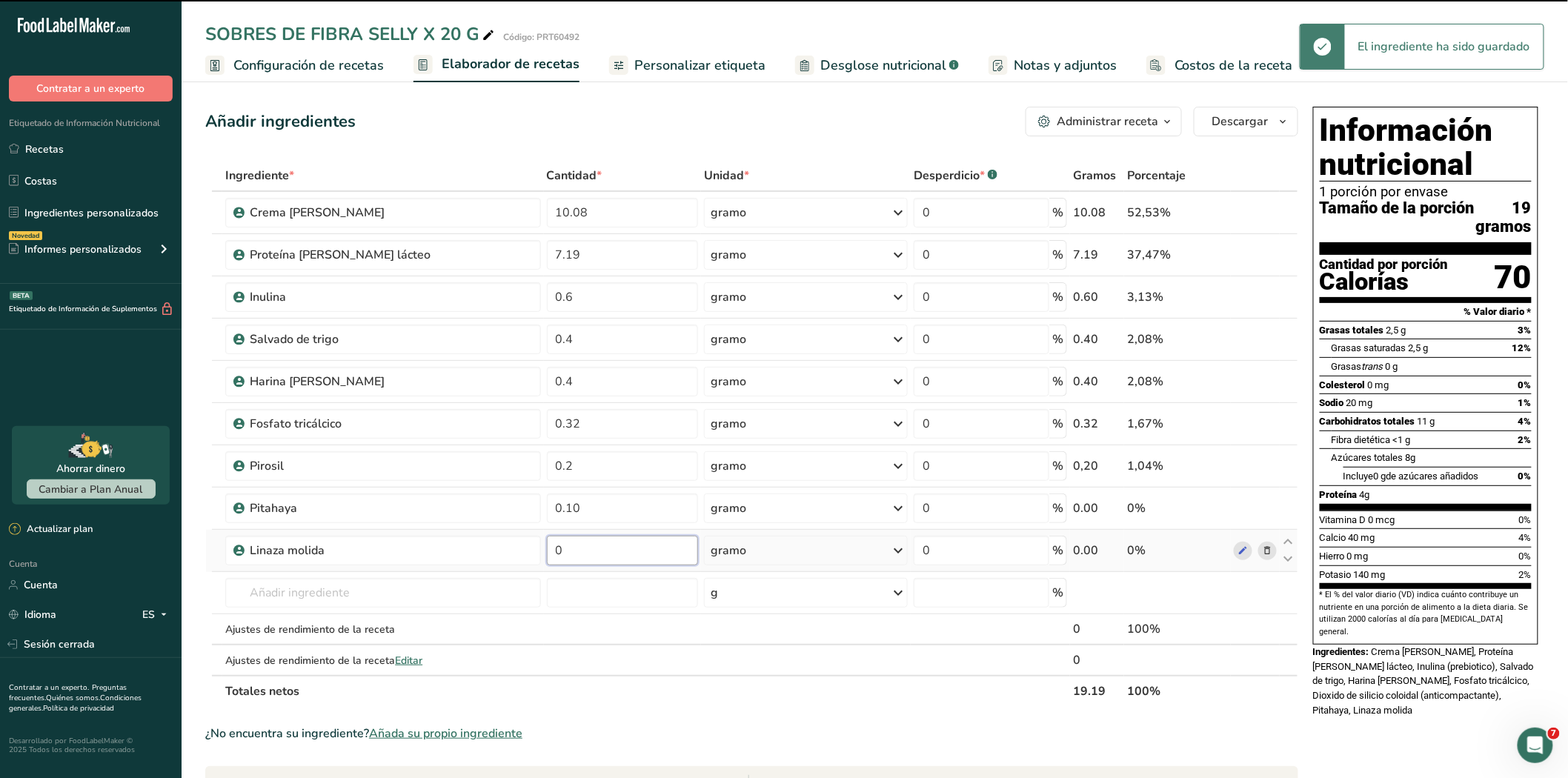
click at [603, 552] on input "0" at bounding box center [623, 550] width 152 height 30
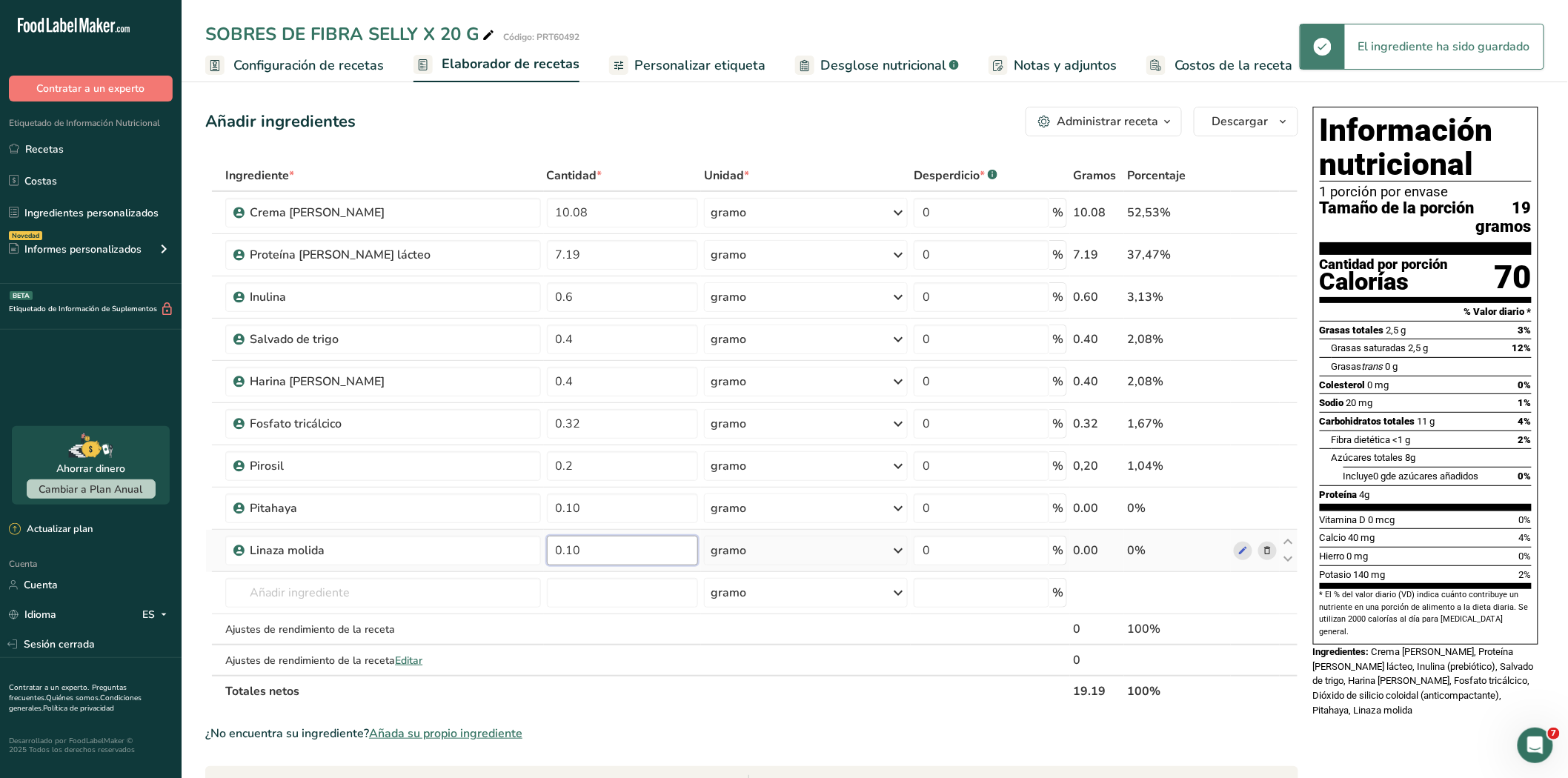
type input "0.10"
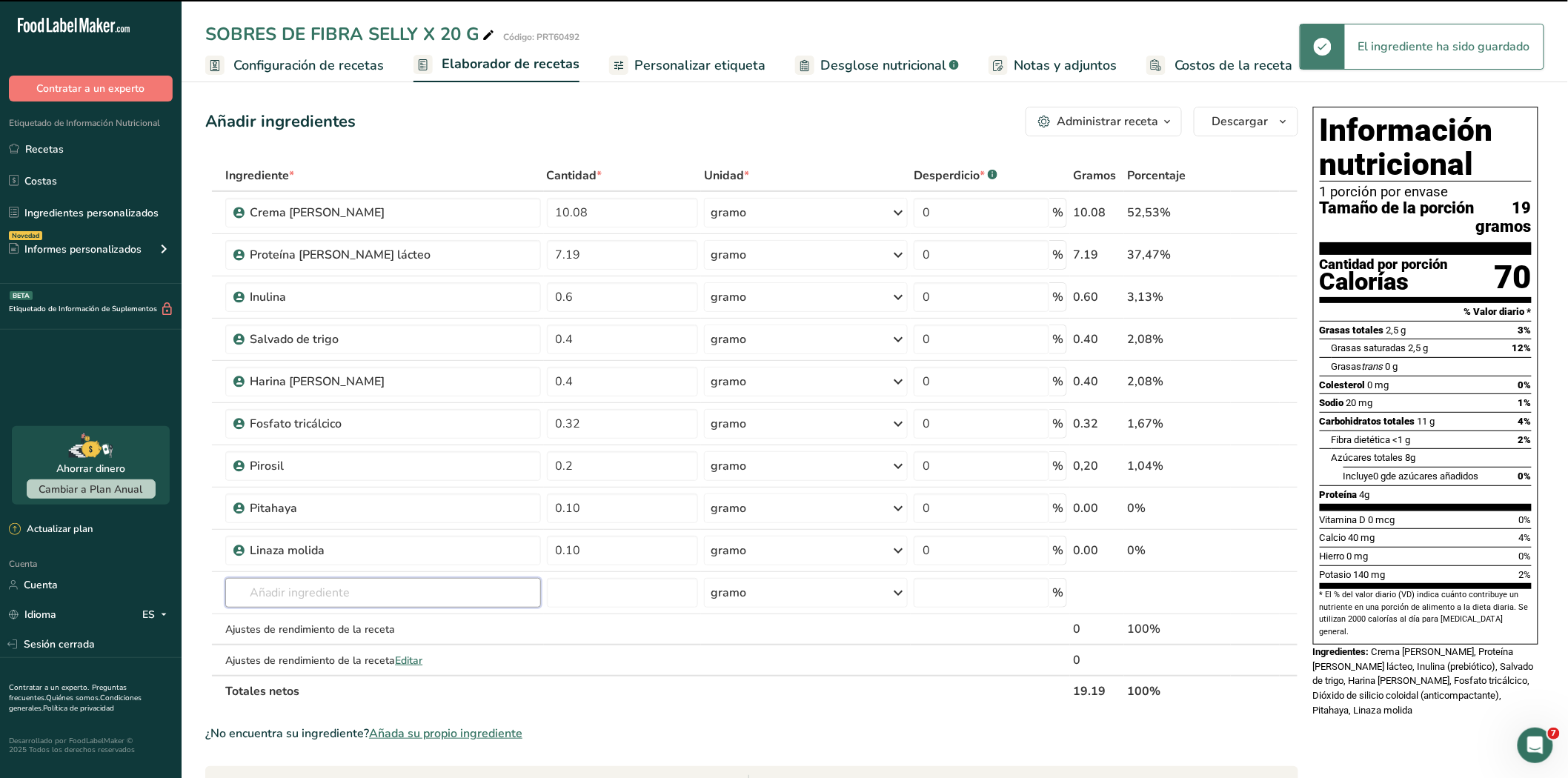
click at [354, 592] on input "text" at bounding box center [383, 593] width 315 height 30
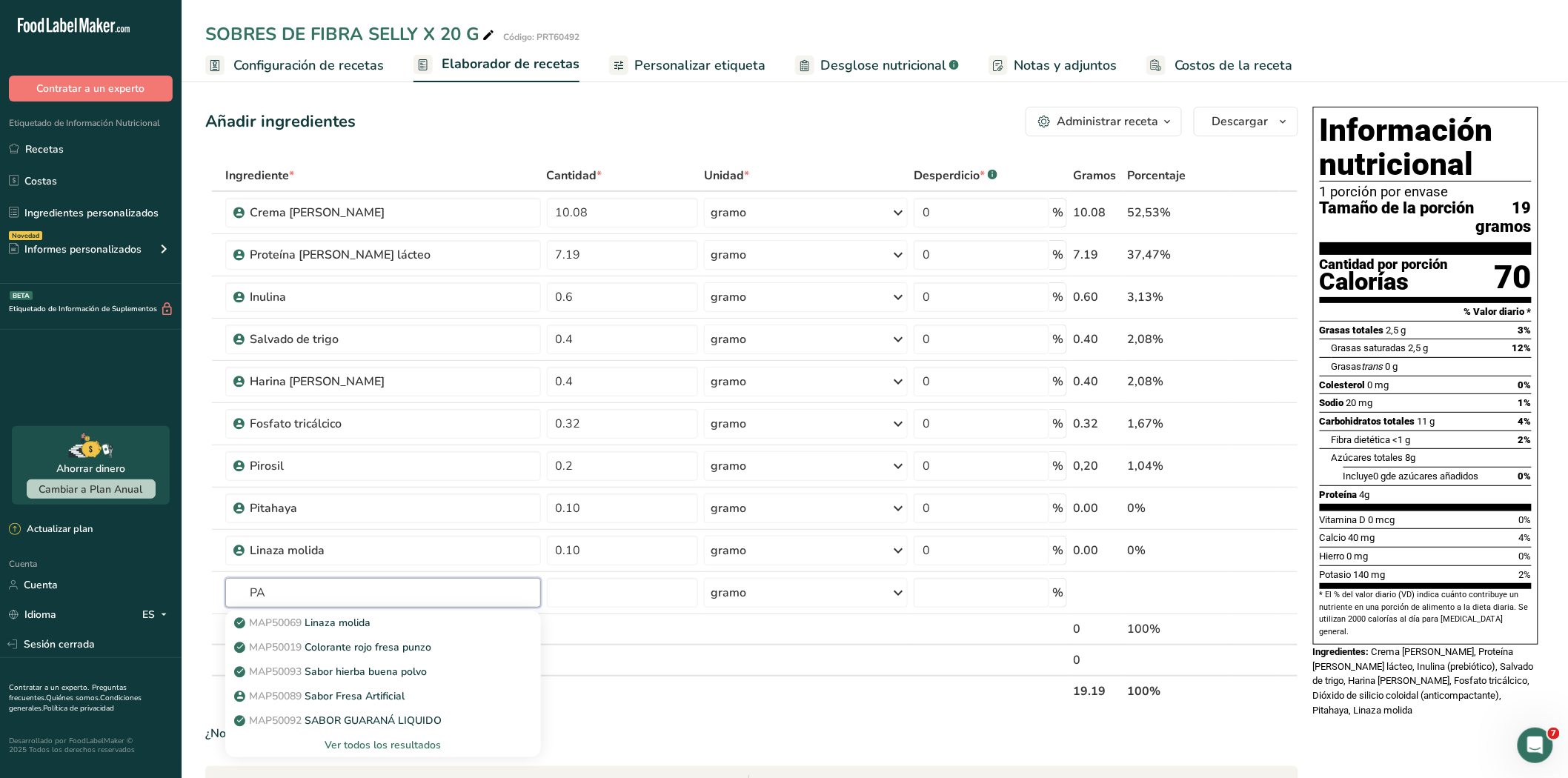
type input "P"
type input "MAP"
type input "MAP50049"
click at [364, 741] on font "Ver todos los resultados" at bounding box center [383, 745] width 117 height 14
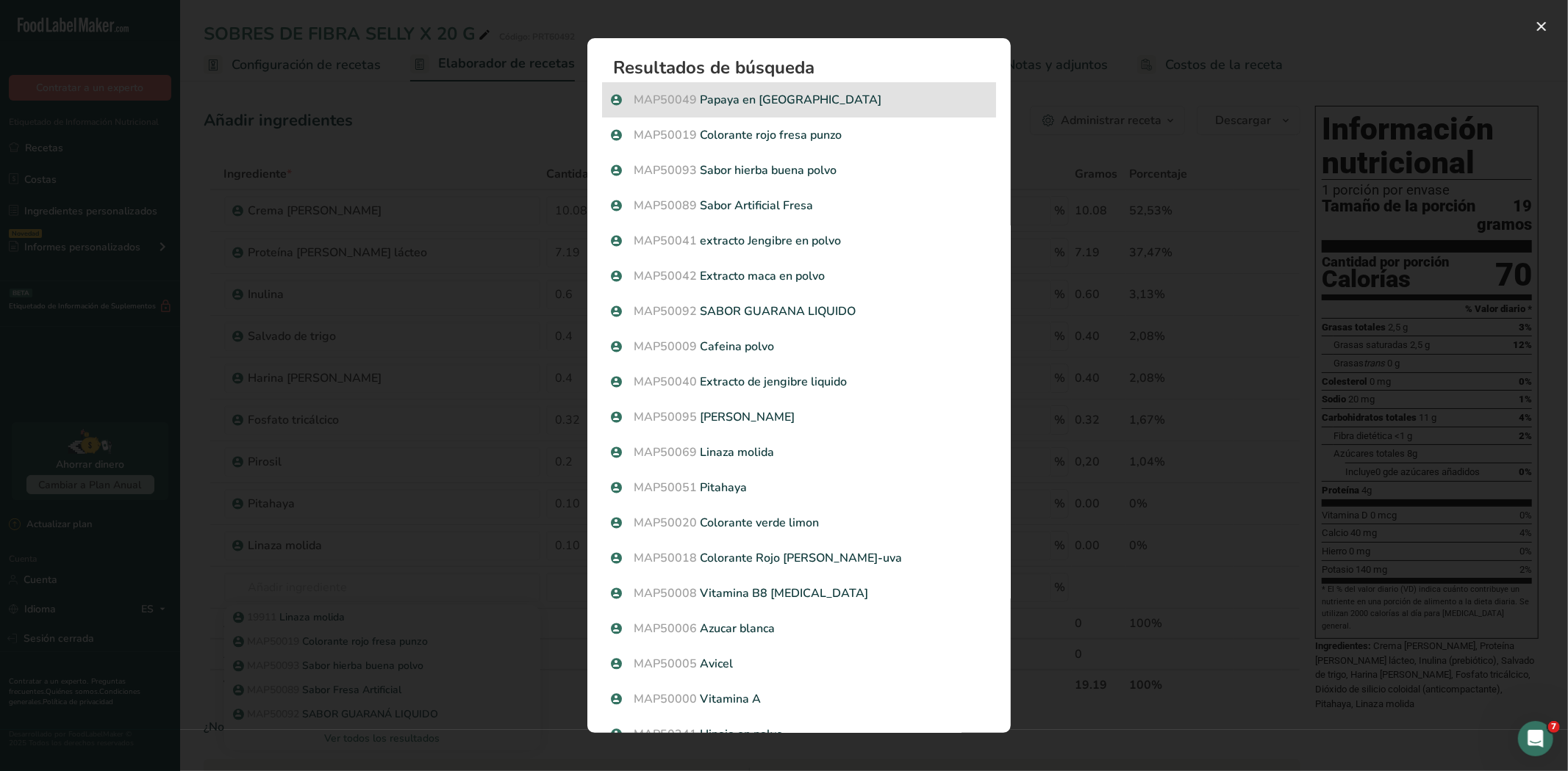
click at [736, 97] on p "MAP50049 Papaya en polvo" at bounding box center [798, 100] width 376 height 18
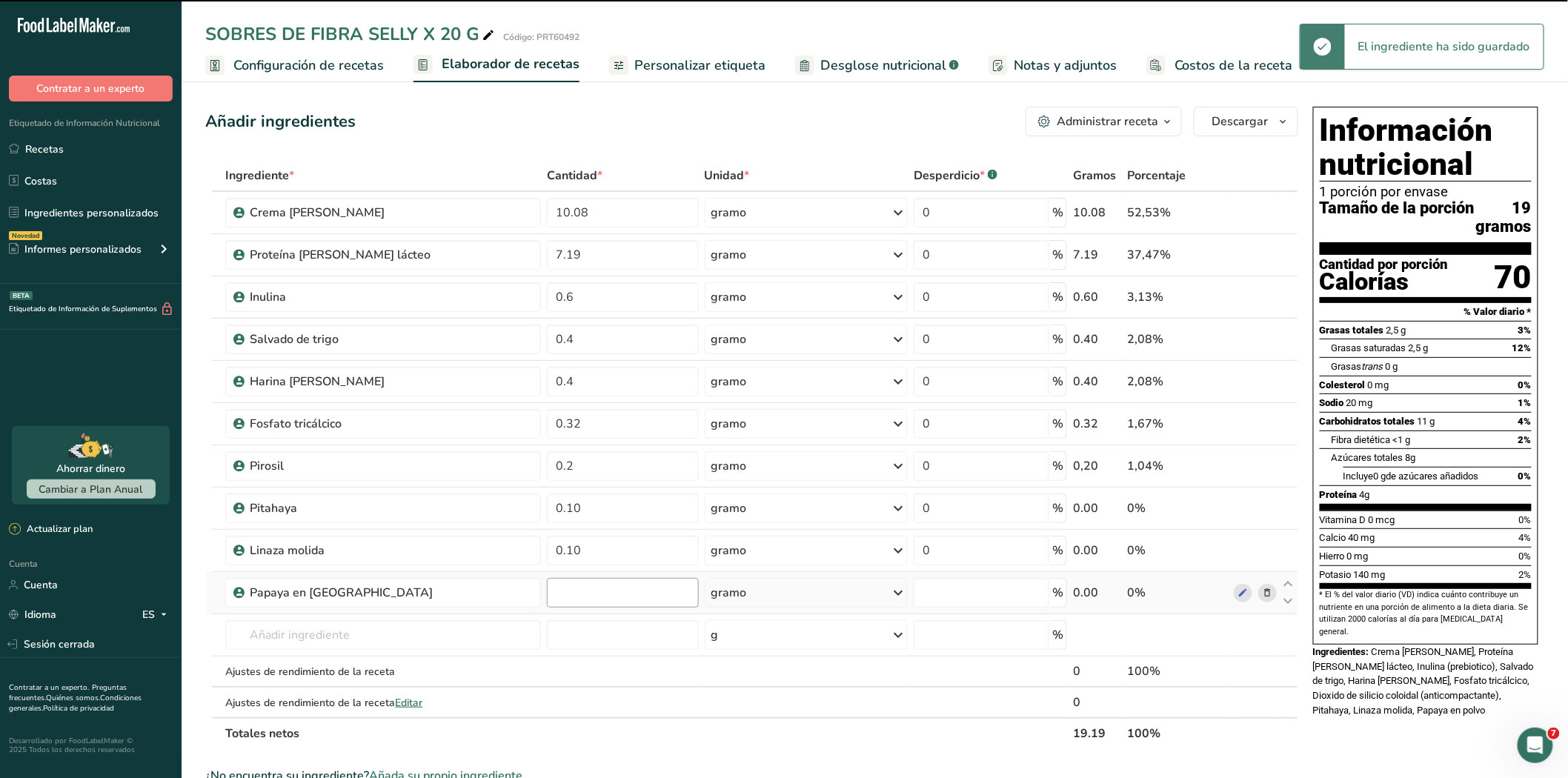
type input "0"
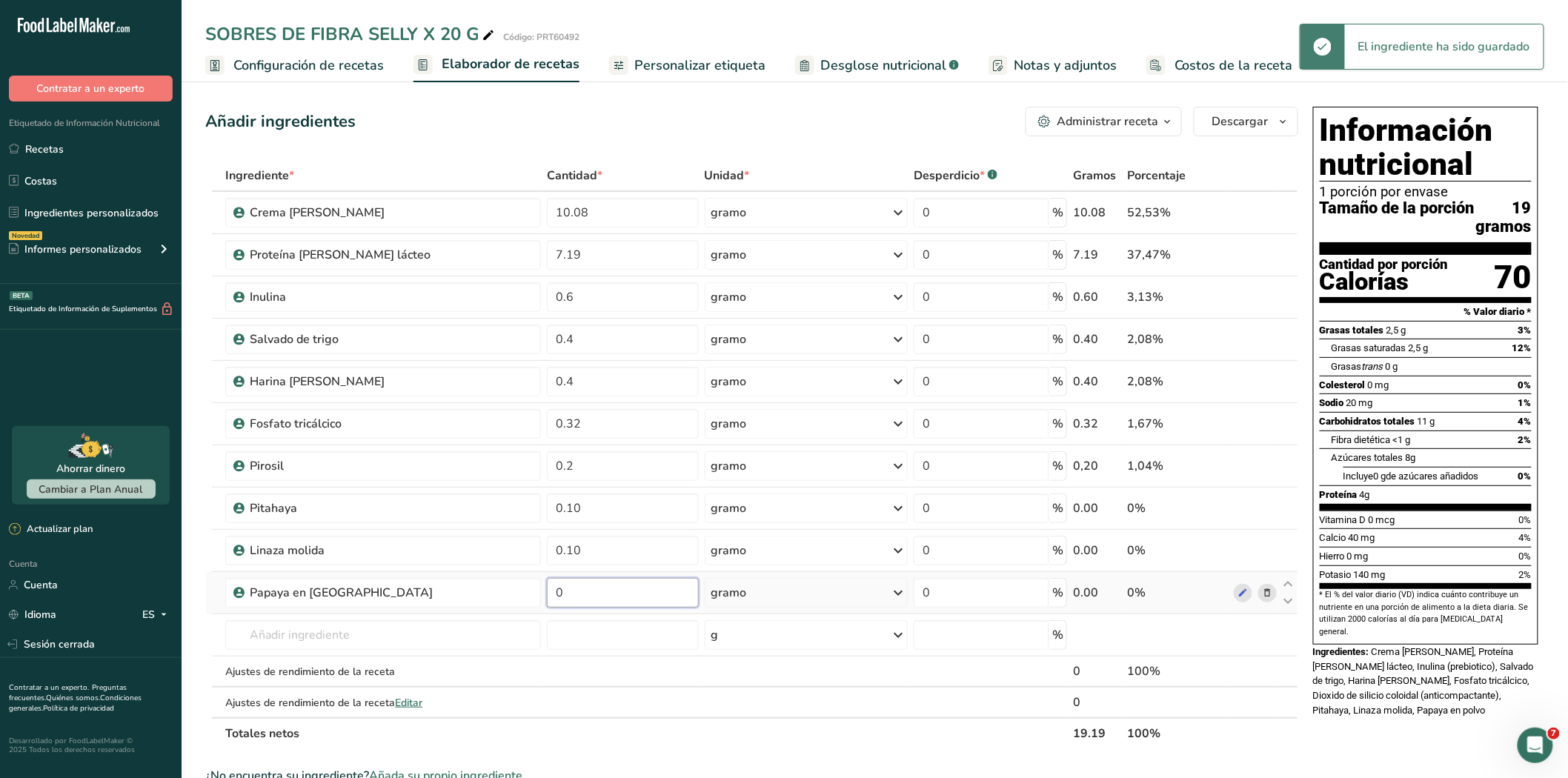
click at [589, 591] on input "0" at bounding box center [623, 593] width 152 height 30
type input "0.10"
click at [293, 646] on div "Ingrediente * Cantidad * Unidad * Desperdicio * .a-a{fill:#347362;}.b-a{fill:#f…" at bounding box center [751, 454] width 1092 height 589
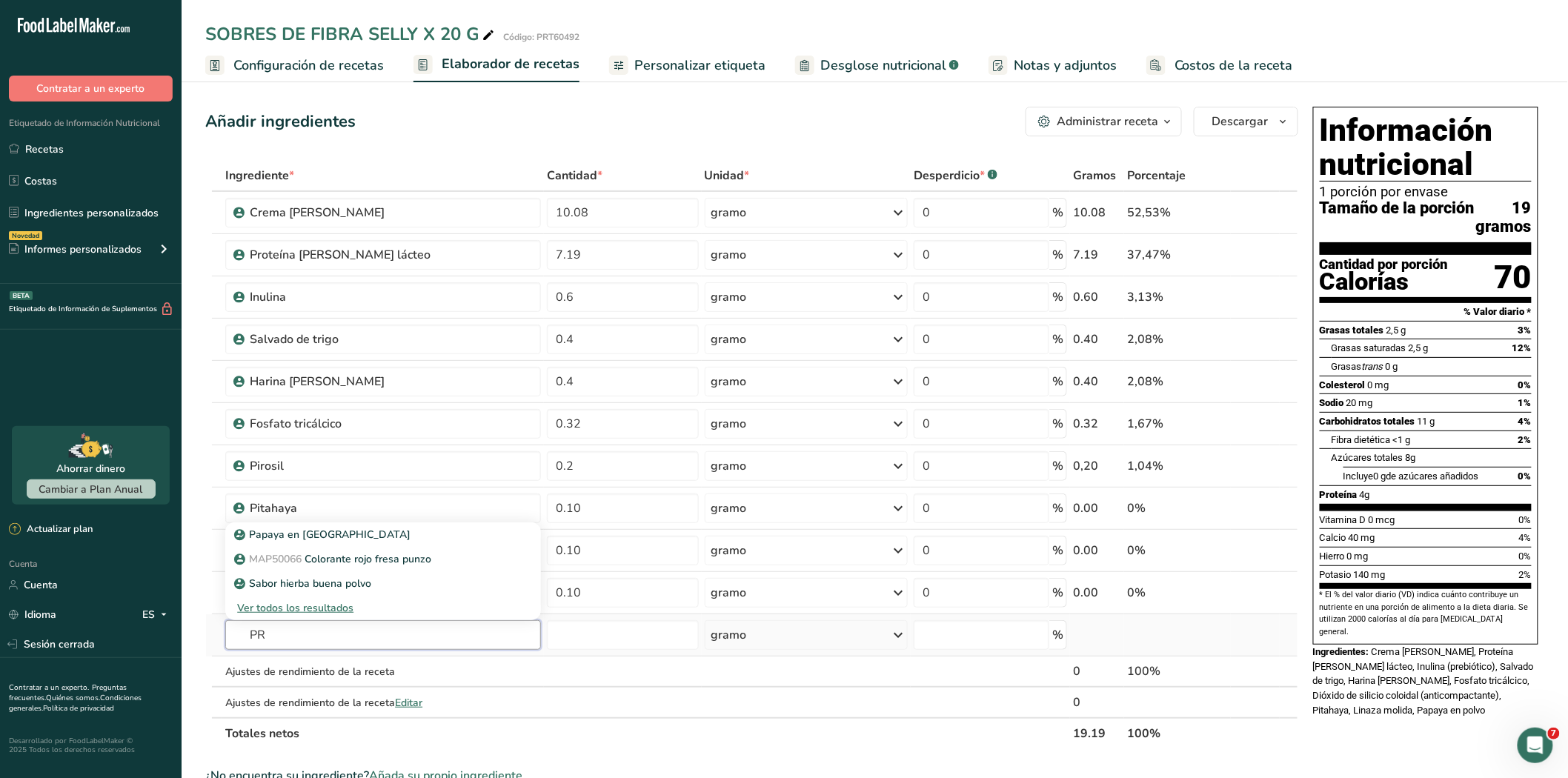
type input "P"
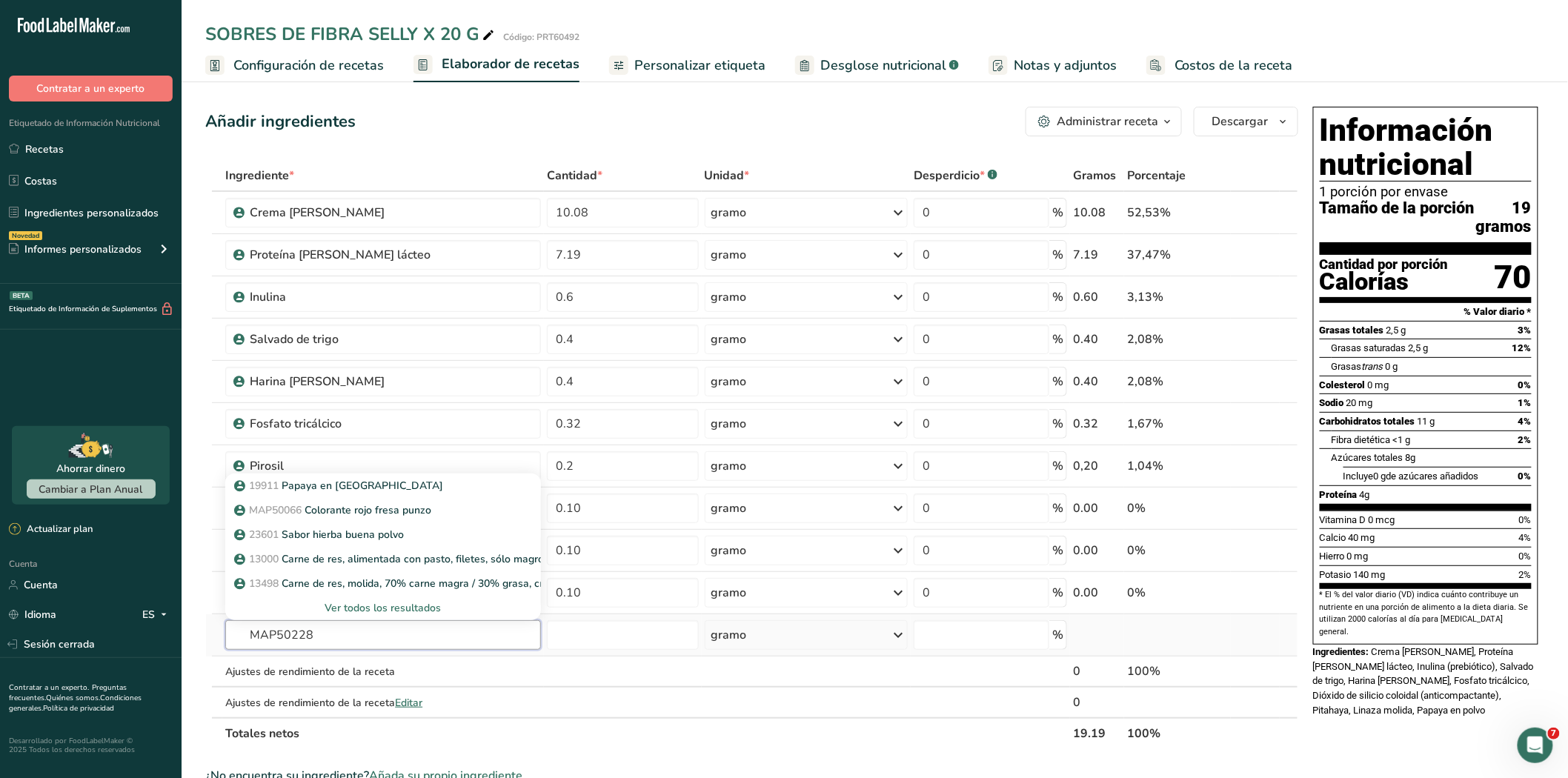
type input "MAP50228"
click at [387, 610] on font "Ver todos los resultados" at bounding box center [383, 608] width 117 height 14
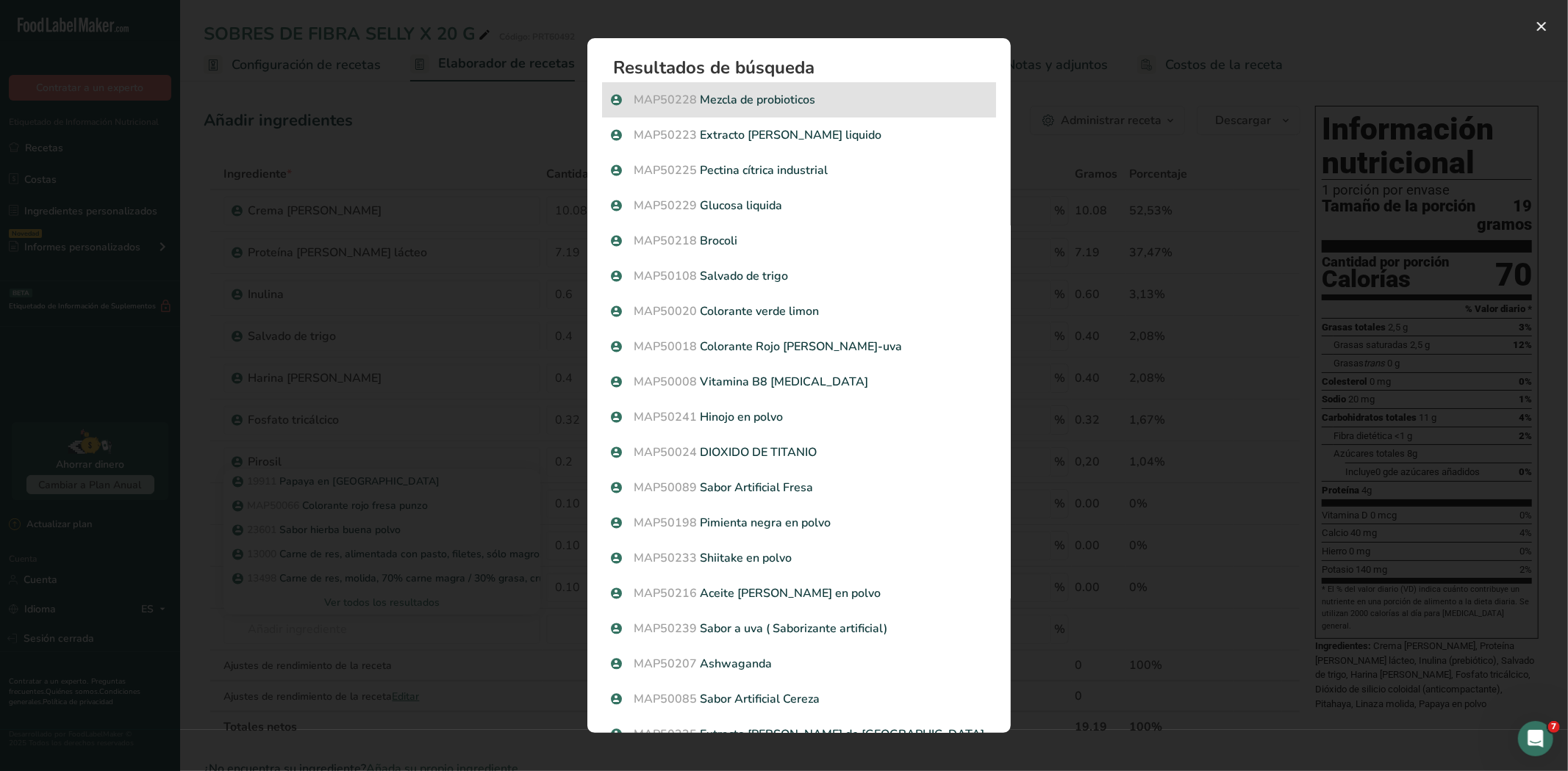
click at [795, 91] on p "MAP50228 Mezcla de probioticos" at bounding box center [798, 100] width 376 height 18
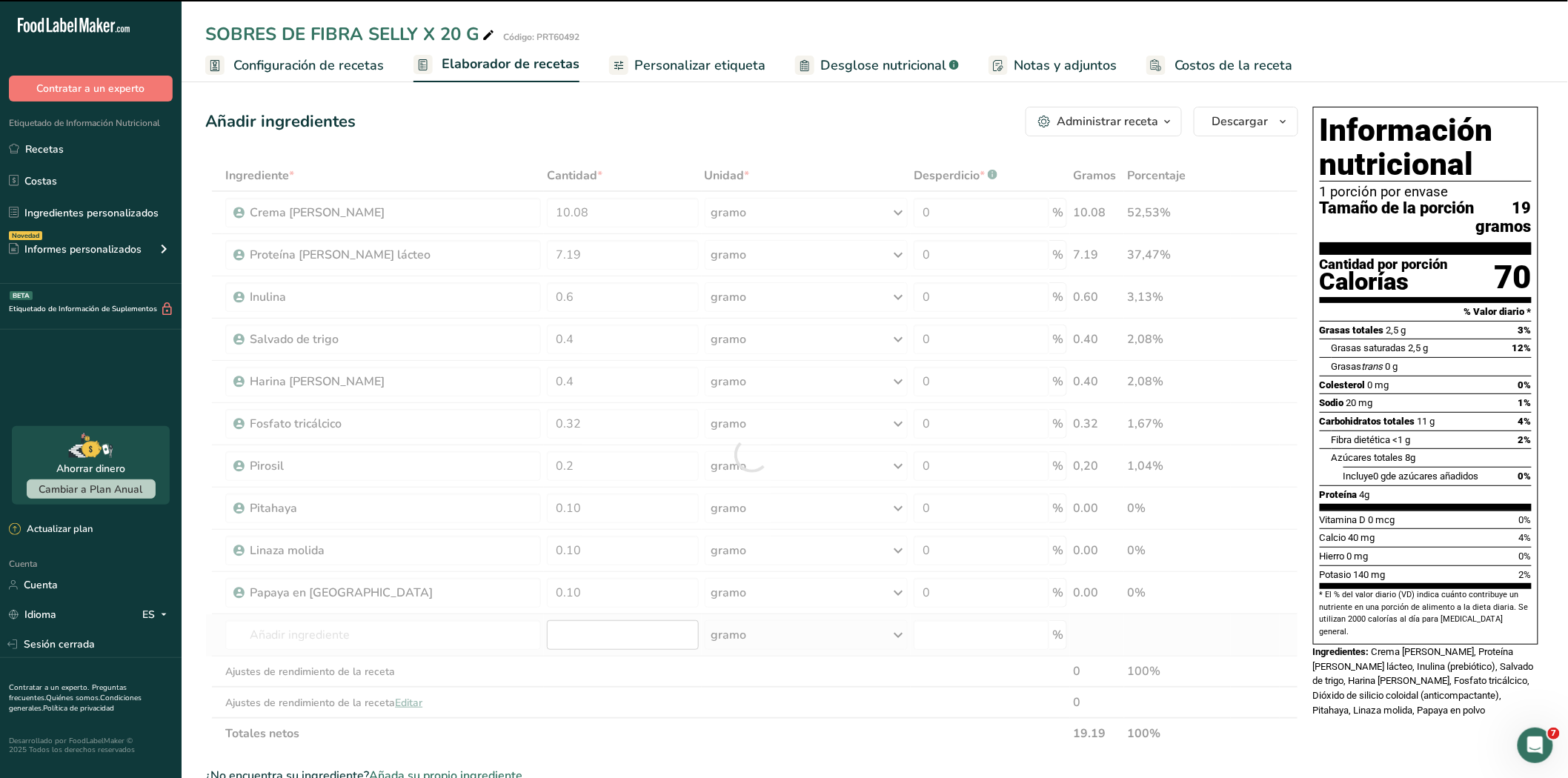
type input "0"
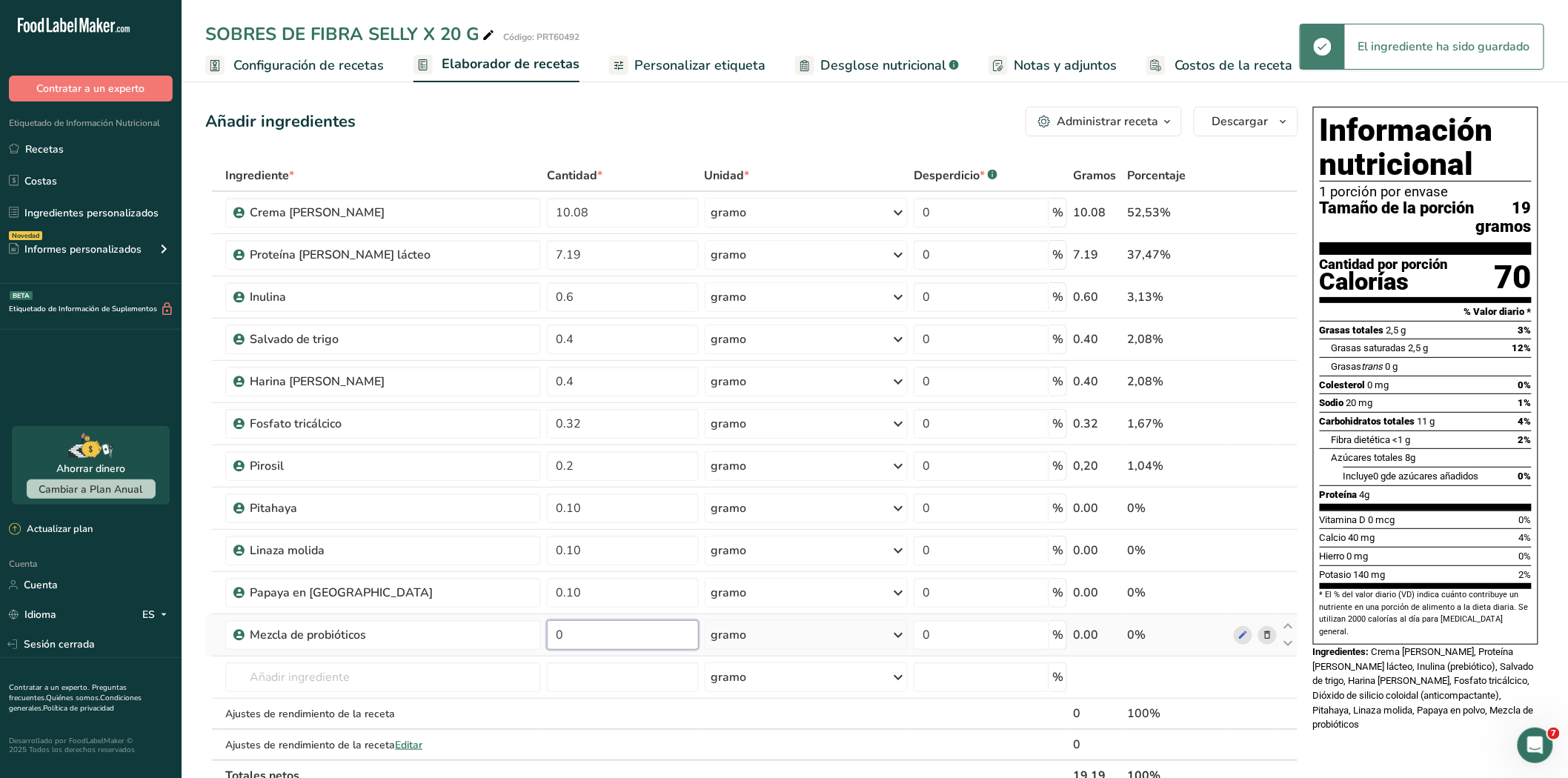
click at [568, 640] on input "0" at bounding box center [623, 635] width 152 height 30
type input "0.04"
click at [313, 673] on div "Ingrediente * Cantidad * Unidad * Desperdicio * .a-a{fill:#347362;}.b-a{fill:#f…" at bounding box center [751, 476] width 1092 height 631
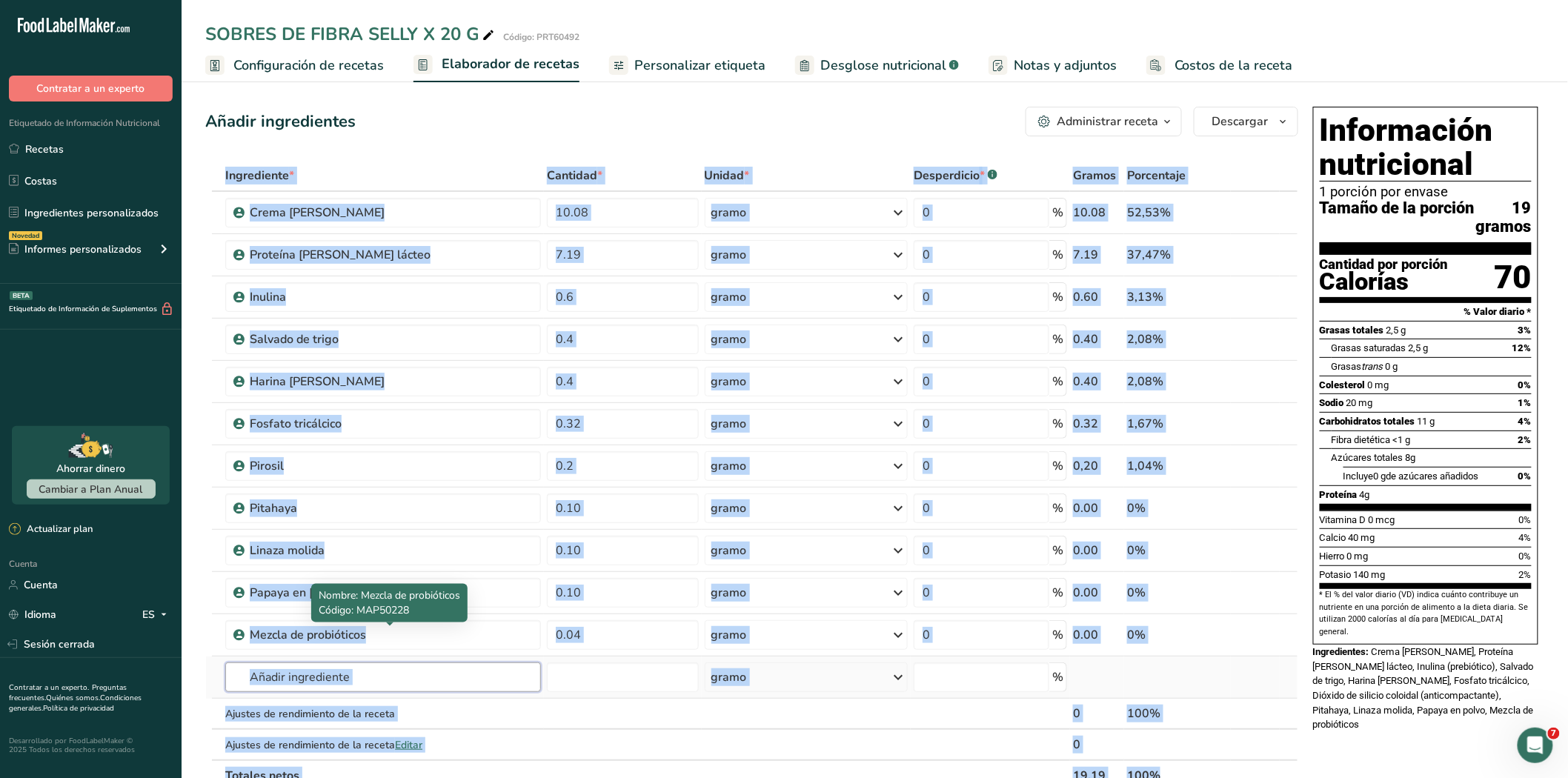
click at [261, 670] on input "text" at bounding box center [383, 677] width 315 height 30
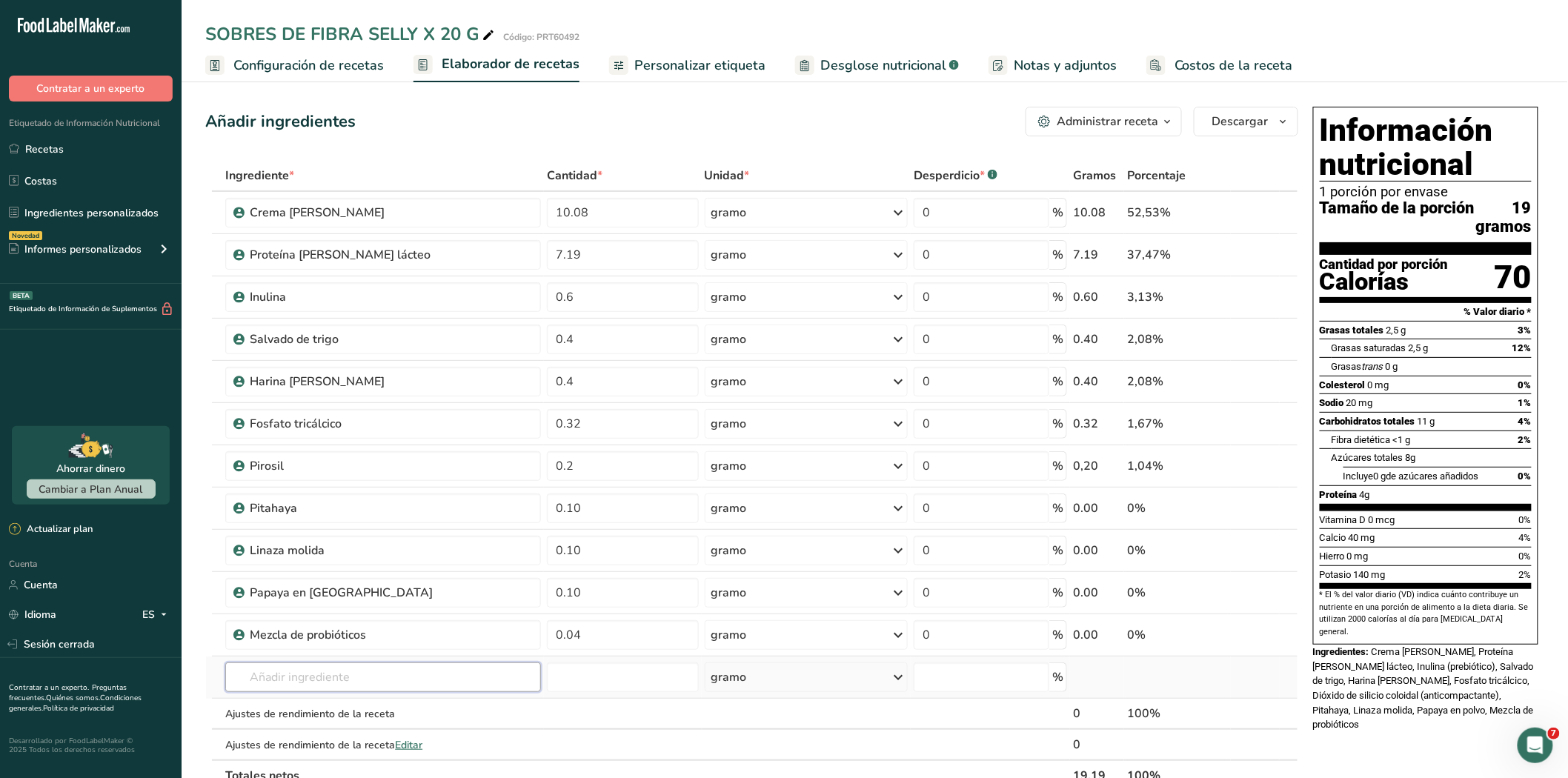
click at [261, 670] on input "text" at bounding box center [383, 677] width 315 height 30
type input "5"
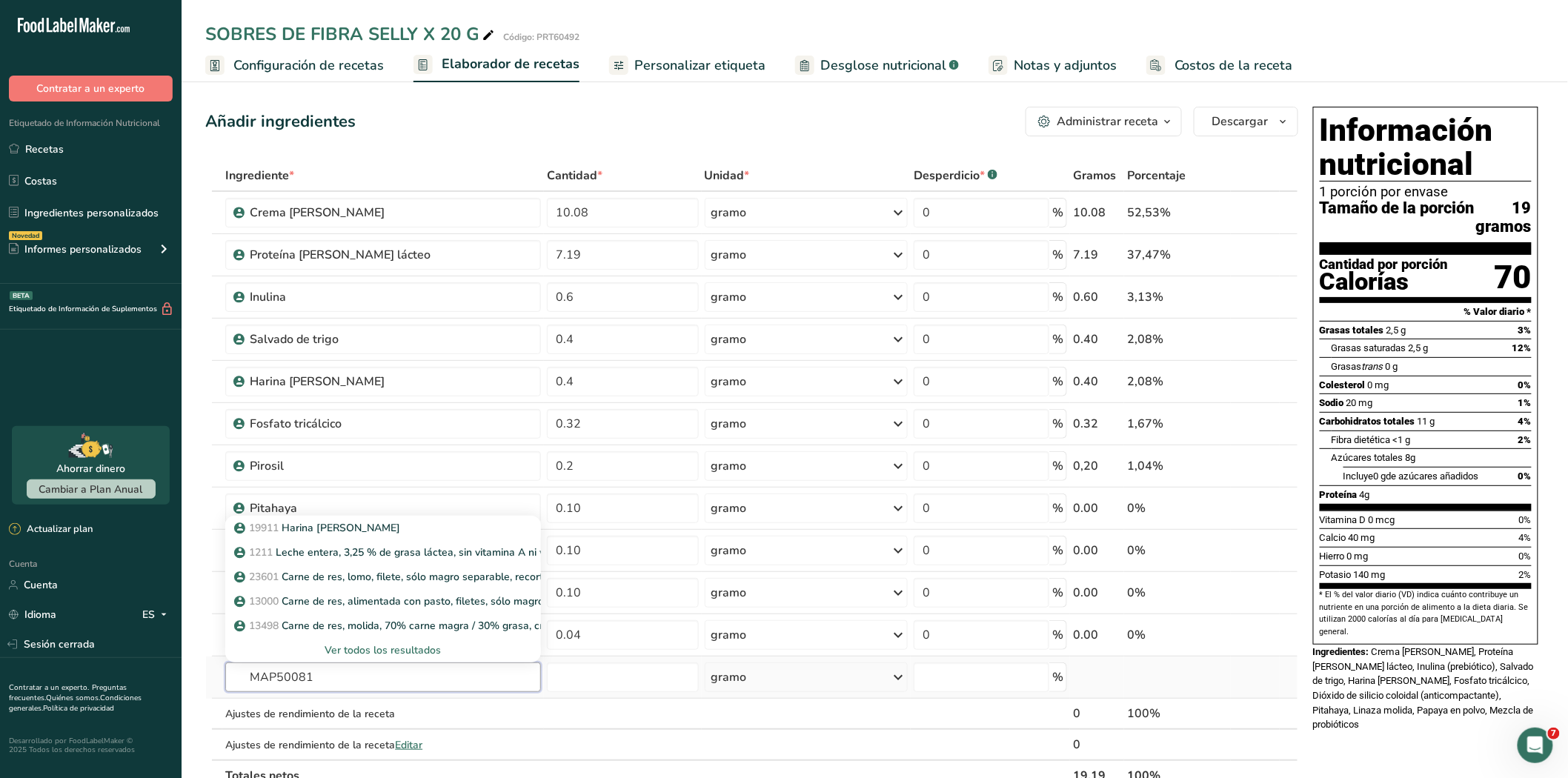
type input "MAP50081"
click at [359, 650] on font "Ver todos los resultados" at bounding box center [383, 650] width 117 height 14
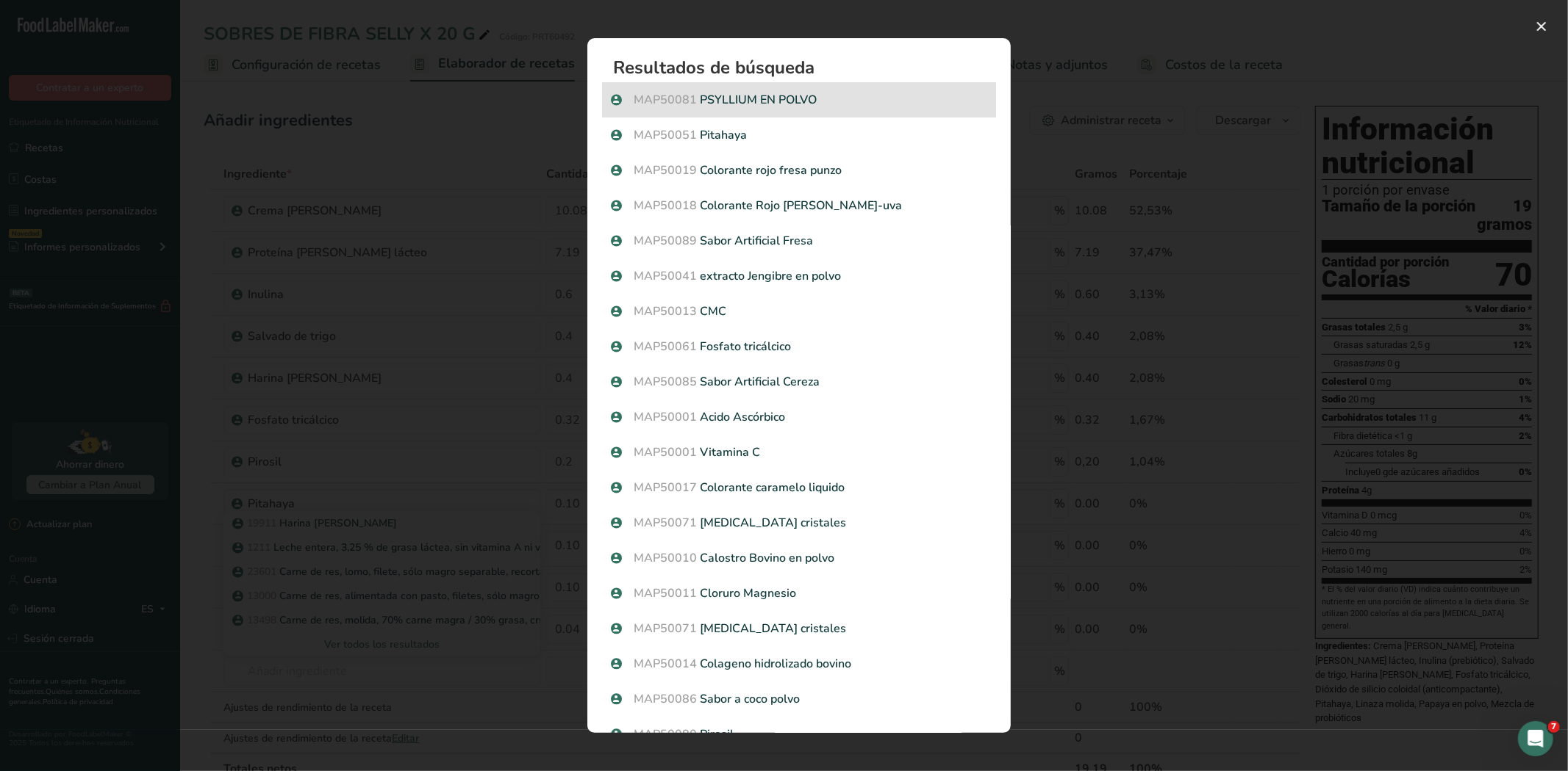
click at [754, 96] on p "MAP50081 PSYLLIUM EN POLVO" at bounding box center [798, 100] width 376 height 18
click at [754, 96] on div "Resultados de búsqueda modal" at bounding box center [784, 386] width 1568 height 771
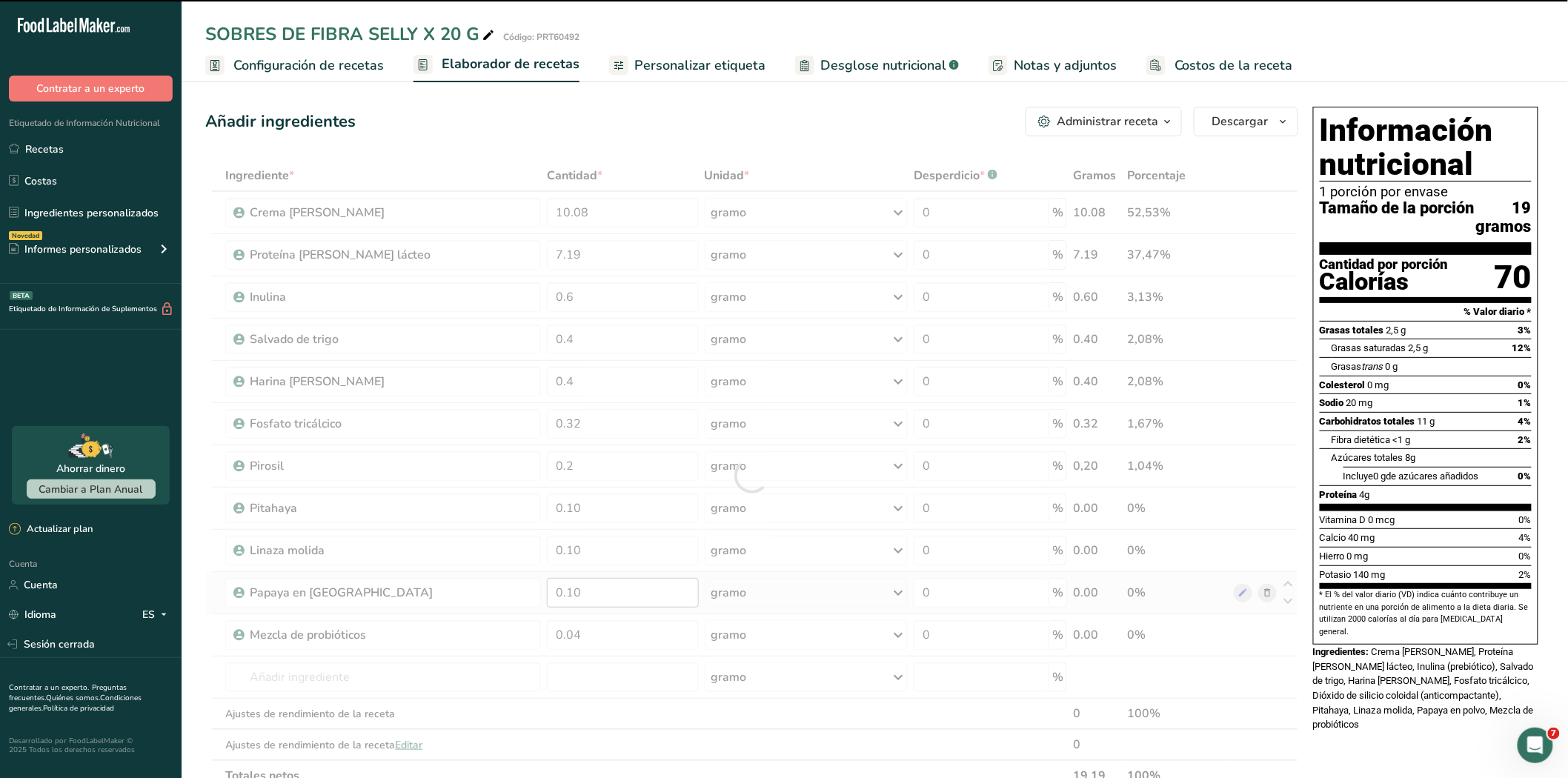
type input "0"
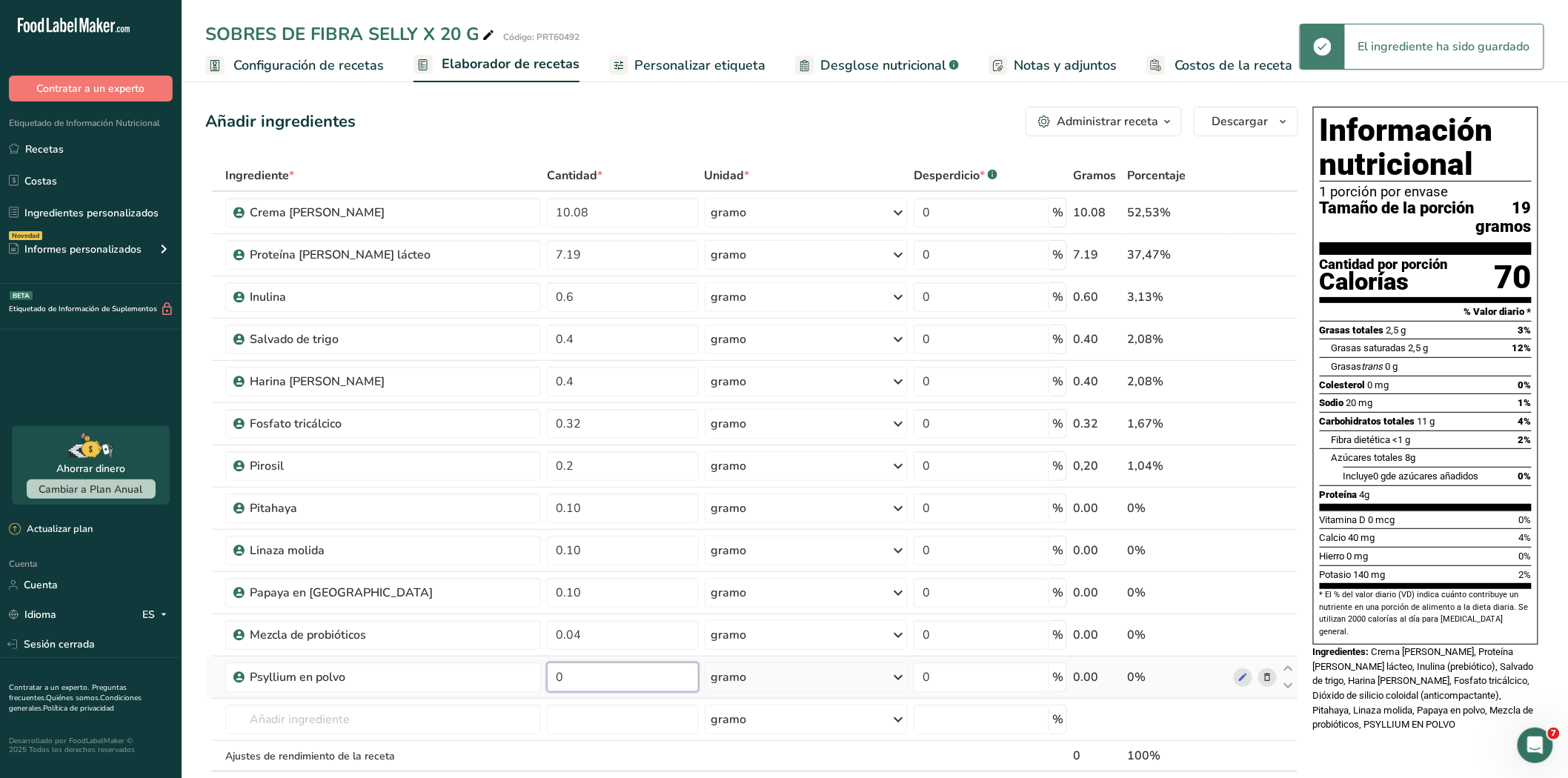
click at [571, 691] on input "0" at bounding box center [623, 677] width 152 height 30
type input "0.10"
click at [314, 716] on div "Ingrediente * Cantidad * Unidad * Desperdicio * .a-a{fill:#347362;}.b-a{fill:#f…" at bounding box center [751, 497] width 1092 height 674
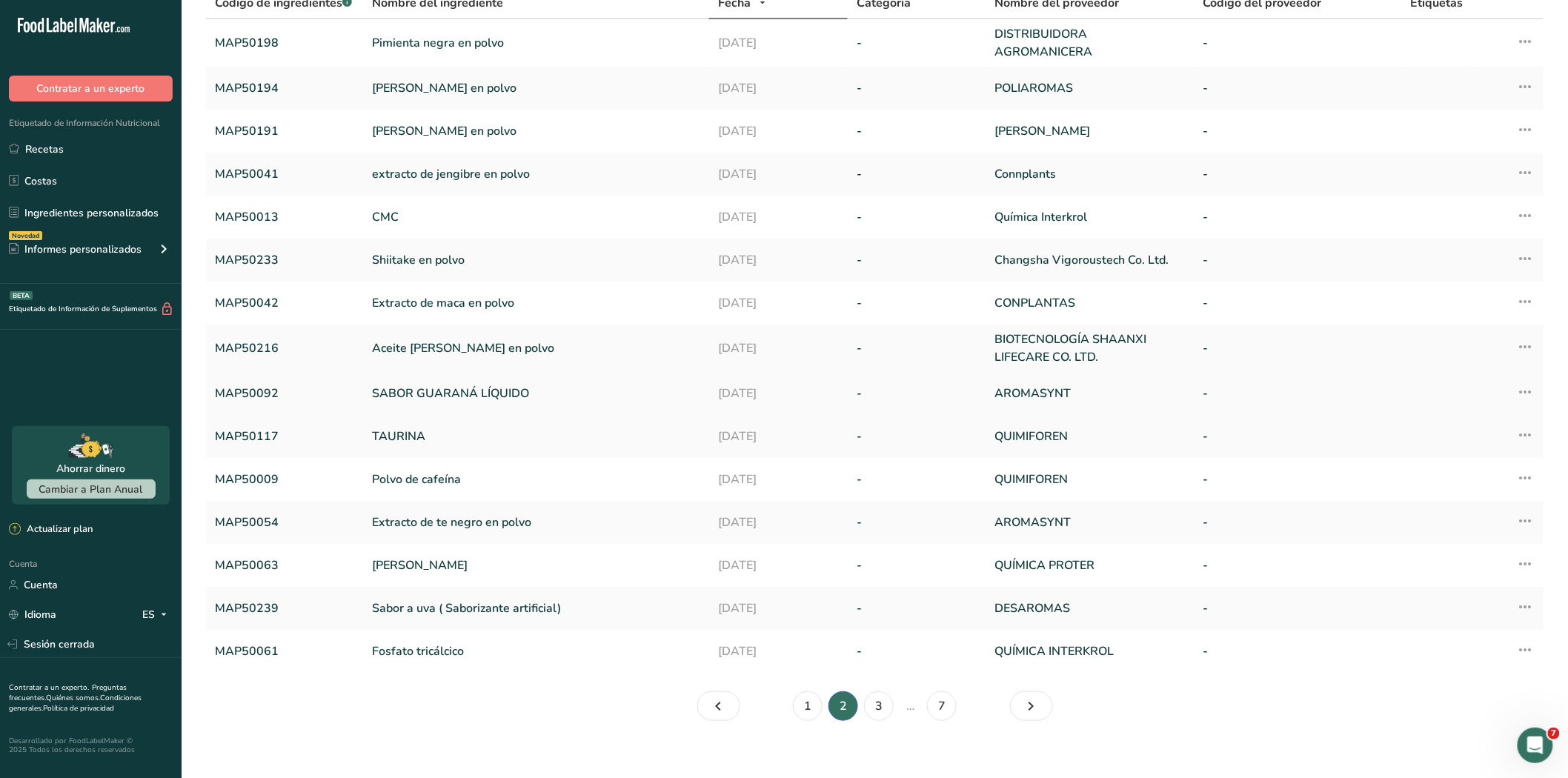
scroll to position [131, 0]
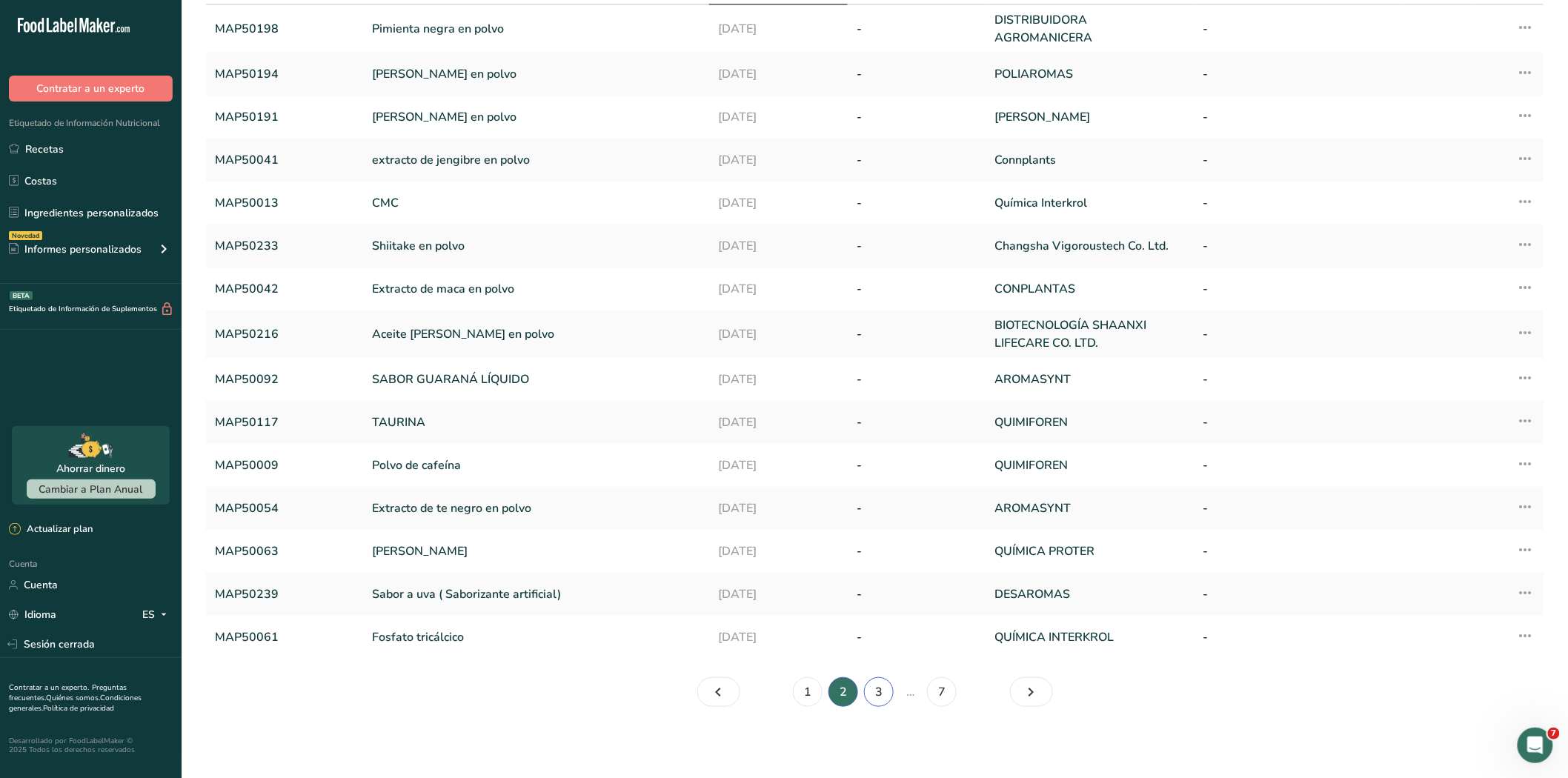
click at [874, 691] on link "3" at bounding box center [878, 692] width 30 height 30
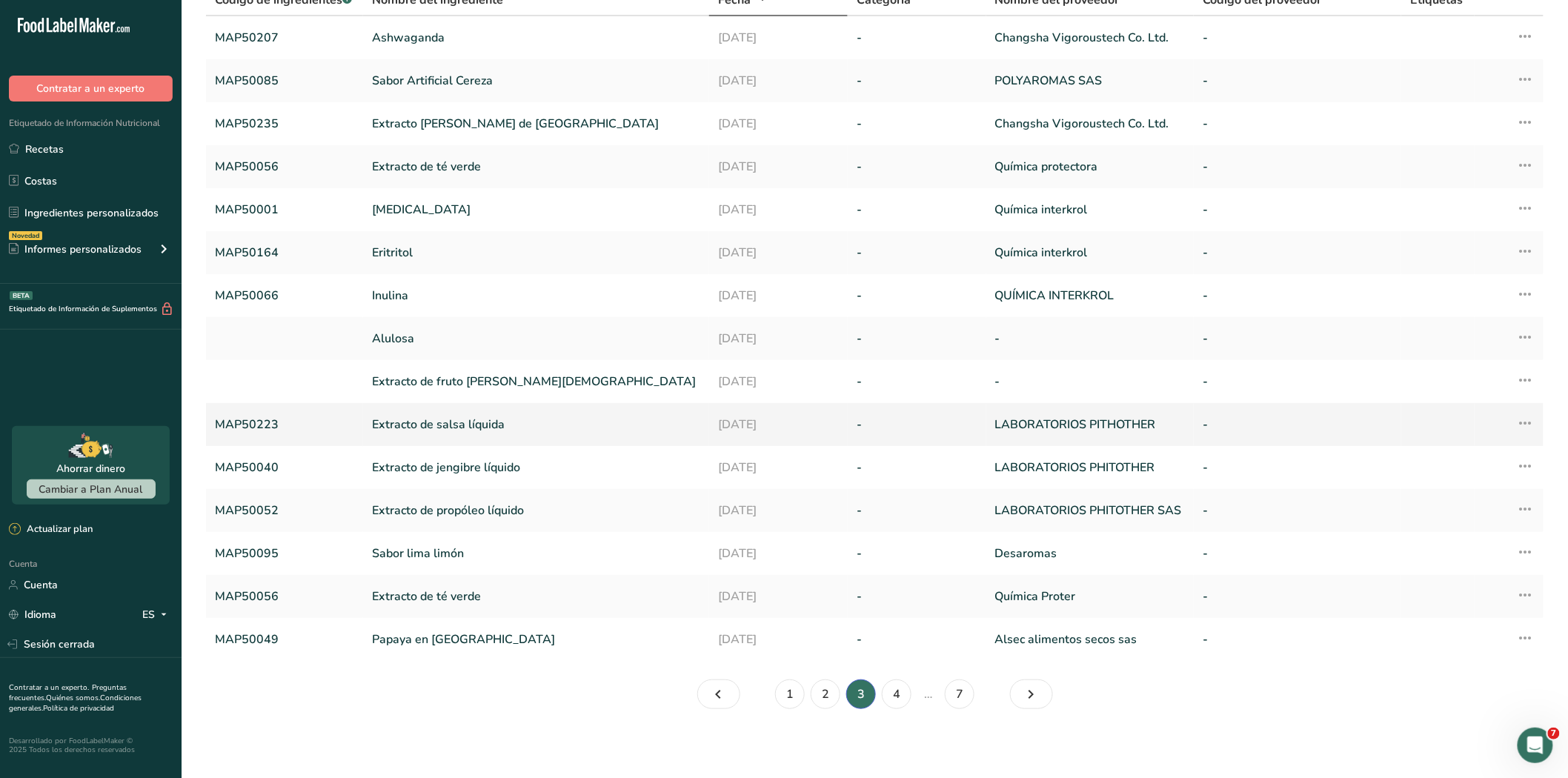
scroll to position [119, 0]
click at [896, 697] on font "4" at bounding box center [896, 693] width 7 height 16
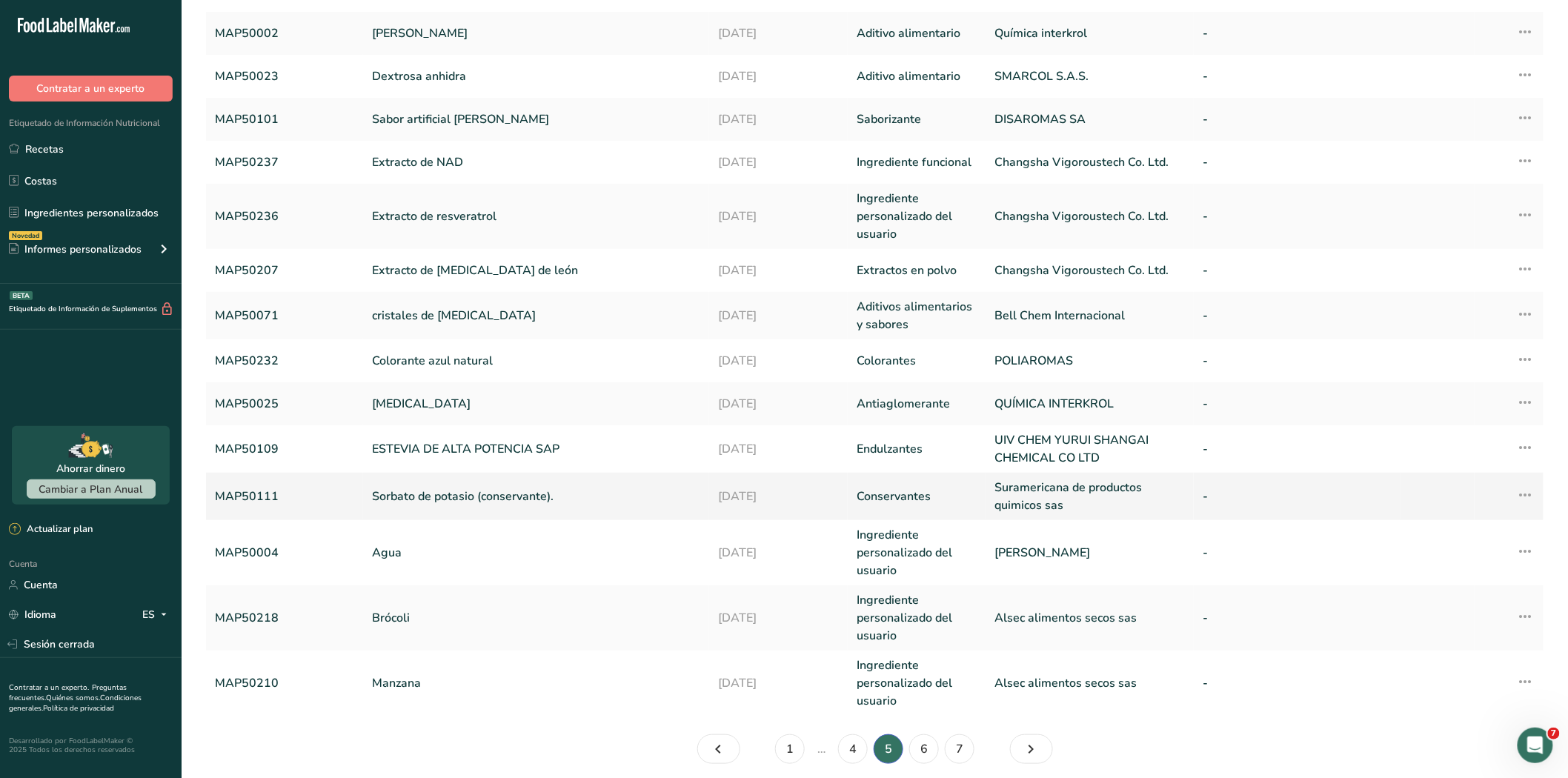
scroll to position [220, 0]
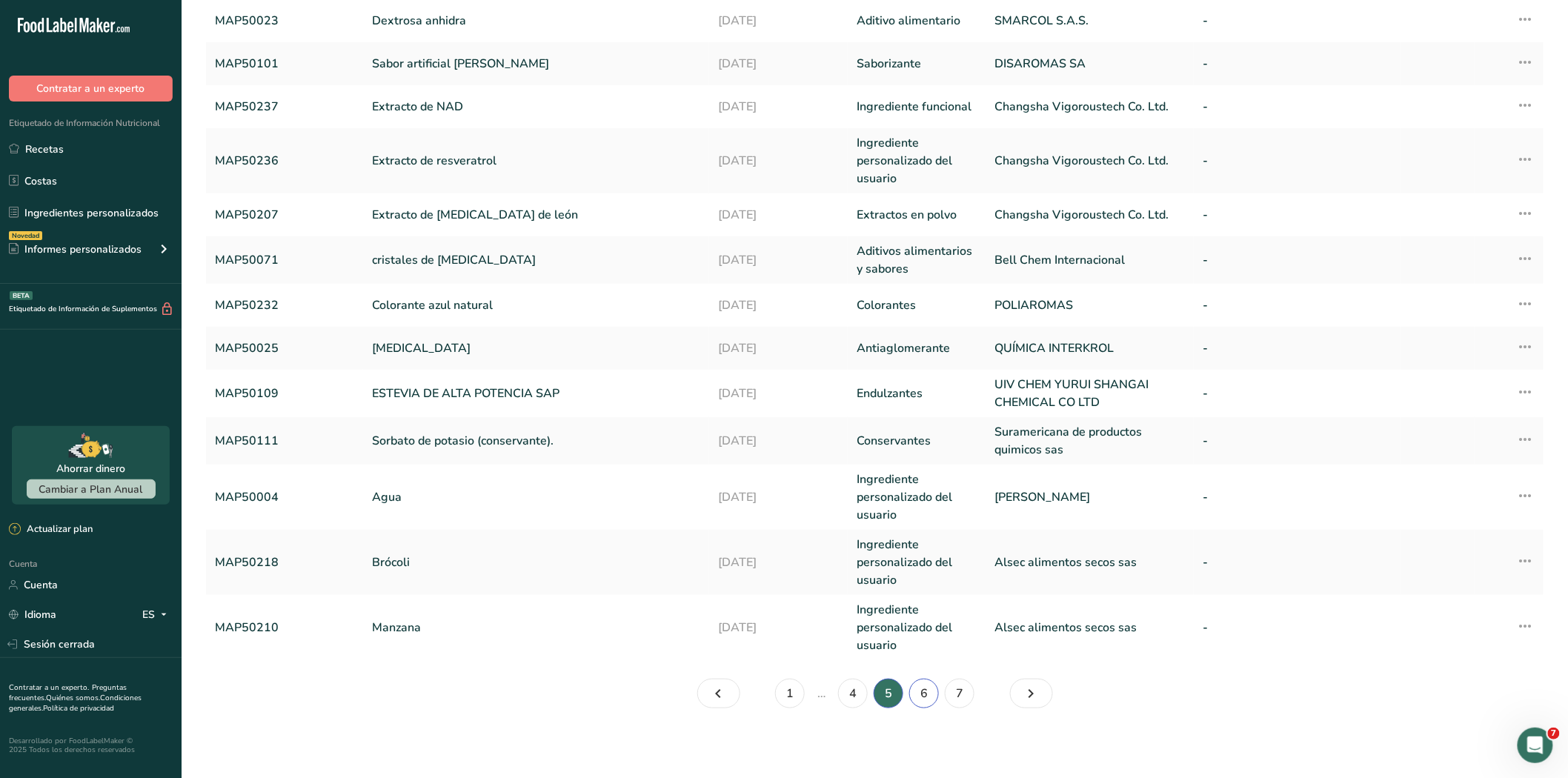
click at [934, 697] on link "6" at bounding box center [923, 693] width 30 height 30
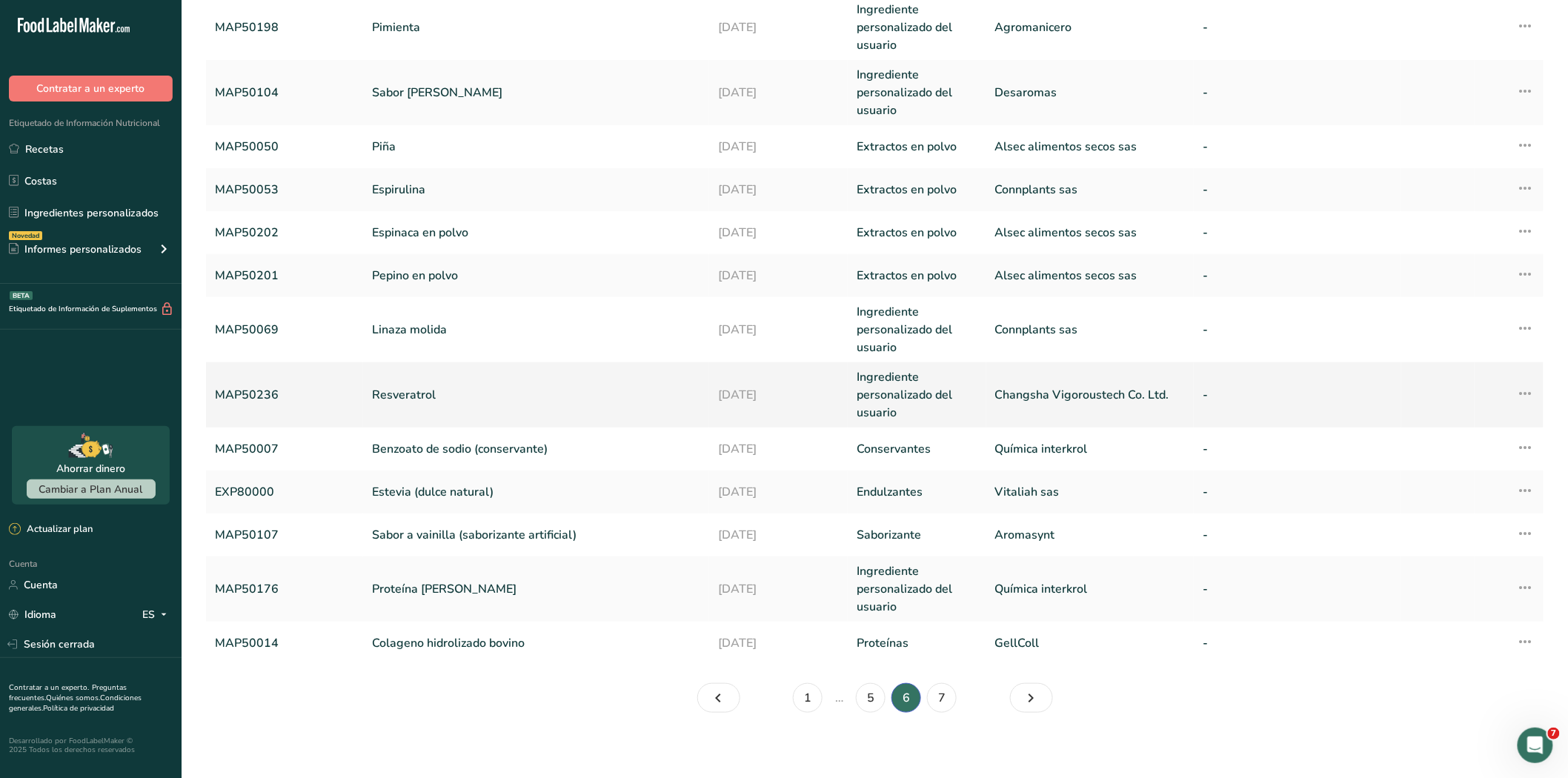
scroll to position [274, 0]
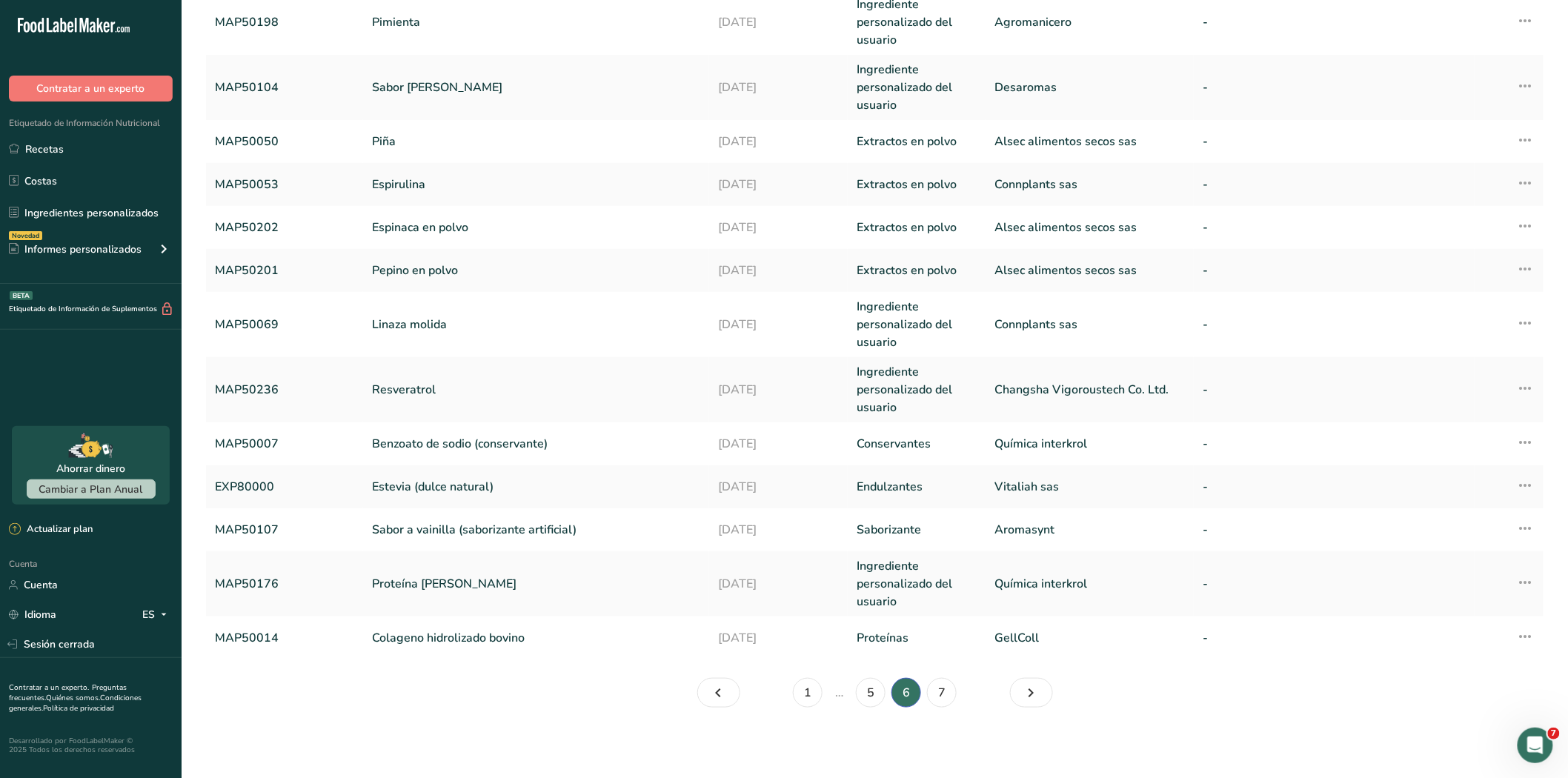
click at [965, 691] on ul "1 … 5 6 7" at bounding box center [875, 693] width 264 height 30
click at [942, 692] on font "7" at bounding box center [941, 693] width 7 height 16
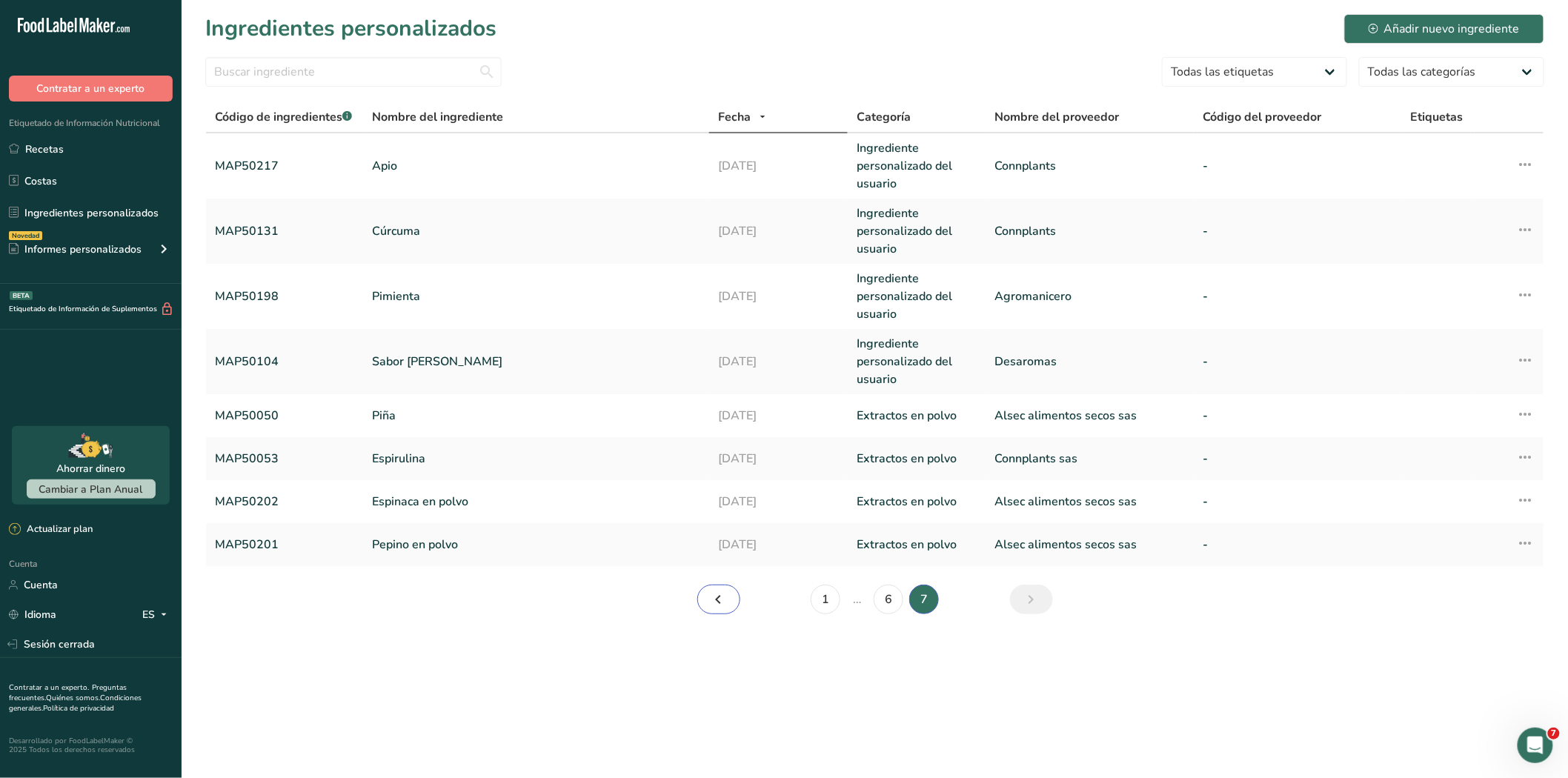
click at [717, 601] on icon "Página 6." at bounding box center [719, 599] width 18 height 26
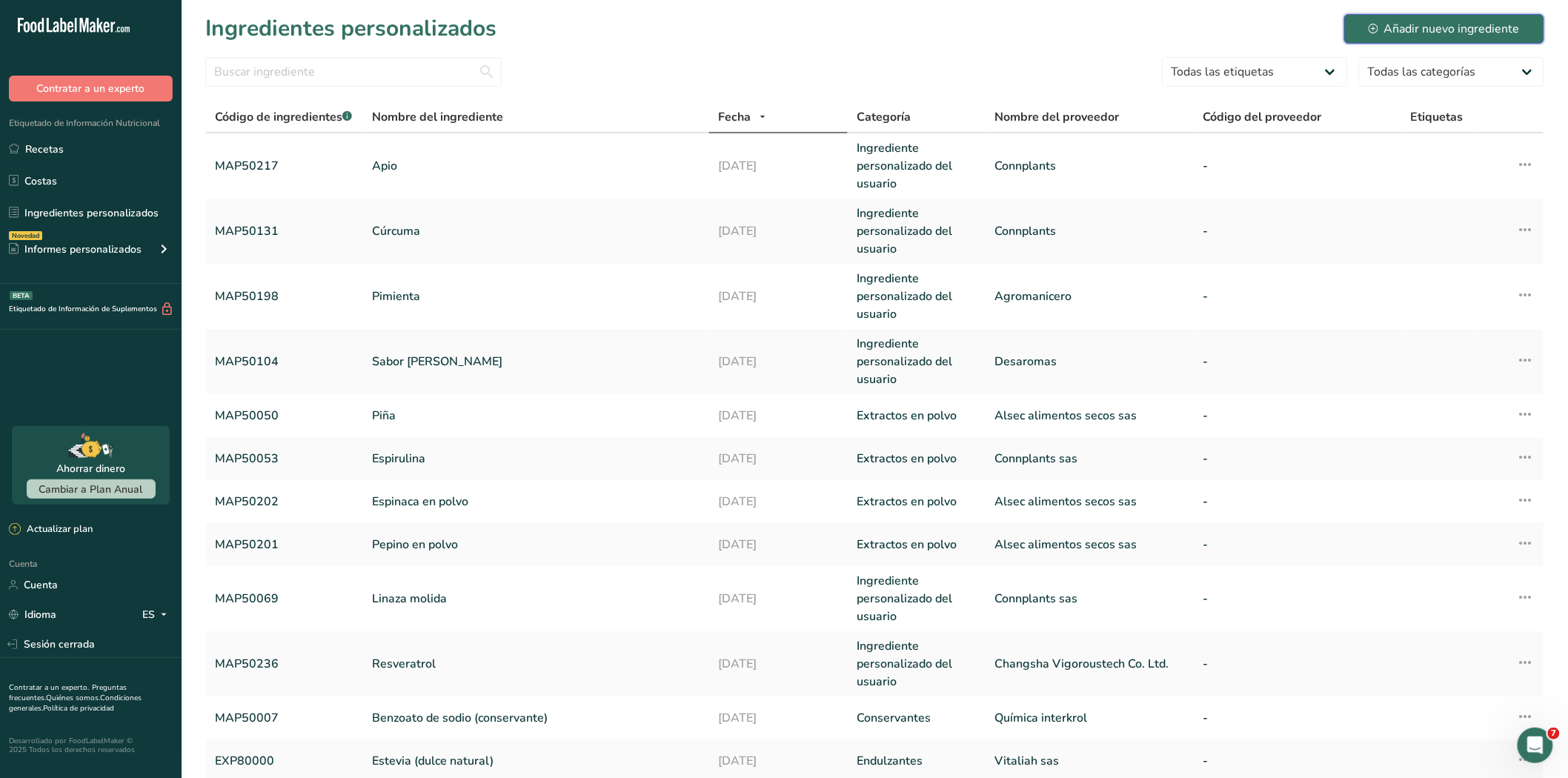
click at [1429, 21] on font "Añadir nuevo ingrediente" at bounding box center [1451, 29] width 136 height 16
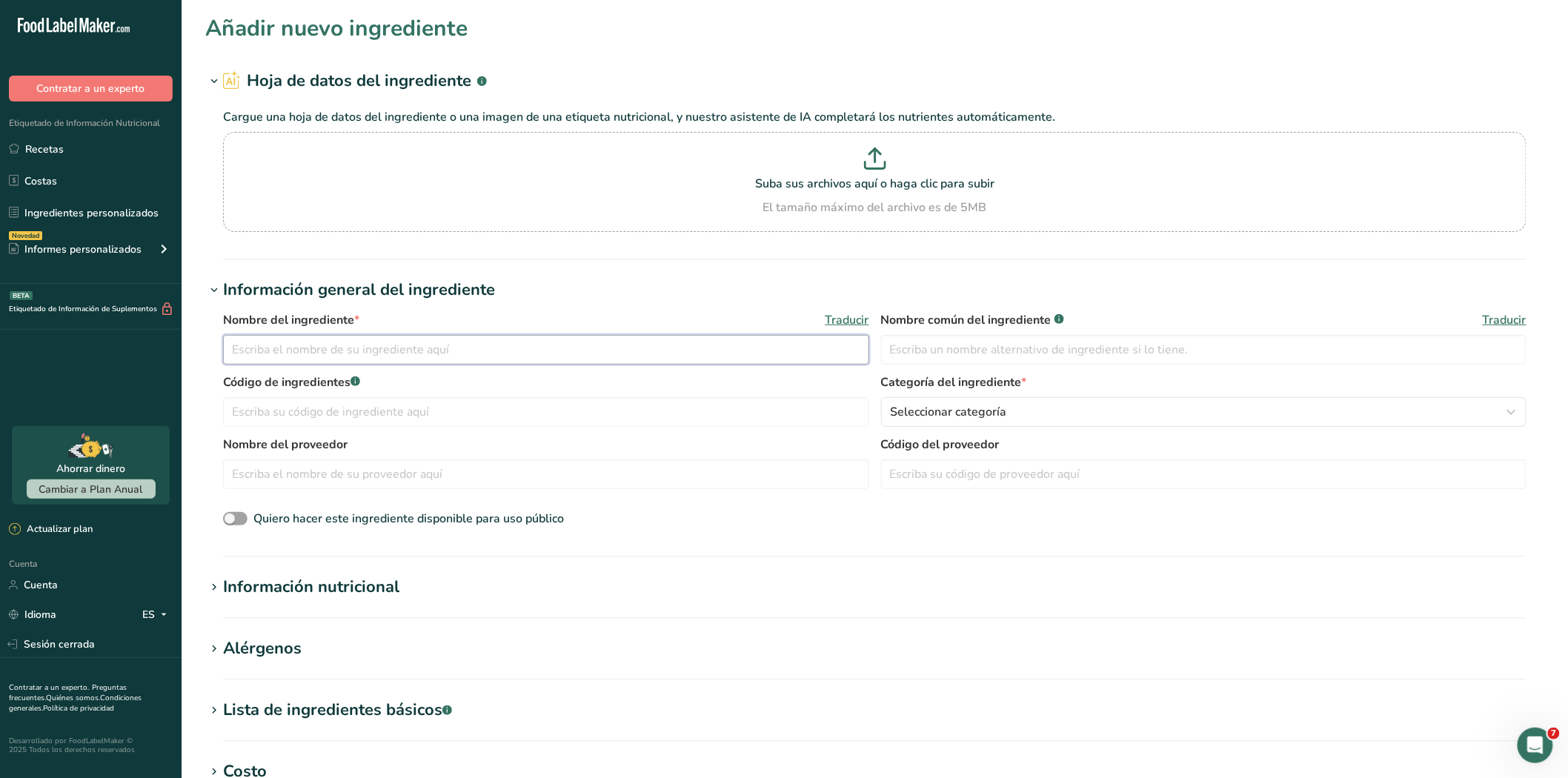
click at [374, 359] on input "text" at bounding box center [546, 349] width 646 height 30
type input "P"
type input "Pitahaya"
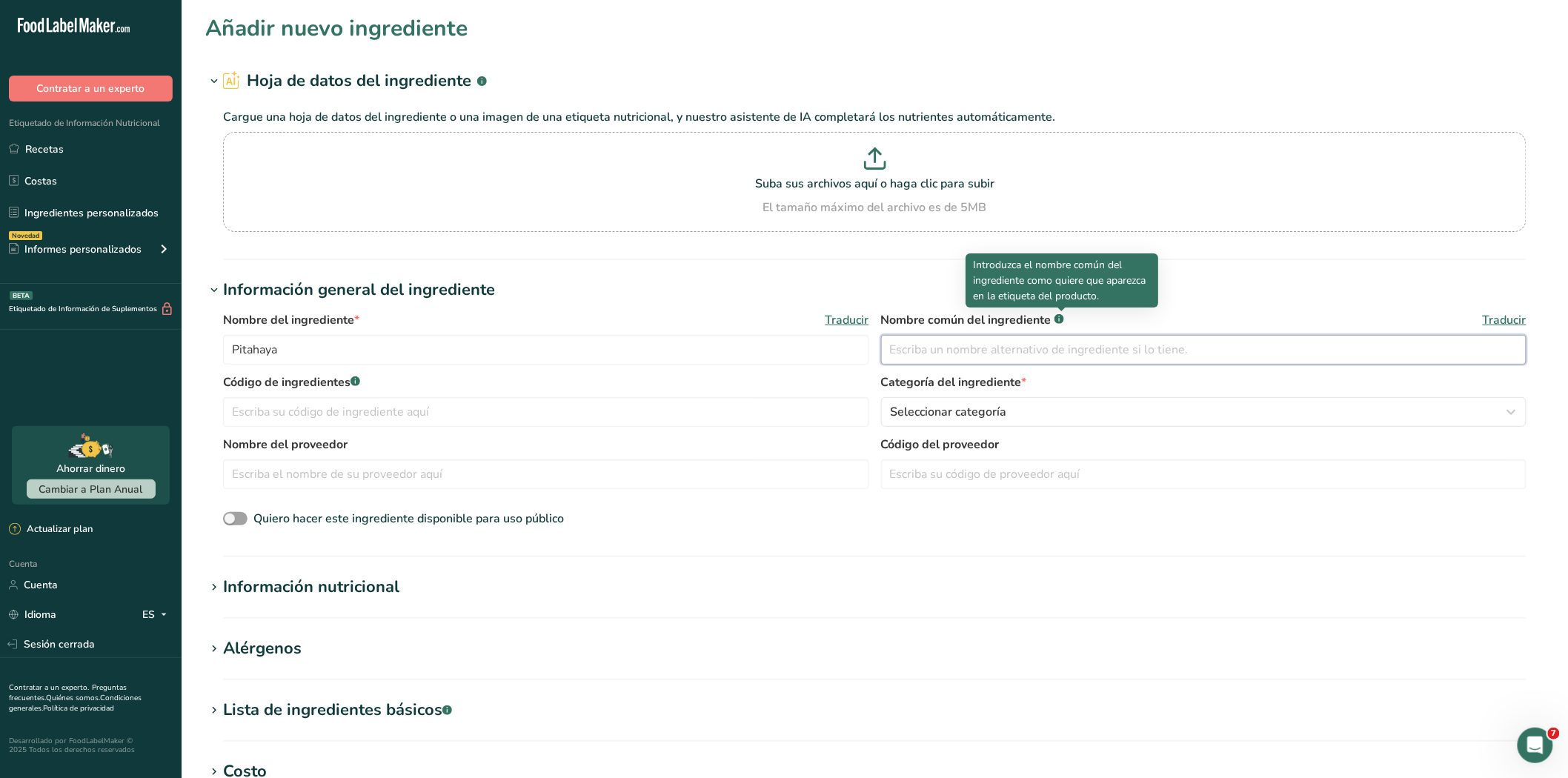
click at [916, 344] on input "text" at bounding box center [1204, 349] width 646 height 30
type input "p"
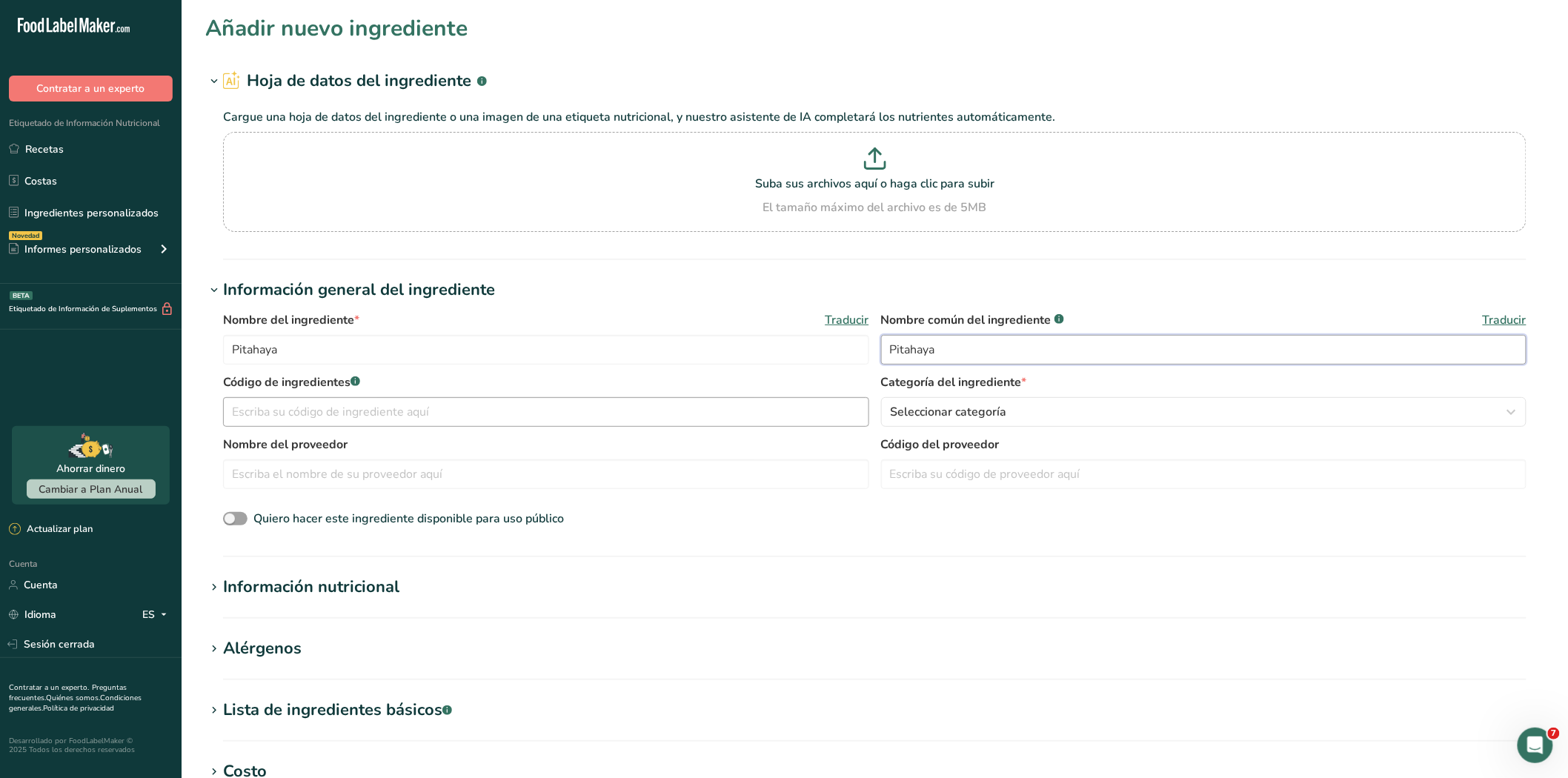
type input "Pitahaya"
click at [306, 419] on input "text" at bounding box center [546, 412] width 646 height 30
type input "m"
type input "MAP50051"
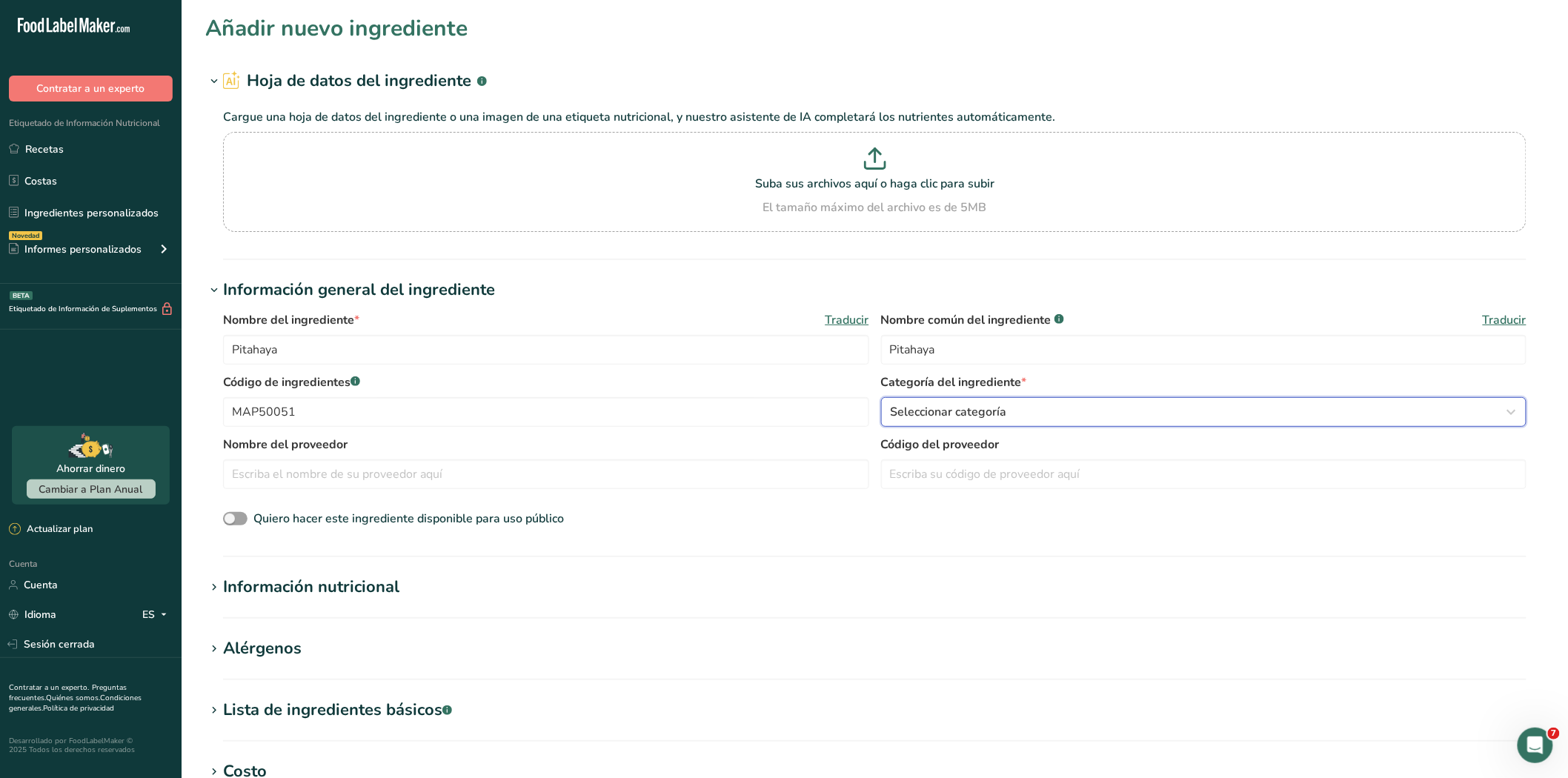
click at [1031, 416] on div "Seleccionar categoría" at bounding box center [1199, 413] width 618 height 18
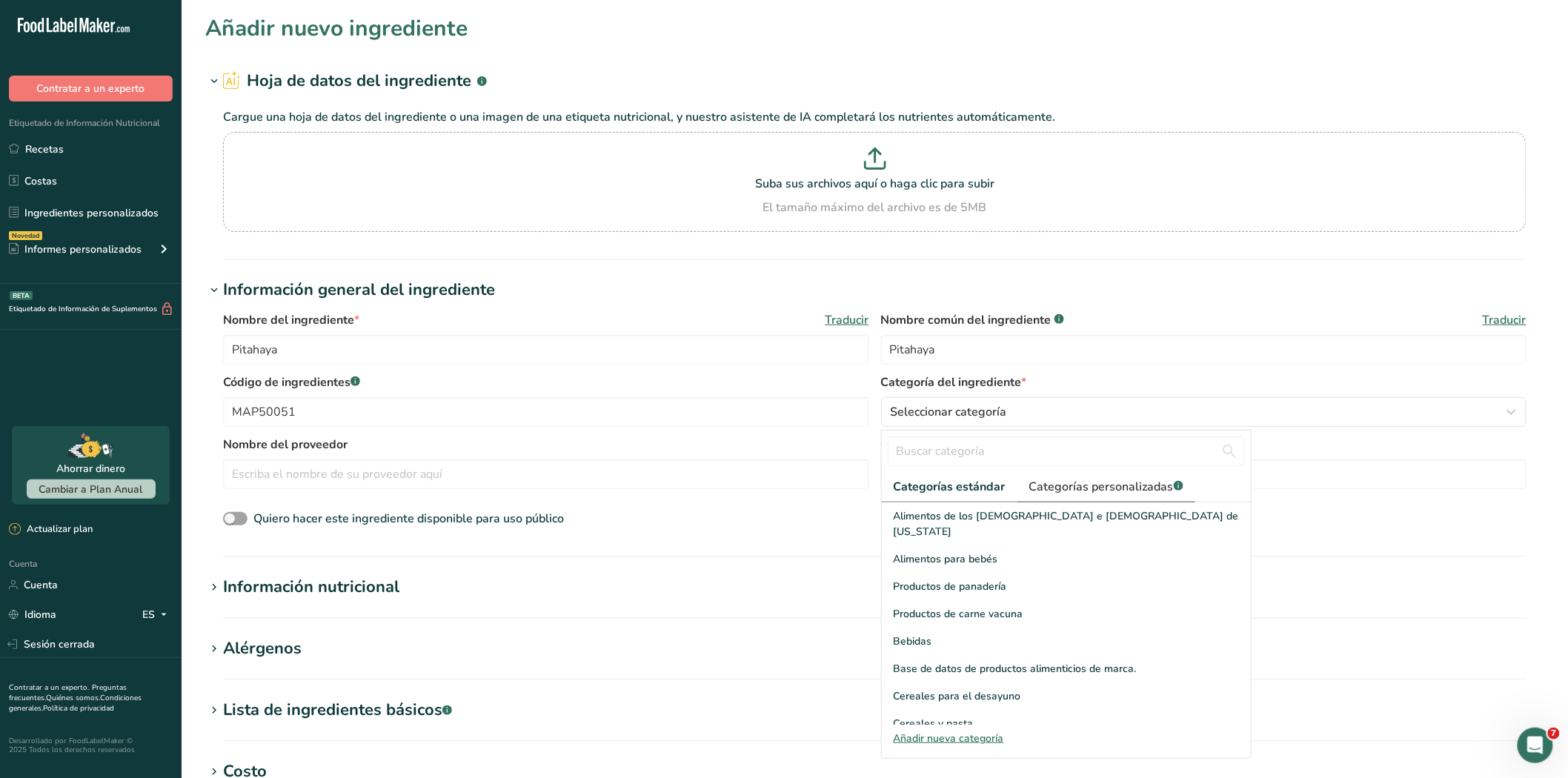
click at [1075, 497] on link "Categorías personalizadas .a-a{fill:#347362;}.b-a{fill:#fff;}" at bounding box center [1106, 488] width 178 height 31
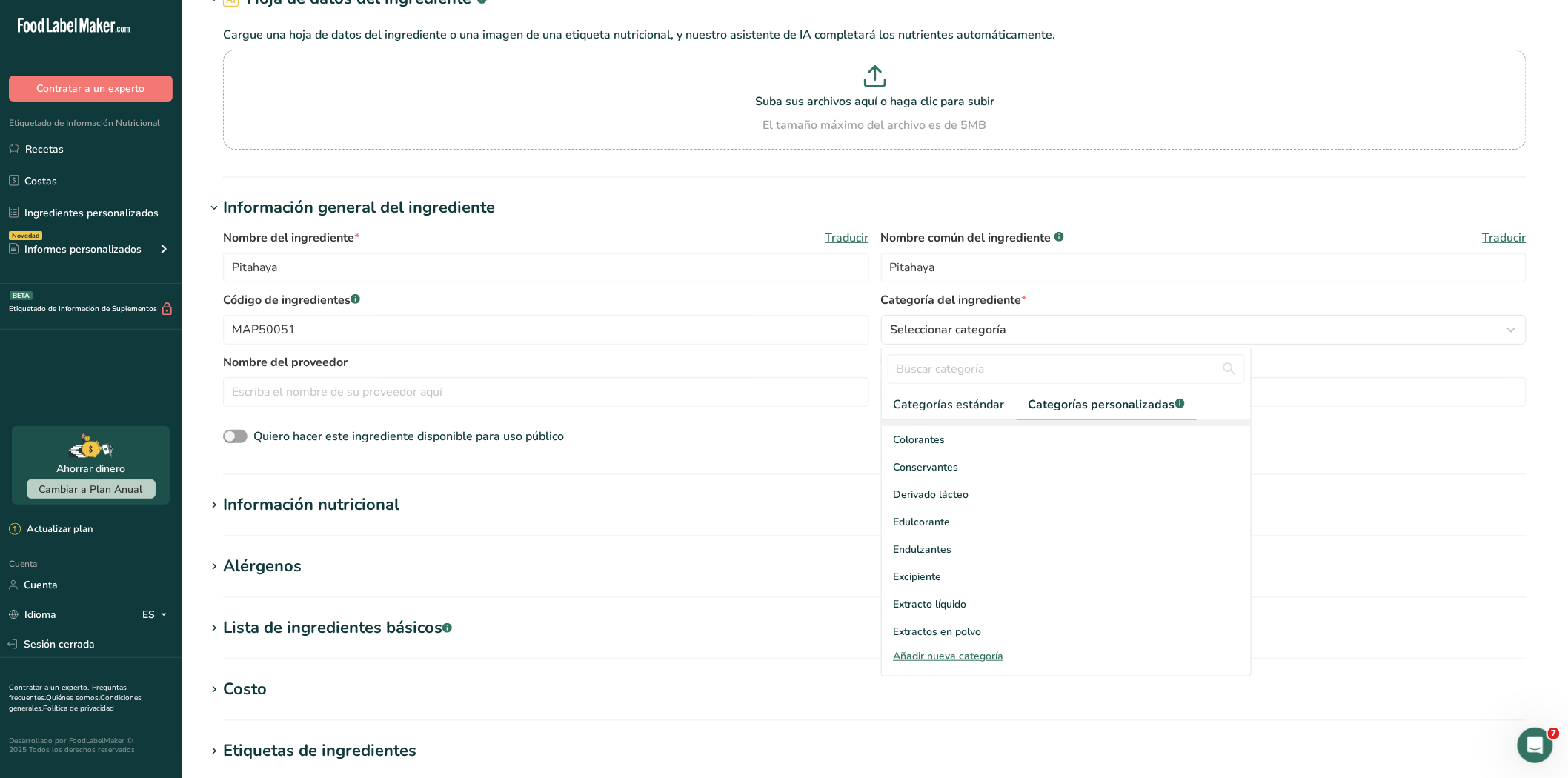
scroll to position [165, 0]
click at [951, 621] on font "Extractos en polvo" at bounding box center [937, 626] width 88 height 14
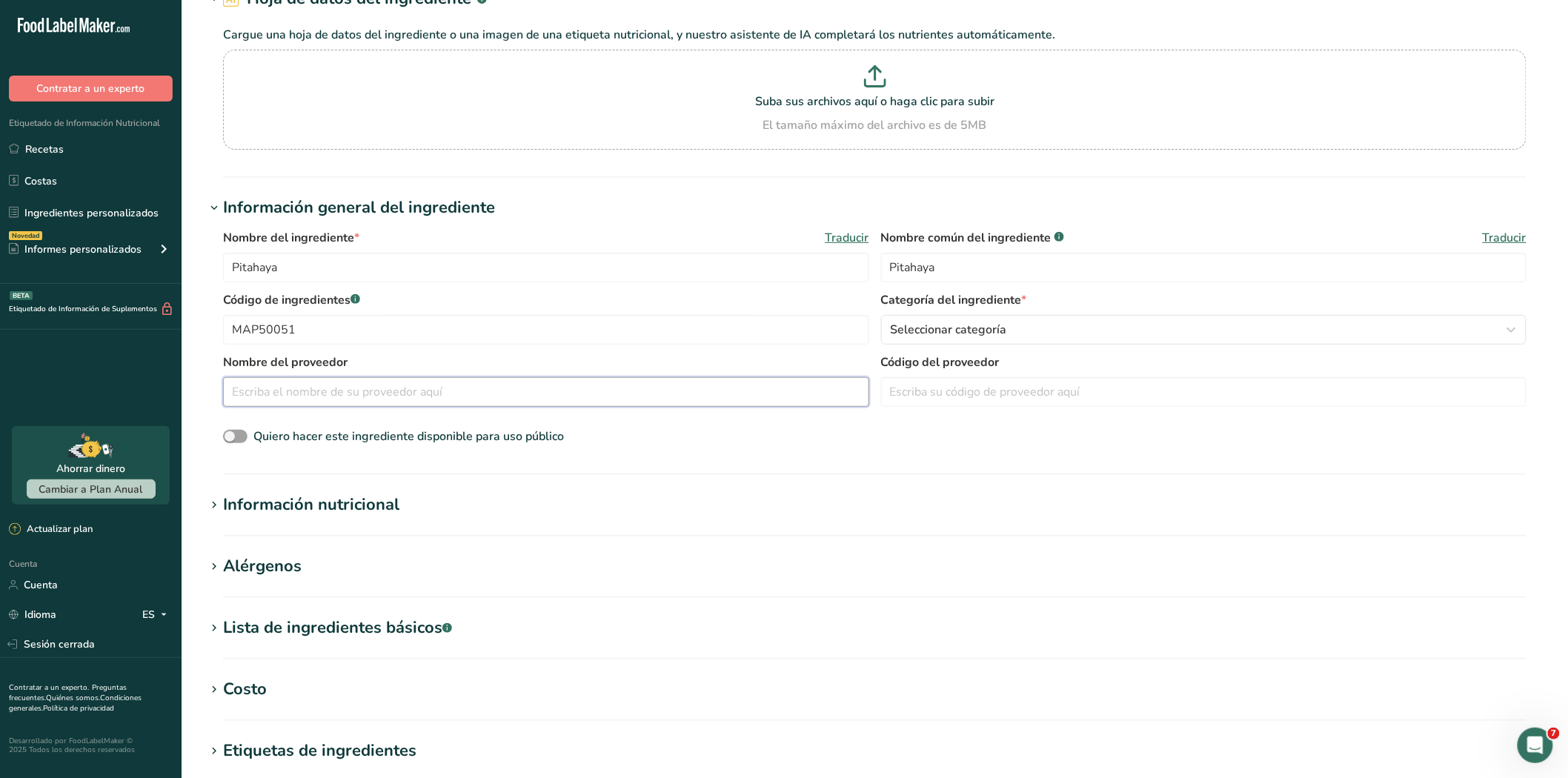
click at [405, 389] on input "text" at bounding box center [546, 392] width 646 height 30
paste input "ALSEC ALIMENTOS SECOS SAS"
click at [255, 390] on input "ALSEC ALIMENTOS SECOS SAS" at bounding box center [546, 392] width 646 height 30
type input "ALSEC ALIMENTOS SECOS SAS"
click at [211, 504] on icon at bounding box center [213, 505] width 14 height 21
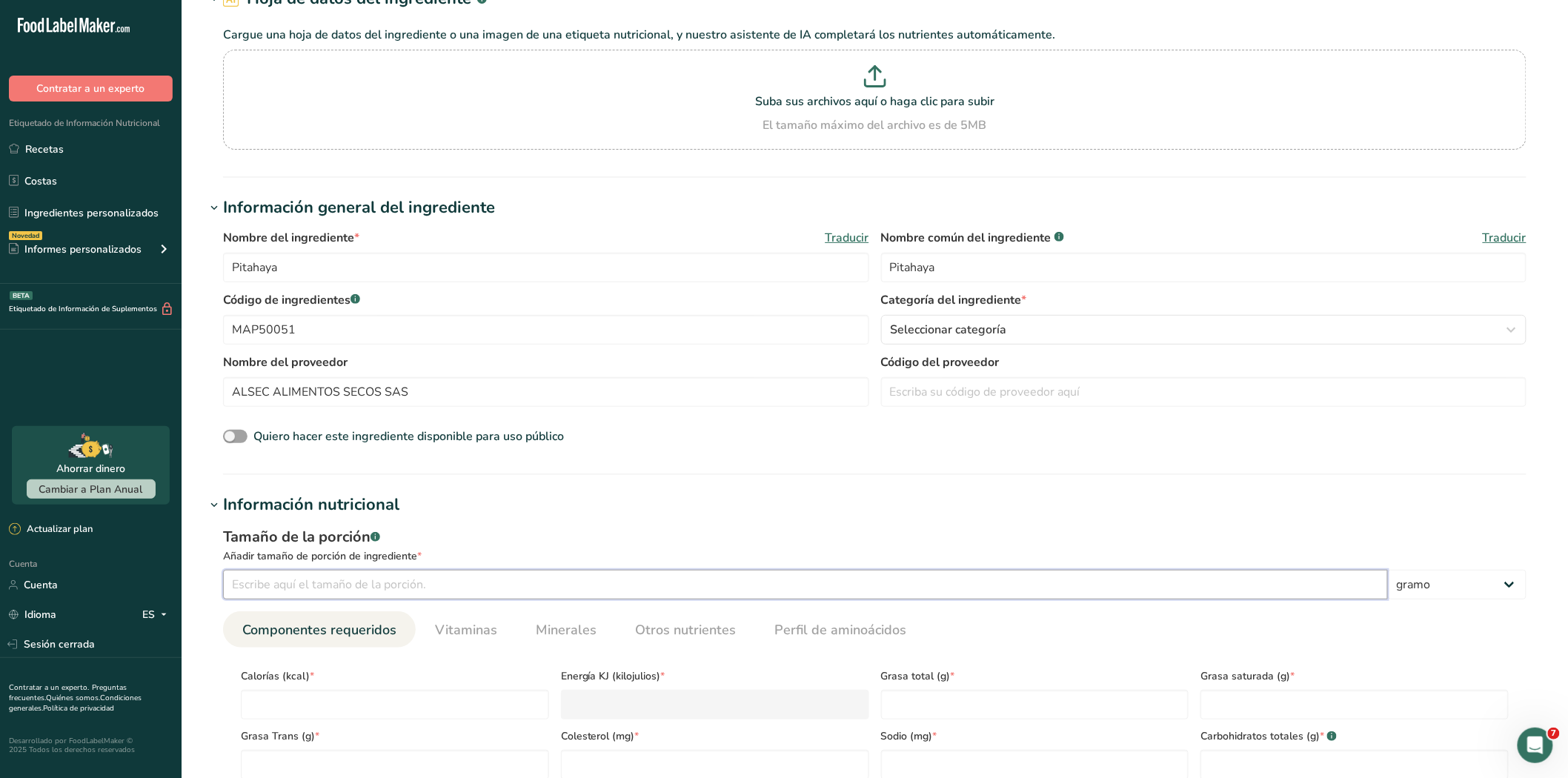
click at [232, 579] on input "number" at bounding box center [806, 584] width 1165 height 30
type input "100"
click at [293, 698] on input "number" at bounding box center [394, 705] width 308 height 30
type input "0"
type KJ "0"
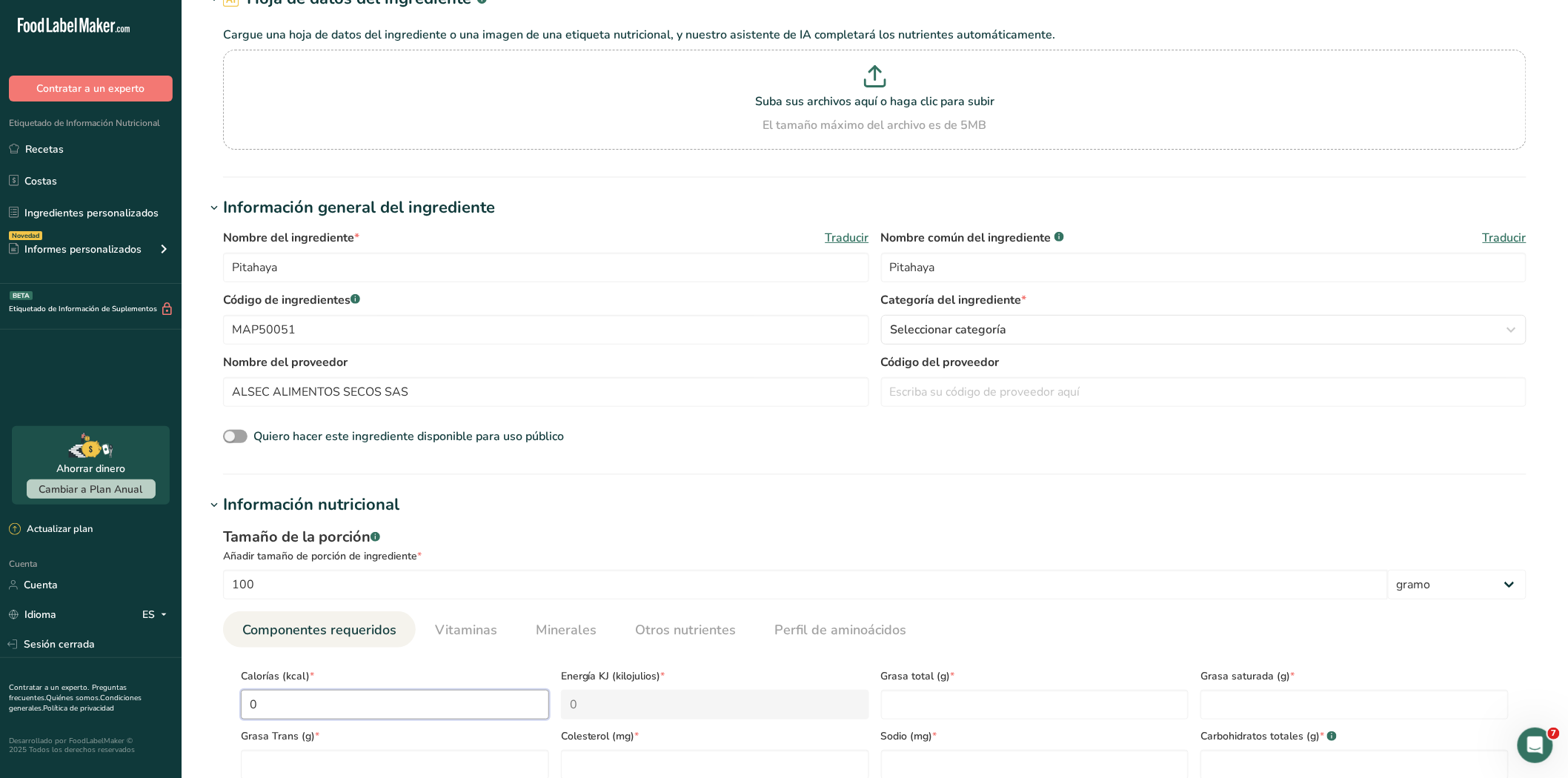
type input "0"
type Fat "0"
type input "0"
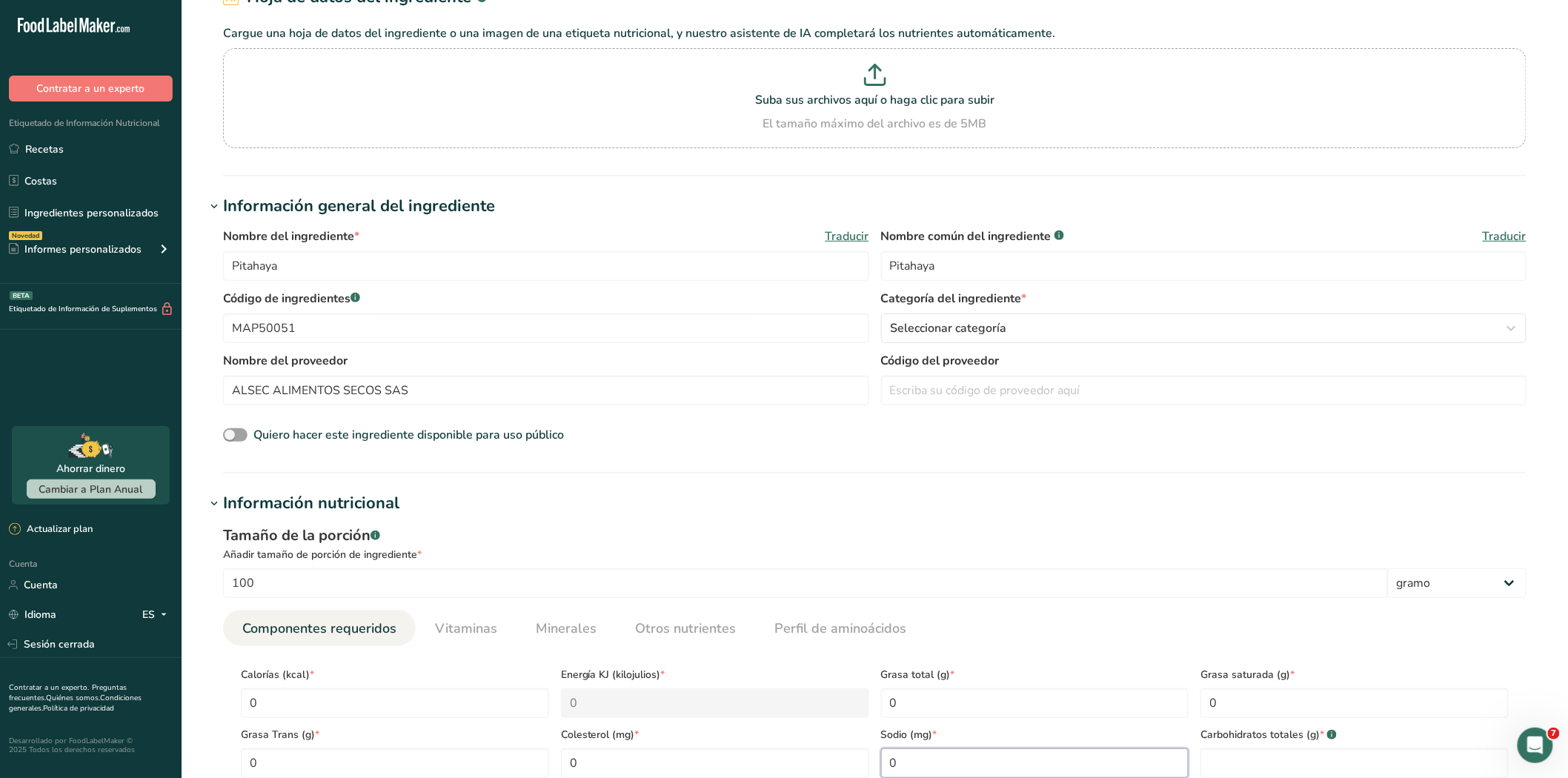
type input "0"
type Carbohydrates "0"
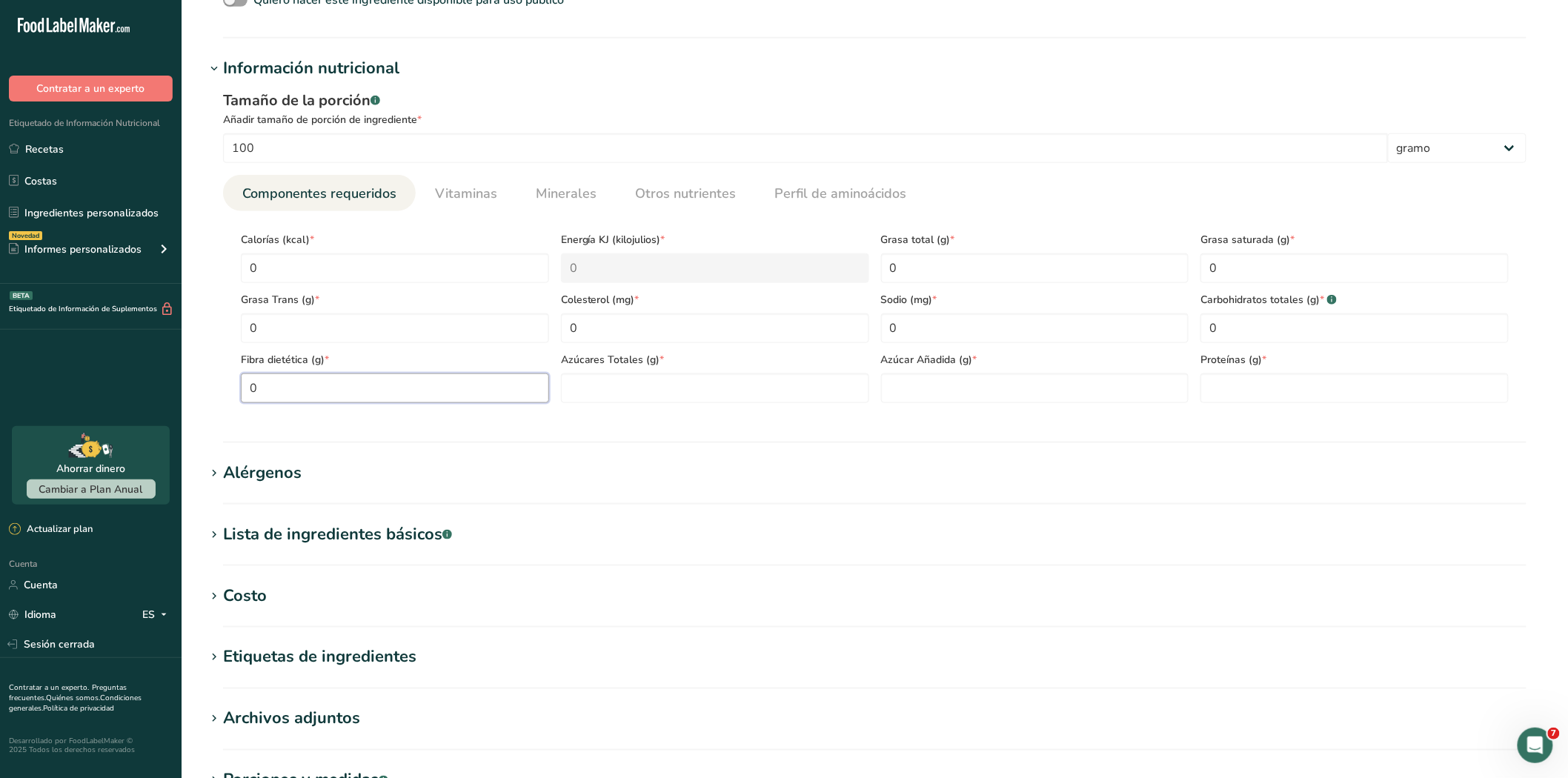
type Fiber "0"
type Sugars "0"
type input "0"
click at [231, 593] on font "Costo" at bounding box center [245, 595] width 43 height 23
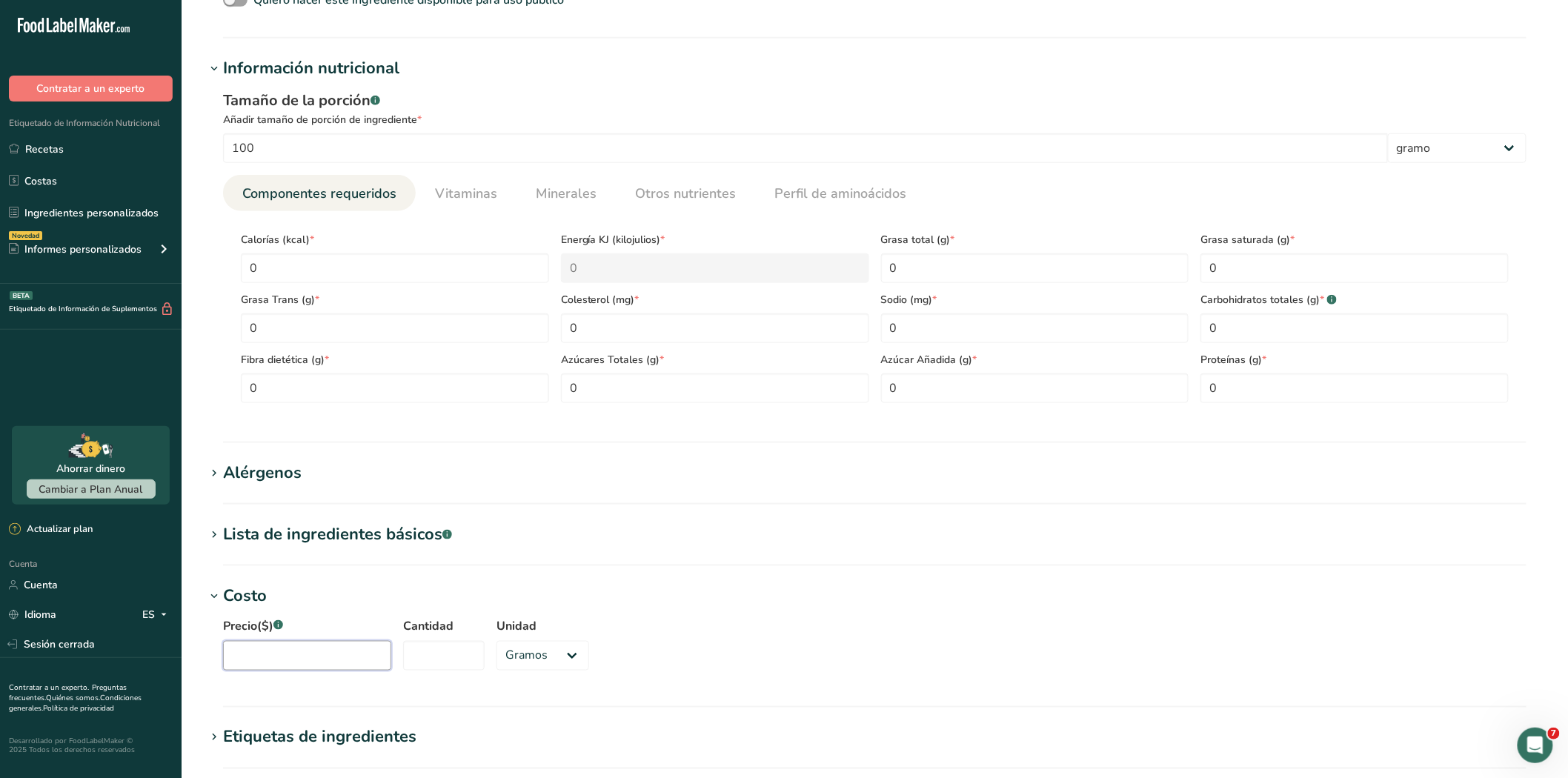
click at [292, 665] on input "Precio($) .a-a{fill:#347362;}.b-a{fill:#fff;}" at bounding box center [307, 656] width 168 height 30
type input "74120"
type input "1000"
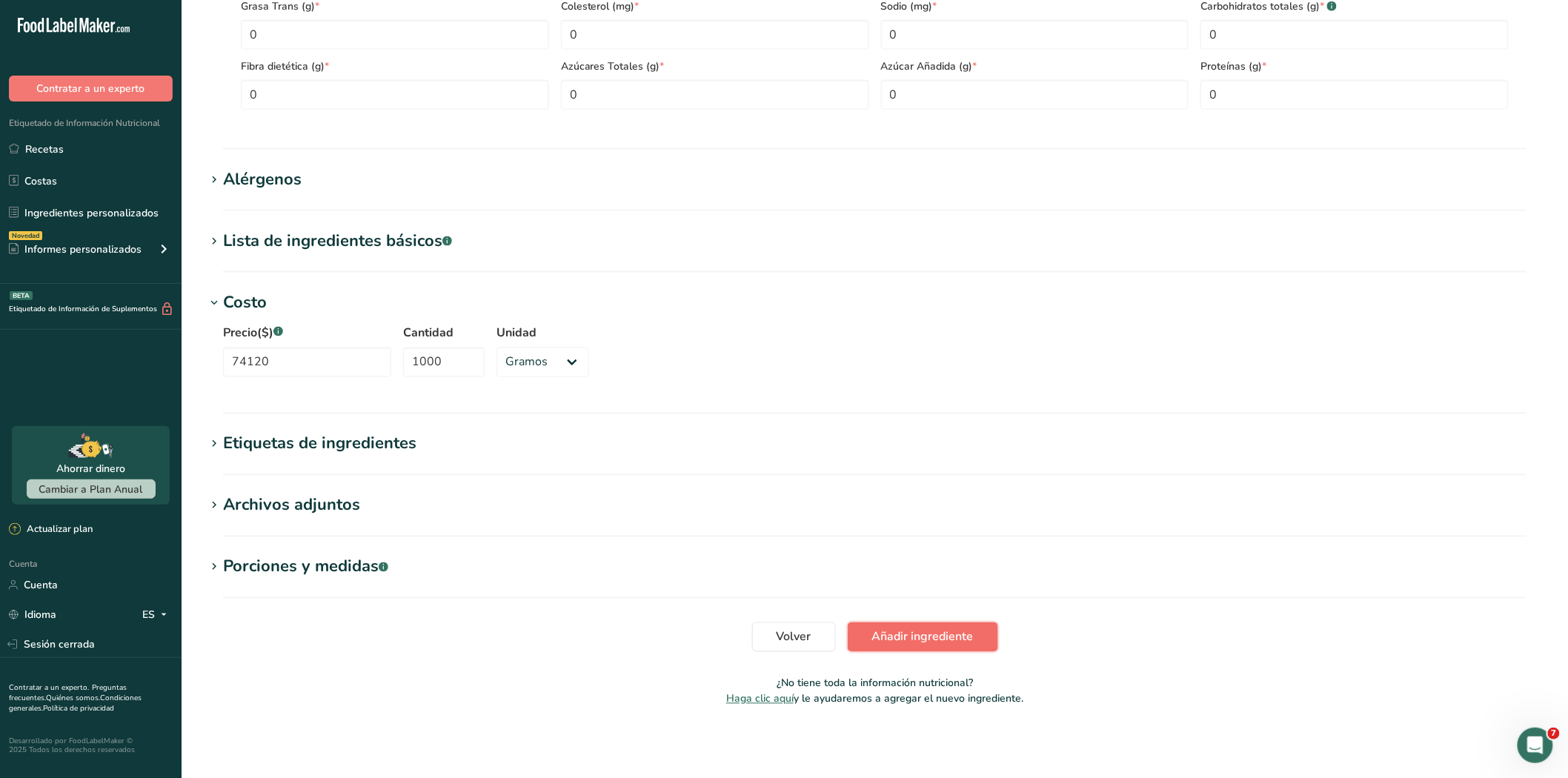
click at [873, 642] on font "Añadir ingrediente" at bounding box center [922, 638] width 101 height 16
click at [873, 642] on section "Volver Añadir ingrediente" at bounding box center [874, 637] width 1338 height 30
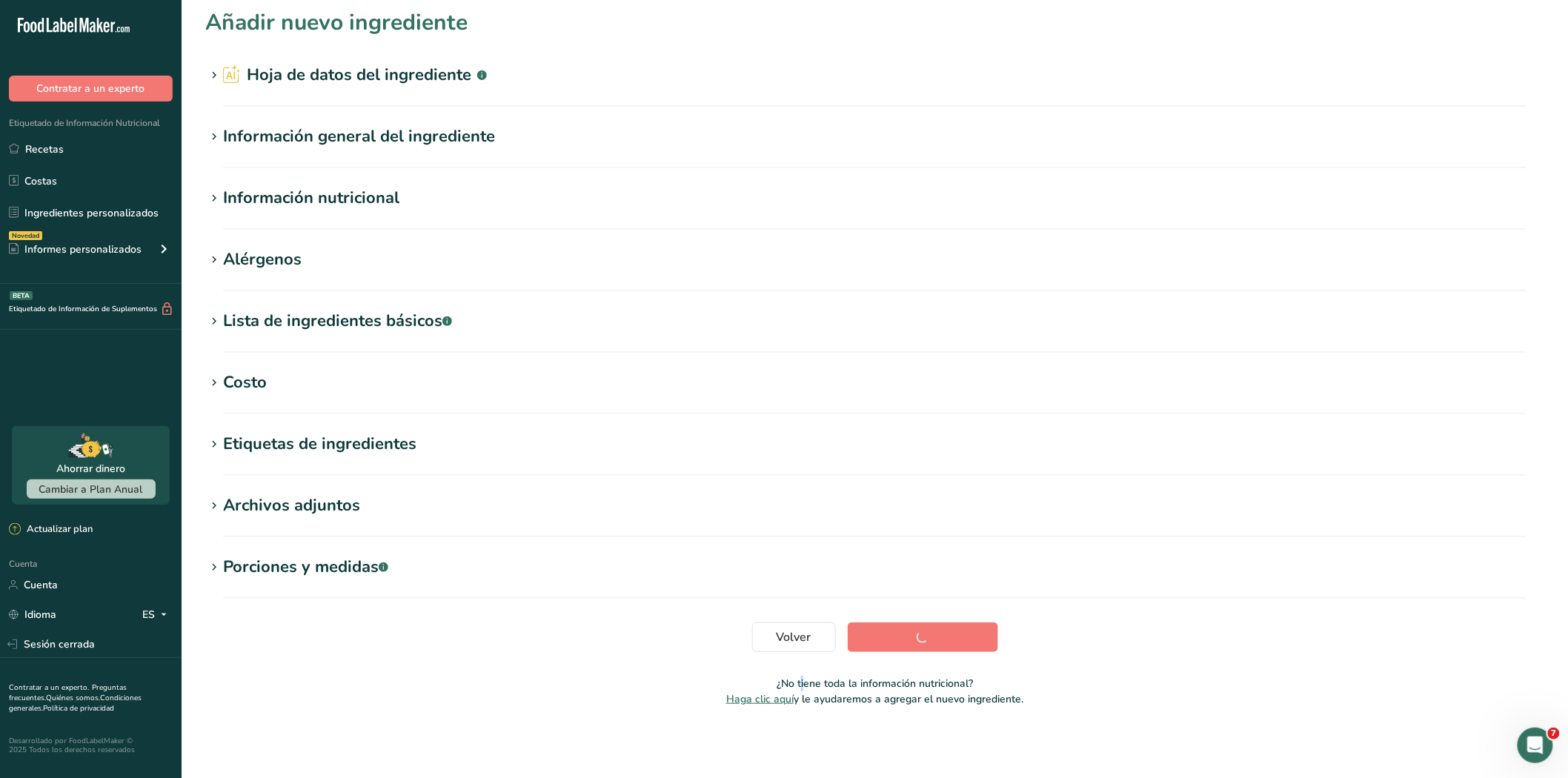
scroll to position [5, 0]
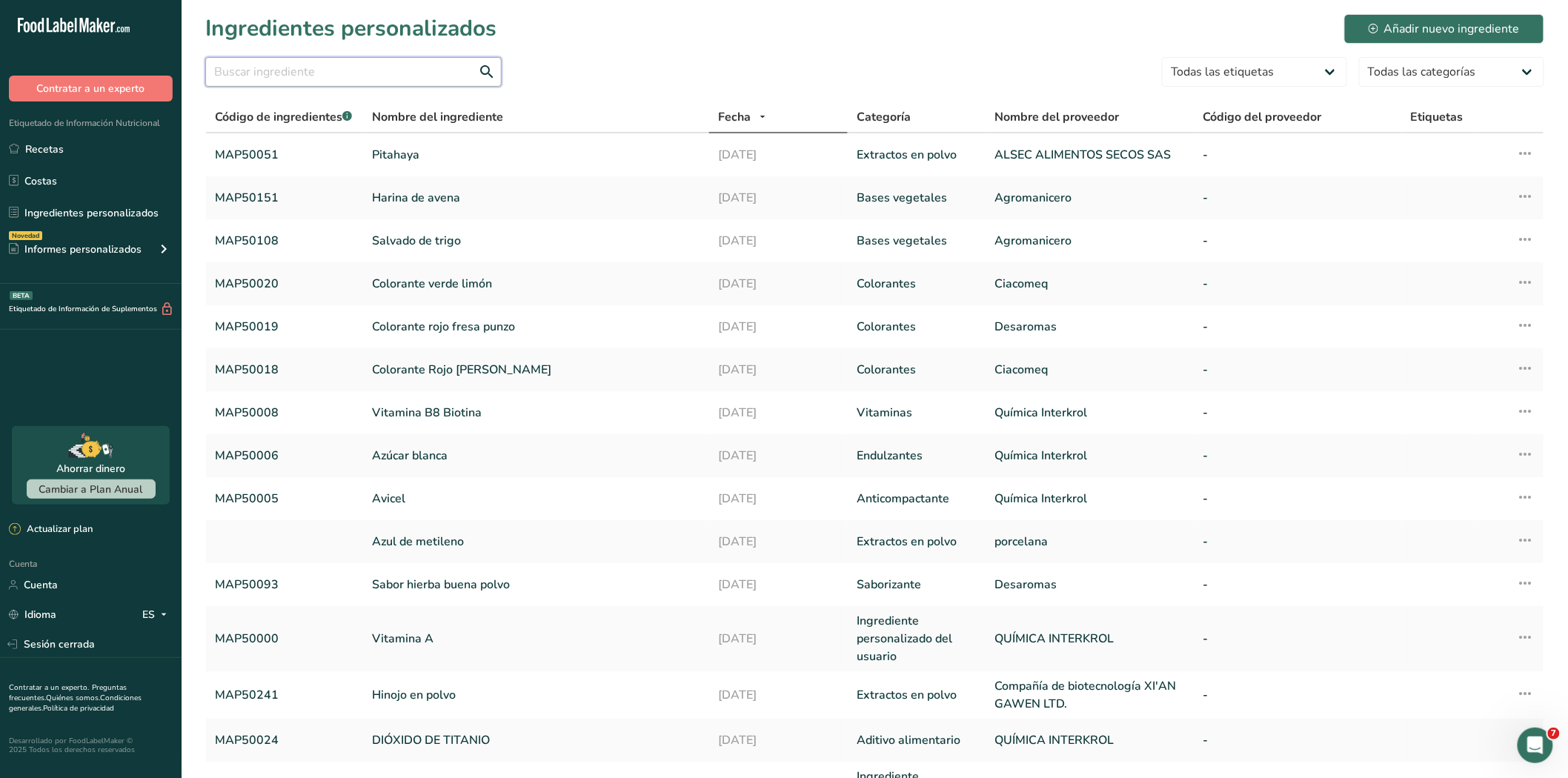
click at [339, 70] on input "text" at bounding box center [354, 71] width 297 height 30
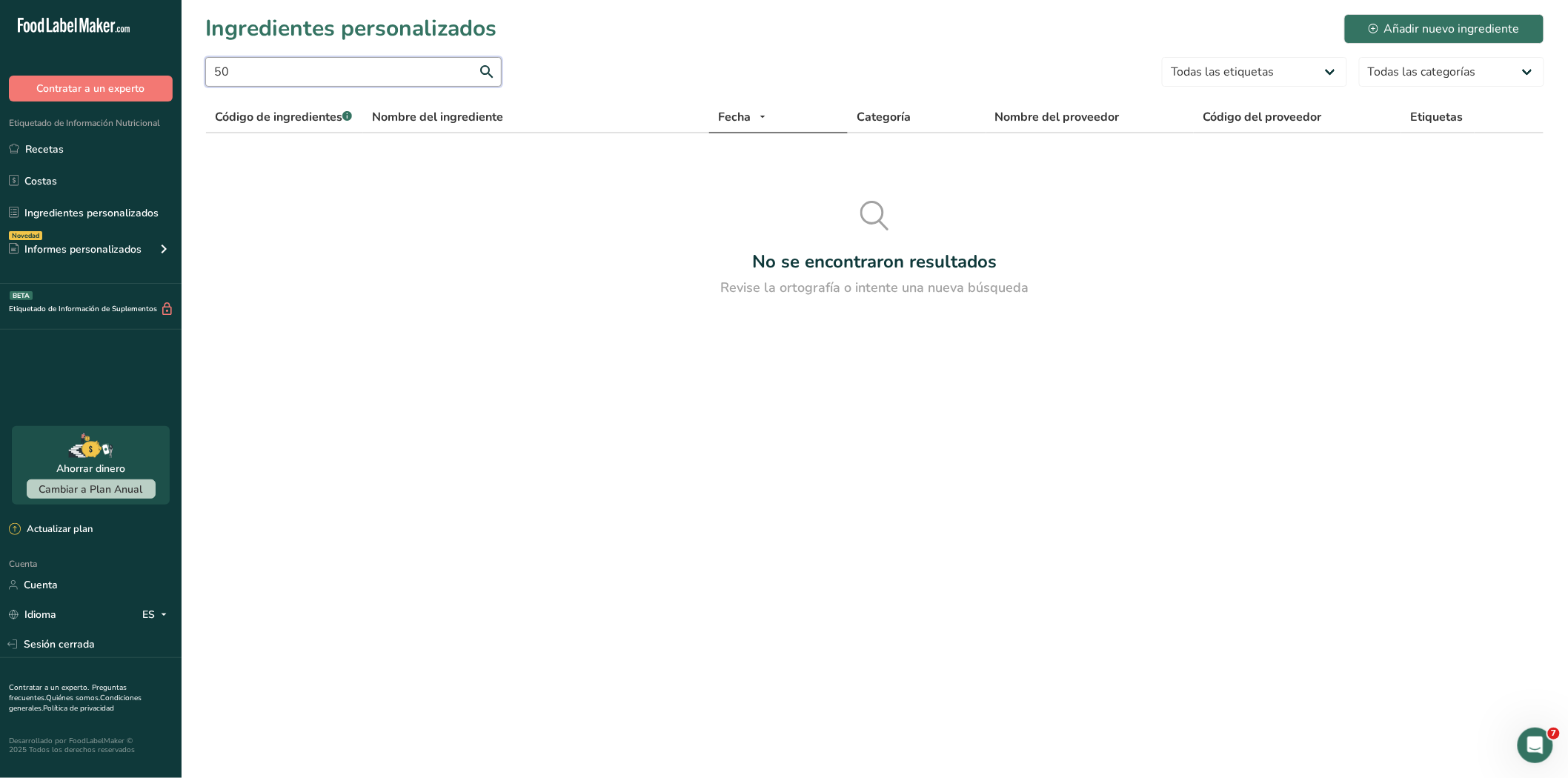
type input "5"
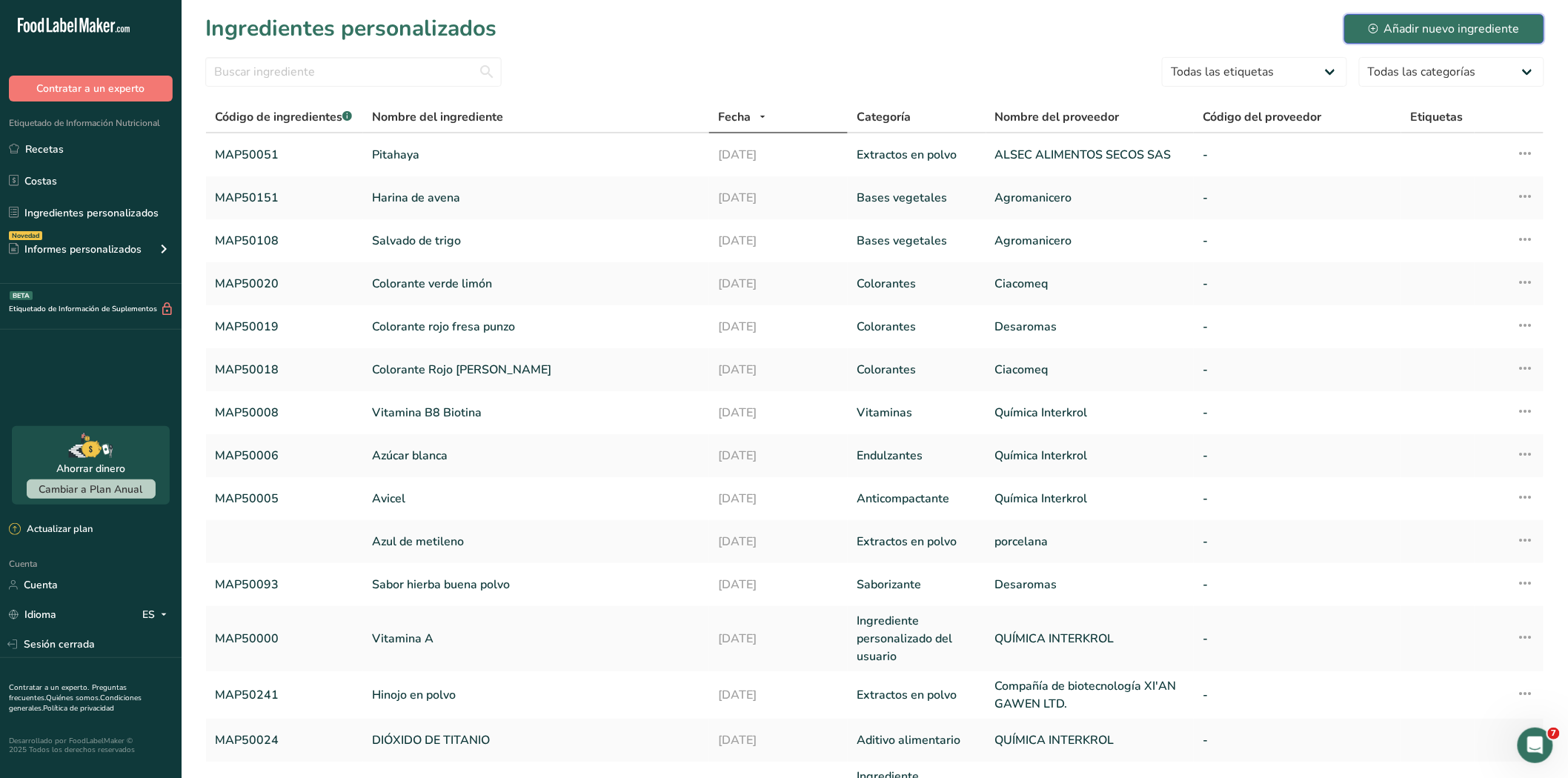
click at [1455, 33] on font "Añadir nuevo ingrediente" at bounding box center [1451, 29] width 136 height 16
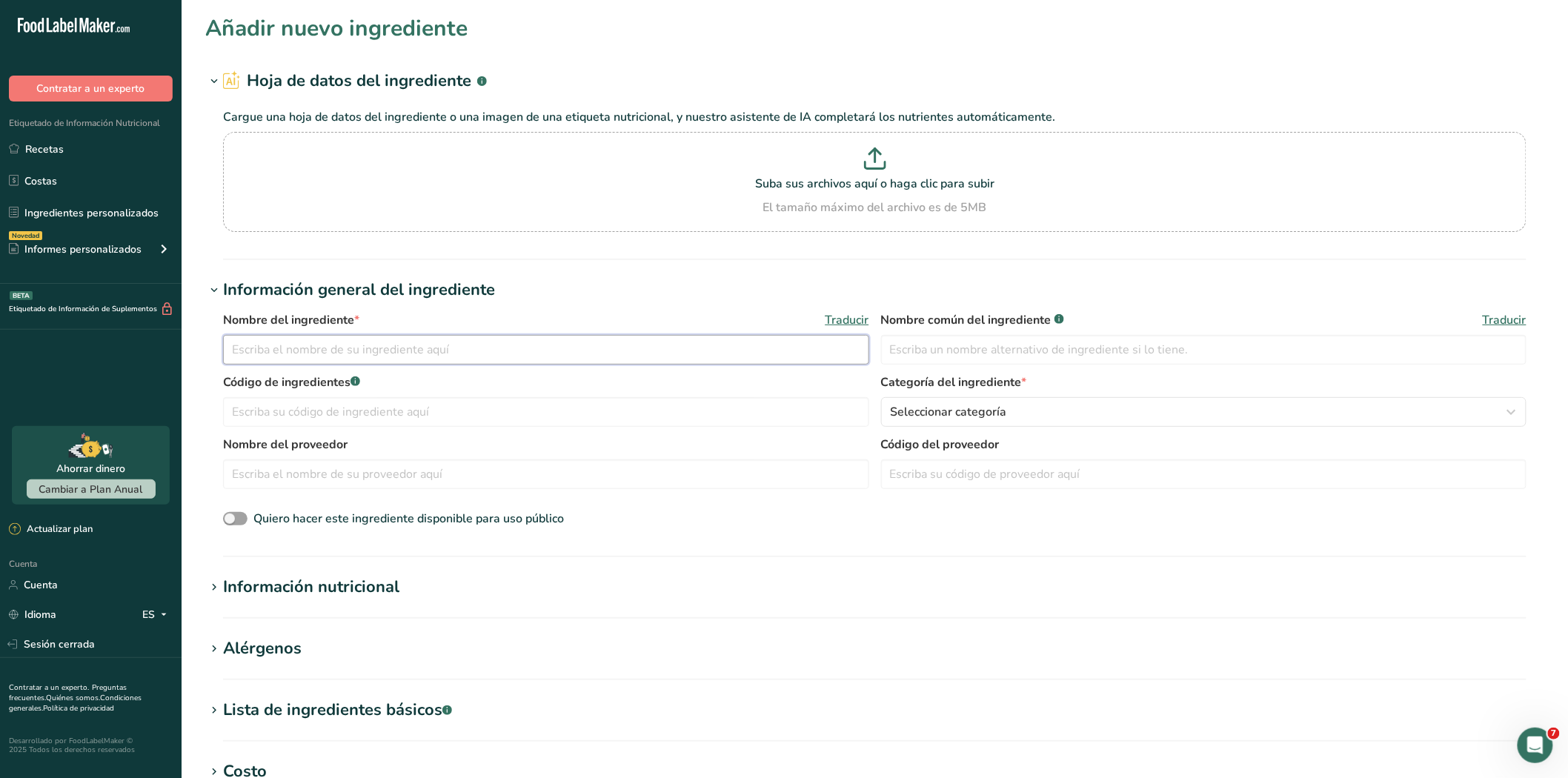
click at [337, 343] on input "text" at bounding box center [546, 349] width 646 height 30
type input "M"
type input "m"
type input "Mezcla de probioticos"
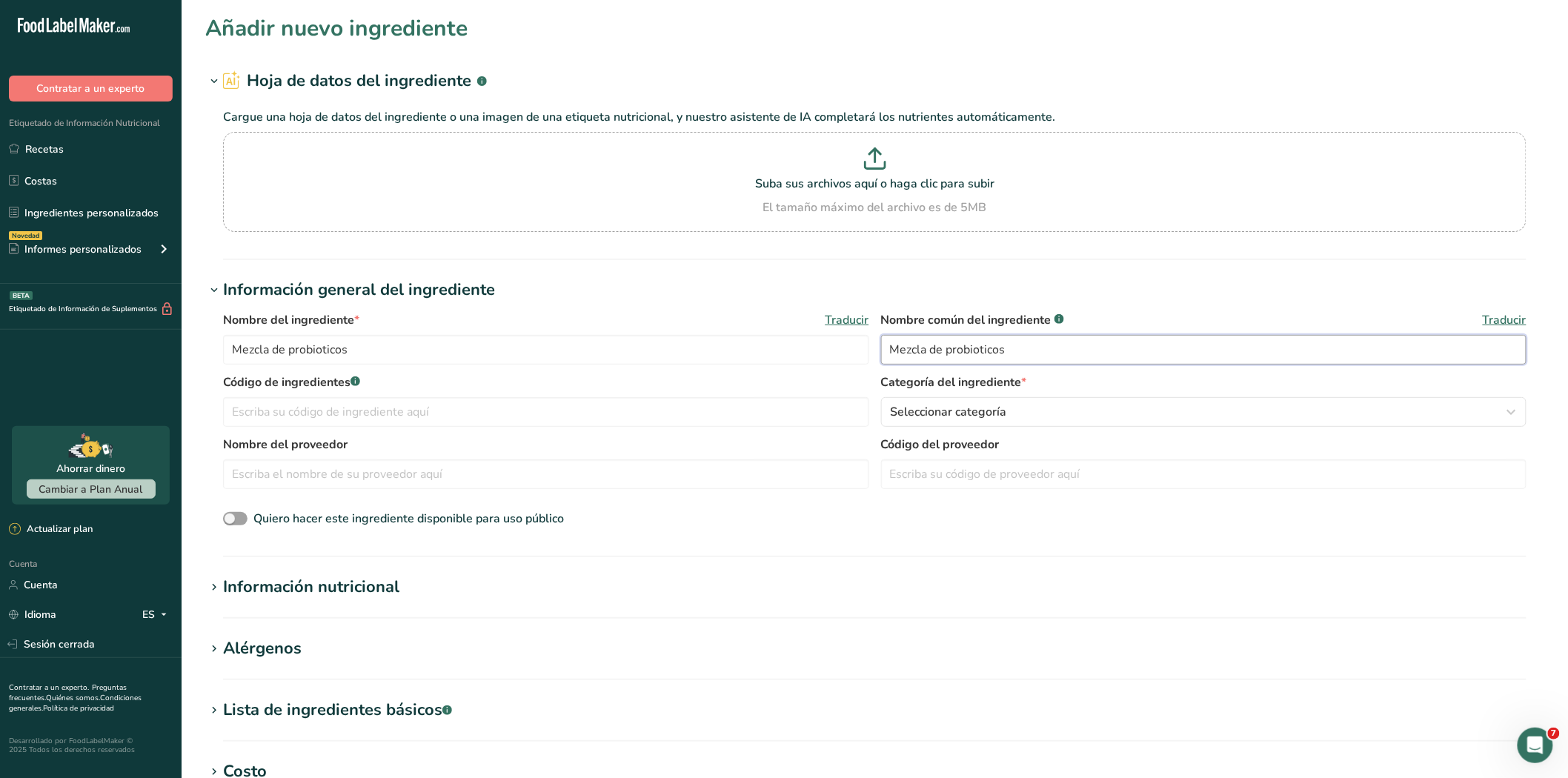
type input "Mezcla de probioticos"
type input "m"
type input "MAP50228"
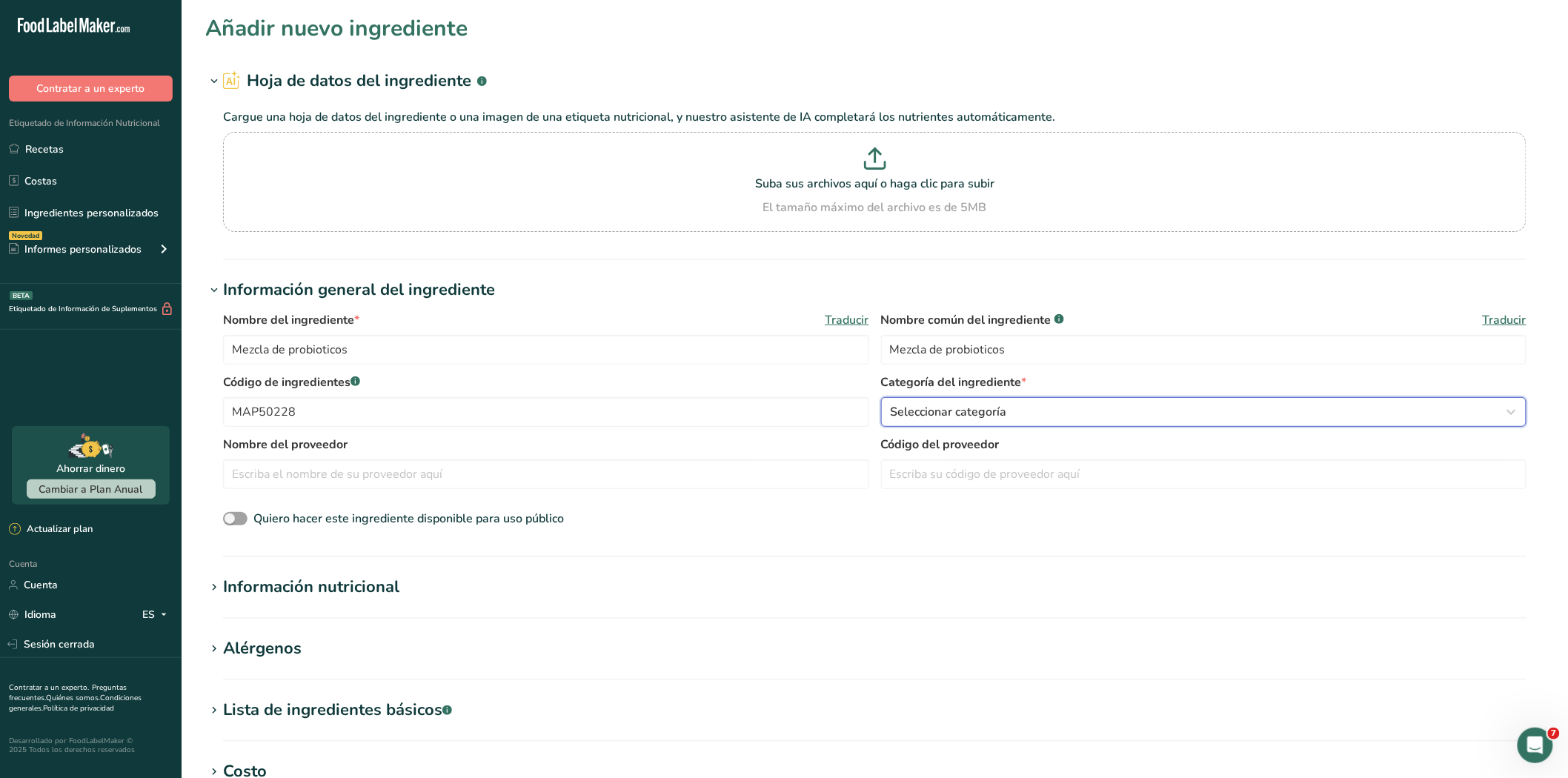
click at [1053, 415] on div "Seleccionar categoría" at bounding box center [1199, 413] width 618 height 18
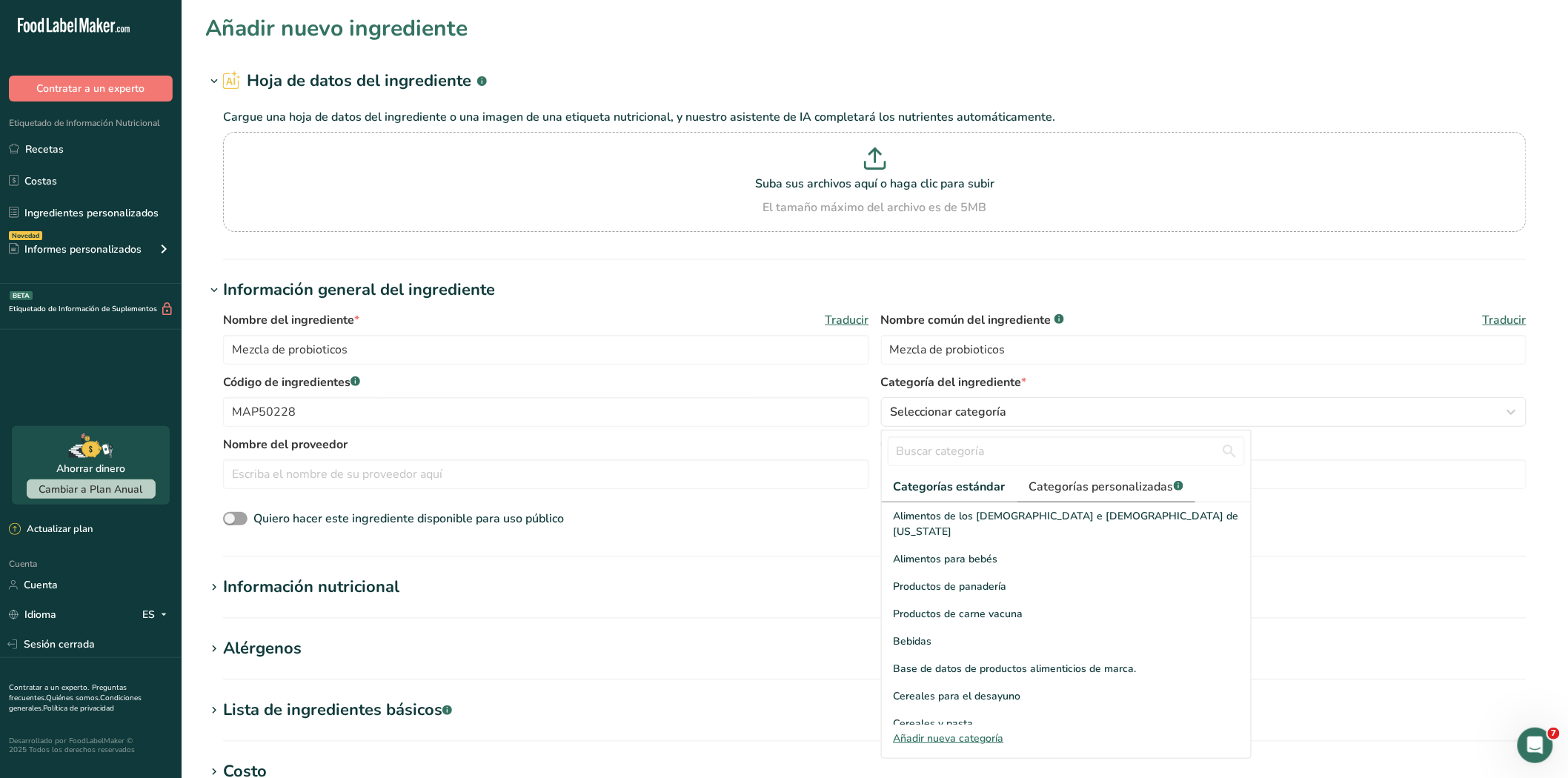
click at [1090, 476] on link "Categorías personalizadas .a-a{fill:#347362;}.b-a{fill:#fff;}" at bounding box center [1106, 488] width 178 height 31
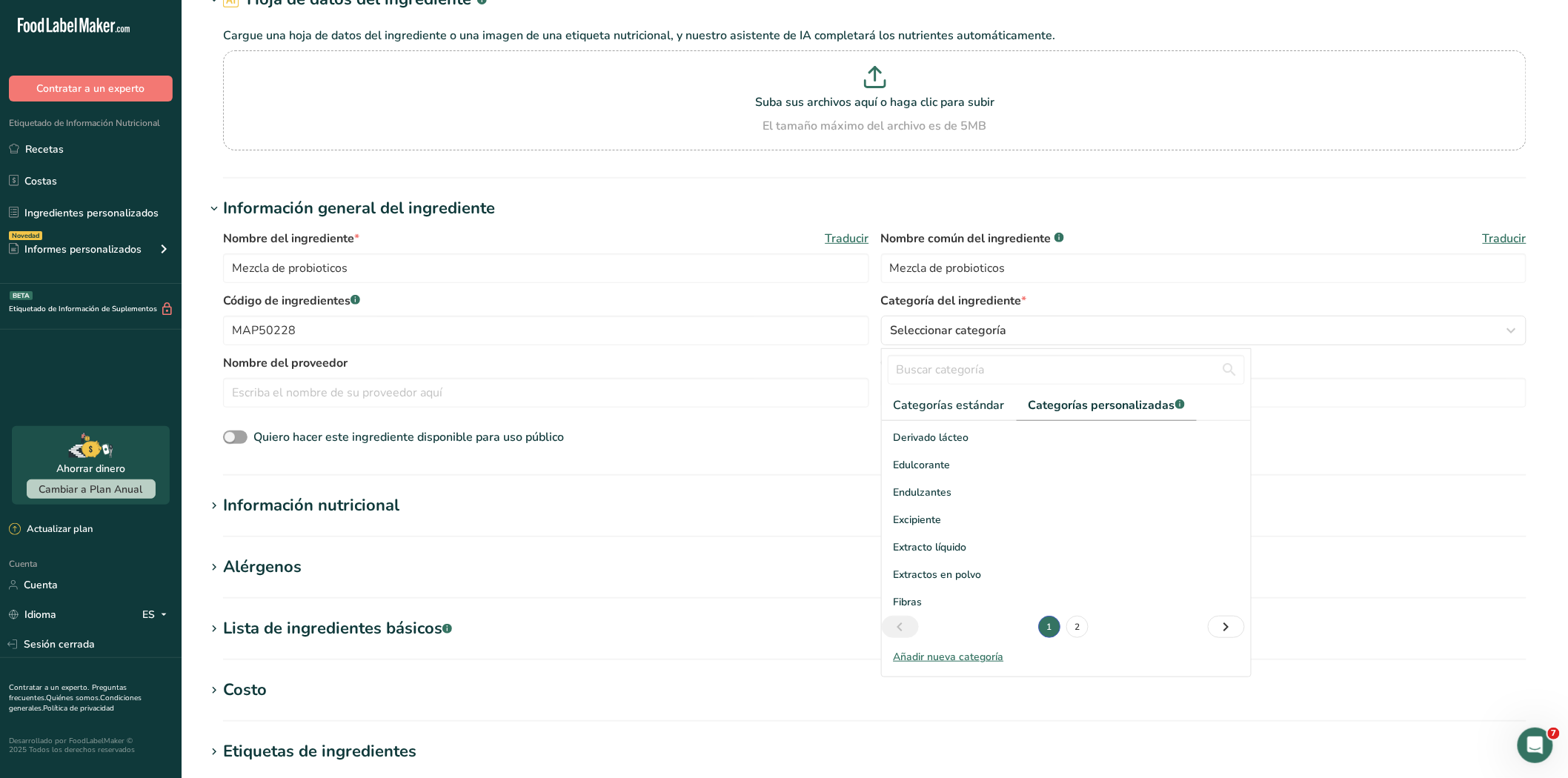
scroll to position [82, 0]
click at [1074, 625] on font "2" at bounding box center [1077, 626] width 5 height 12
click at [0, 0] on div at bounding box center [0, 0] width 0 height 0
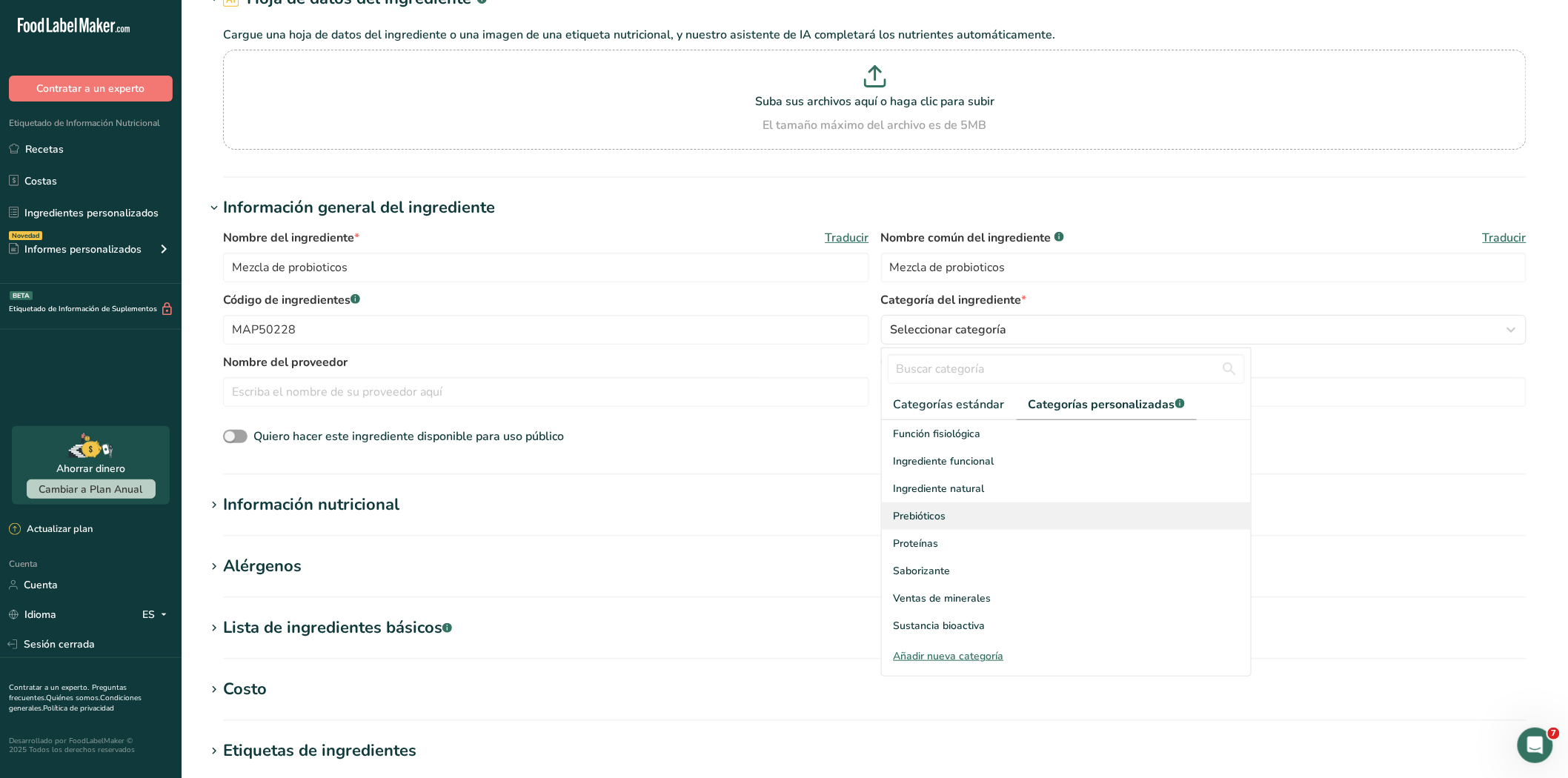
click at [932, 509] on font "Prebióticos" at bounding box center [920, 517] width 52 height 14
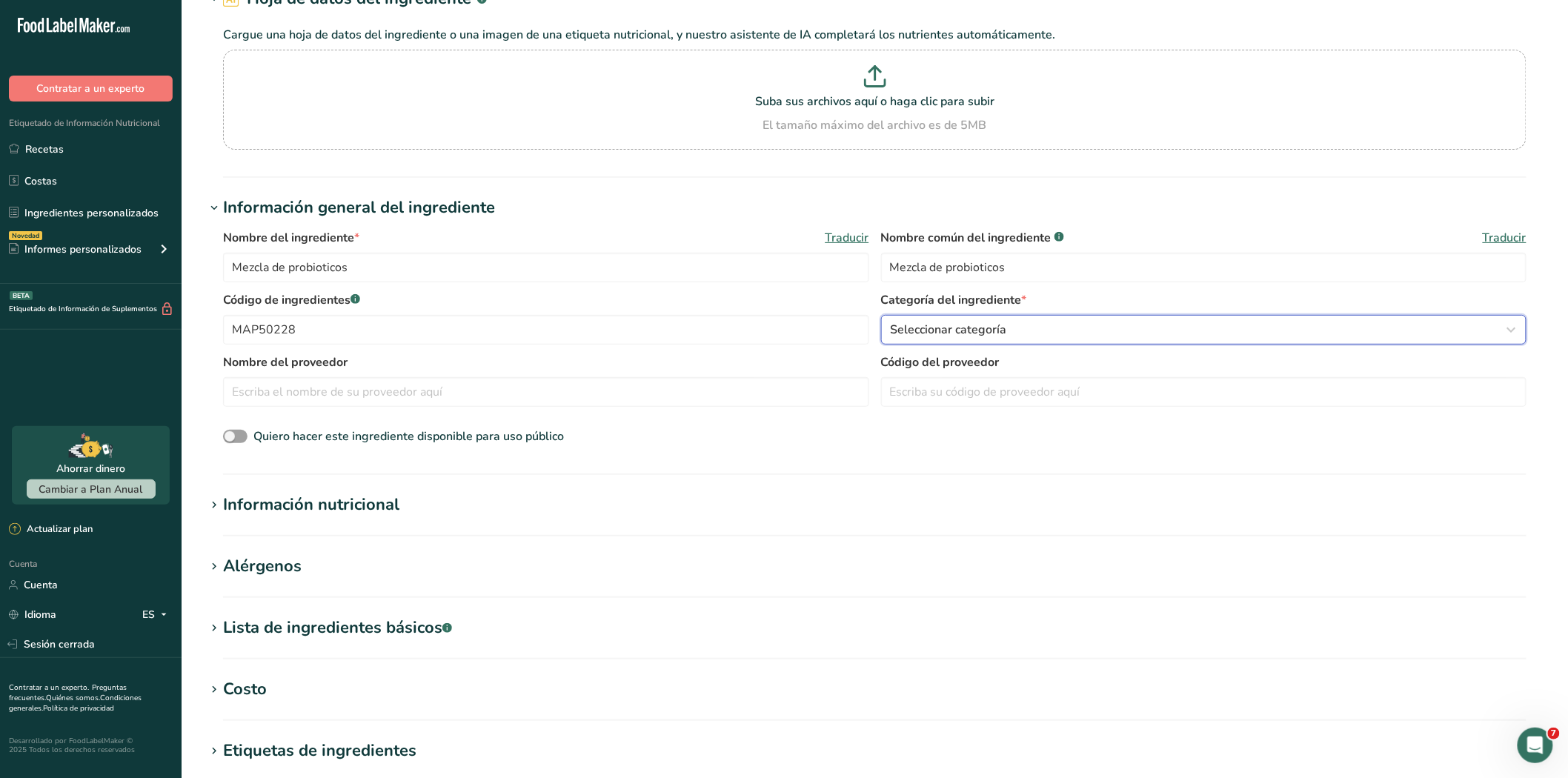
click at [996, 326] on font "Seleccionar categoría" at bounding box center [949, 330] width 117 height 16
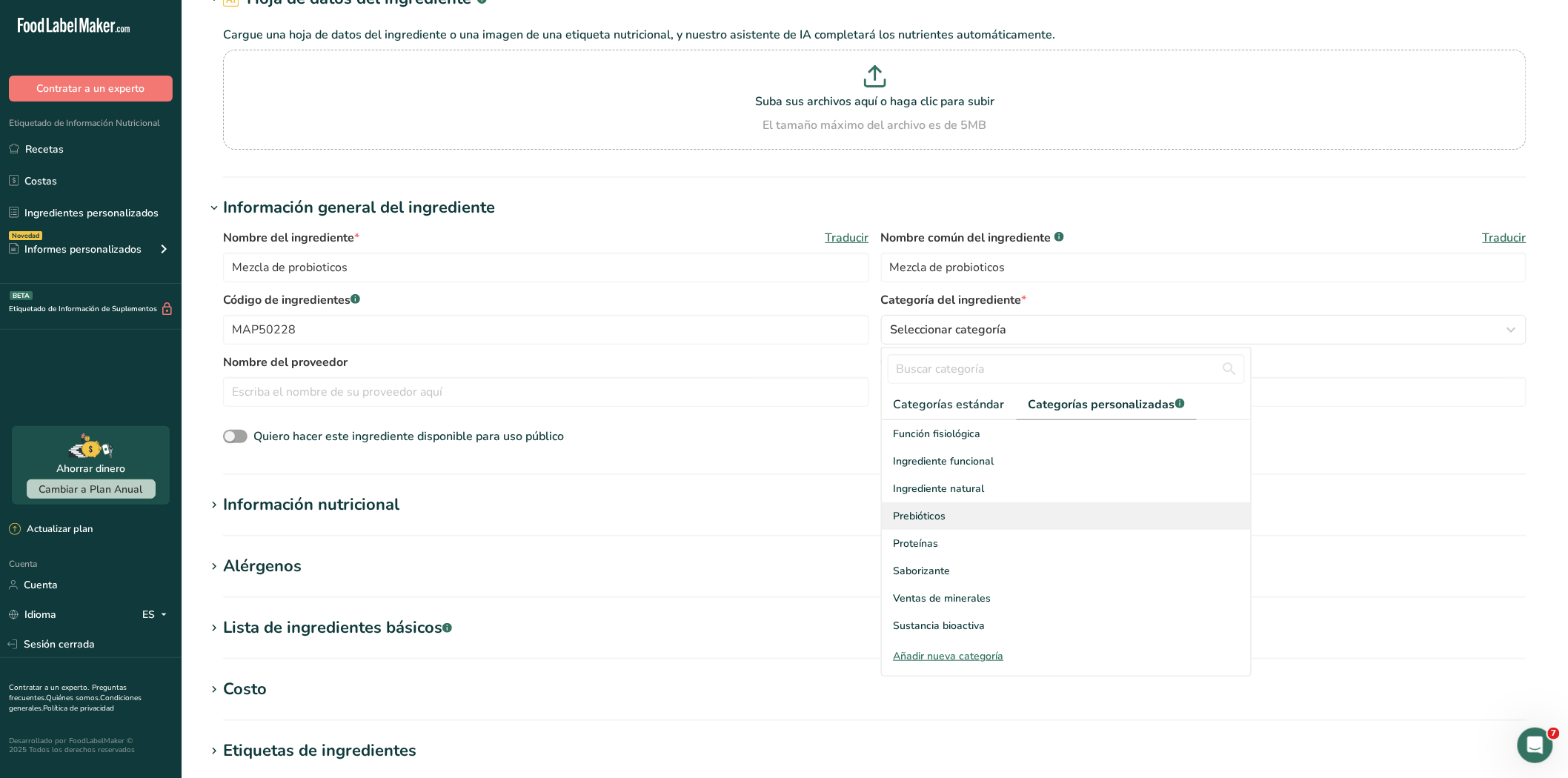
click at [940, 516] on font "Prebióticos" at bounding box center [920, 517] width 52 height 14
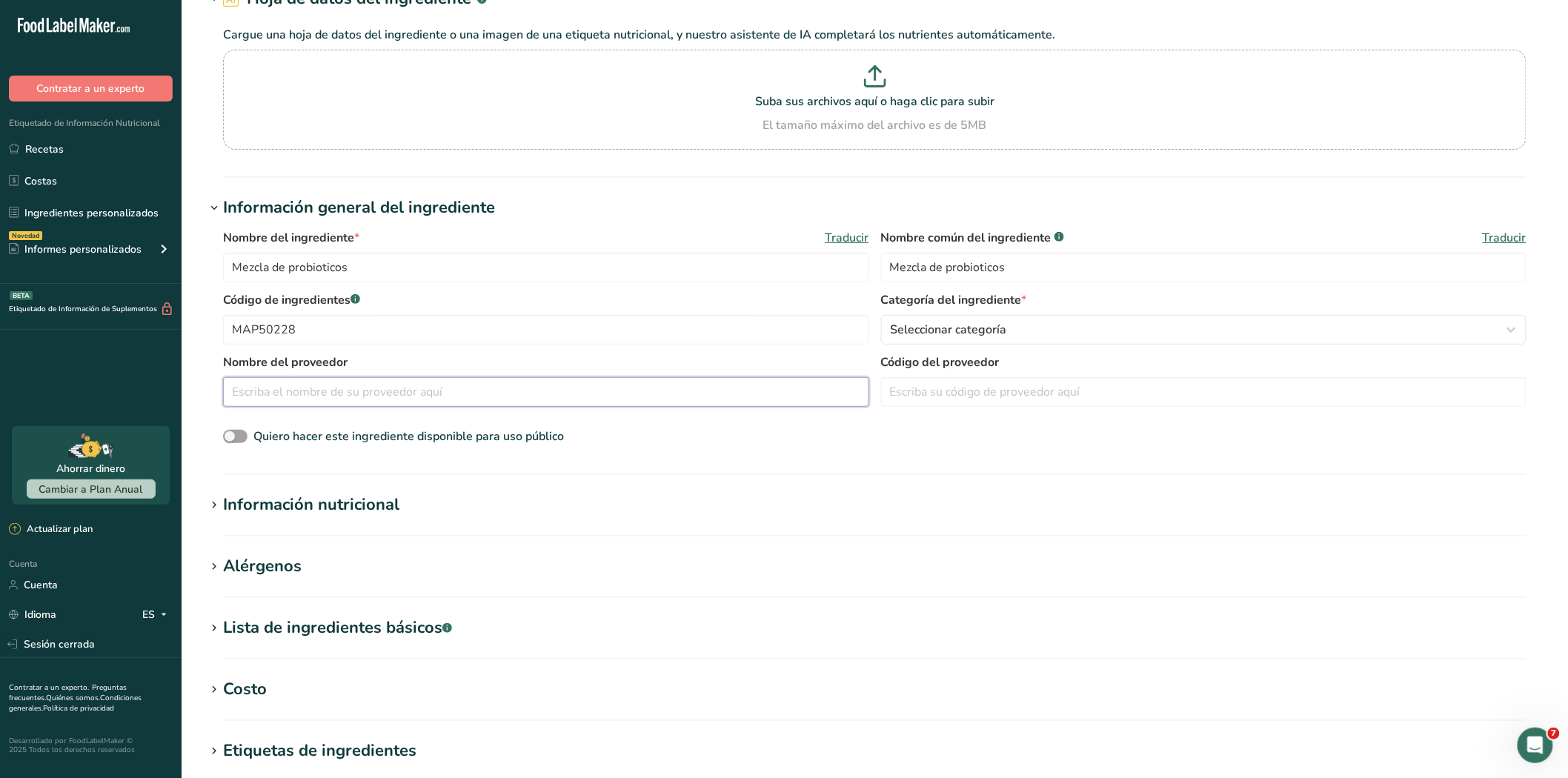
click at [460, 396] on input "text" at bounding box center [546, 392] width 646 height 30
paste input "ALSEC ALIMENTOS SECOS SAS"
type input "A"
paste input "ALSEC ALIMENTOS SECOS SAS"
type input "A"
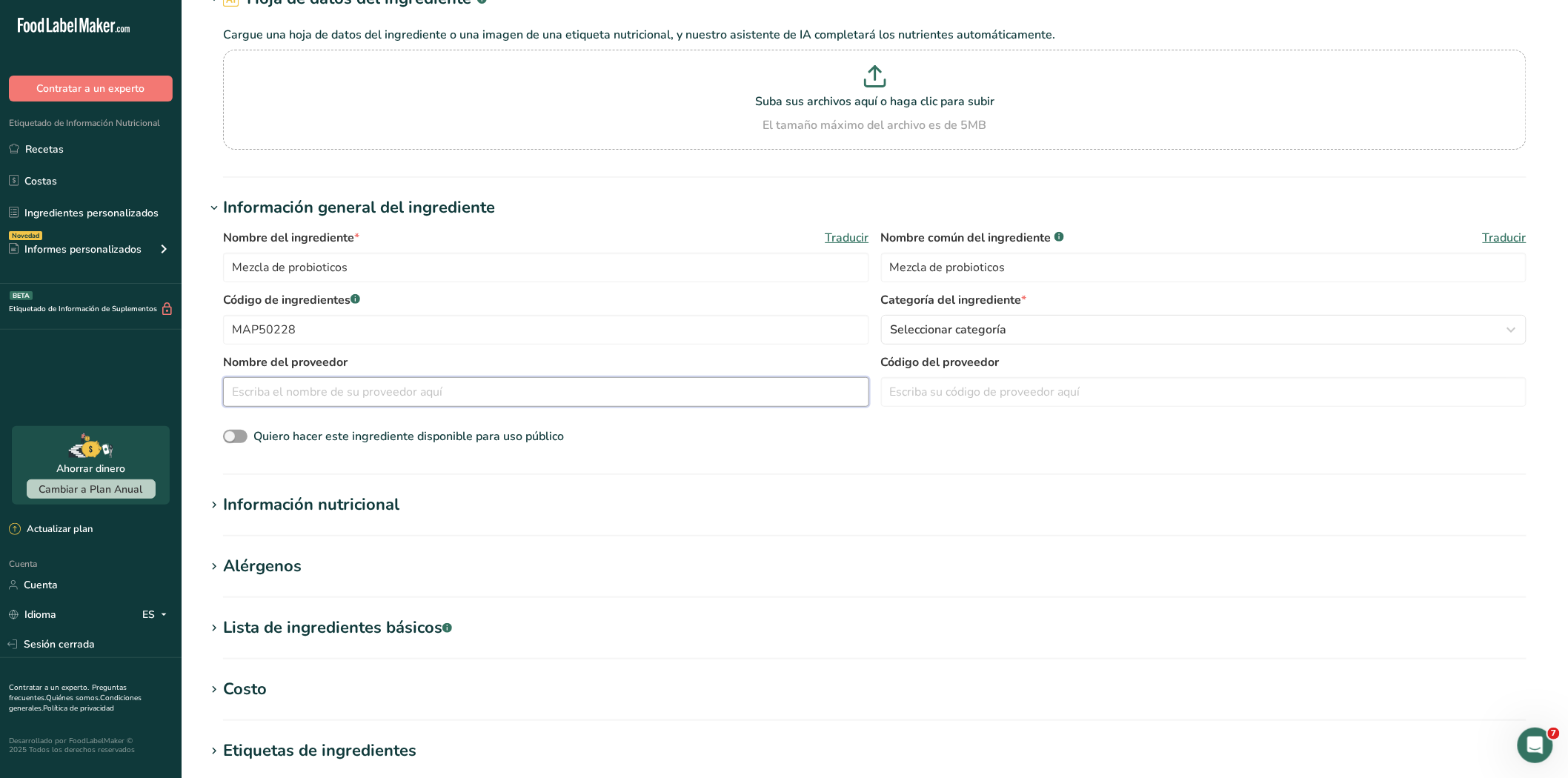
paste input "XI'AN GAWEN BIOTECHNOLOGY CO. LTD"
click at [248, 396] on input "XI'AN GAWEN BIOTECHNOLOGY CO. LTD" at bounding box center [546, 392] width 646 height 30
type input "XI'AN GAWEN BIOTECHNOLOGY CO. LTD"
click at [211, 562] on icon at bounding box center [213, 566] width 14 height 21
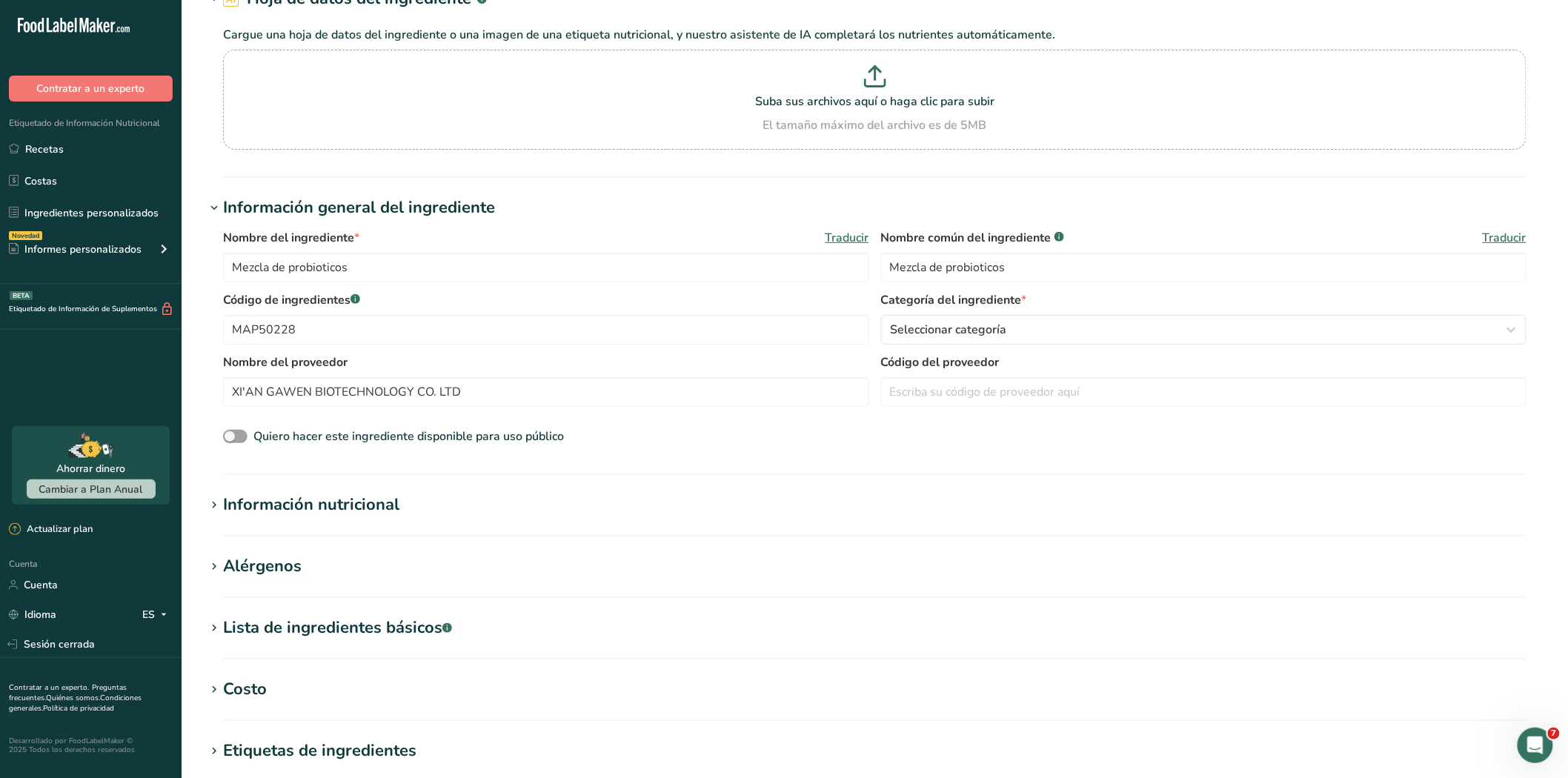
click at [213, 684] on icon at bounding box center [213, 689] width 14 height 21
click at [216, 506] on icon at bounding box center [213, 505] width 14 height 21
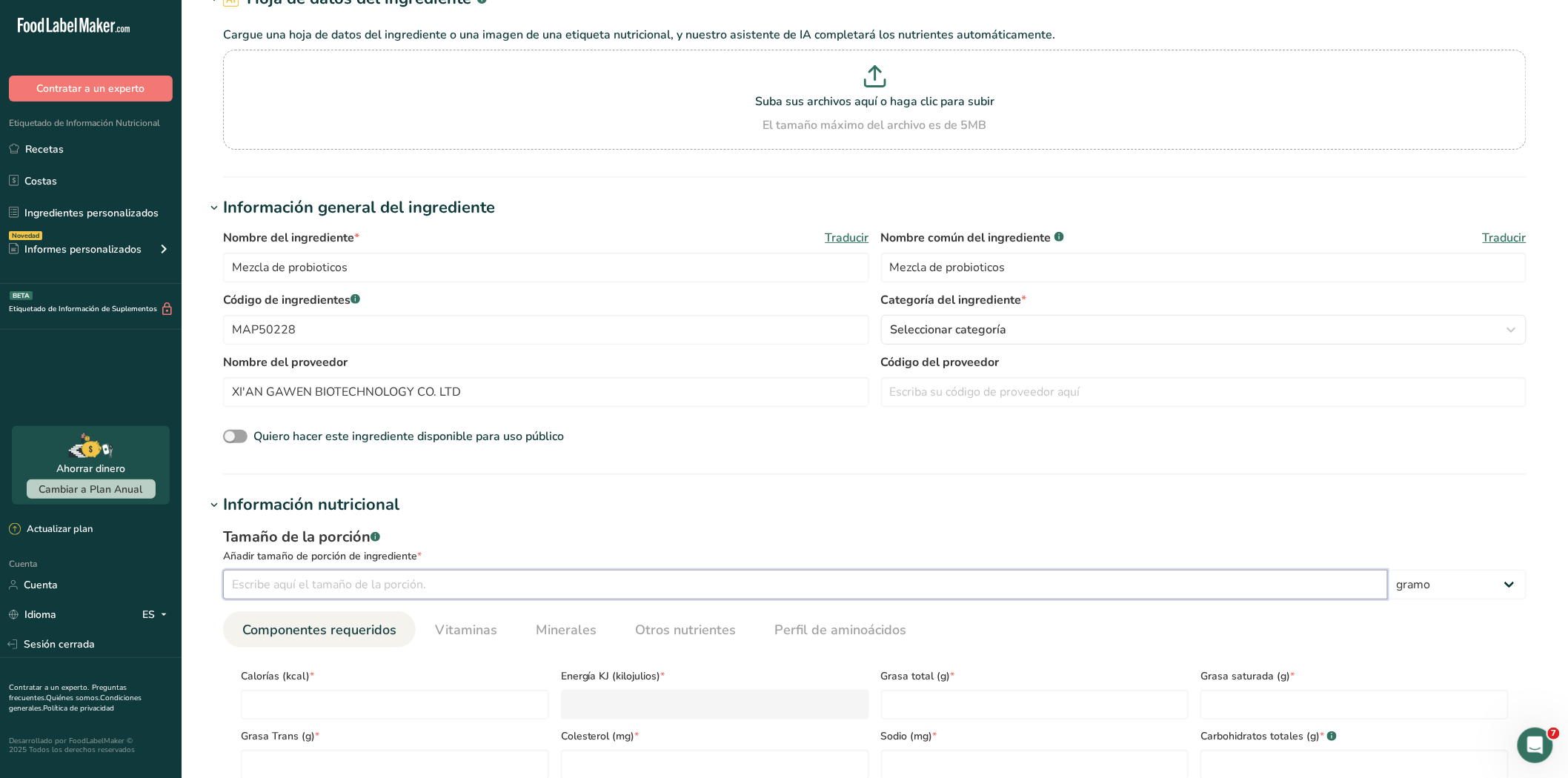
click at [280, 580] on input "number" at bounding box center [806, 584] width 1165 height 30
type input "100"
click at [284, 697] on input "number" at bounding box center [394, 705] width 308 height 30
type input "0"
type KJ "0"
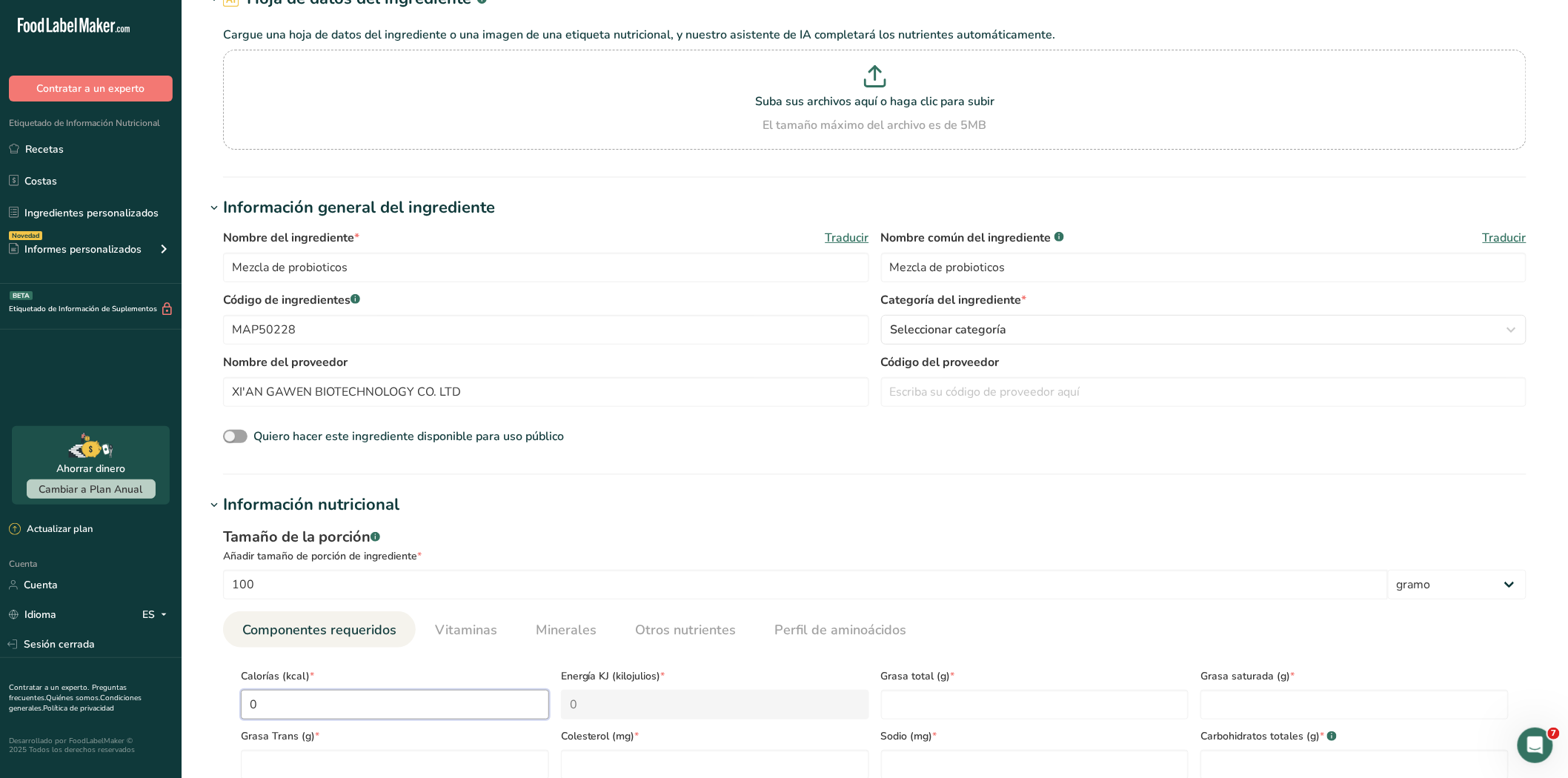
type input "0"
type Fat "0"
type input "0"
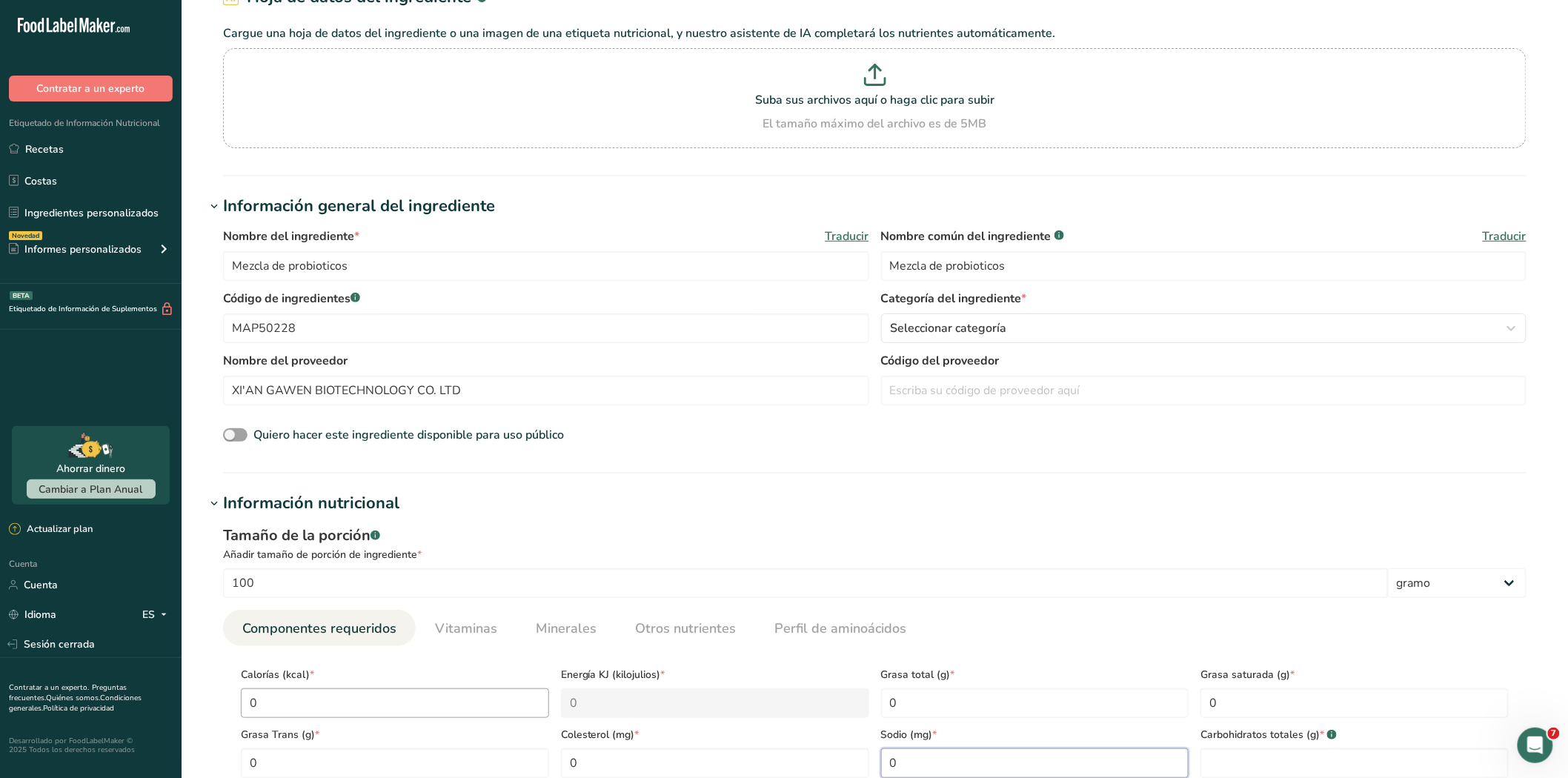
type input "0"
type Carbohydrates "0"
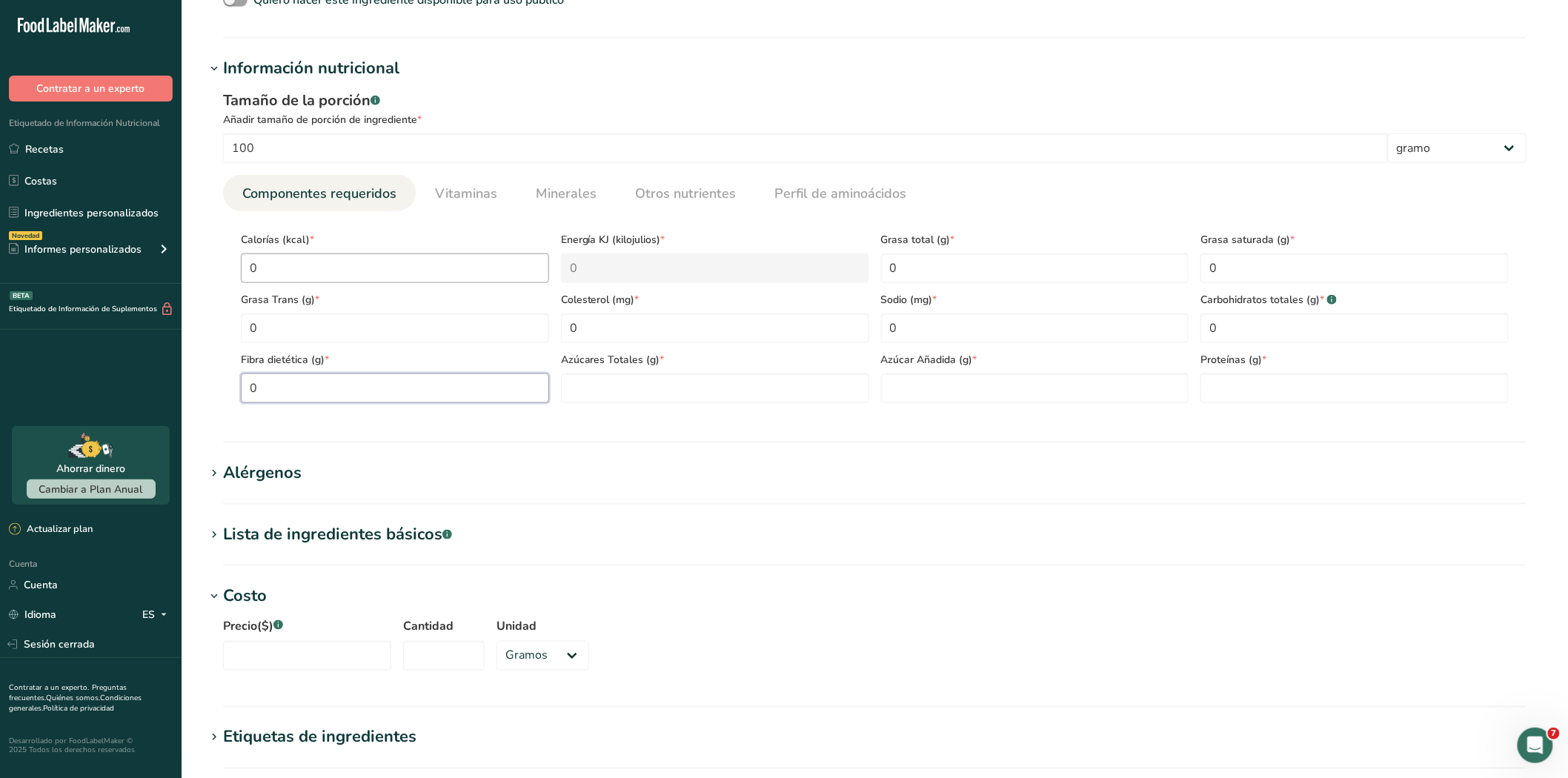
type Fiber "0"
type Sugars "0"
type input "0"
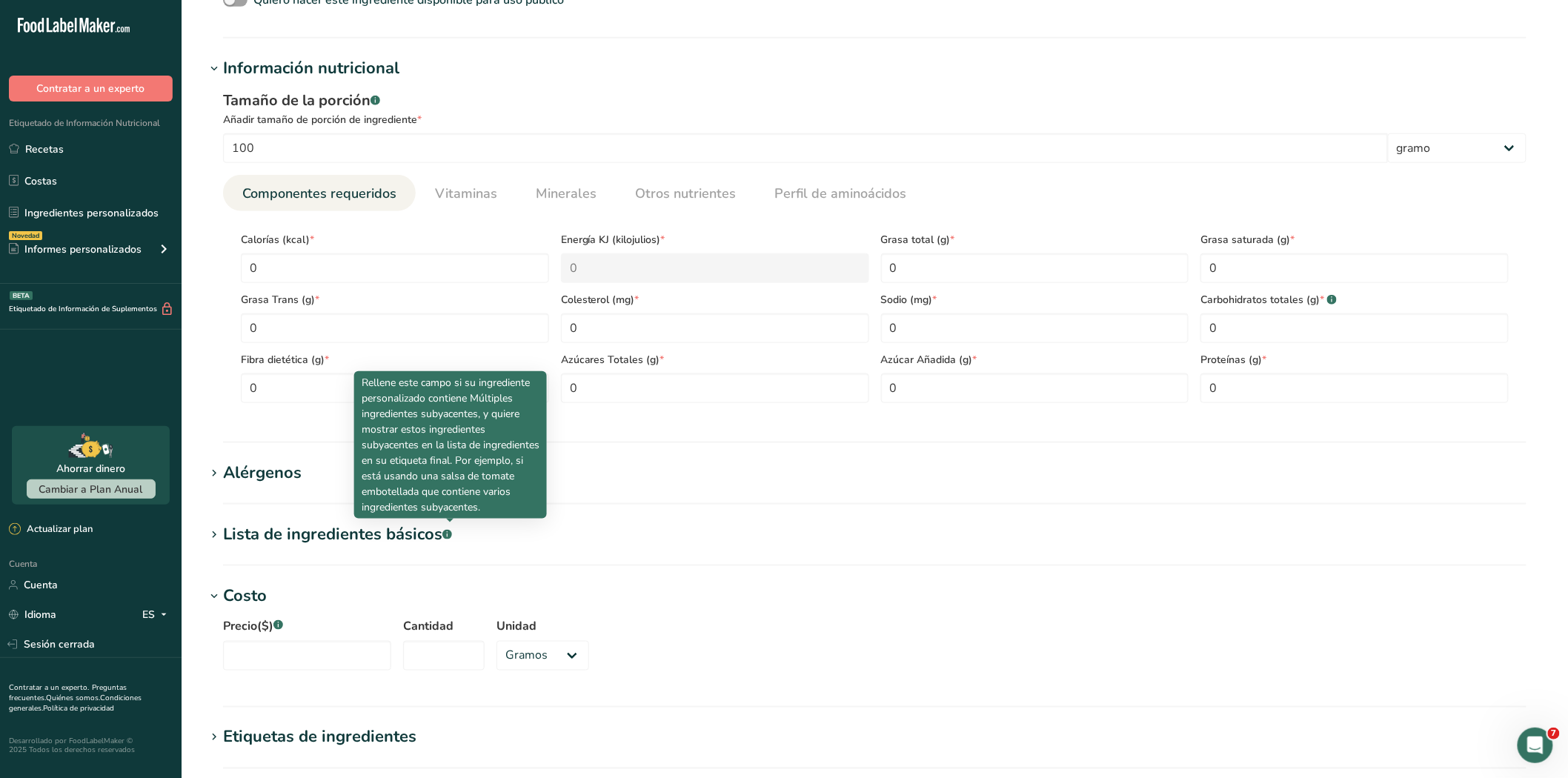
scroll to position [765, 0]
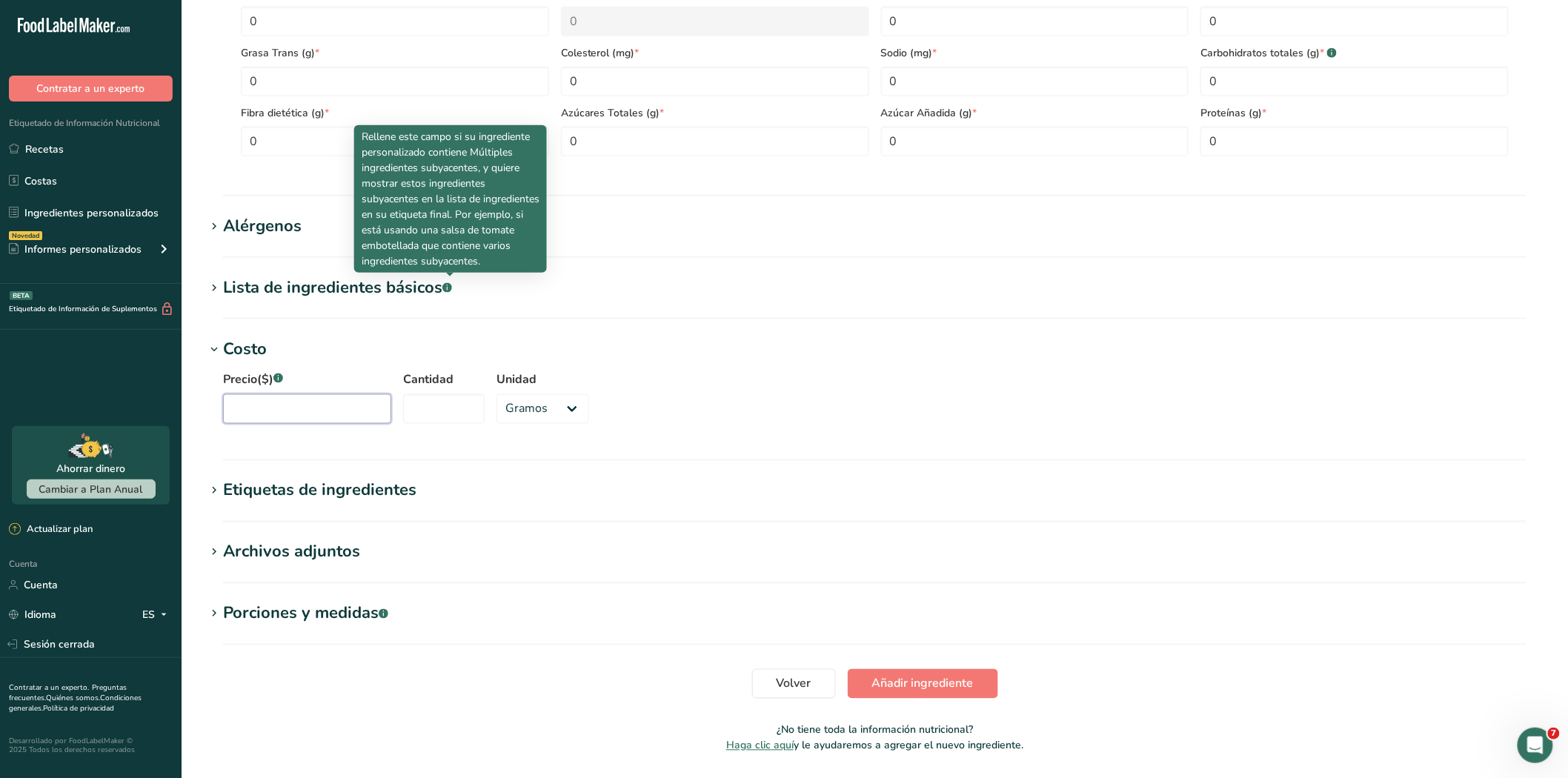
click at [272, 412] on input "Precio($) .a-a{fill:#347362;}.b-a{fill:#fff;}" at bounding box center [307, 409] width 168 height 30
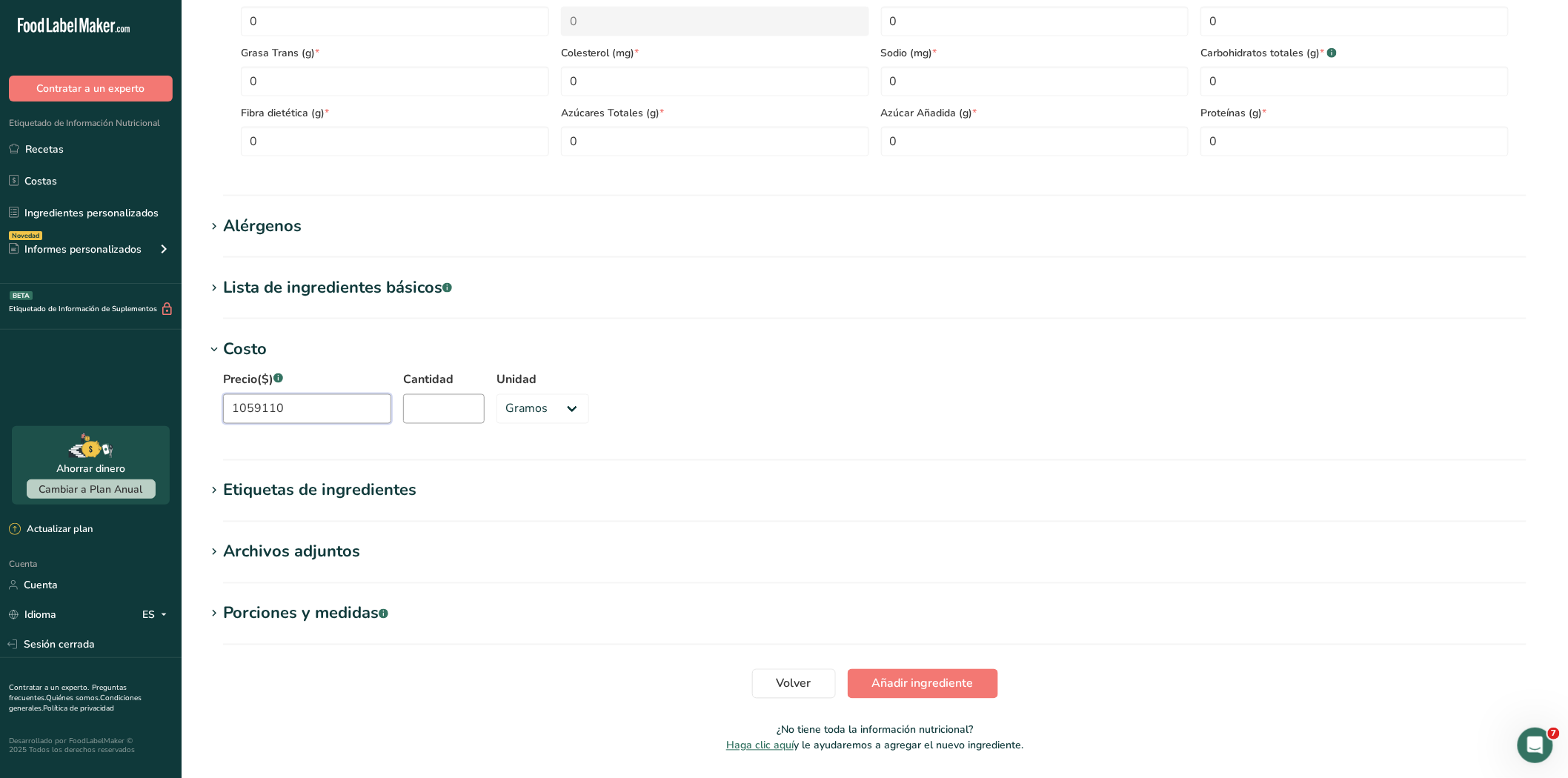
type input "1059110"
click at [415, 411] on input "Cantidad" at bounding box center [444, 409] width 81 height 30
type input "1000"
click at [912, 676] on font "Añadir ingrediente" at bounding box center [922, 684] width 101 height 16
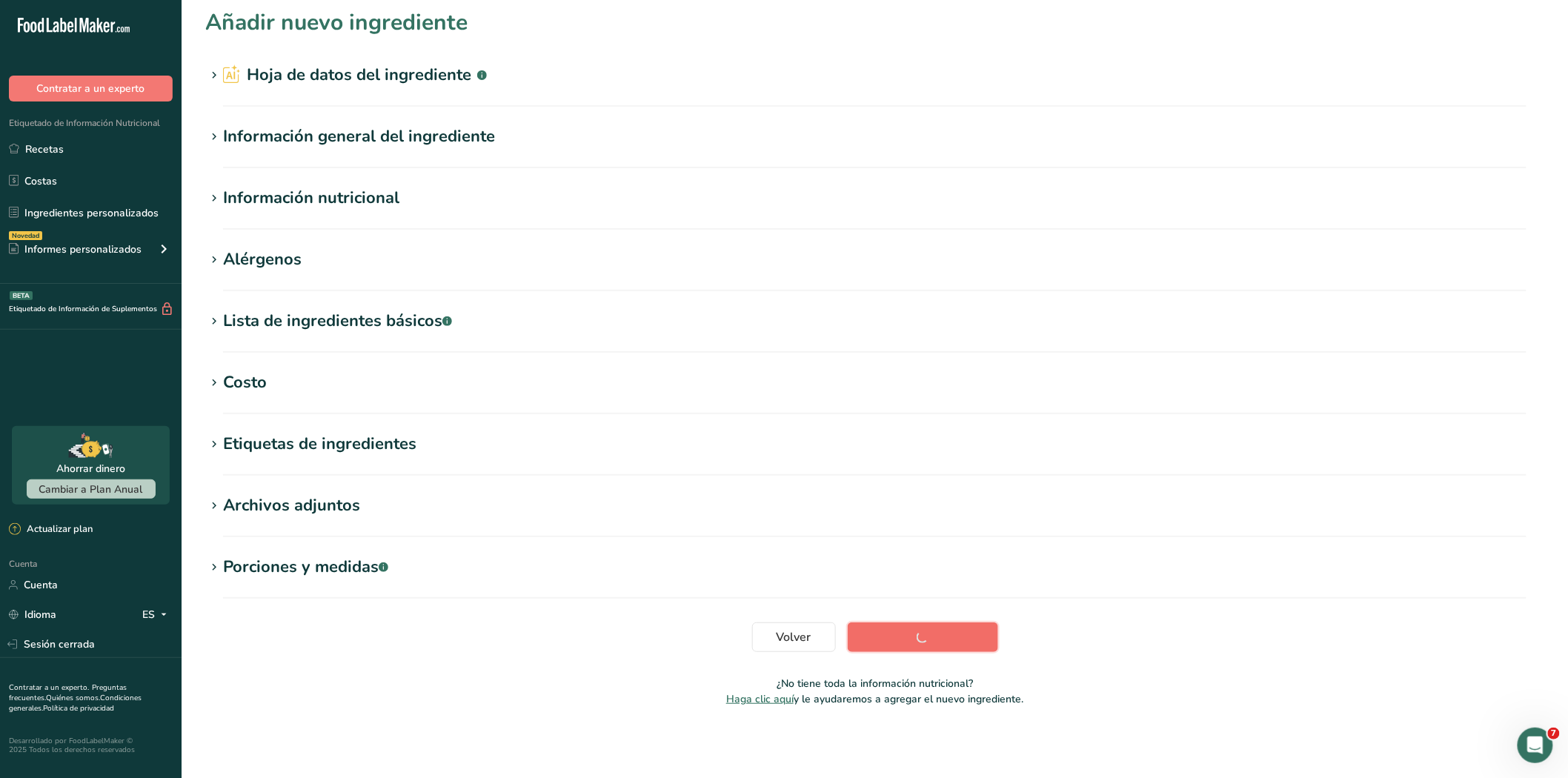
scroll to position [5, 0]
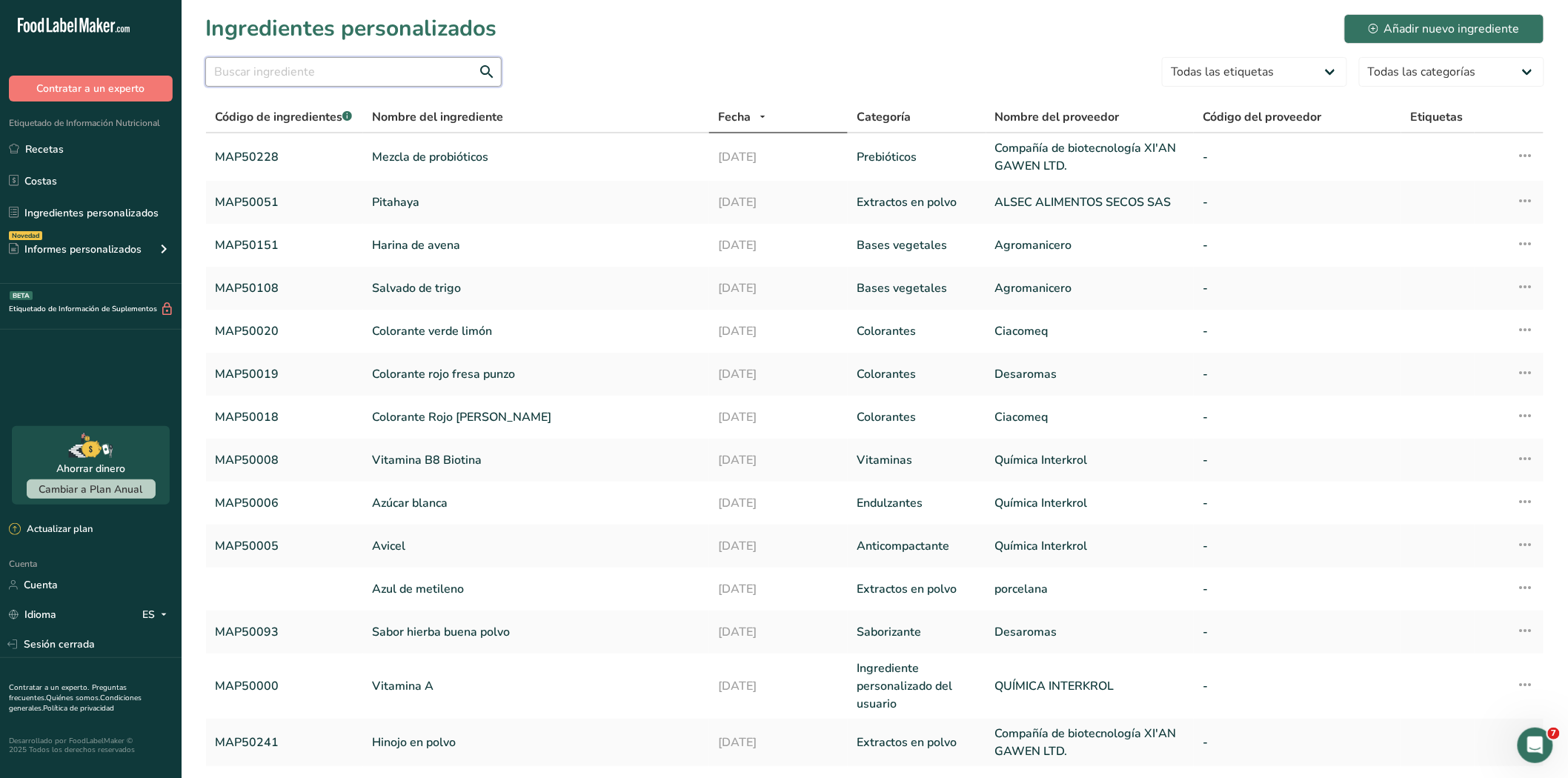
click at [293, 74] on input "text" at bounding box center [354, 71] width 297 height 30
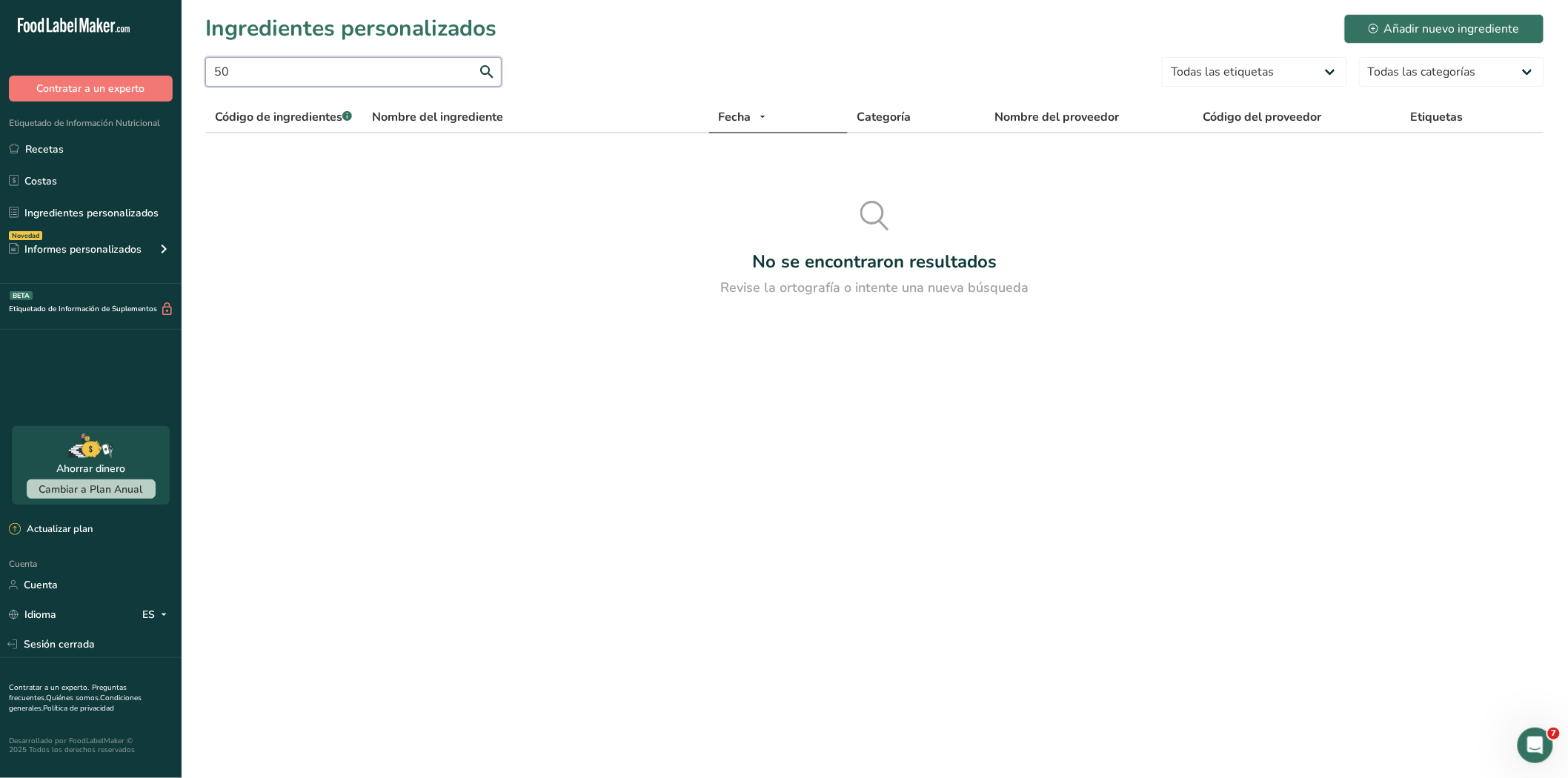
type input "5"
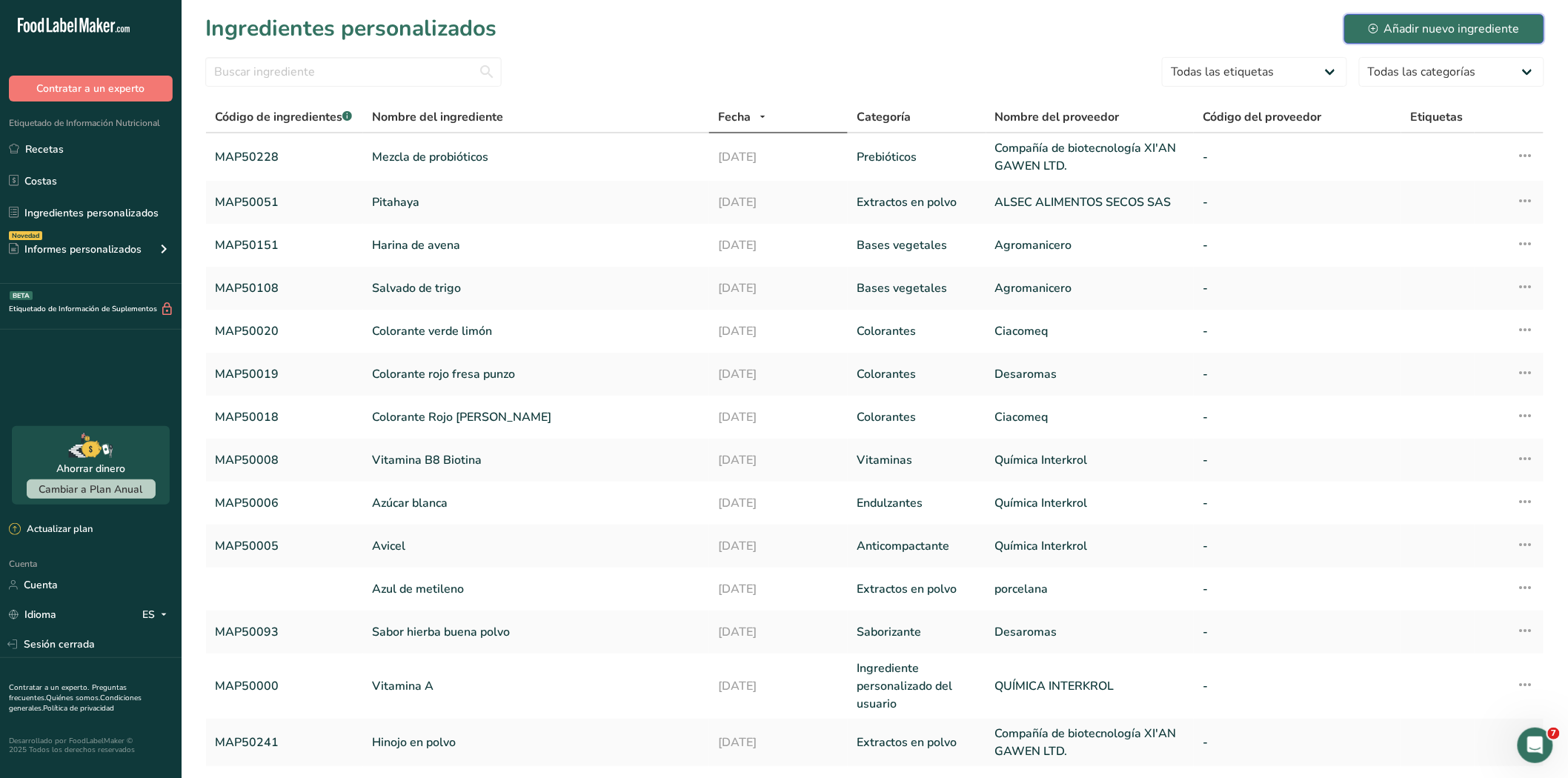
click at [1483, 14] on button "Añadir nuevo ingrediente" at bounding box center [1443, 29] width 200 height 30
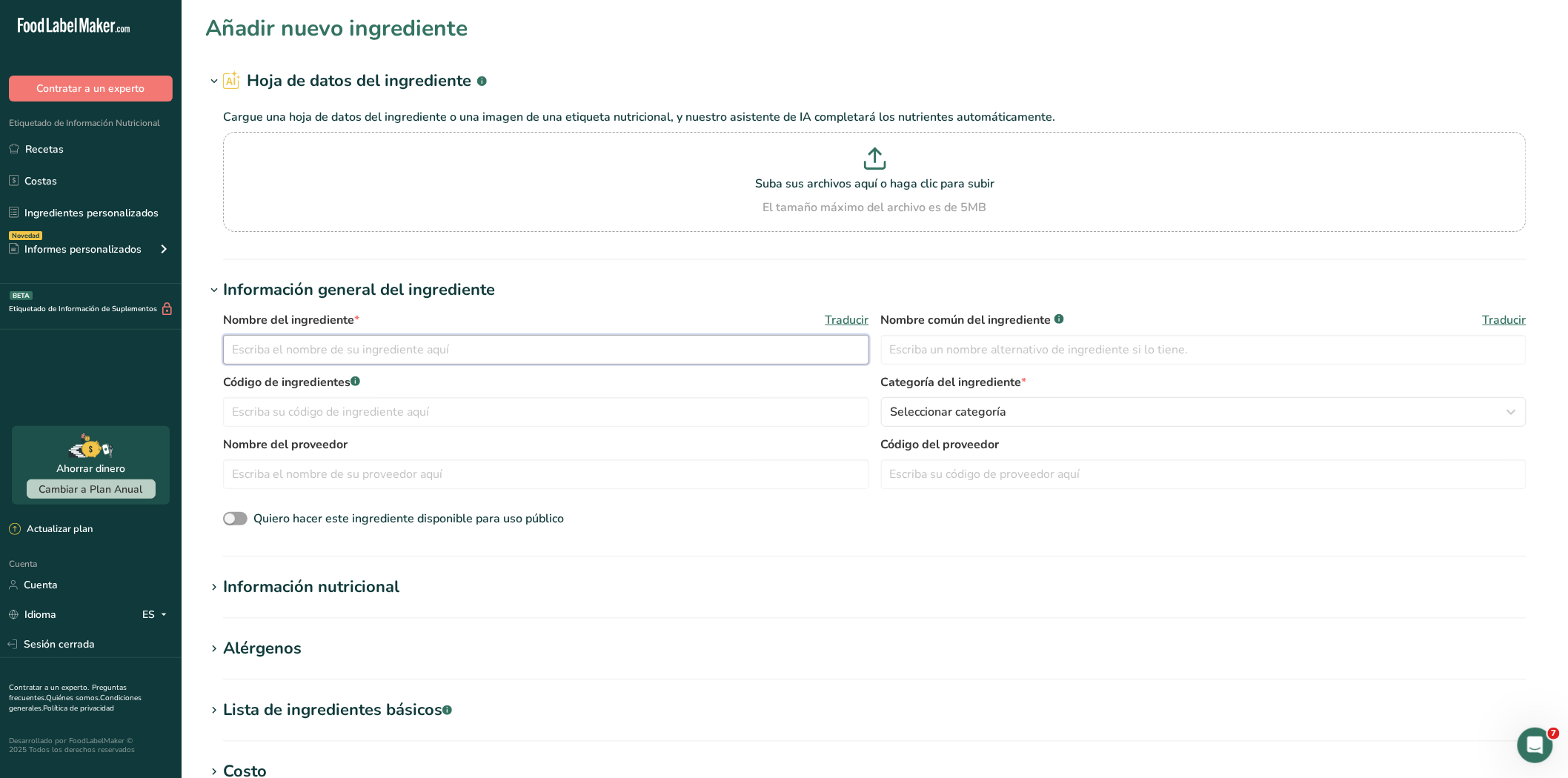
click at [389, 353] on input "text" at bounding box center [546, 349] width 646 height 30
paste input "[MAP50081] PSYLLIUM EN POLVO"
type input "PSYLLIUM EN POLVO"
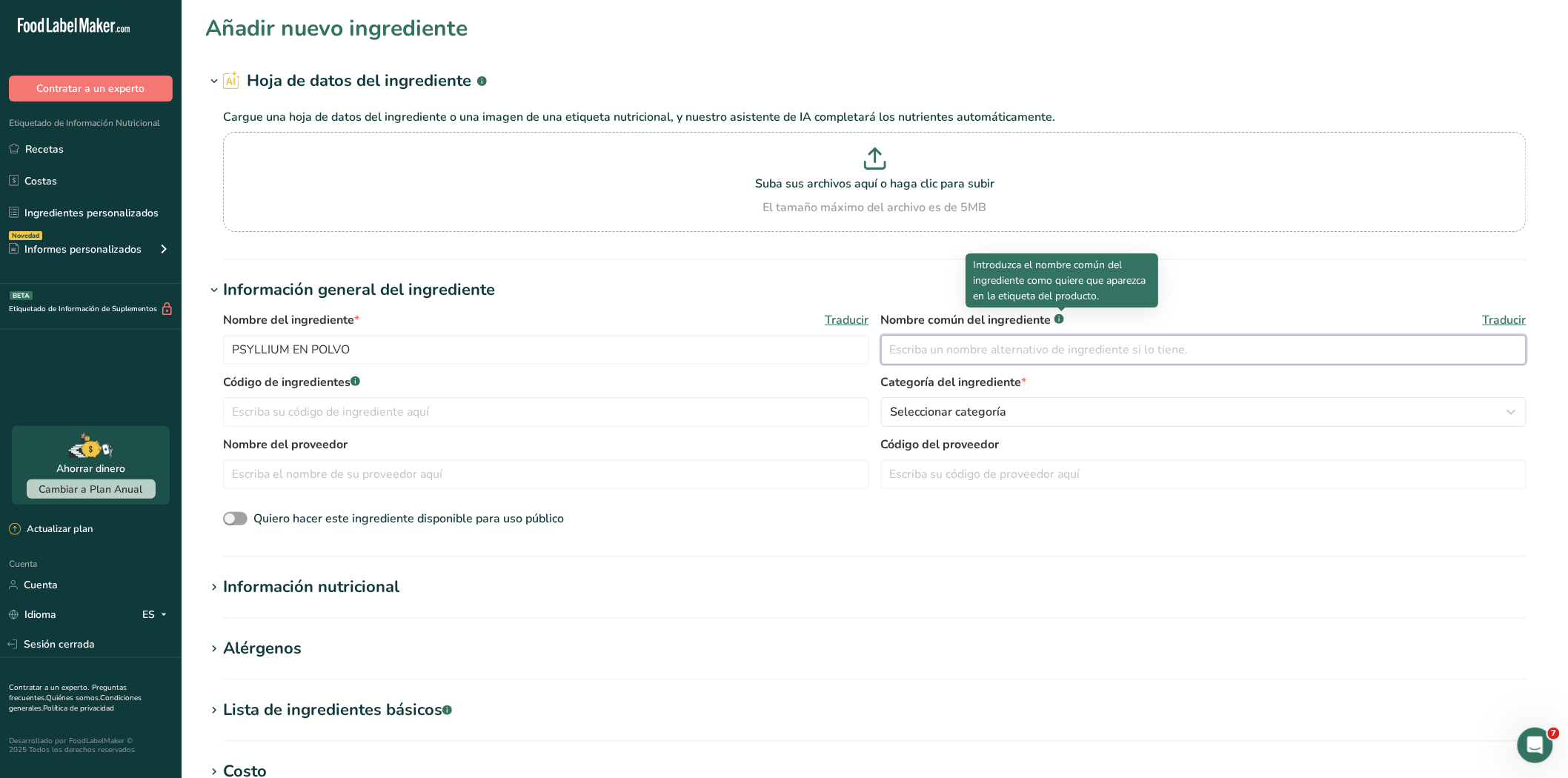
click at [915, 356] on input "text" at bounding box center [1204, 349] width 646 height 30
paste input "[MAP50081] PSYLLIUM EN POLVO"
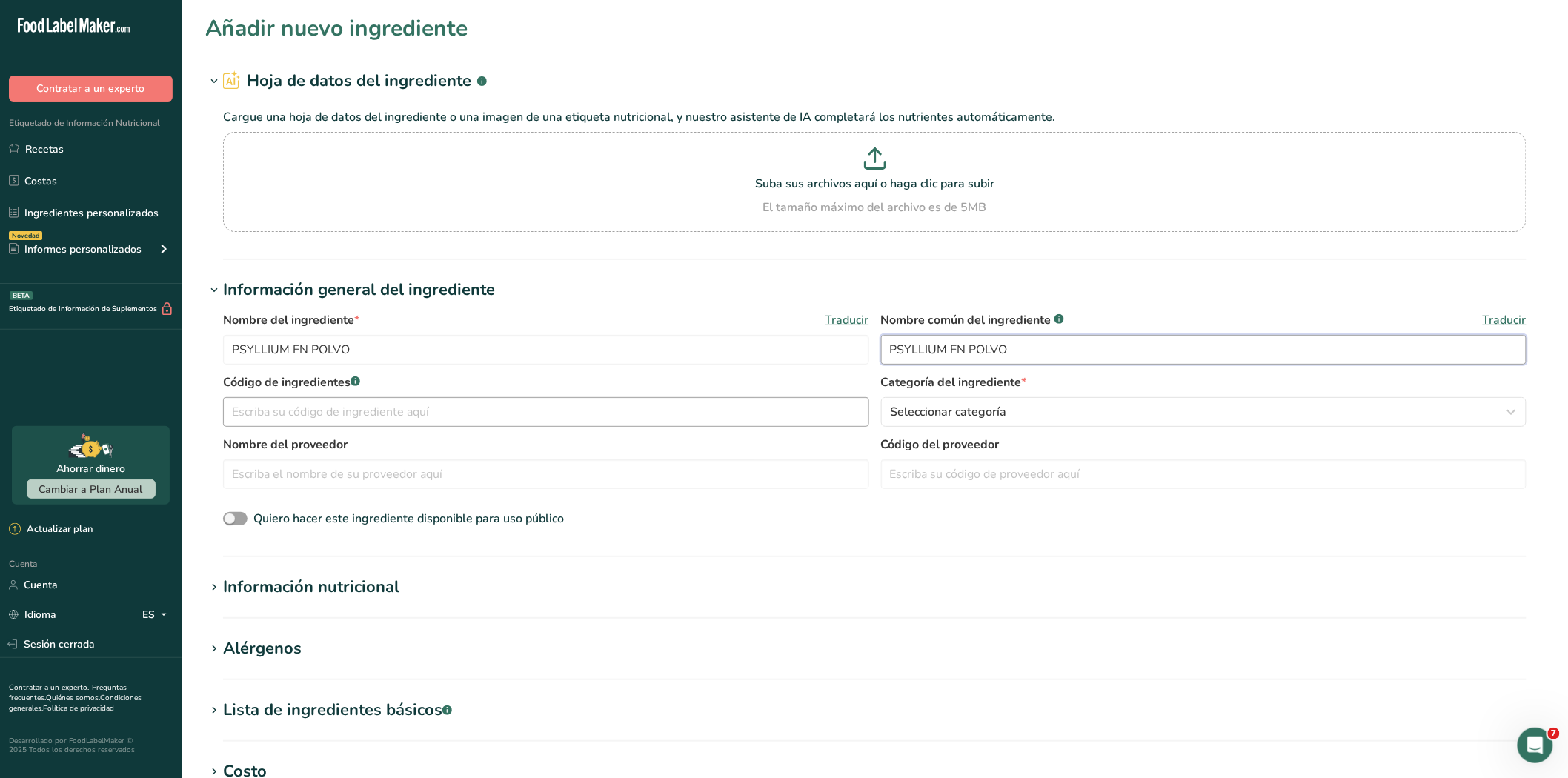
type input "PSYLLIUM EN POLVO"
click at [295, 404] on input "text" at bounding box center [546, 412] width 646 height 30
type input "MAP50081"
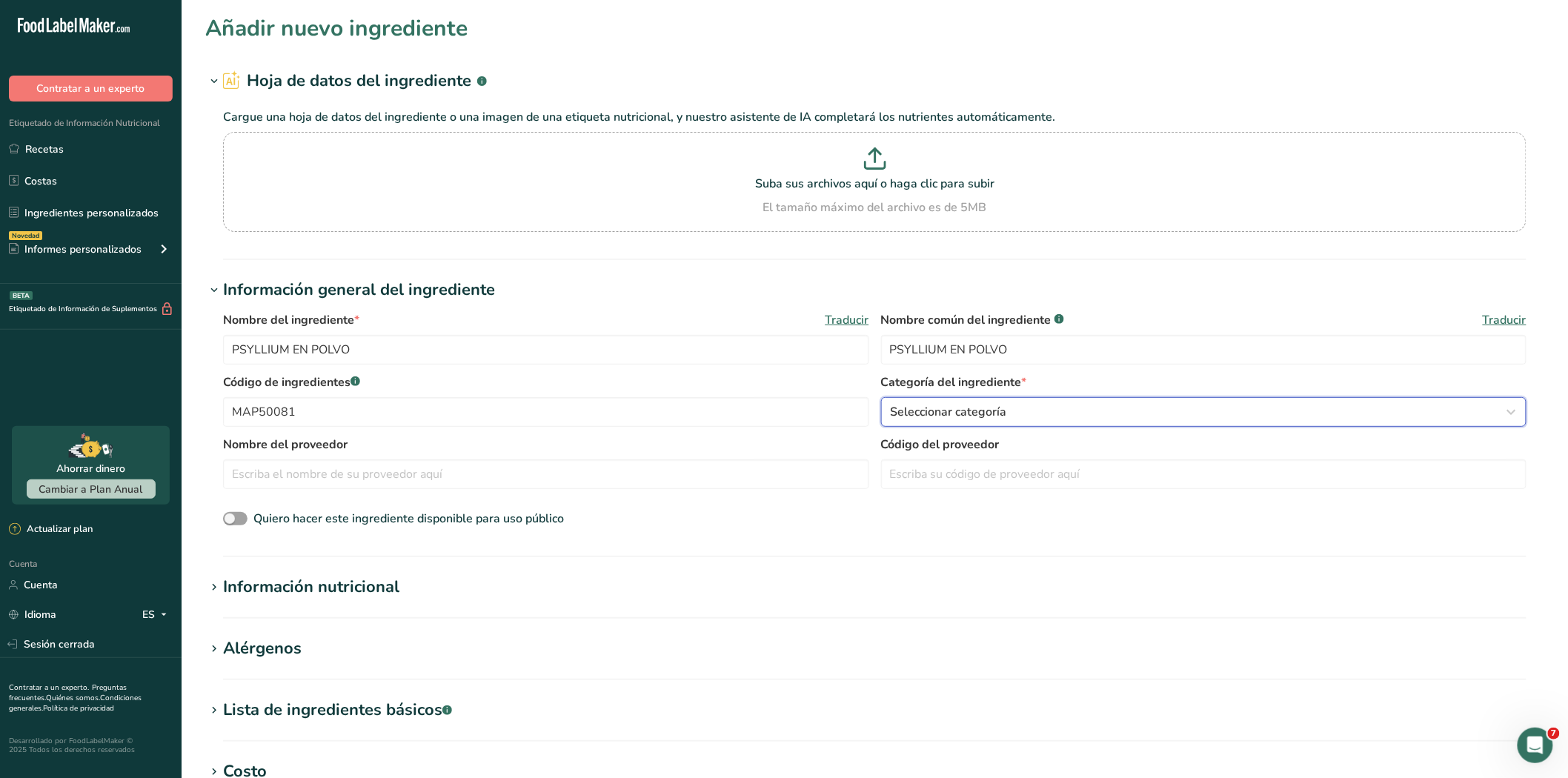
click at [954, 420] on span "Seleccionar categoría" at bounding box center [949, 413] width 117 height 18
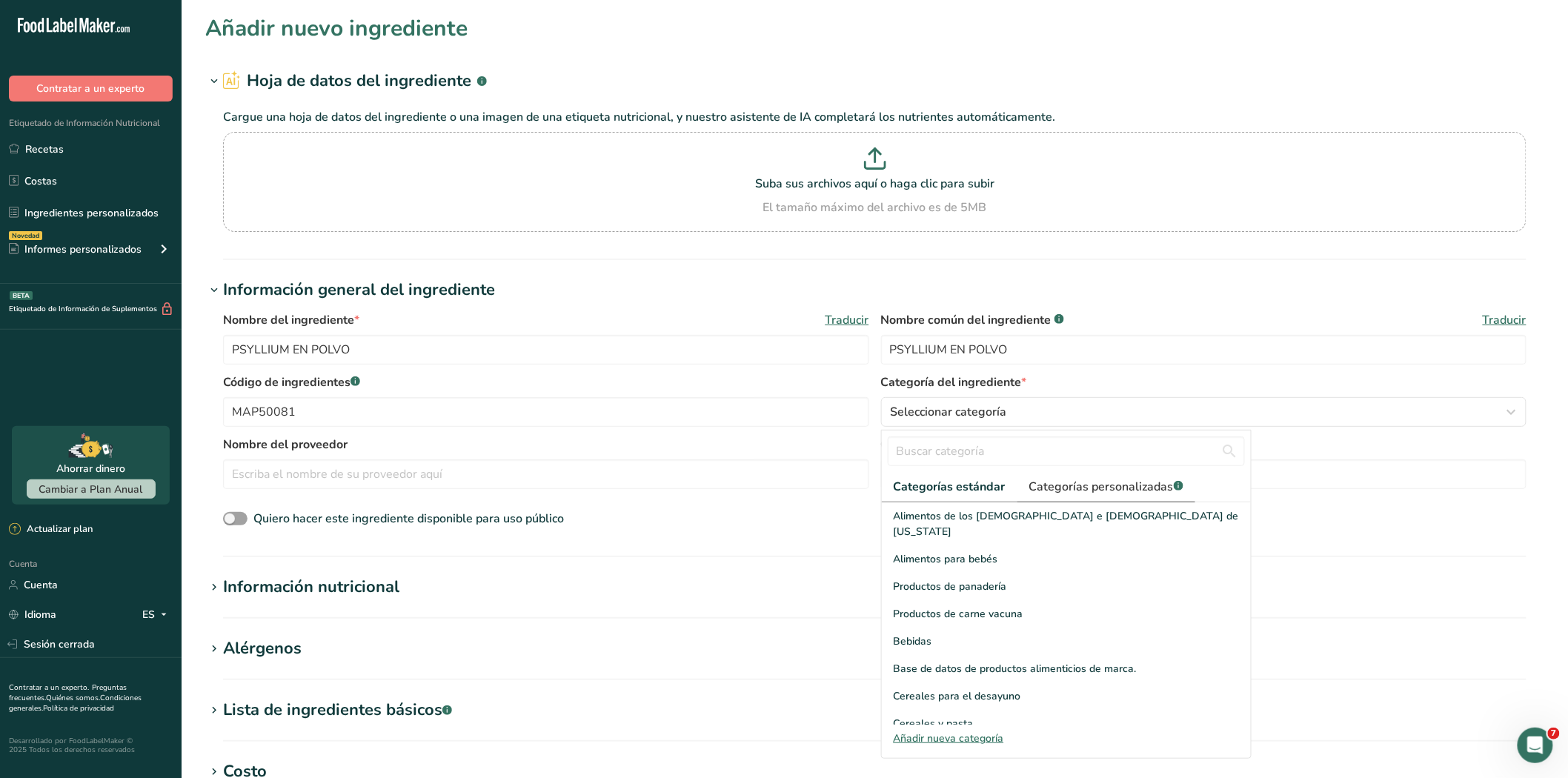
click at [1091, 491] on font "Categorías personalizadas" at bounding box center [1101, 487] width 145 height 16
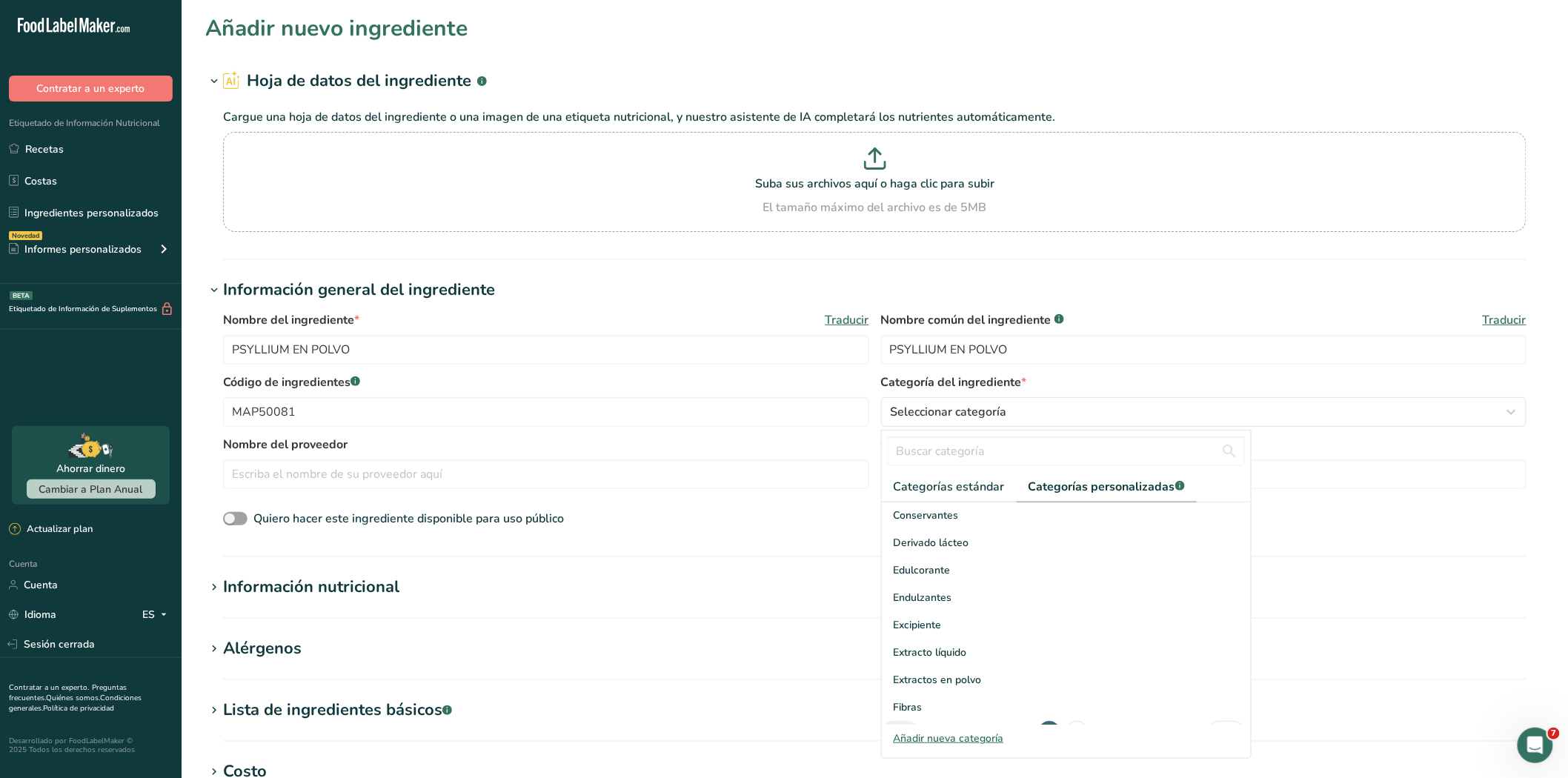
scroll to position [216, 0]
click at [926, 683] on div "Fibras" at bounding box center [1066, 684] width 369 height 27
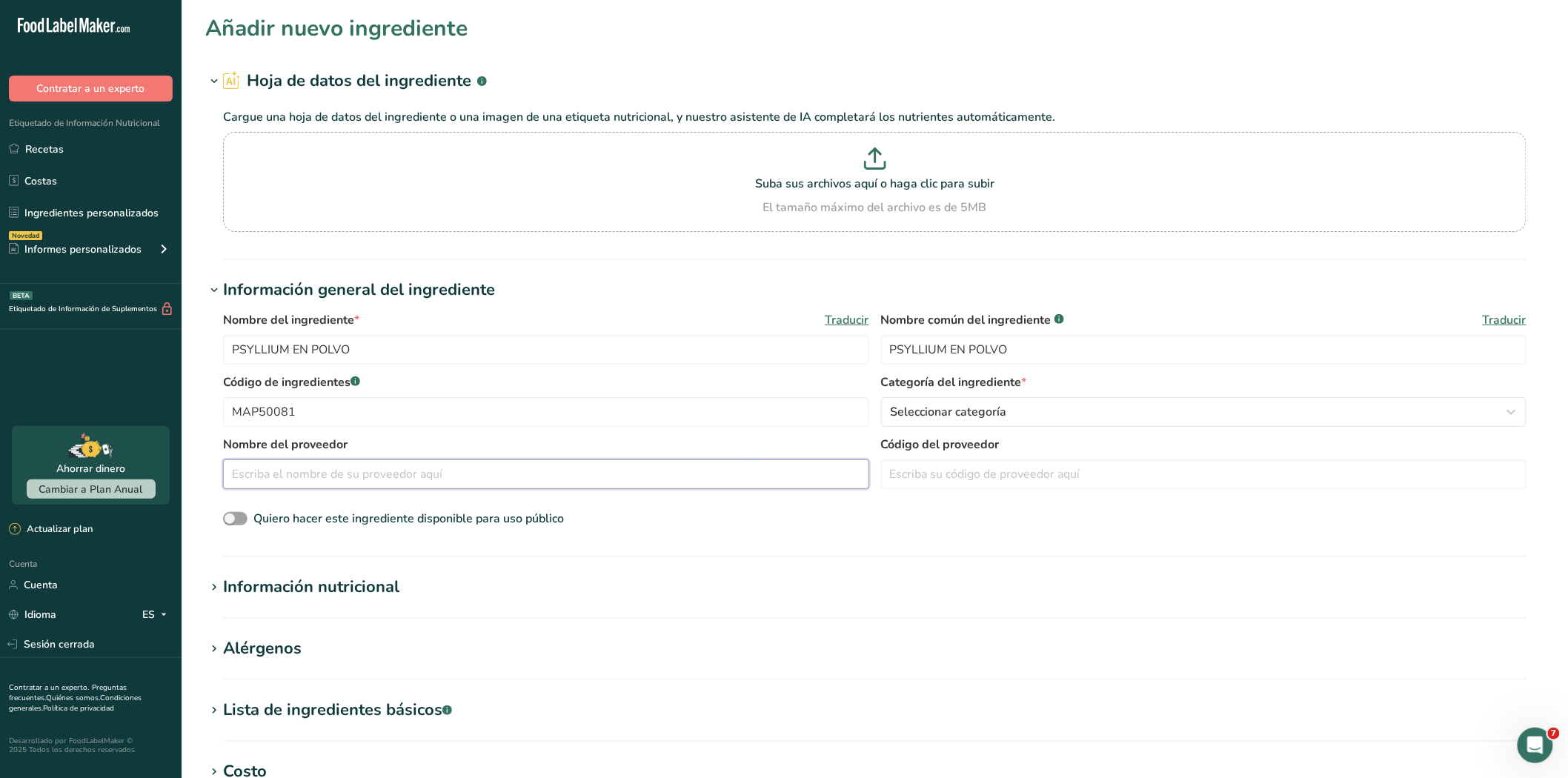
click at [307, 480] on input "text" at bounding box center [546, 474] width 646 height 30
paste input "CONNPLANTS S.A.S"
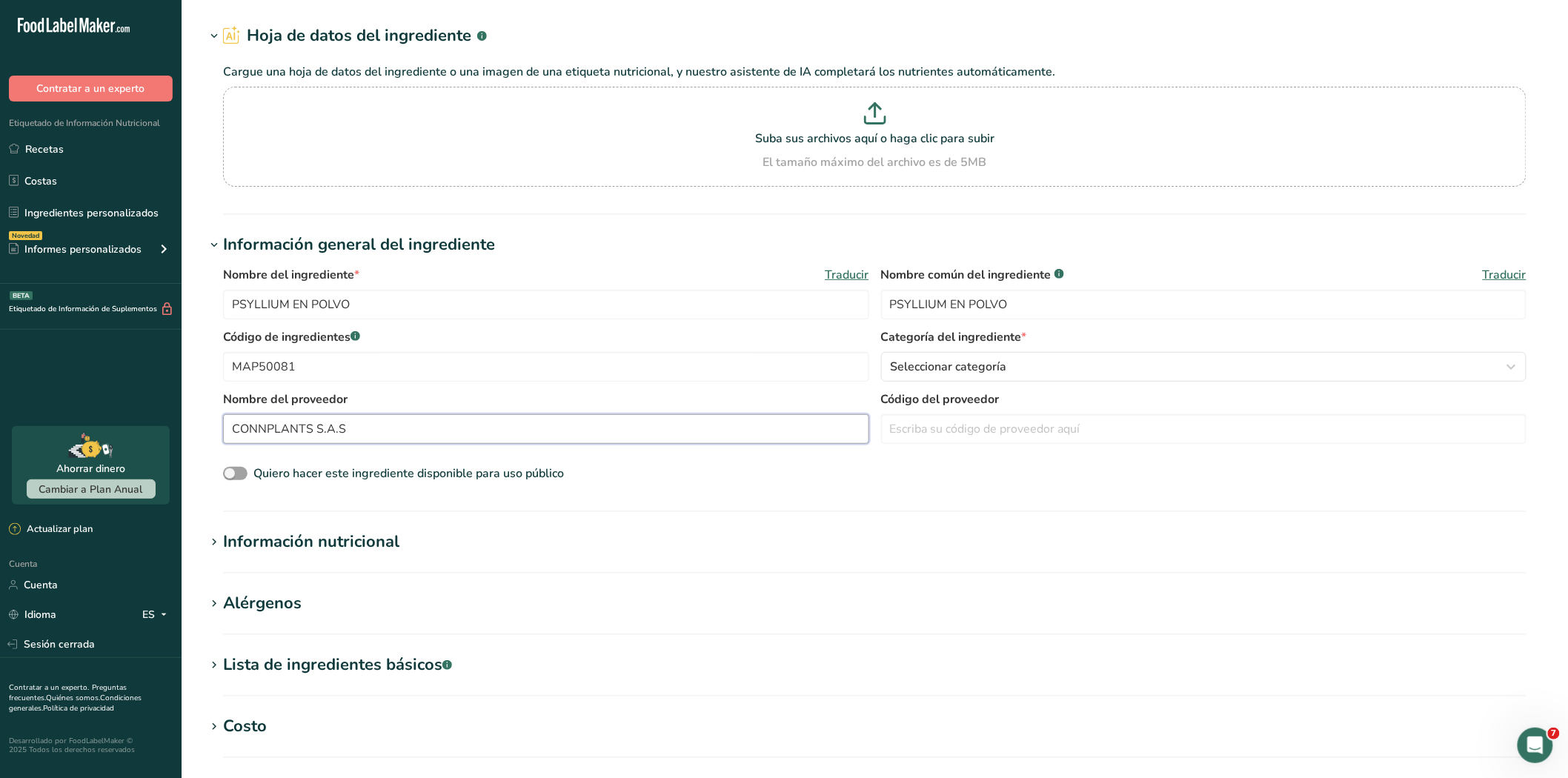
scroll to position [82, 0]
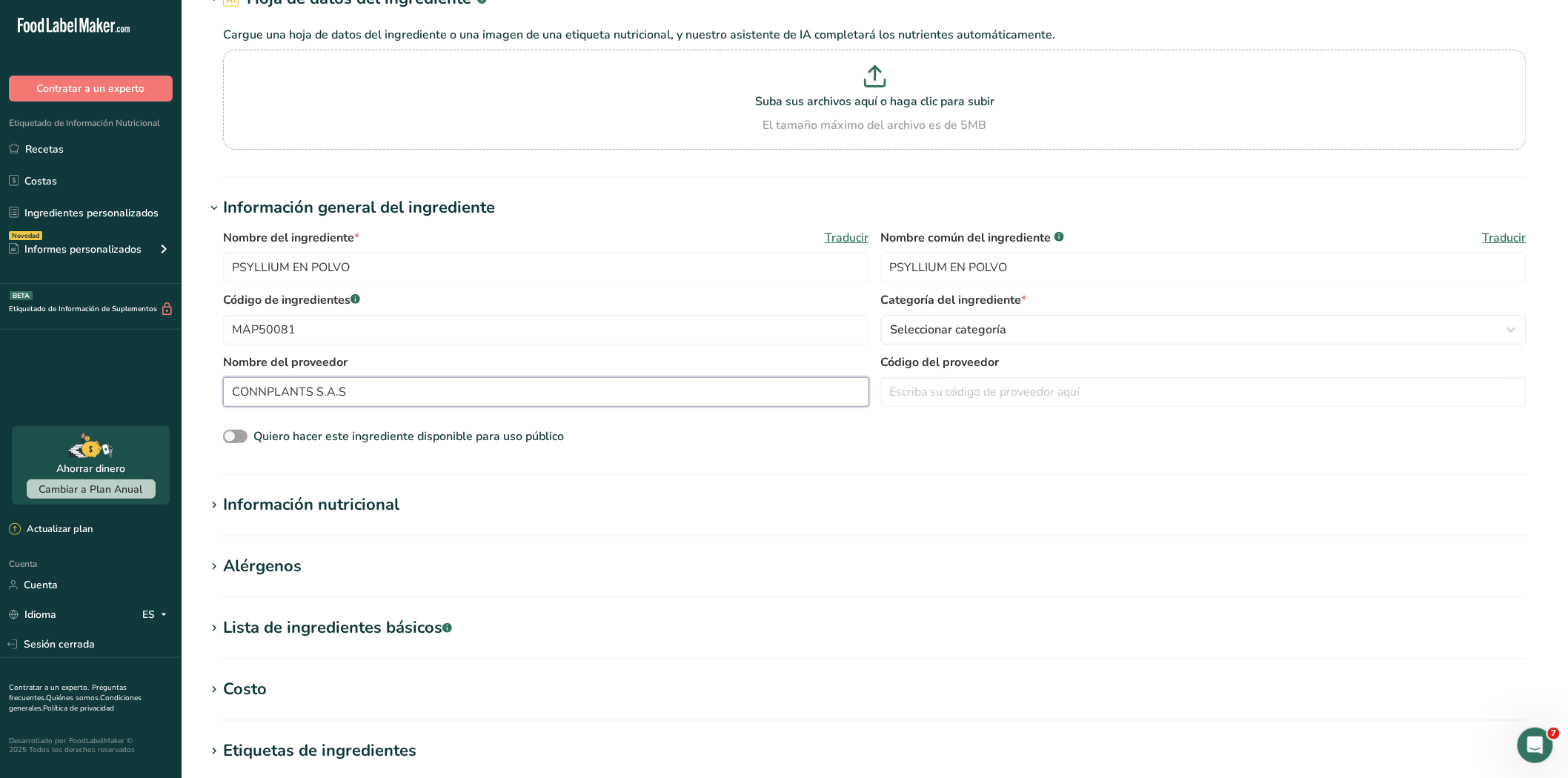
type input "CONNPLANTS S.A.S"
click at [212, 690] on icon at bounding box center [213, 689] width 14 height 21
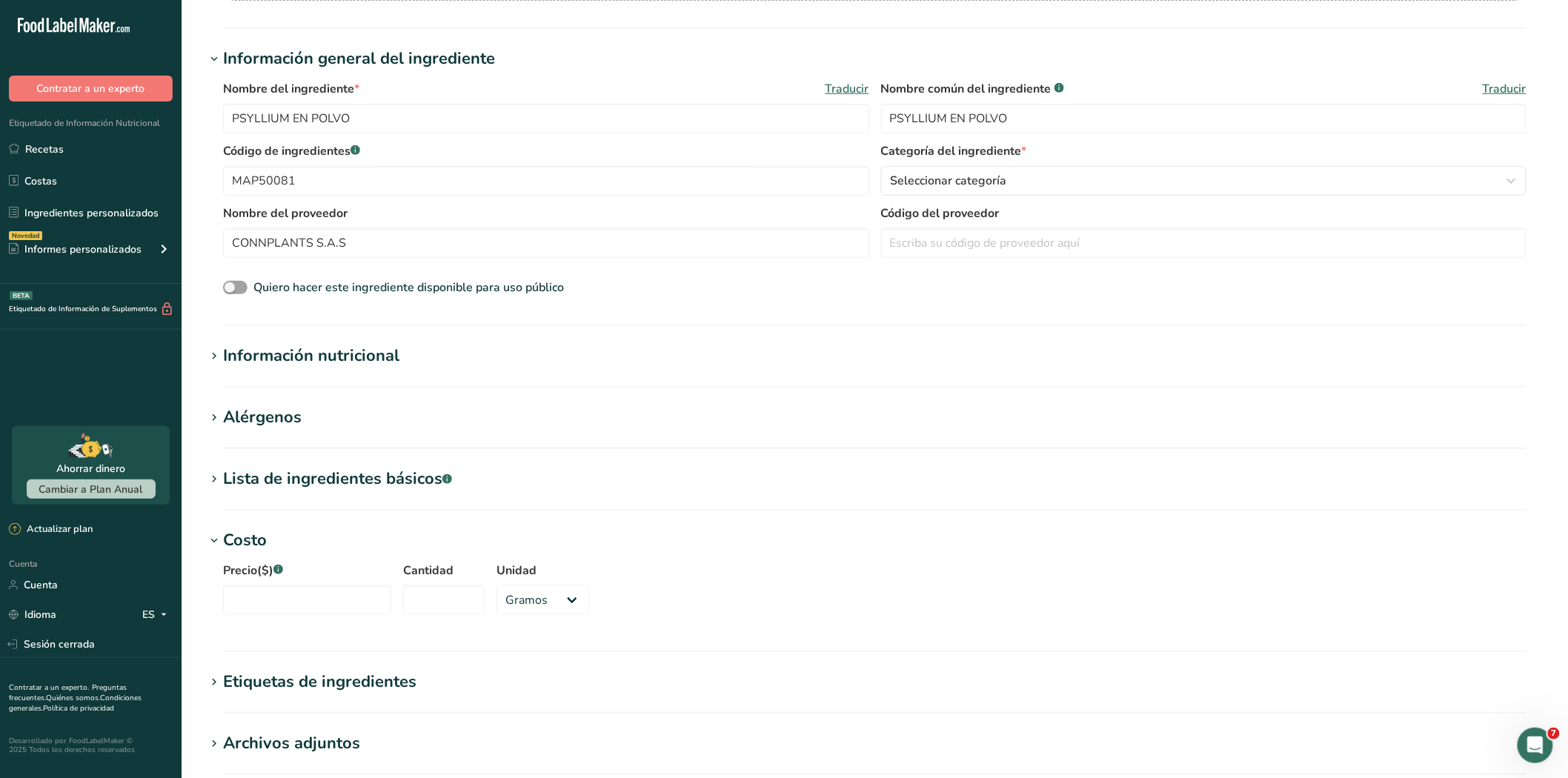
scroll to position [247, 0]
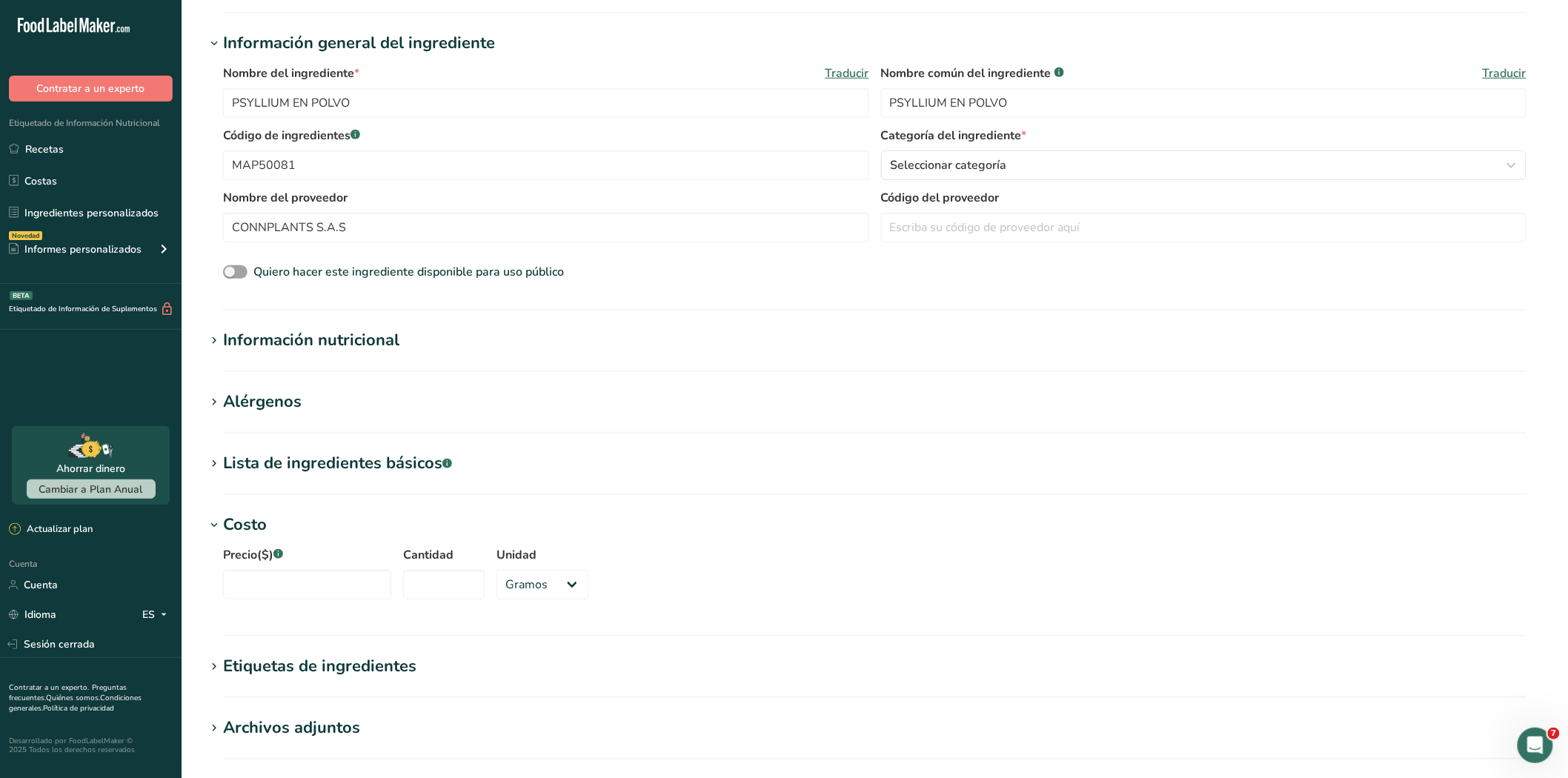
click at [250, 567] on div "Precio($) .a-a{fill:#347362;}.b-a{fill:#fff;}" at bounding box center [307, 573] width 168 height 53
click at [250, 581] on input "Precio($) .a-a{fill:#347362;}.b-a{fill:#fff;}" at bounding box center [307, 584] width 168 height 30
type input "49000"
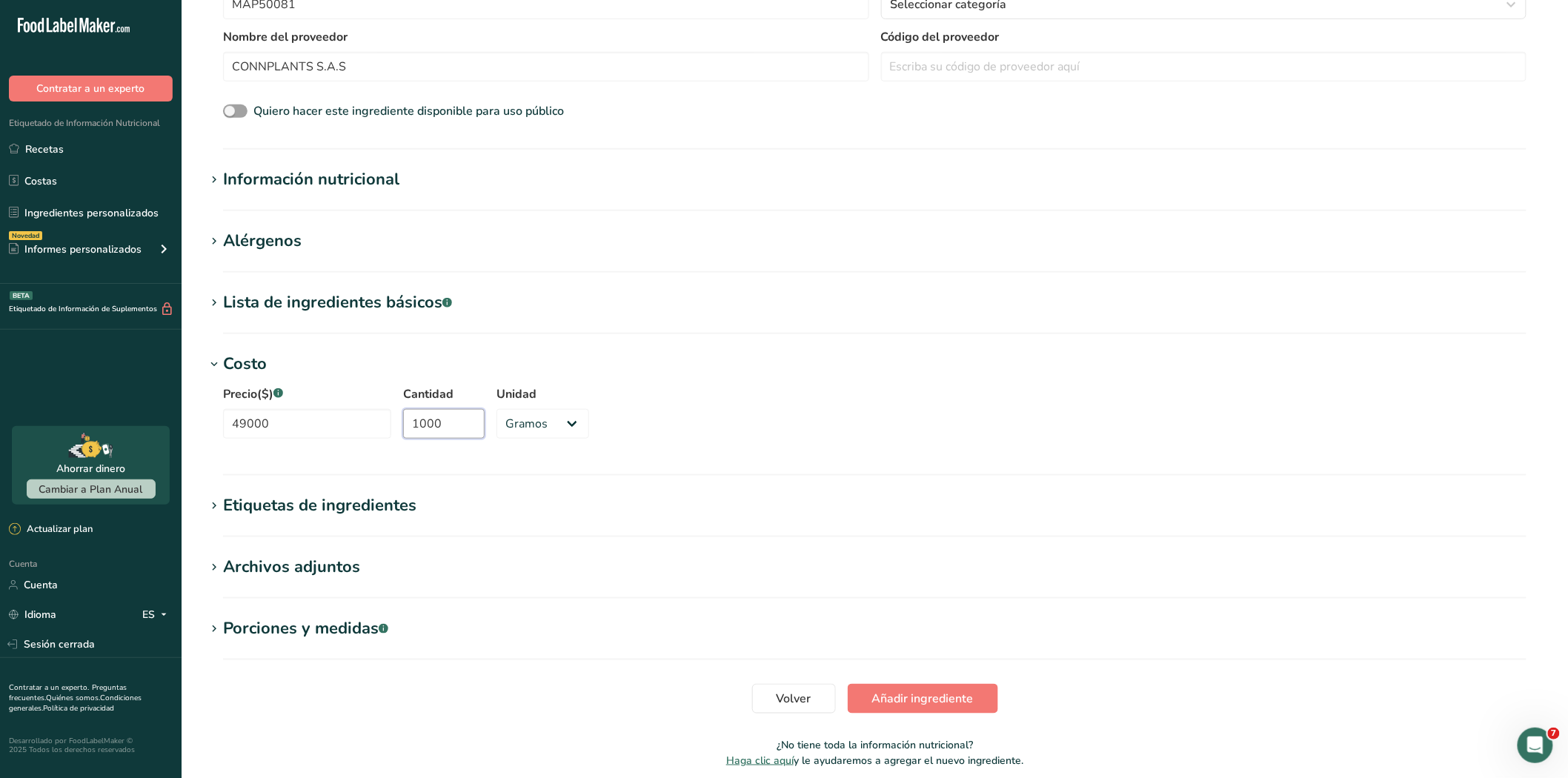
scroll to position [412, 0]
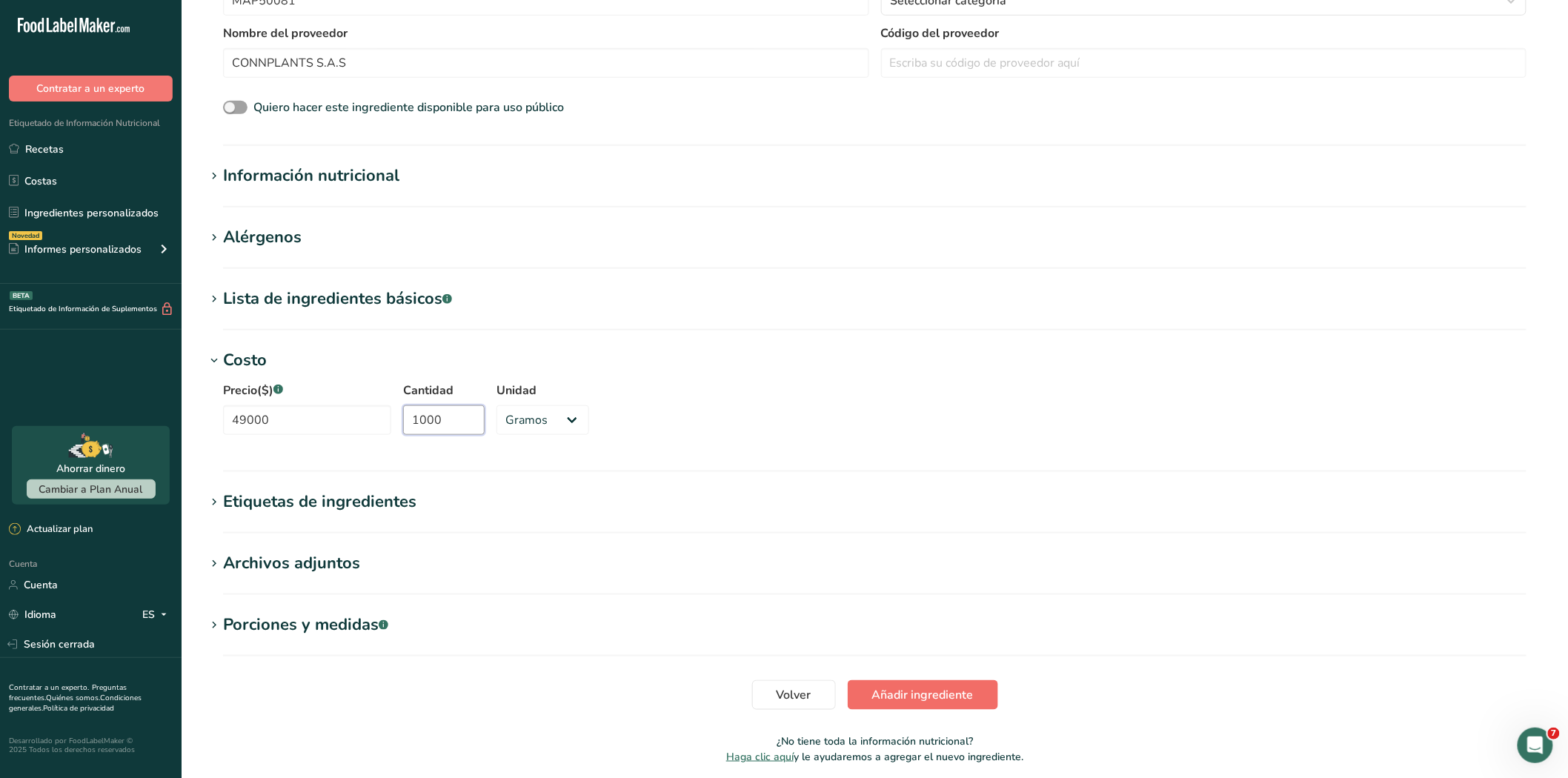
type input "1000"
click at [914, 692] on font "Añadir ingrediente" at bounding box center [922, 695] width 101 height 16
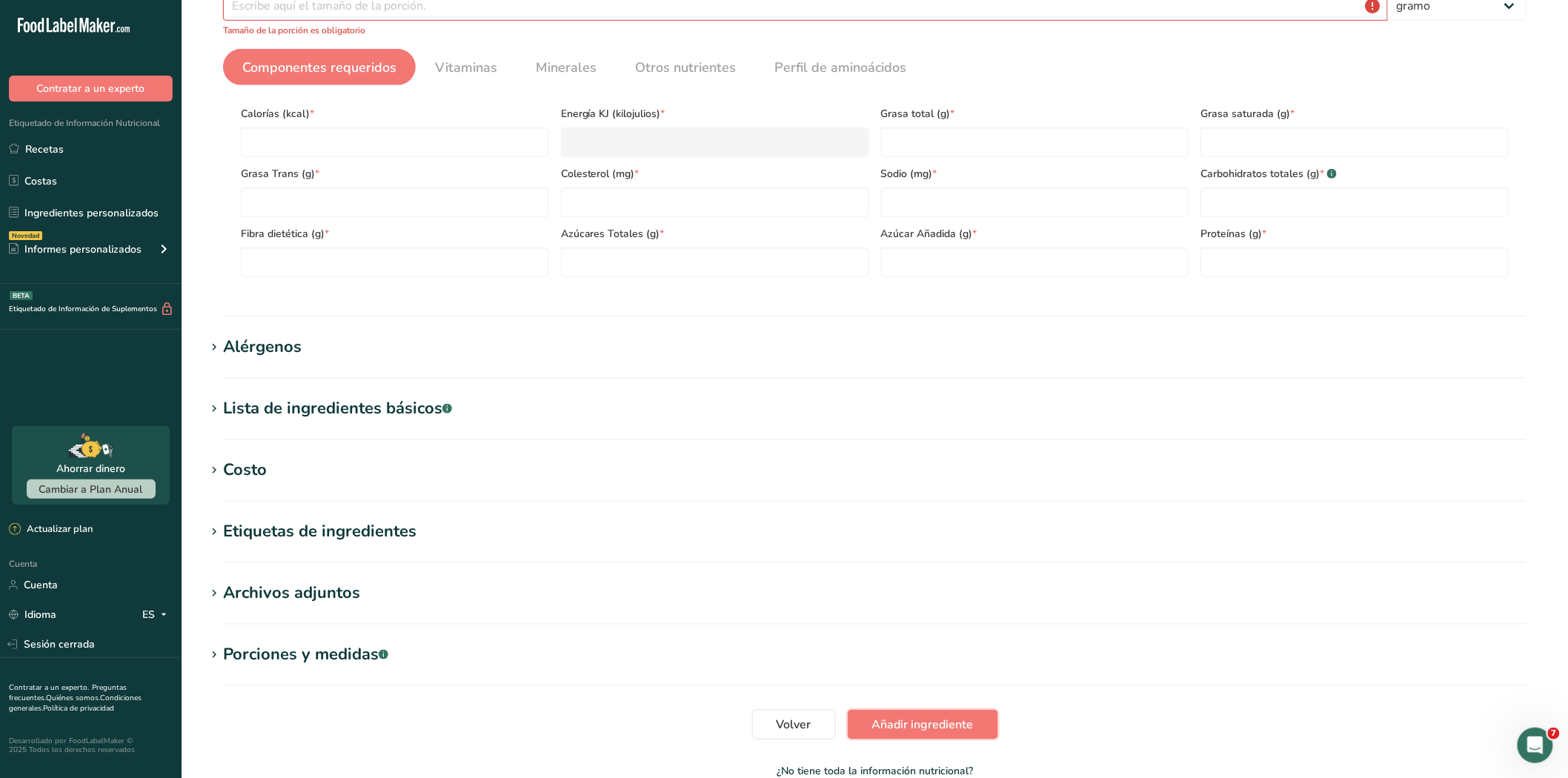
scroll to position [239, 0]
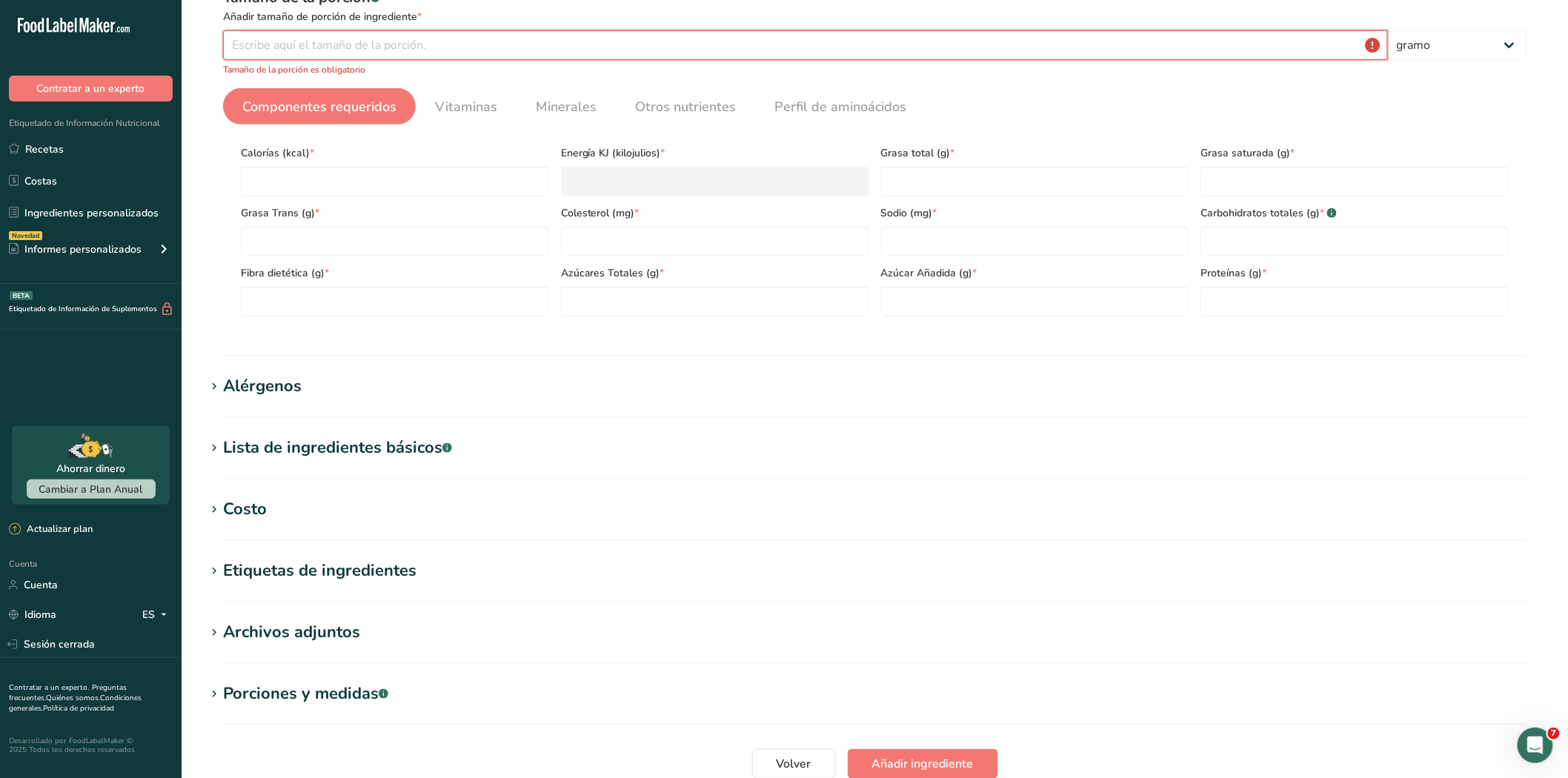
drag, startPoint x: 263, startPoint y: 34, endPoint x: 270, endPoint y: 50, distance: 17.5
click at [263, 34] on input "number" at bounding box center [806, 45] width 1165 height 30
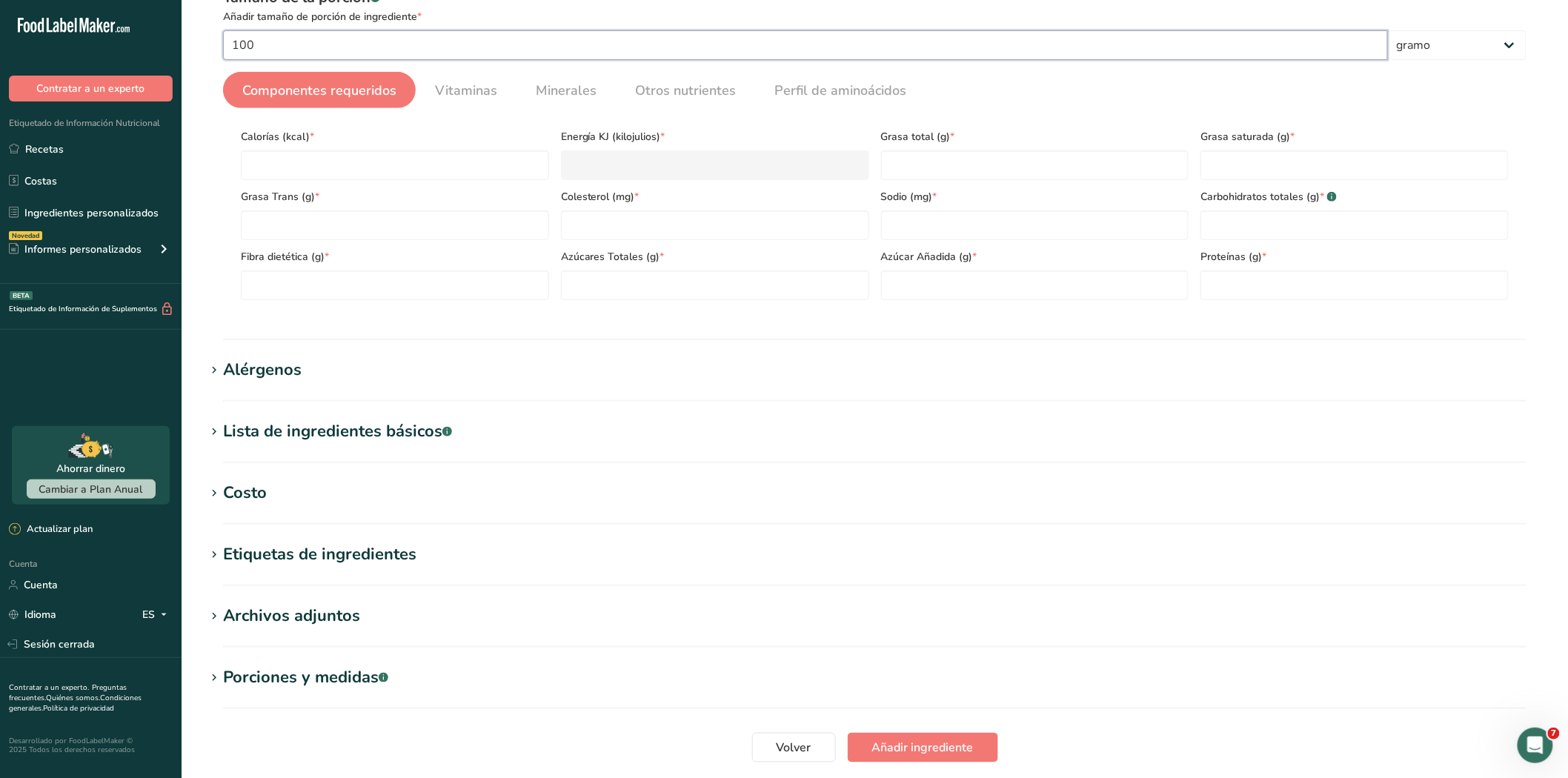
type input "100"
click at [314, 174] on input "number" at bounding box center [394, 165] width 308 height 30
type input "0"
type KJ "0"
type input "0"
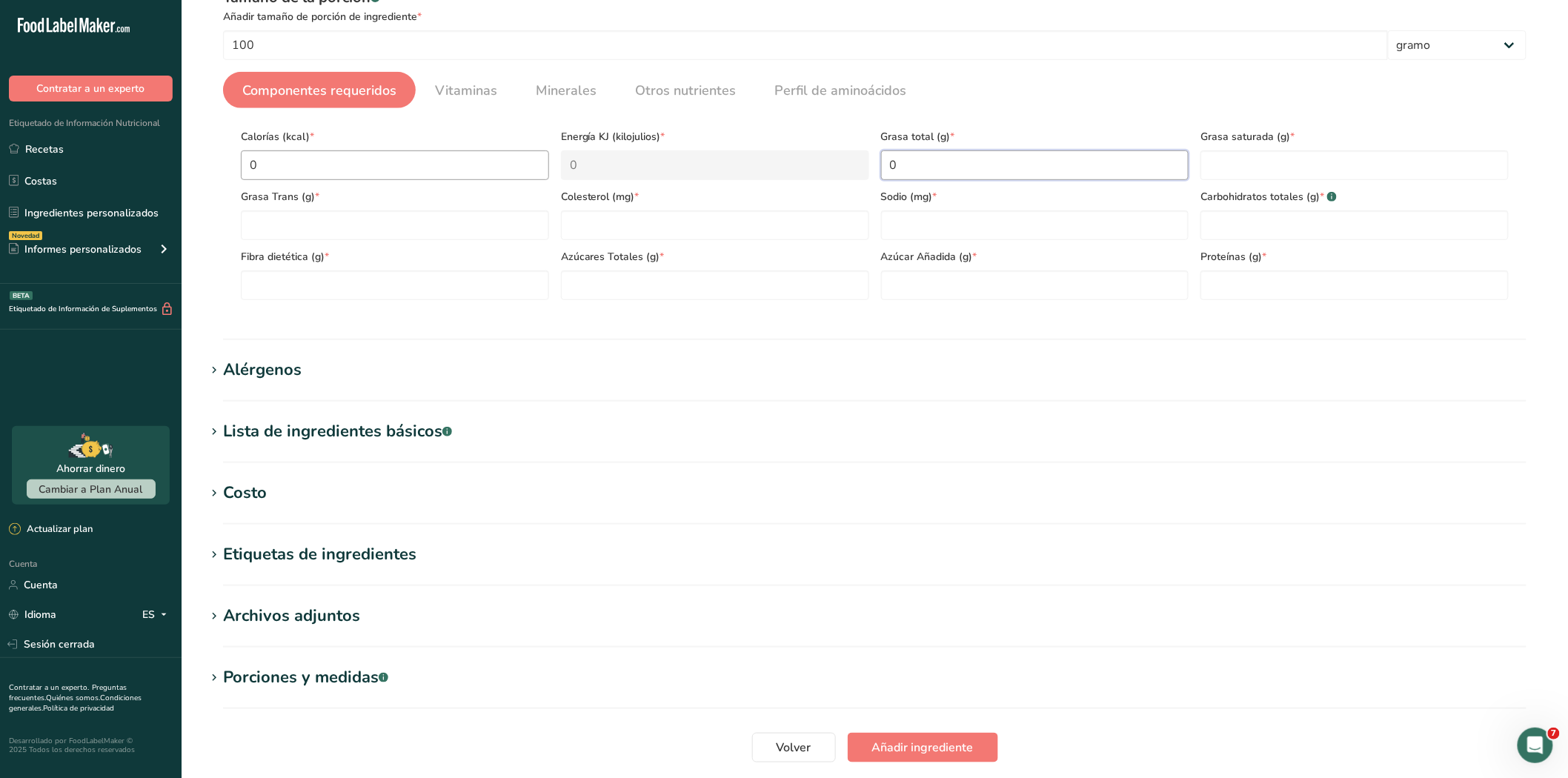
type Fat "0"
type input "0"
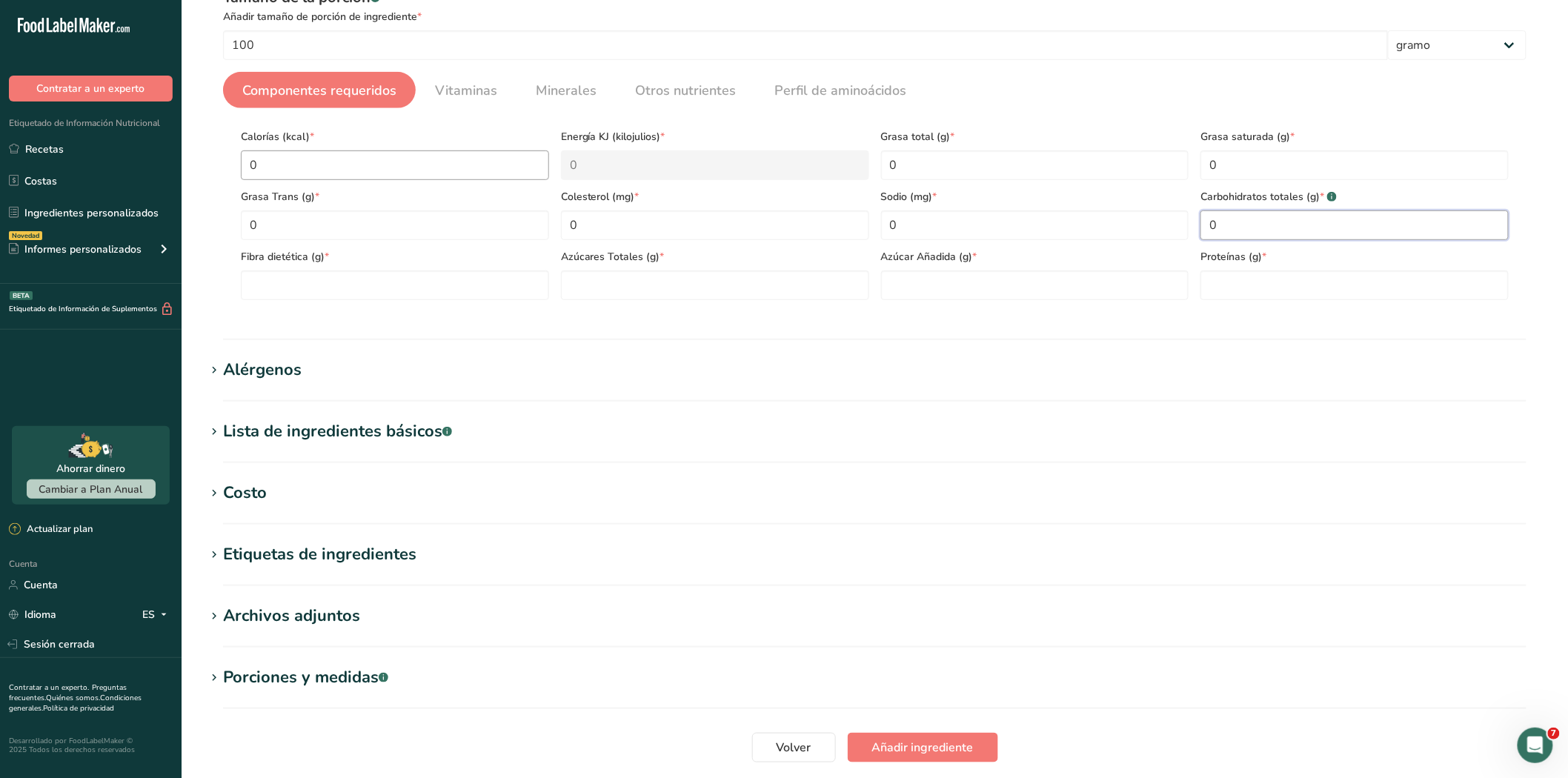
type Carbohydrates "0"
type Fiber "0"
type Sugars "0"
type input "0"
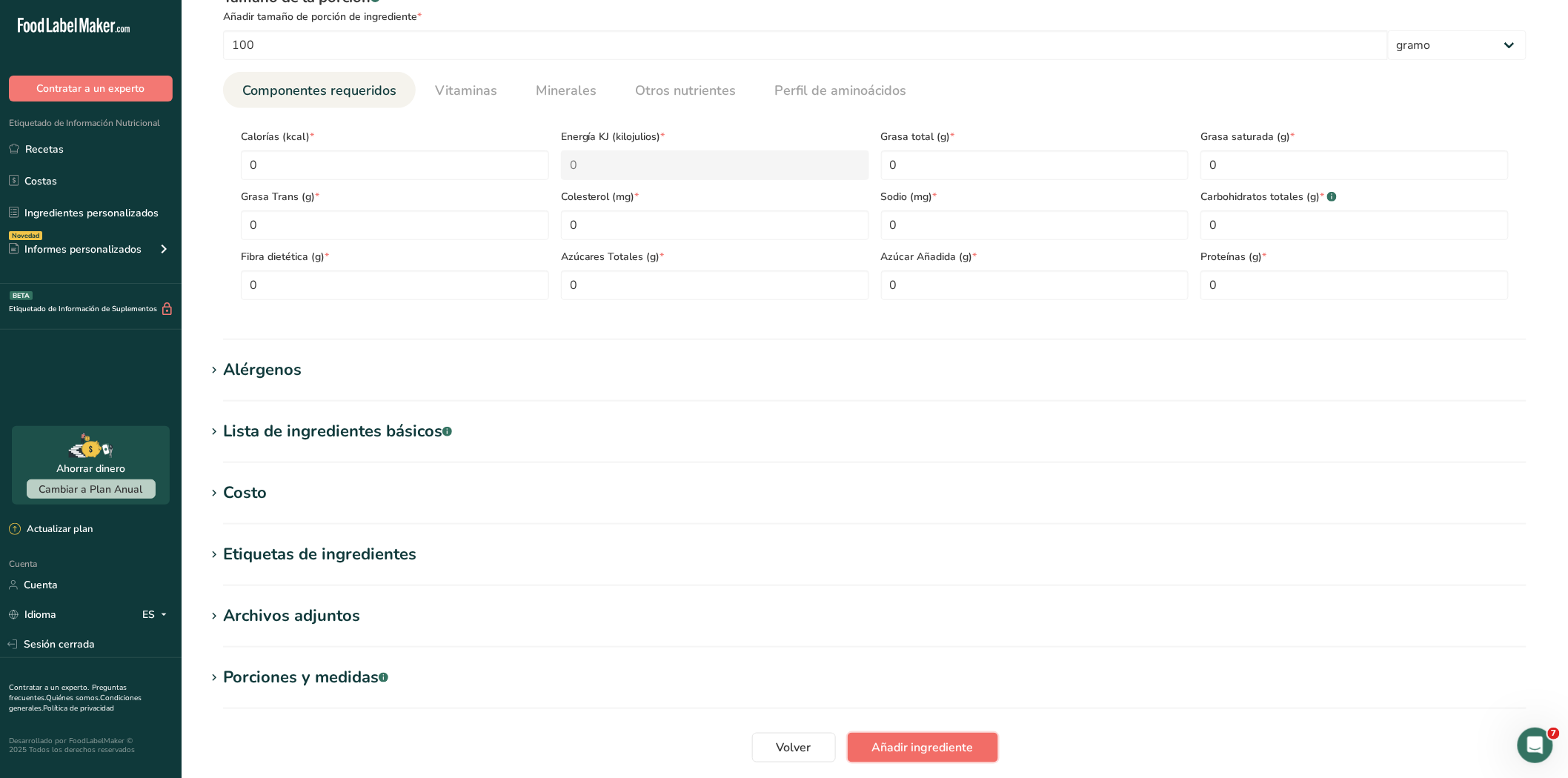
click at [941, 734] on button "Añadir ingrediente" at bounding box center [922, 747] width 150 height 30
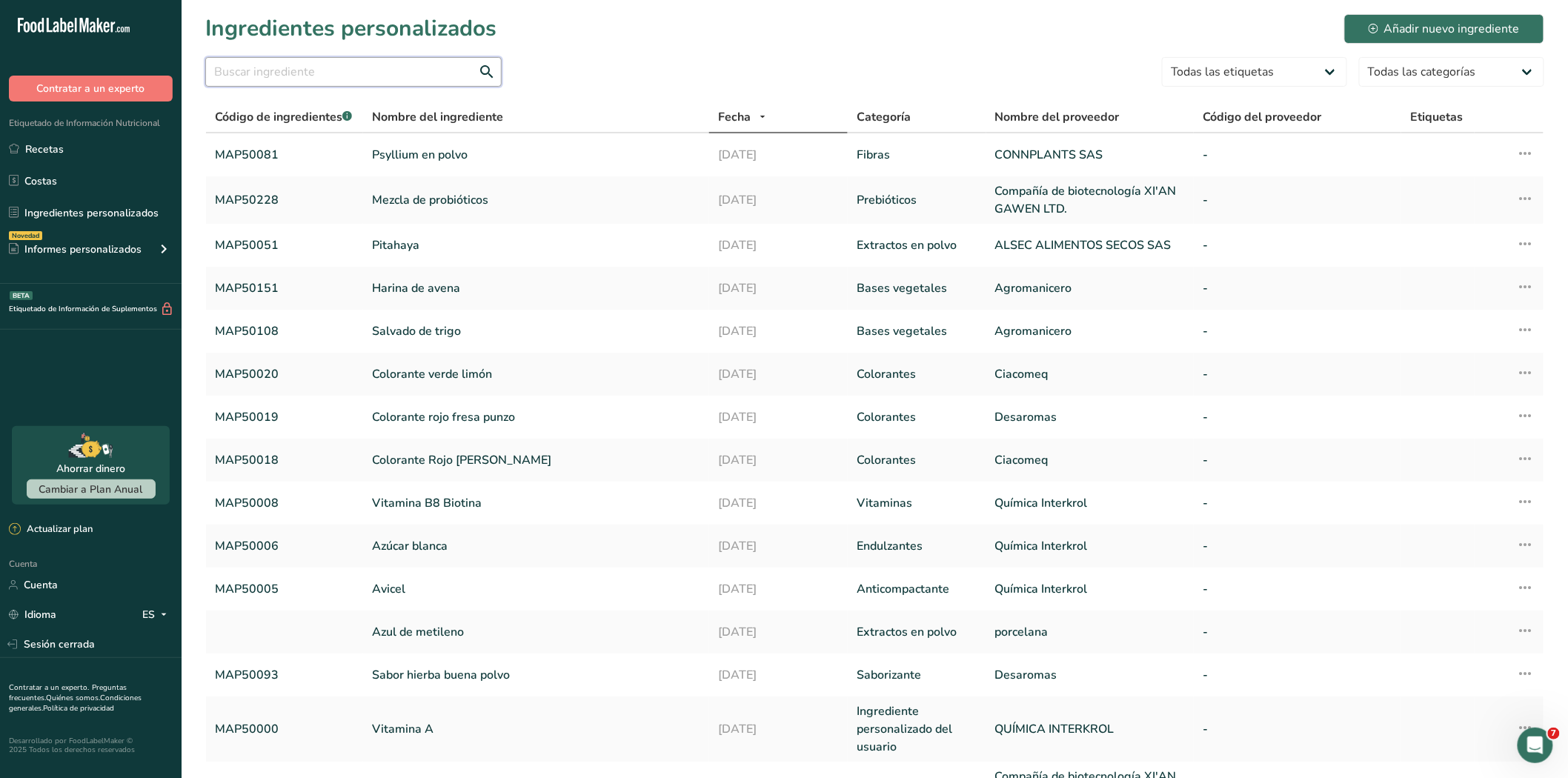
click at [301, 71] on input "text" at bounding box center [354, 71] width 297 height 30
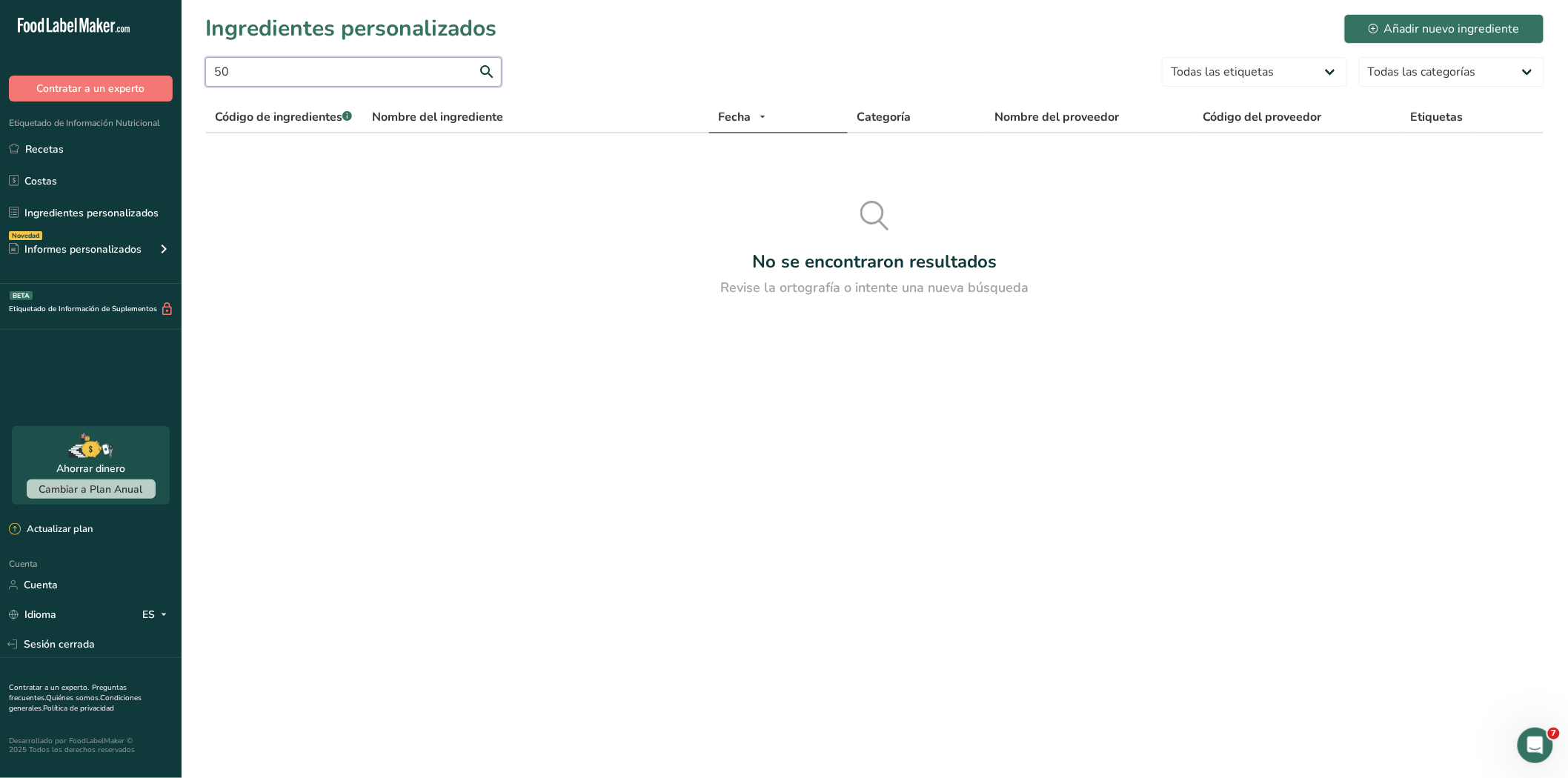
type input "5"
type input "M"
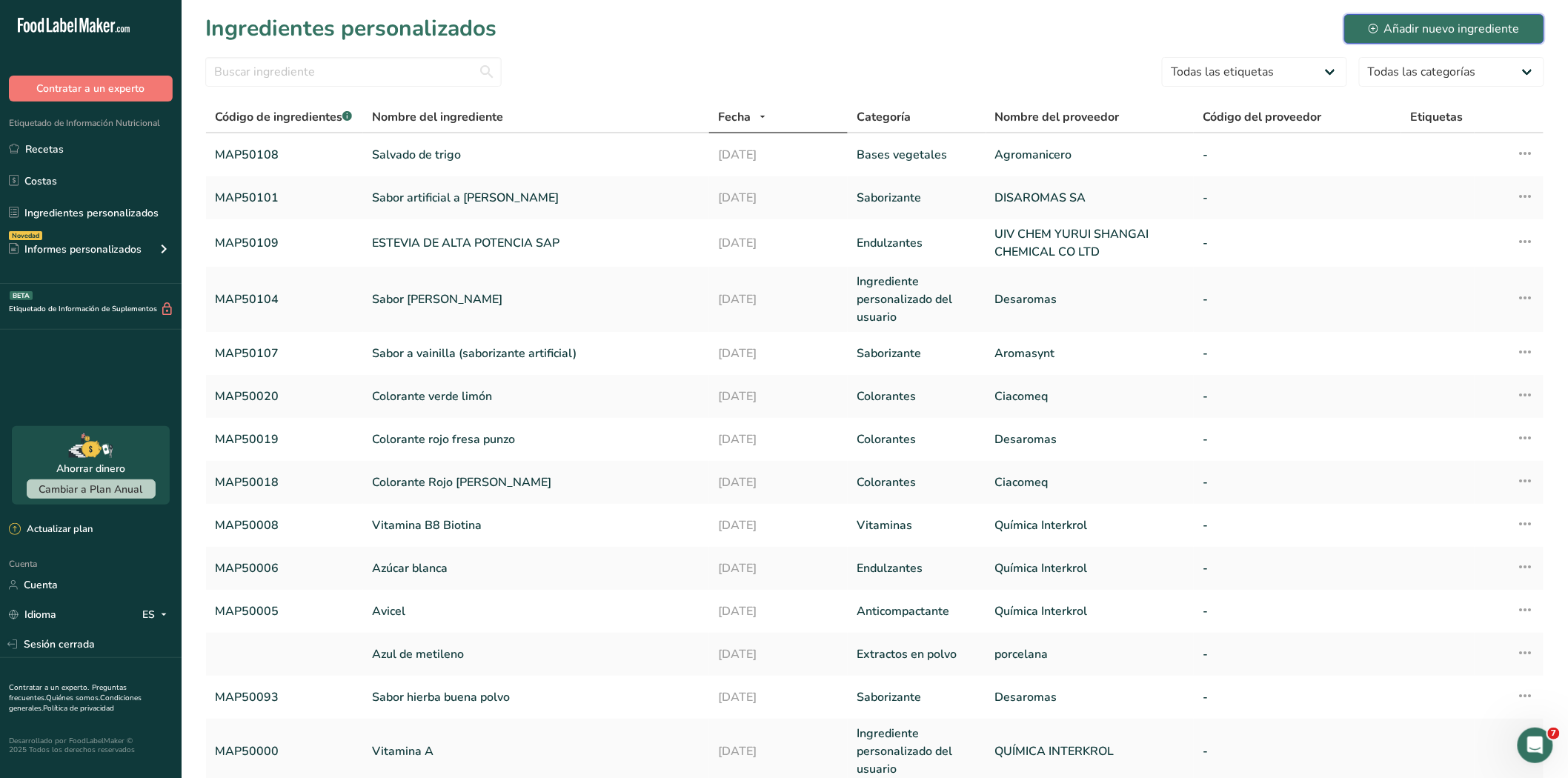
click at [1432, 31] on font "Añadir nuevo ingrediente" at bounding box center [1451, 29] width 136 height 16
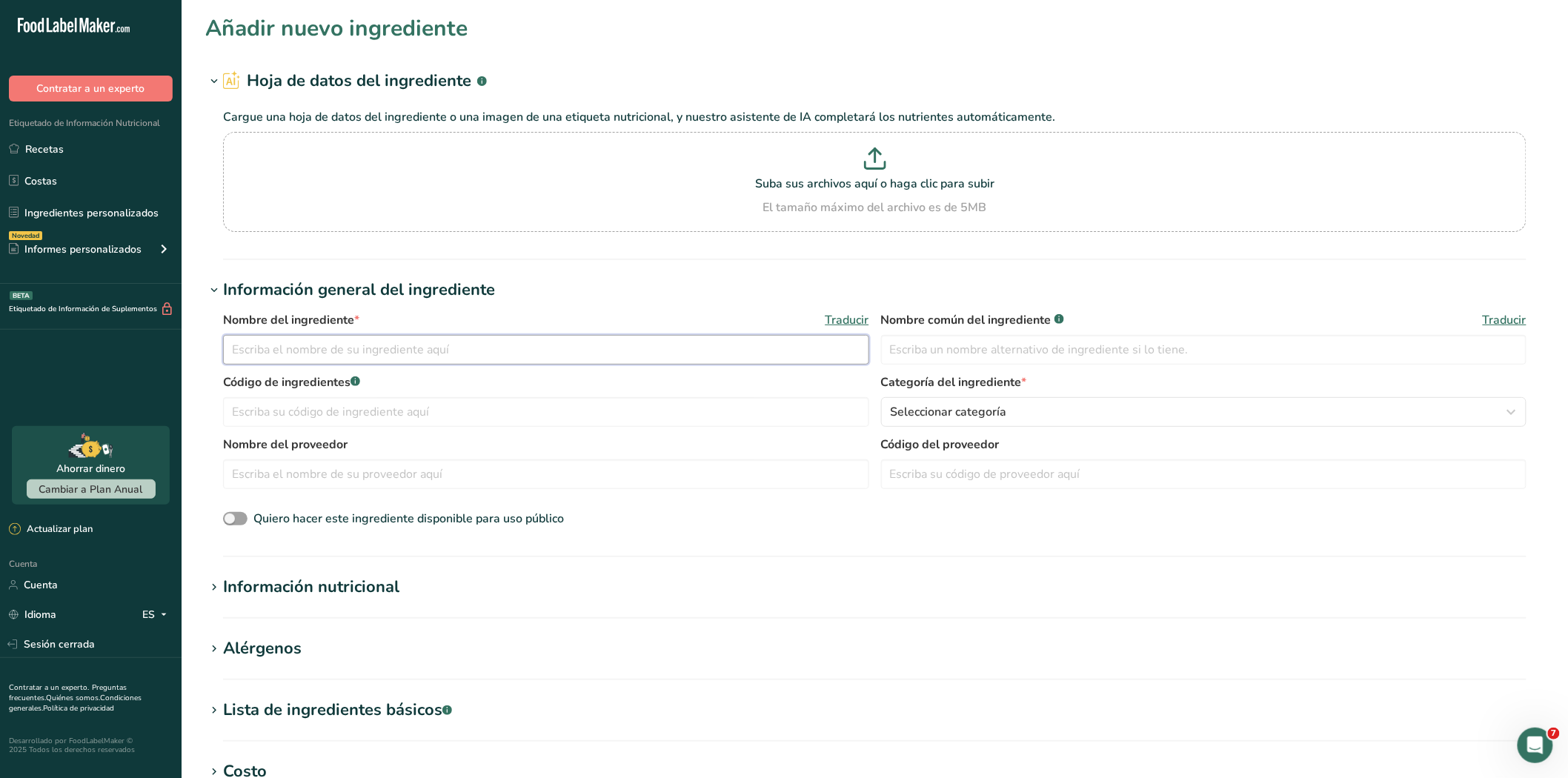
click at [286, 348] on input "text" at bounding box center [546, 349] width 646 height 30
type input "[PERSON_NAME] polvo"
type input "s"
type input "[PERSON_NAME] polvo"
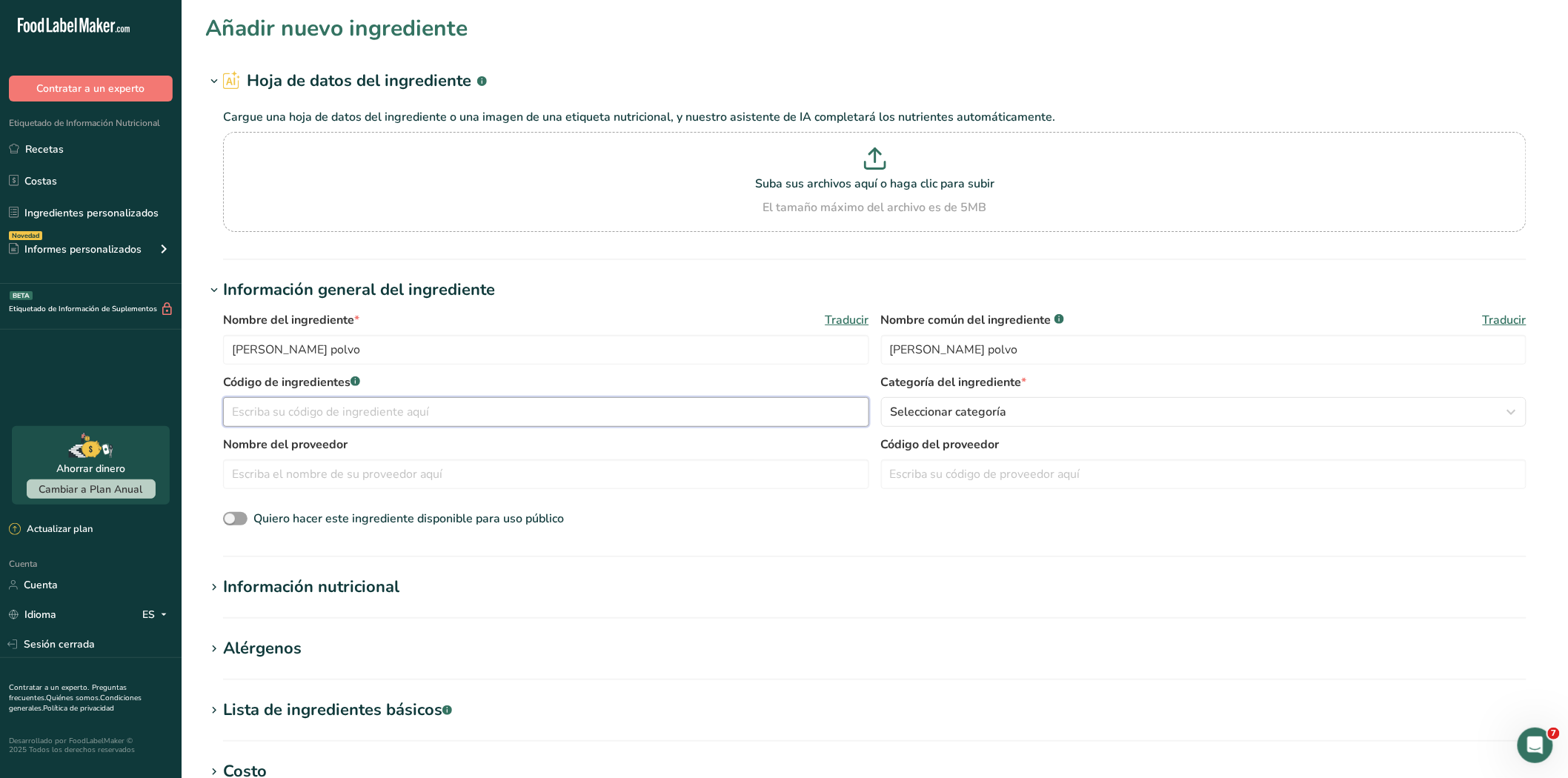
click at [335, 413] on input "text" at bounding box center [546, 412] width 646 height 30
drag, startPoint x: 335, startPoint y: 413, endPoint x: 359, endPoint y: 406, distance: 25.0
click at [335, 413] on input "text" at bounding box center [546, 412] width 646 height 30
type input "m"
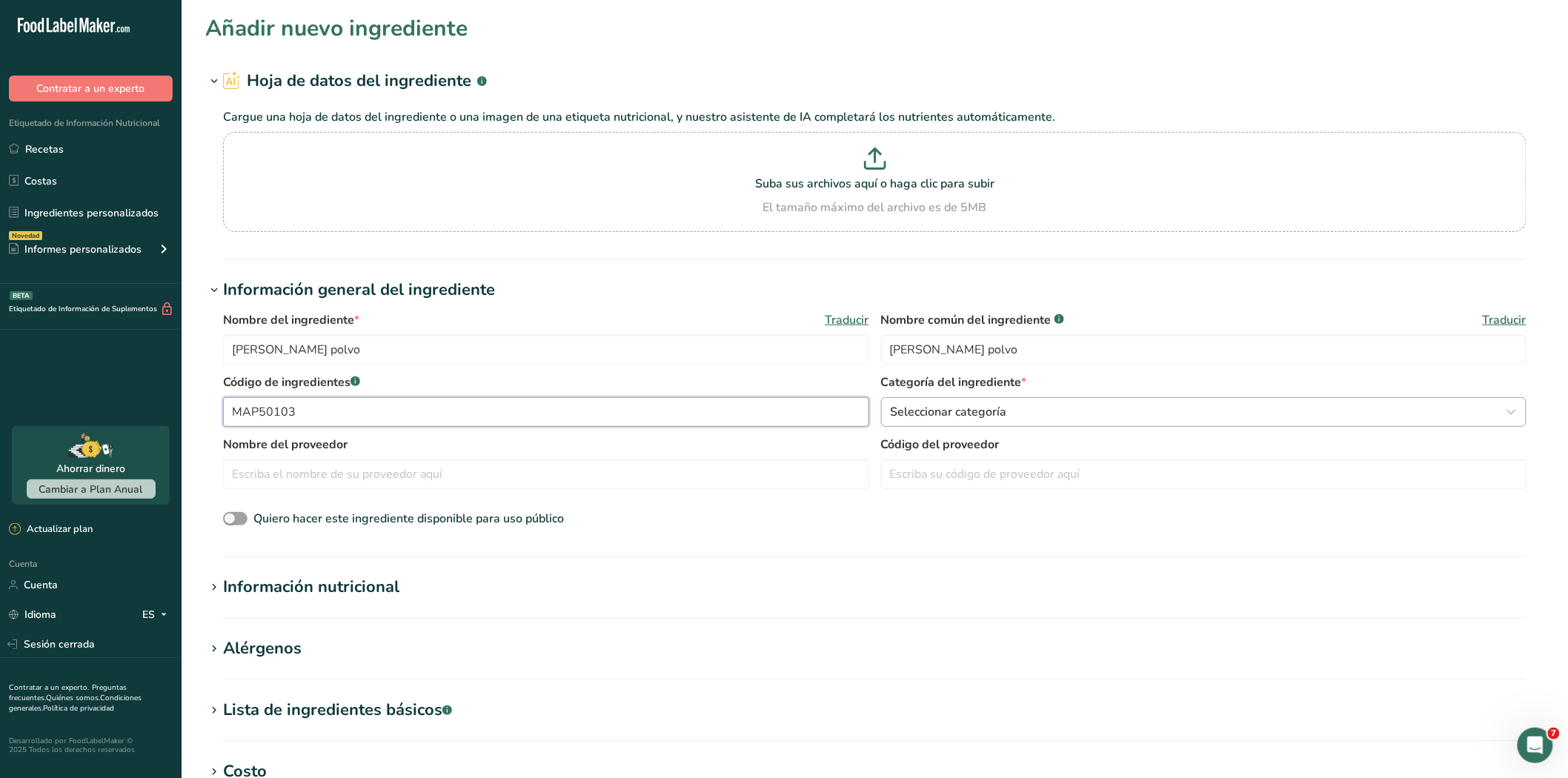
type input "MAP50103"
click at [1070, 415] on div "Seleccionar categoría" at bounding box center [1199, 413] width 618 height 18
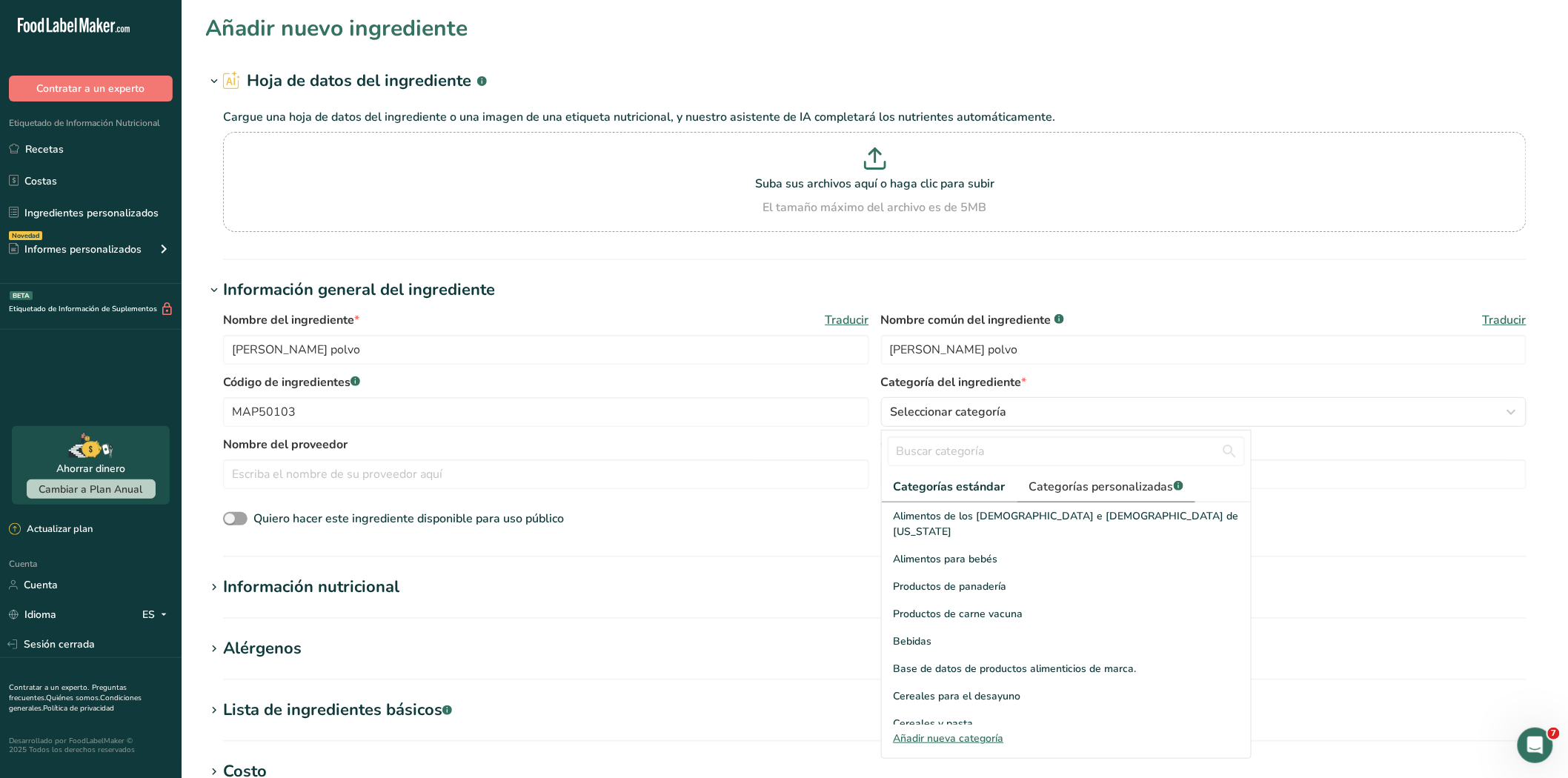
click at [1101, 494] on font "Categorías personalizadas" at bounding box center [1101, 487] width 145 height 16
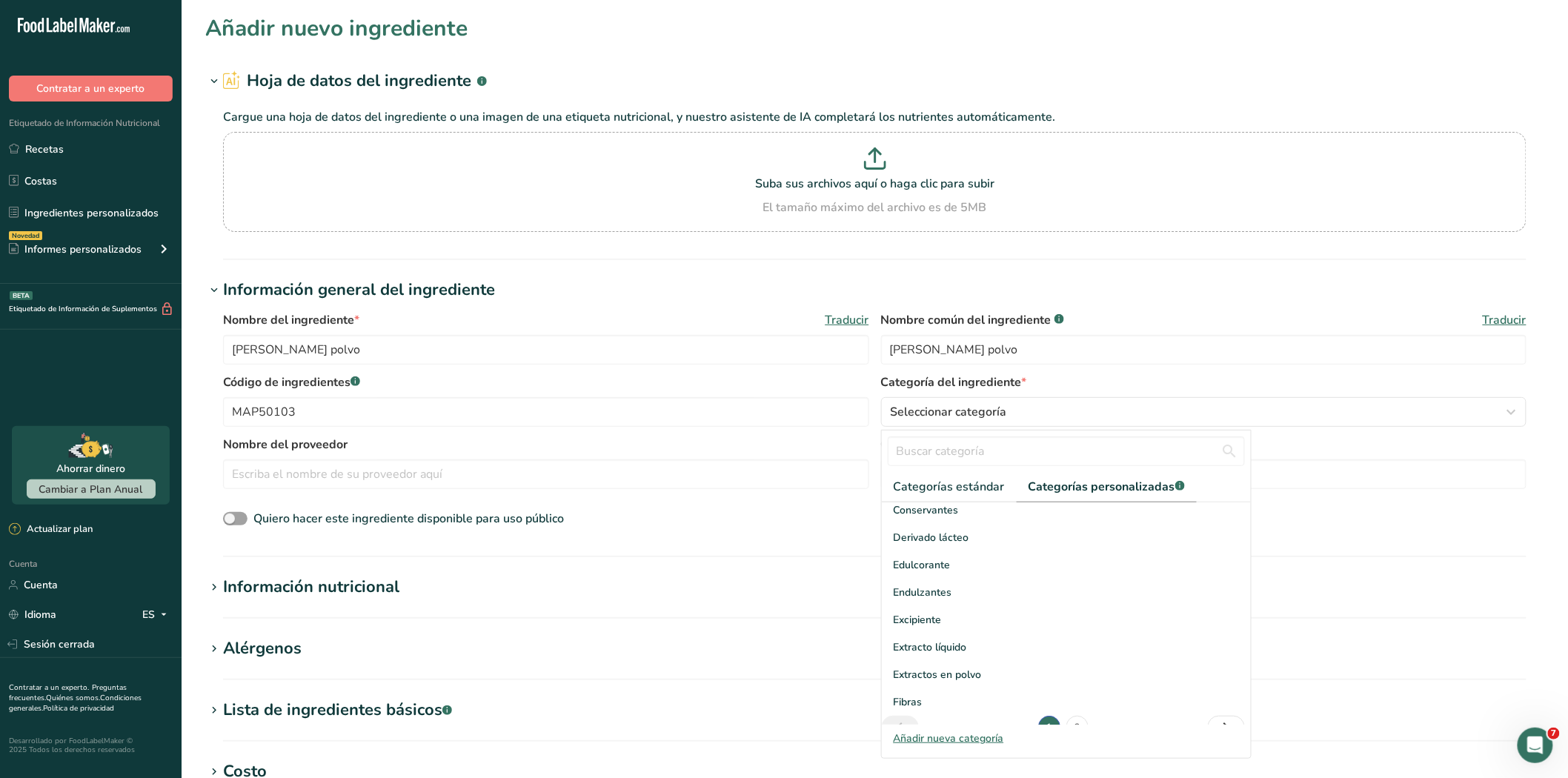
scroll to position [216, 0]
click at [1074, 703] on font "2" at bounding box center [1077, 708] width 5 height 12
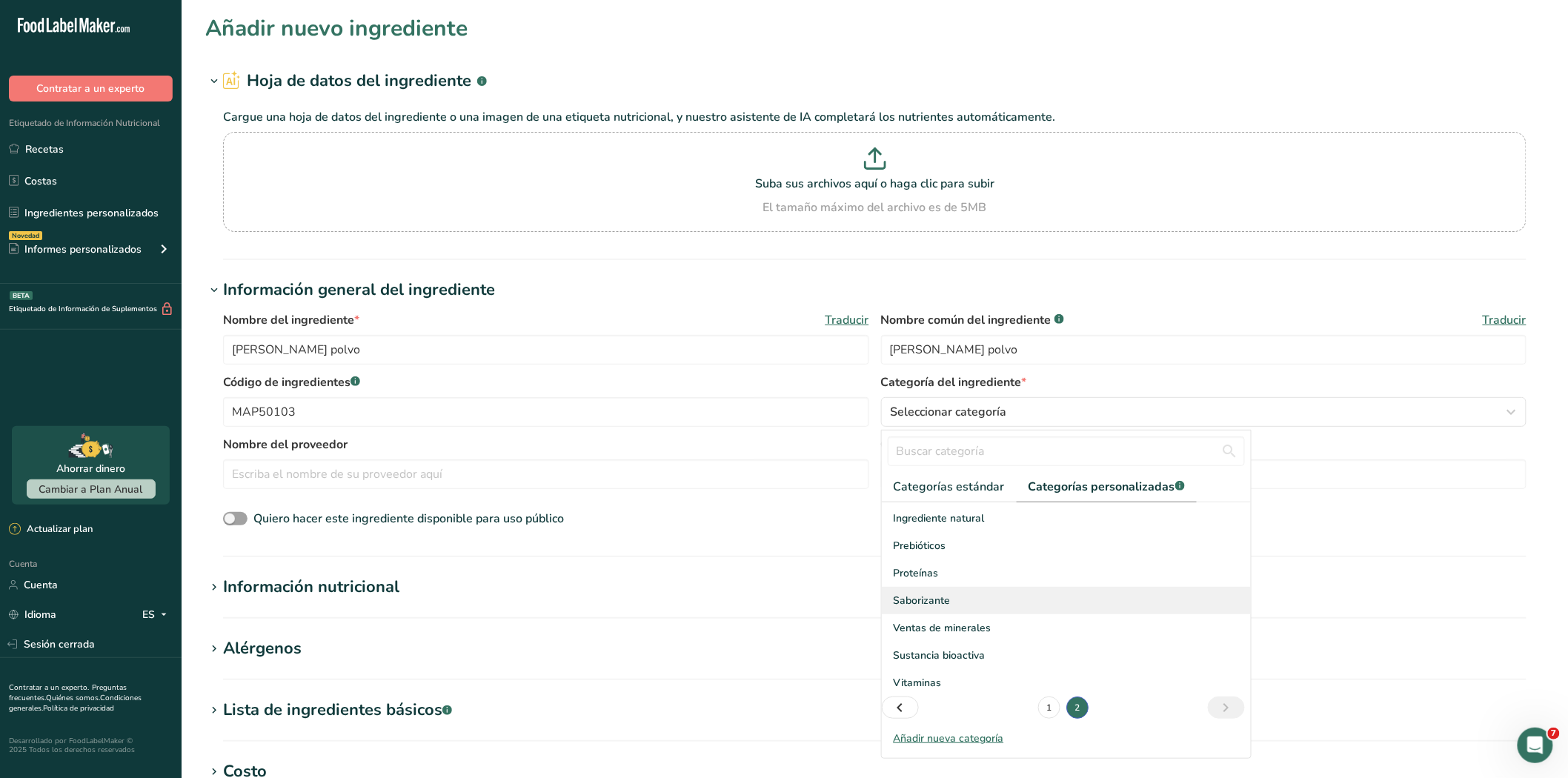
click at [926, 603] on font "Saborizante" at bounding box center [921, 601] width 57 height 14
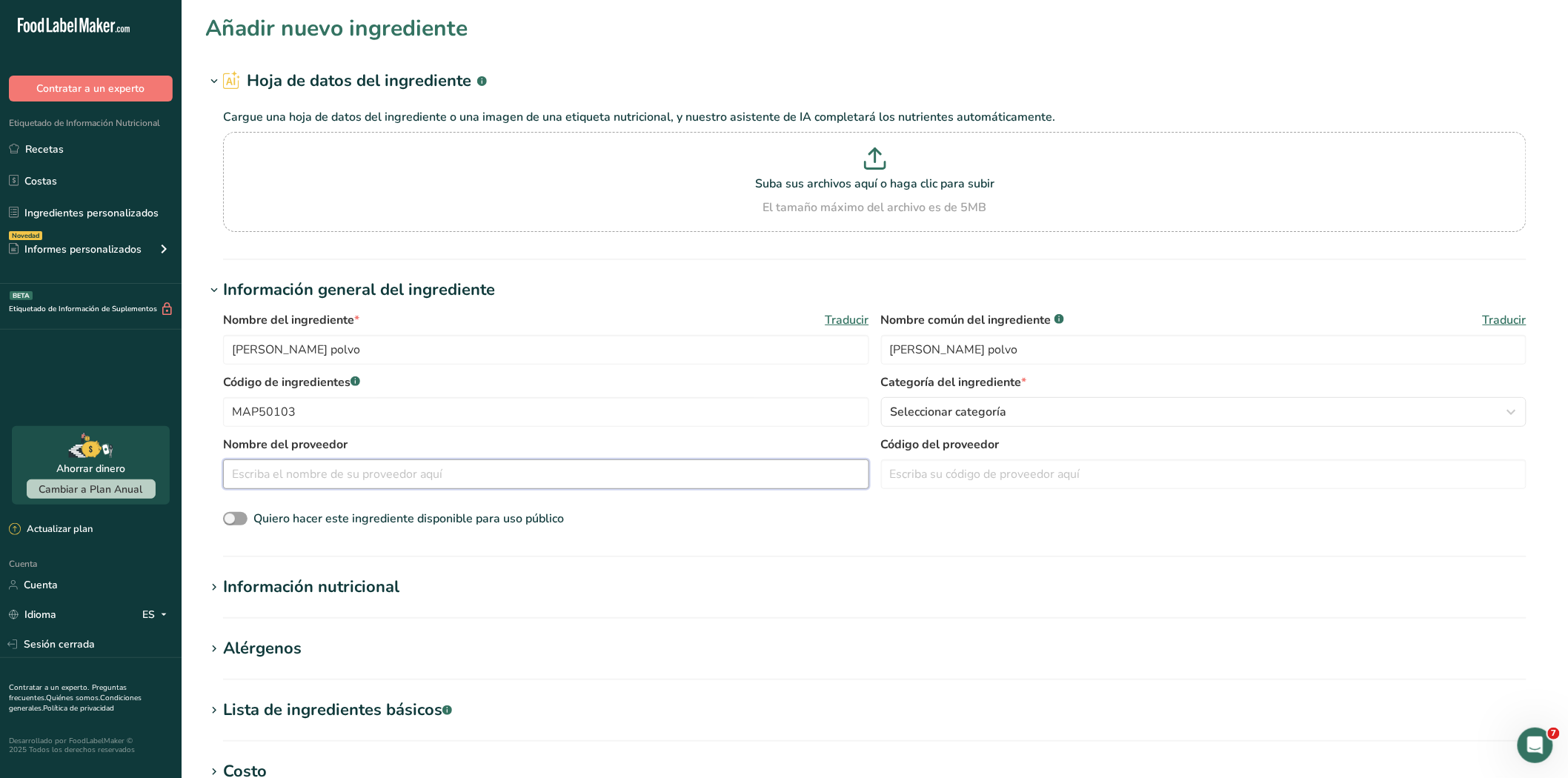
click at [345, 474] on input "text" at bounding box center [546, 474] width 646 height 30
click at [445, 477] on input "DIAROMAS" at bounding box center [546, 474] width 646 height 30
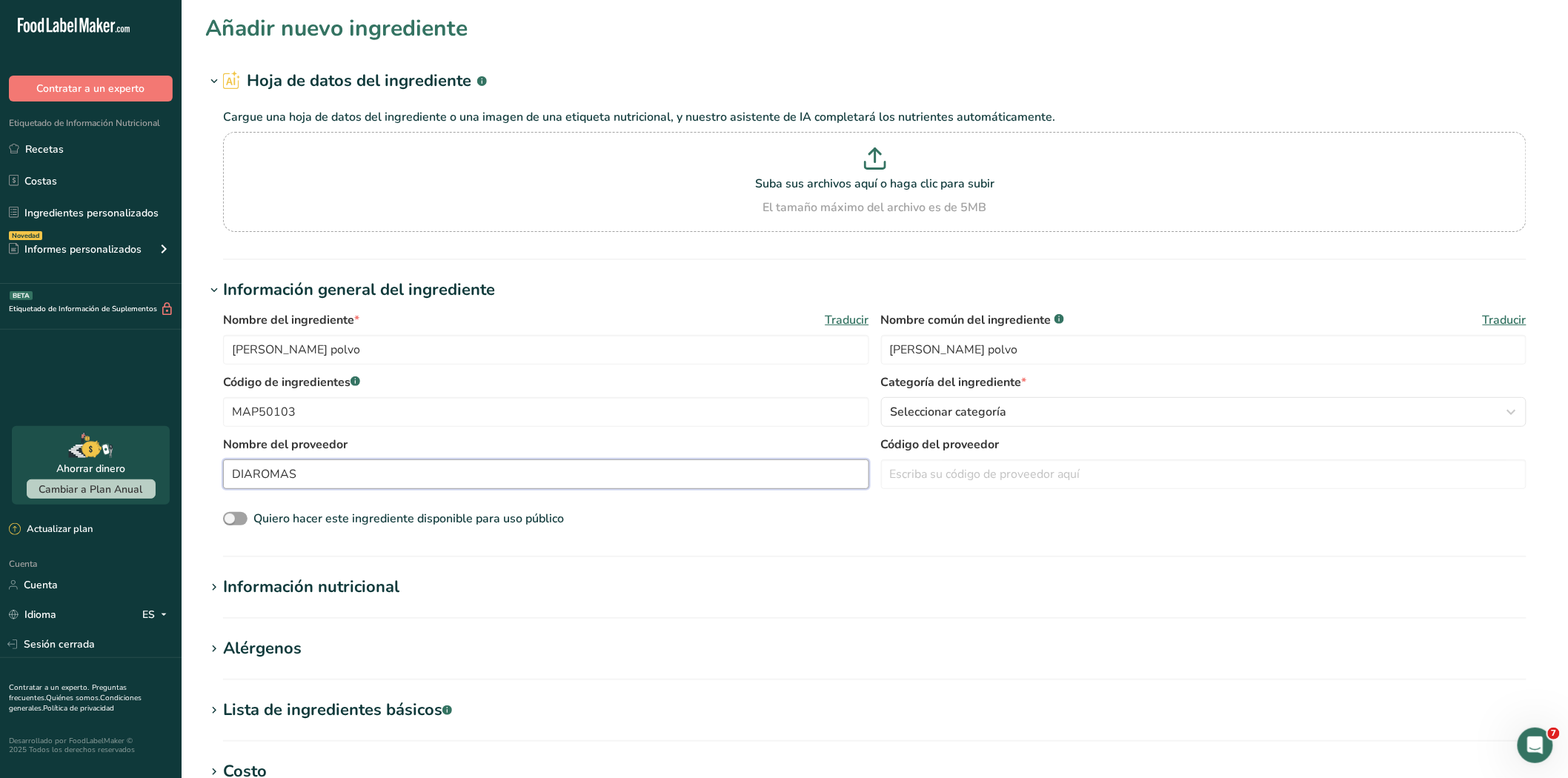
paste input "DISAROMAS S.A"
click at [253, 474] on input "DISAROMAS S.A" at bounding box center [546, 474] width 646 height 30
type input "DISAROMAS S.A"
click at [219, 593] on icon at bounding box center [213, 587] width 14 height 21
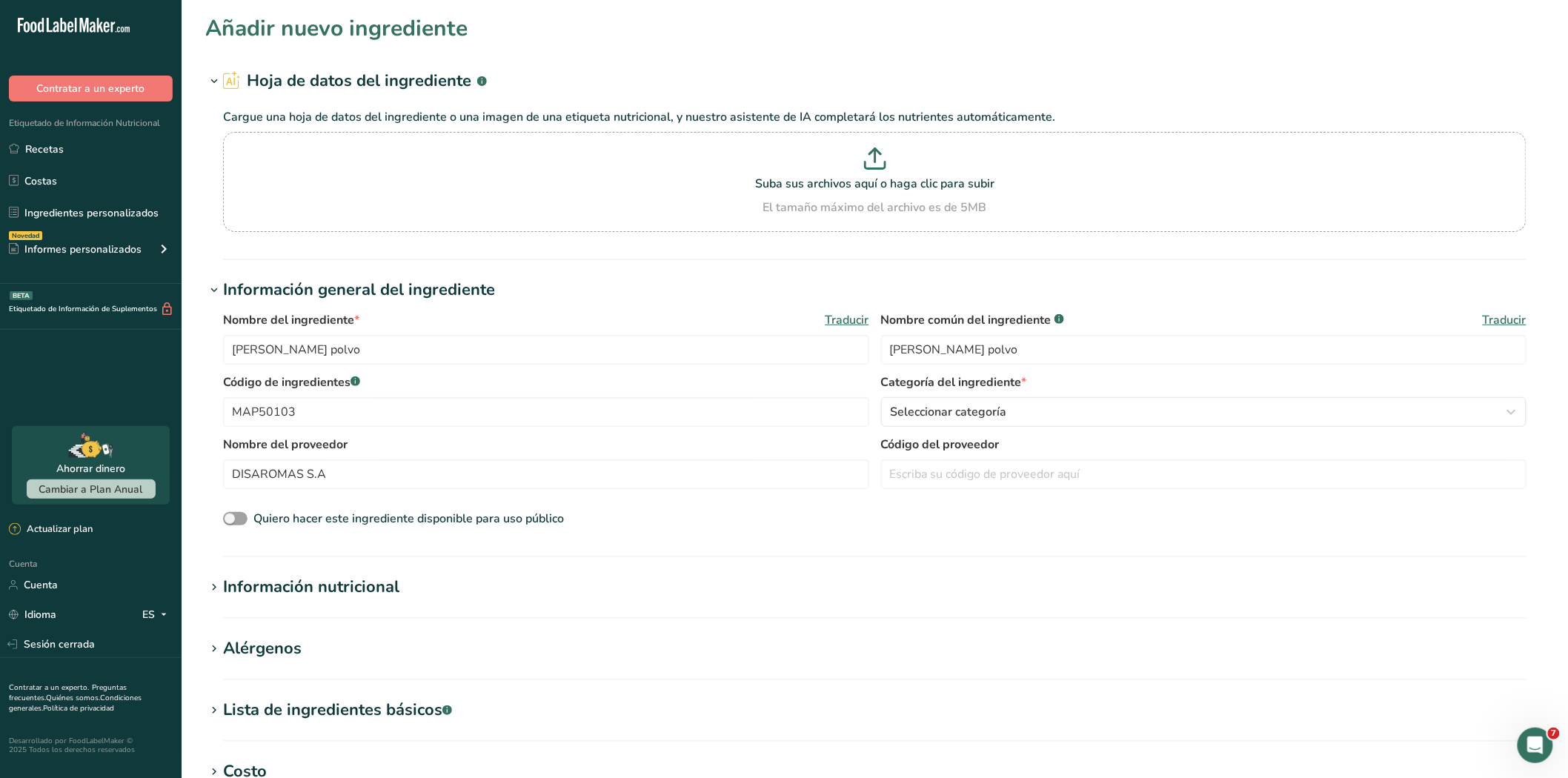
click at [219, 593] on icon at bounding box center [213, 587] width 14 height 21
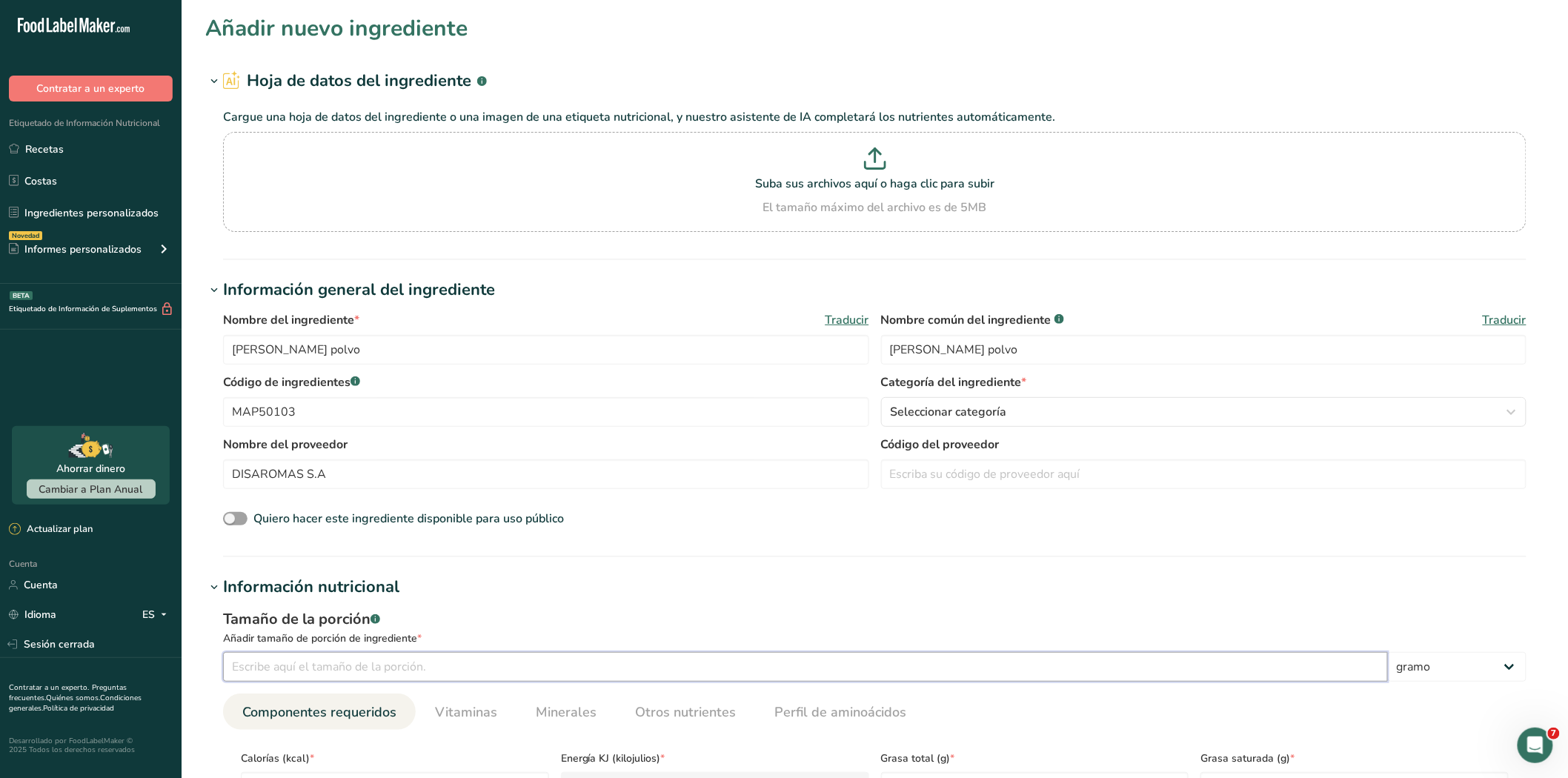
click at [239, 669] on input "number" at bounding box center [806, 667] width 1165 height 30
type input "100"
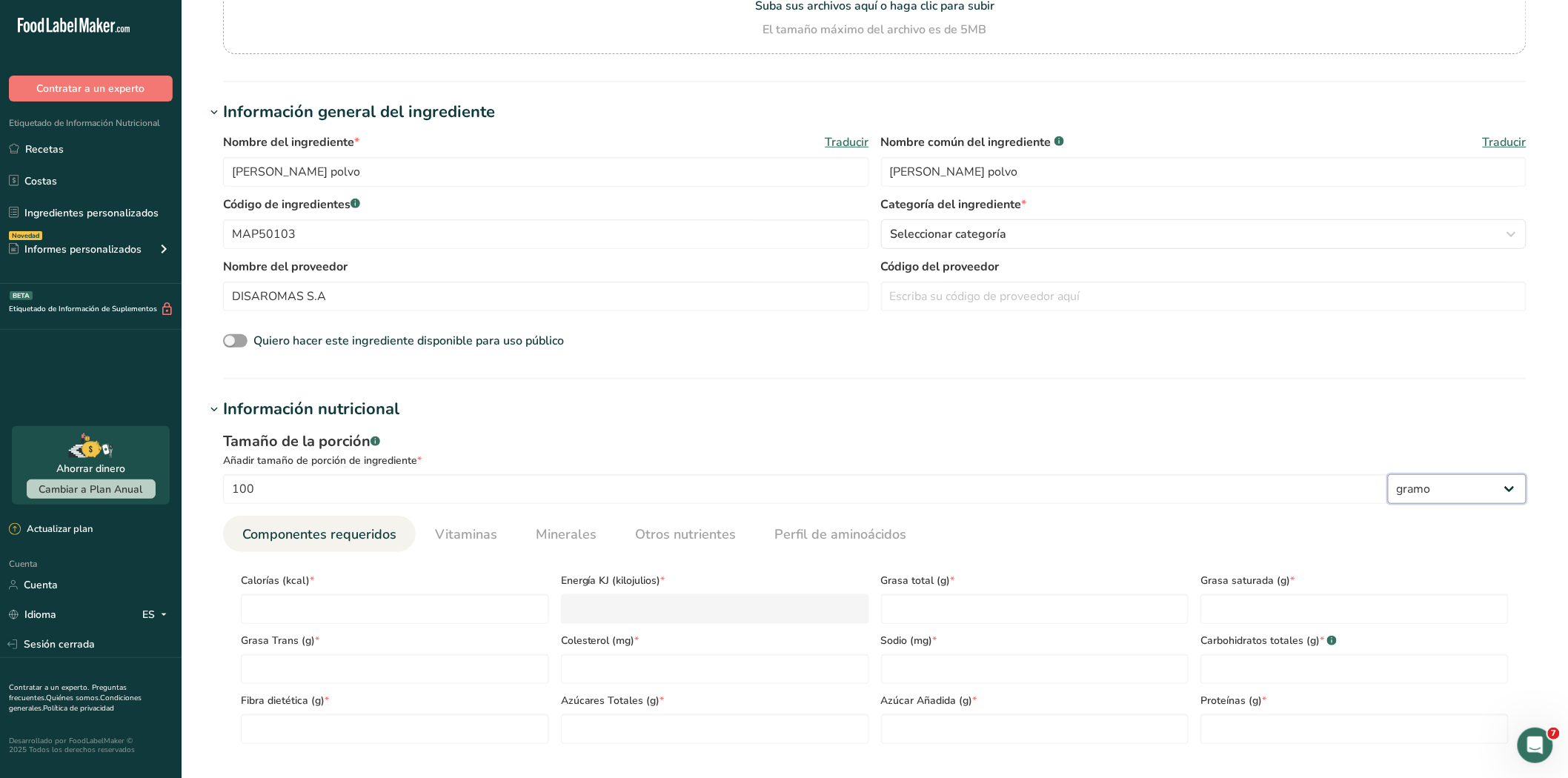
scroll to position [329, 0]
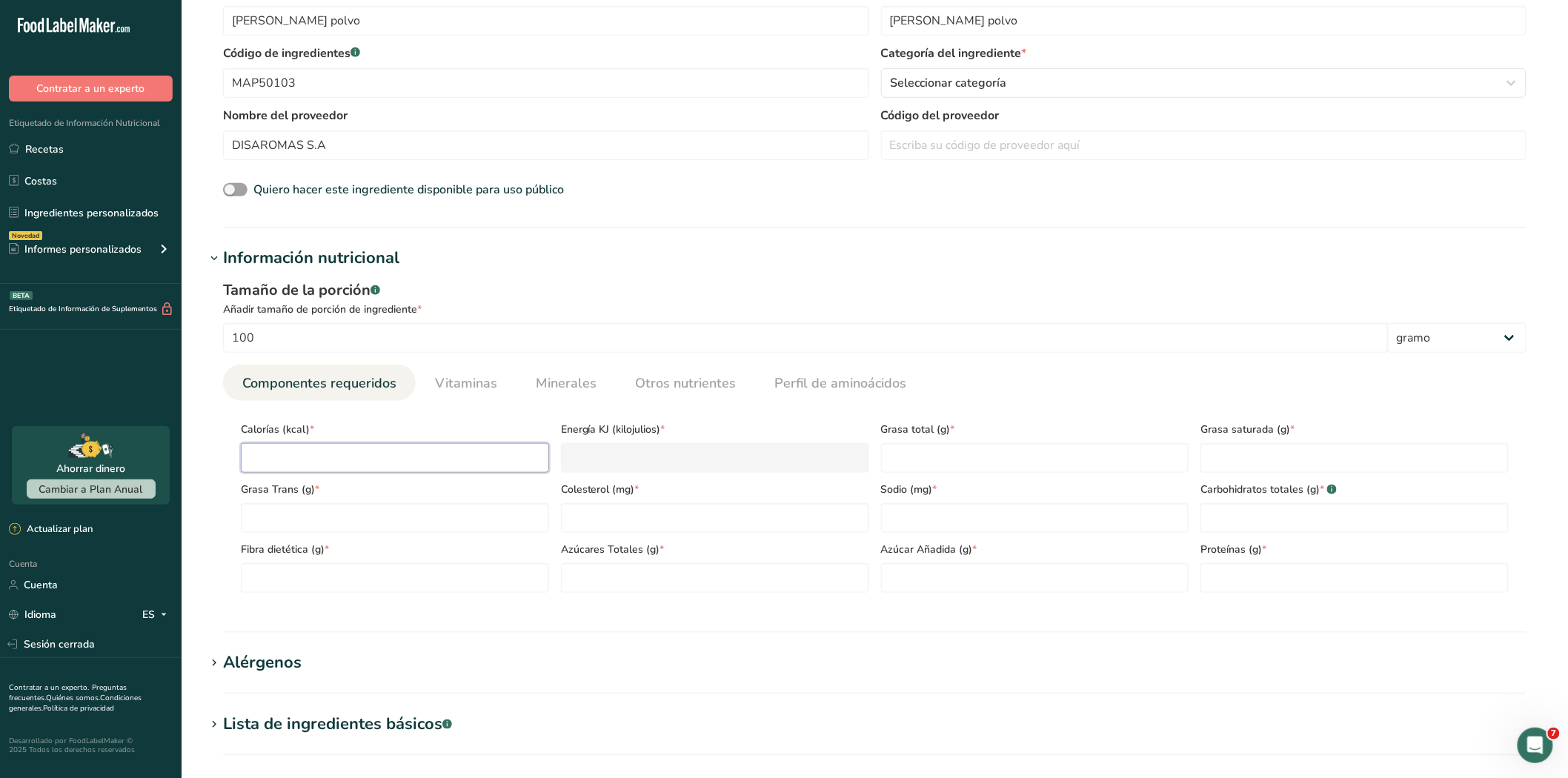
click at [292, 461] on input "number" at bounding box center [394, 458] width 308 height 30
type input "0"
type KJ "0"
type input "0"
type Fat "0"
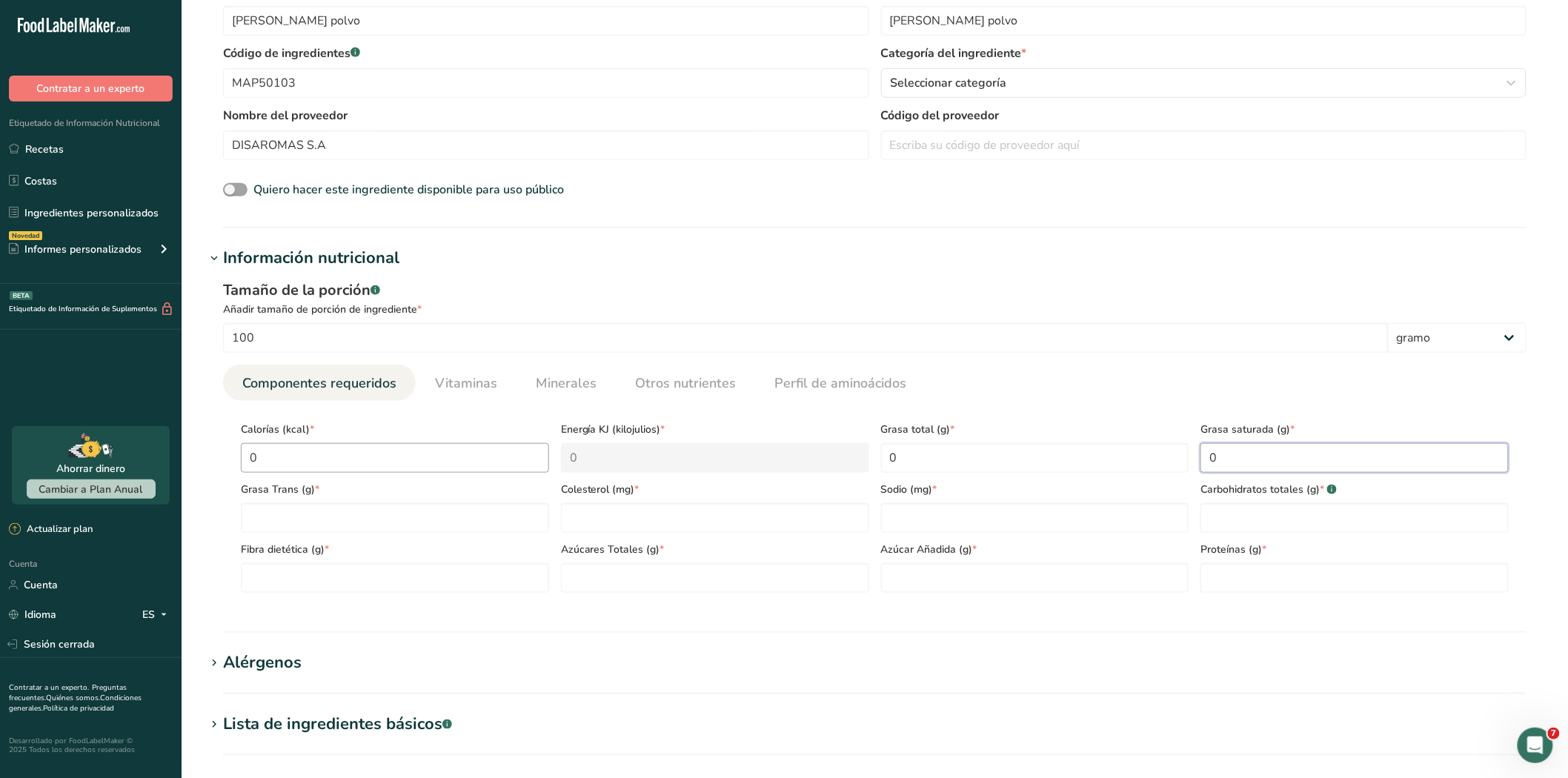
type Fat "0"
type input "0"
type Carbohydrates "0"
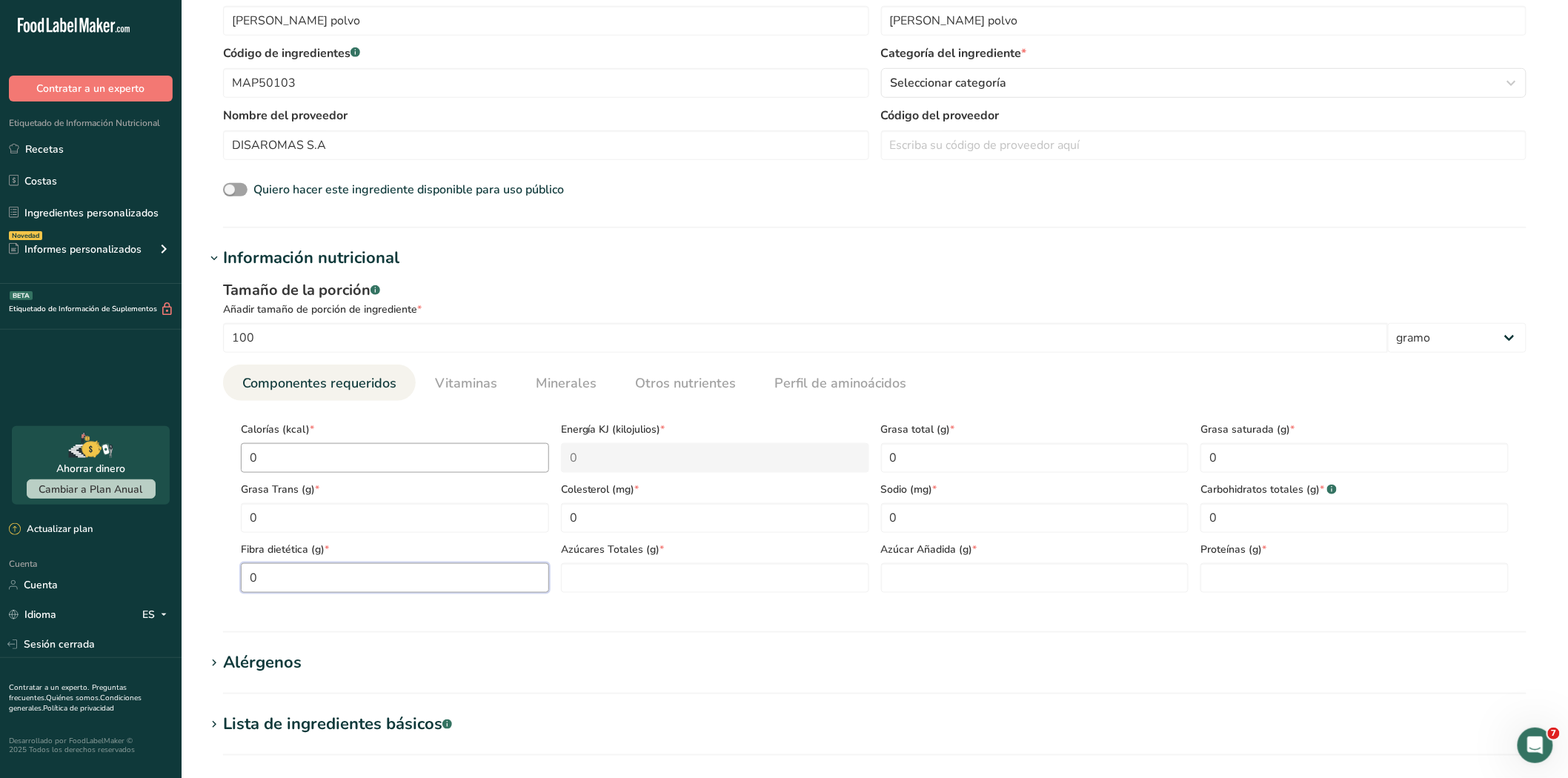
type Fiber "0"
type Sugars "0"
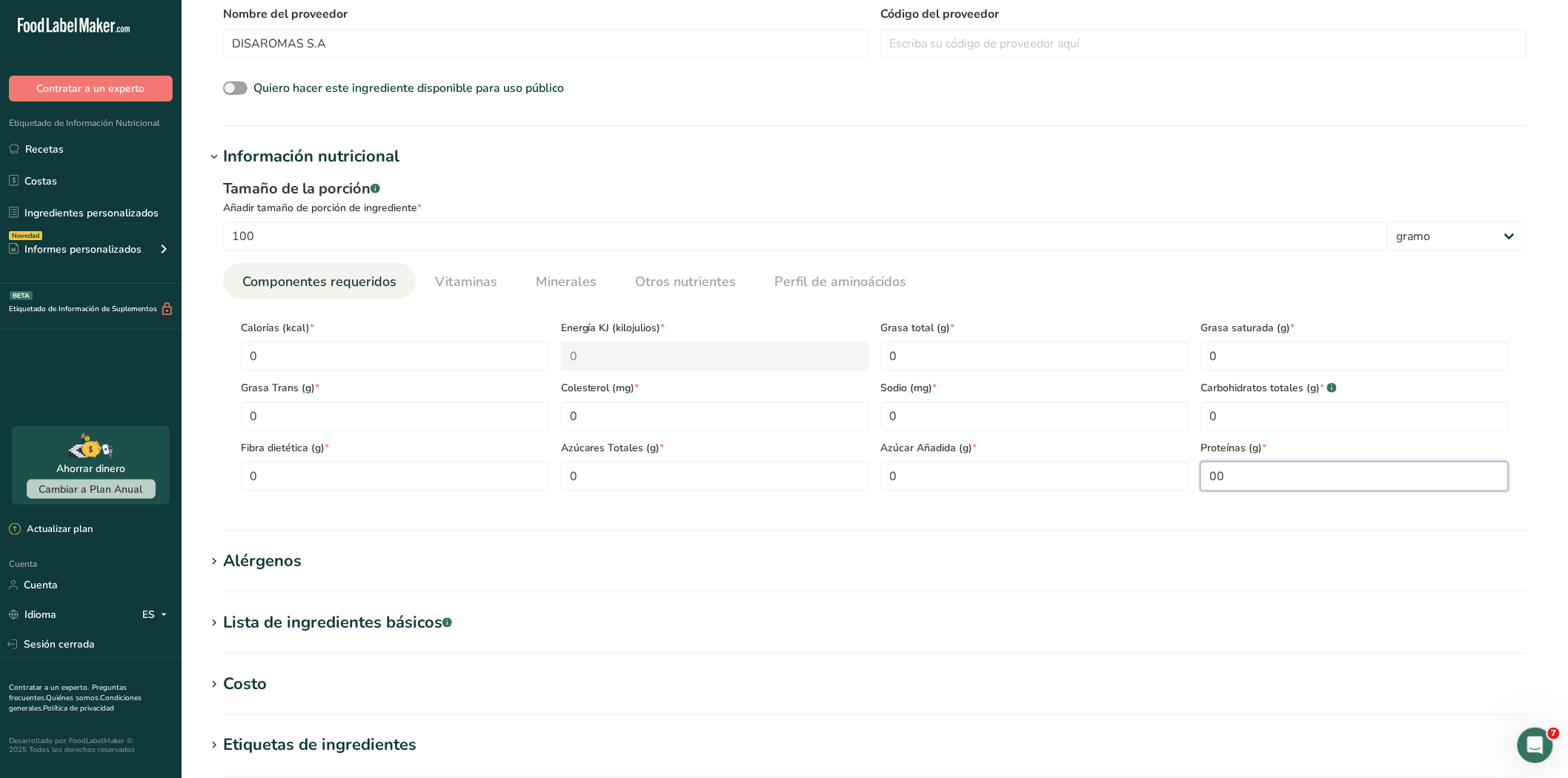
scroll to position [576, 0]
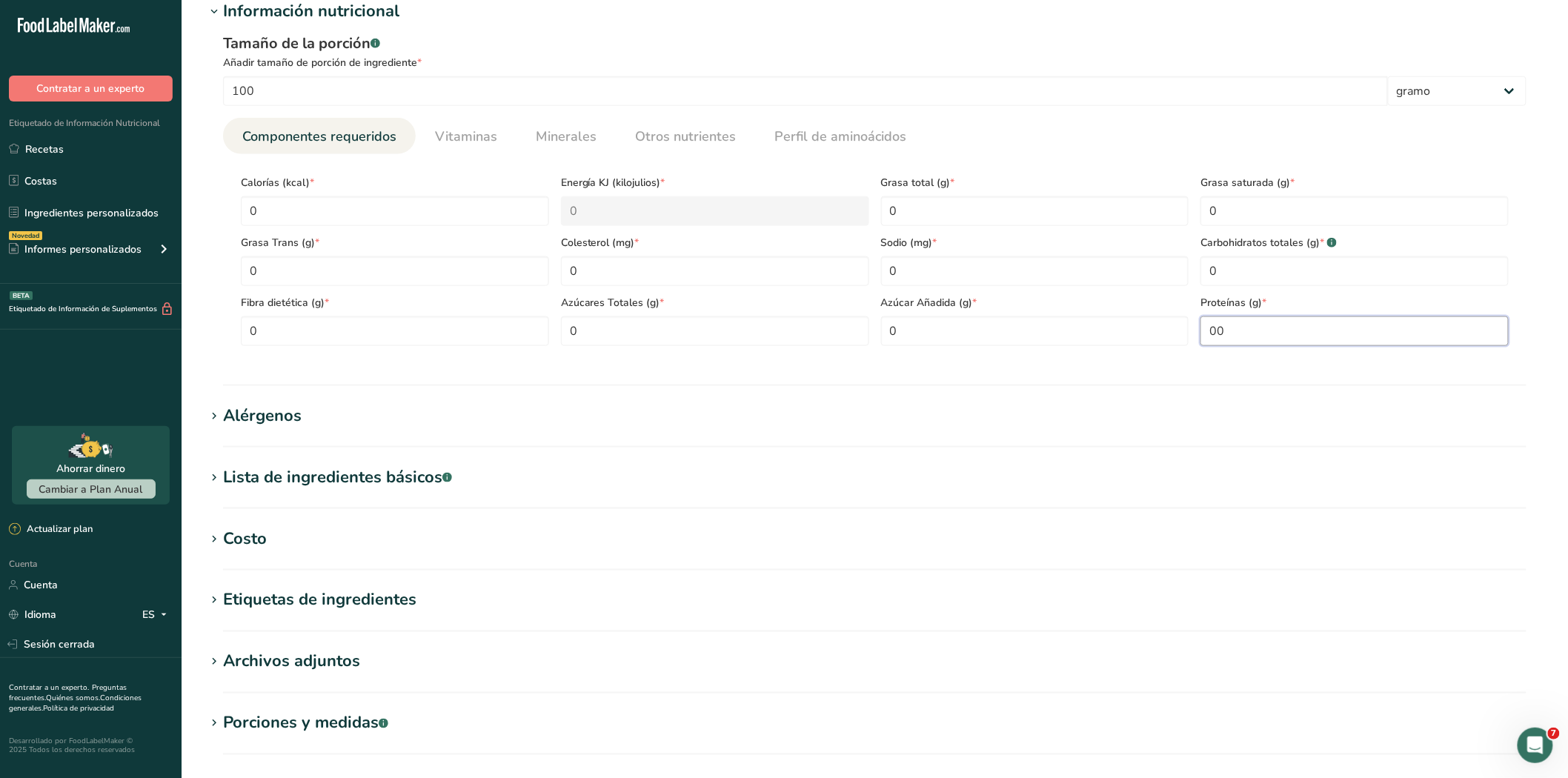
type input "00"
click at [211, 536] on icon at bounding box center [213, 539] width 14 height 21
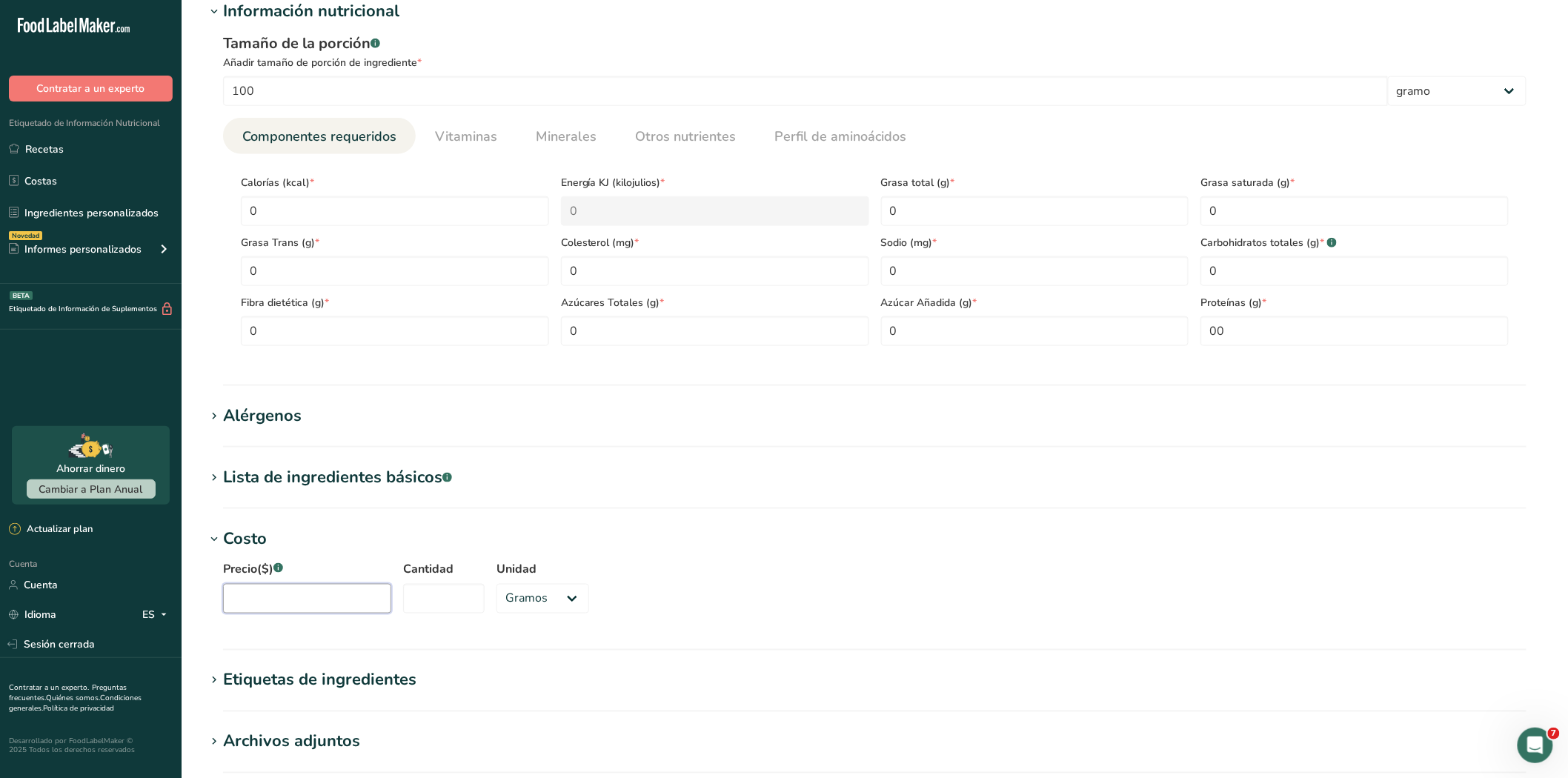
click at [298, 605] on input "Precio($) .a-a{fill:#347362;}.b-a{fill:#fff;}" at bounding box center [307, 599] width 168 height 30
type input "52500"
type input "1000"
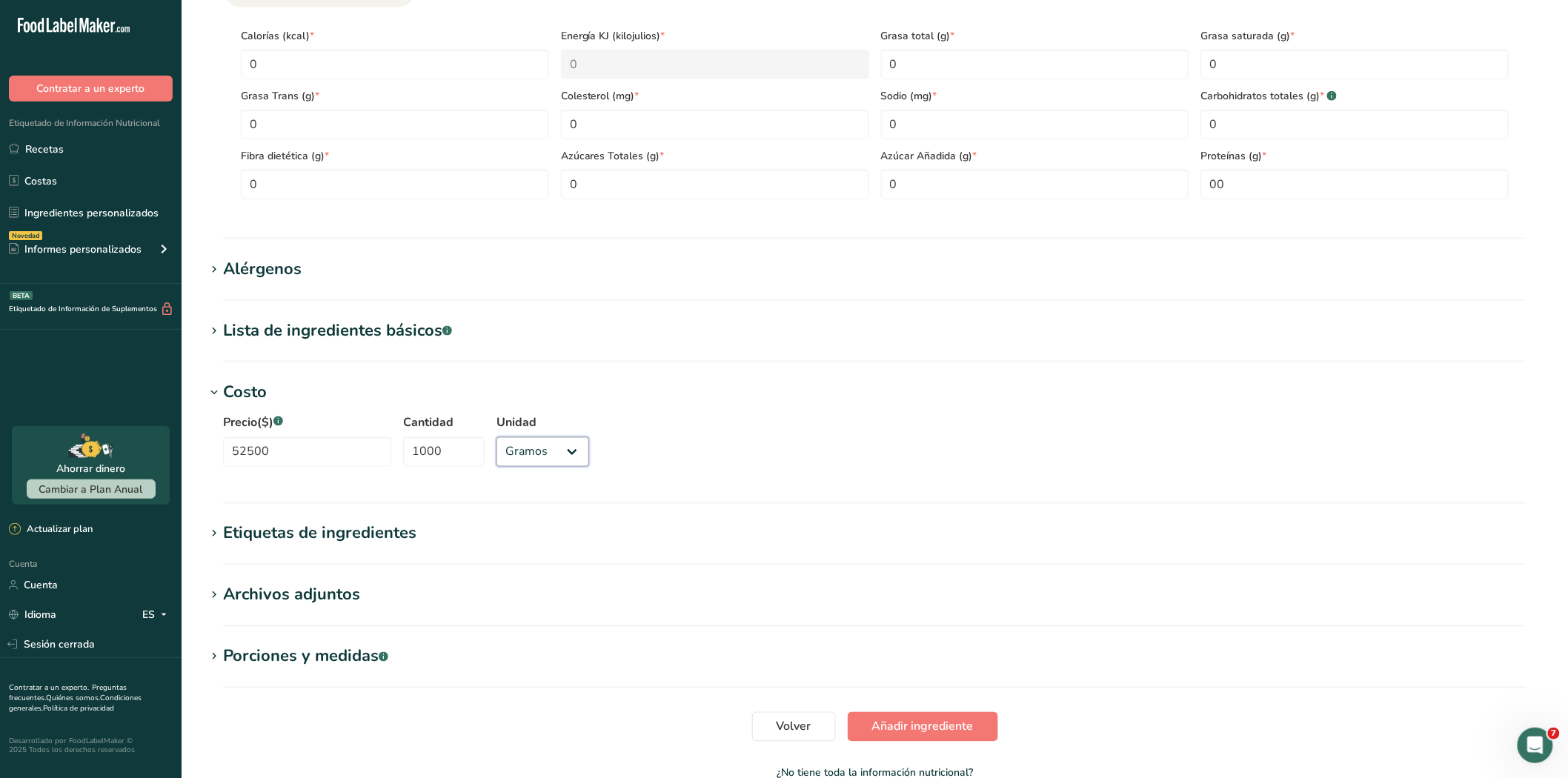
scroll to position [812, 0]
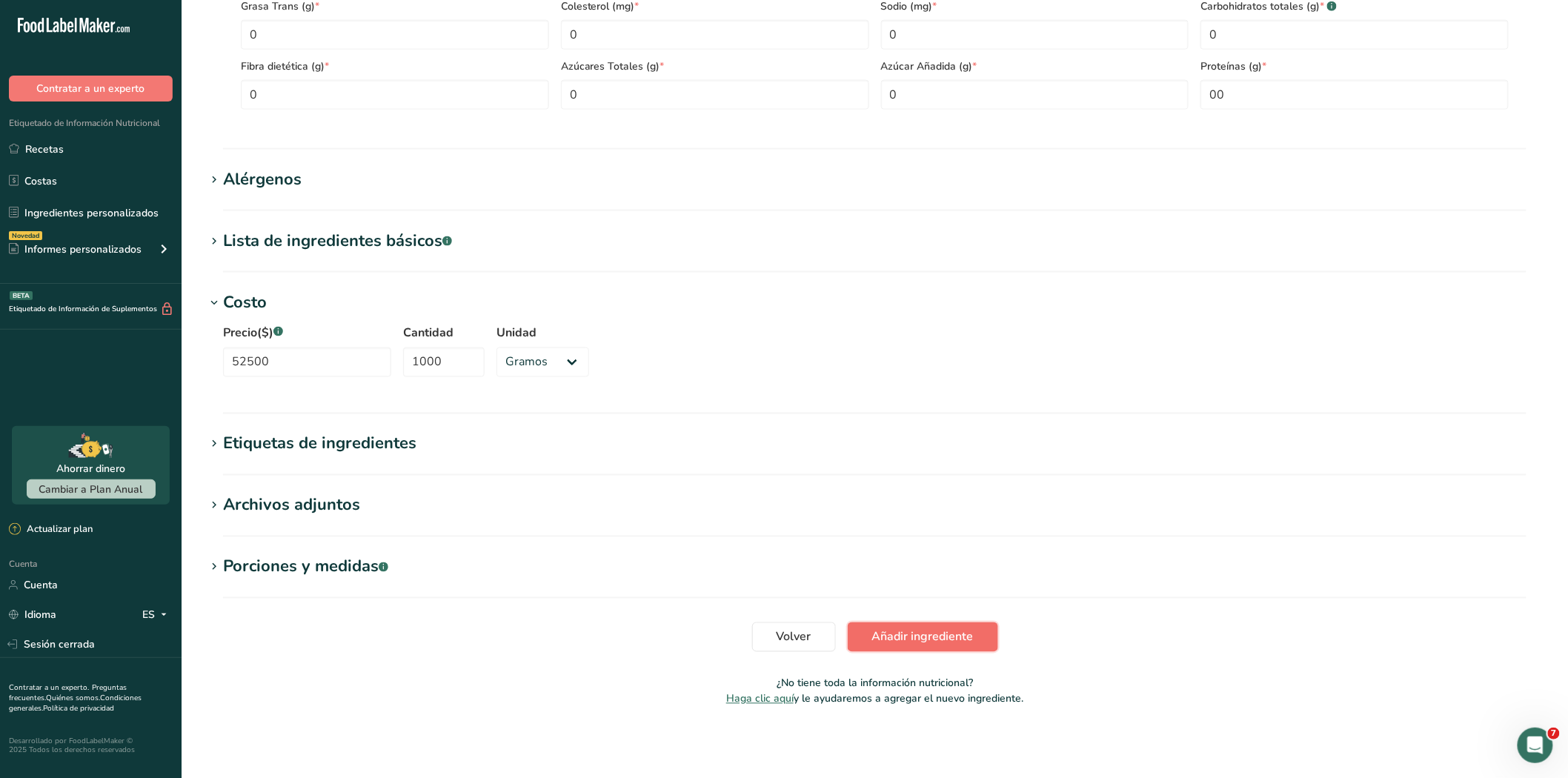
click at [899, 633] on font "Añadir ingrediente" at bounding box center [922, 638] width 101 height 16
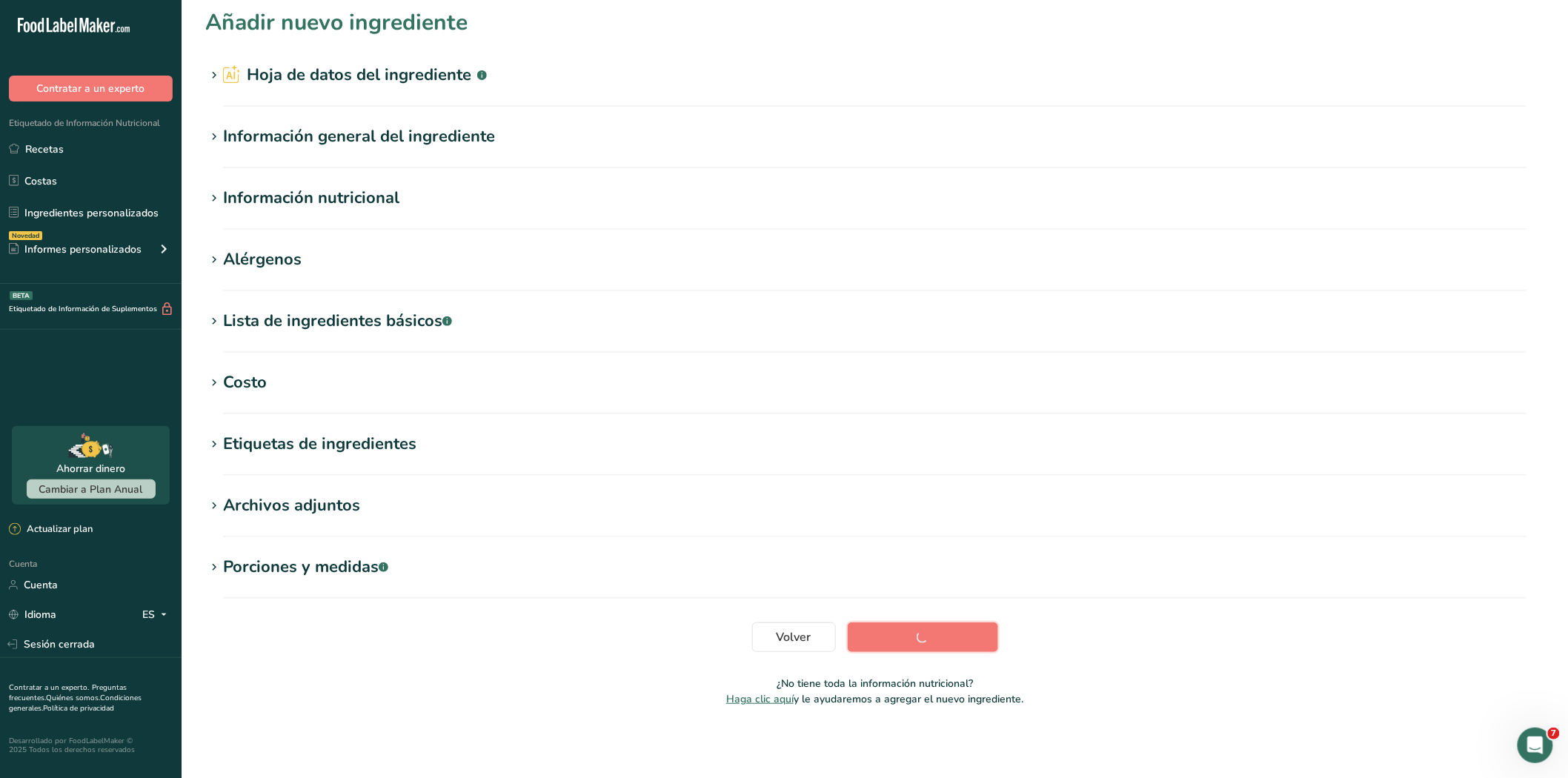
scroll to position [5, 0]
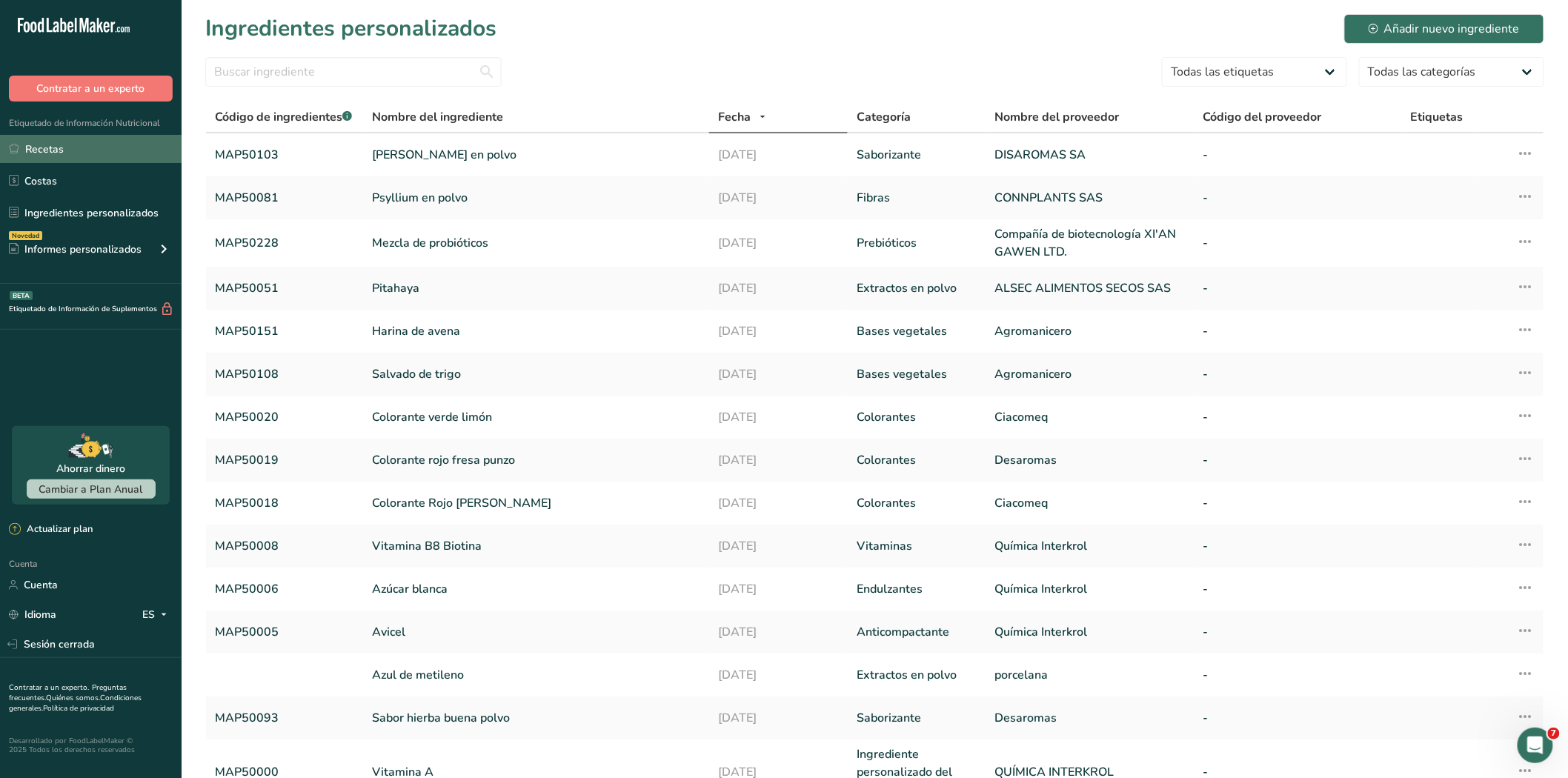
click at [102, 154] on link "Recetas" at bounding box center [90, 148] width 182 height 28
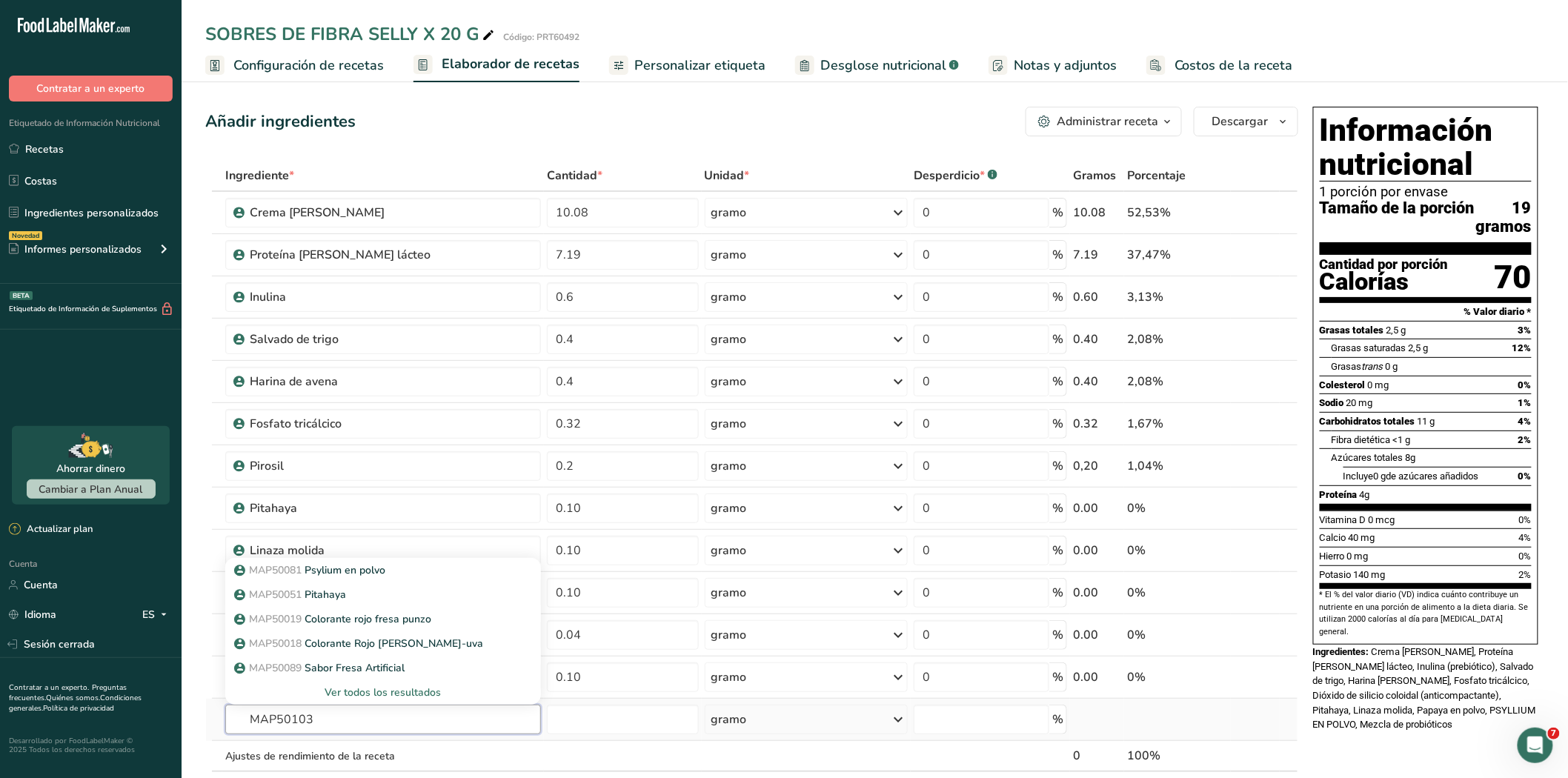
type input "MAP50103"
click at [354, 693] on font "Ver todos los resultados" at bounding box center [383, 693] width 117 height 14
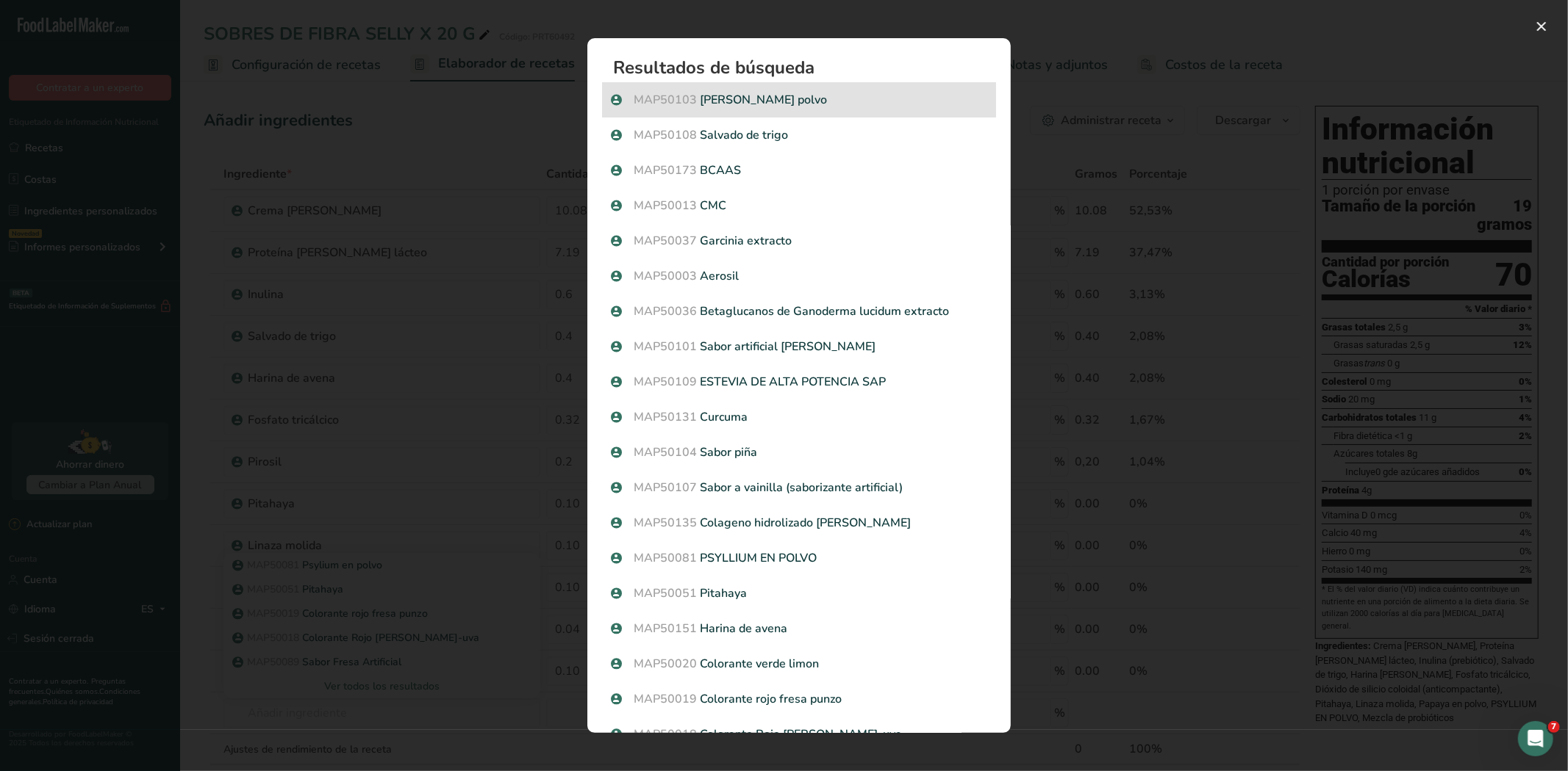
click at [822, 104] on p "MAP50103 Sabor naranja polvo" at bounding box center [798, 100] width 376 height 18
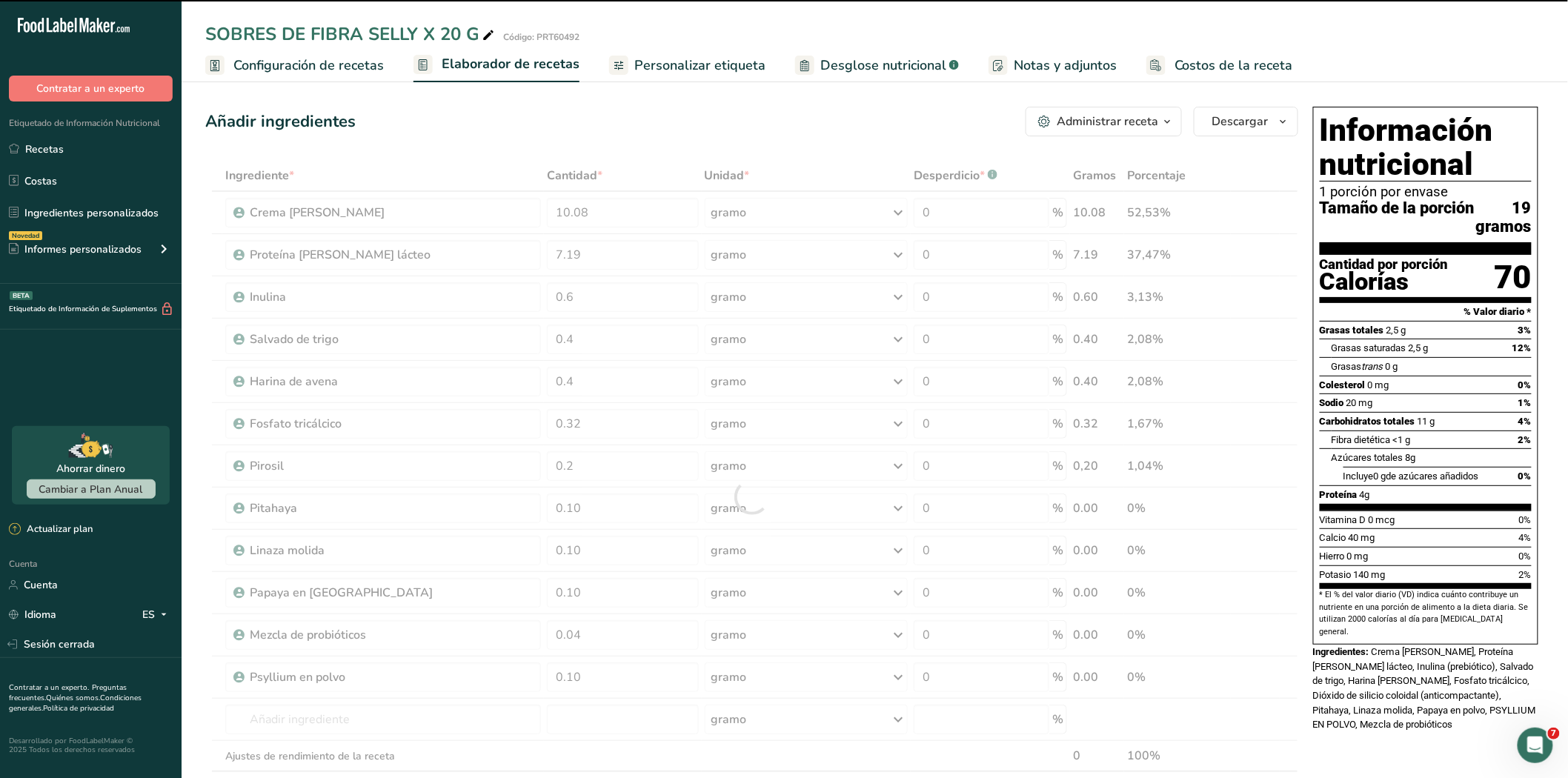
type input "0"
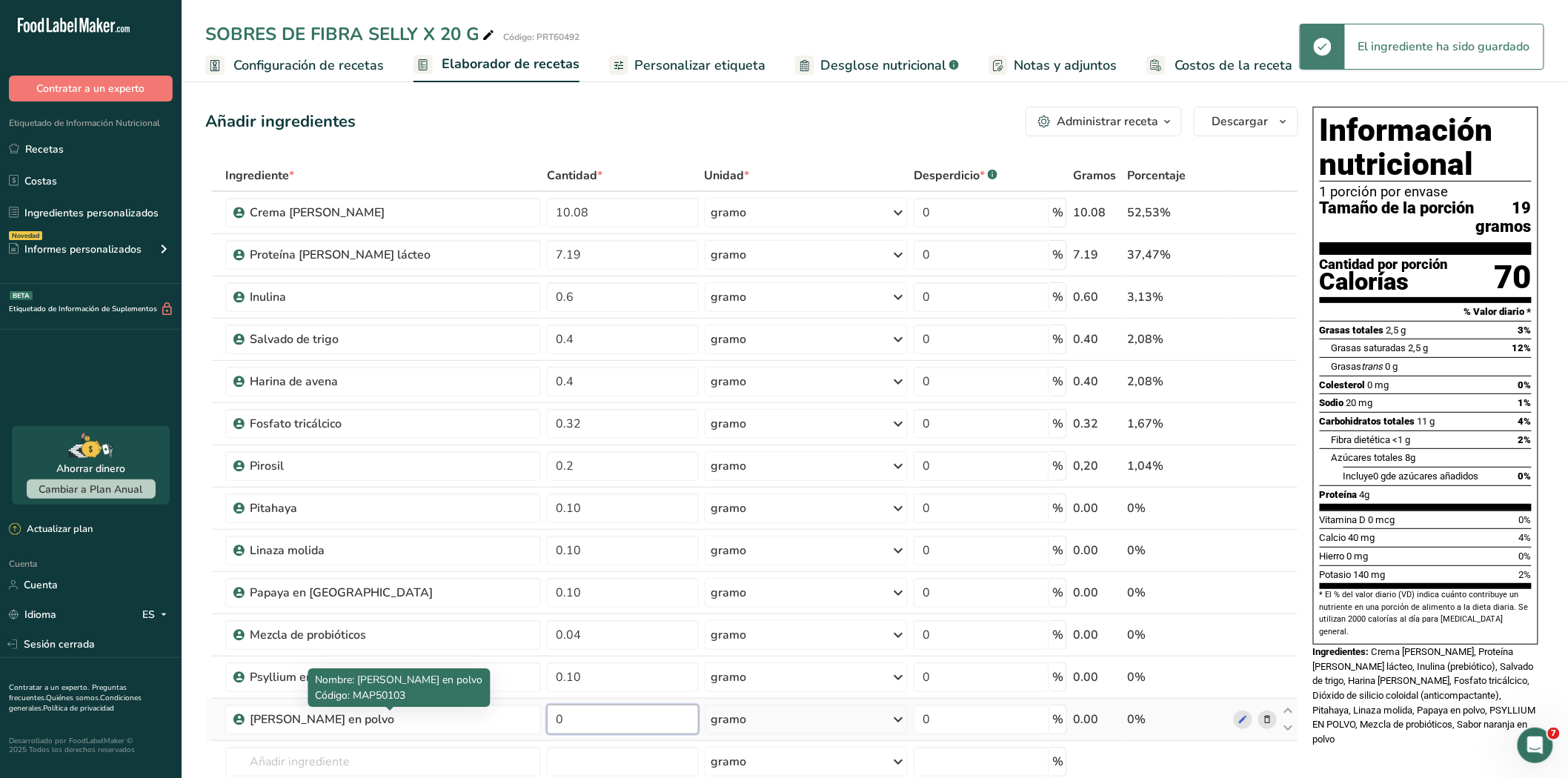
click at [618, 724] on input "0" at bounding box center [623, 719] width 152 height 30
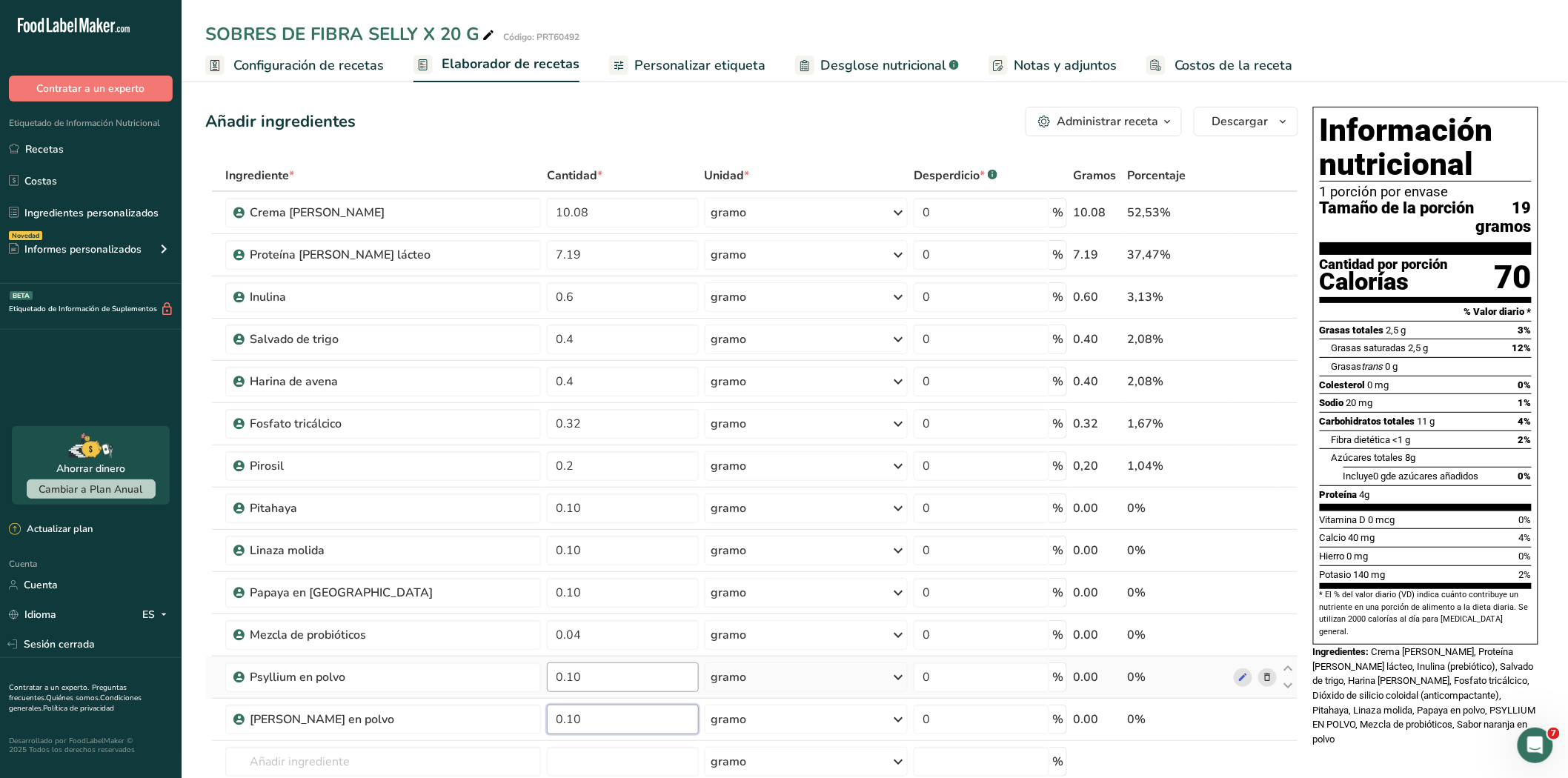
type input "0.10"
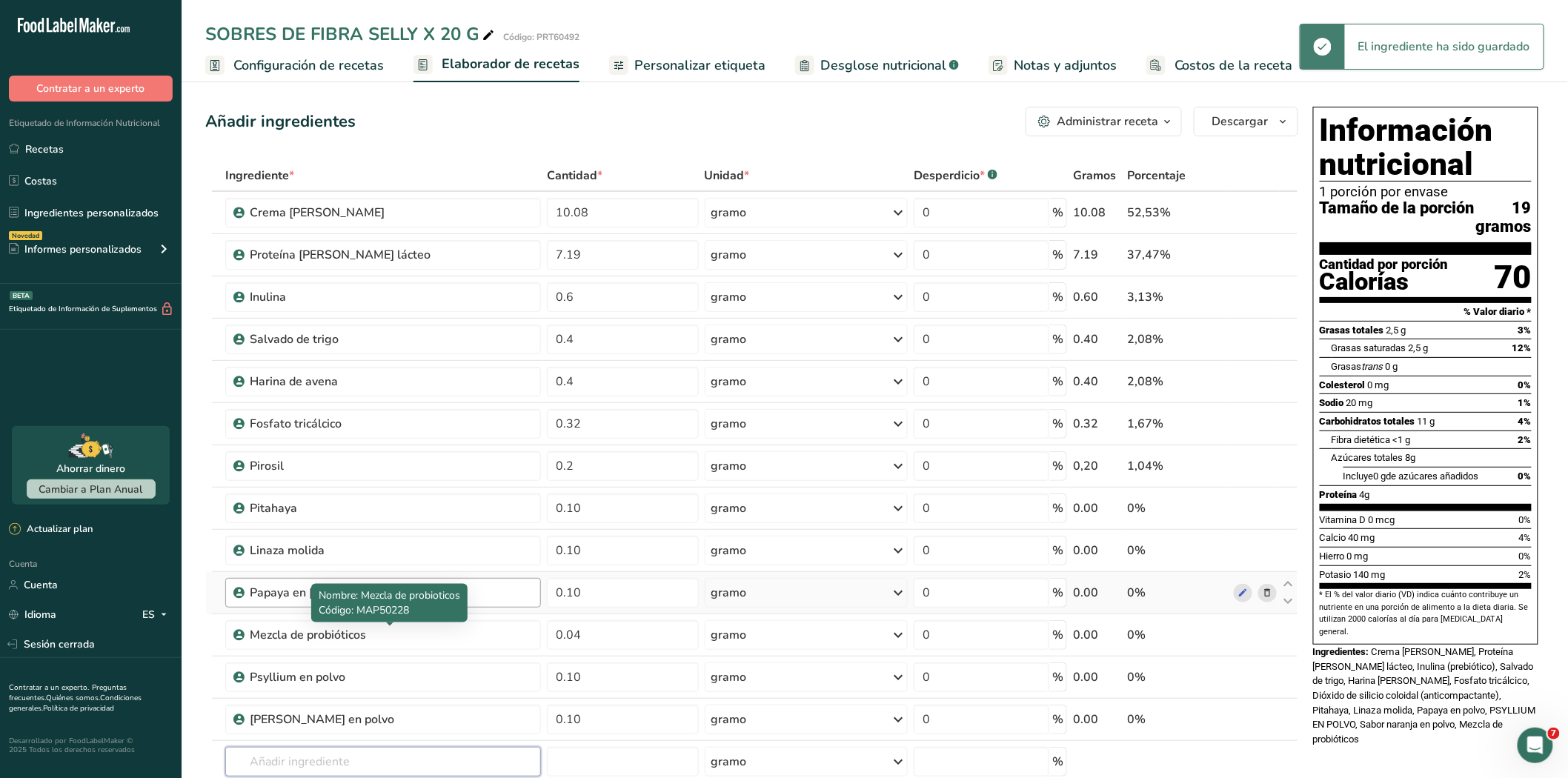
scroll to position [82, 0]
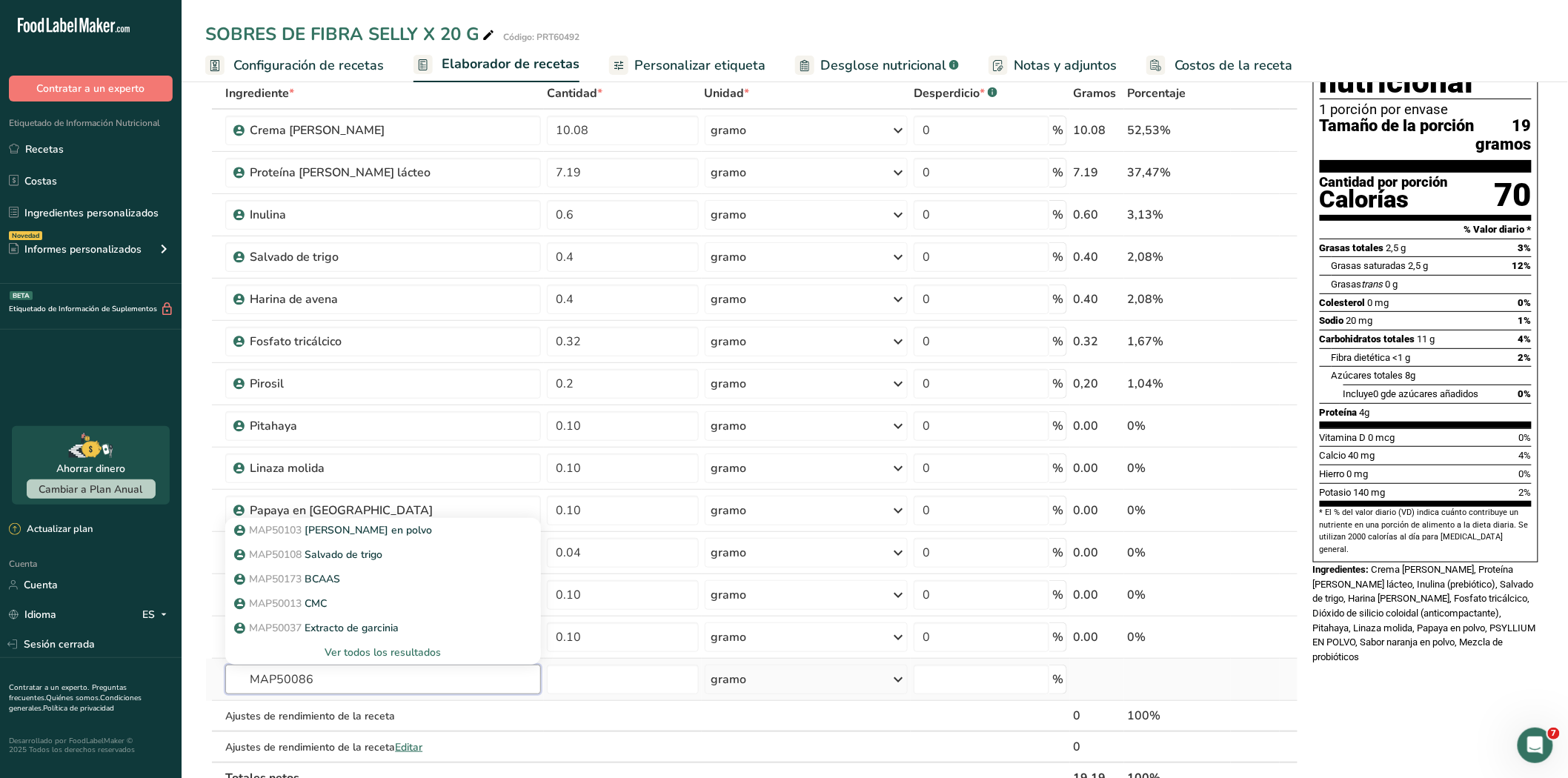
type input "MAP50086"
click at [346, 650] on font "Ver todos los resultados" at bounding box center [383, 653] width 117 height 14
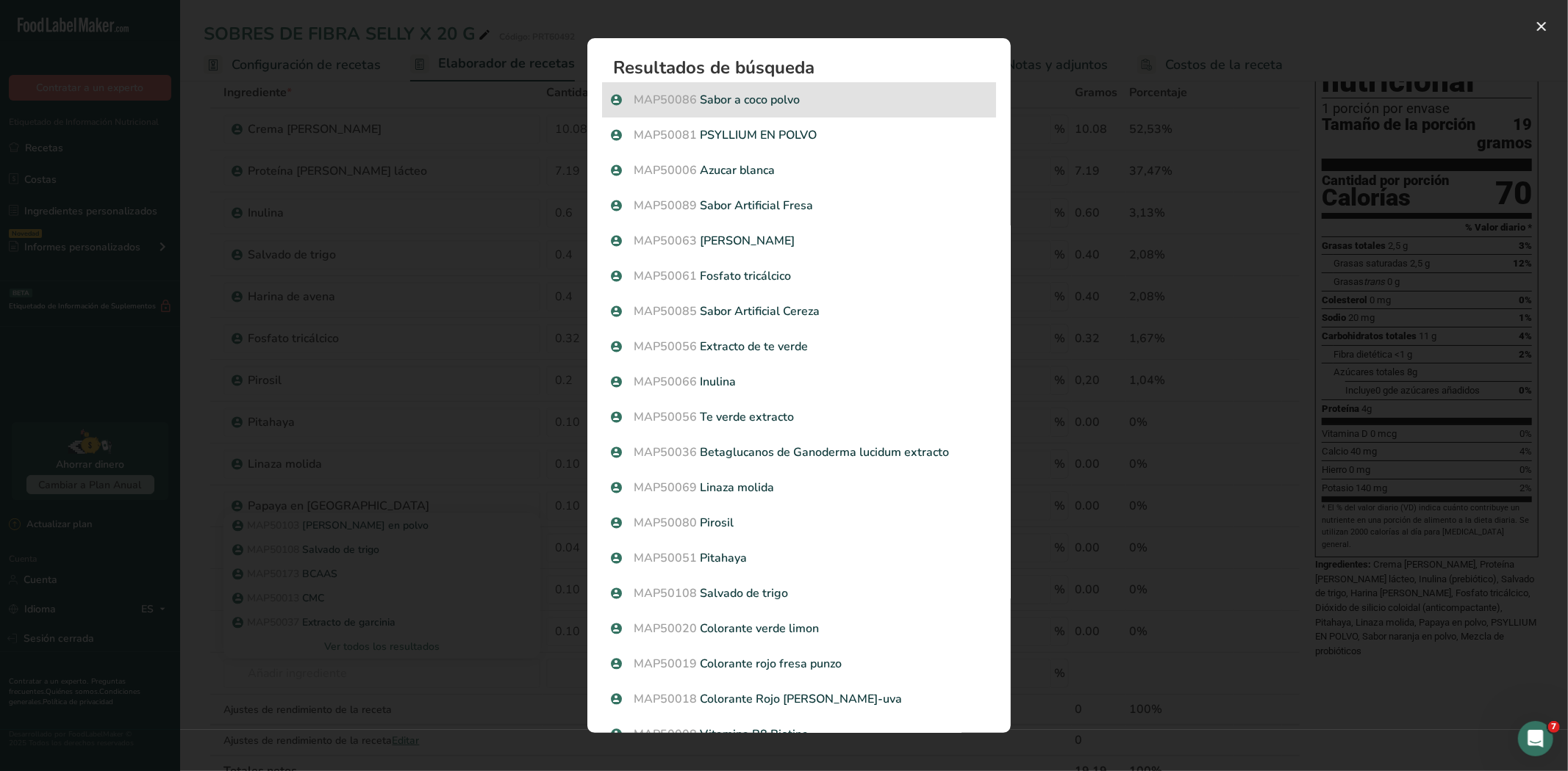
click at [716, 100] on p "MAP50086 Sabor a coco polvo" at bounding box center [798, 100] width 376 height 18
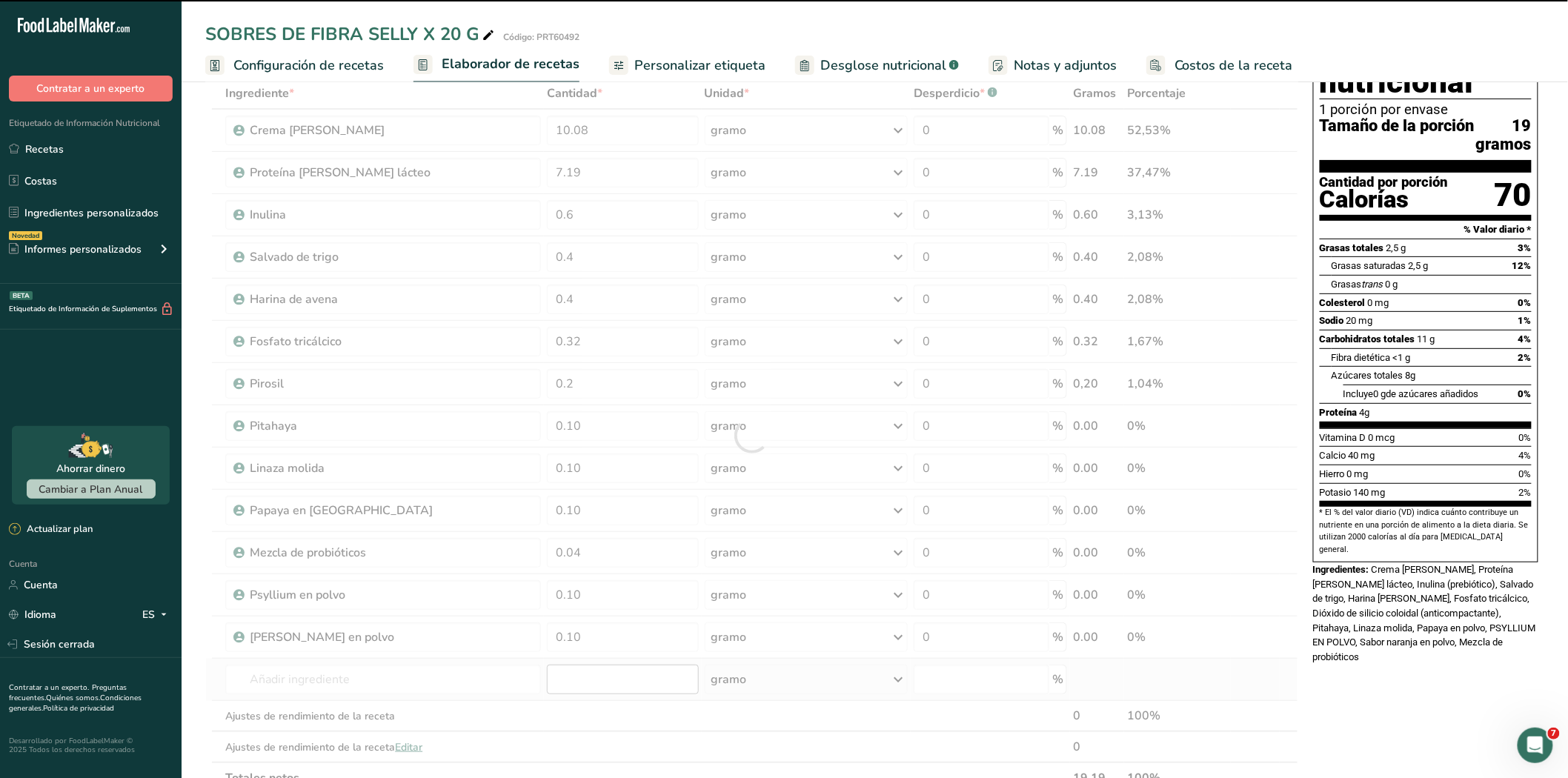
type input "0"
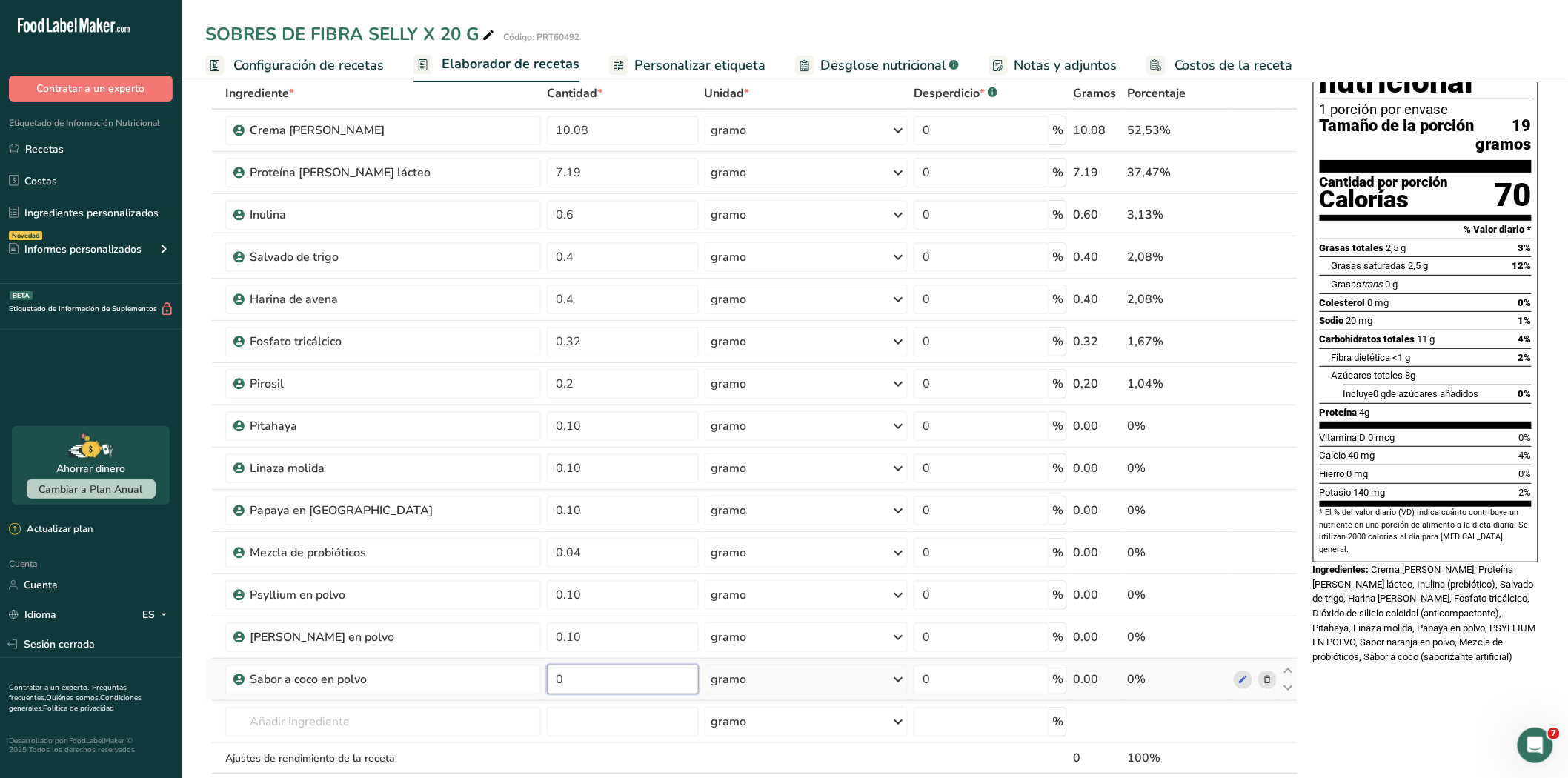
click at [574, 678] on input "0" at bounding box center [623, 679] width 152 height 30
type input "0.04"
click at [294, 728] on input "text" at bounding box center [383, 722] width 315 height 30
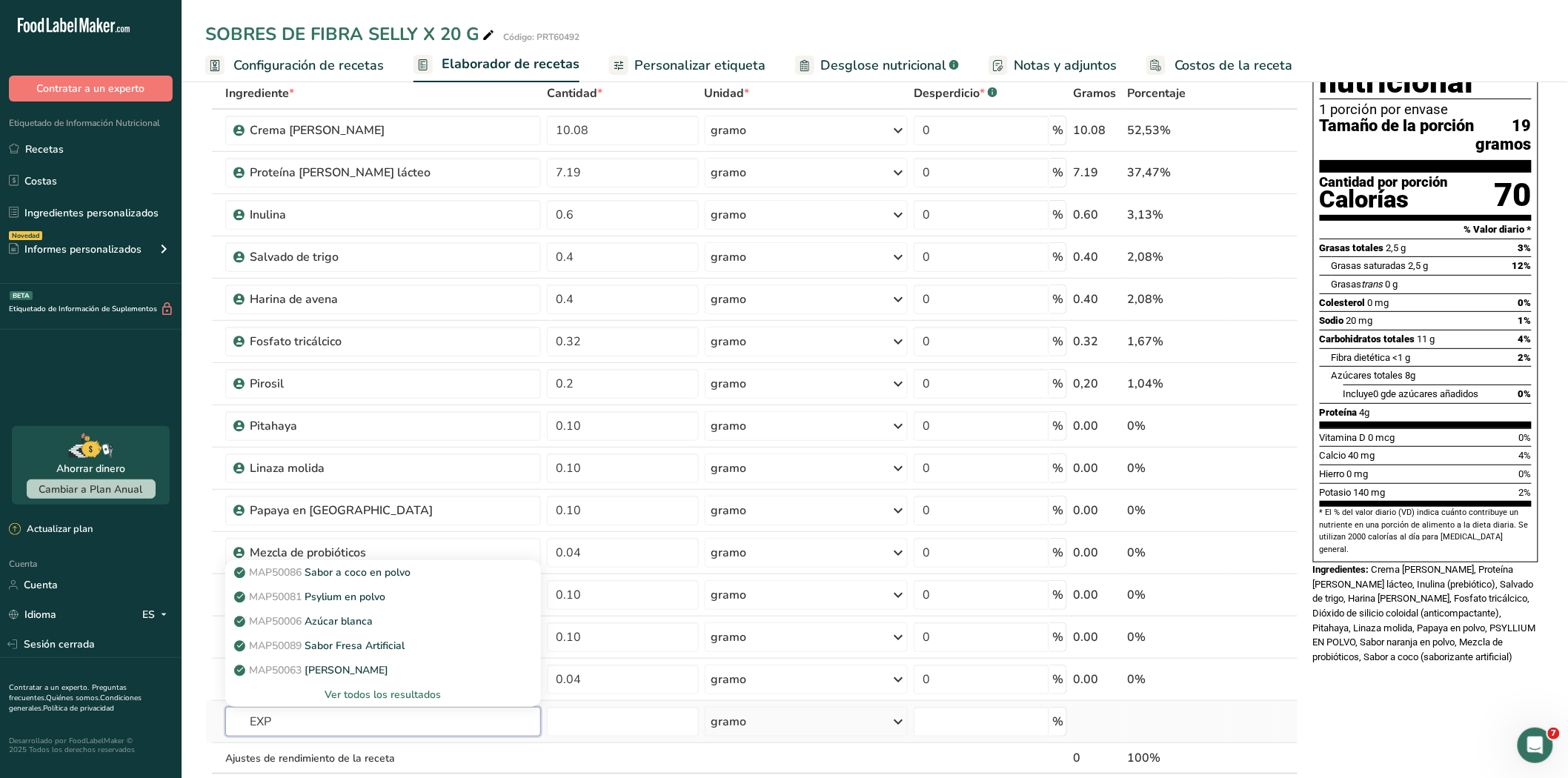
type input "EXP"
click at [339, 692] on font "Ver todos los resultados" at bounding box center [383, 695] width 117 height 14
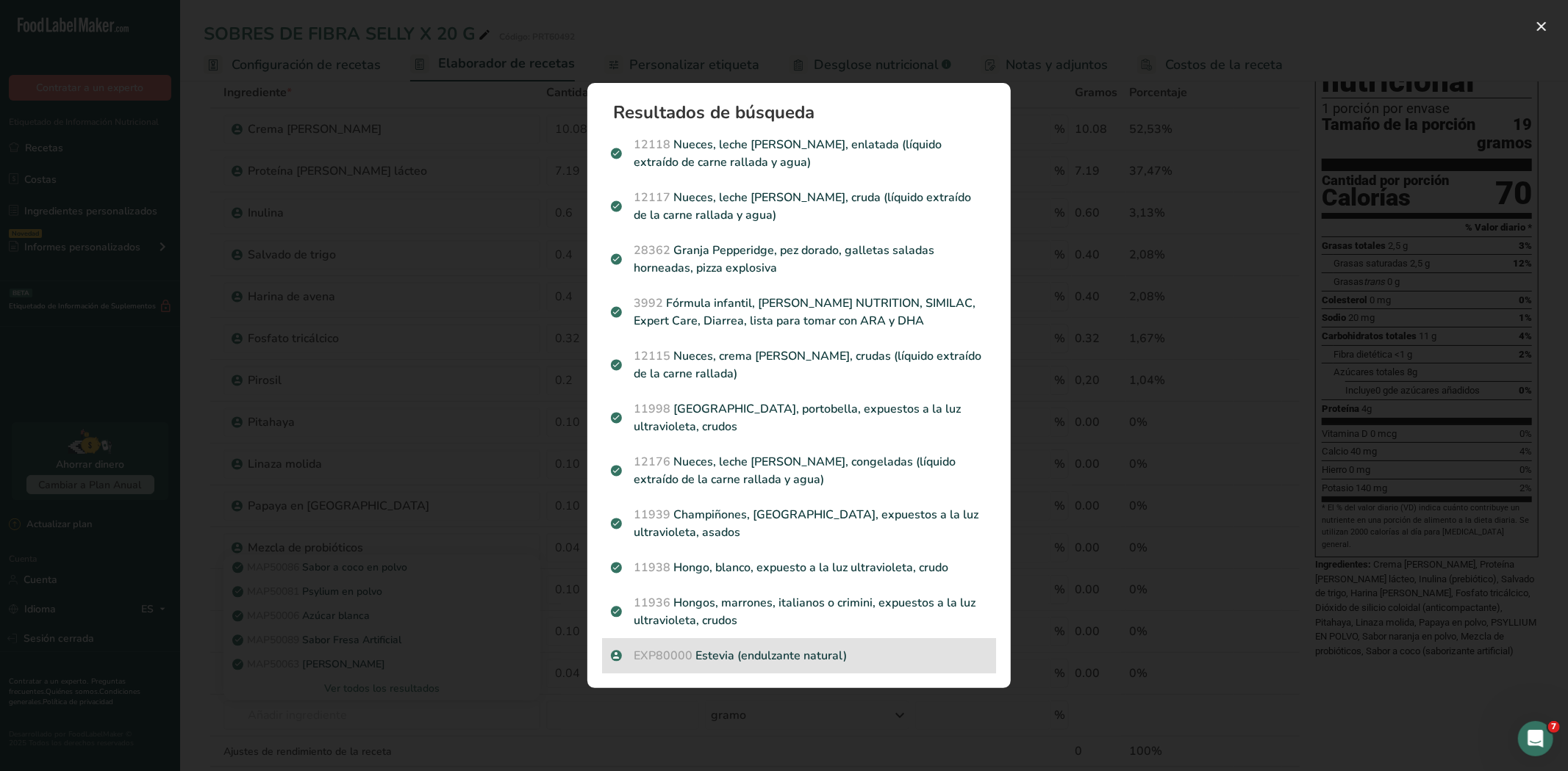
click at [759, 647] on p "EXP80000 [GEOGRAPHIC_DATA] (endulzante natural)" at bounding box center [798, 656] width 376 height 18
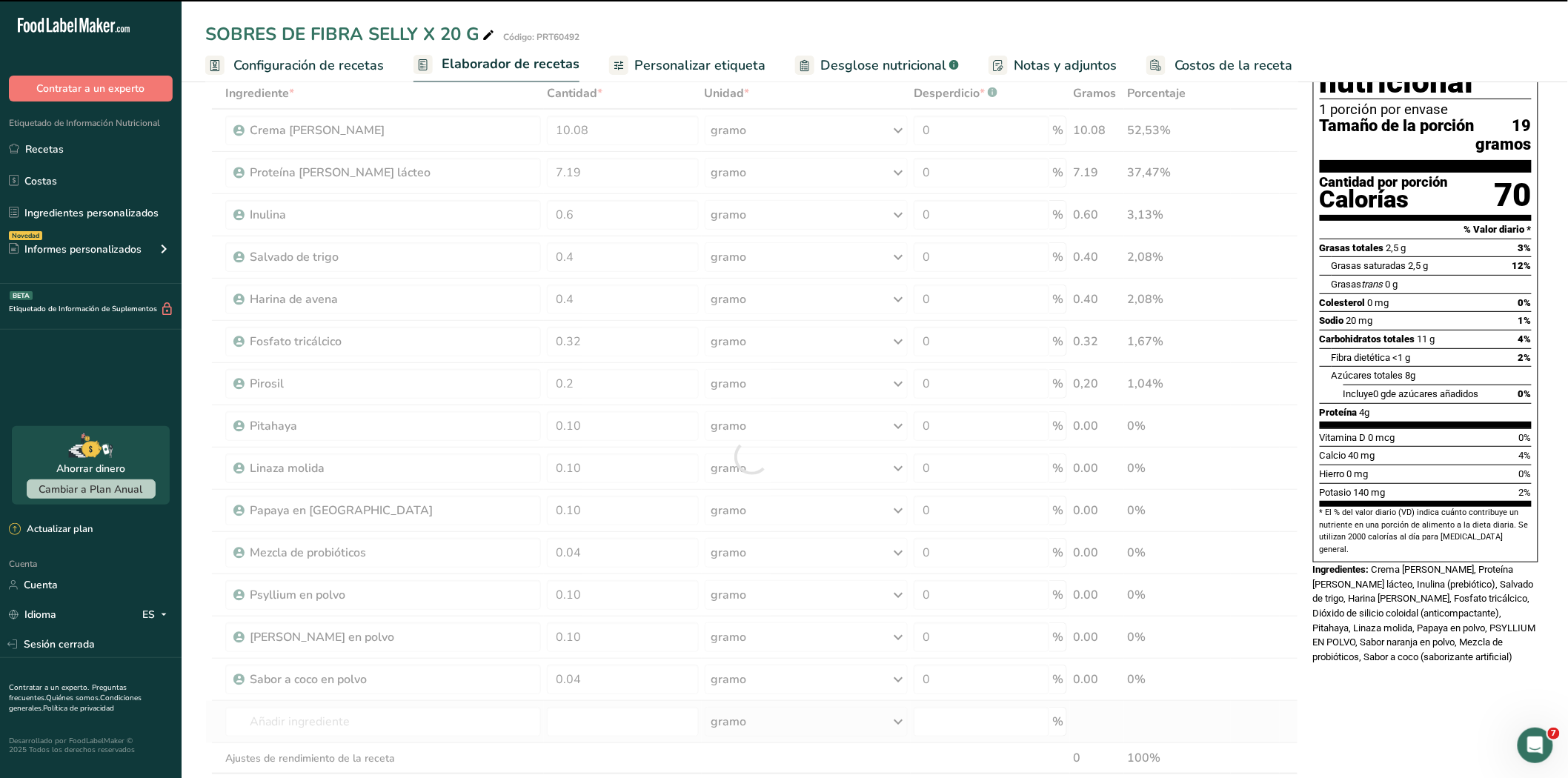
type input "0"
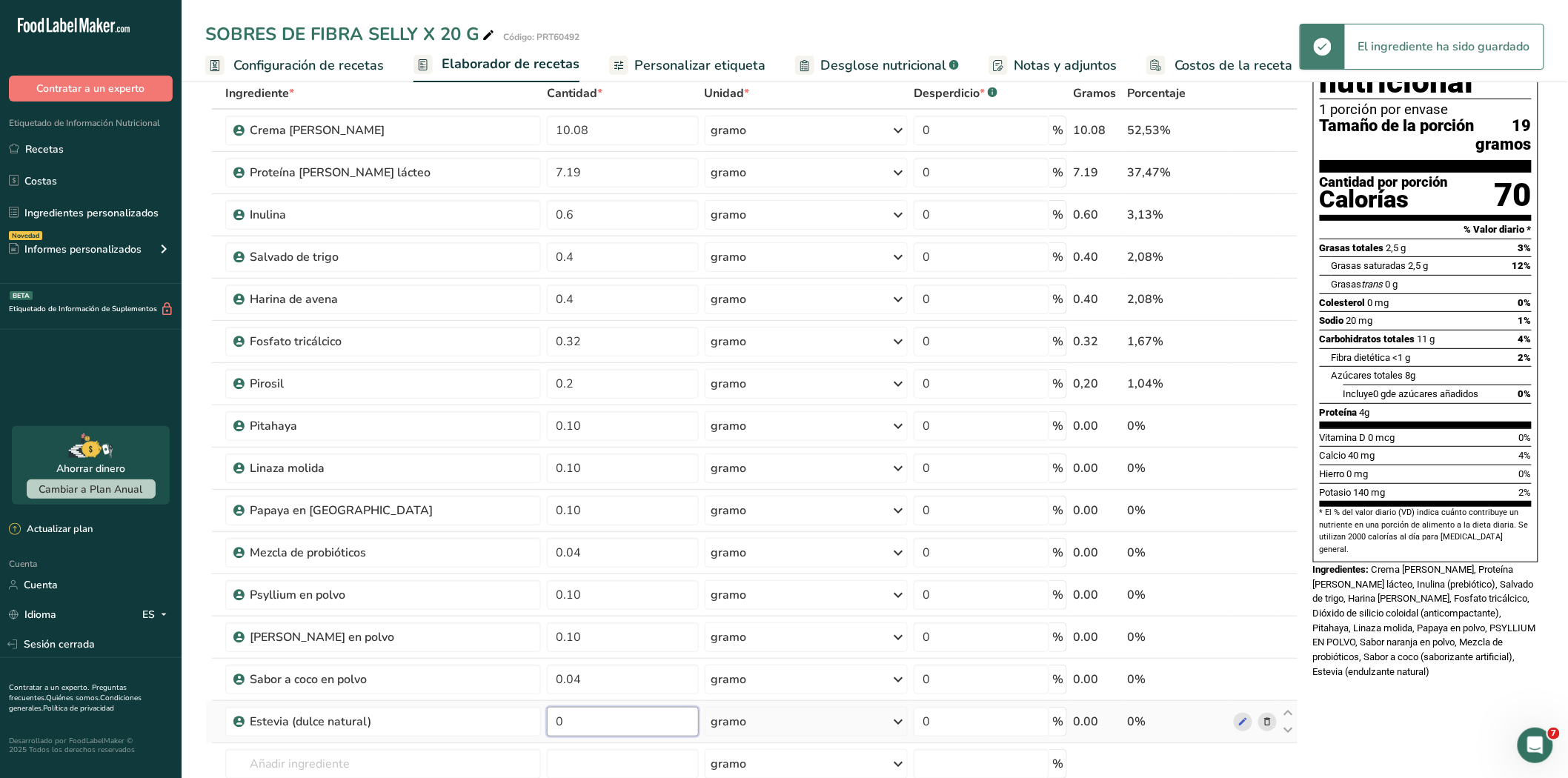
click at [579, 724] on input "0" at bounding box center [623, 722] width 152 height 30
type input "0.01"
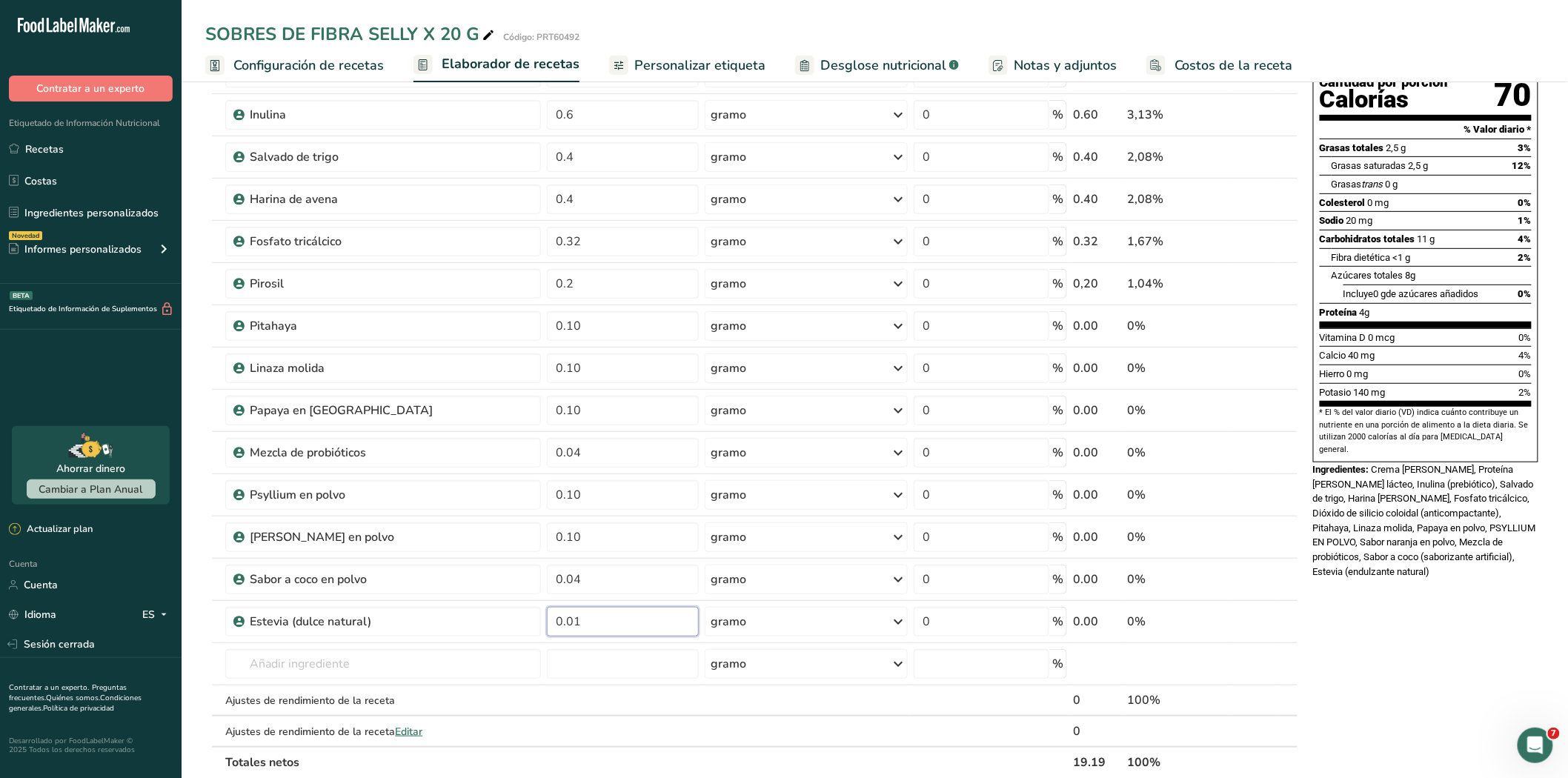
scroll to position [247, 0]
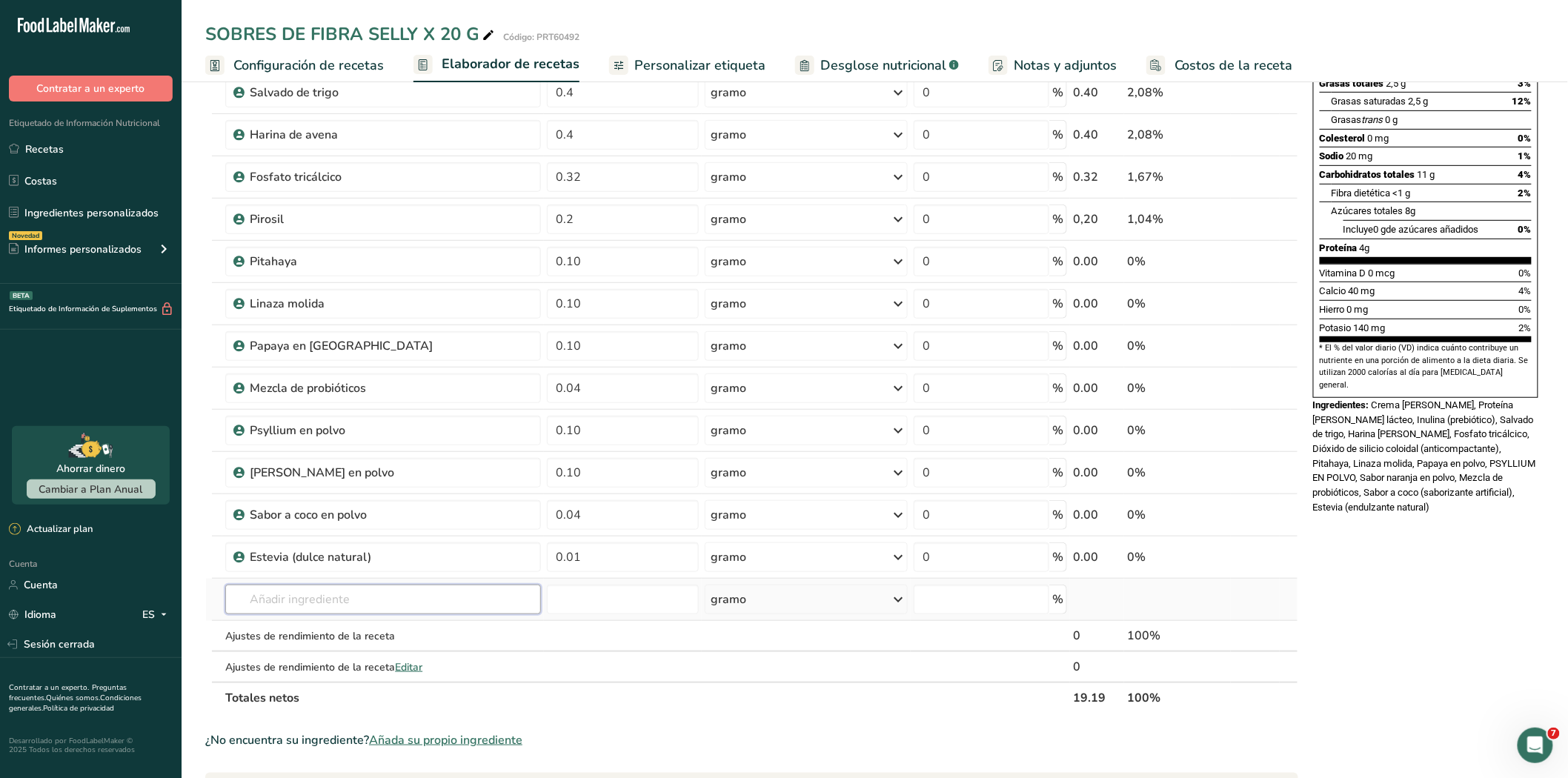
click at [287, 593] on div "Ingrediente * Cantidad * Unidad * Desperdicio * .a-a{fill:#347362;}.b-a{fill:#f…" at bounding box center [751, 313] width 1092 height 801
click at [329, 605] on input "text" at bounding box center [383, 599] width 315 height 30
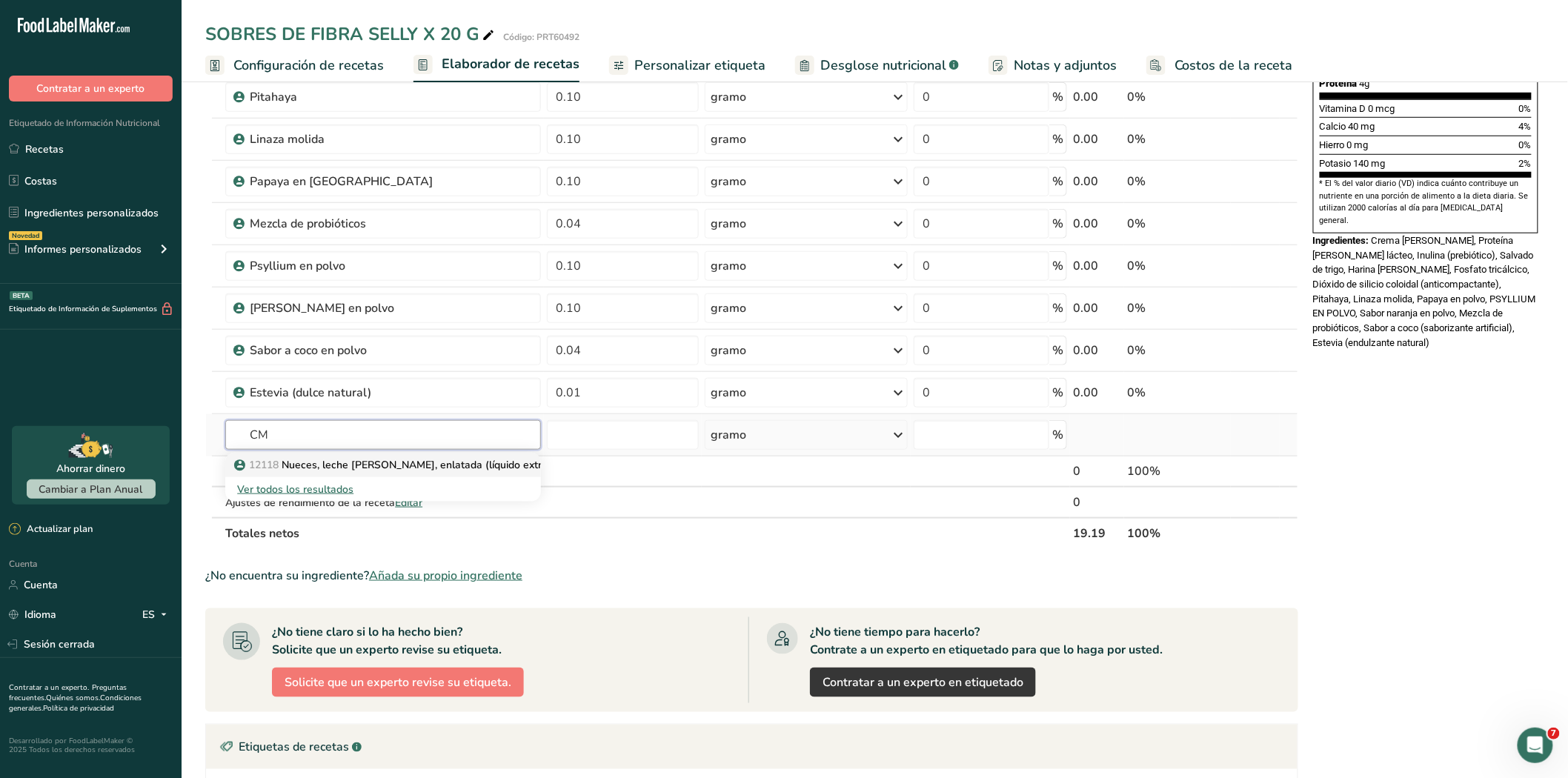
type input "C"
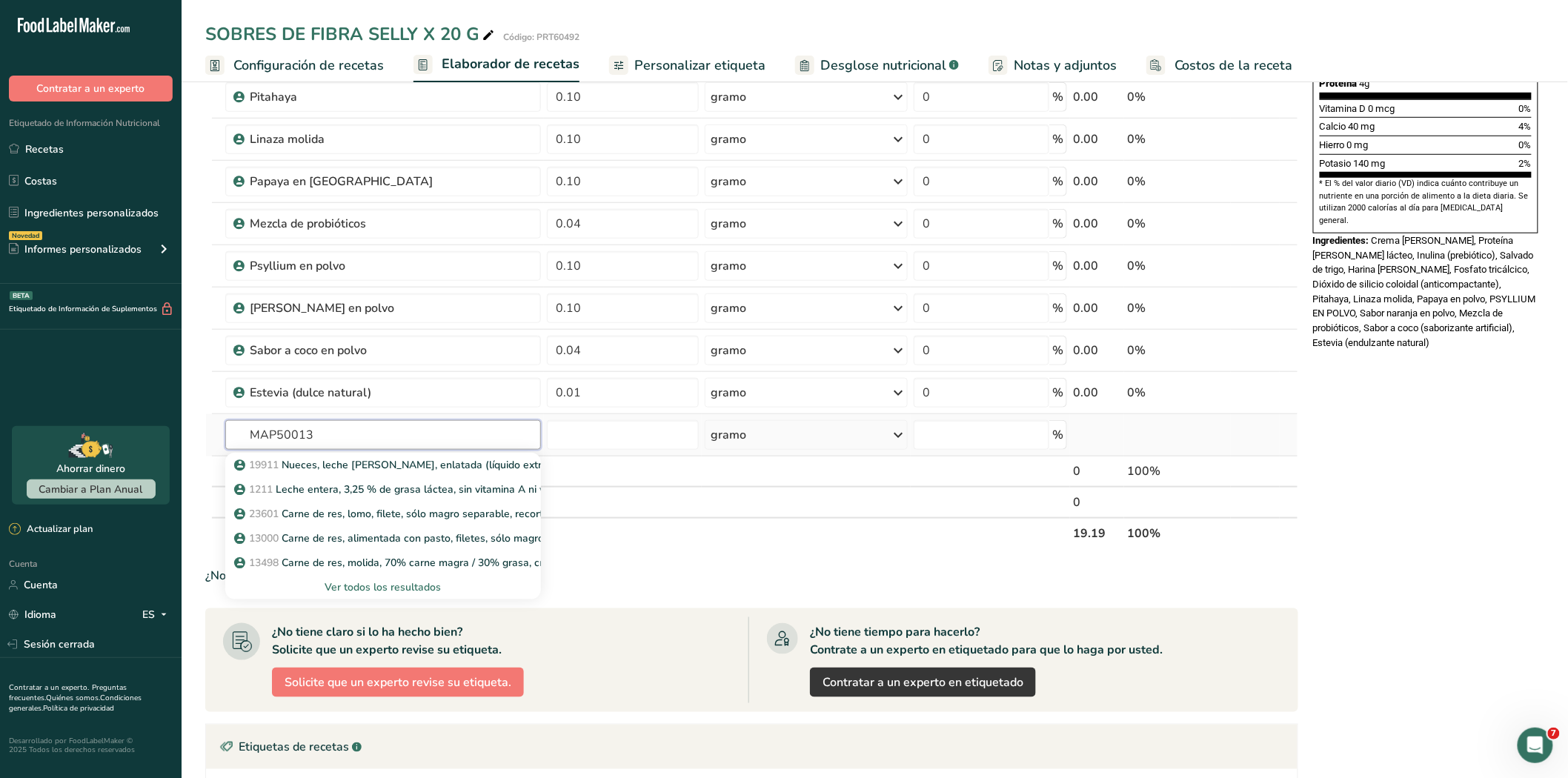
type input "MAP50013"
click at [356, 584] on font "Ver todos los resultados" at bounding box center [383, 588] width 117 height 14
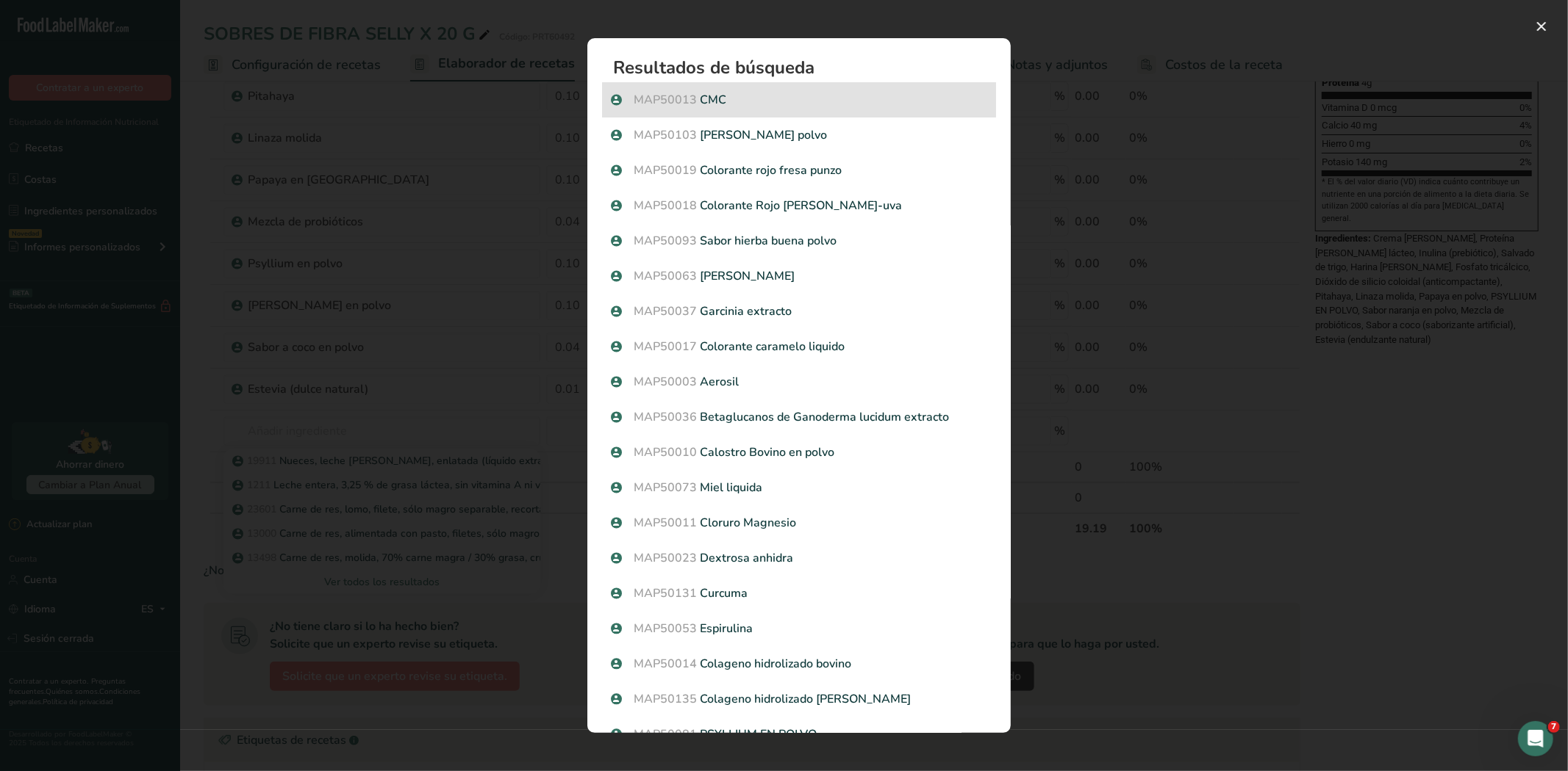
click at [728, 100] on p "MAP50013 CMC" at bounding box center [798, 100] width 376 height 18
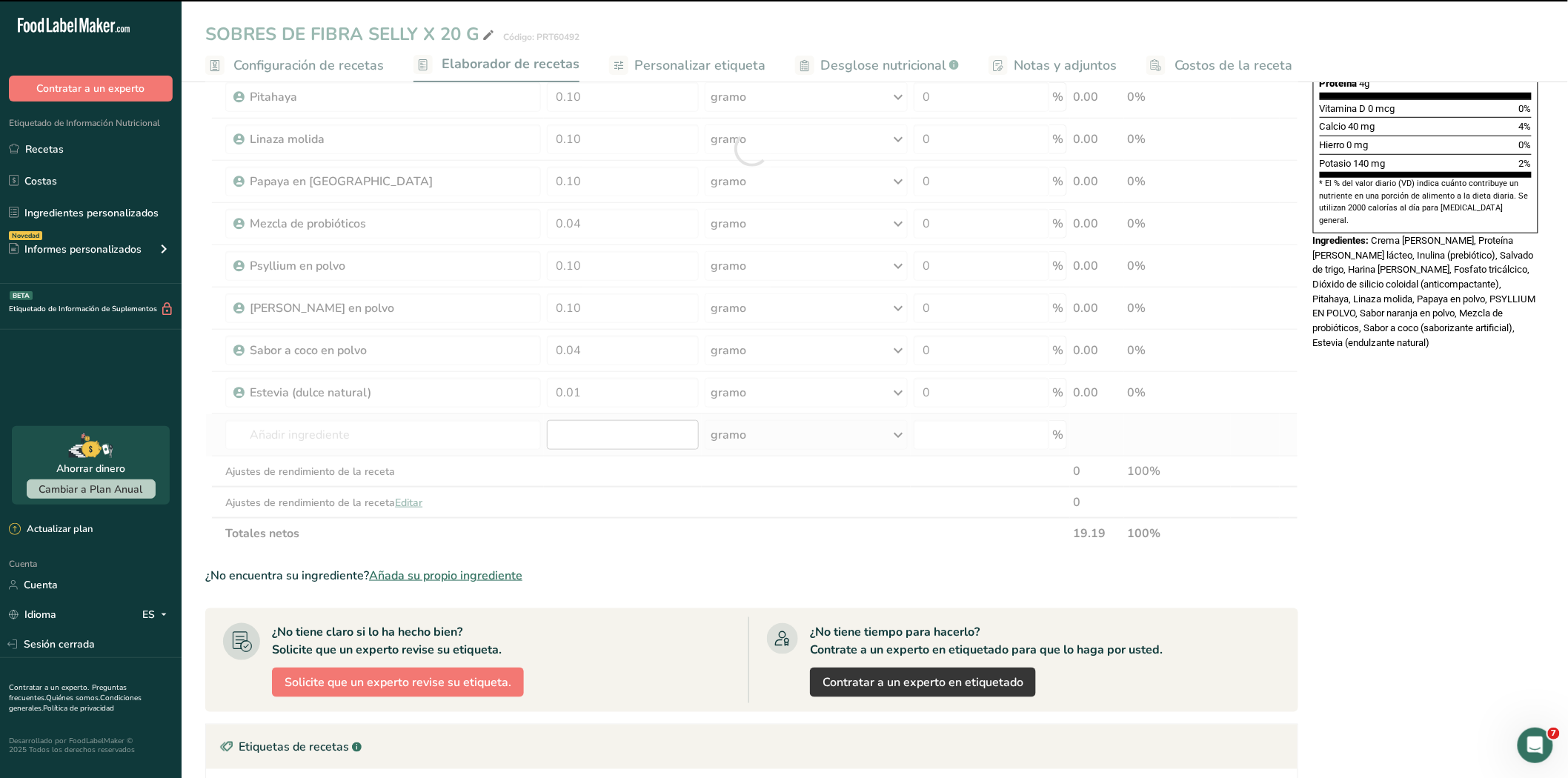
type input "0"
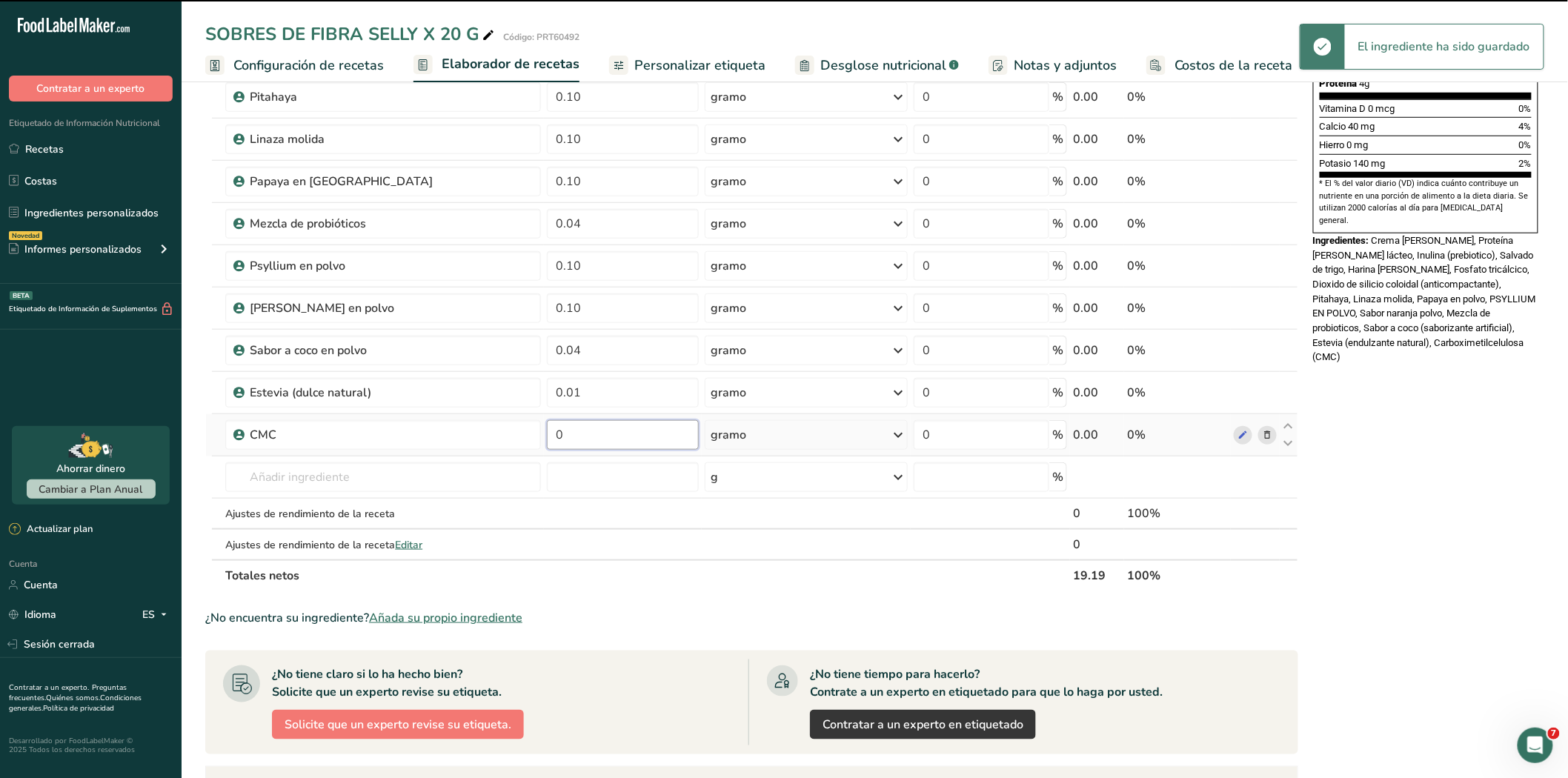
click at [594, 438] on input "0" at bounding box center [623, 435] width 152 height 30
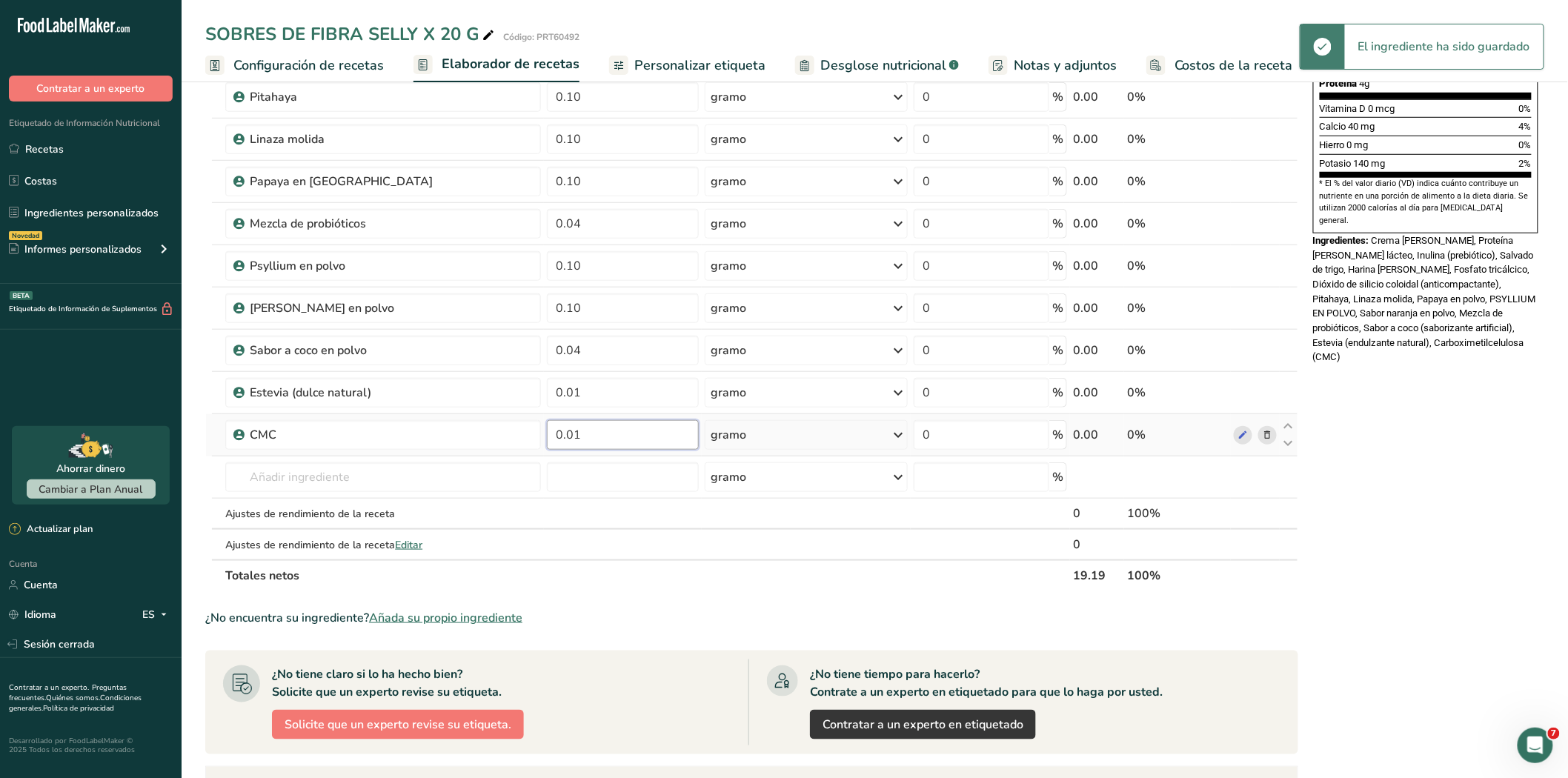
type input "0.01"
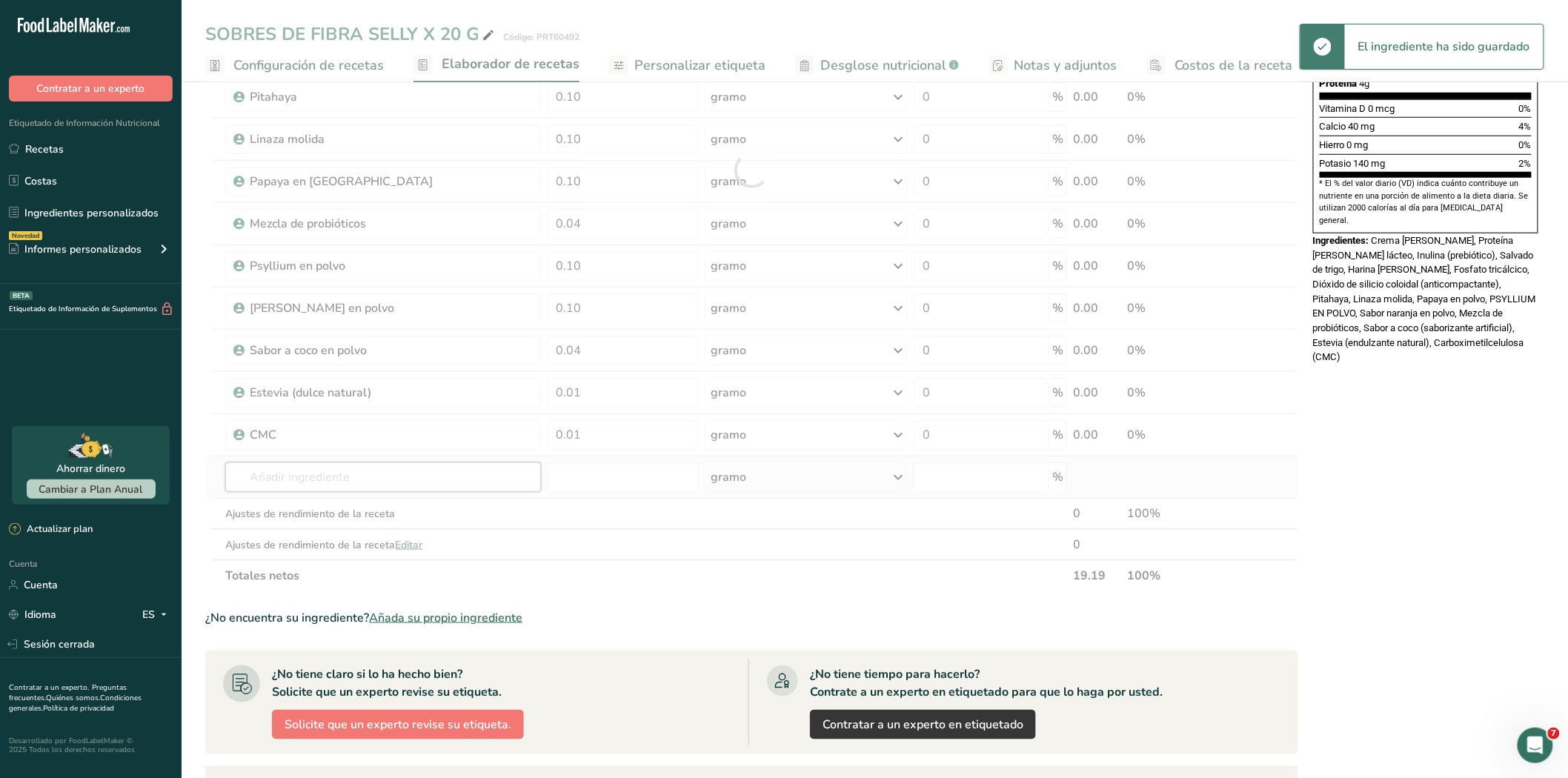
click at [428, 468] on div "Ingrediente * Cantidad * Unidad * Desperdicio * .a-a{fill:#347362;}.b-a{fill:#f…" at bounding box center [751, 170] width 1092 height 843
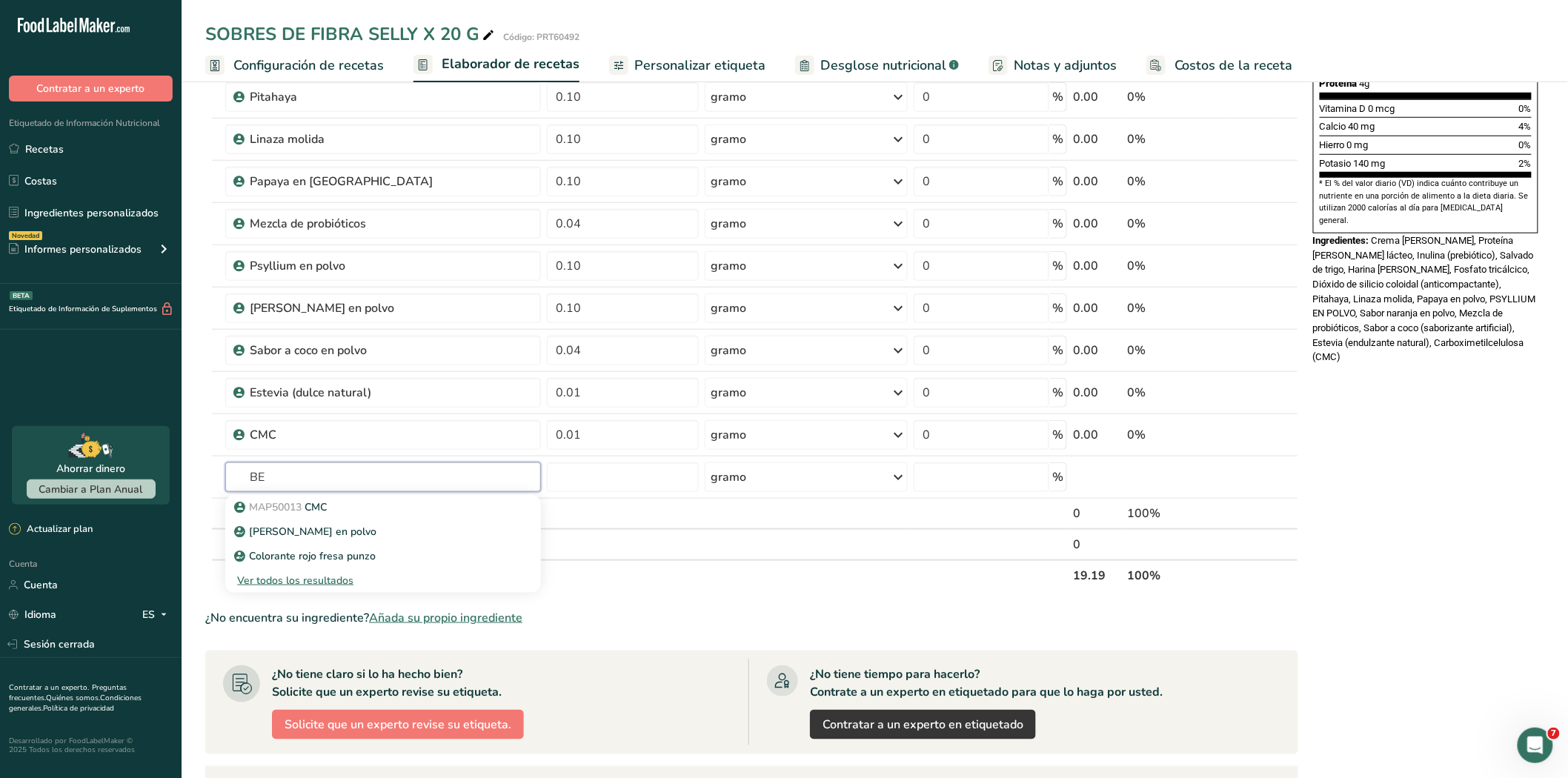
type input "B"
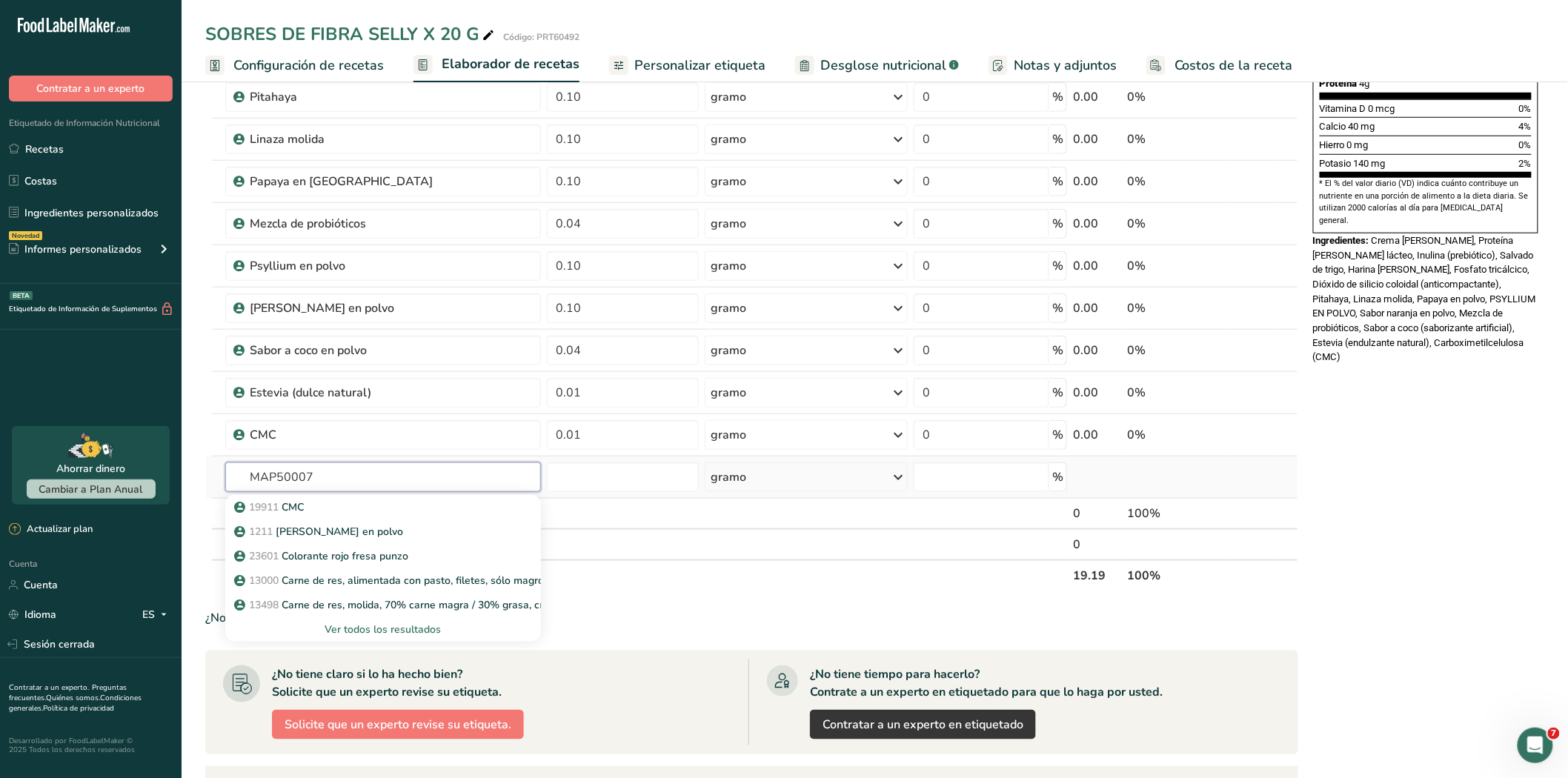
type input "MAP50007"
click at [382, 628] on font "Ver todos los resultados" at bounding box center [383, 630] width 117 height 14
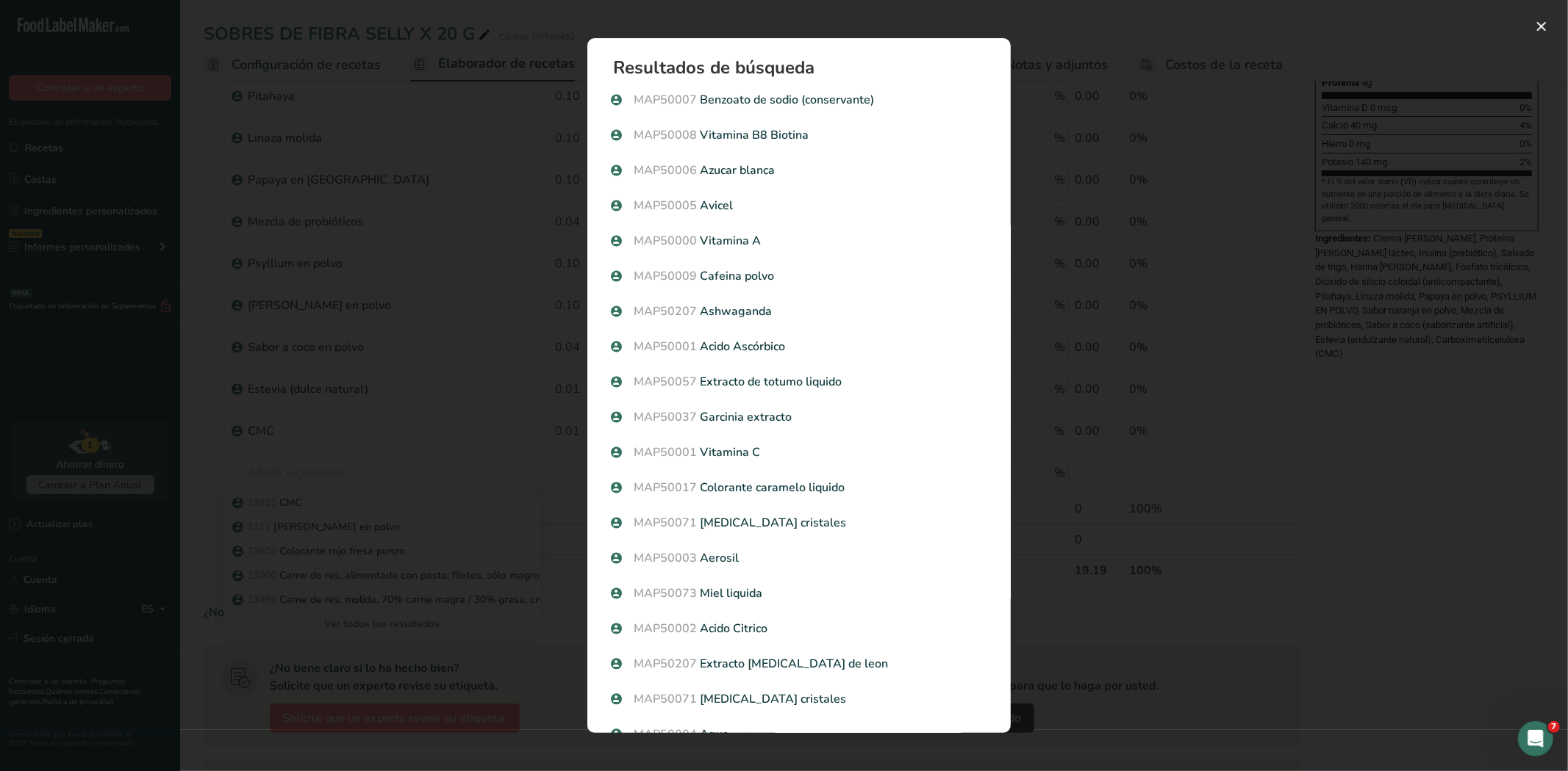
click at [779, 91] on p "MAP50007 Benzoato de sodio (conservante)" at bounding box center [798, 100] width 376 height 18
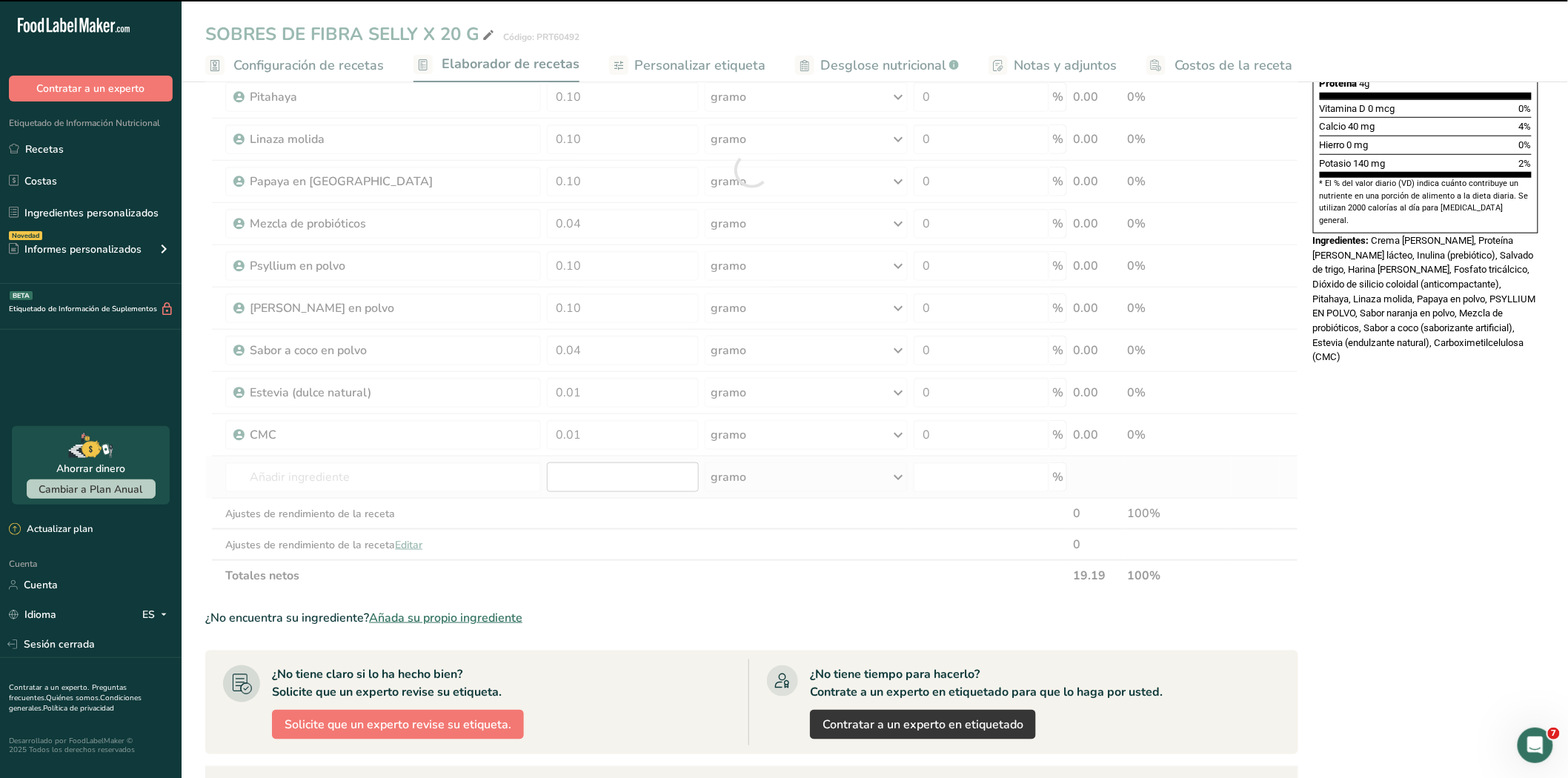
type input "0"
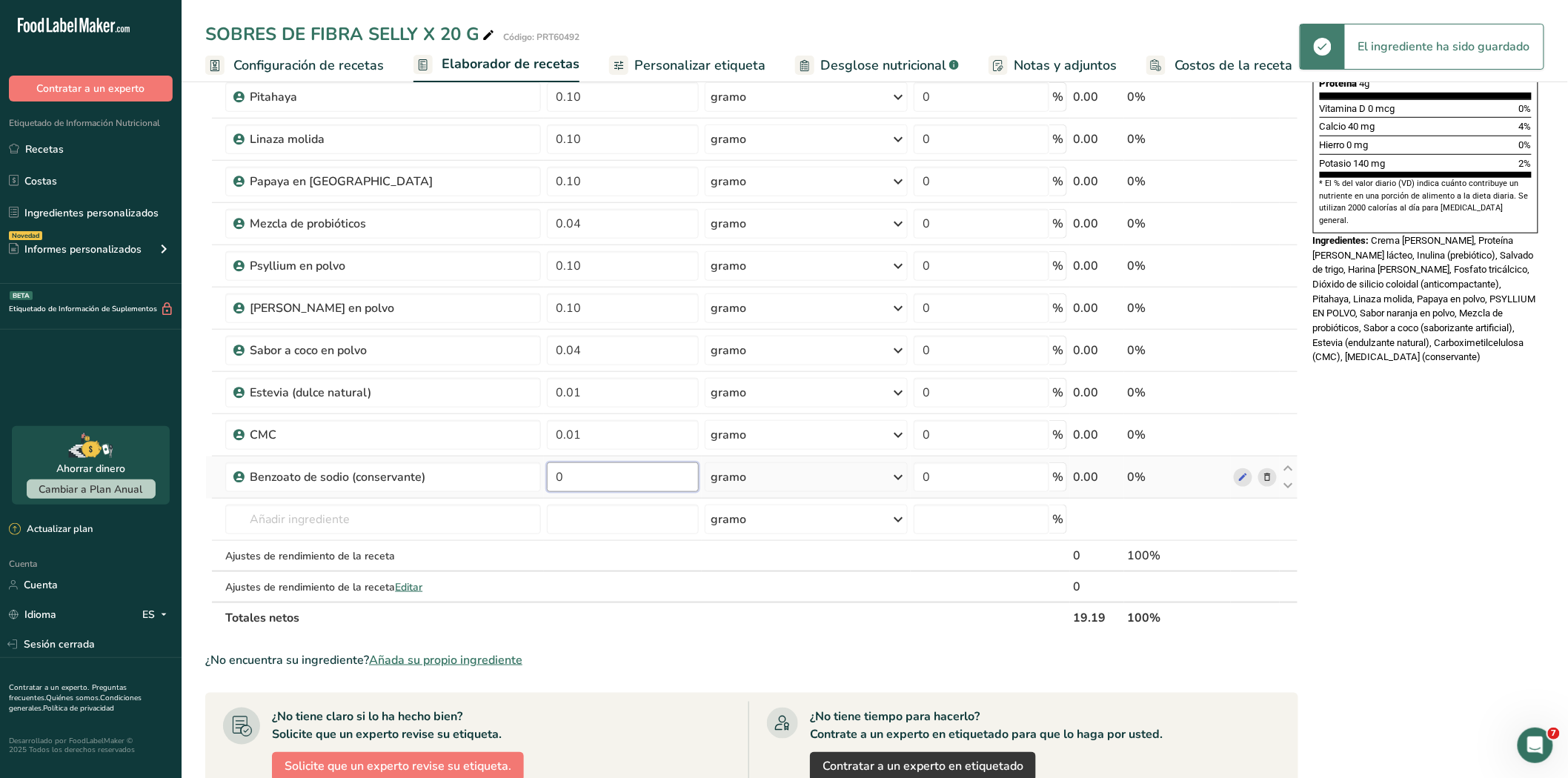
click at [573, 473] on input "0" at bounding box center [623, 477] width 152 height 30
type input "0.002"
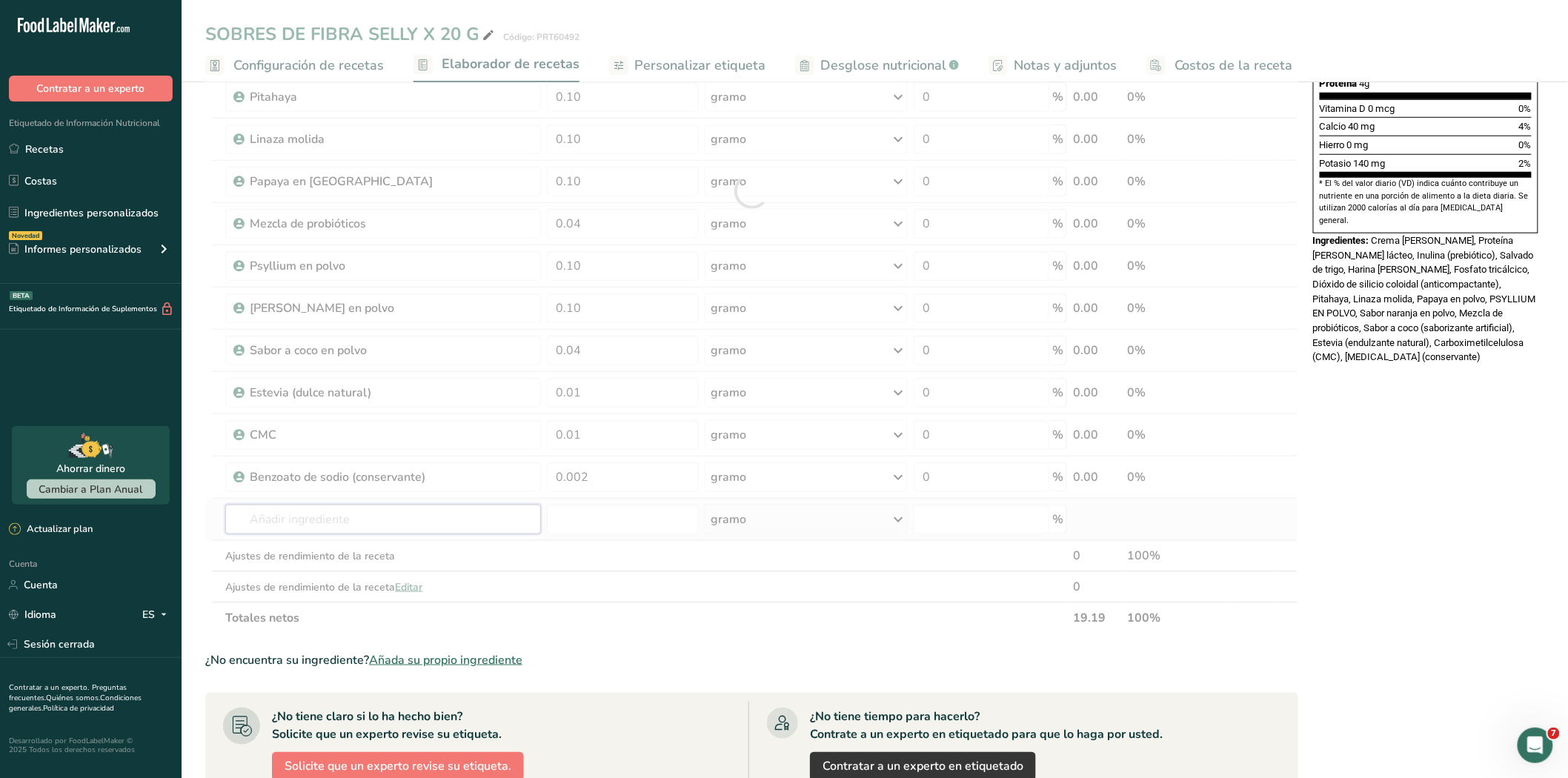
click at [482, 521] on div "Ingrediente * Cantidad * Unidad * Desperdicio * .a-a{fill:#347362;}.b-a{fill:#f…" at bounding box center [751, 191] width 1092 height 885
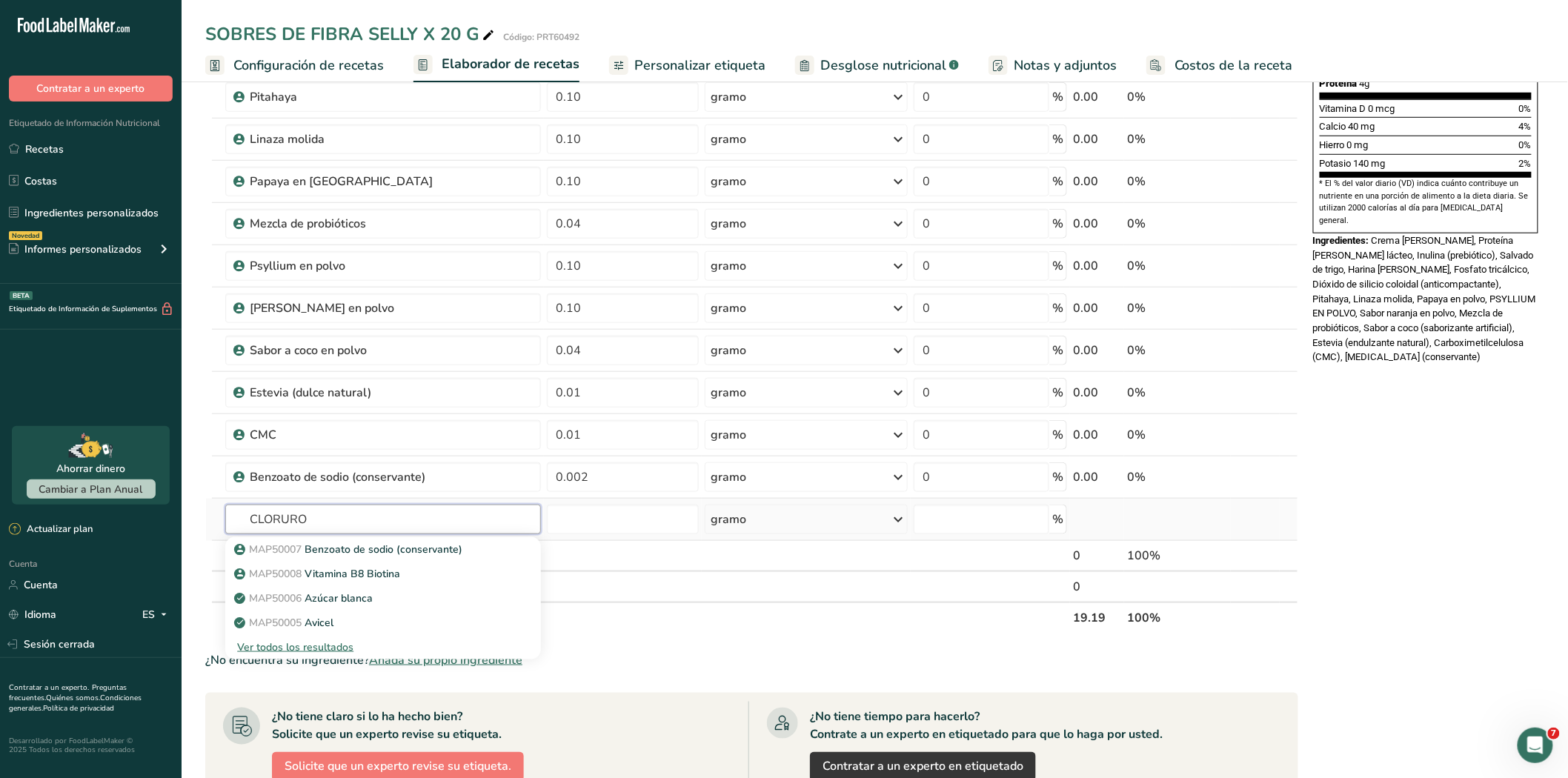
type input "CLORURO"
click at [309, 646] on font "Ver todos los resultados" at bounding box center [295, 648] width 117 height 14
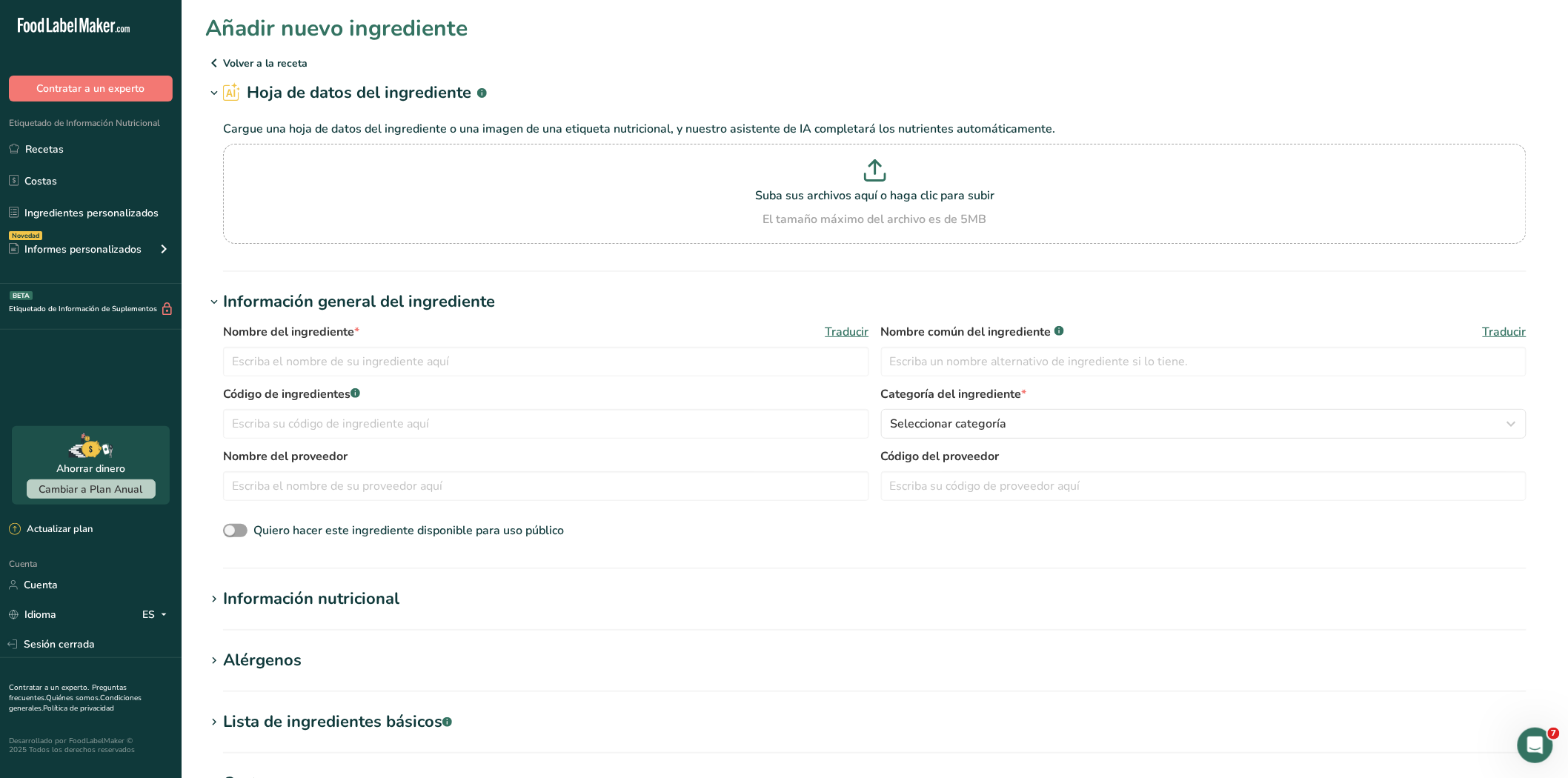
click at [217, 62] on icon at bounding box center [214, 62] width 18 height 26
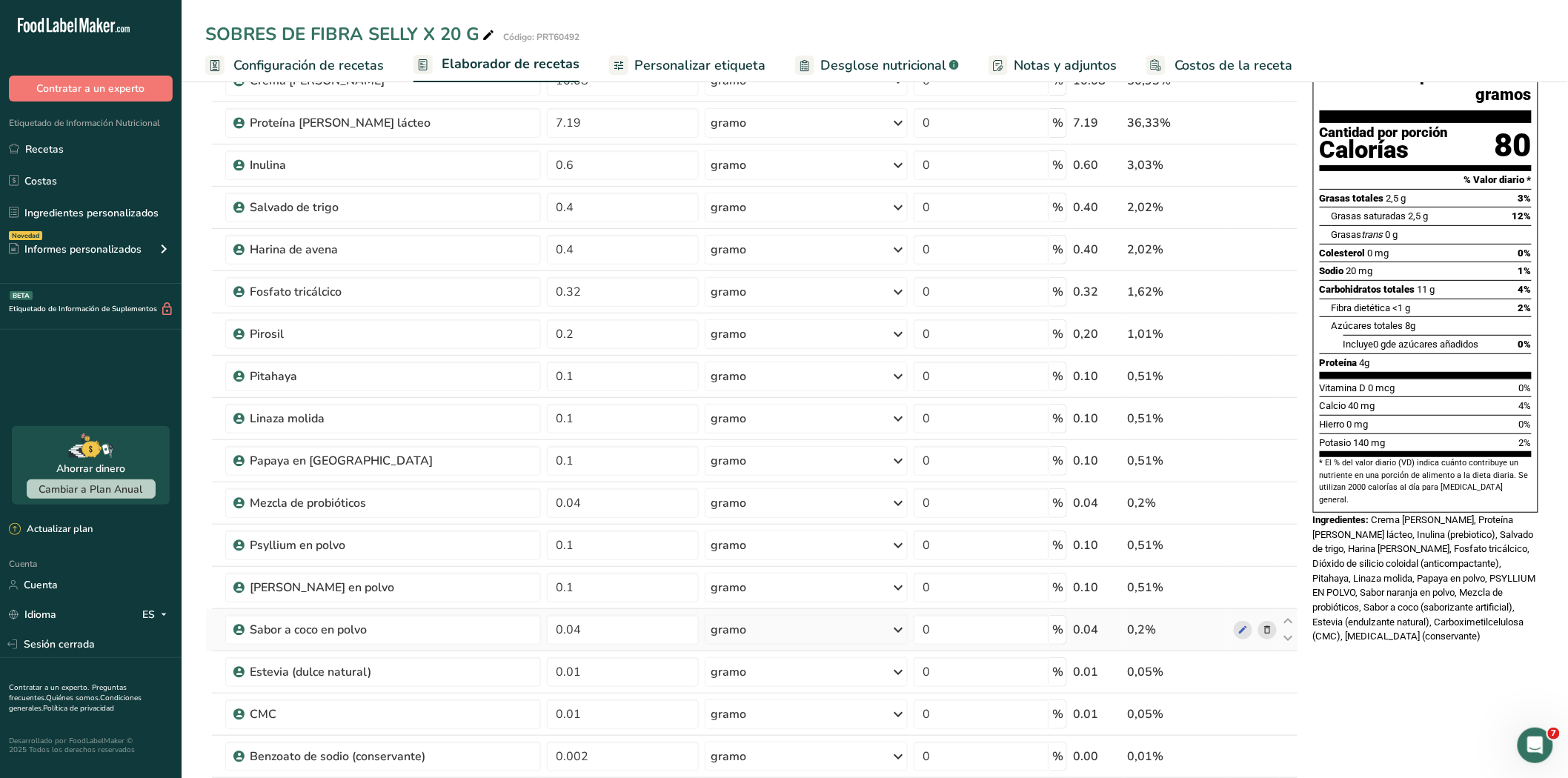
scroll to position [412, 0]
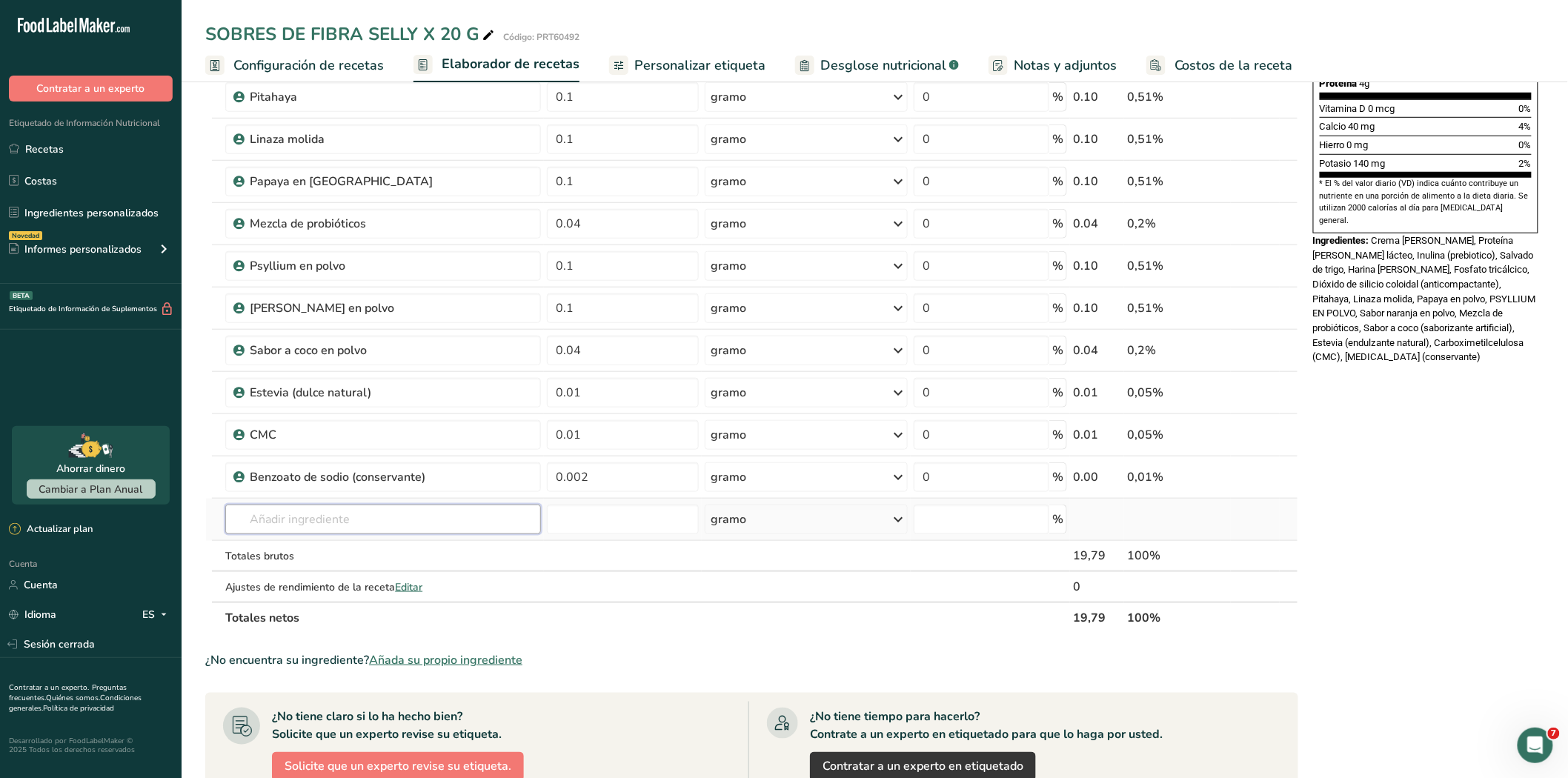
click at [293, 515] on input "text" at bounding box center [383, 519] width 315 height 30
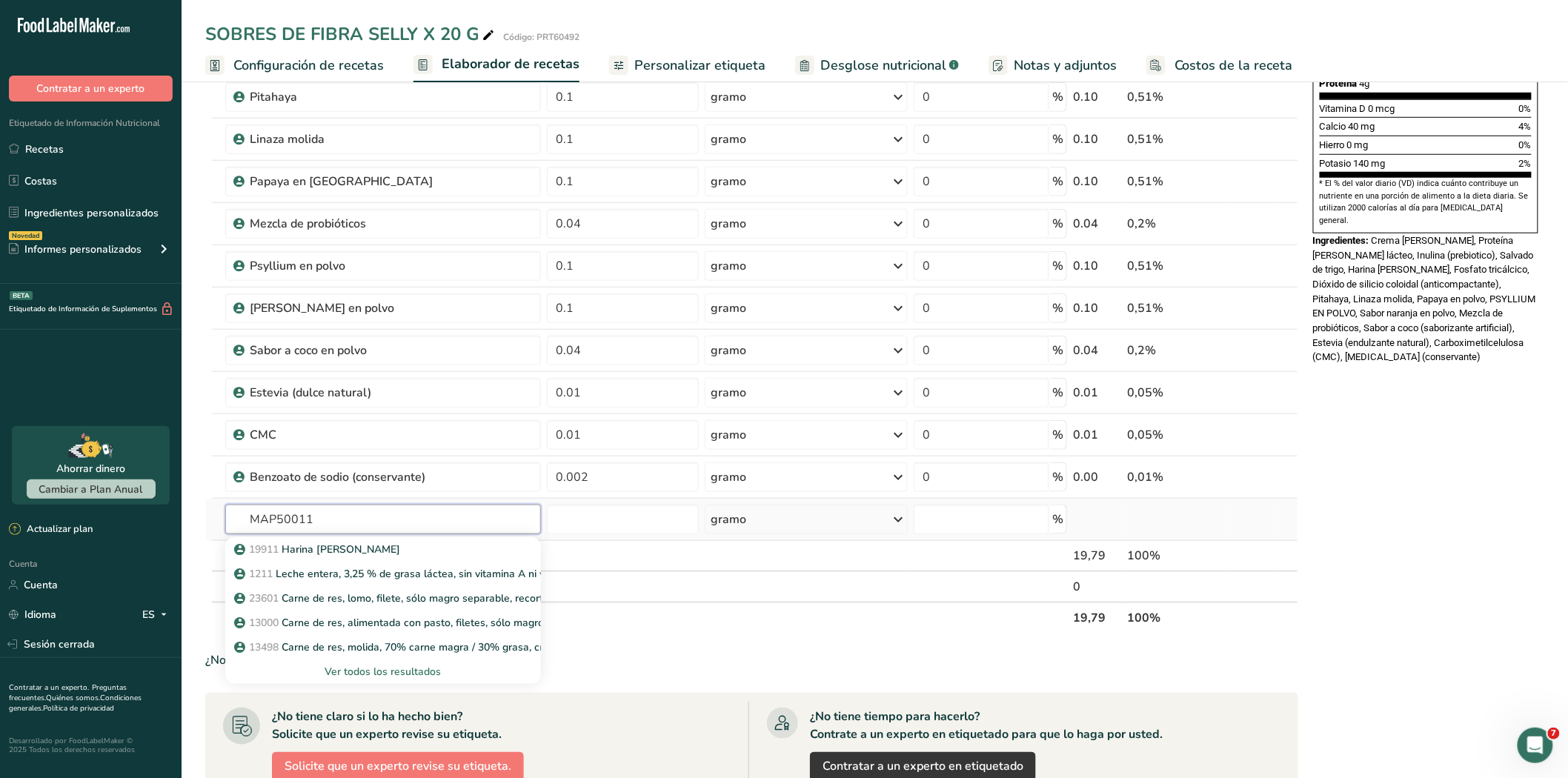
type input "MAP50011"
click at [390, 669] on font "Ver todos los resultados" at bounding box center [383, 672] width 117 height 14
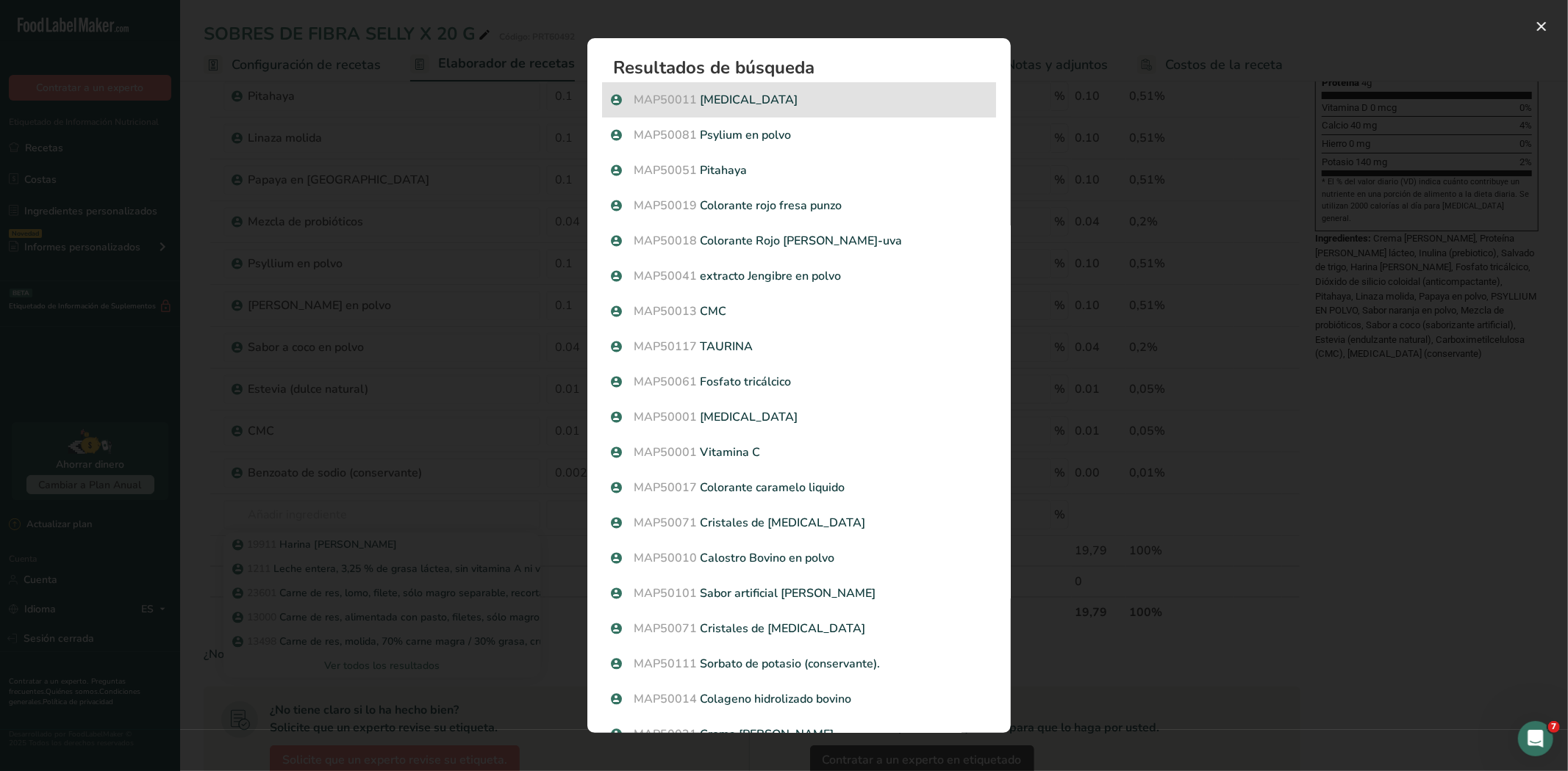
click at [741, 100] on font "[MEDICAL_DATA]" at bounding box center [749, 100] width 98 height 16
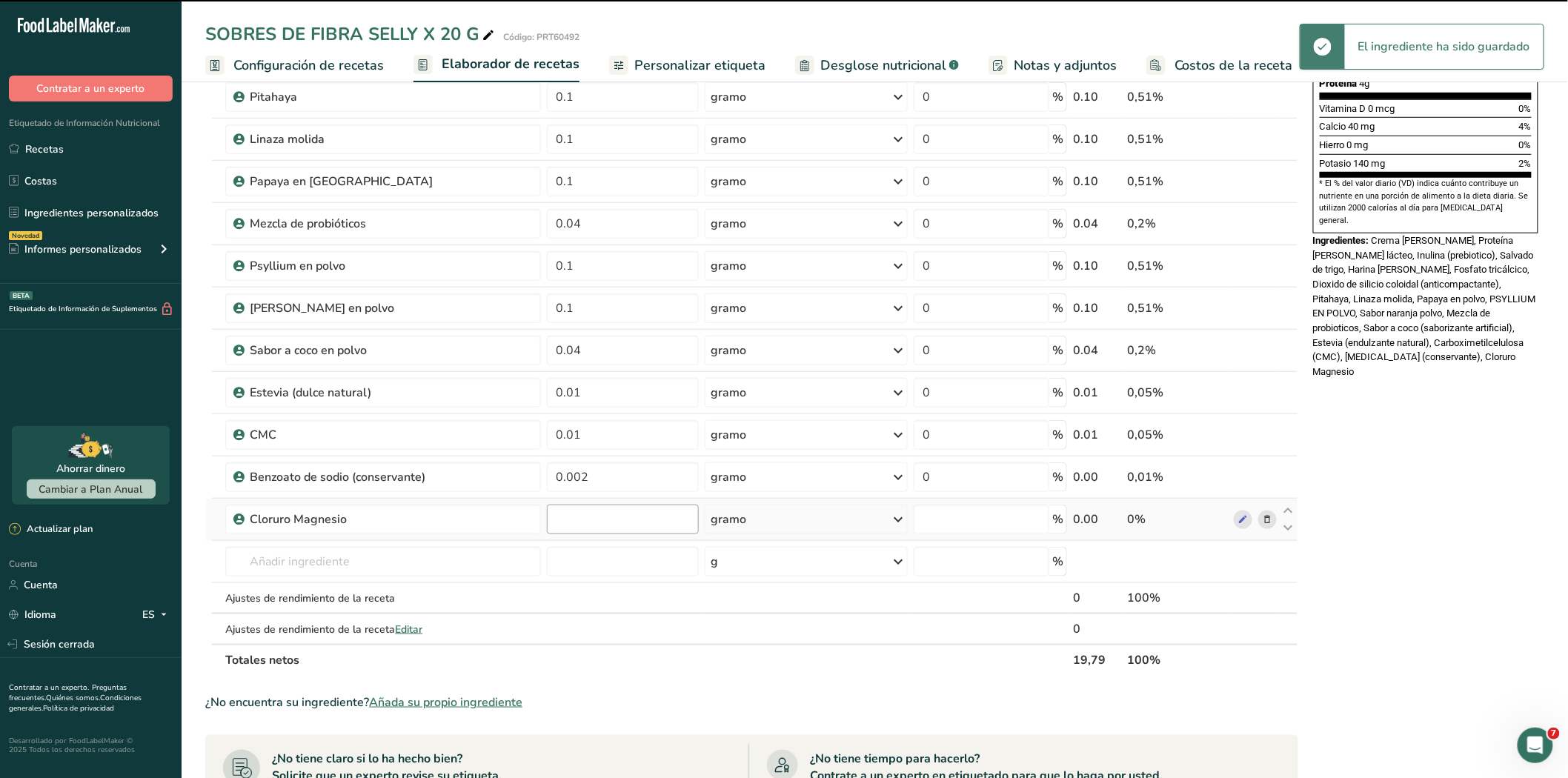
type input "0"
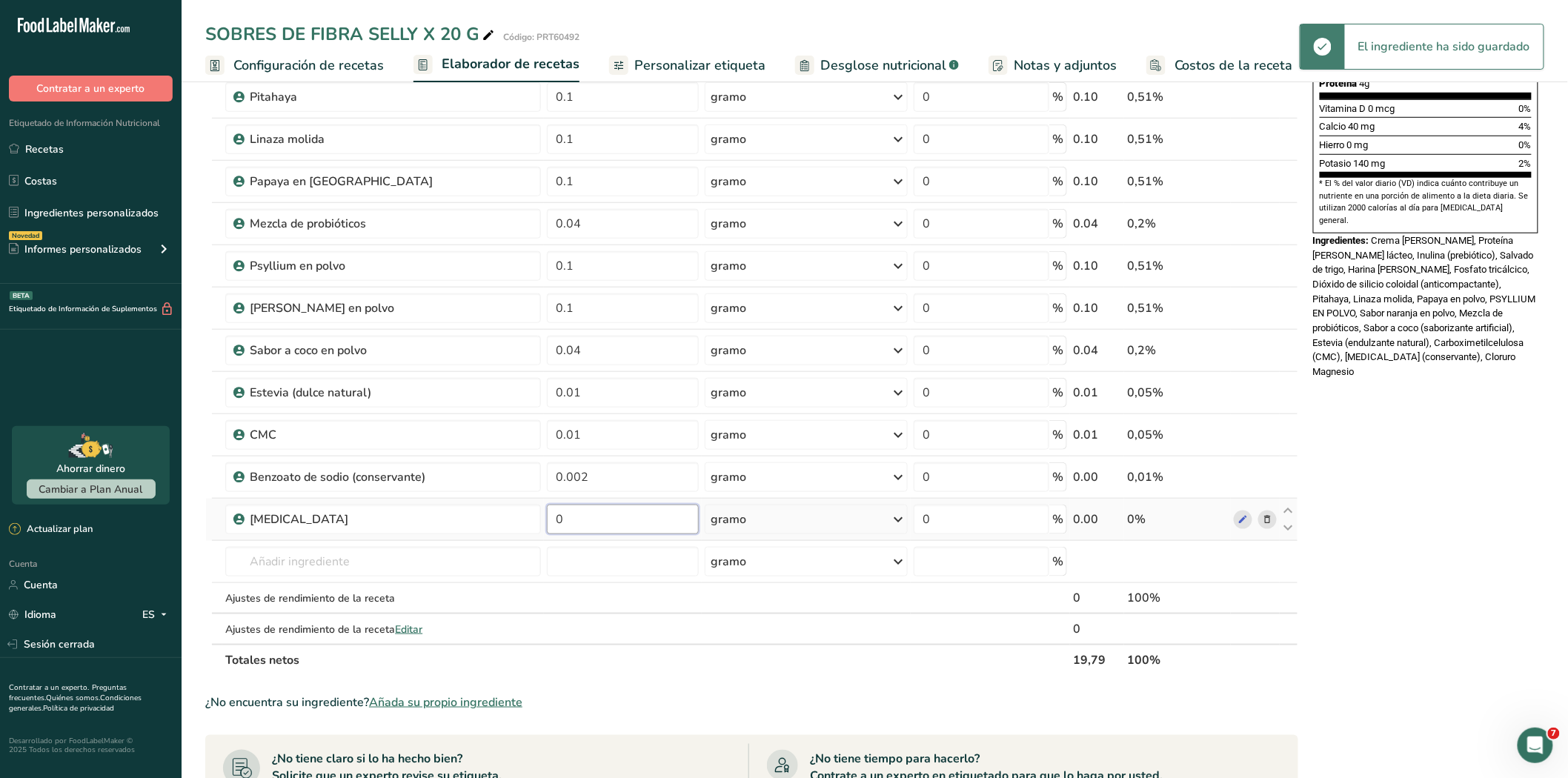
click at [583, 527] on input "0" at bounding box center [623, 519] width 152 height 30
type input "0.15"
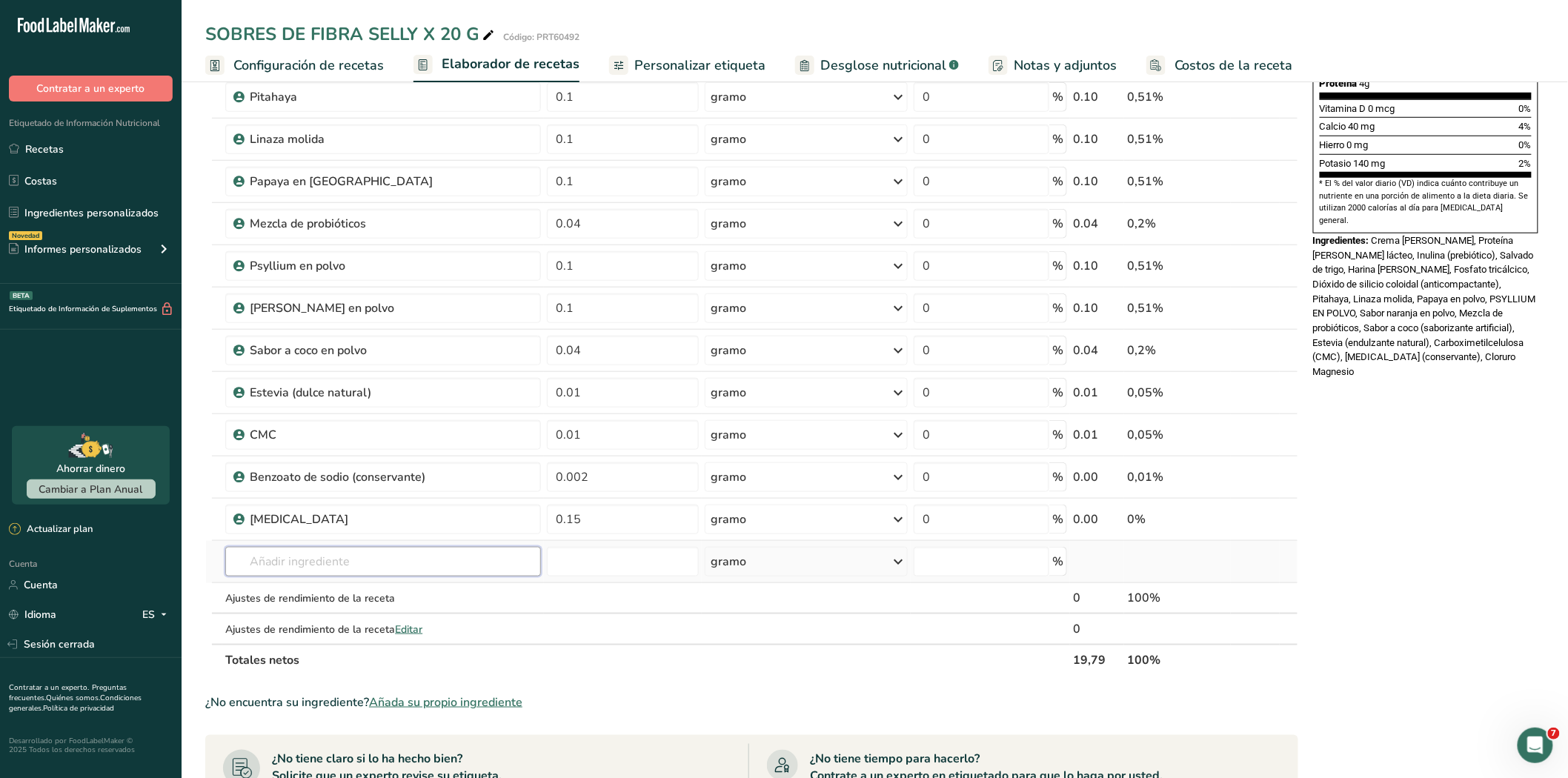
click at [284, 564] on div "Ingrediente * Cantidad * Unidad * Desperdicio * .a-a{fill:#347362;}.b-a{fill:#f…" at bounding box center [751, 212] width 1092 height 927
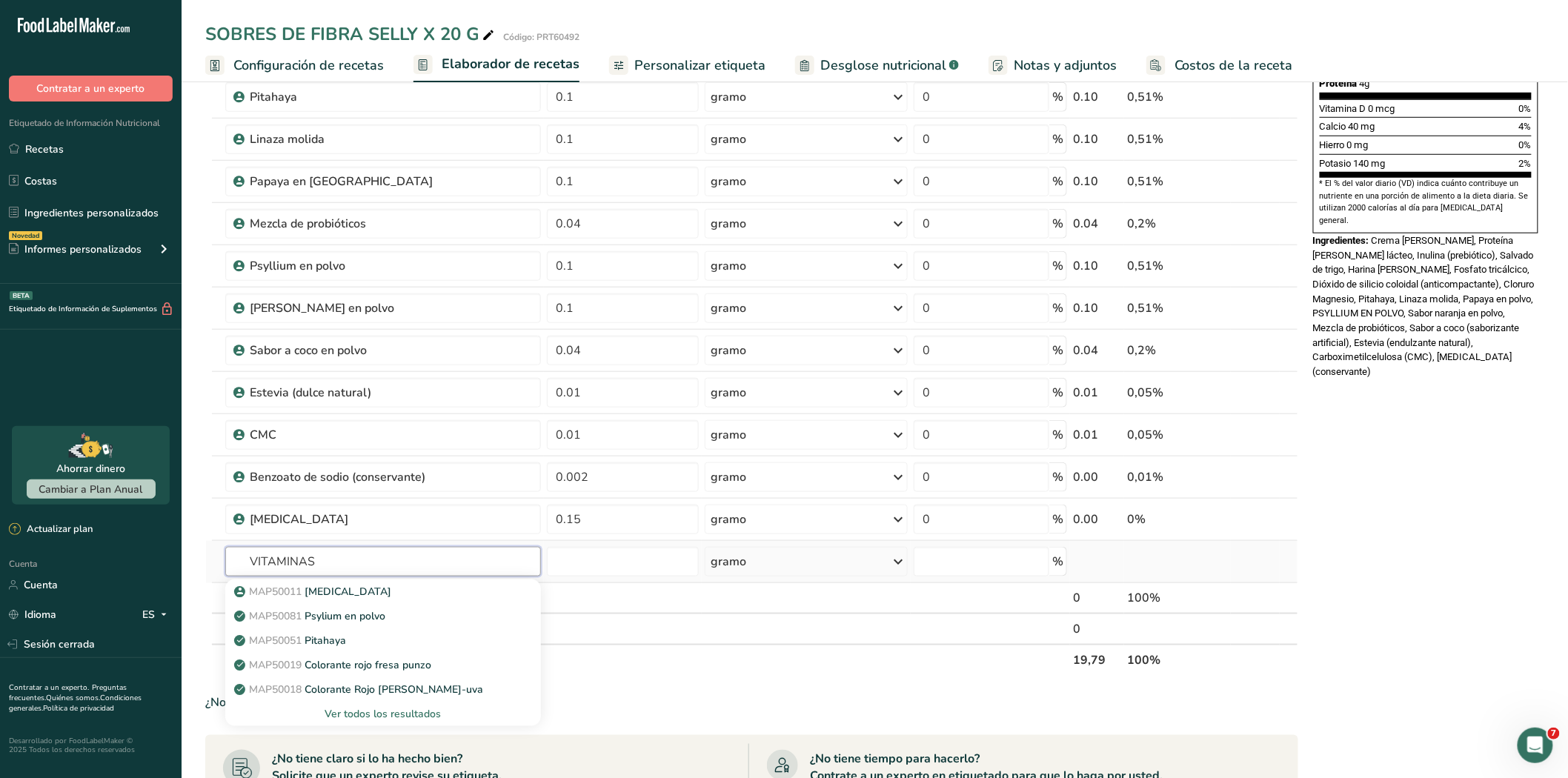
type input "VITAMINAS"
click at [371, 712] on font "Ver todos los resultados" at bounding box center [383, 715] width 117 height 14
click at [0, 0] on div "Resultados de búsqueda modal" at bounding box center [0, 0] width 0 height 0
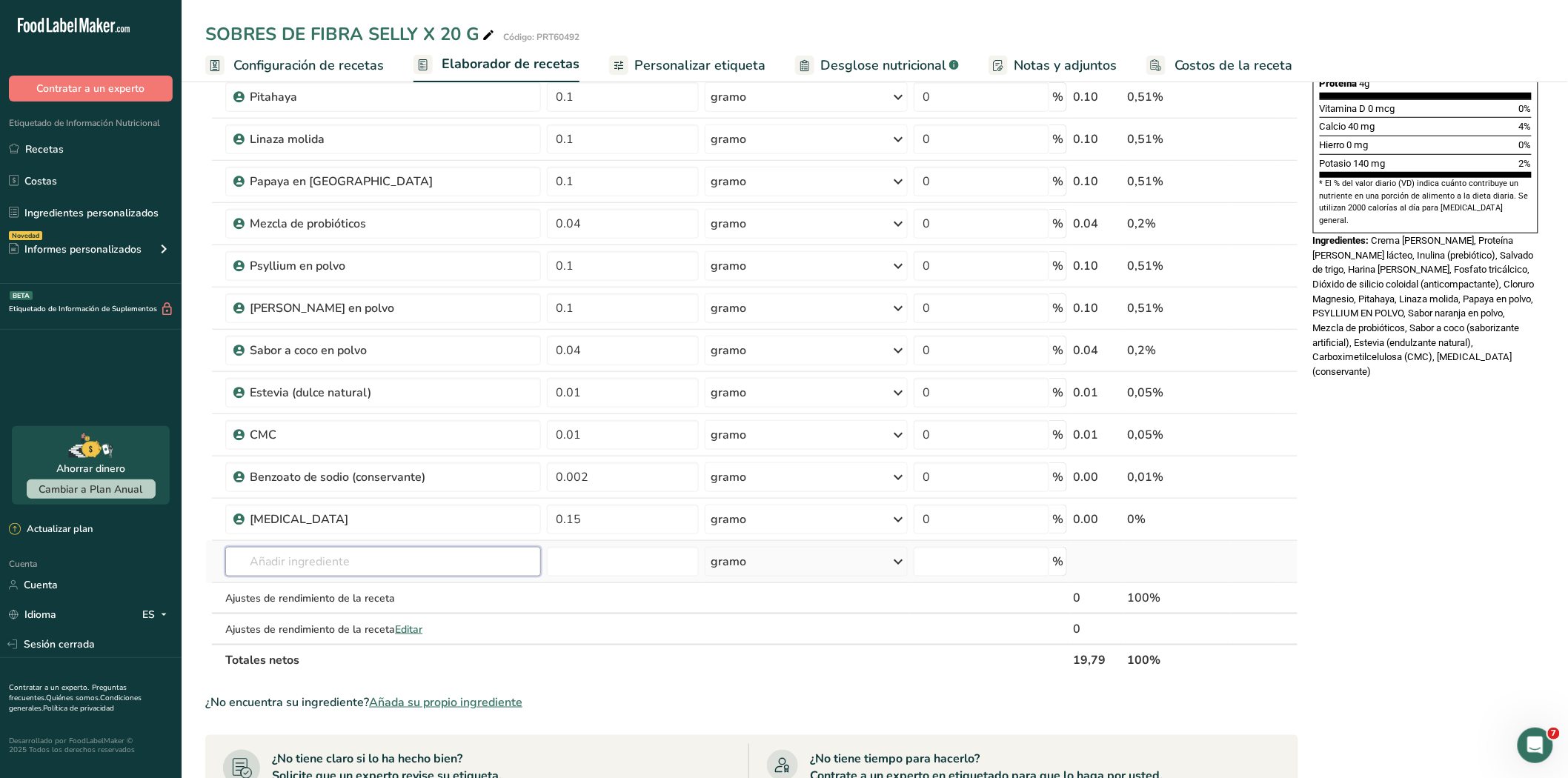
click at [342, 549] on input "text" at bounding box center [383, 562] width 315 height 30
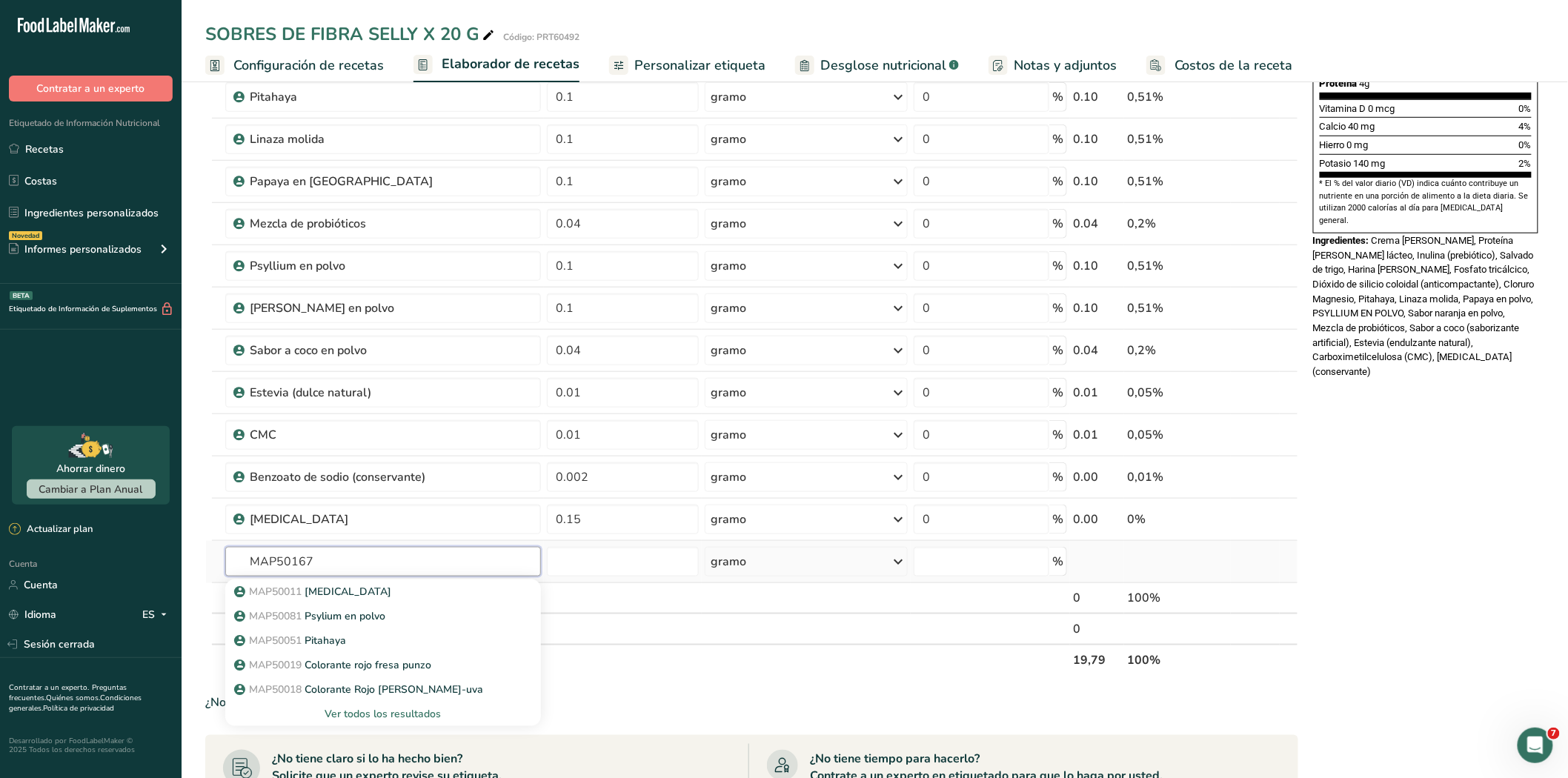
type input "MAP50167"
click at [376, 714] on font "Ver todos los resultados" at bounding box center [383, 715] width 117 height 14
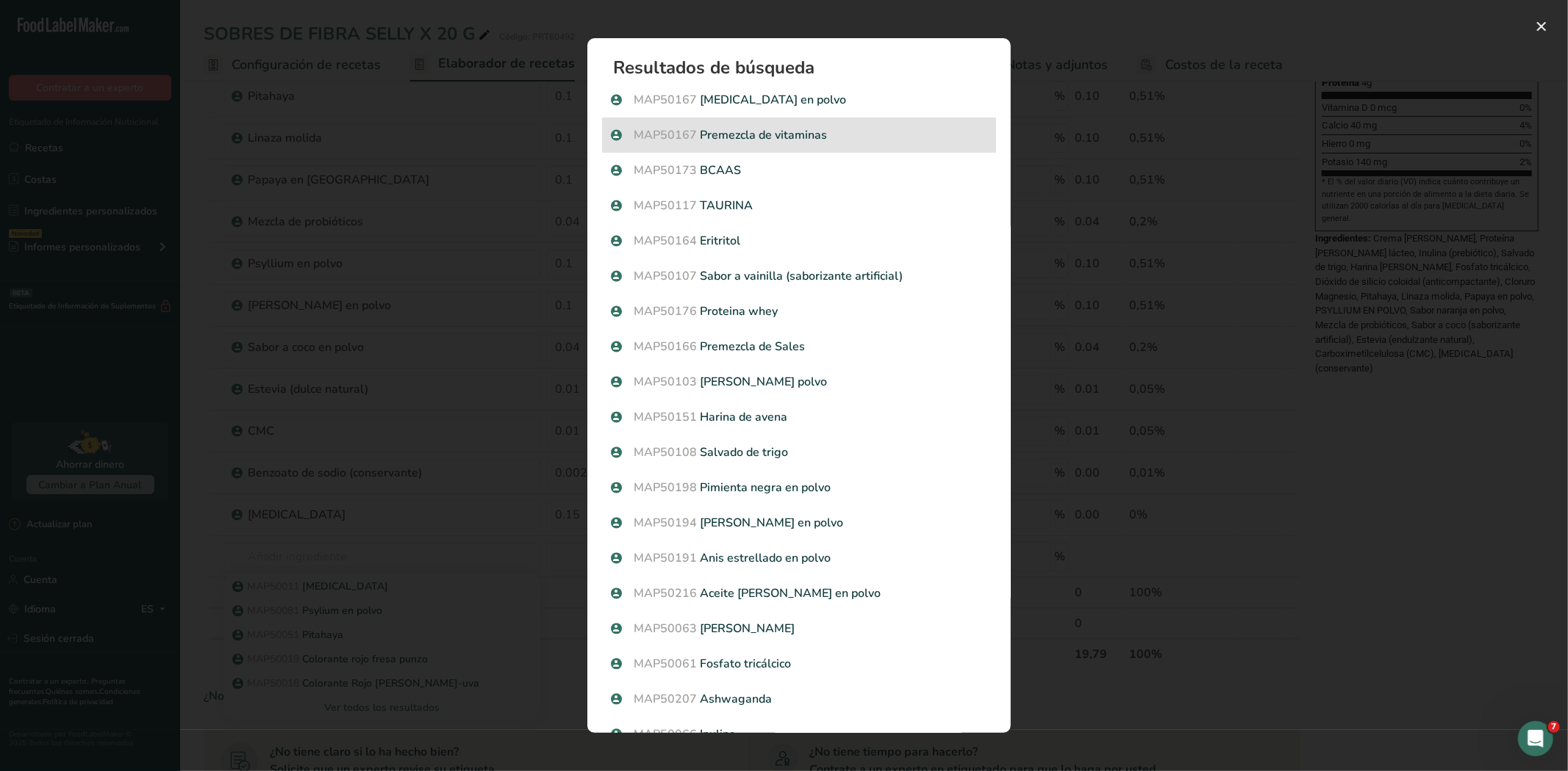
click at [797, 131] on p "MAP50167 Premezcla de vitaminas" at bounding box center [798, 135] width 376 height 18
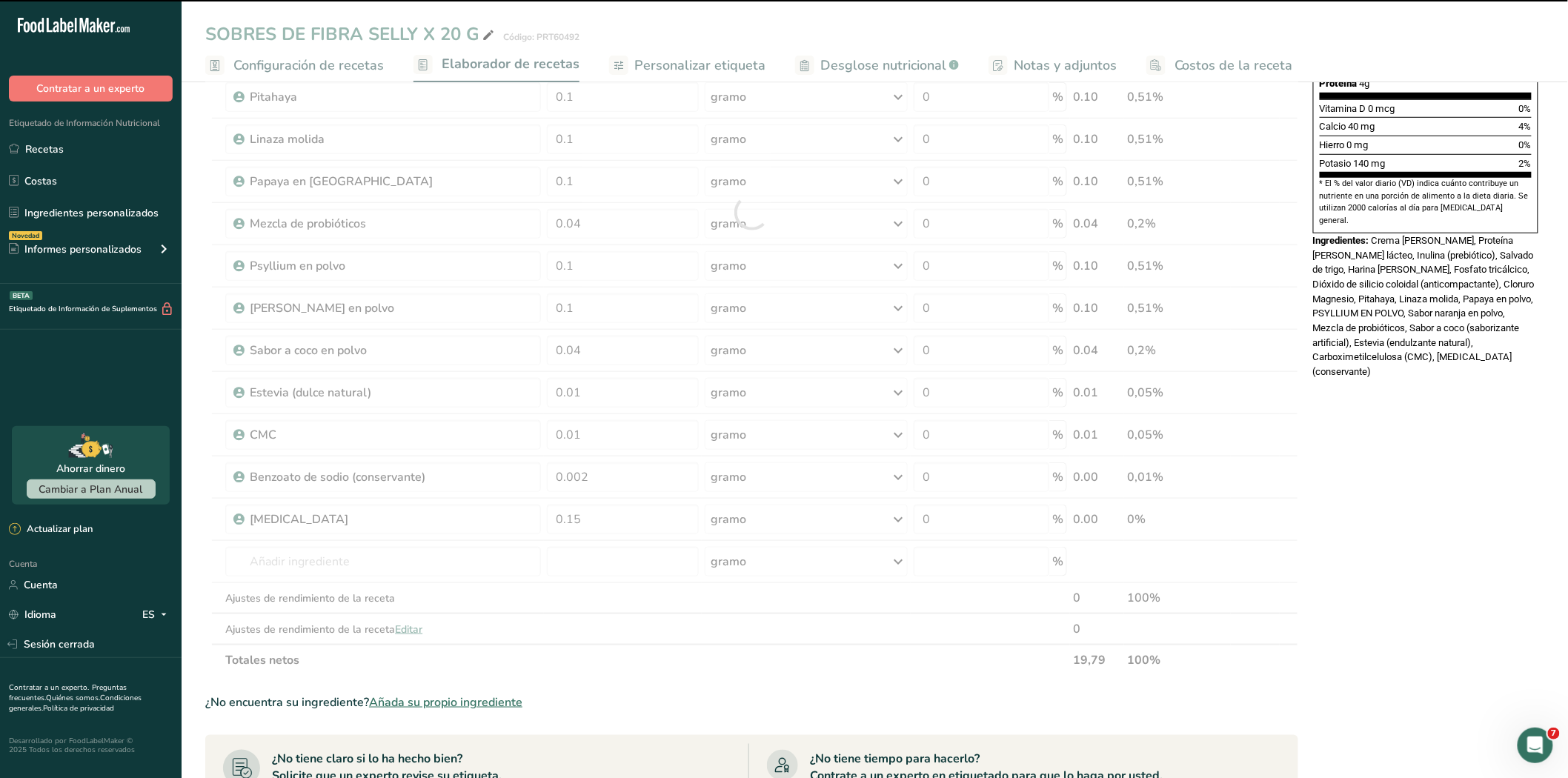
type input "0"
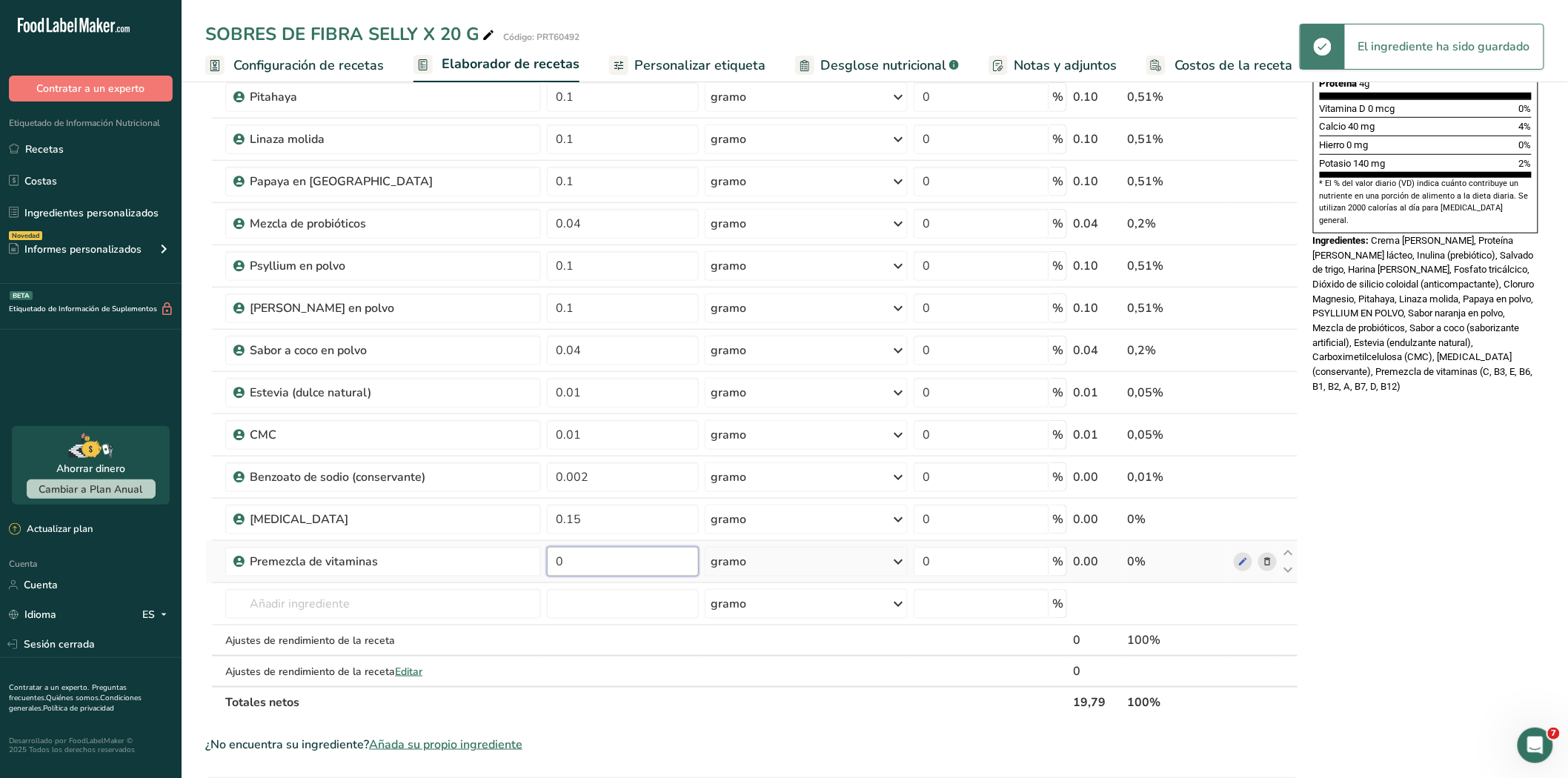
click at [581, 564] on input "0" at bounding box center [623, 562] width 152 height 30
type input "0.05"
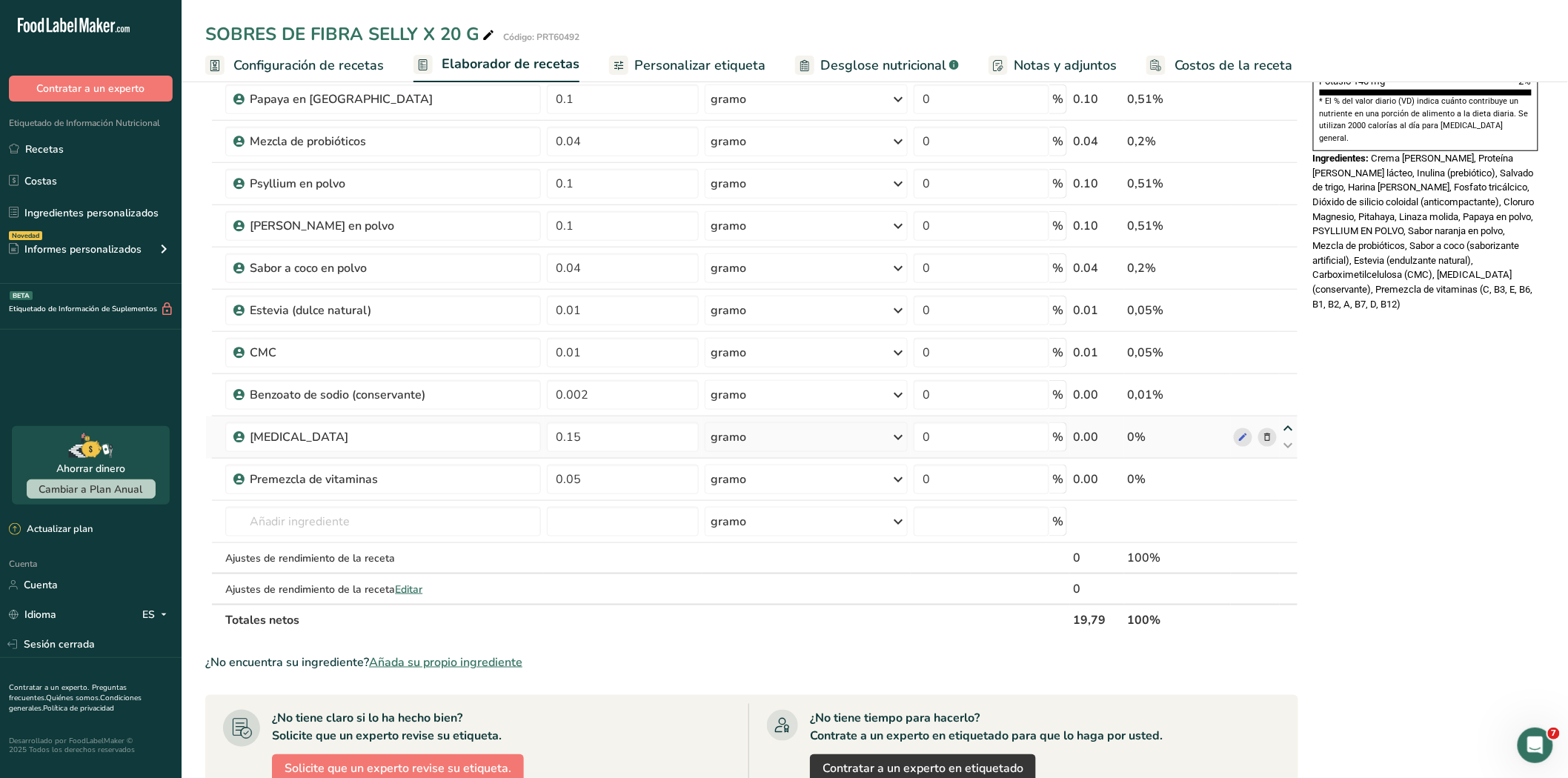
click at [1289, 427] on div "Ingrediente * Cantidad * Unidad * Desperdicio * .a-a{fill:#347362;}.b-a{fill:#f…" at bounding box center [751, 151] width 1092 height 970
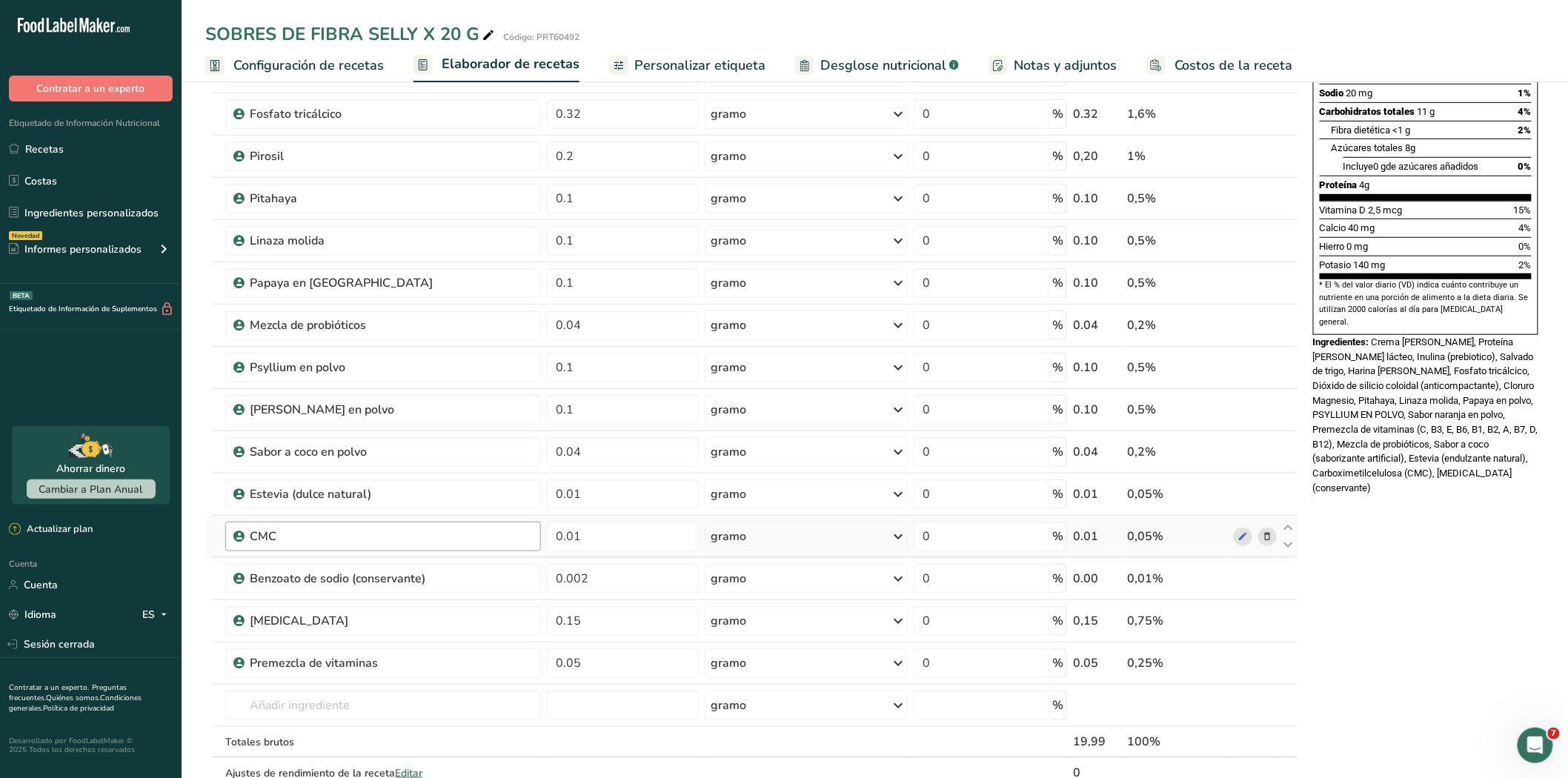
scroll to position [329, 0]
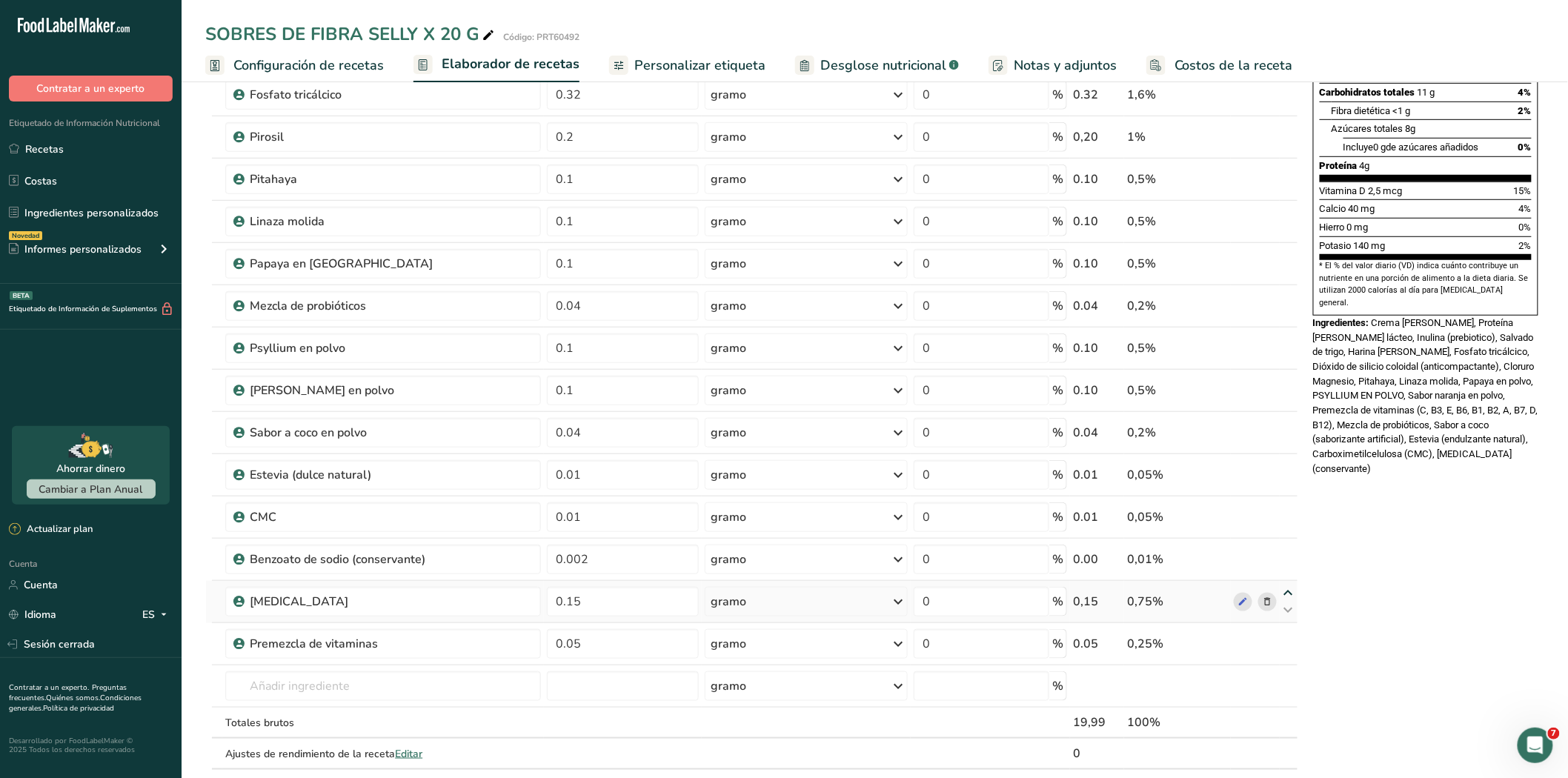
click at [1292, 591] on icon at bounding box center [1289, 593] width 18 height 11
type input "0.15"
type input "0.002"
click at [1287, 550] on icon at bounding box center [1289, 551] width 18 height 11
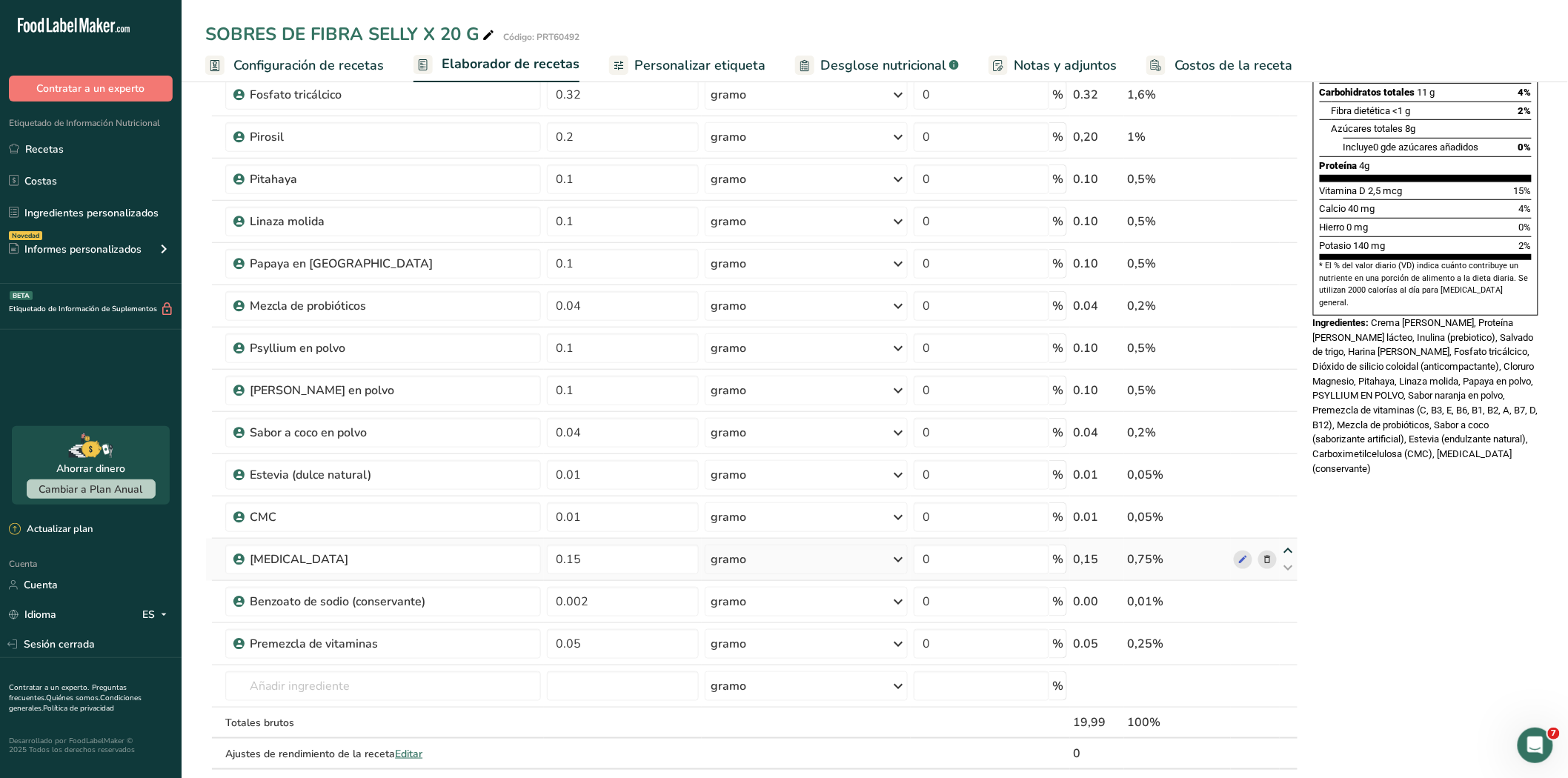
type input "0.15"
type input "0.01"
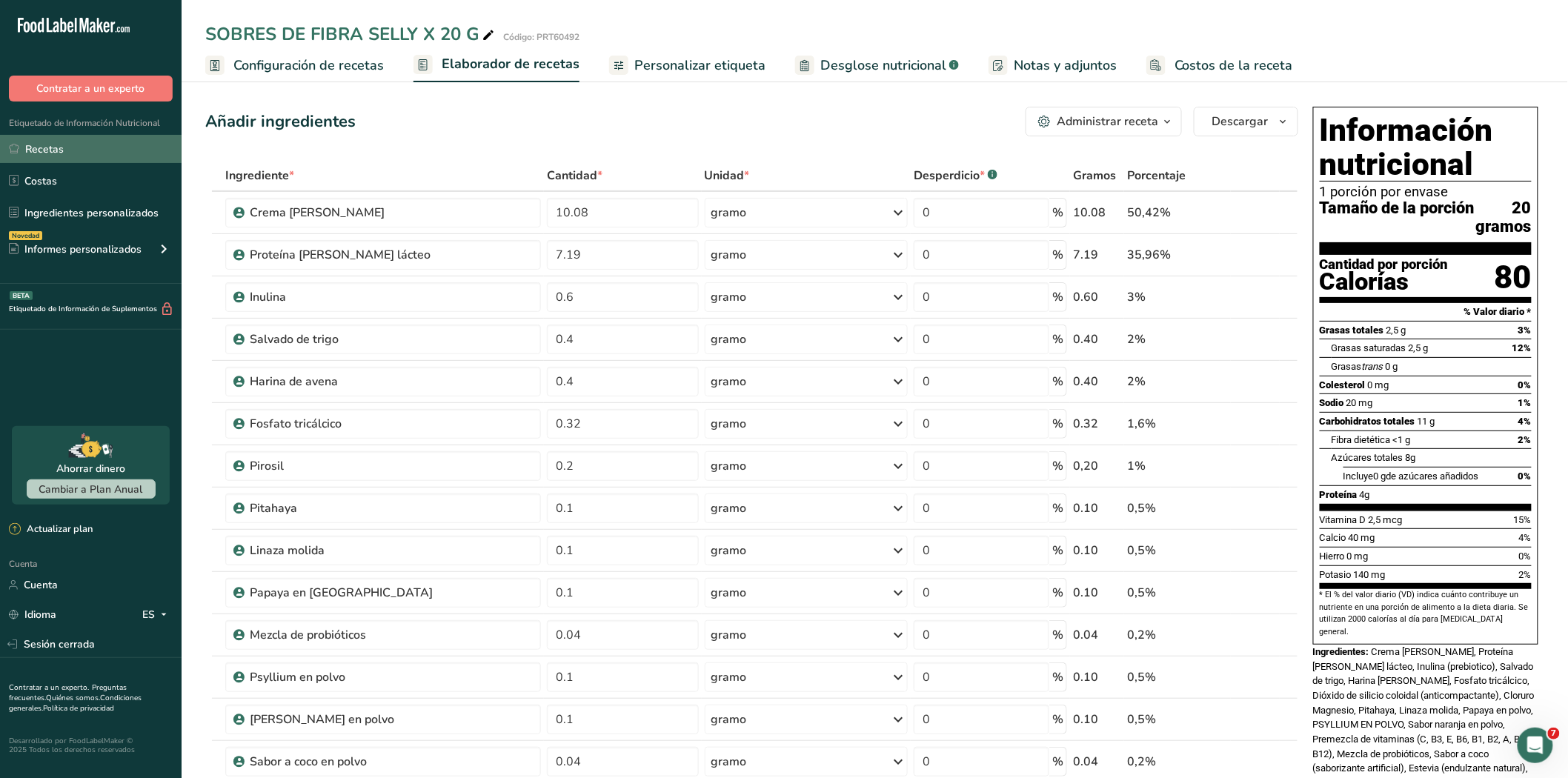
click at [63, 145] on link "Recetas" at bounding box center [90, 148] width 182 height 28
